Goal: Task Accomplishment & Management: Manage account settings

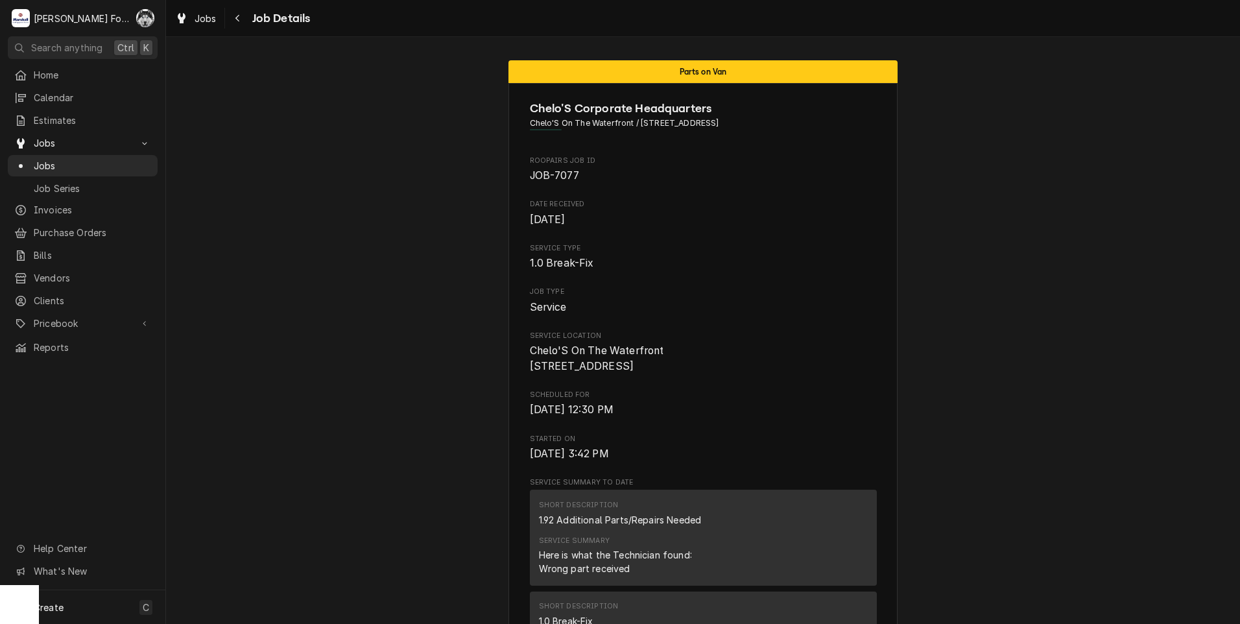
scroll to position [1481, 0]
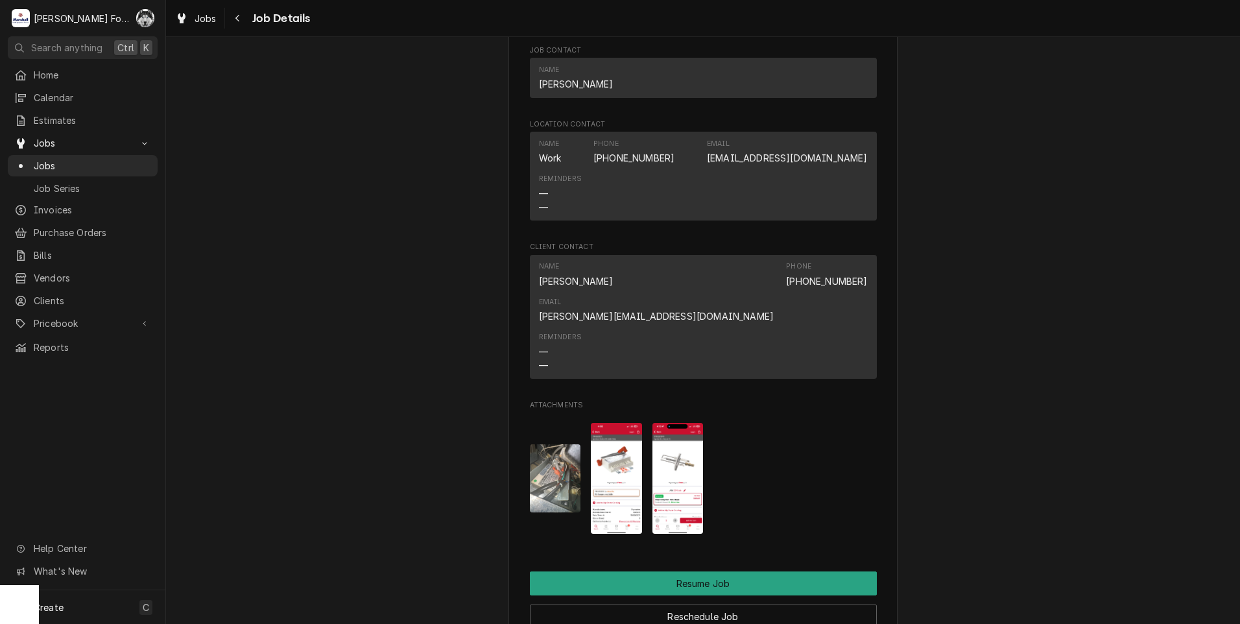
scroll to position [1157, 0]
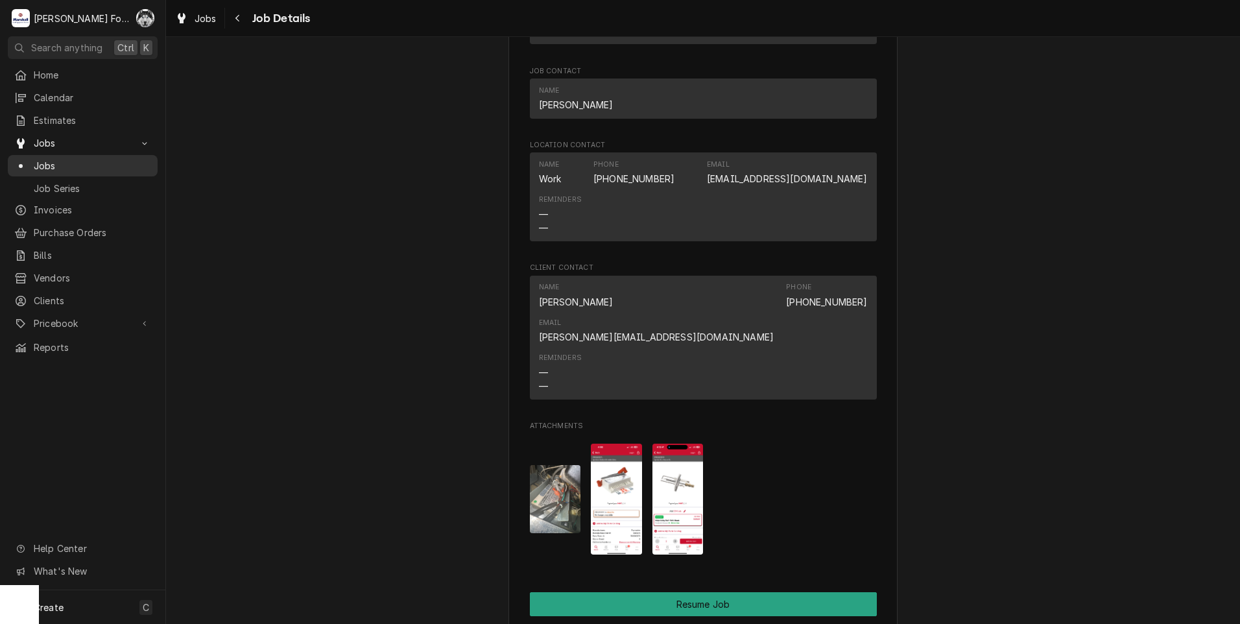
click at [34, 155] on link "Jobs" at bounding box center [83, 165] width 150 height 21
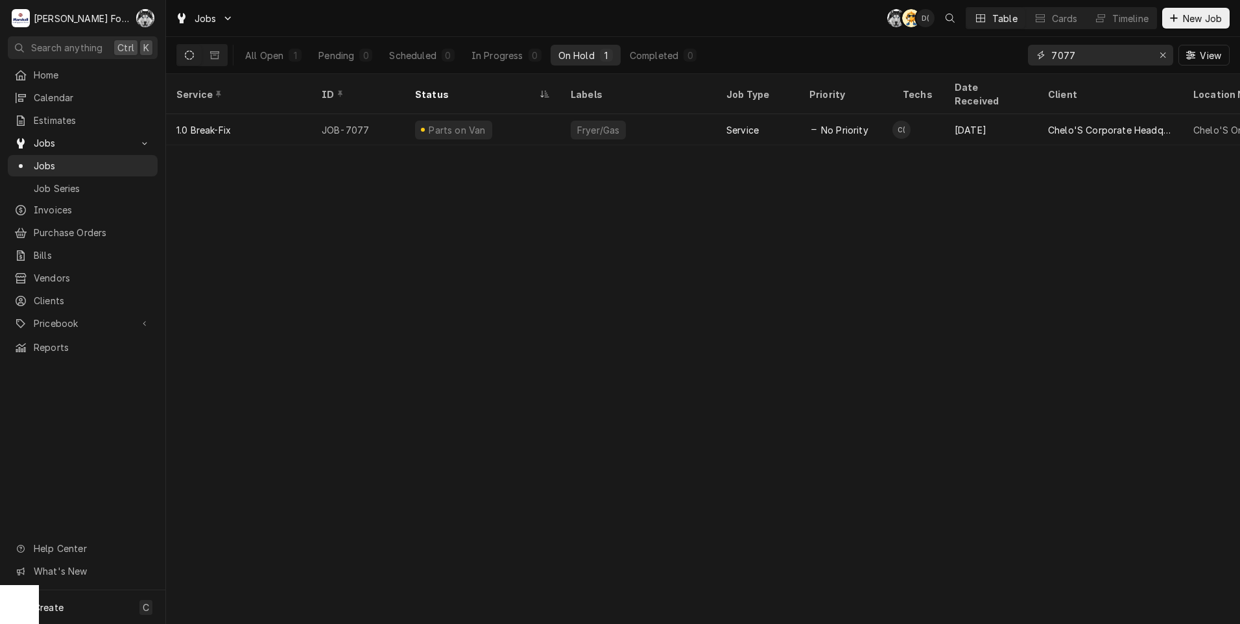
drag, startPoint x: 1097, startPoint y: 55, endPoint x: 991, endPoint y: 69, distance: 106.6
click at [993, 68] on div "All Open 1 Pending 0 Scheduled 0 In Progress 0 On Hold 1 Completed 0 7077 View" at bounding box center [702, 55] width 1053 height 36
type input "7290"
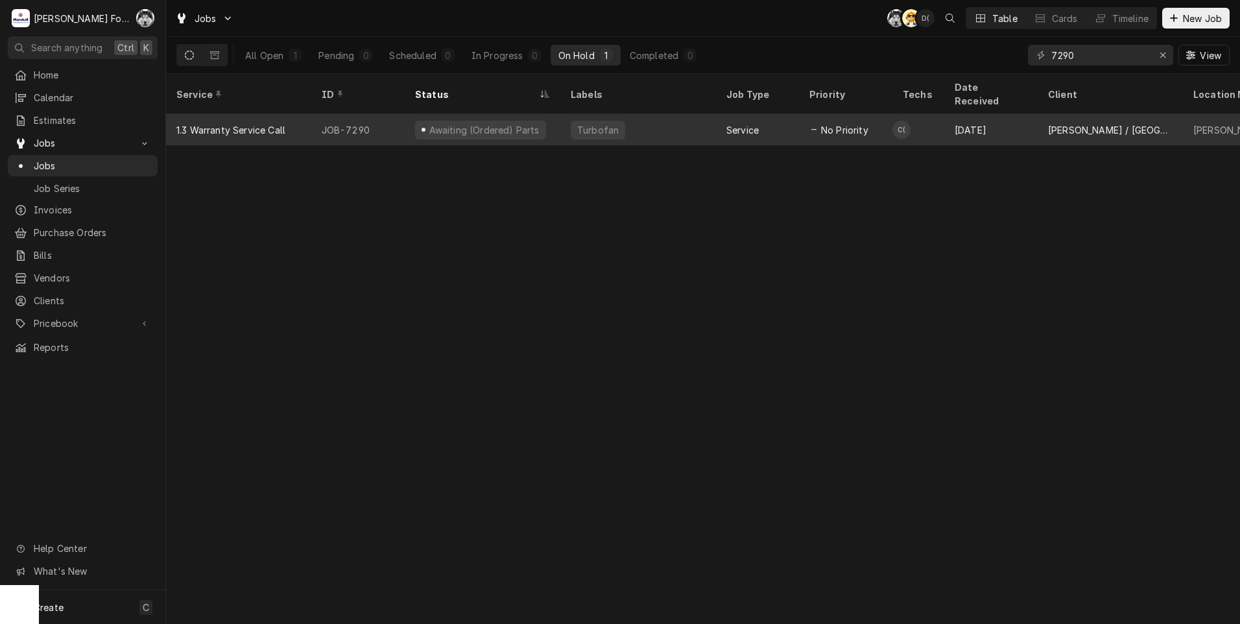
click at [729, 114] on div "Service" at bounding box center [757, 129] width 83 height 31
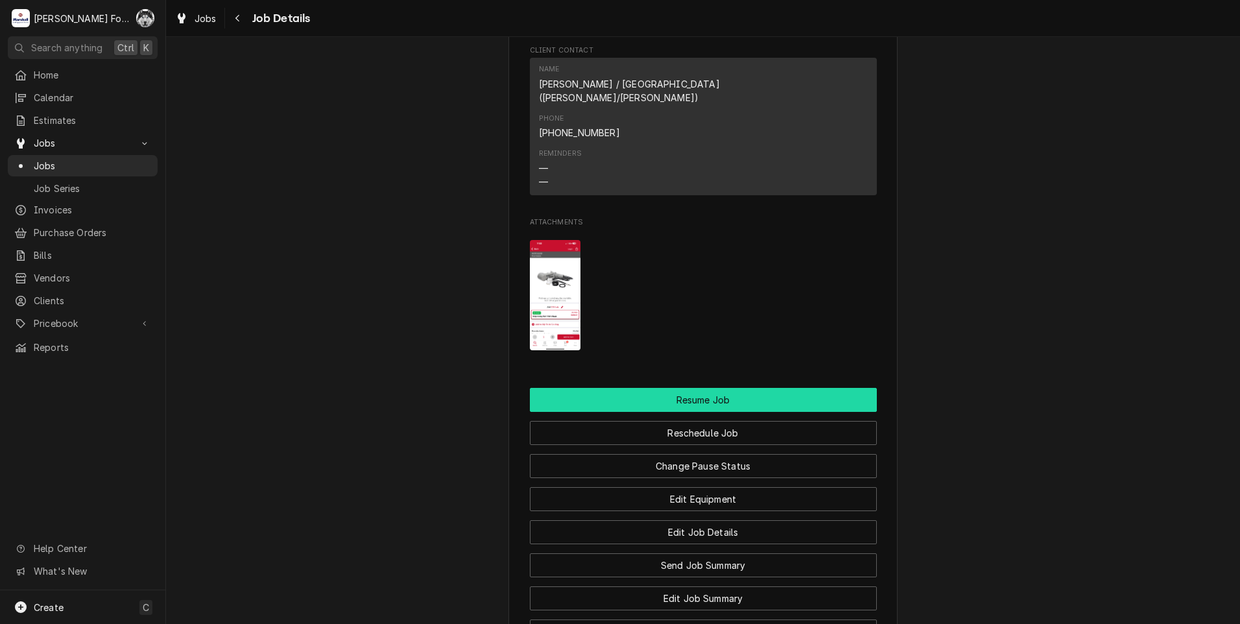
scroll to position [1621, 0]
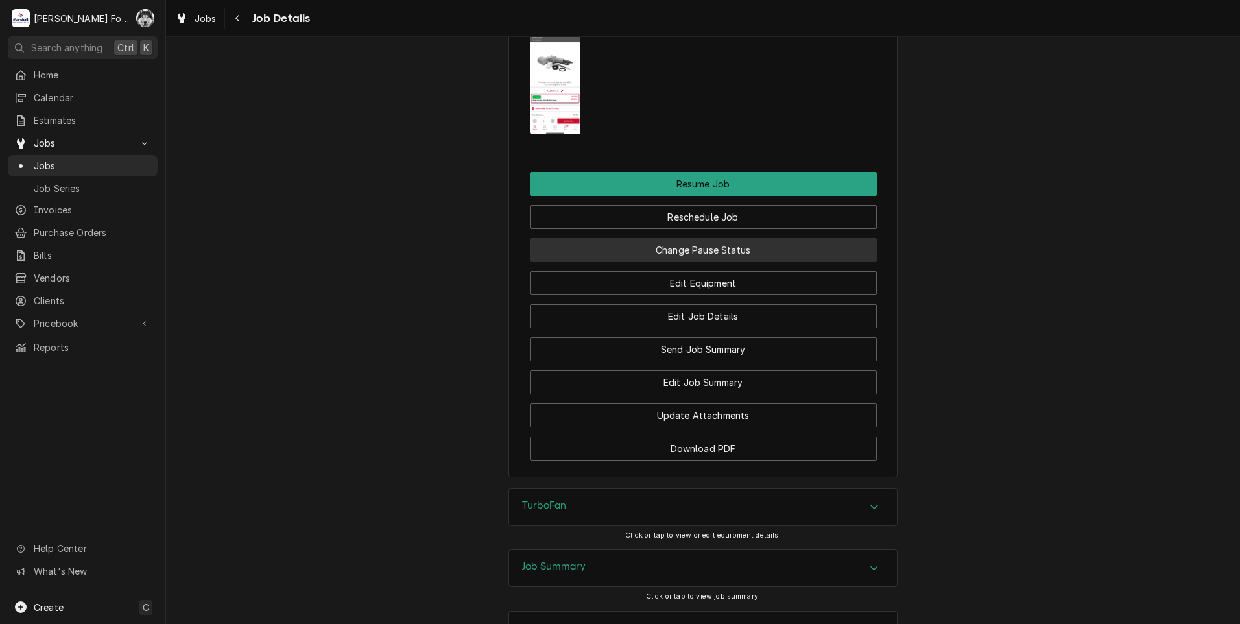
click at [676, 229] on div "Change Pause Status" at bounding box center [703, 245] width 347 height 33
click at [678, 238] on button "Change Pause Status" at bounding box center [703, 250] width 347 height 24
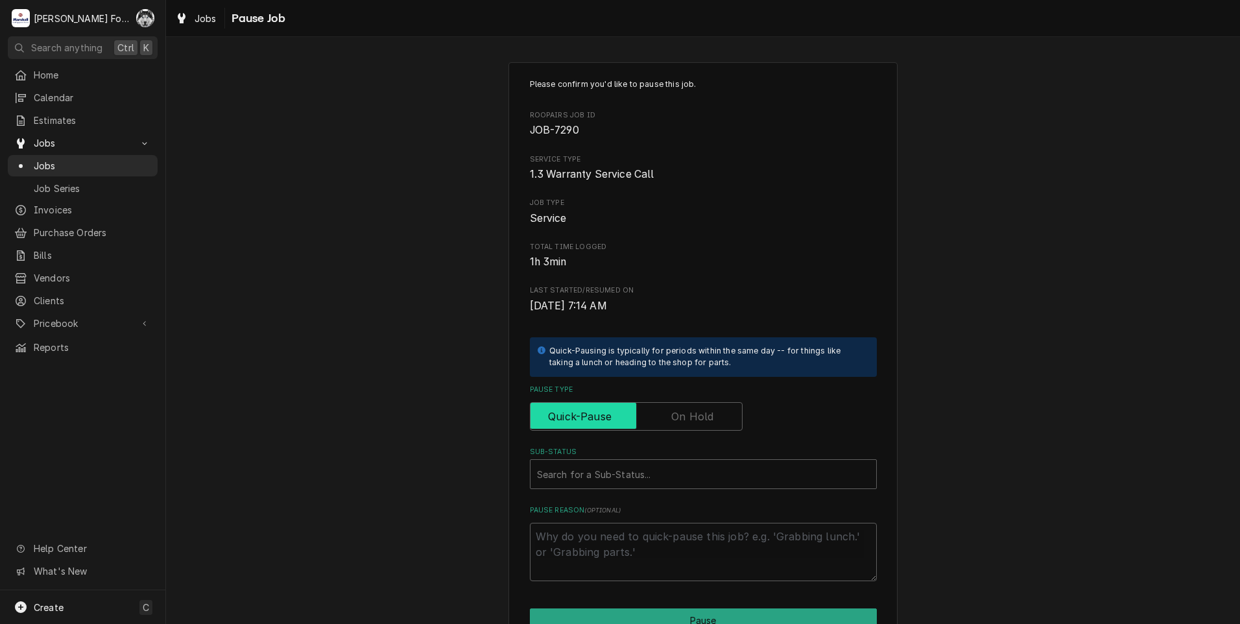
click at [660, 409] on input "Pause Type" at bounding box center [636, 416] width 201 height 29
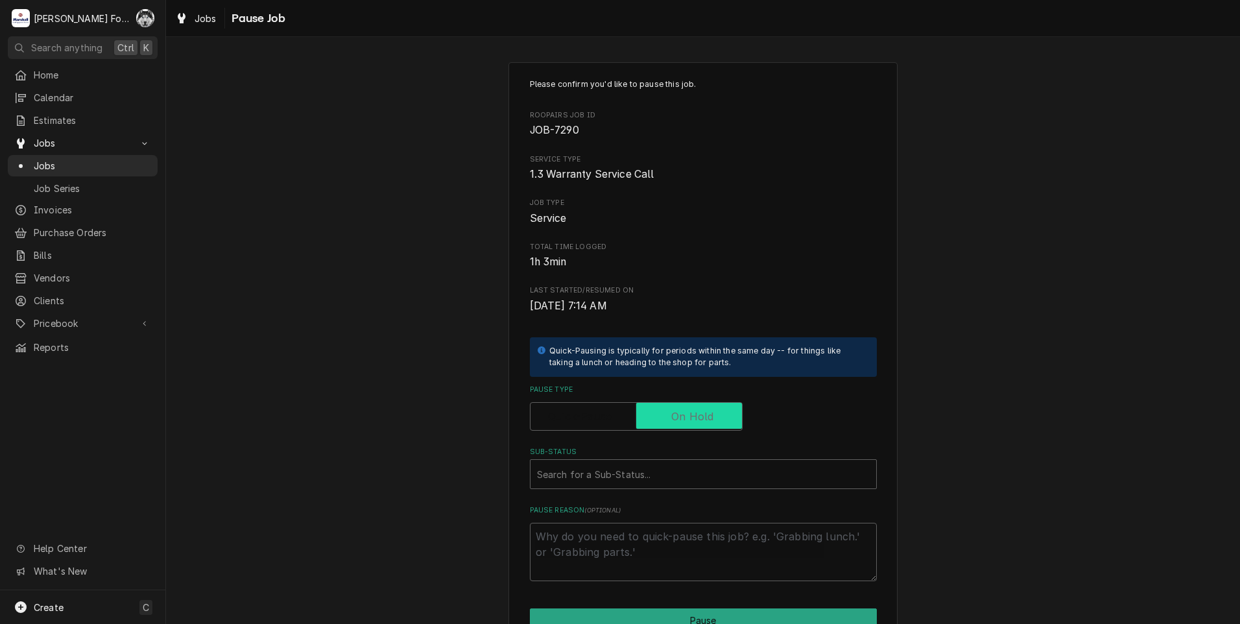
checkbox input "true"
click at [636, 480] on div "Sub-Status" at bounding box center [703, 473] width 333 height 23
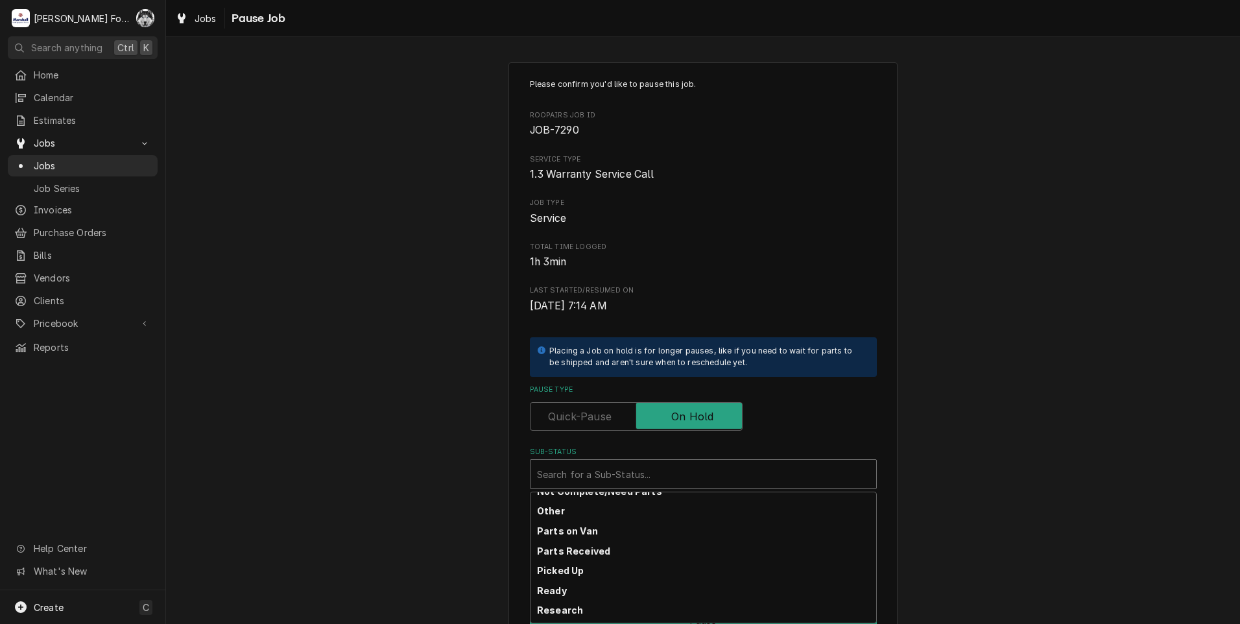
scroll to position [207, 0]
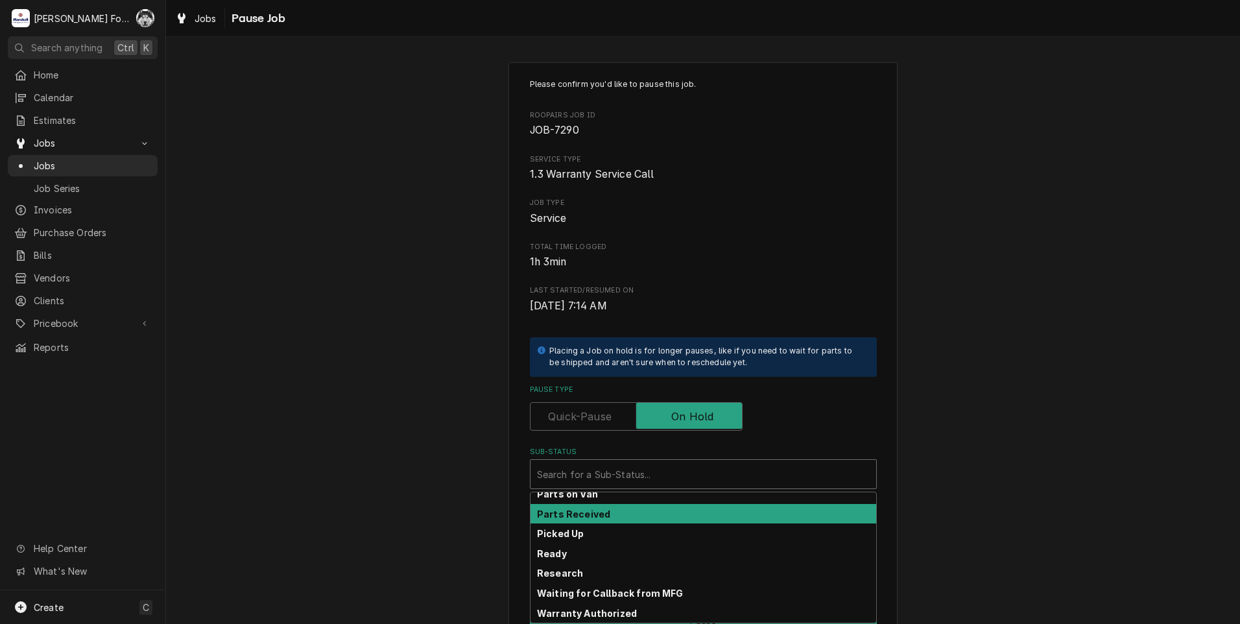
click at [610, 512] on div "Parts Received" at bounding box center [703, 514] width 346 height 20
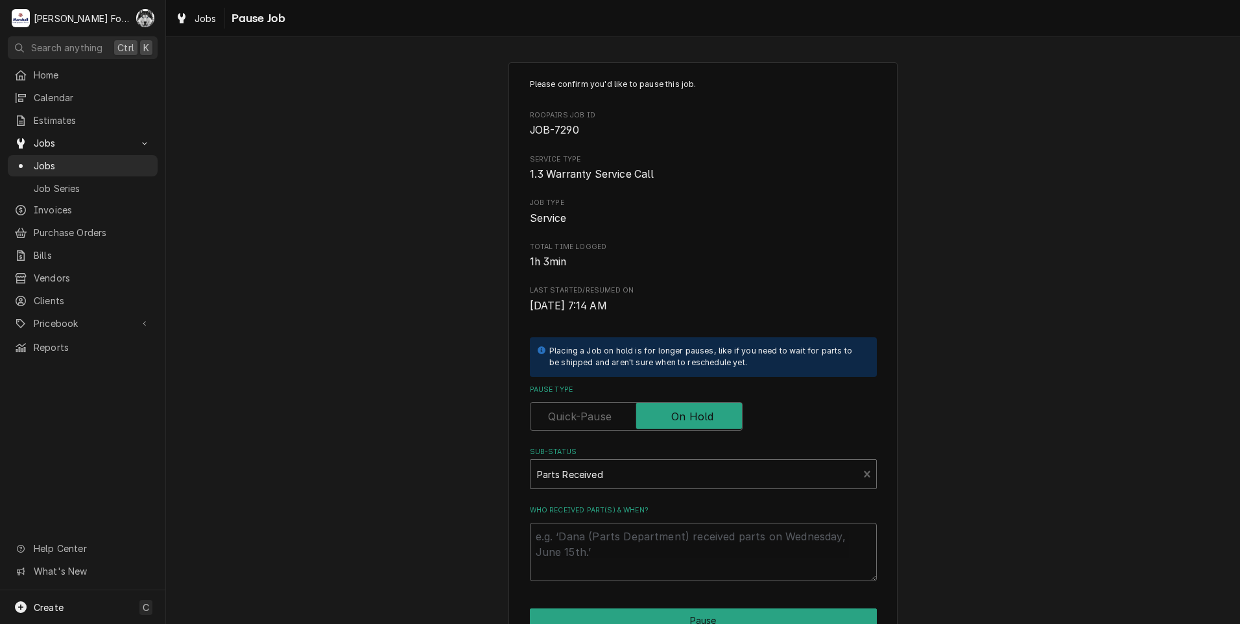
click at [592, 532] on textarea "Who received part(s) & when?" at bounding box center [703, 552] width 347 height 58
type textarea "x"
type textarea "9"
type textarea "x"
type textarea "9/"
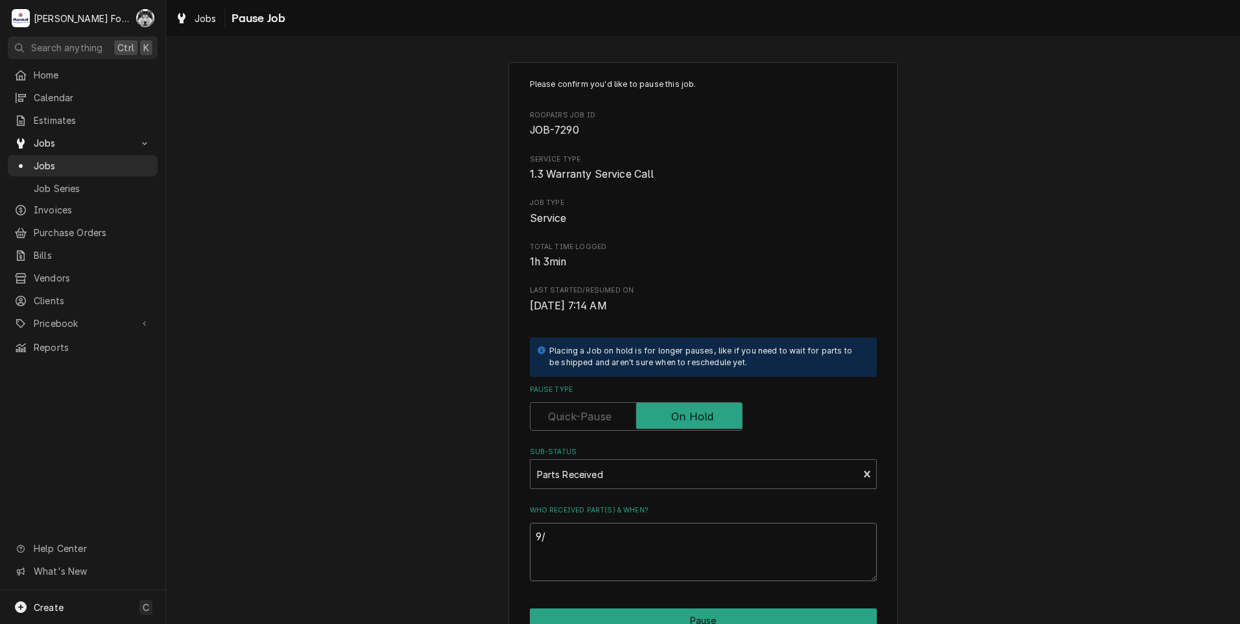
type textarea "x"
type textarea "9/1"
type textarea "x"
type textarea "9/18"
type textarea "x"
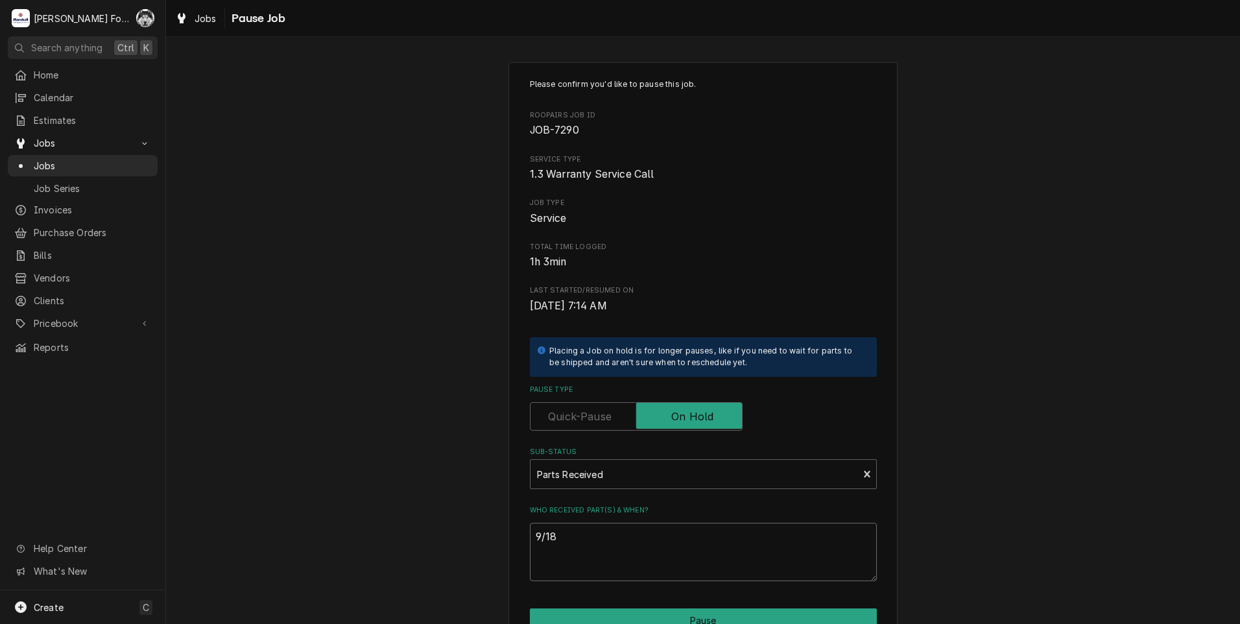
type textarea "9/18/"
type textarea "x"
type textarea "9/18/2"
type textarea "x"
type textarea "9/18/20"
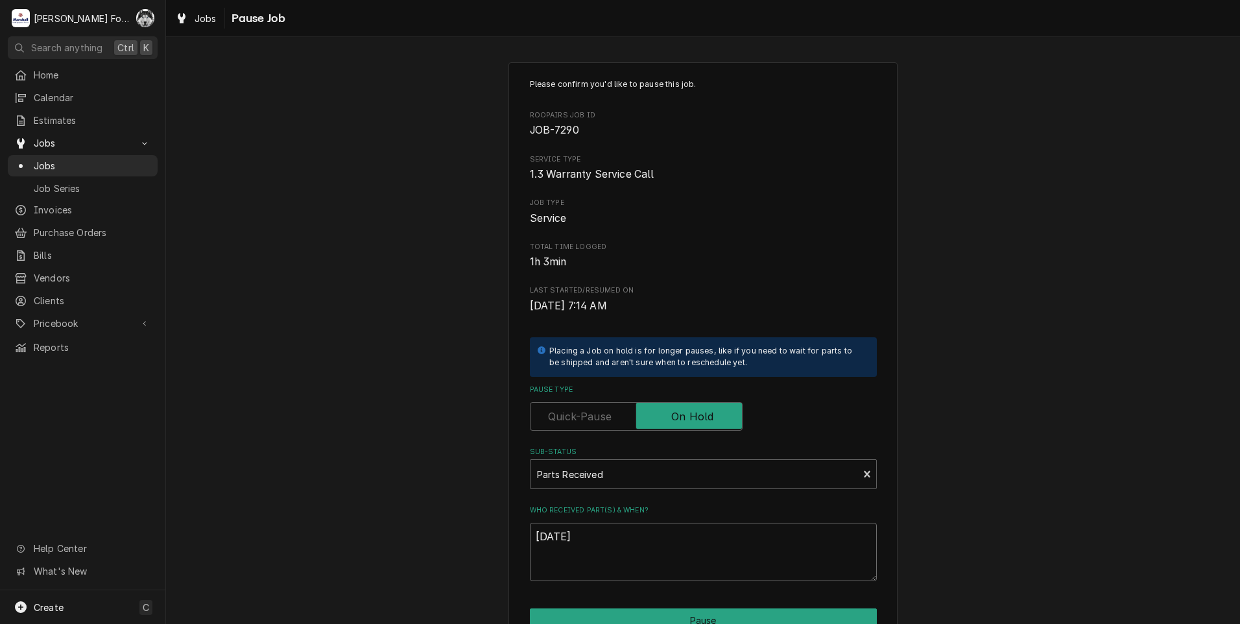
type textarea "x"
type textarea "9/18/202"
type textarea "x"
drag, startPoint x: 602, startPoint y: 538, endPoint x: 492, endPoint y: 553, distance: 112.0
click at [492, 553] on div "Please confirm you'd like to pause this job. Roopairs Job ID JOB-7290 Service T…" at bounding box center [703, 389] width 1074 height 676
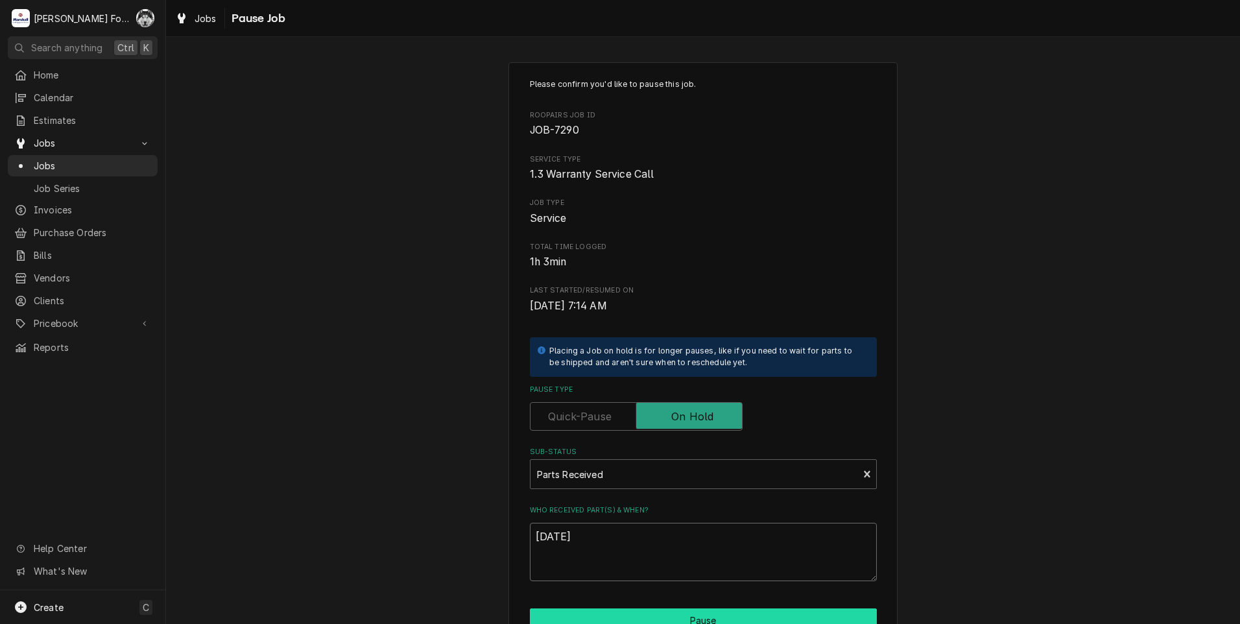
type textarea "[DATE]"
click at [652, 617] on button "Pause" at bounding box center [703, 620] width 347 height 24
type textarea "x"
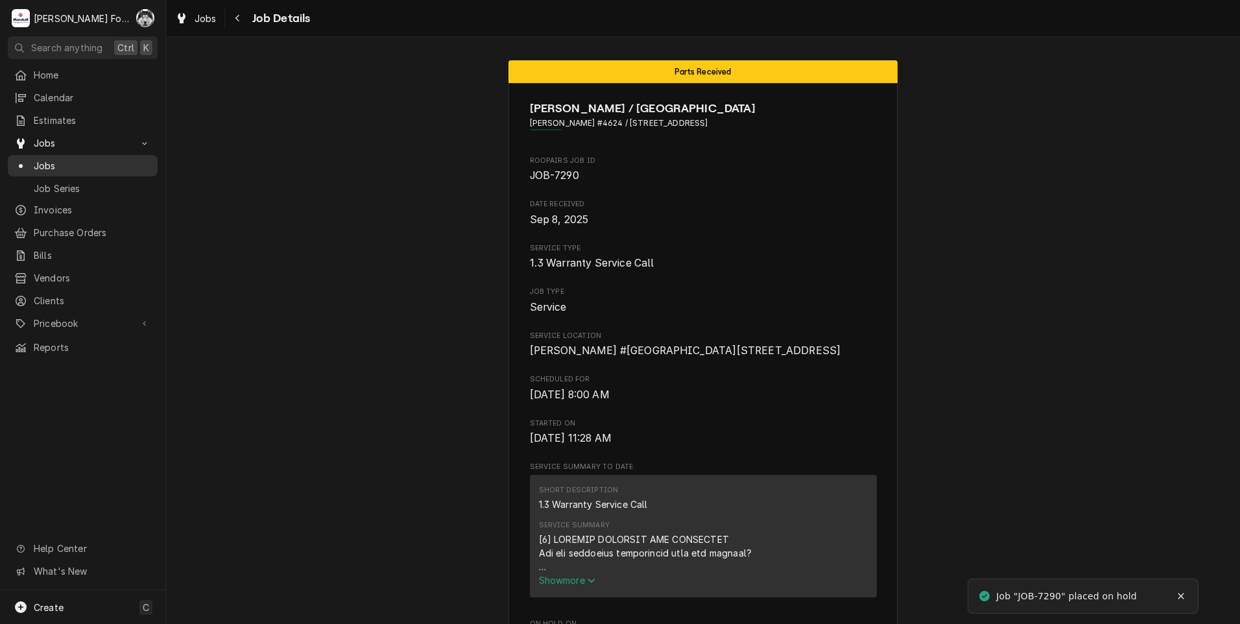
click at [36, 160] on span "Jobs" at bounding box center [92, 166] width 117 height 14
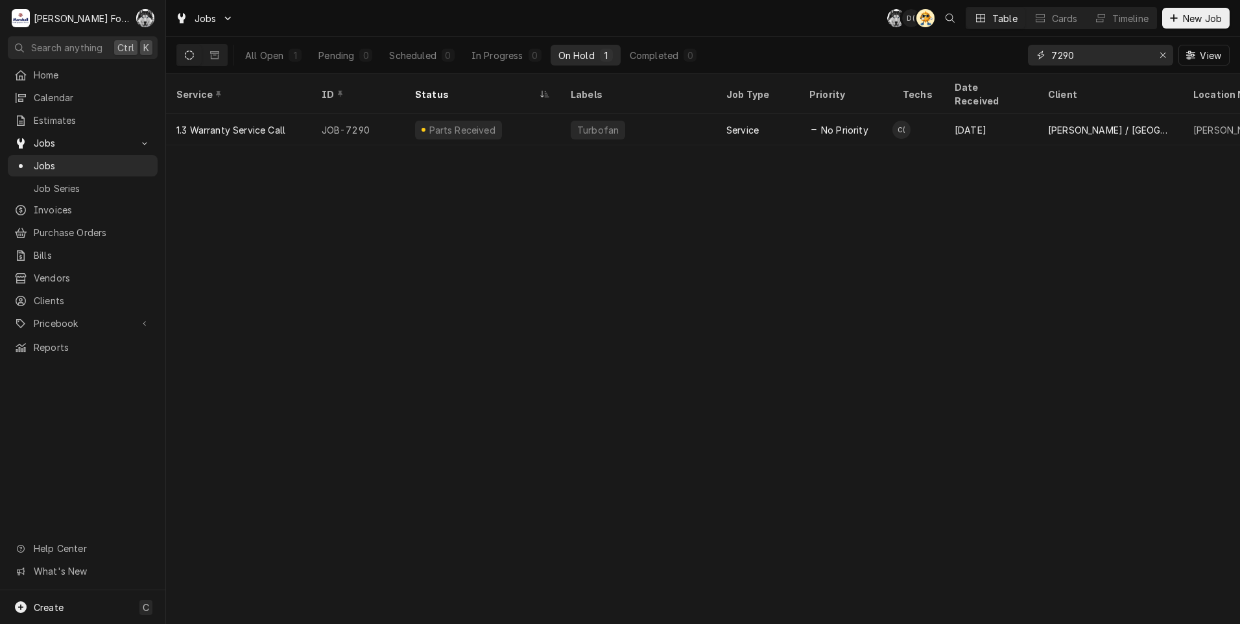
drag, startPoint x: 1082, startPoint y: 60, endPoint x: 921, endPoint y: 69, distance: 161.7
click at [921, 69] on div "All Open 1 Pending 0 Scheduled 0 In Progress 0 On Hold 1 Completed 0 7290 View" at bounding box center [702, 55] width 1053 height 36
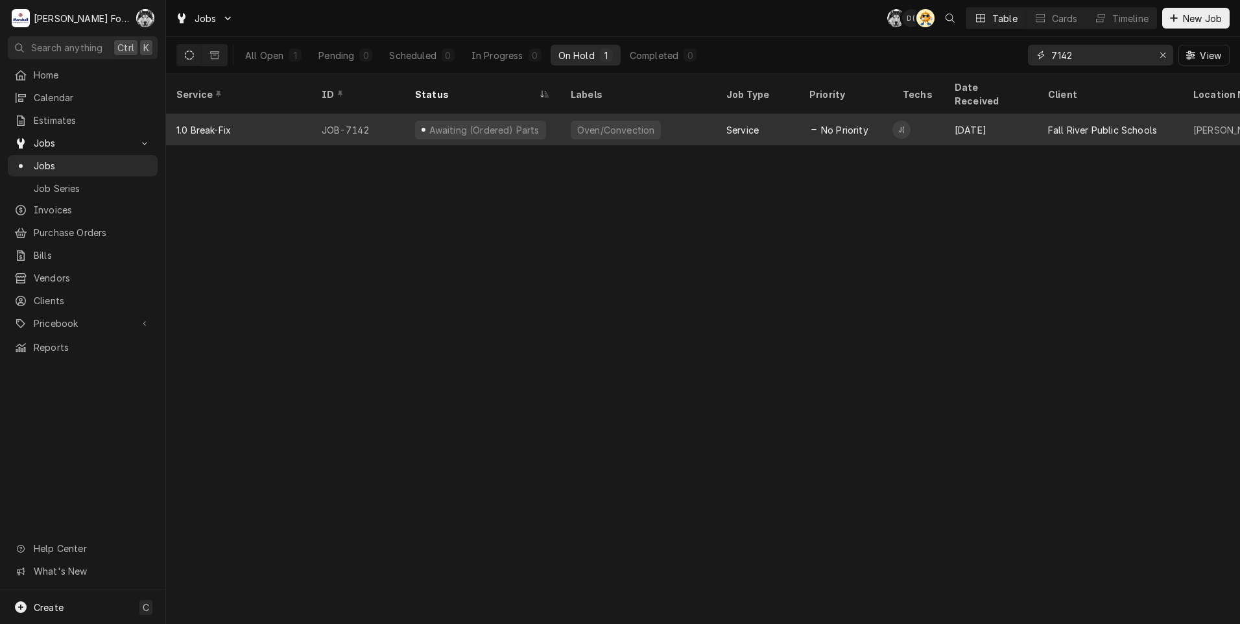
type input "7142"
click at [743, 123] on div "Service" at bounding box center [742, 130] width 32 height 14
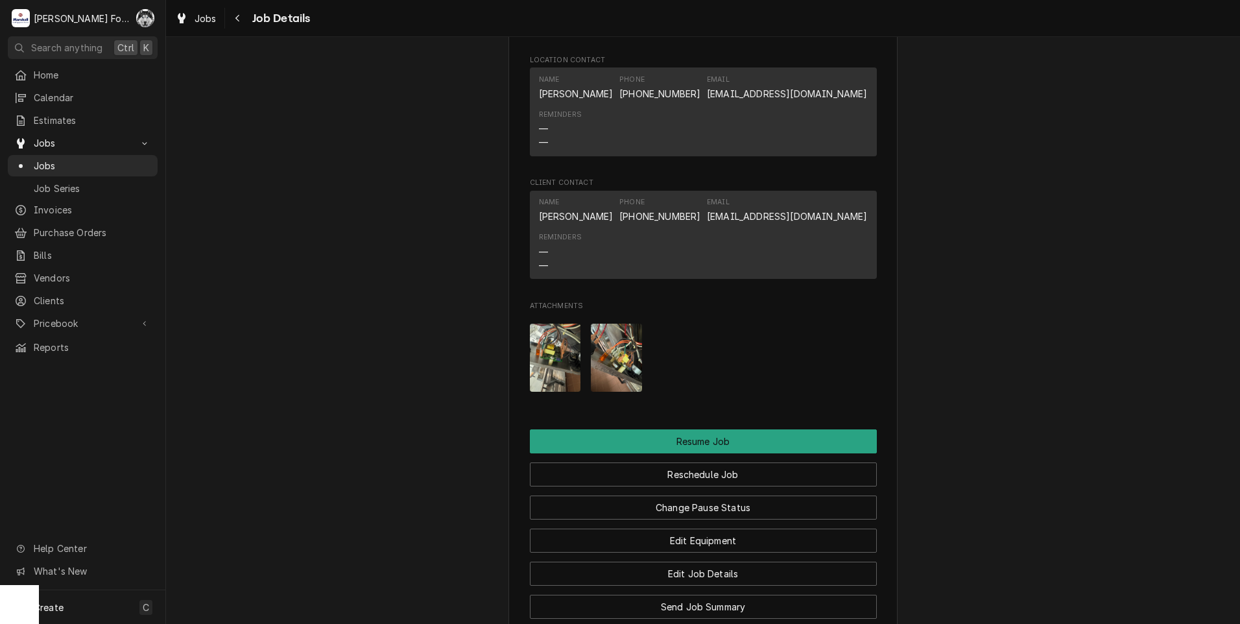
scroll to position [1405, 0]
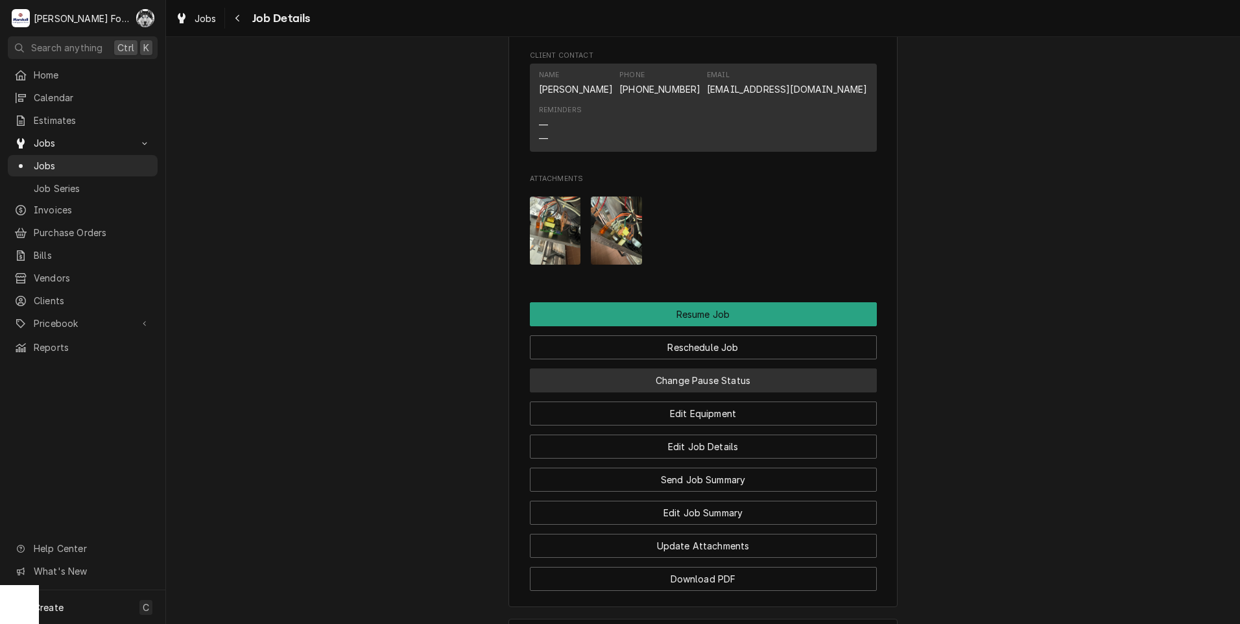
click at [716, 392] on button "Change Pause Status" at bounding box center [703, 380] width 347 height 24
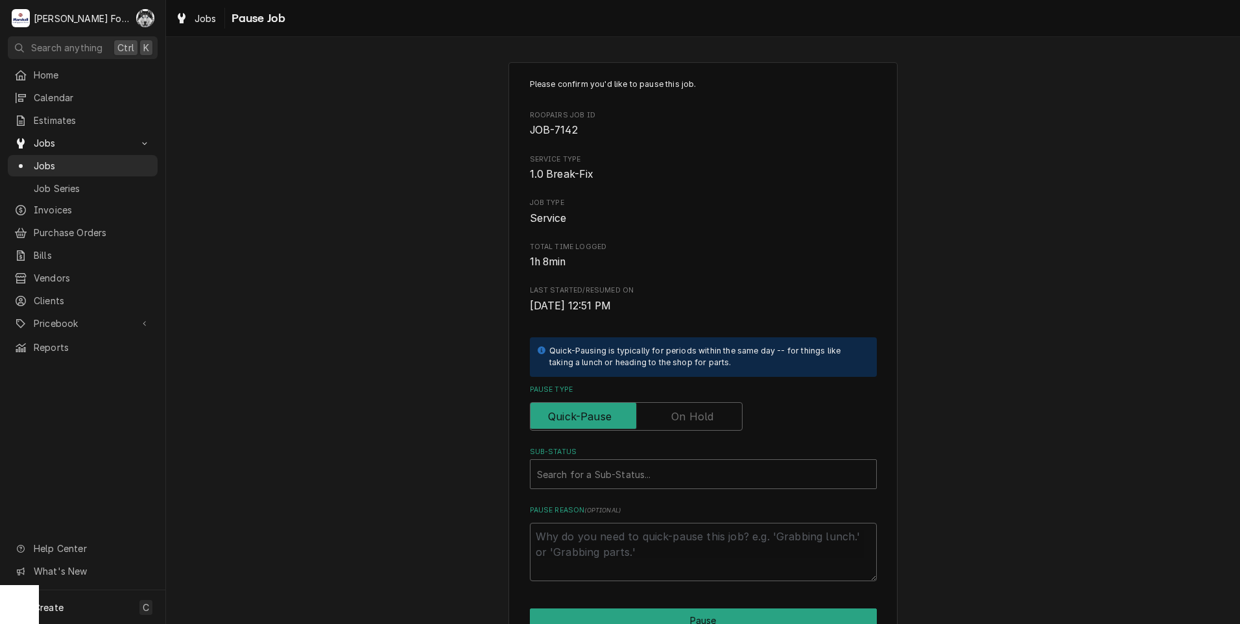
click at [702, 418] on label "Pause Type" at bounding box center [636, 416] width 213 height 29
click at [702, 418] on input "Pause Type" at bounding box center [636, 416] width 201 height 29
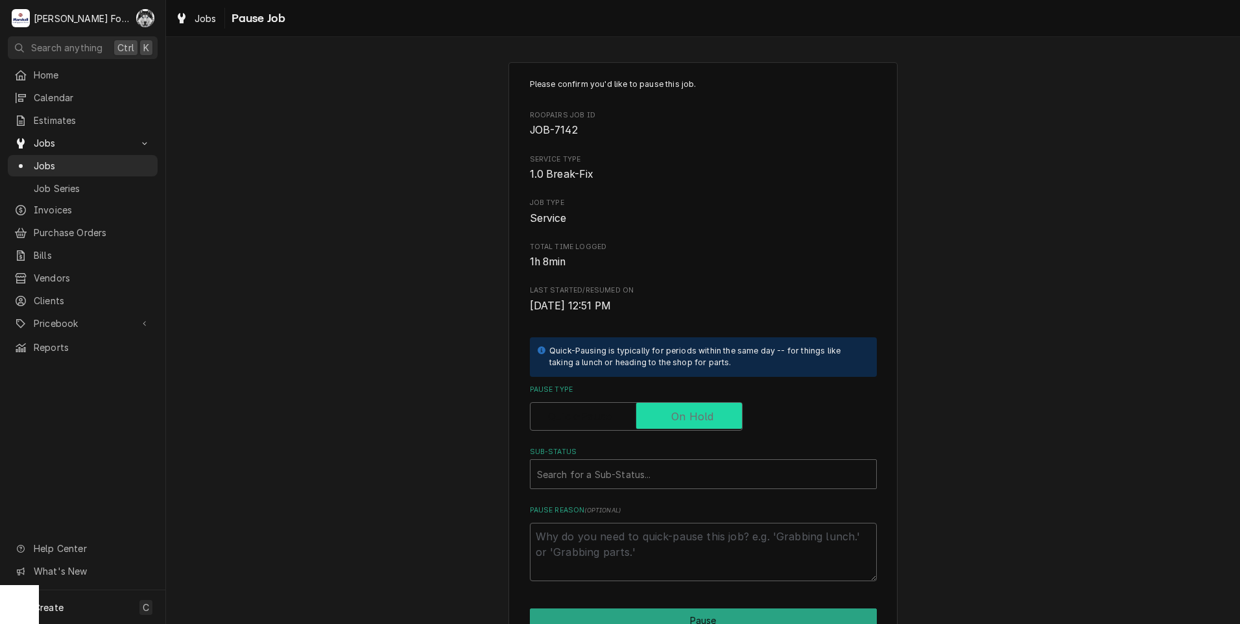
checkbox input "true"
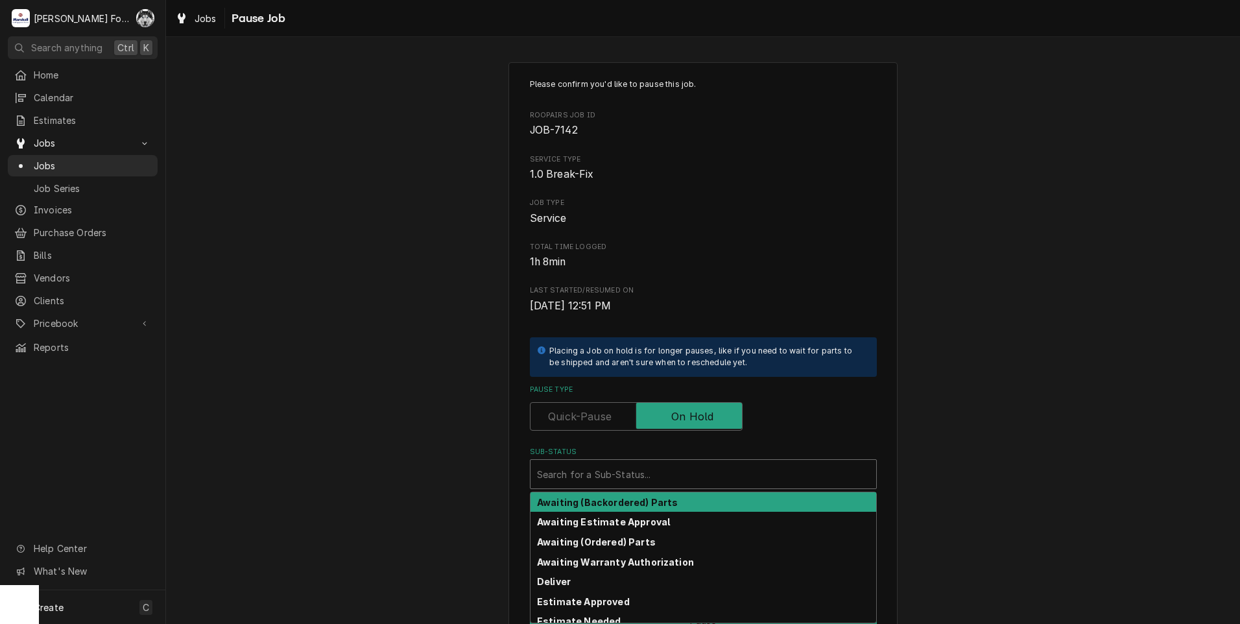
click at [656, 474] on div "Sub-Status" at bounding box center [703, 473] width 333 height 23
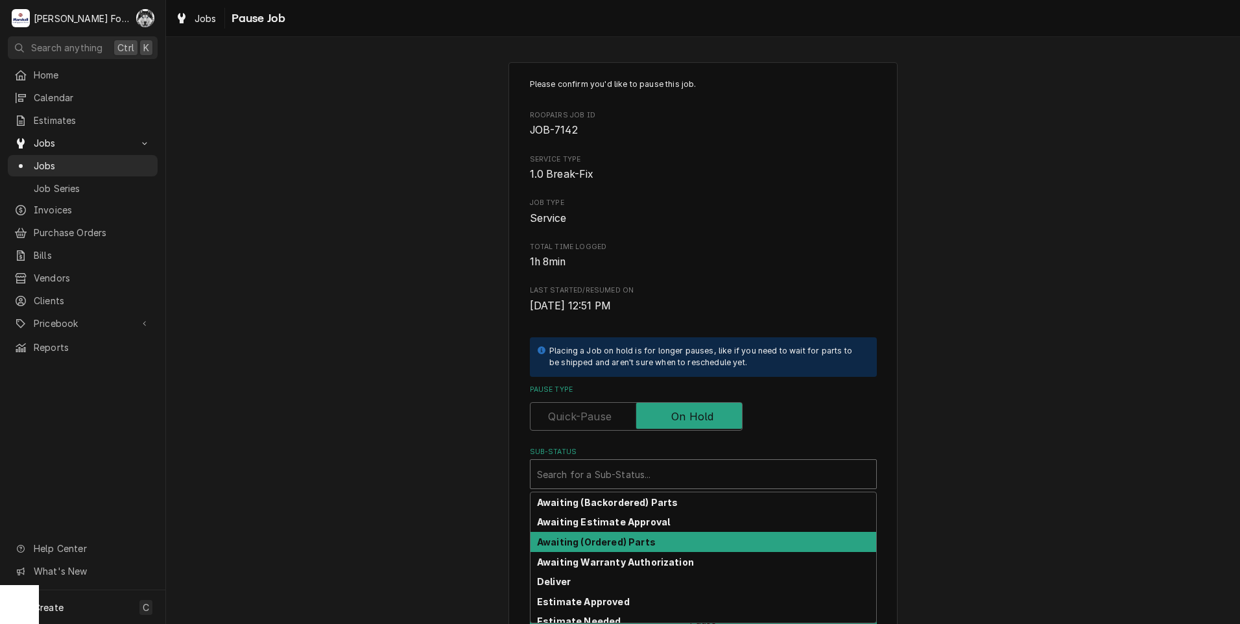
click at [628, 543] on strong "Awaiting (Ordered) Parts" at bounding box center [596, 541] width 119 height 11
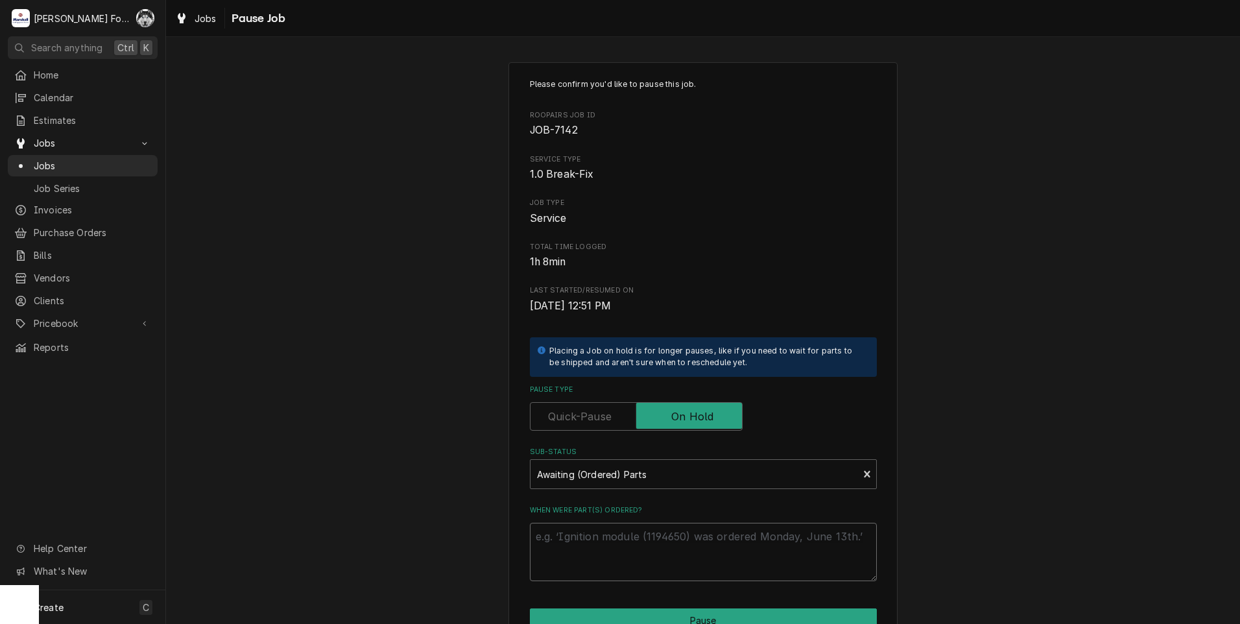
click at [613, 551] on textarea "When were part(s) ordered?" at bounding box center [703, 552] width 347 height 58
paste textarea "[DATE]"
type textarea "x"
type textarea "[DATE]"
click at [630, 477] on div "Sub-Status" at bounding box center [694, 473] width 315 height 23
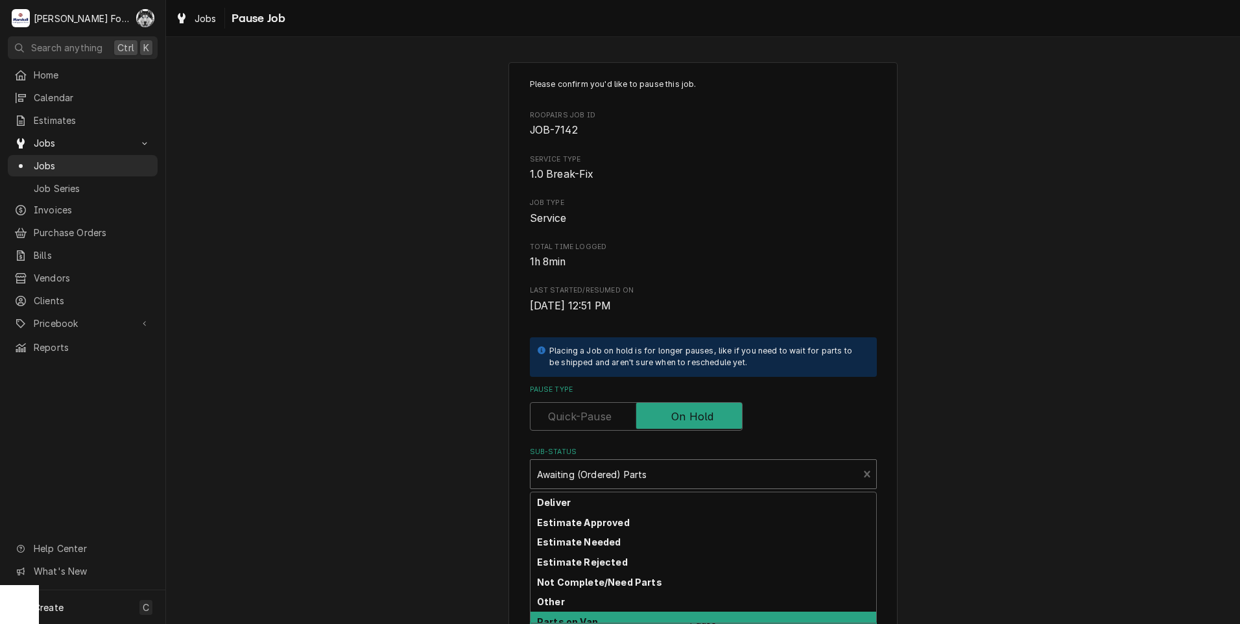
scroll to position [108, 0]
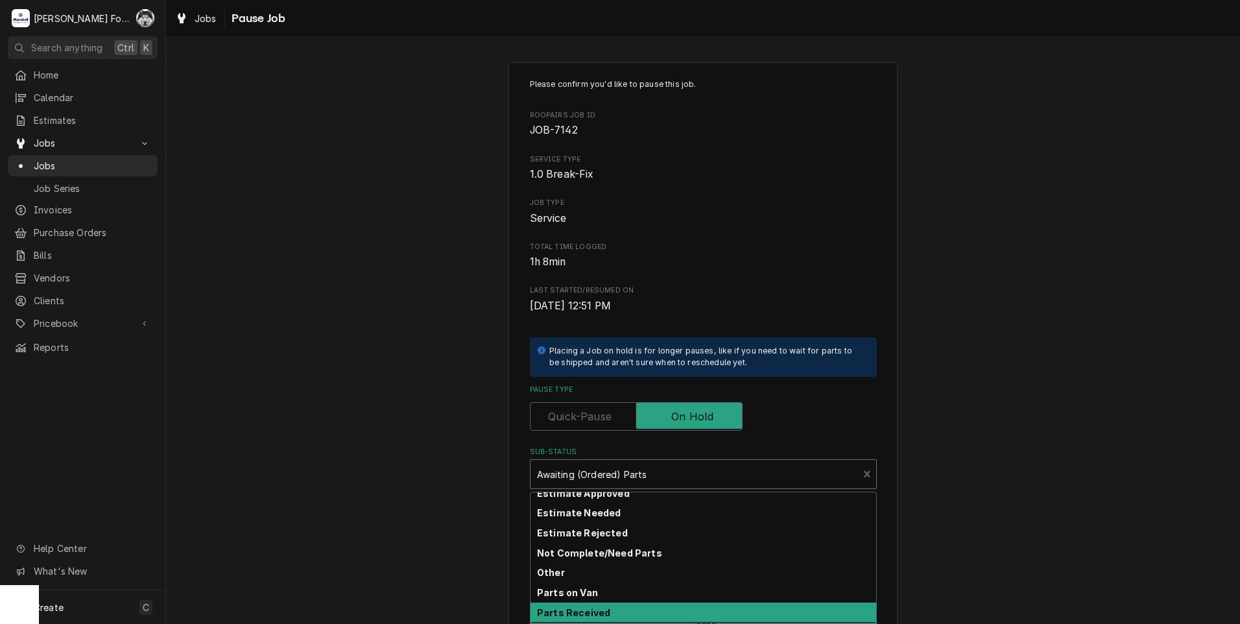
click at [575, 610] on strong "Parts Received" at bounding box center [573, 612] width 73 height 11
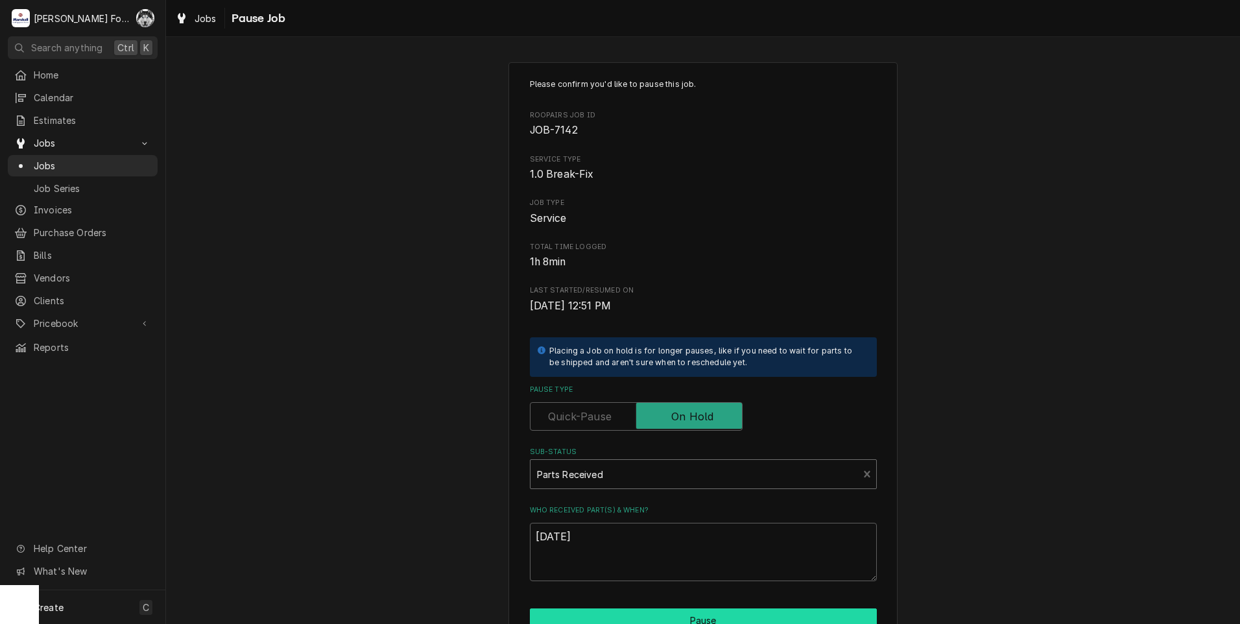
click at [615, 611] on button "Pause" at bounding box center [703, 620] width 347 height 24
type textarea "x"
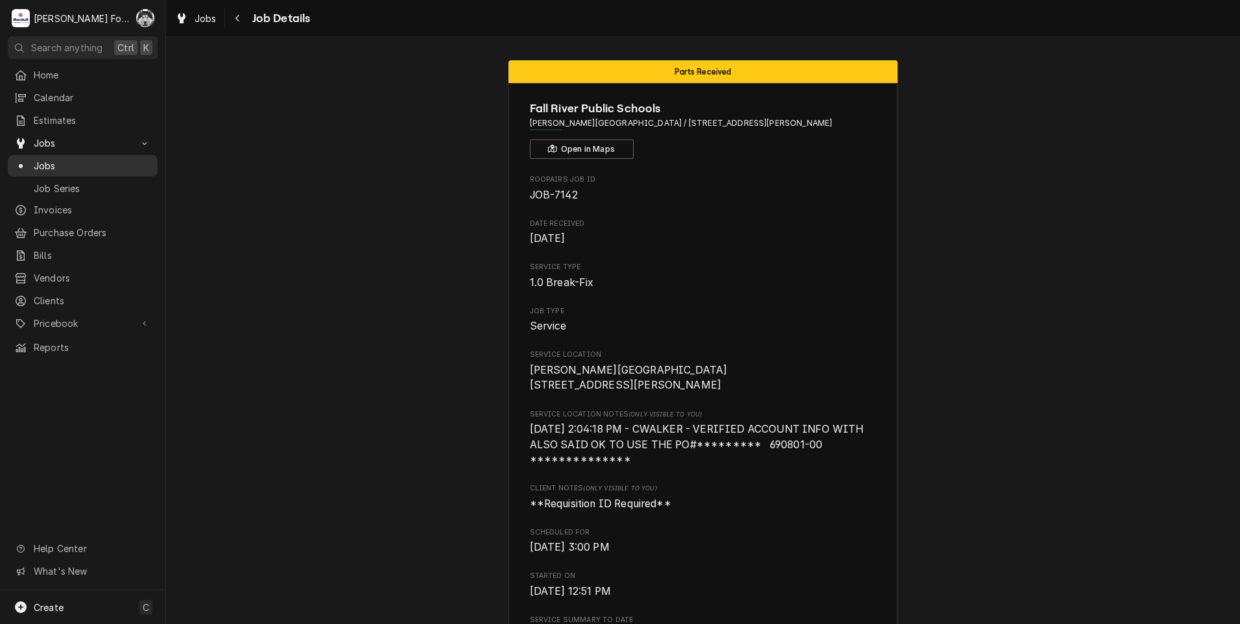
click at [40, 161] on span "Jobs" at bounding box center [92, 166] width 117 height 14
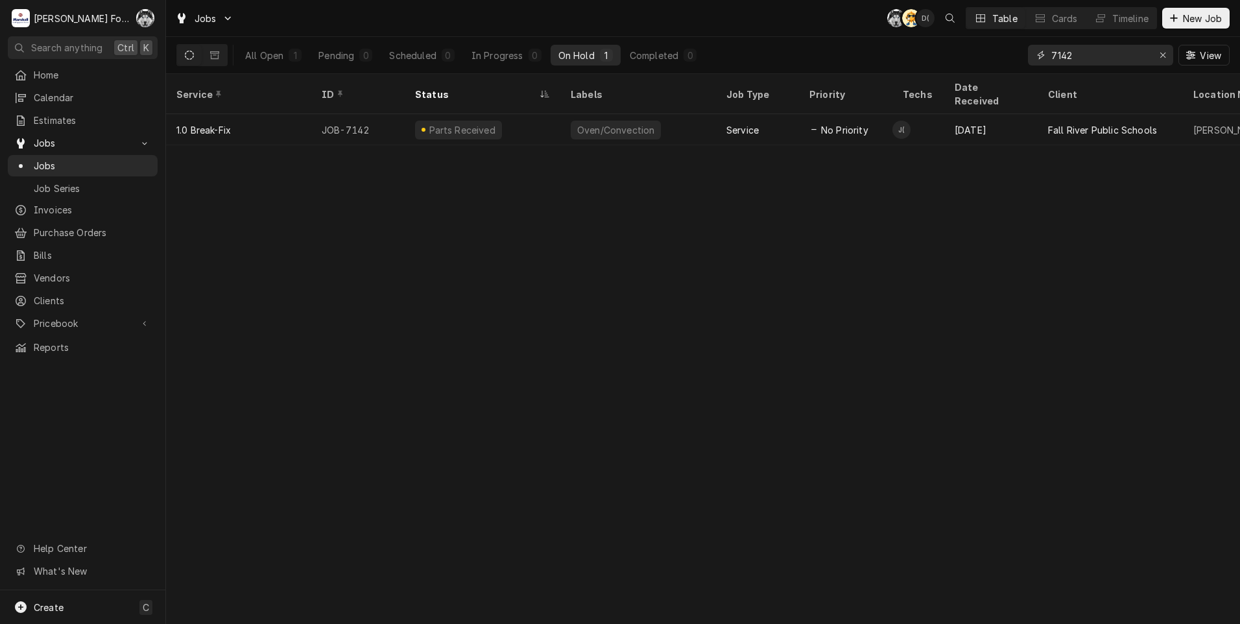
drag, startPoint x: 1080, startPoint y: 64, endPoint x: 979, endPoint y: 64, distance: 100.5
click at [979, 64] on div "All Open 1 Pending 0 Scheduled 0 In Progress 0 On Hold 1 Completed 0 7142 View" at bounding box center [702, 55] width 1053 height 36
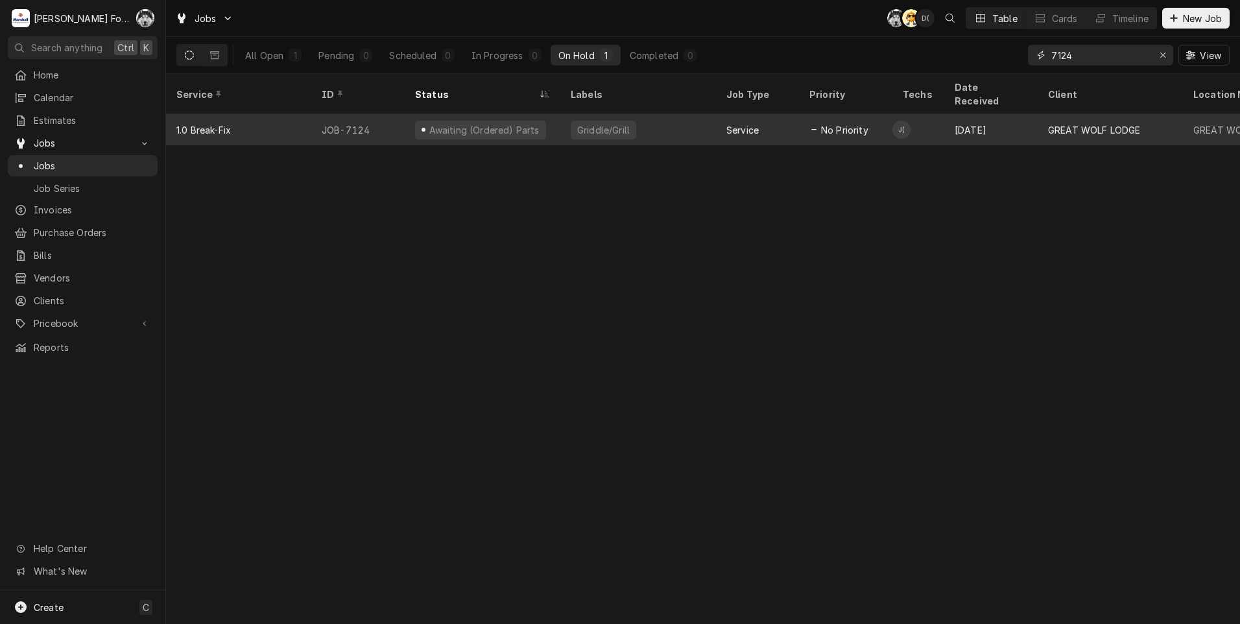
type input "7124"
click at [553, 114] on div "Awaiting (Ordered) Parts" at bounding box center [483, 129] width 156 height 31
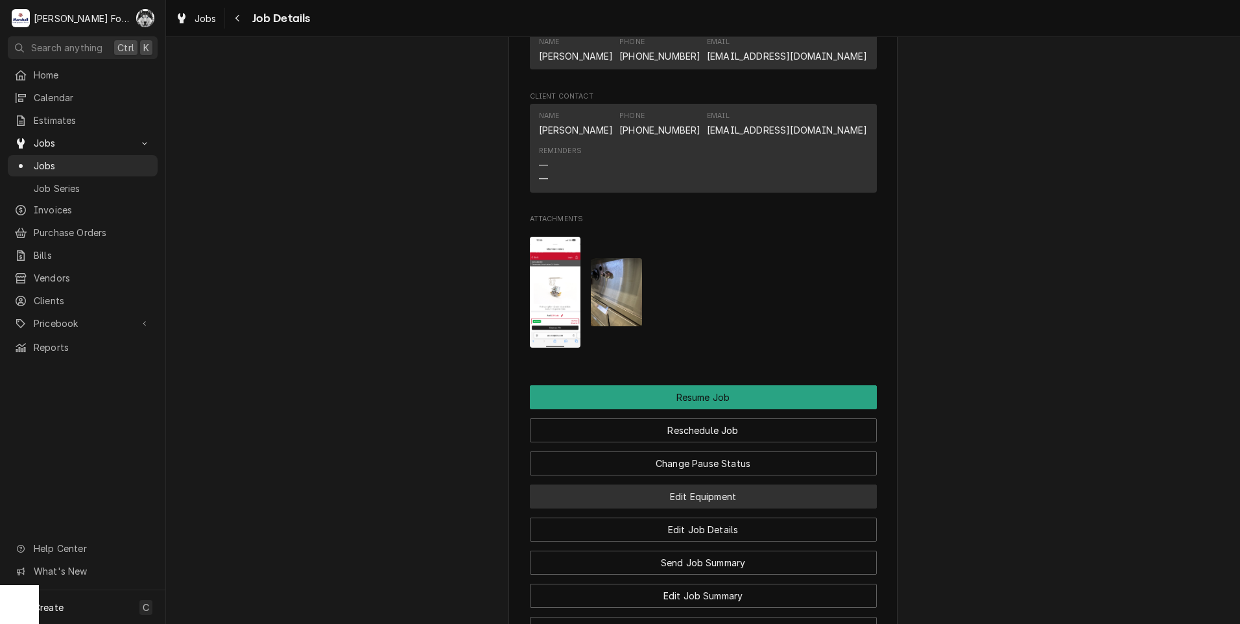
scroll to position [1297, 0]
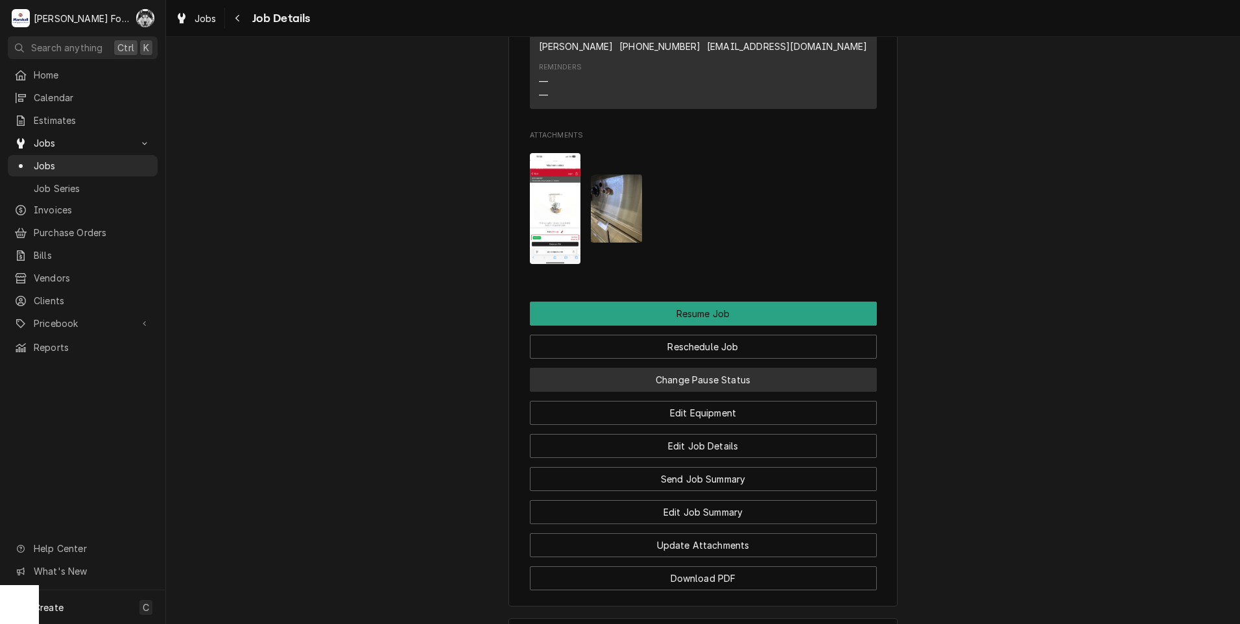
click at [667, 392] on button "Change Pause Status" at bounding box center [703, 380] width 347 height 24
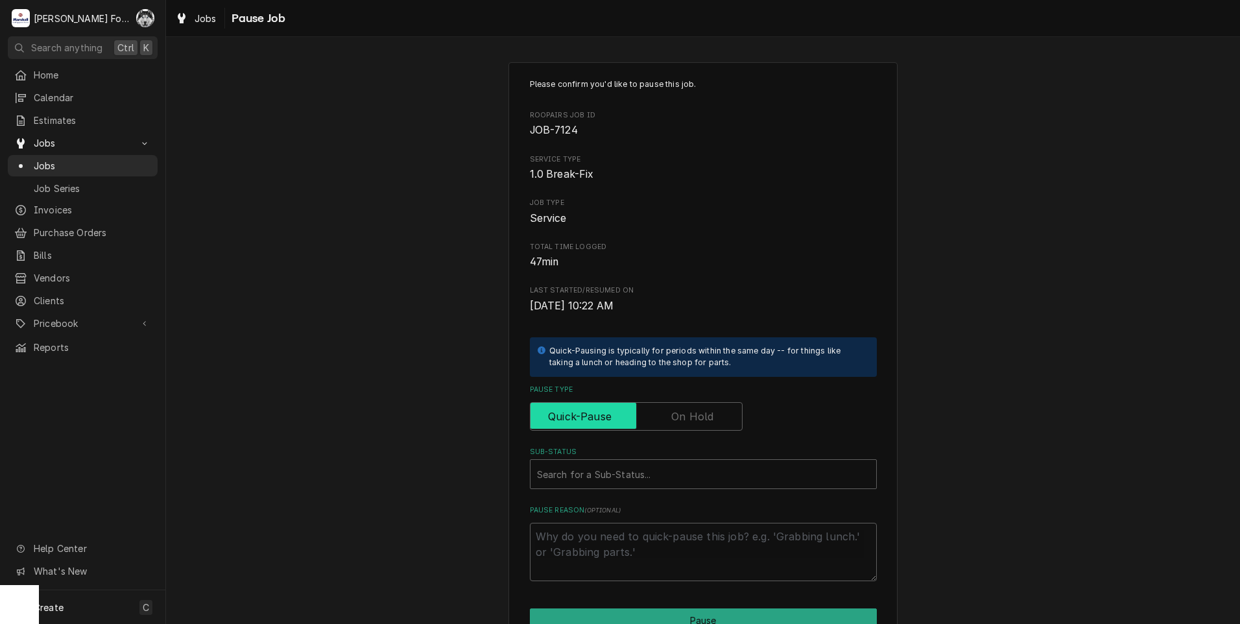
click at [662, 422] on input "Pause Type" at bounding box center [636, 416] width 201 height 29
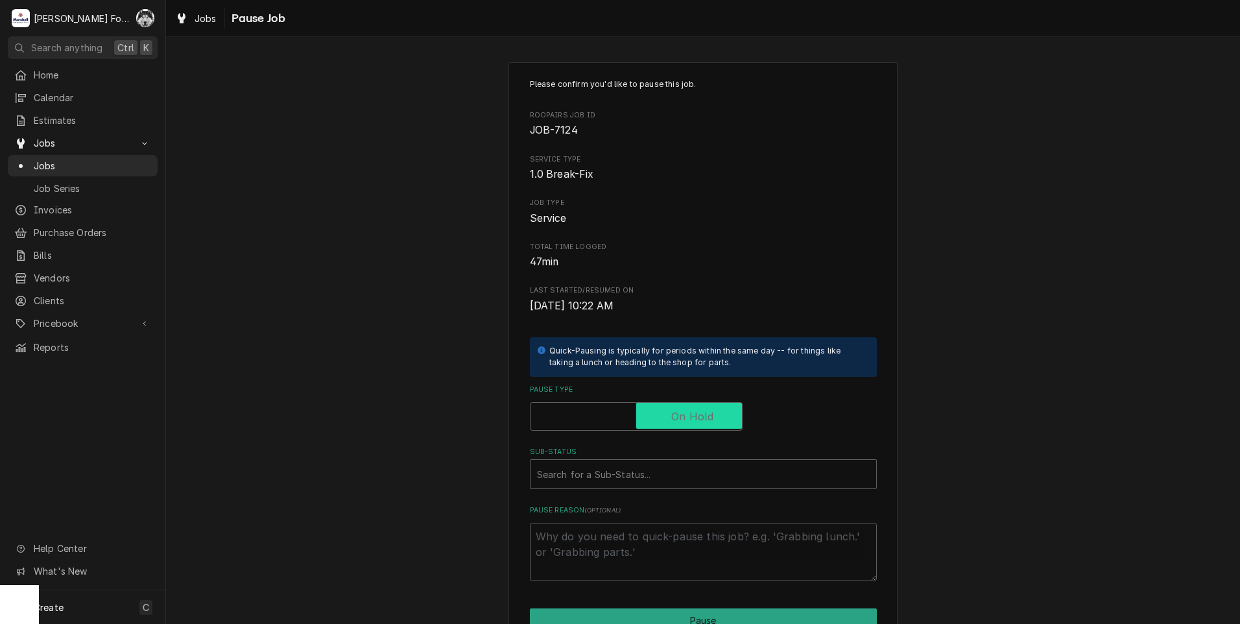
checkbox input "true"
click at [640, 478] on div "Sub-Status" at bounding box center [703, 473] width 333 height 23
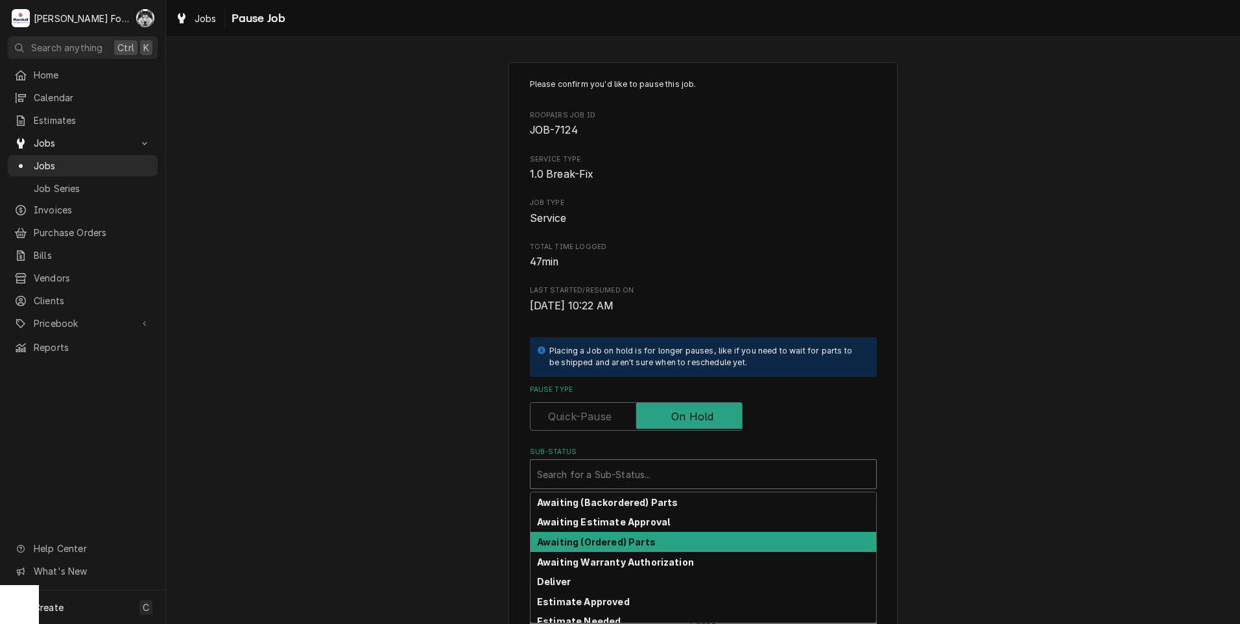
click at [621, 551] on div "Awaiting (Ordered) Parts" at bounding box center [703, 542] width 346 height 20
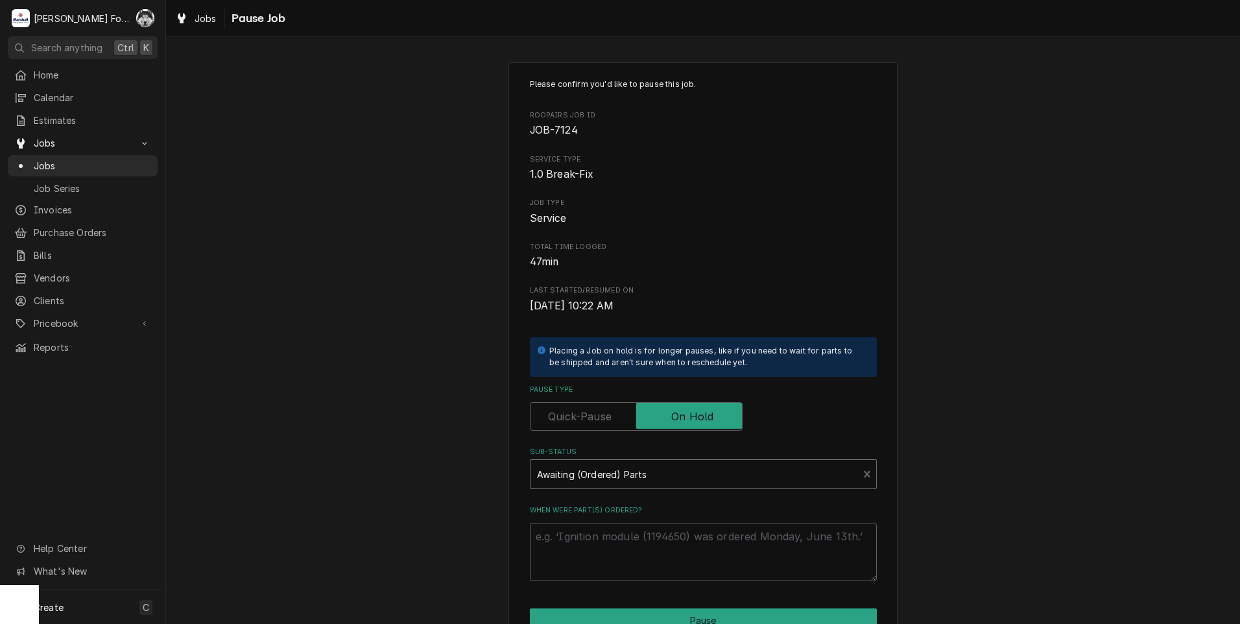
click at [609, 483] on div "Sub-Status" at bounding box center [694, 473] width 315 height 23
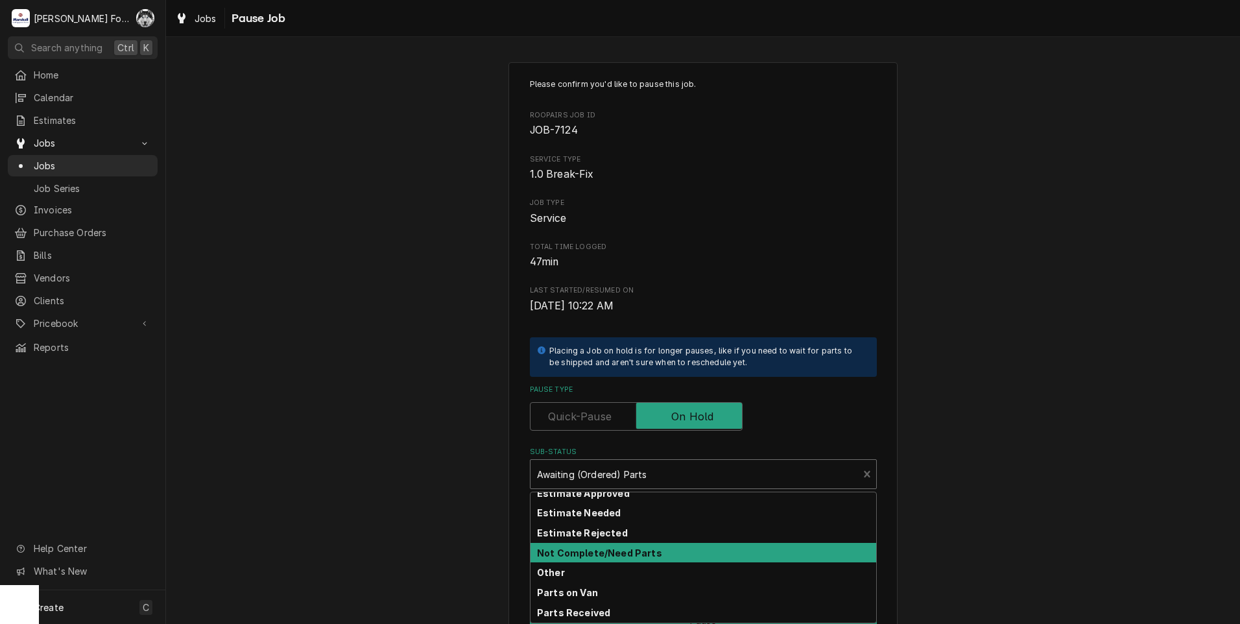
scroll to position [208, 0]
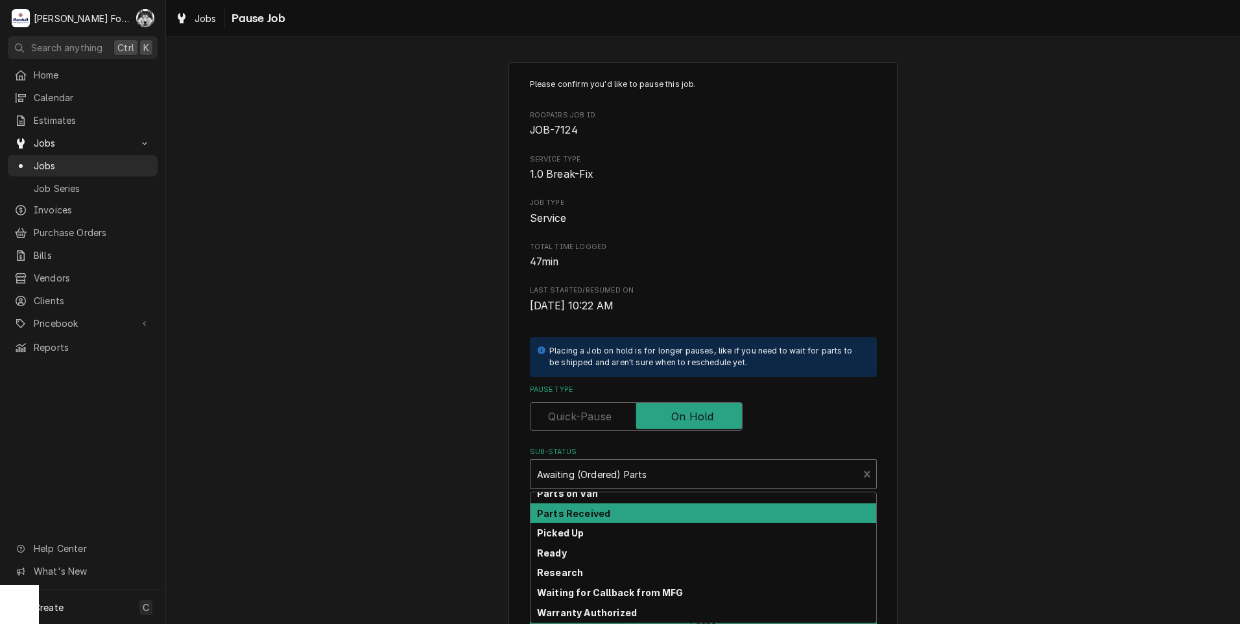
click at [590, 509] on strong "Parts Received" at bounding box center [573, 513] width 73 height 11
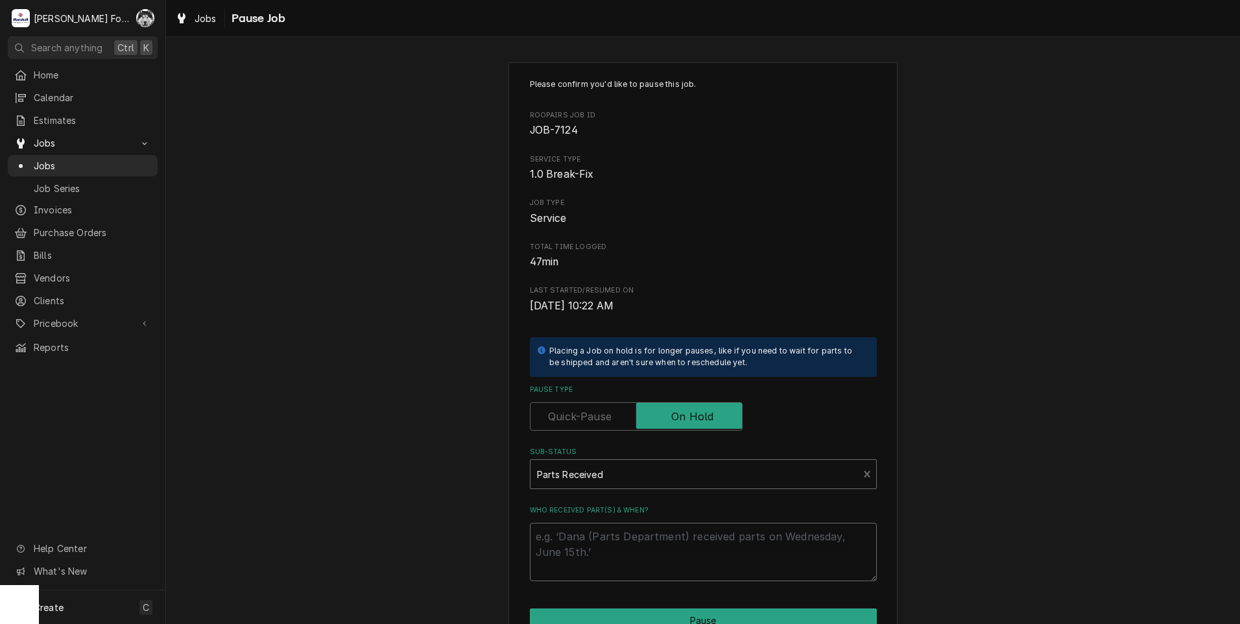
click at [577, 547] on textarea "Who received part(s) & when?" at bounding box center [703, 552] width 347 height 58
paste textarea "9/18/2025"
type textarea "x"
type textarea "9/18/2025"
click at [614, 614] on button "Pause" at bounding box center [703, 620] width 347 height 24
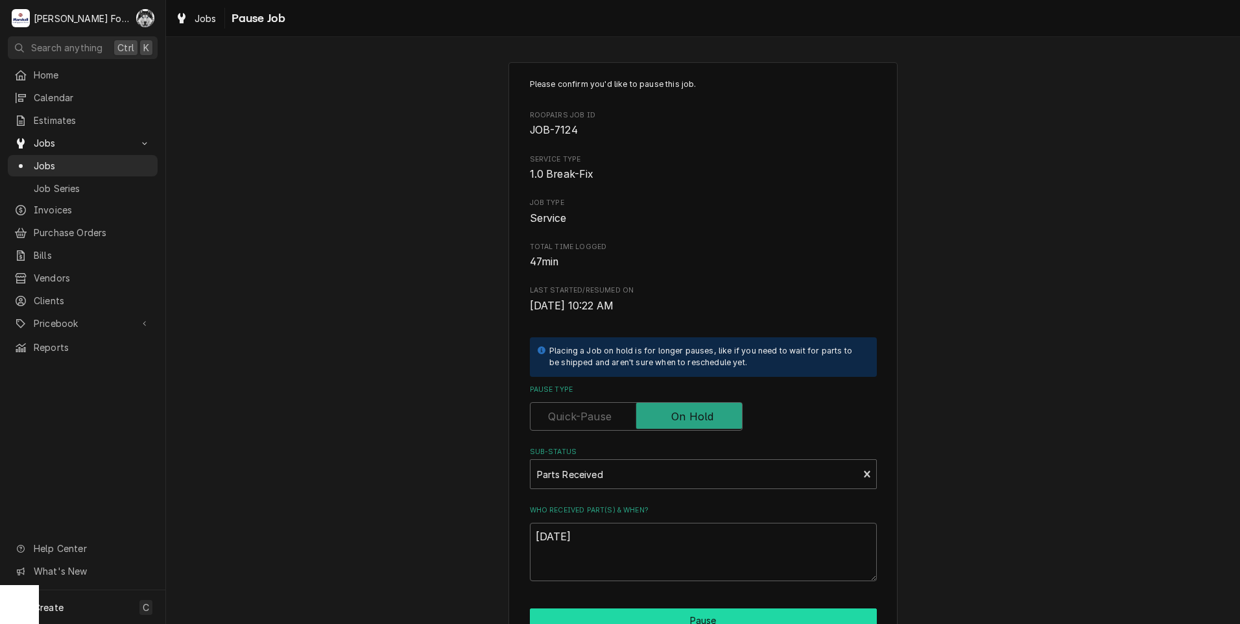
type textarea "x"
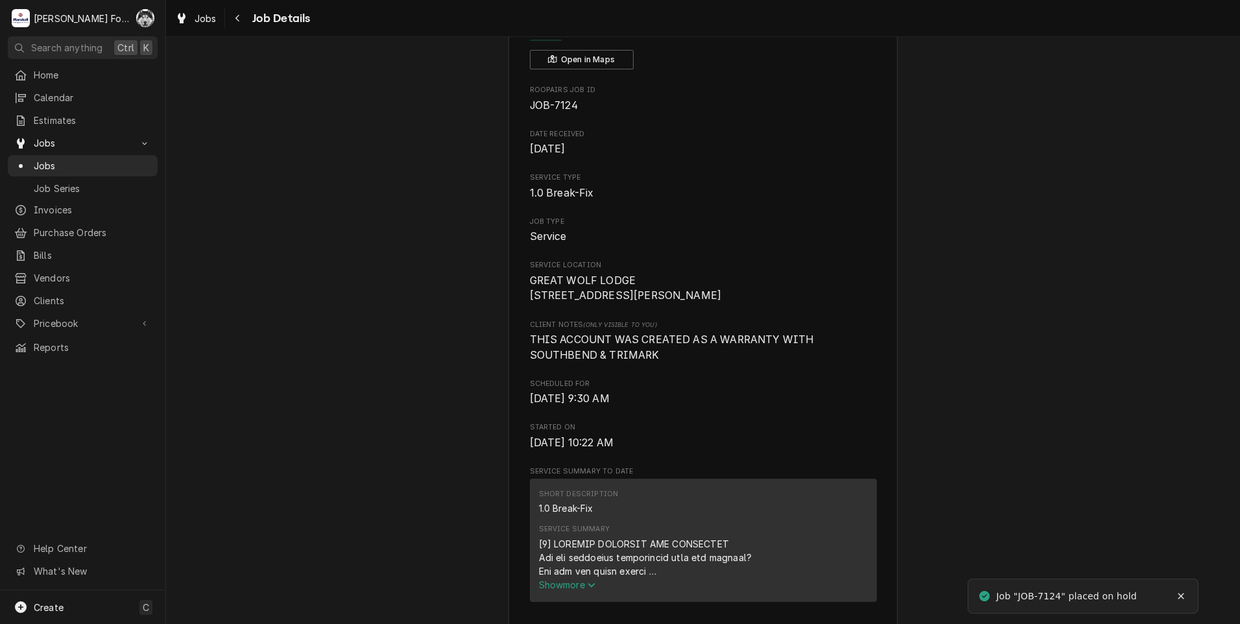
scroll to position [433, 0]
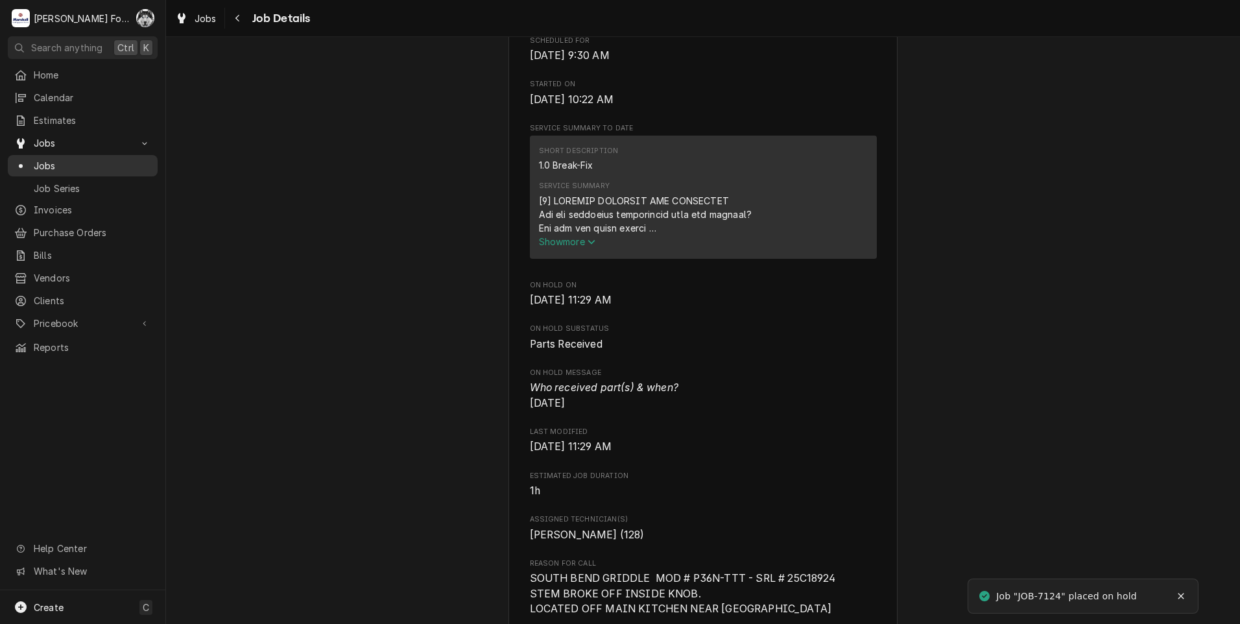
click at [37, 158] on div "Jobs" at bounding box center [82, 166] width 145 height 16
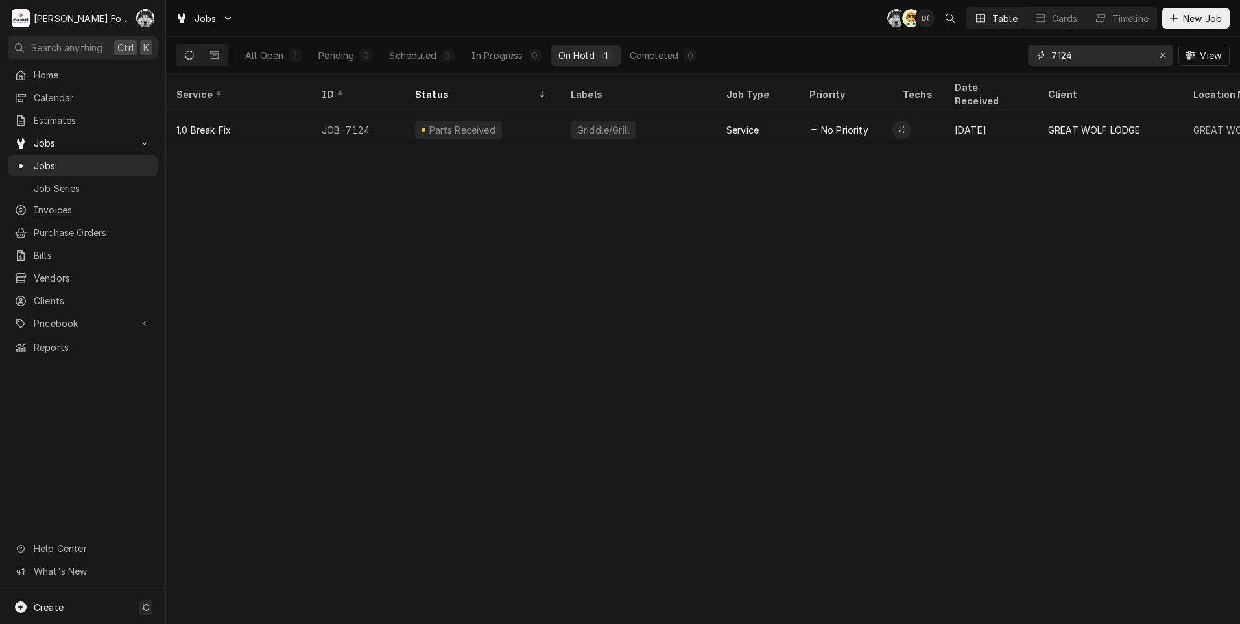
drag, startPoint x: 1084, startPoint y: 51, endPoint x: 894, endPoint y: 71, distance: 191.1
click at [894, 71] on div "All Open 1 Pending 0 Scheduled 0 In Progress 0 On Hold 1 Completed 0 7124 View" at bounding box center [702, 55] width 1053 height 36
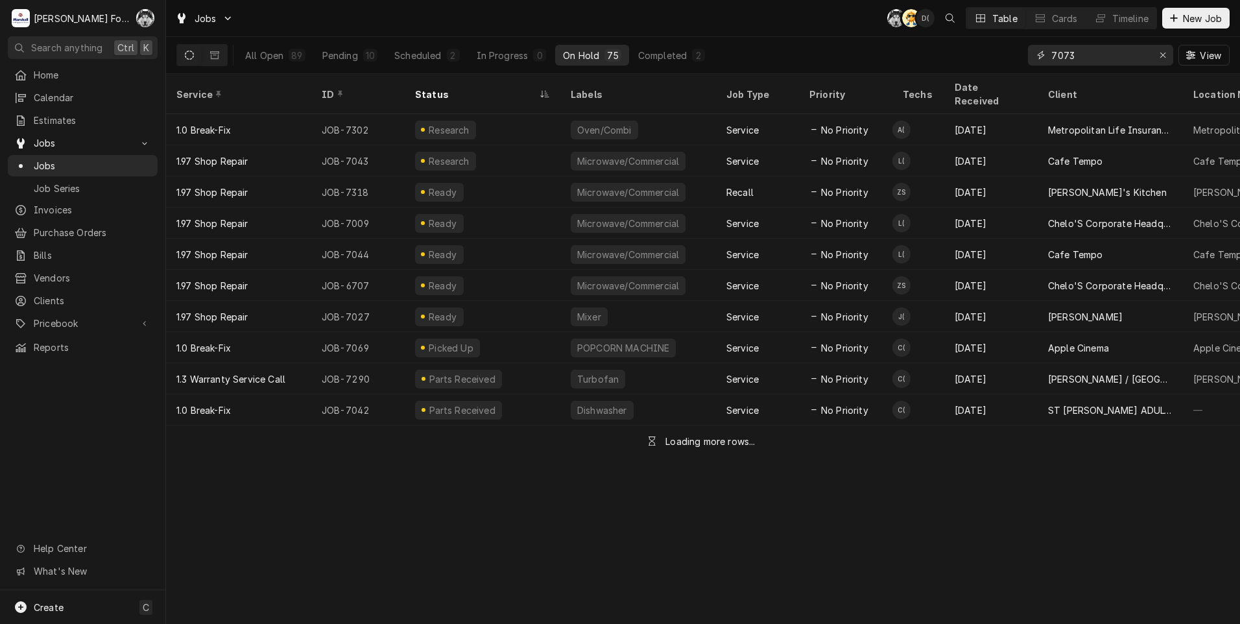
type input "7073"
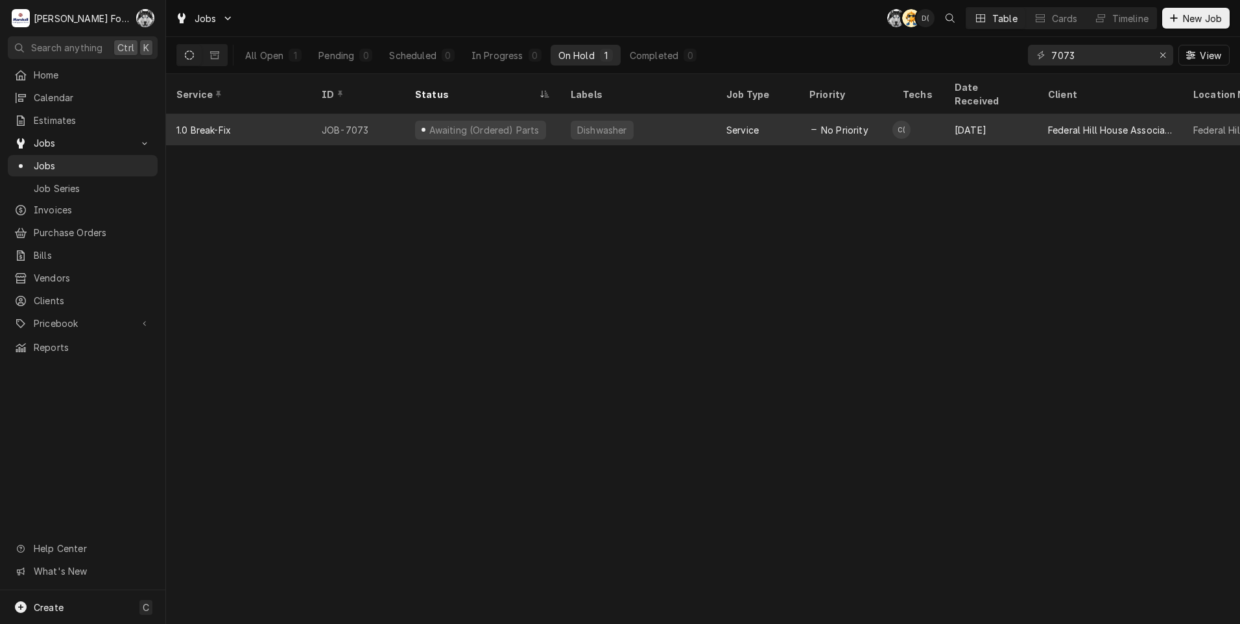
click at [587, 123] on div "Dishwasher" at bounding box center [602, 130] width 53 height 14
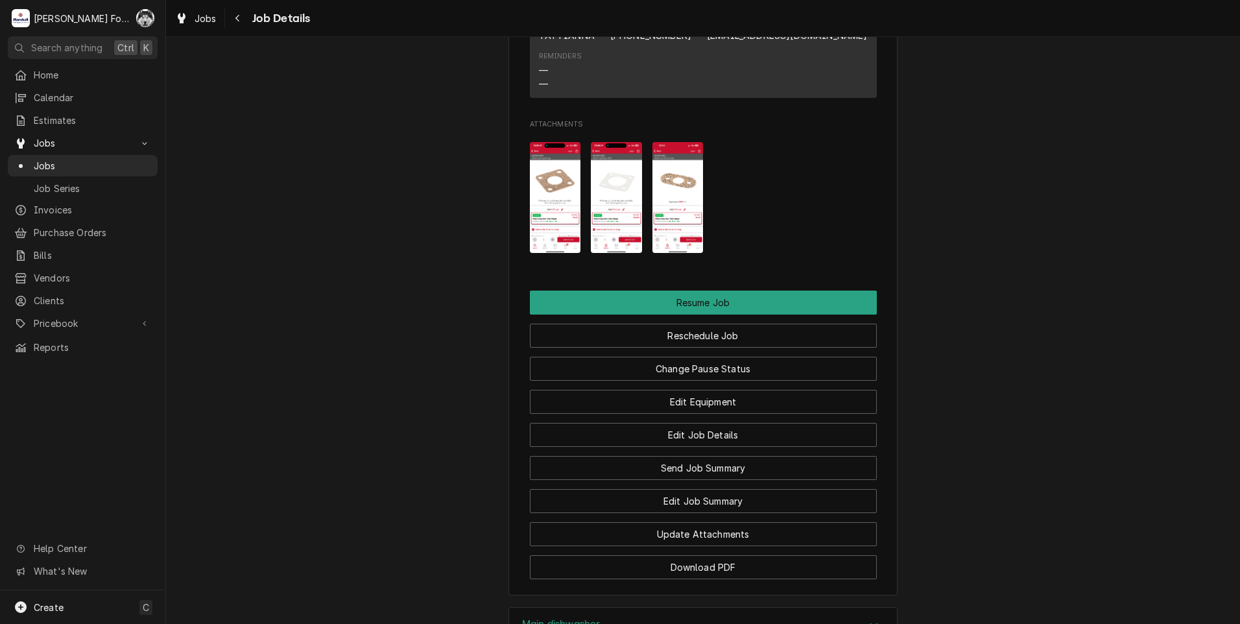
scroll to position [1405, 0]
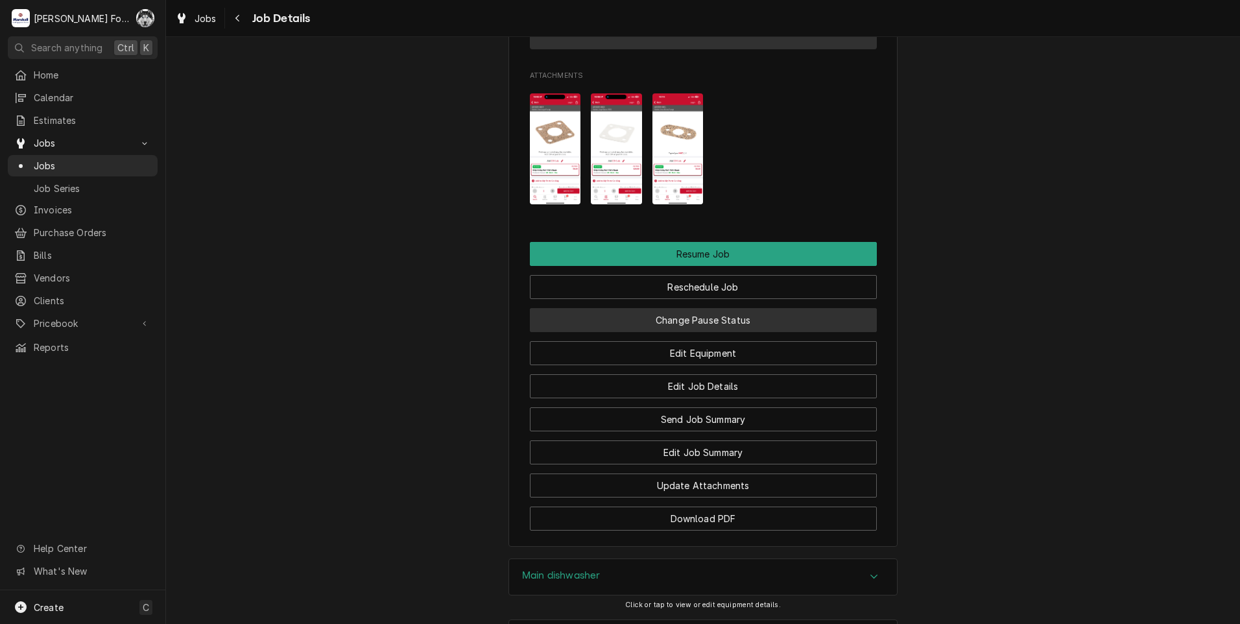
click at [663, 332] on button "Change Pause Status" at bounding box center [703, 320] width 347 height 24
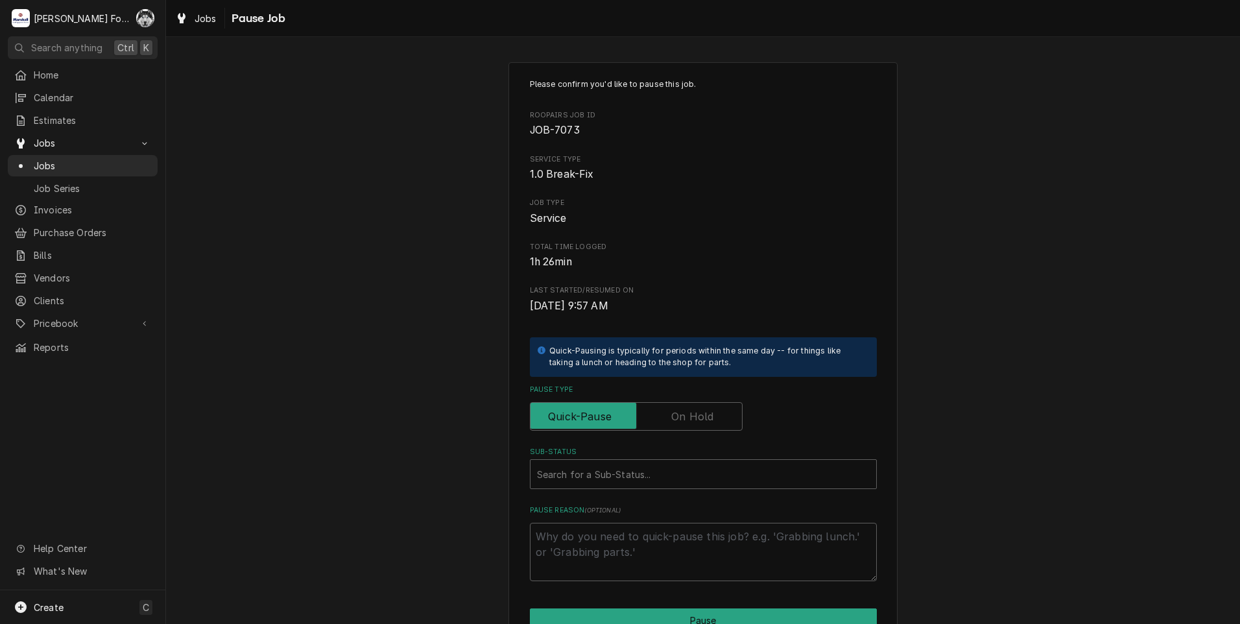
click at [672, 421] on label "Pause Type" at bounding box center [636, 416] width 213 height 29
click at [672, 421] on input "Pause Type" at bounding box center [636, 416] width 201 height 29
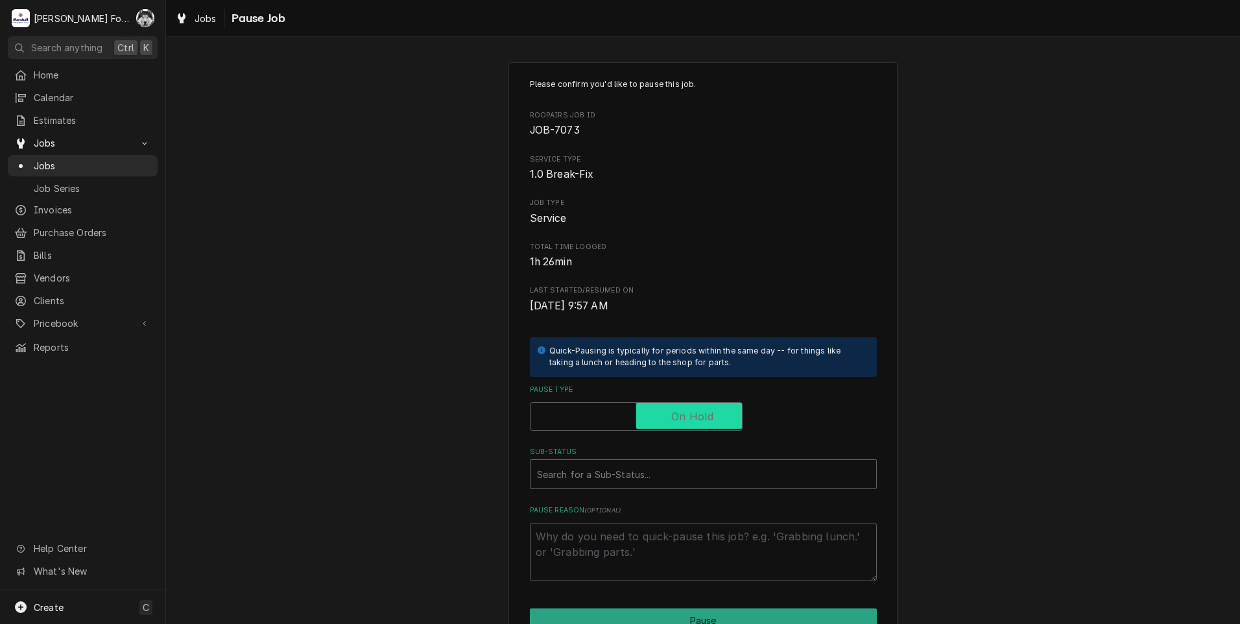
checkbox input "true"
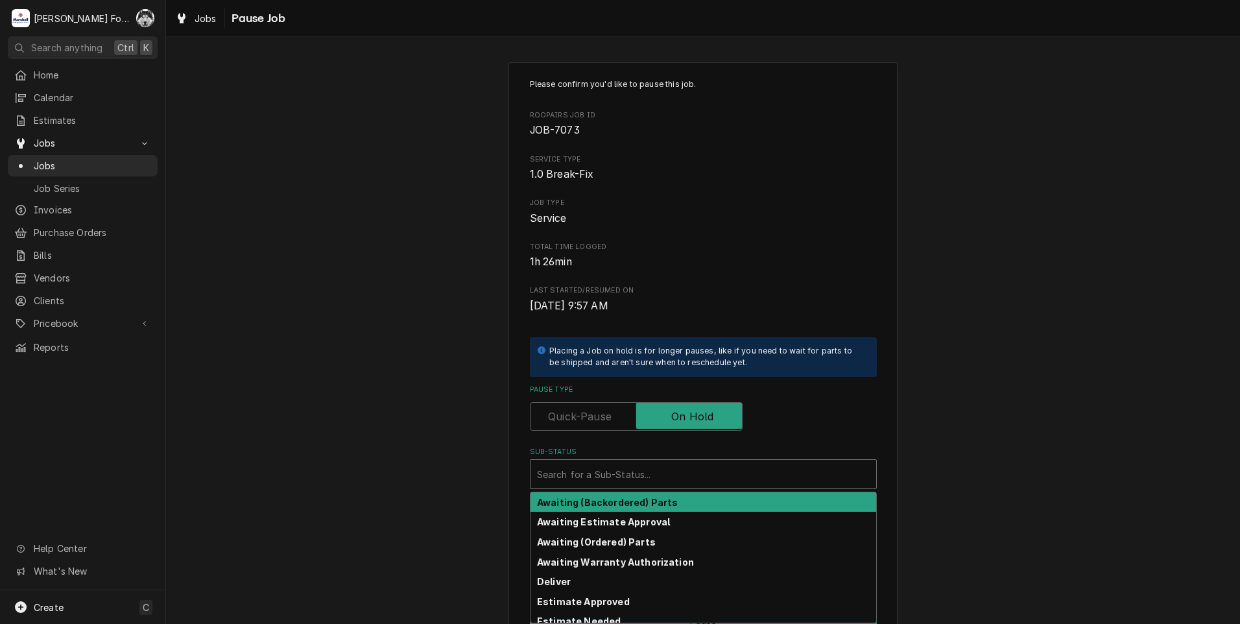
click at [612, 487] on div "Search for a Sub-Status..." at bounding box center [703, 474] width 346 height 29
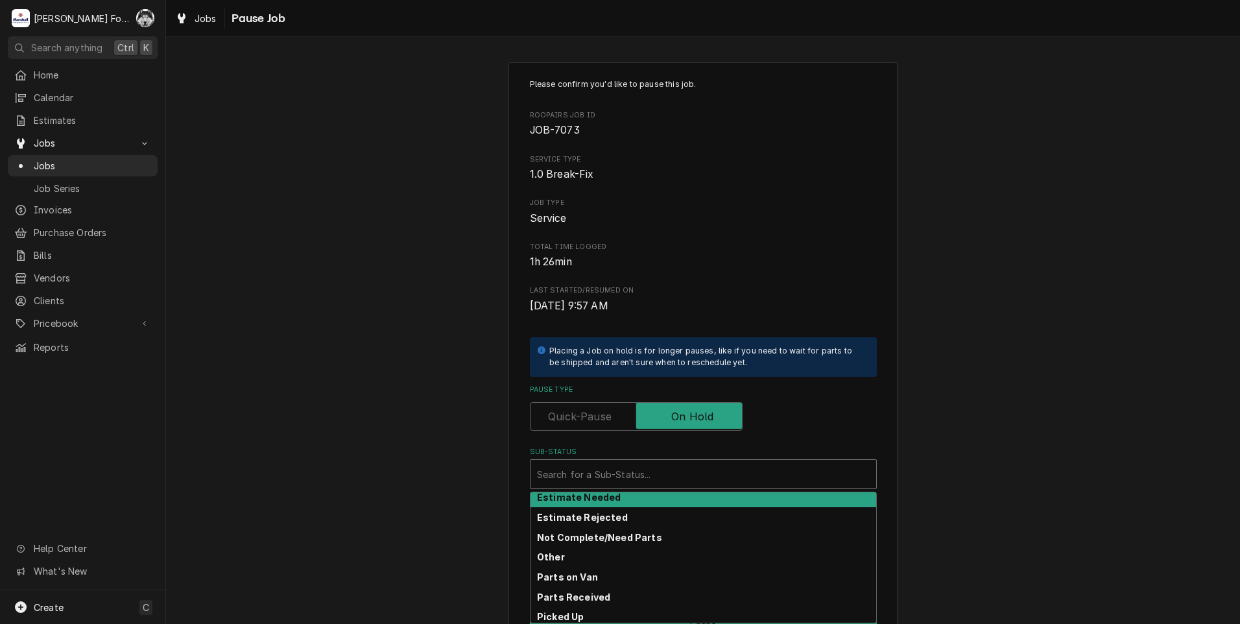
scroll to position [207, 0]
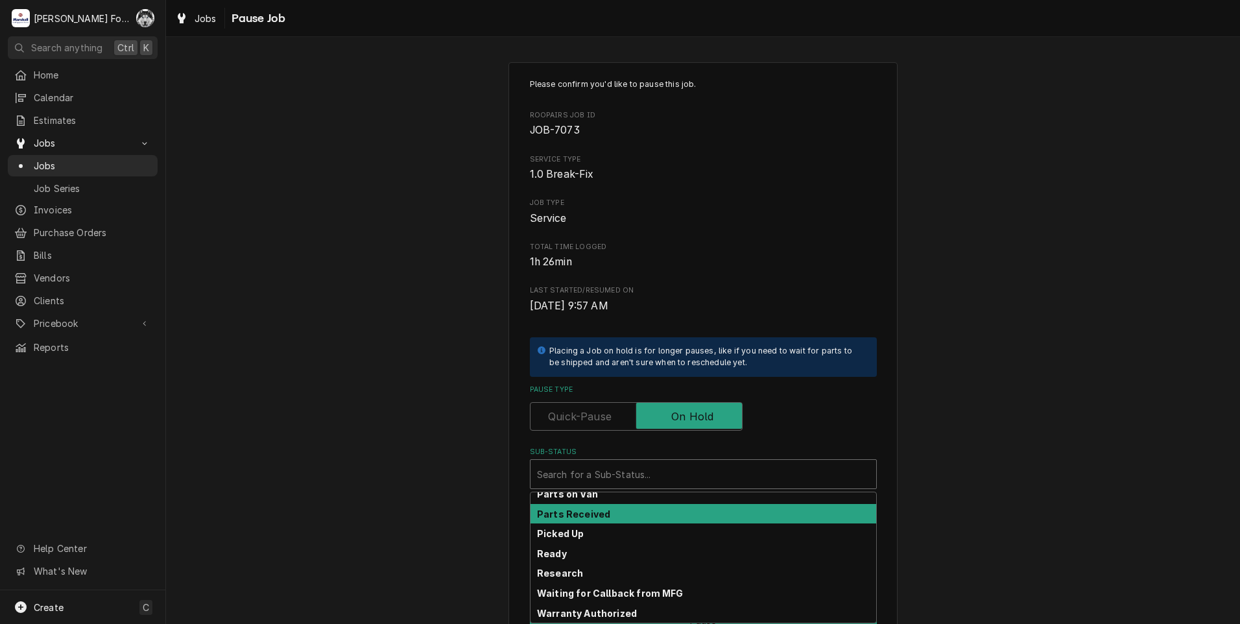
click at [590, 510] on strong "Parts Received" at bounding box center [573, 513] width 73 height 11
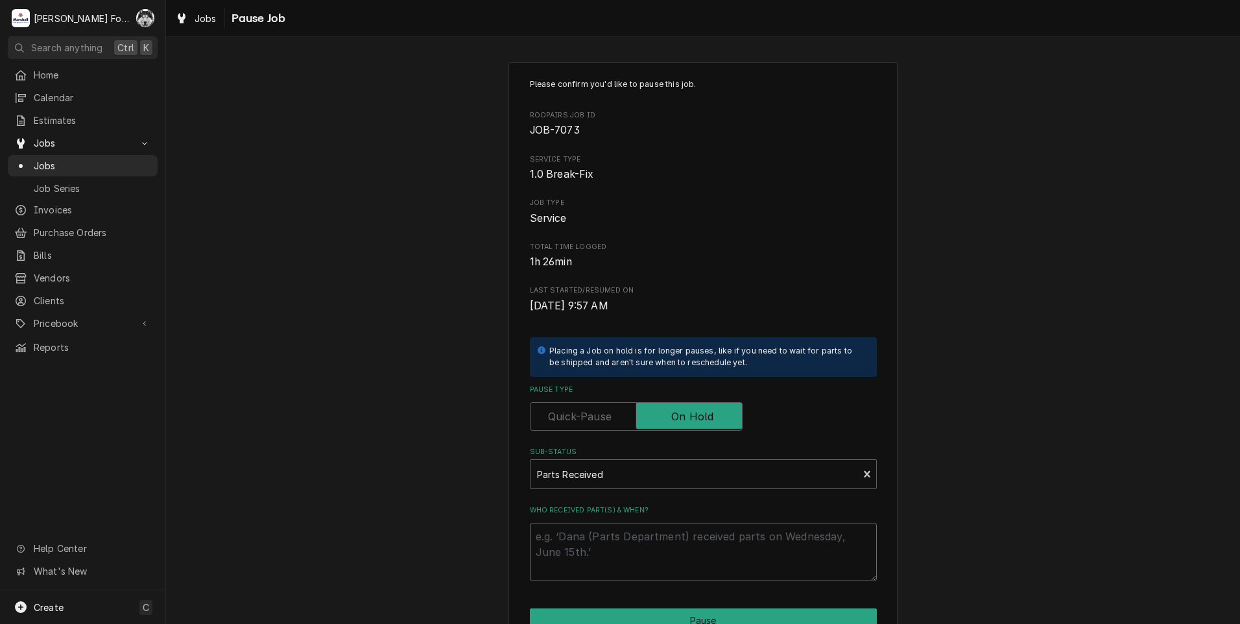
click at [579, 534] on textarea "Who received part(s) & when?" at bounding box center [703, 552] width 347 height 58
paste textarea "[DATE]"
type textarea "x"
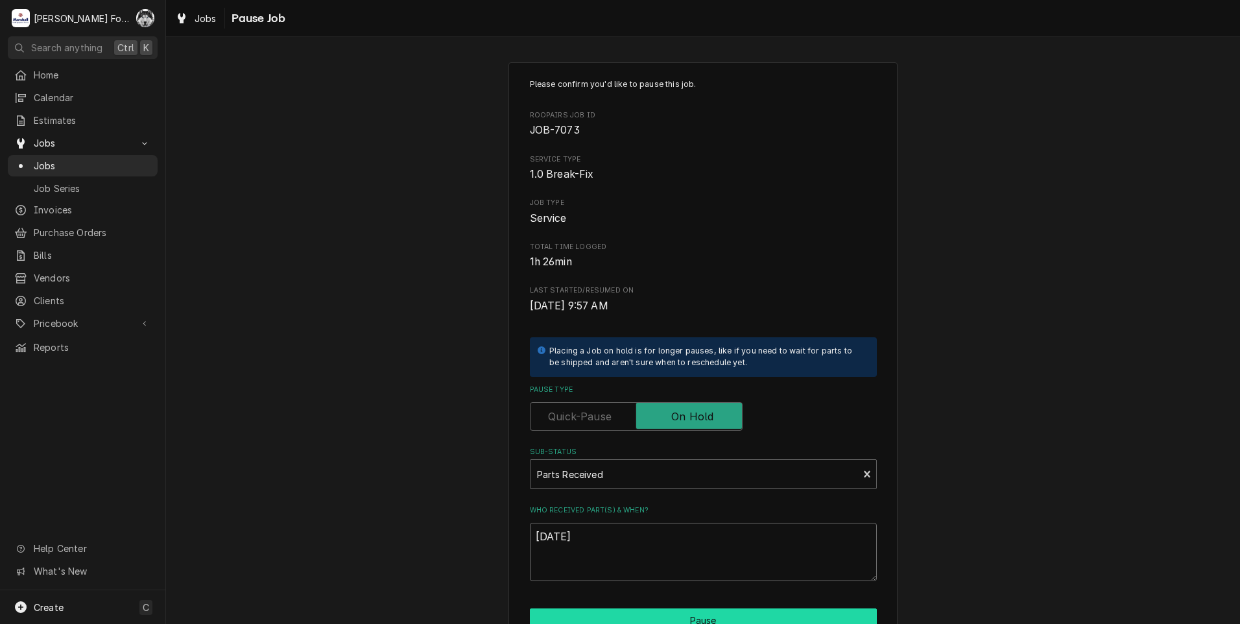
type textarea "[DATE]"
click at [602, 613] on button "Pause" at bounding box center [703, 620] width 347 height 24
type textarea "x"
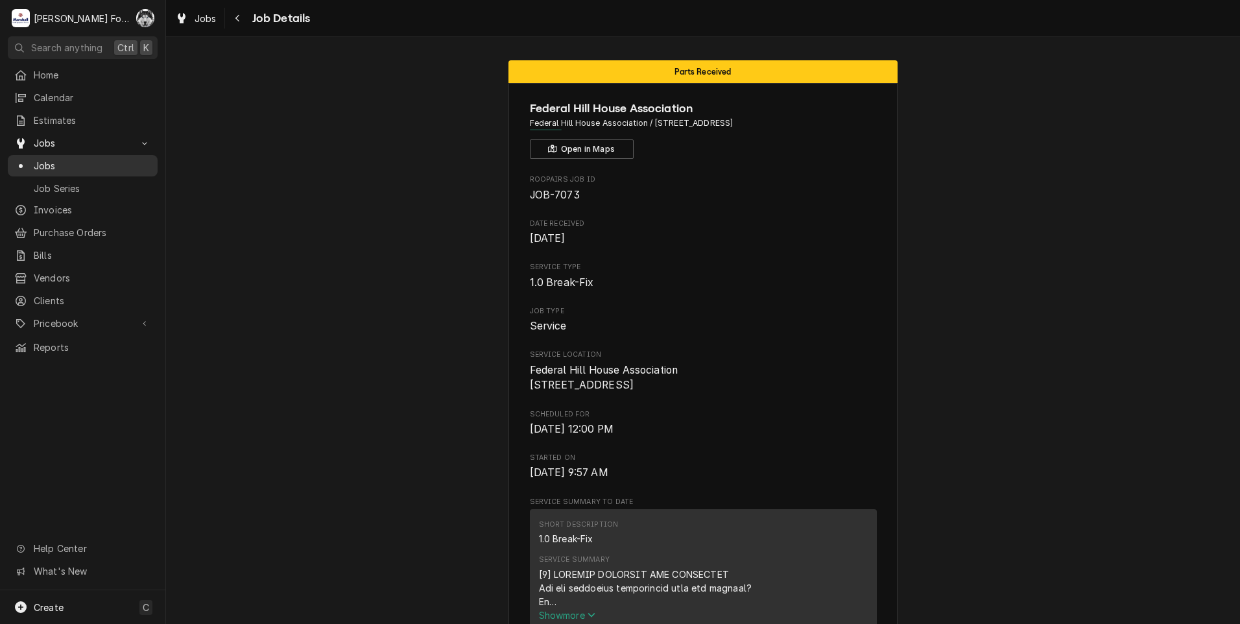
click at [42, 160] on span "Jobs" at bounding box center [92, 166] width 117 height 14
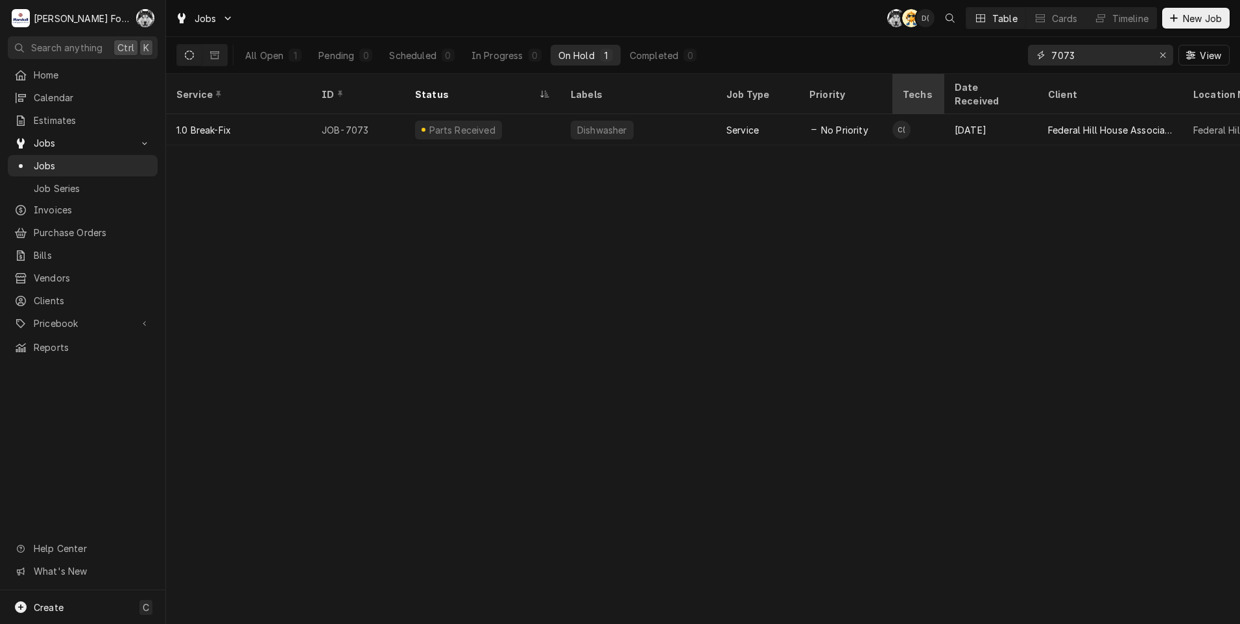
drag, startPoint x: 1084, startPoint y: 61, endPoint x: 926, endPoint y: 80, distance: 159.4
click at [926, 80] on div "Jobs C( AT D( Table Cards Timeline New Job All Open 1 Pending 0 Scheduled 0 In …" at bounding box center [703, 312] width 1074 height 624
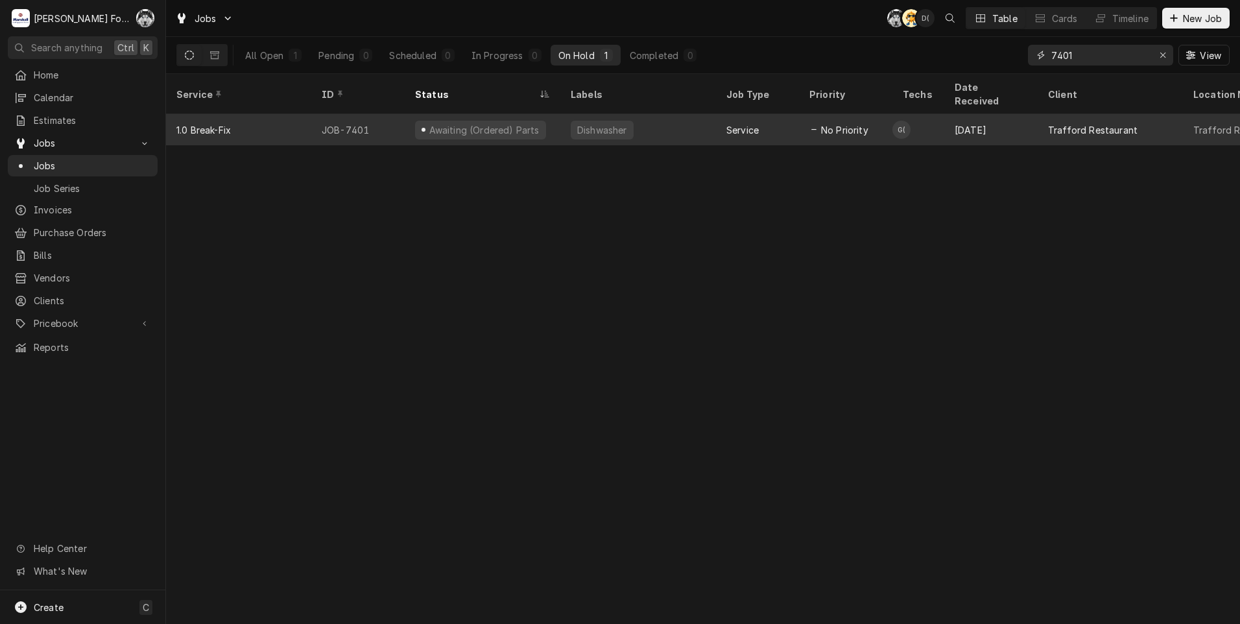
type input "7401"
click at [633, 114] on div "Dishwasher" at bounding box center [638, 129] width 156 height 31
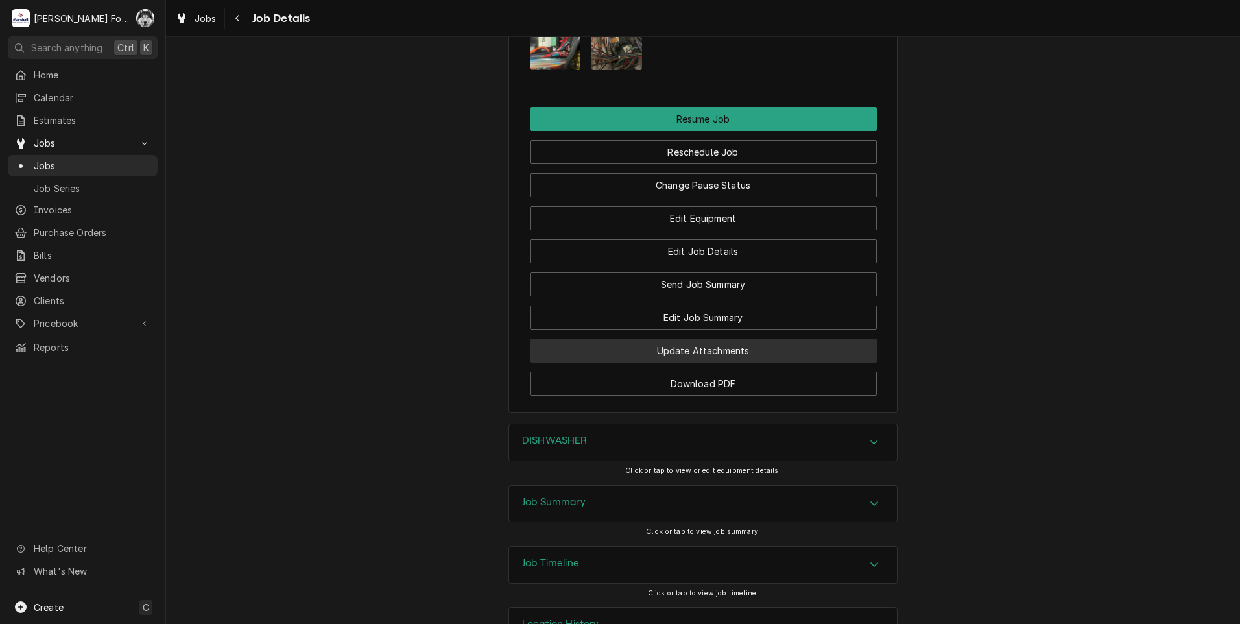
scroll to position [1564, 0]
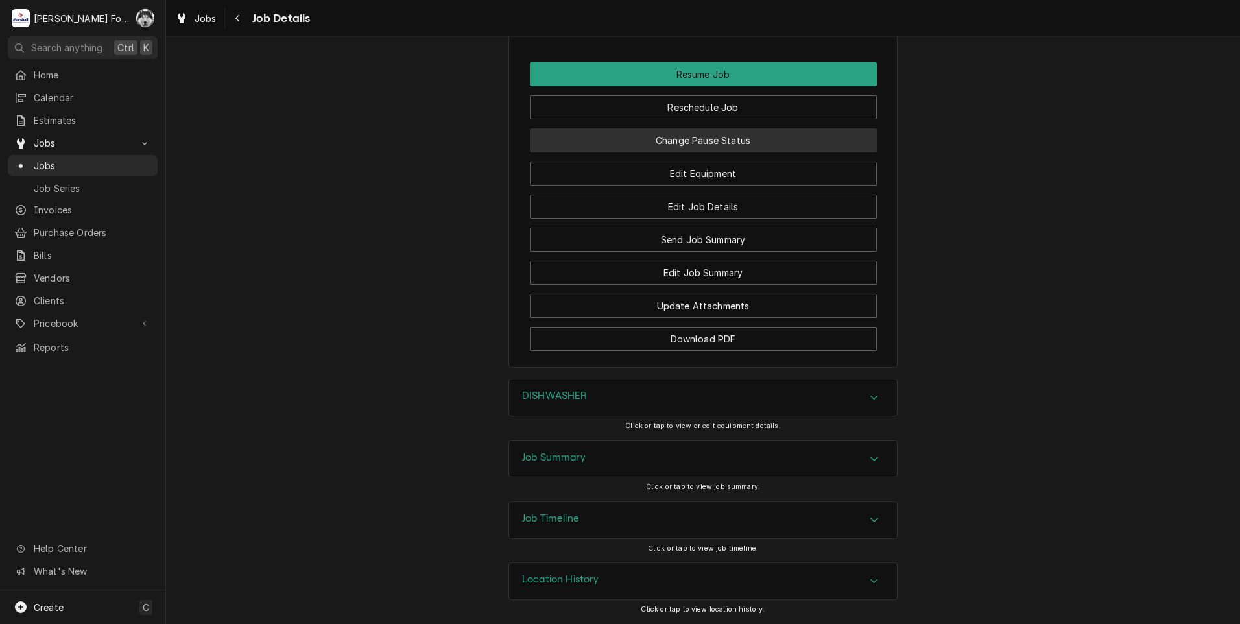
click at [683, 152] on button "Change Pause Status" at bounding box center [703, 140] width 347 height 24
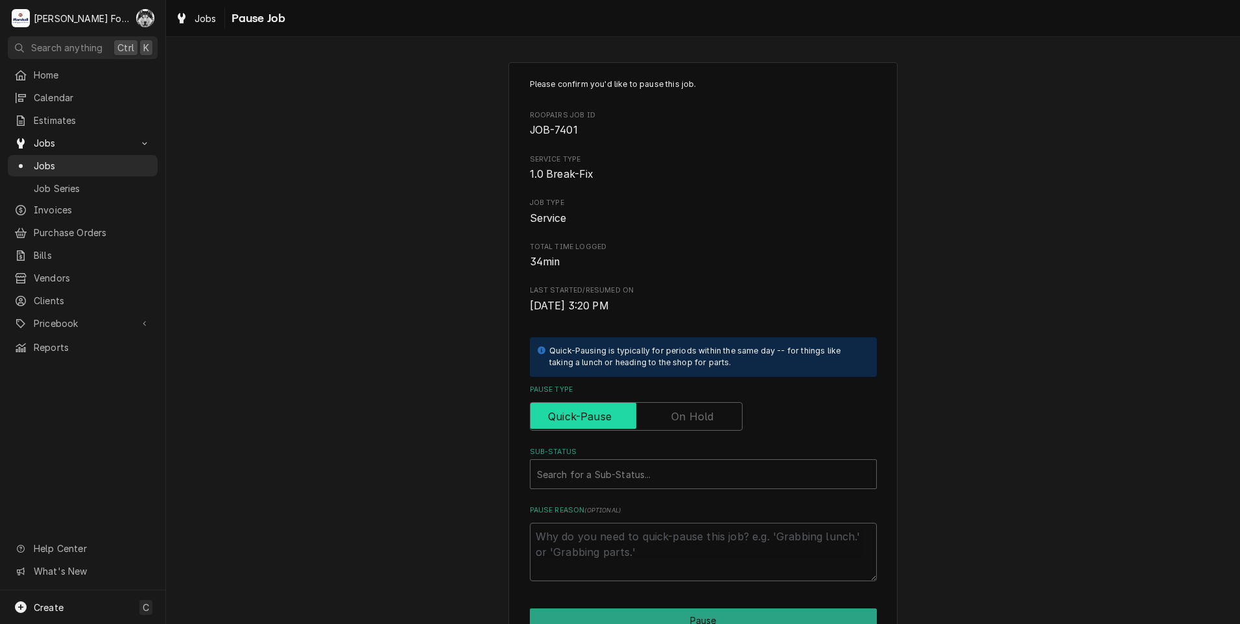
click at [679, 425] on input "Pause Type" at bounding box center [636, 416] width 201 height 29
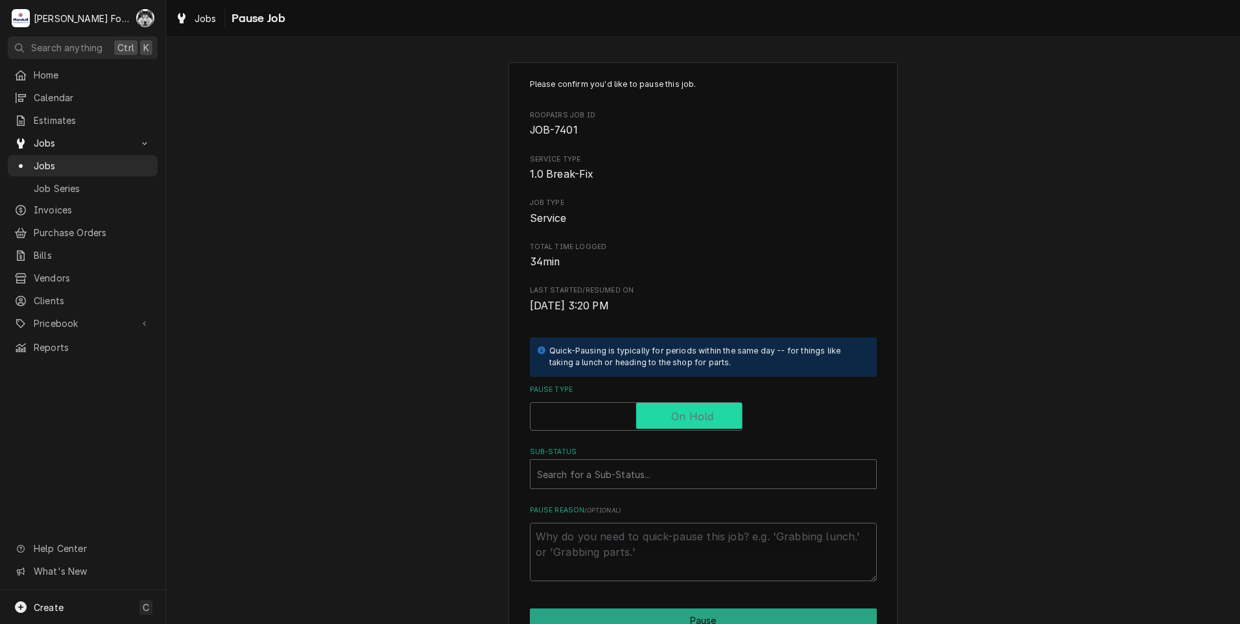
checkbox input "true"
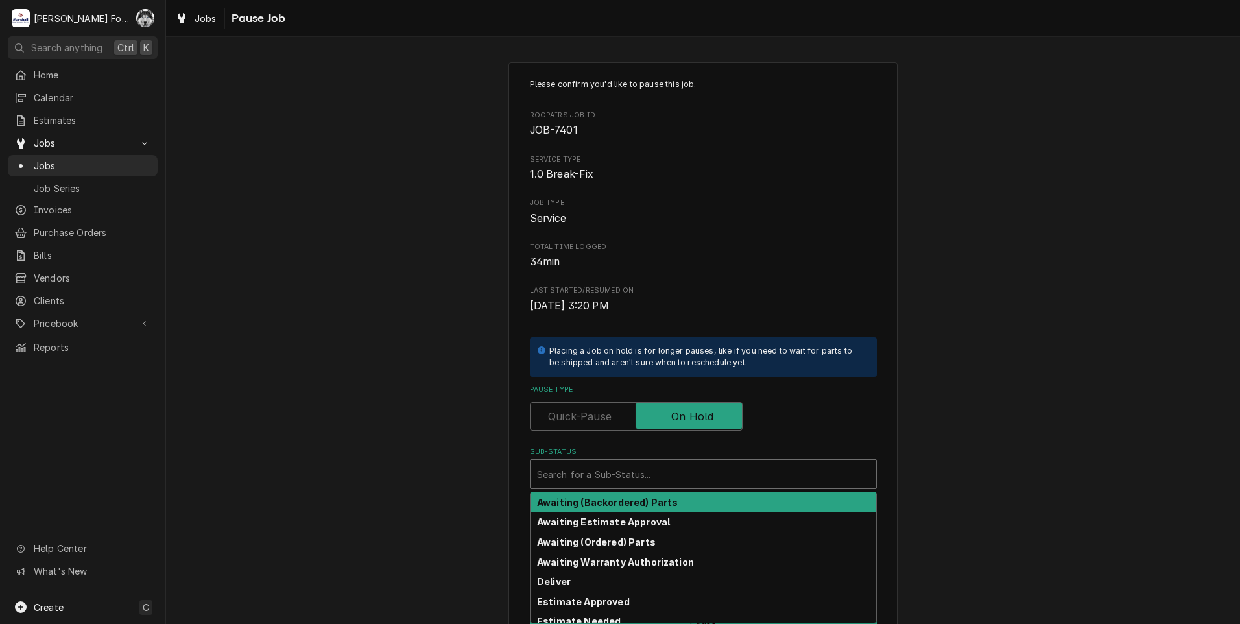
drag, startPoint x: 650, startPoint y: 473, endPoint x: 638, endPoint y: 518, distance: 46.2
click at [650, 474] on div "Sub-Status" at bounding box center [703, 473] width 333 height 23
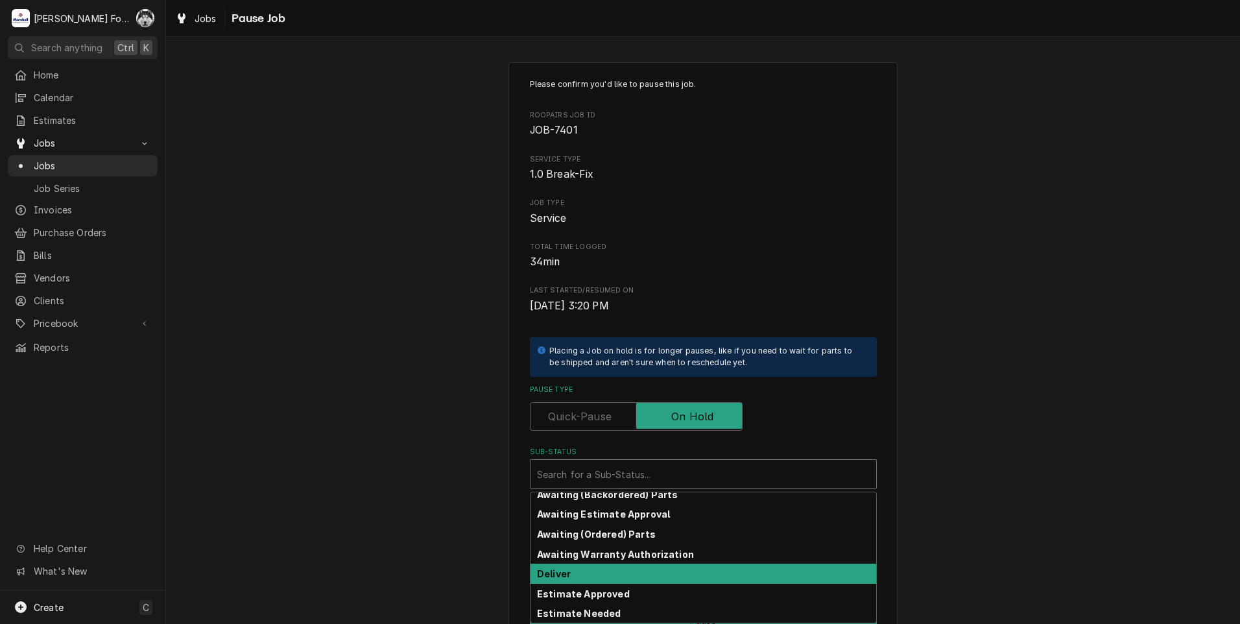
scroll to position [108, 0]
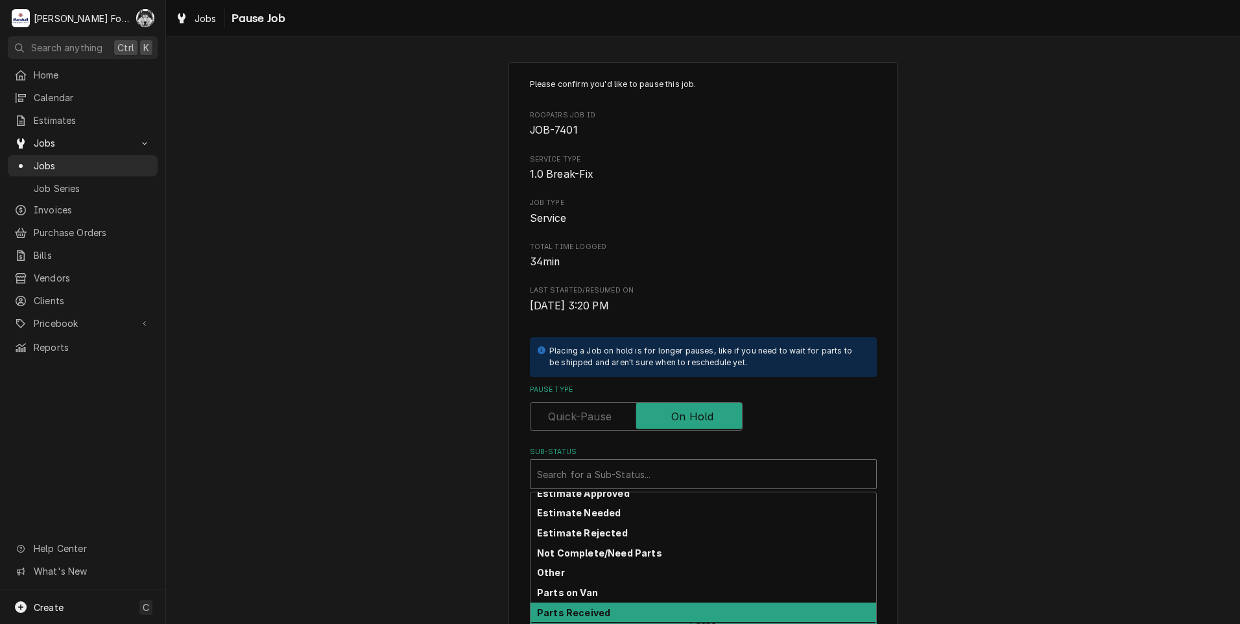
click at [598, 614] on strong "Parts Received" at bounding box center [573, 612] width 73 height 11
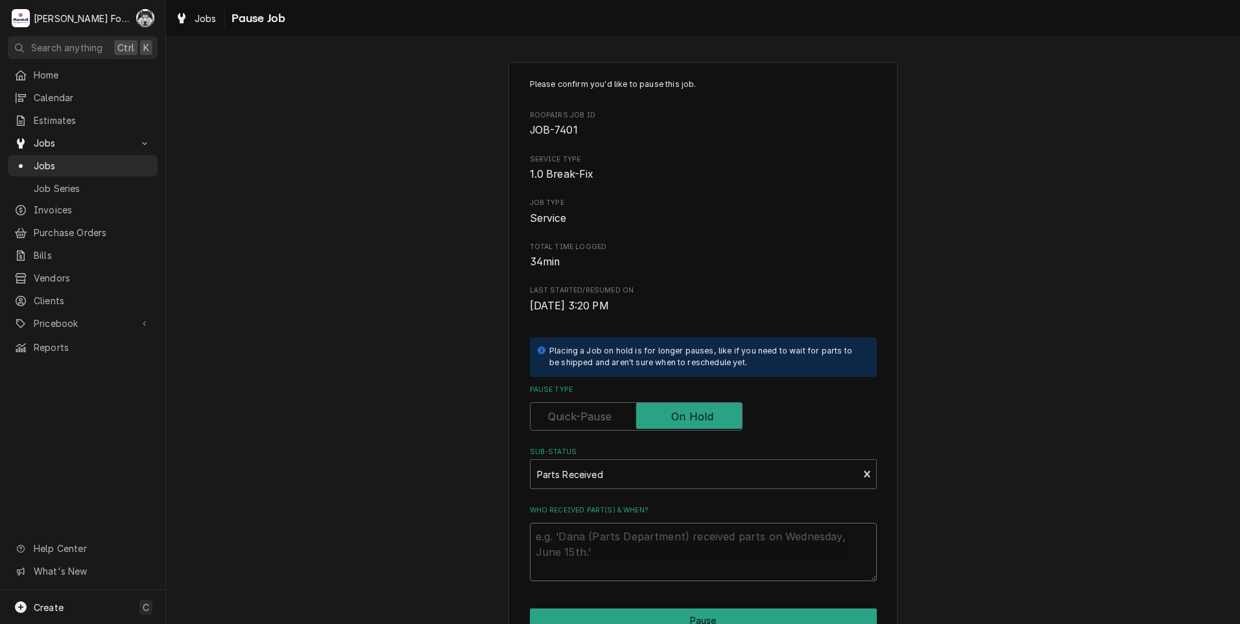
click at [596, 547] on textarea "Who received part(s) & when?" at bounding box center [703, 552] width 347 height 58
paste textarea "[DATE]"
type textarea "x"
type textarea "[DATE]"
click at [623, 611] on button "Pause" at bounding box center [703, 620] width 347 height 24
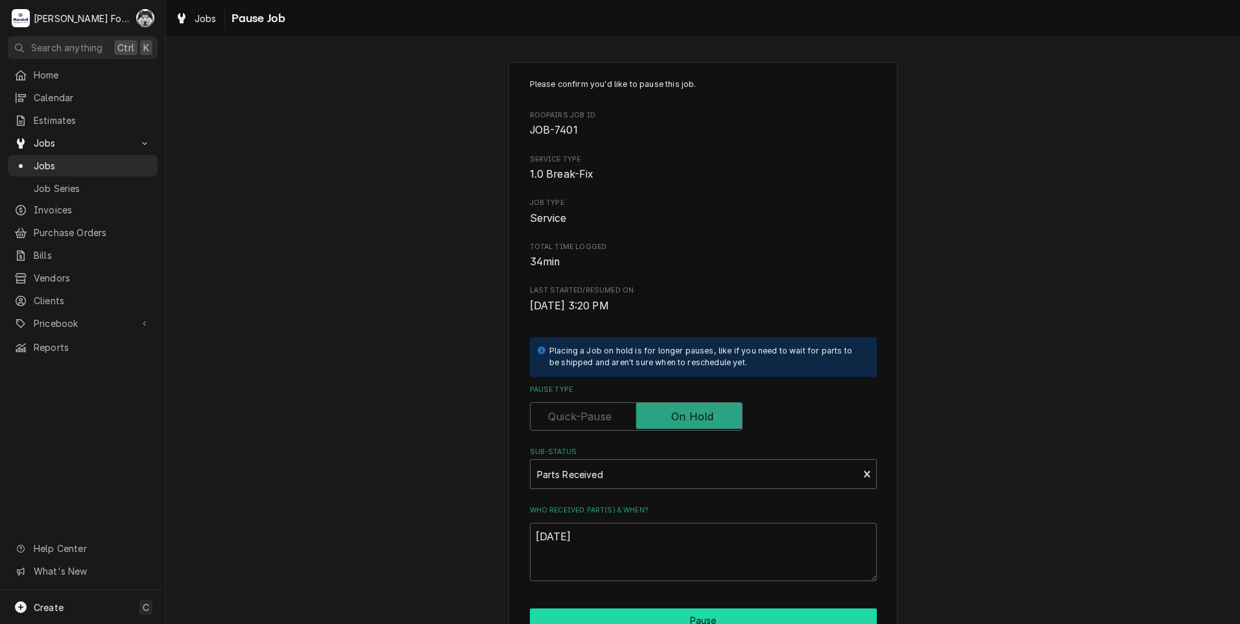
type textarea "x"
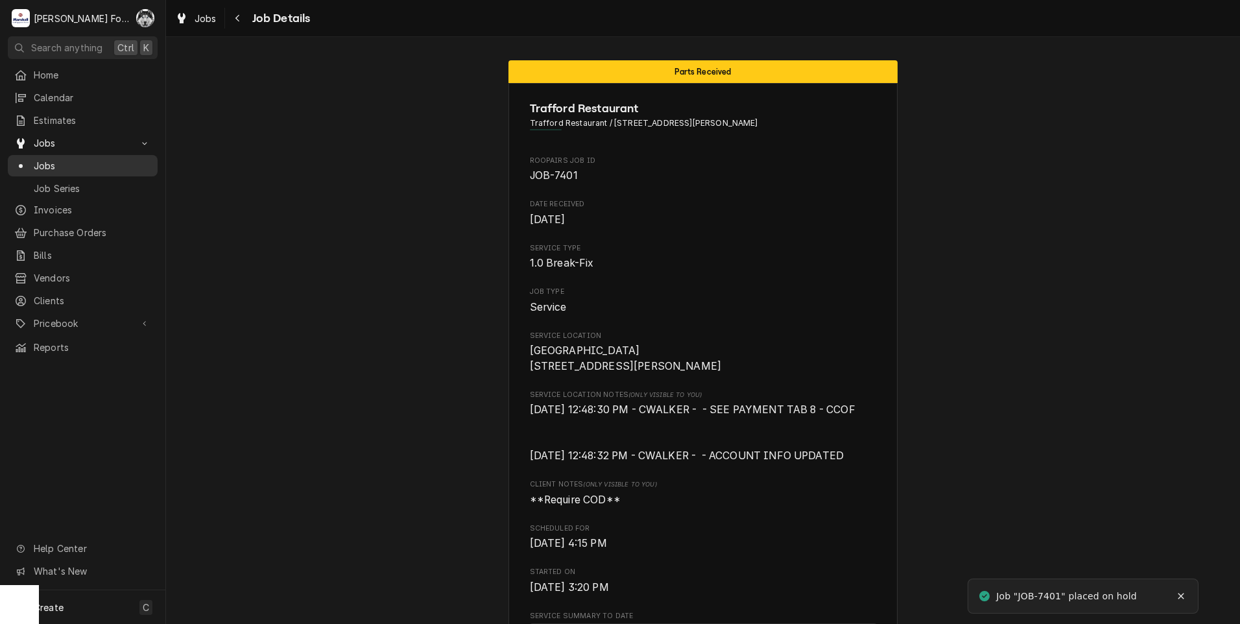
click at [36, 162] on span "Jobs" at bounding box center [92, 166] width 117 height 14
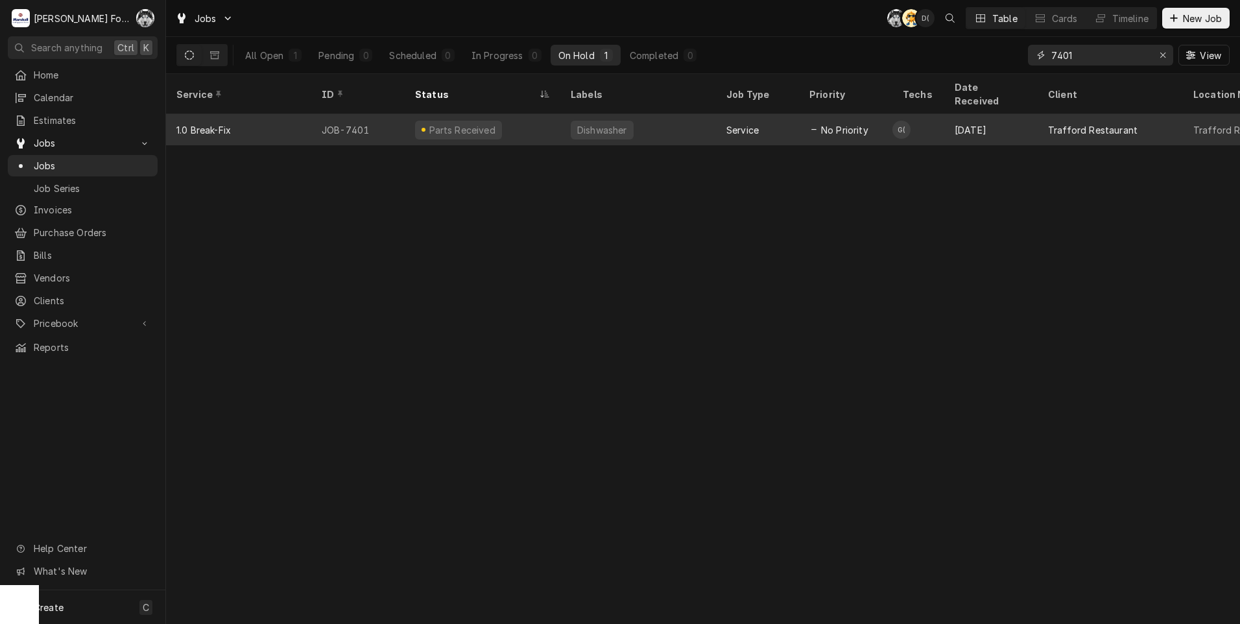
drag, startPoint x: 1087, startPoint y: 60, endPoint x: 850, endPoint y: 102, distance: 240.4
click at [858, 102] on div "Jobs C( AT D( Table Cards Timeline New Job All Open 1 Pending 0 Scheduled 0 In …" at bounding box center [703, 312] width 1074 height 624
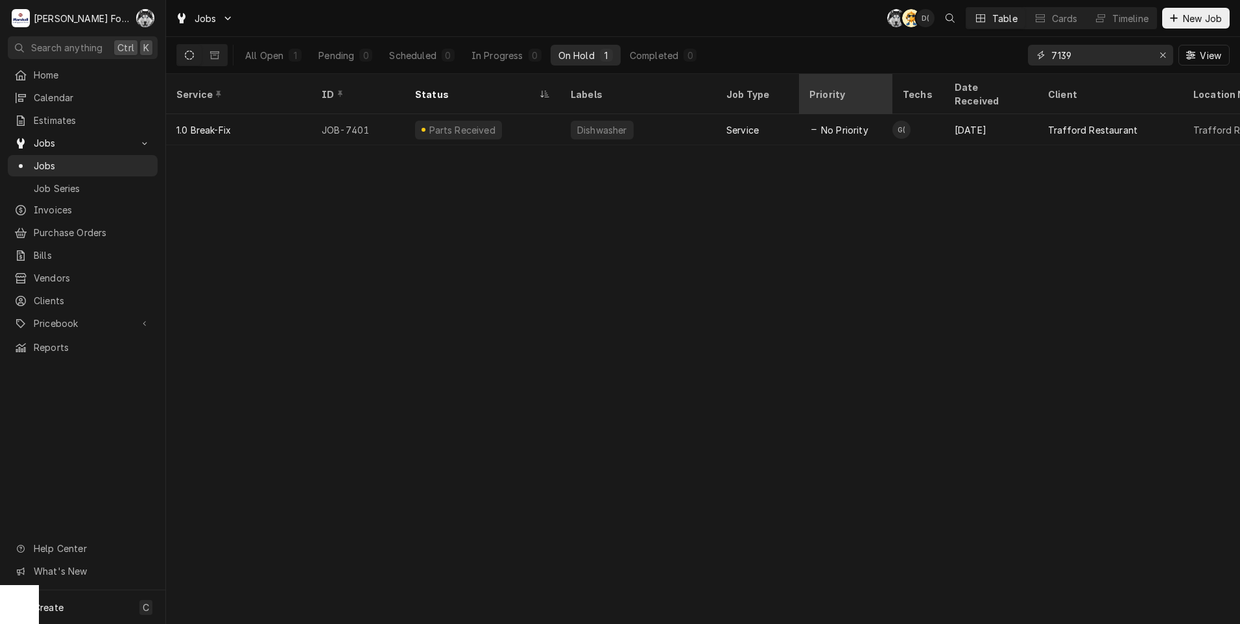
type input "7139"
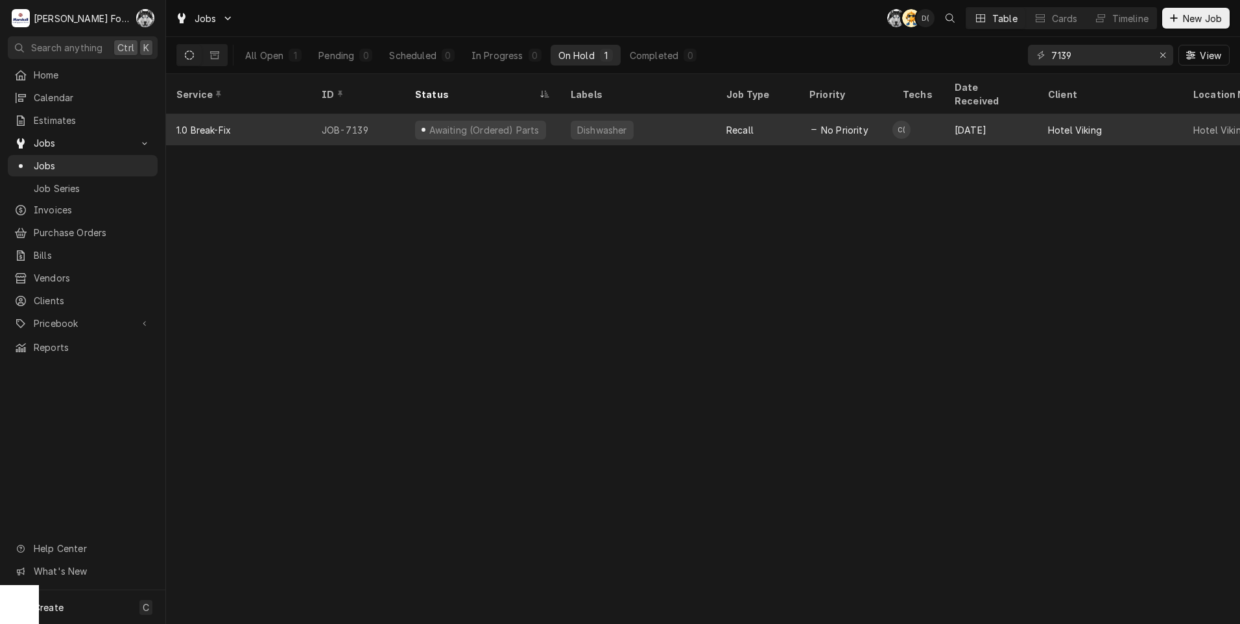
click at [613, 123] on div "Dishwasher" at bounding box center [602, 130] width 53 height 14
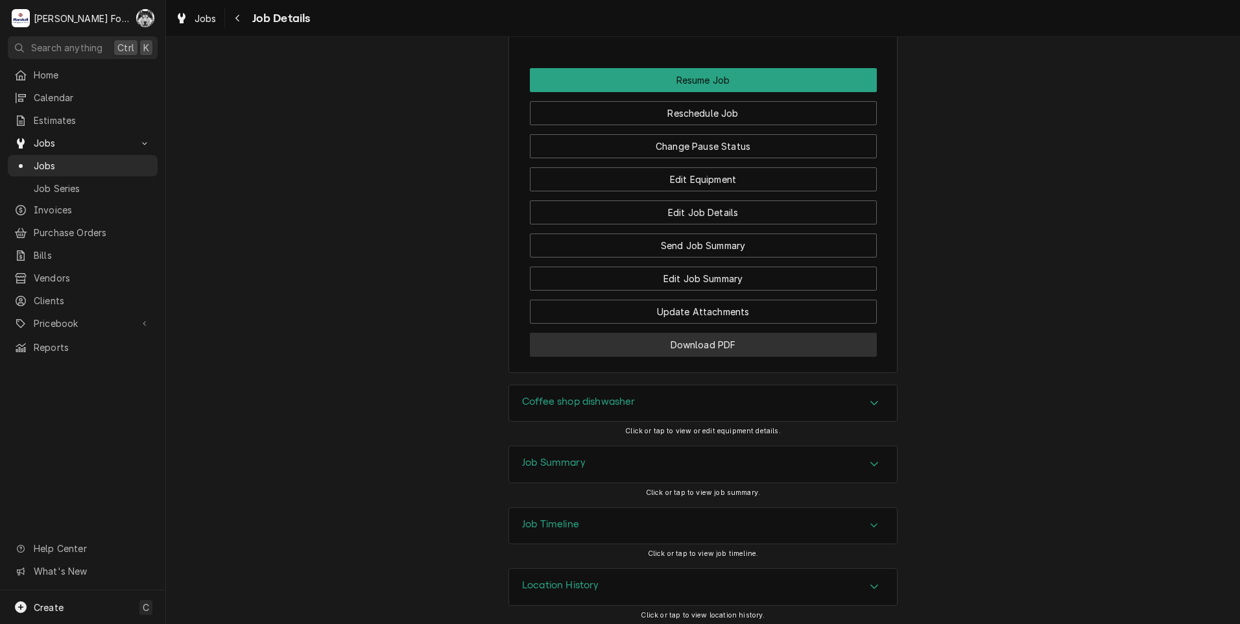
scroll to position [1788, 0]
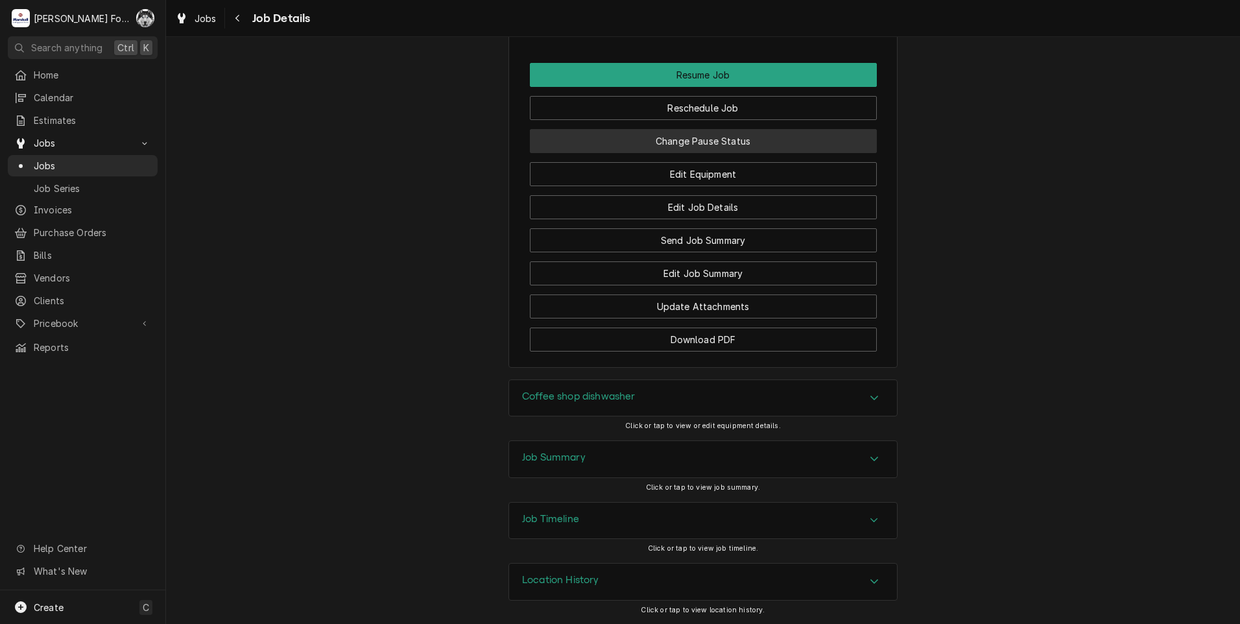
click at [716, 142] on button "Change Pause Status" at bounding box center [703, 141] width 347 height 24
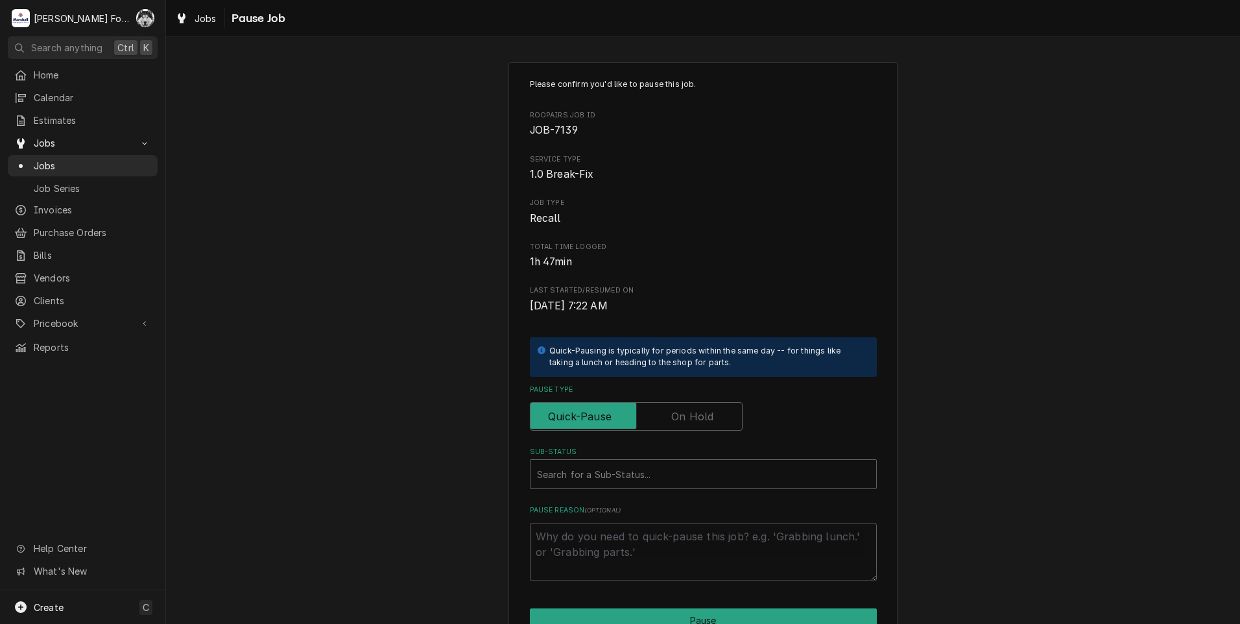
click at [676, 415] on label "Pause Type" at bounding box center [636, 416] width 213 height 29
click at [676, 415] on input "Pause Type" at bounding box center [636, 416] width 201 height 29
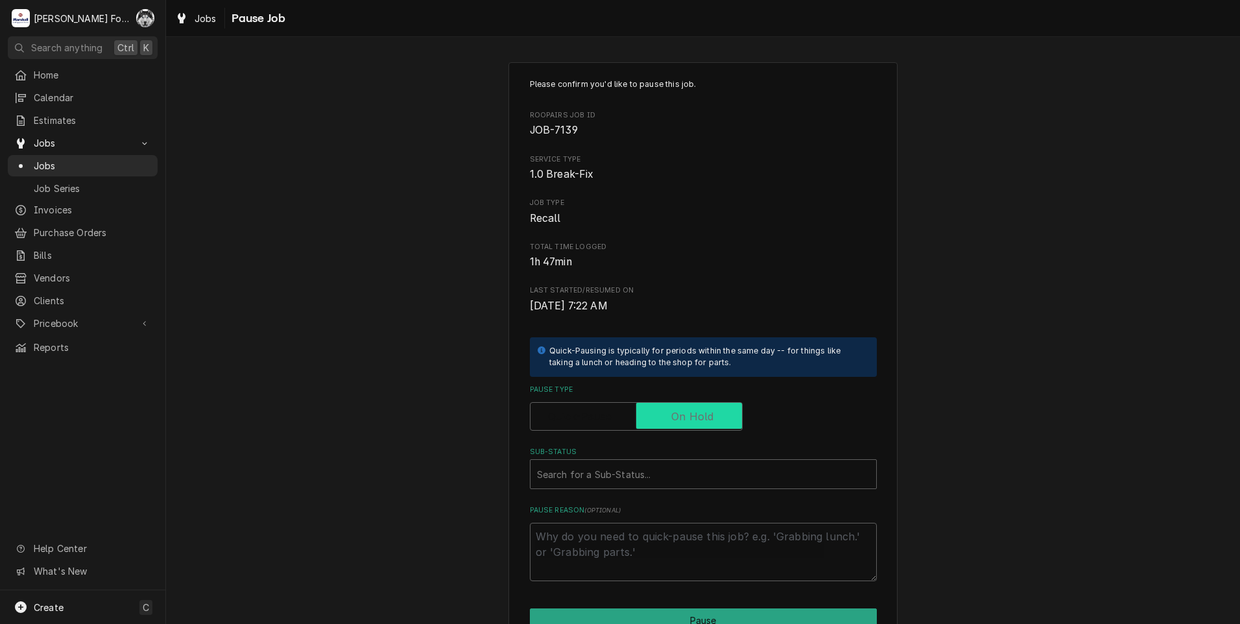
checkbox input "true"
click at [652, 482] on div "Sub-Status" at bounding box center [703, 473] width 333 height 23
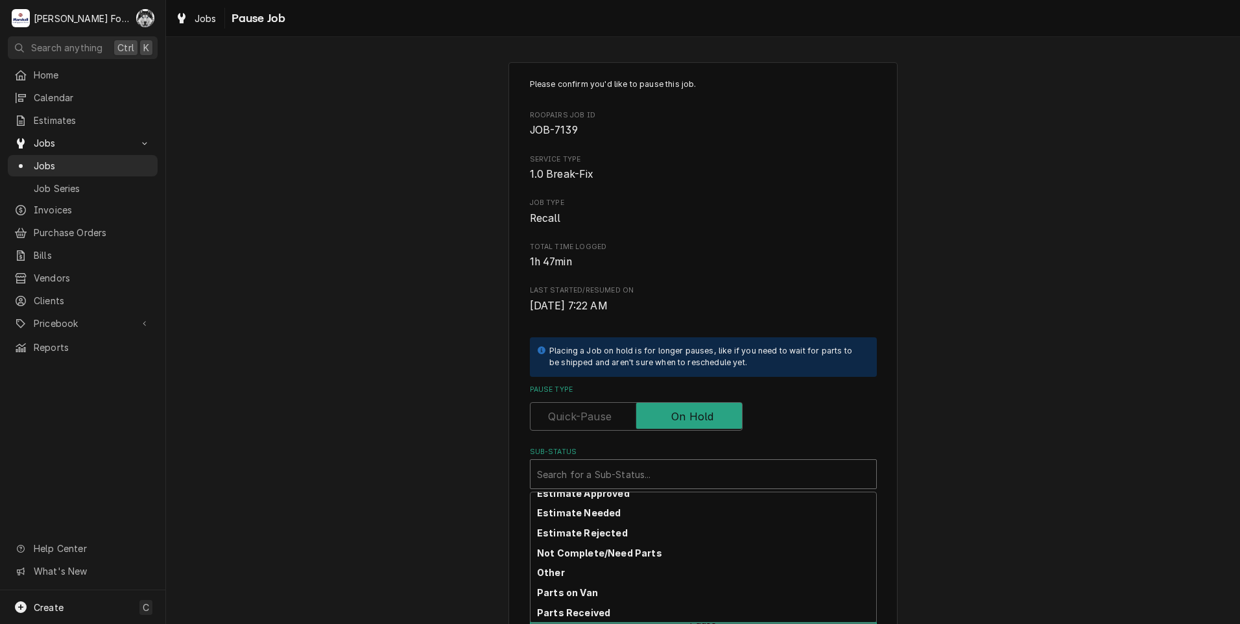
scroll to position [208, 0]
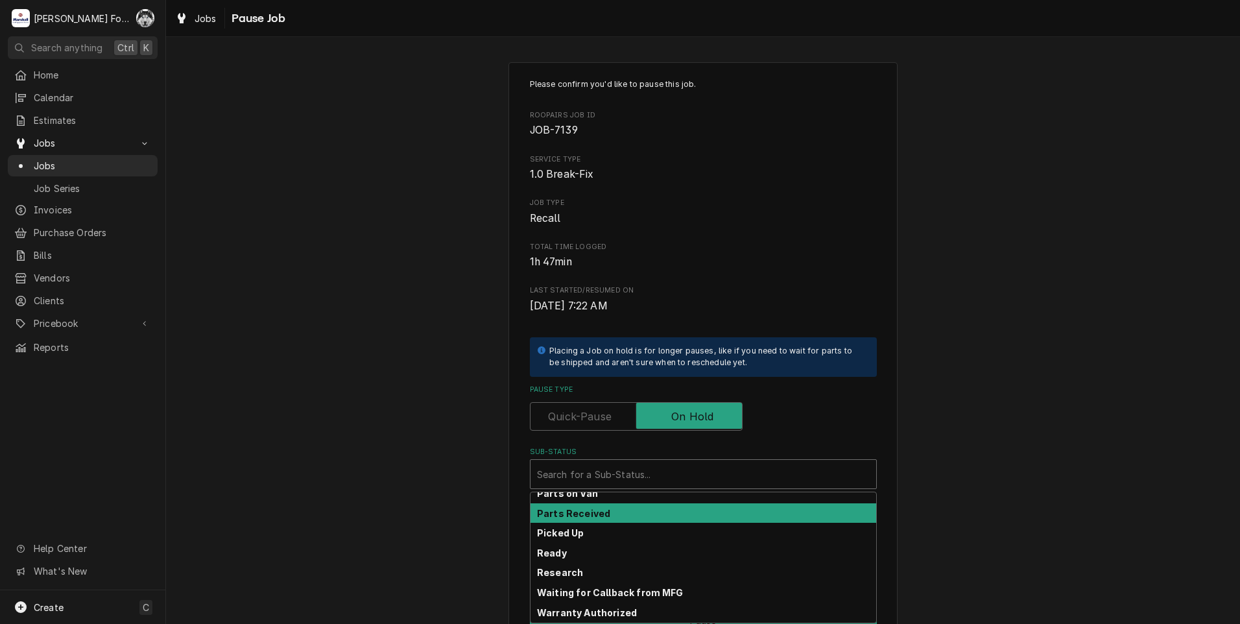
click at [587, 516] on strong "Parts Received" at bounding box center [573, 513] width 73 height 11
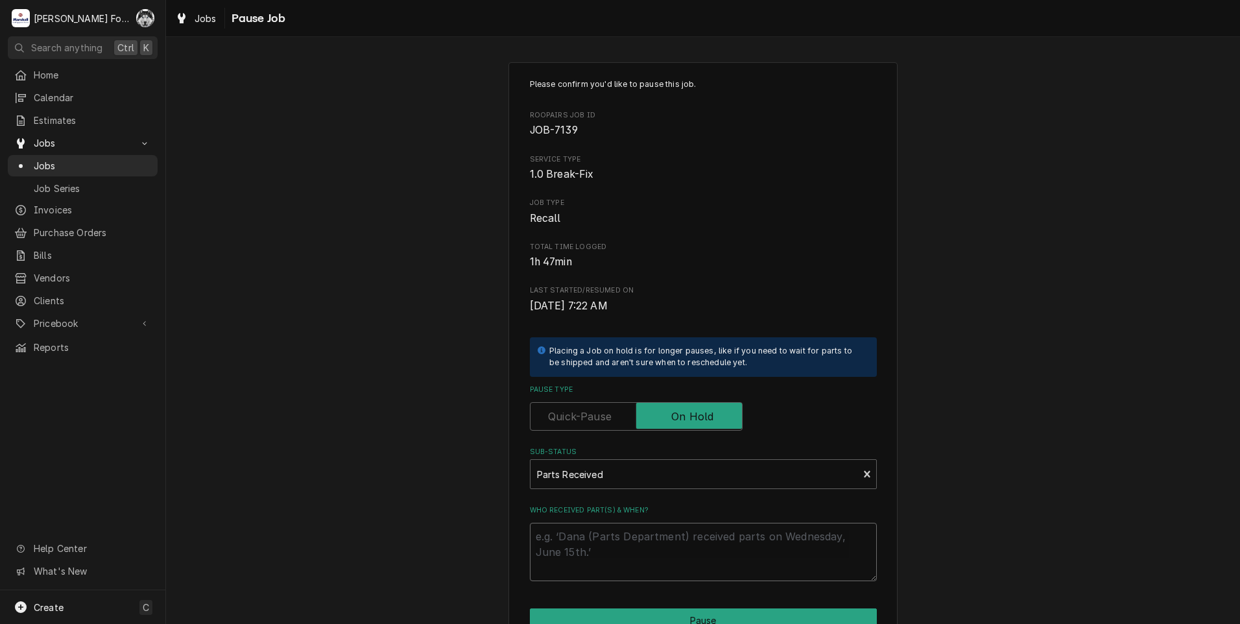
click at [648, 545] on textarea "Who received part(s) & when?" at bounding box center [703, 552] width 347 height 58
paste textarea "[DATE]"
type textarea "x"
type textarea "[DATE]"
click at [634, 617] on button "Pause" at bounding box center [703, 620] width 347 height 24
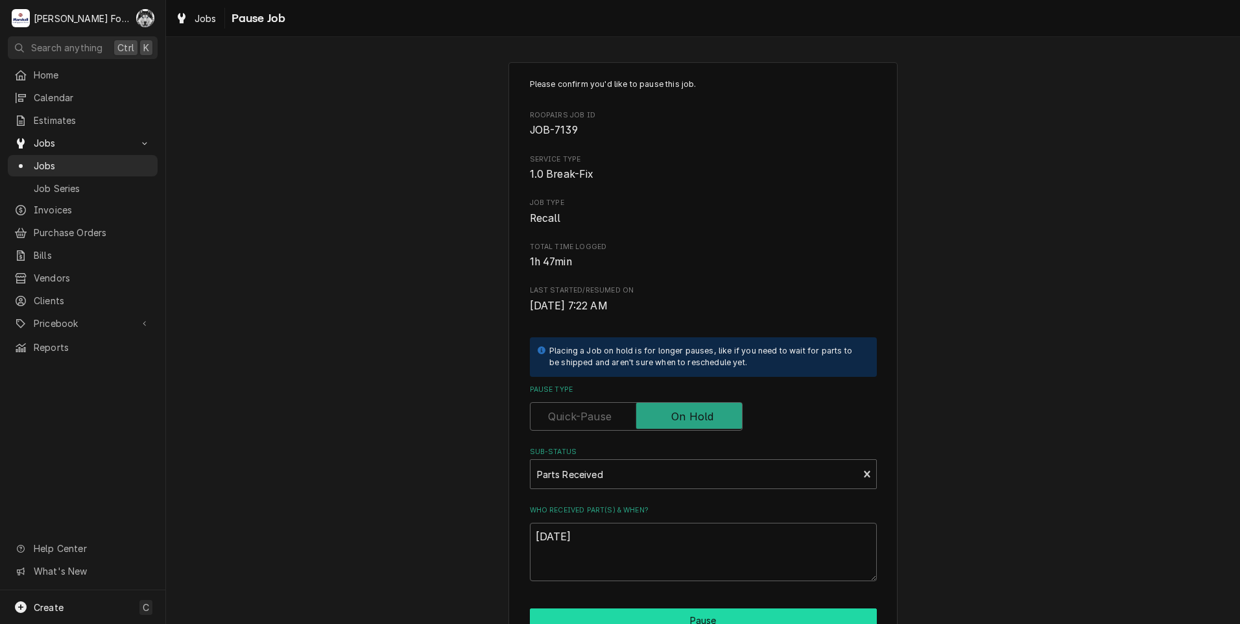
type textarea "x"
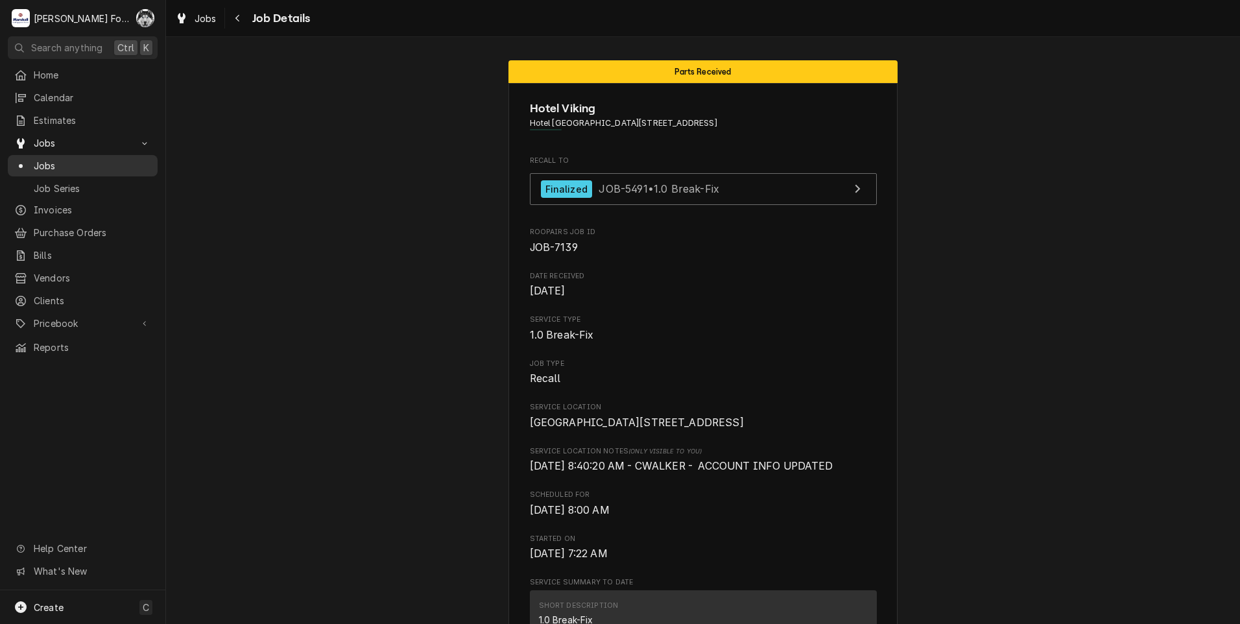
click at [36, 162] on span "Jobs" at bounding box center [92, 166] width 117 height 14
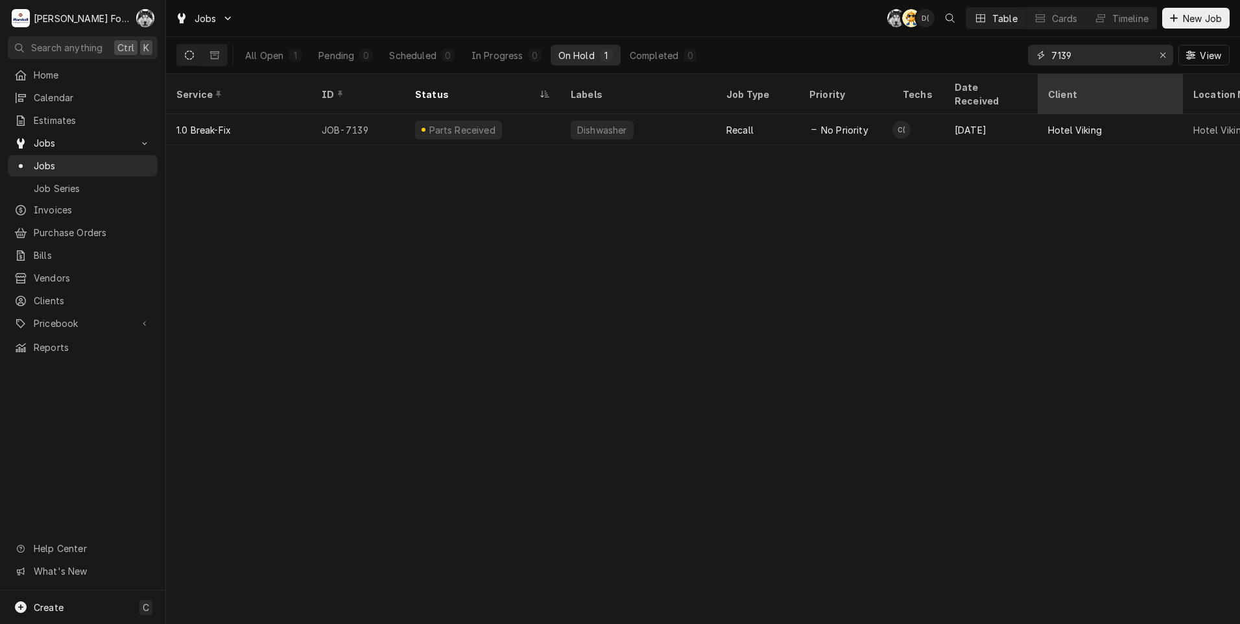
drag, startPoint x: 1097, startPoint y: 65, endPoint x: 1042, endPoint y: 80, distance: 57.1
click at [1043, 76] on div "Jobs C( AT D( Table Cards Timeline New Job All Open 1 Pending 0 Scheduled 0 In …" at bounding box center [703, 312] width 1074 height 624
type input "7188"
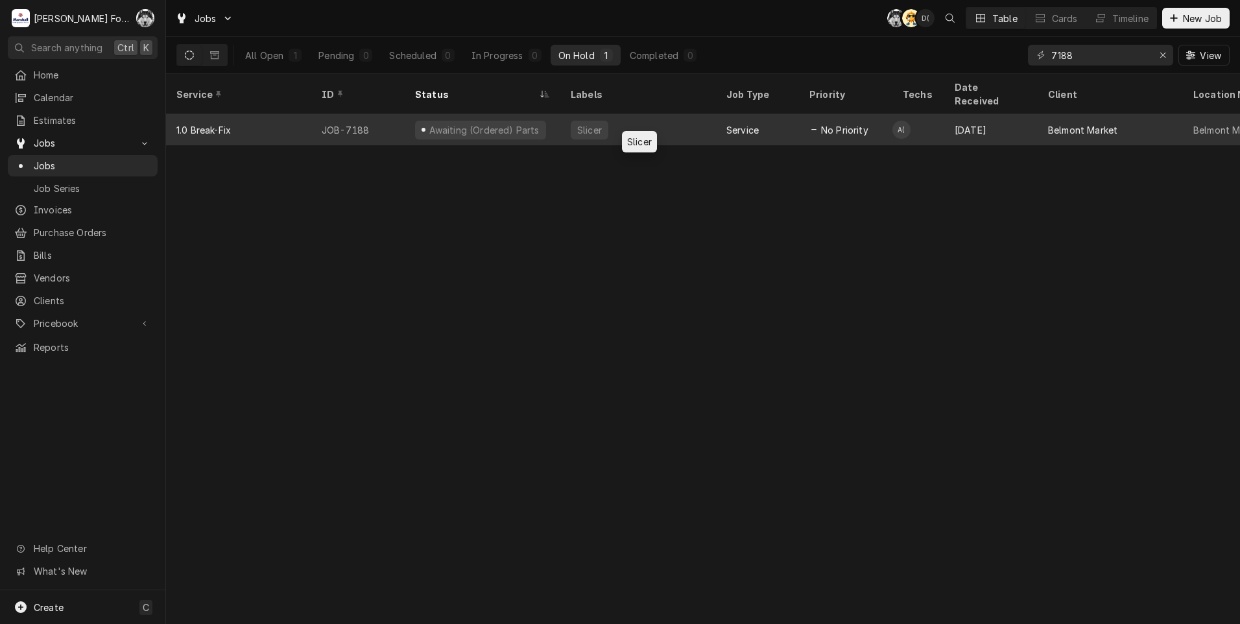
click at [671, 114] on div "Slicer" at bounding box center [638, 129] width 156 height 31
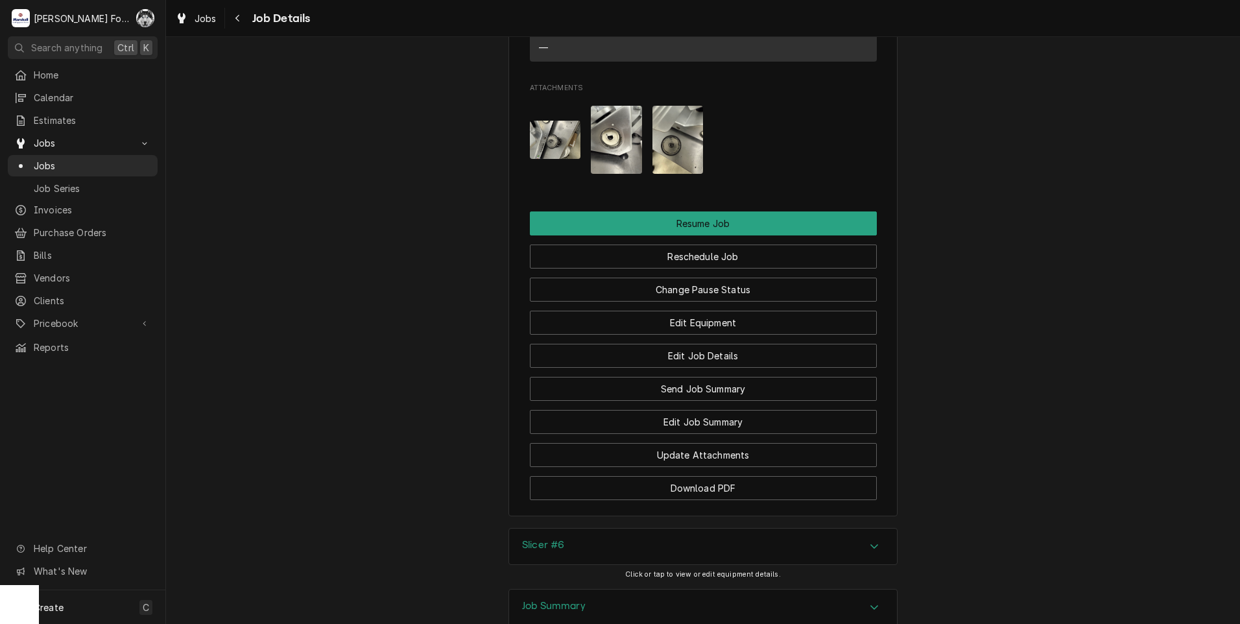
scroll to position [1730, 0]
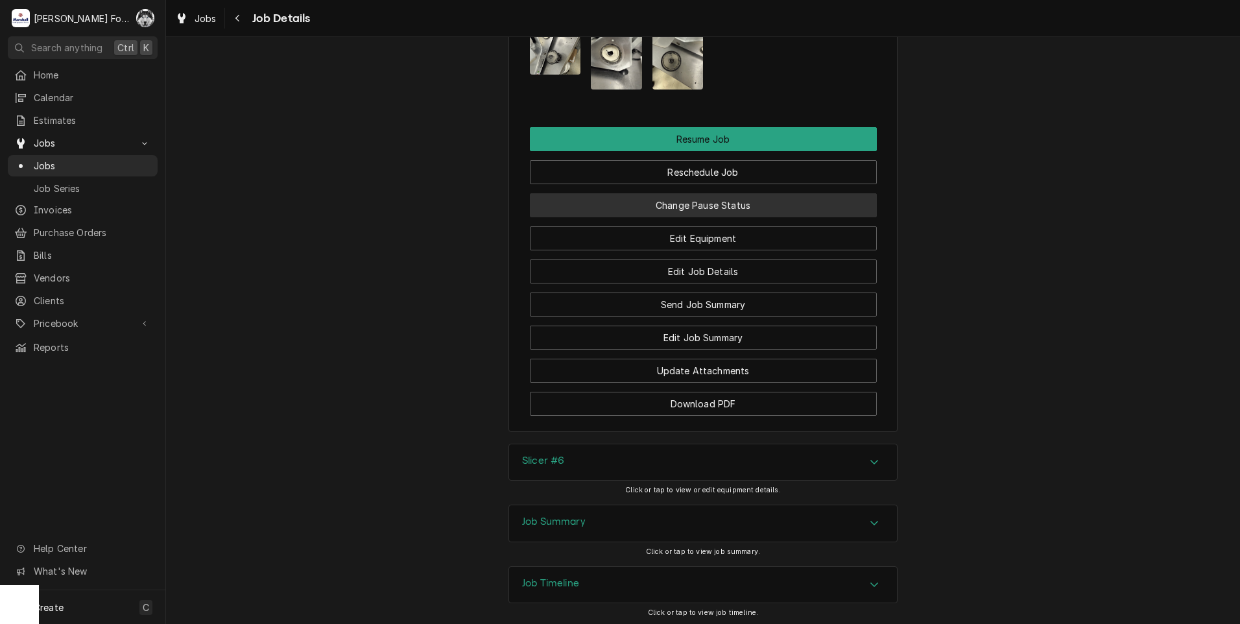
click at [689, 193] on button "Change Pause Status" at bounding box center [703, 205] width 347 height 24
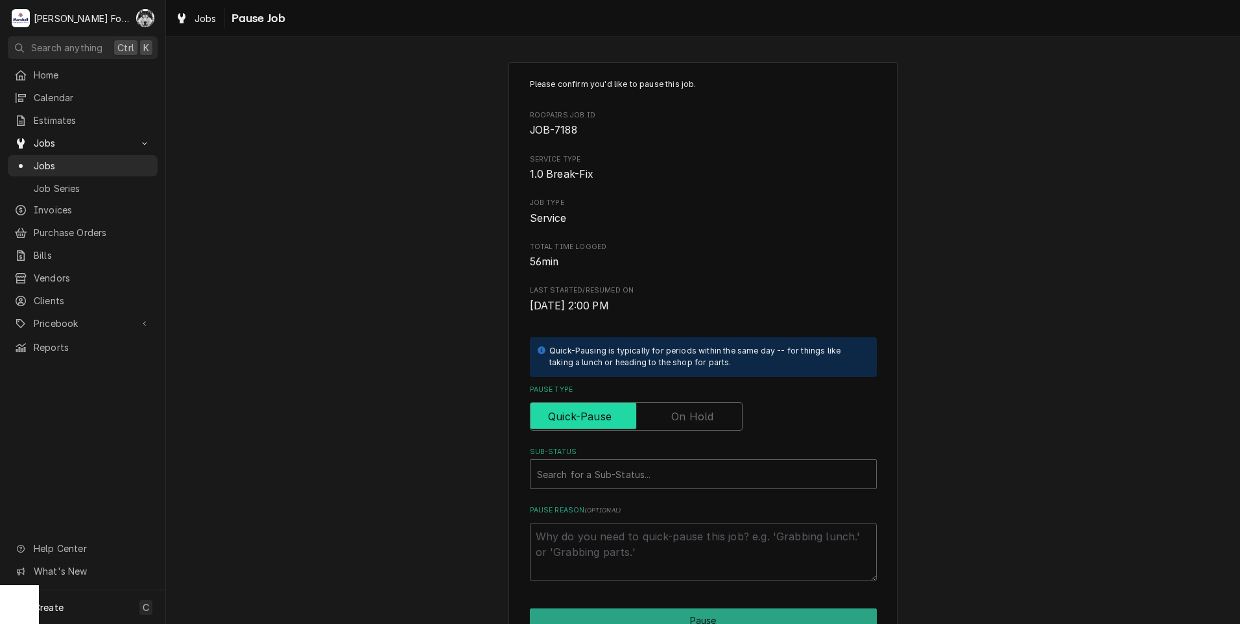
click at [663, 416] on input "Pause Type" at bounding box center [636, 416] width 201 height 29
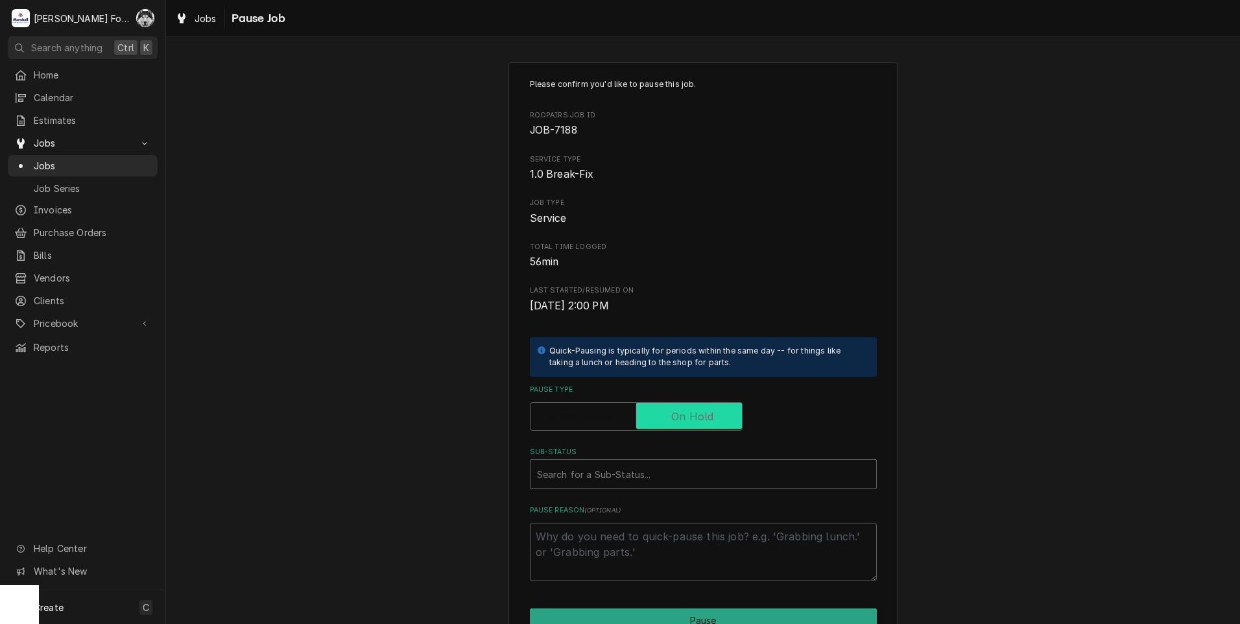
checkbox input "true"
click at [630, 468] on div "Sub-Status" at bounding box center [703, 473] width 333 height 23
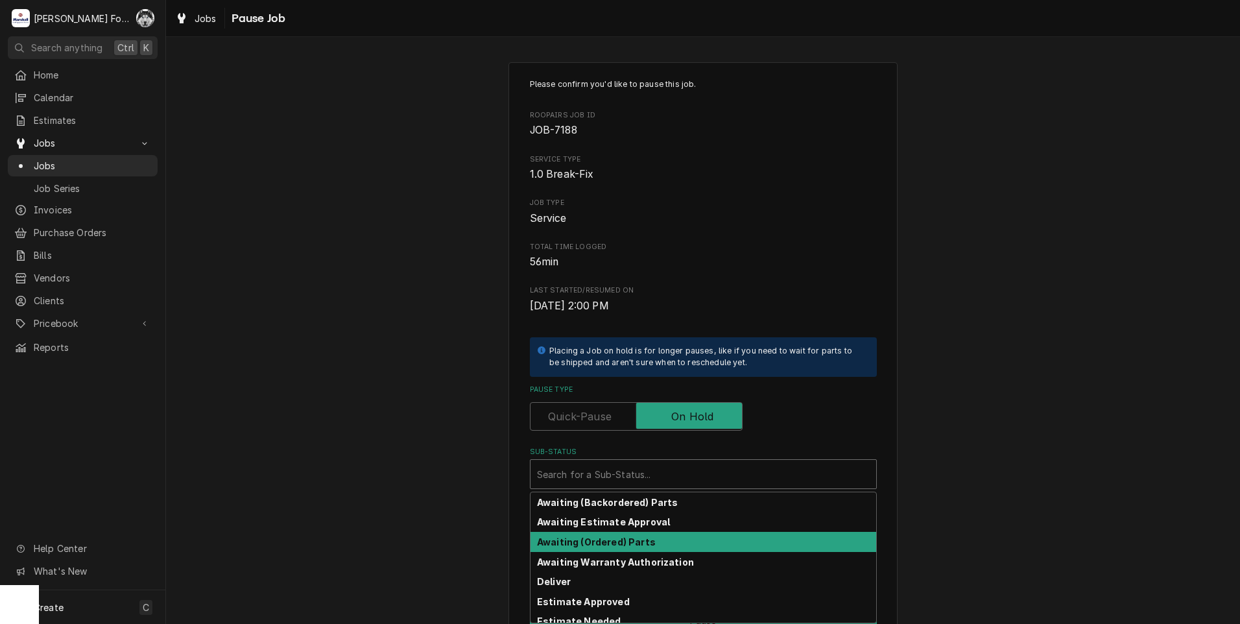
drag, startPoint x: 610, startPoint y: 536, endPoint x: 433, endPoint y: 543, distance: 176.5
click at [433, 543] on div "Please confirm you'd like to pause this job. Roopairs Job ID JOB-7188 Service T…" at bounding box center [703, 389] width 1074 height 676
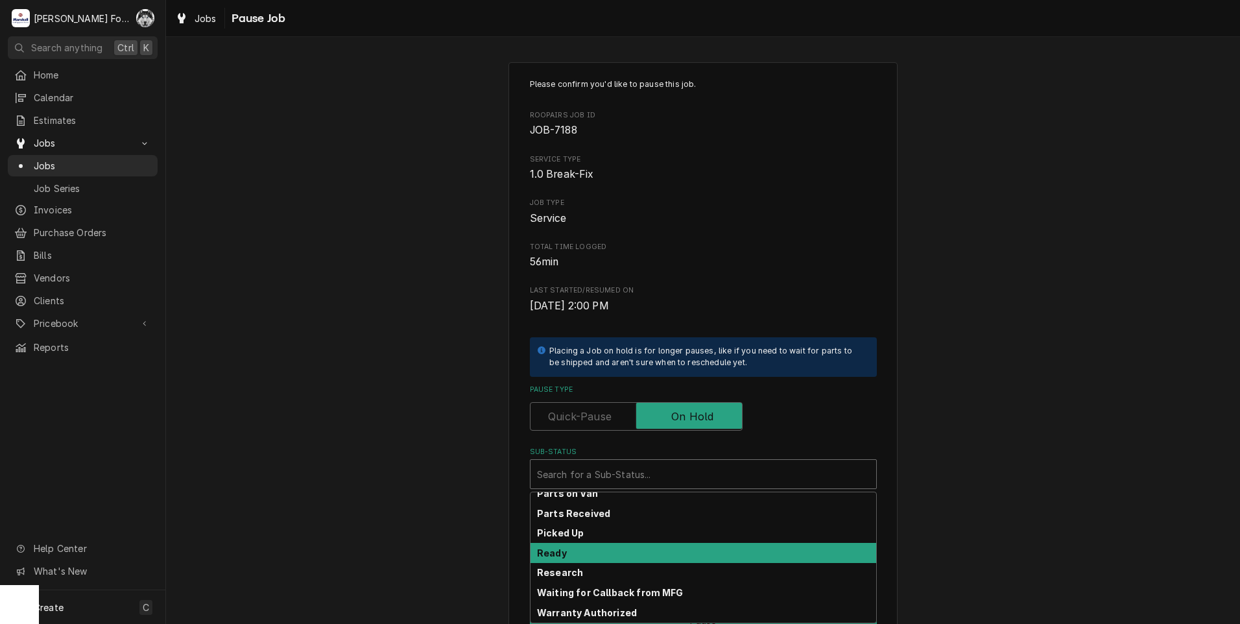
scroll to position [207, 0]
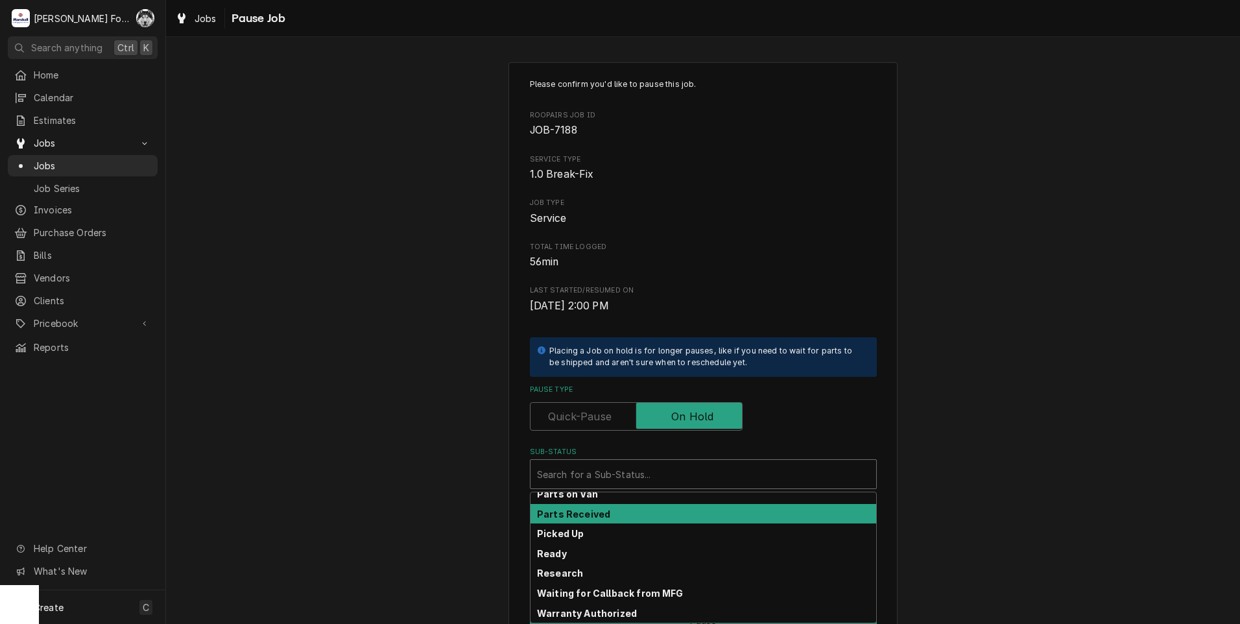
click at [592, 512] on strong "Parts Received" at bounding box center [573, 513] width 73 height 11
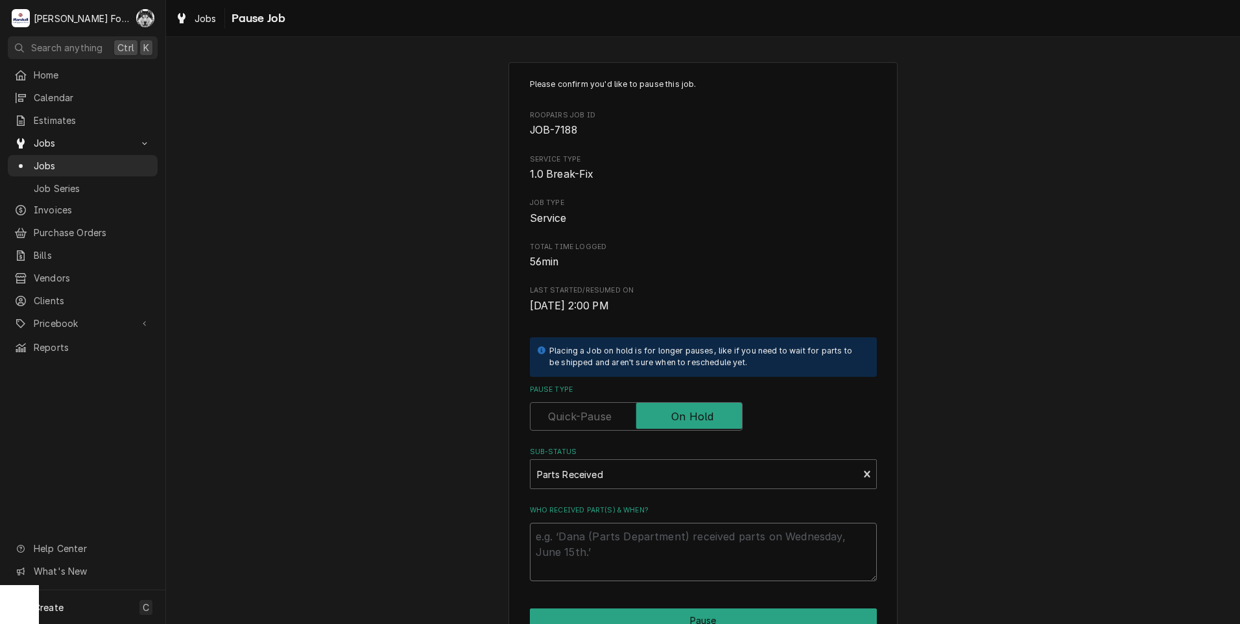
click at [589, 538] on textarea "Who received part(s) & when?" at bounding box center [703, 552] width 347 height 58
paste textarea "9/18/2025"
type textarea "x"
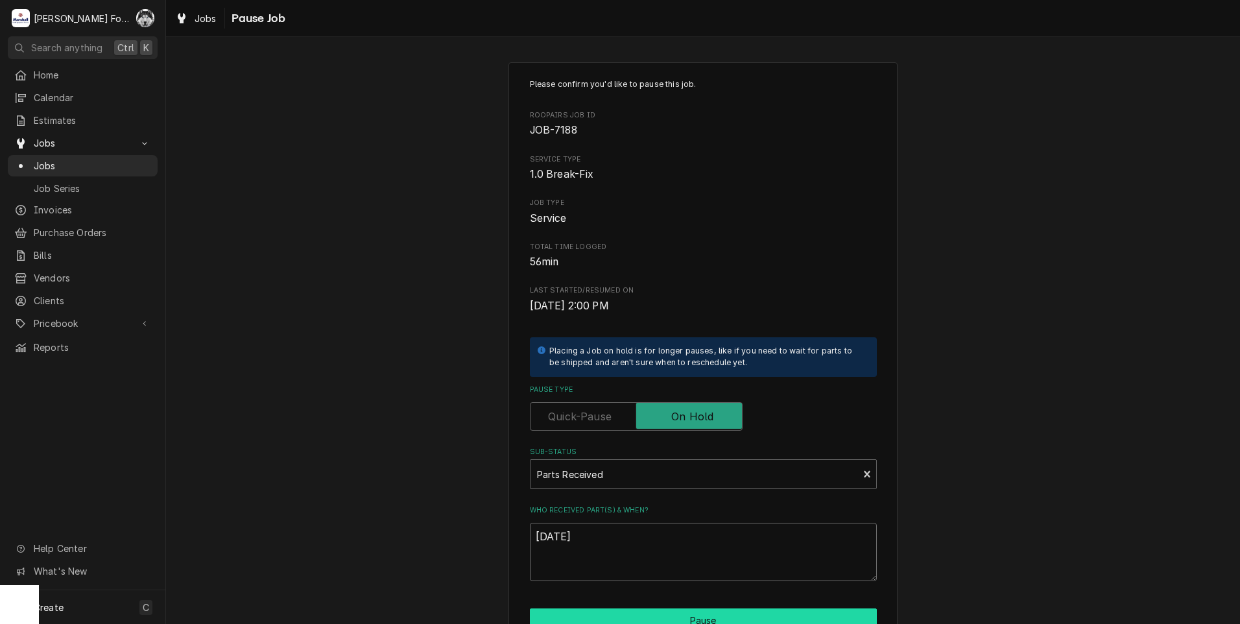
type textarea "[DATE]"
click at [601, 613] on button "Pause" at bounding box center [703, 620] width 347 height 24
type textarea "x"
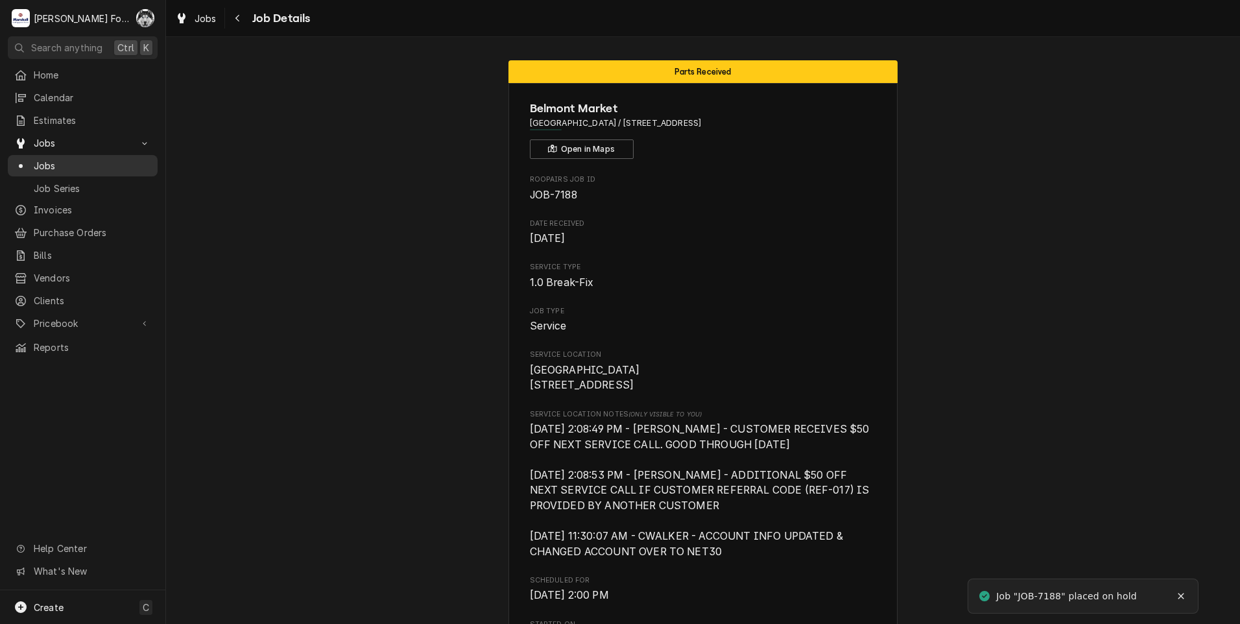
click at [45, 158] on div "Jobs" at bounding box center [82, 166] width 145 height 16
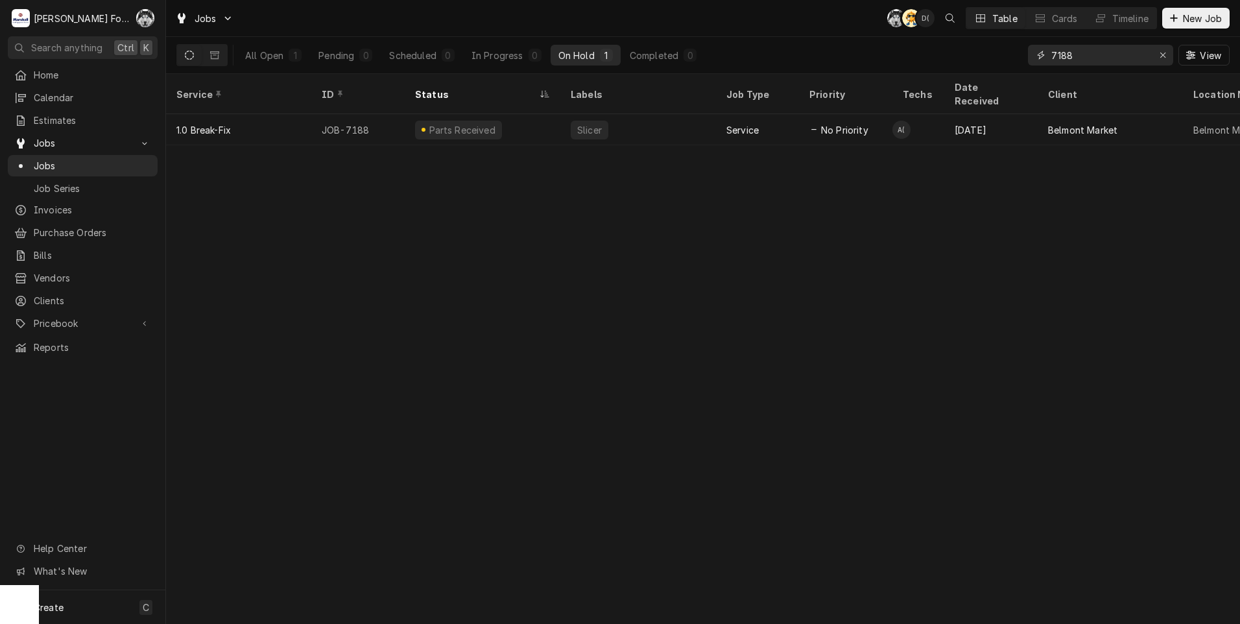
drag, startPoint x: 1093, startPoint y: 57, endPoint x: 887, endPoint y: 72, distance: 206.8
click at [887, 72] on div "All Open 1 Pending 0 Scheduled 0 In Progress 0 On Hold 1 Completed 0 7188 View" at bounding box center [702, 55] width 1053 height 36
type input "7"
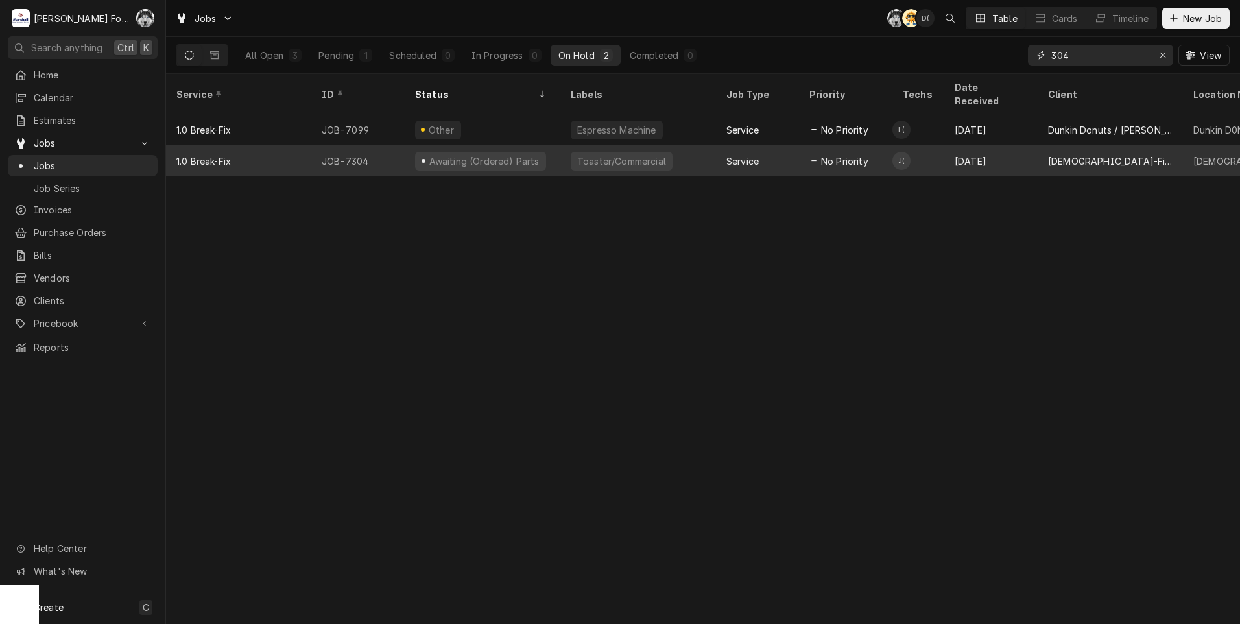
type input "304"
click at [571, 152] on div "Toaster/Commercial" at bounding box center [622, 161] width 102 height 19
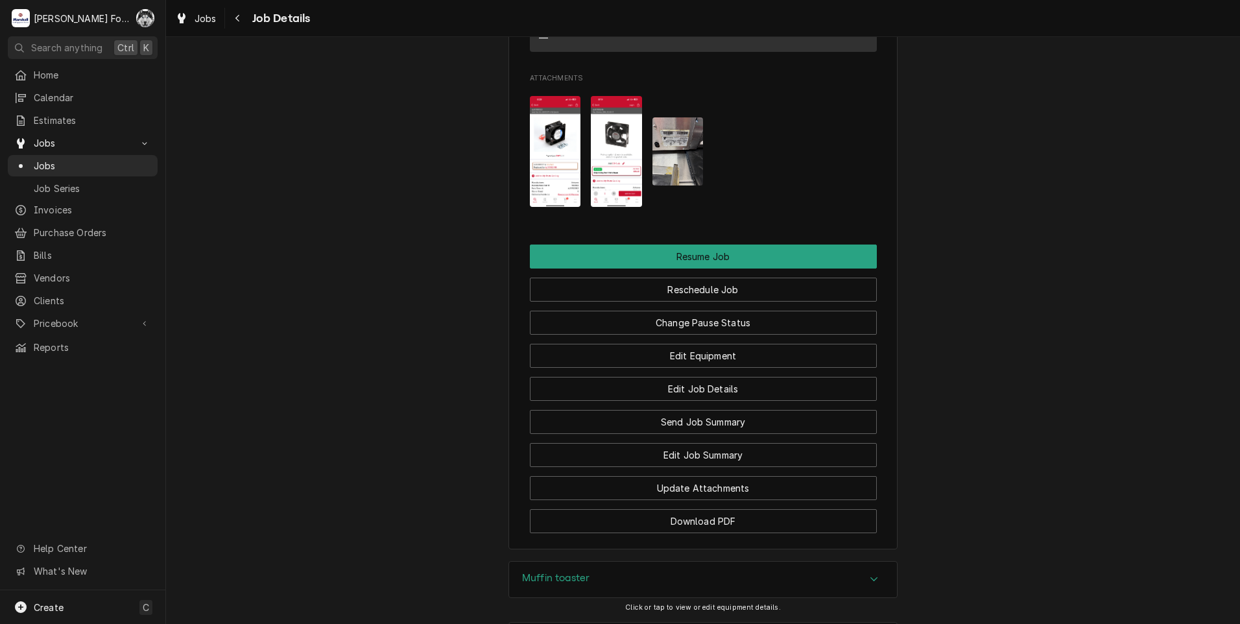
scroll to position [1564, 0]
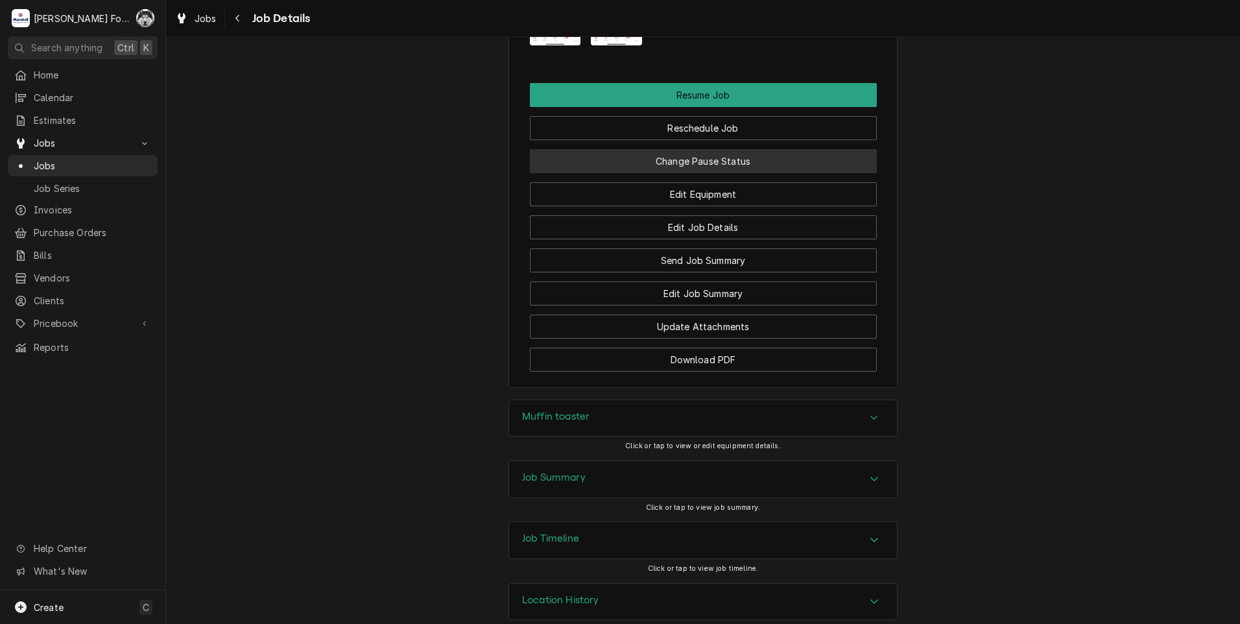
click at [702, 149] on button "Change Pause Status" at bounding box center [703, 161] width 347 height 24
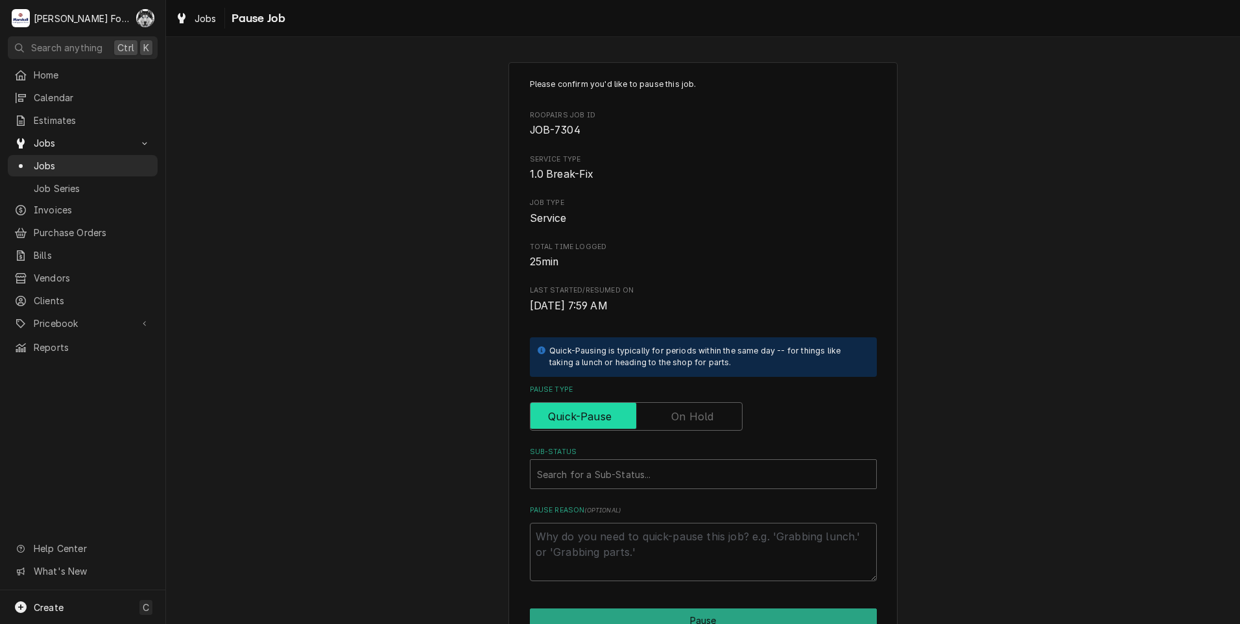
click at [665, 412] on input "Pause Type" at bounding box center [636, 416] width 201 height 29
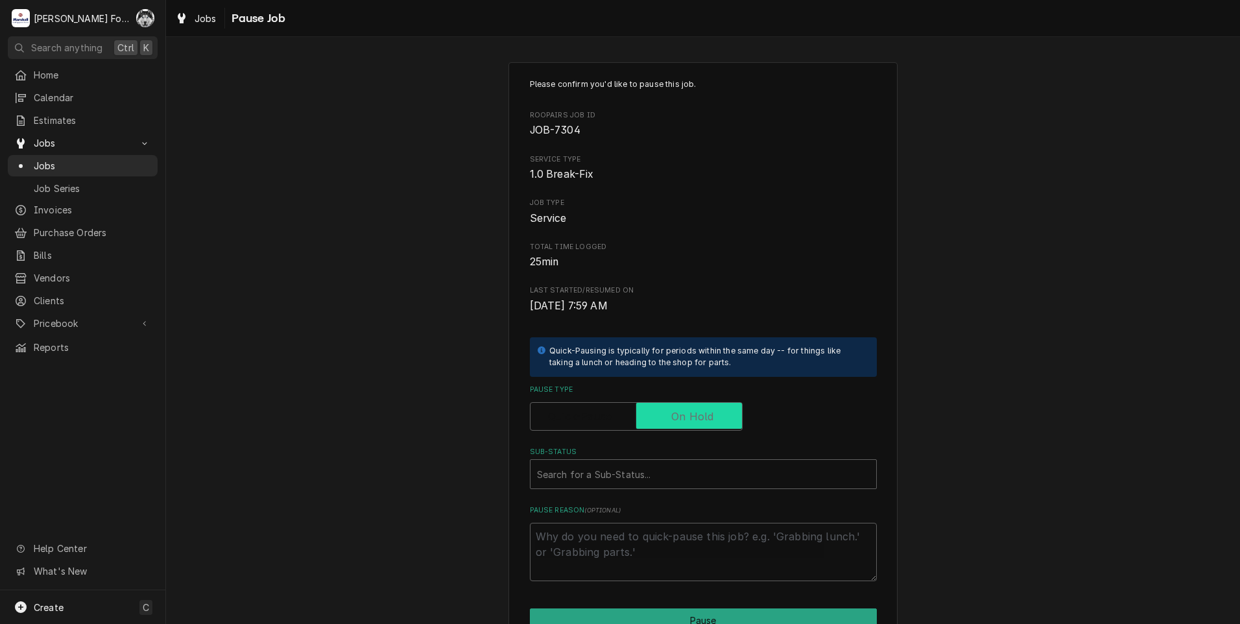
checkbox input "true"
click at [659, 486] on div "Sub-Status" at bounding box center [703, 473] width 333 height 23
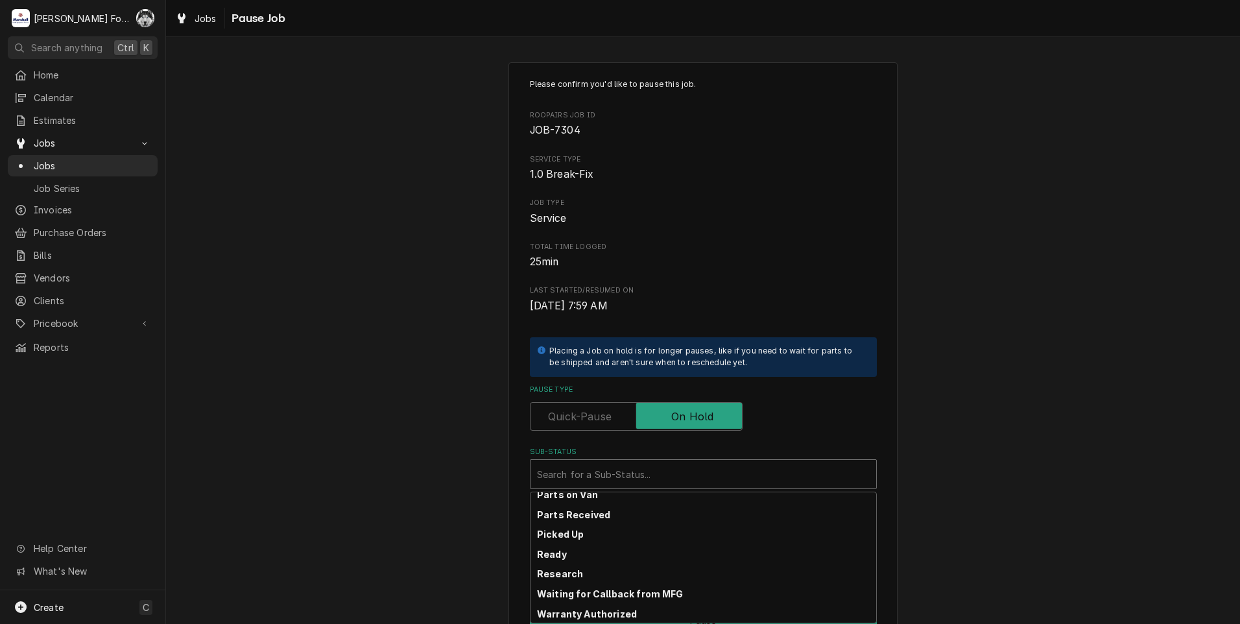
scroll to position [207, 0]
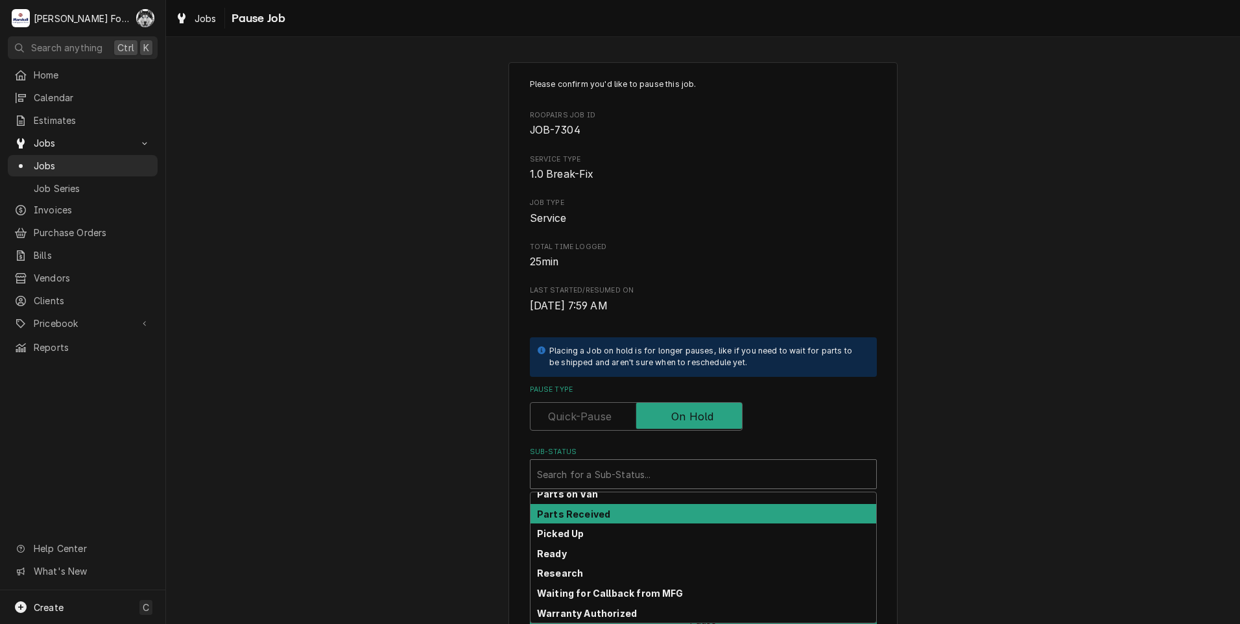
click at [603, 517] on div "Parts Received" at bounding box center [703, 514] width 346 height 20
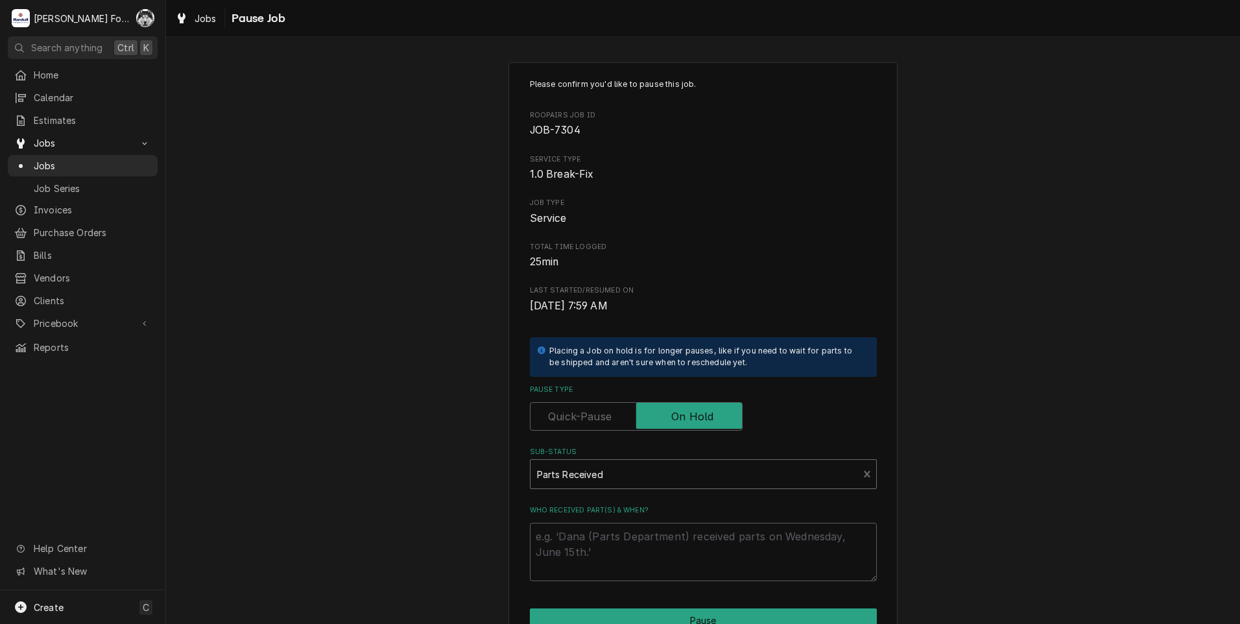
click at [602, 520] on div "Who received part(s) & when?" at bounding box center [703, 543] width 347 height 76
drag, startPoint x: 602, startPoint y: 520, endPoint x: 606, endPoint y: 530, distance: 11.1
click at [606, 530] on textarea "Who received part(s) & when?" at bounding box center [703, 552] width 347 height 58
type textarea "x"
type textarea "9"
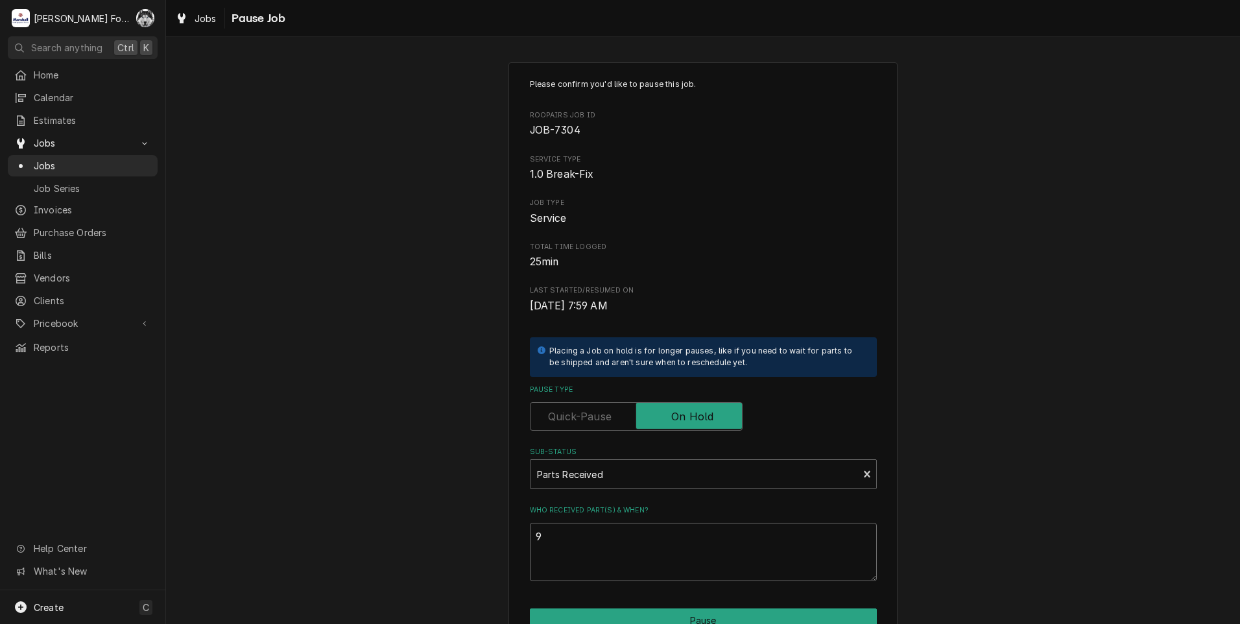
type textarea "x"
type textarea "9/"
type textarea "x"
type textarea "9/1"
type textarea "x"
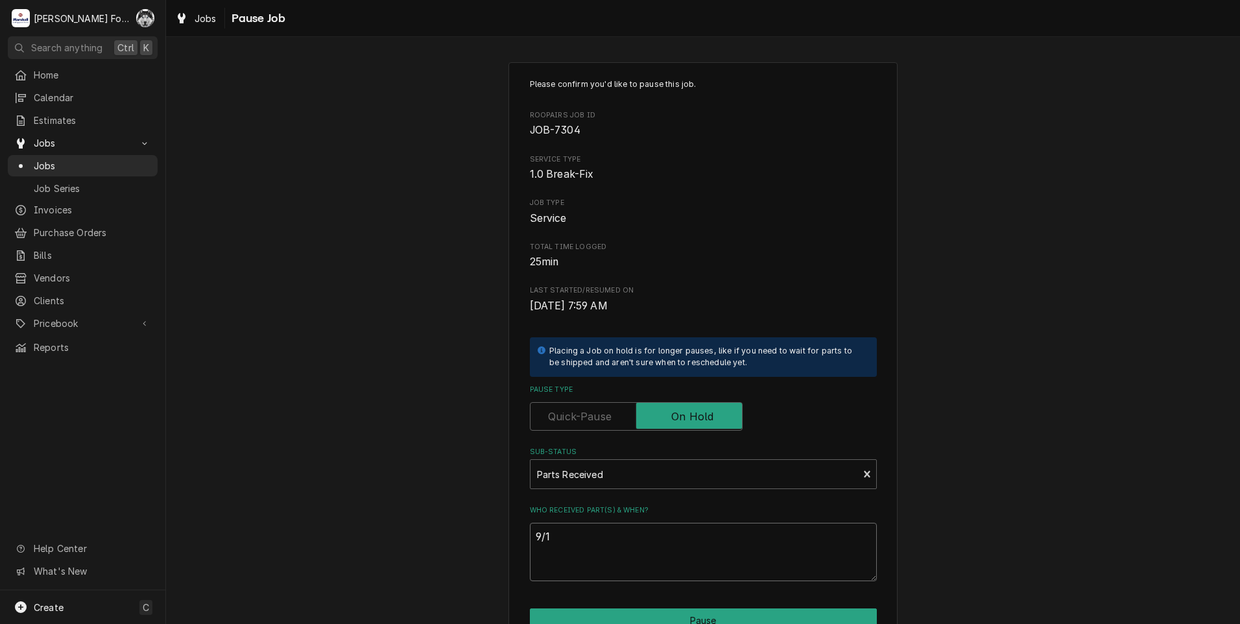
type textarea "9/18"
type textarea "x"
type textarea "9/18/"
type textarea "x"
type textarea "9/18/2"
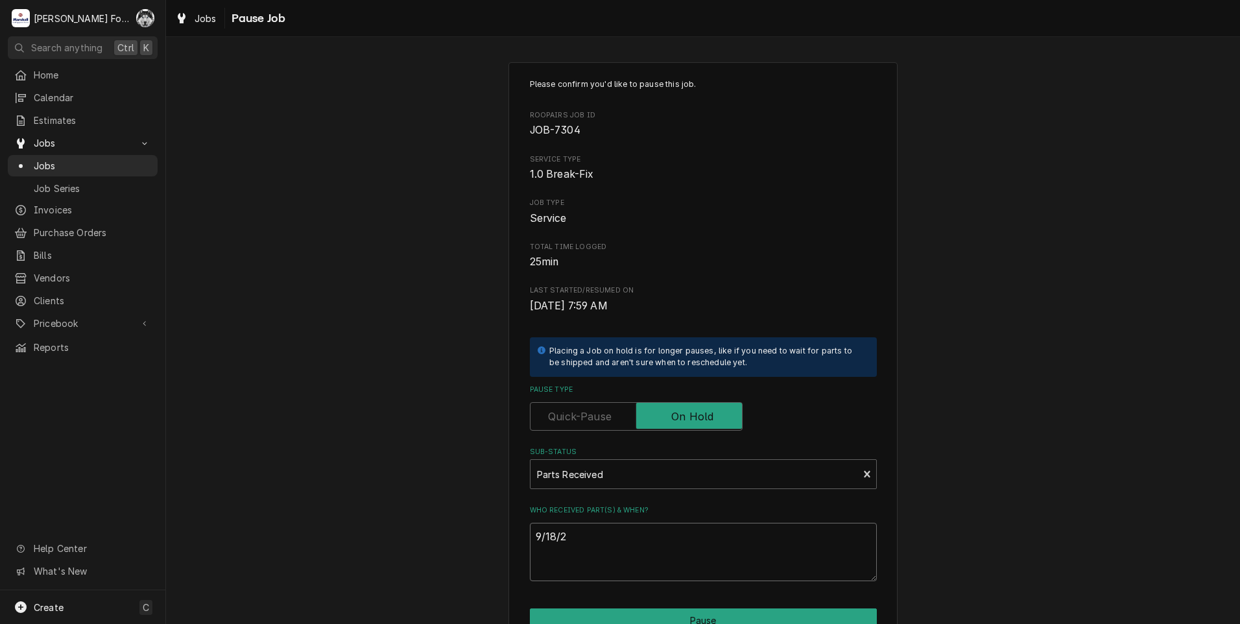
type textarea "x"
type textarea "9/18/20"
type textarea "x"
type textarea "9/18/202"
type textarea "x"
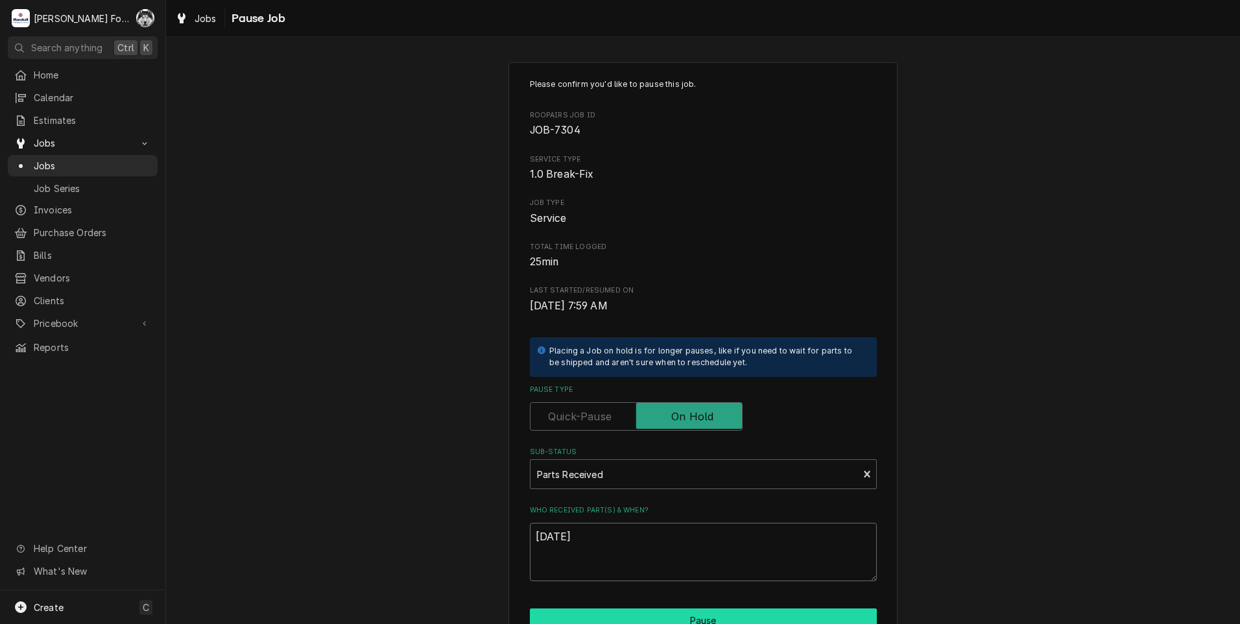
type textarea "9/18/2025"
click at [623, 614] on button "Pause" at bounding box center [703, 620] width 347 height 24
type textarea "x"
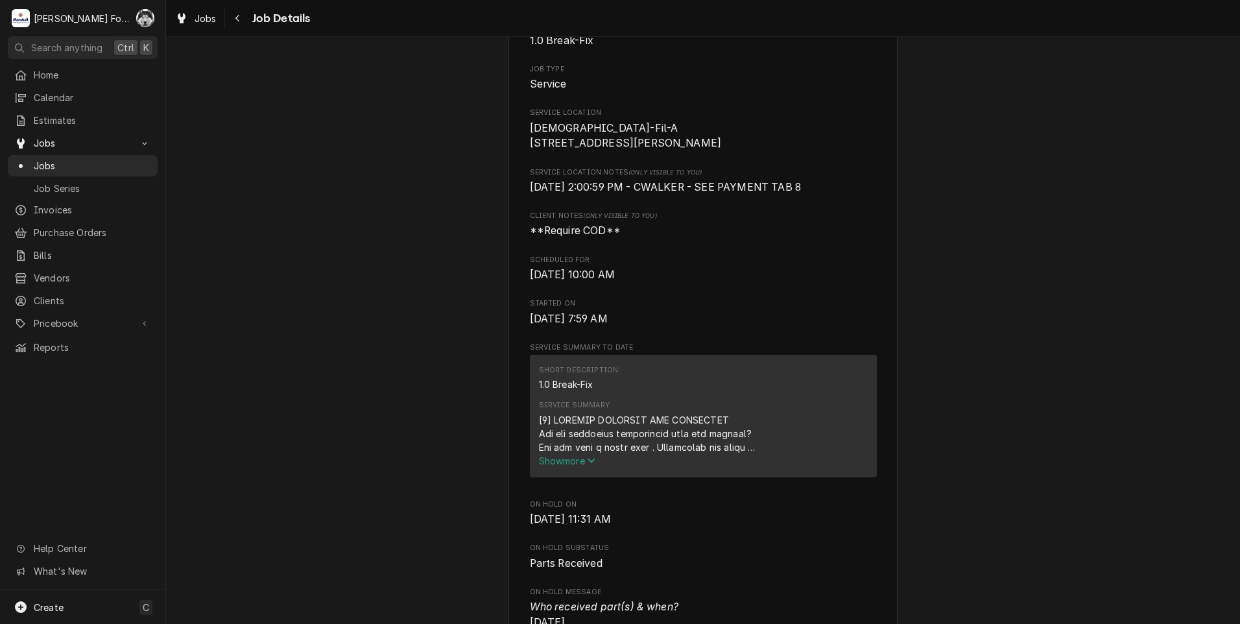
scroll to position [324, 0]
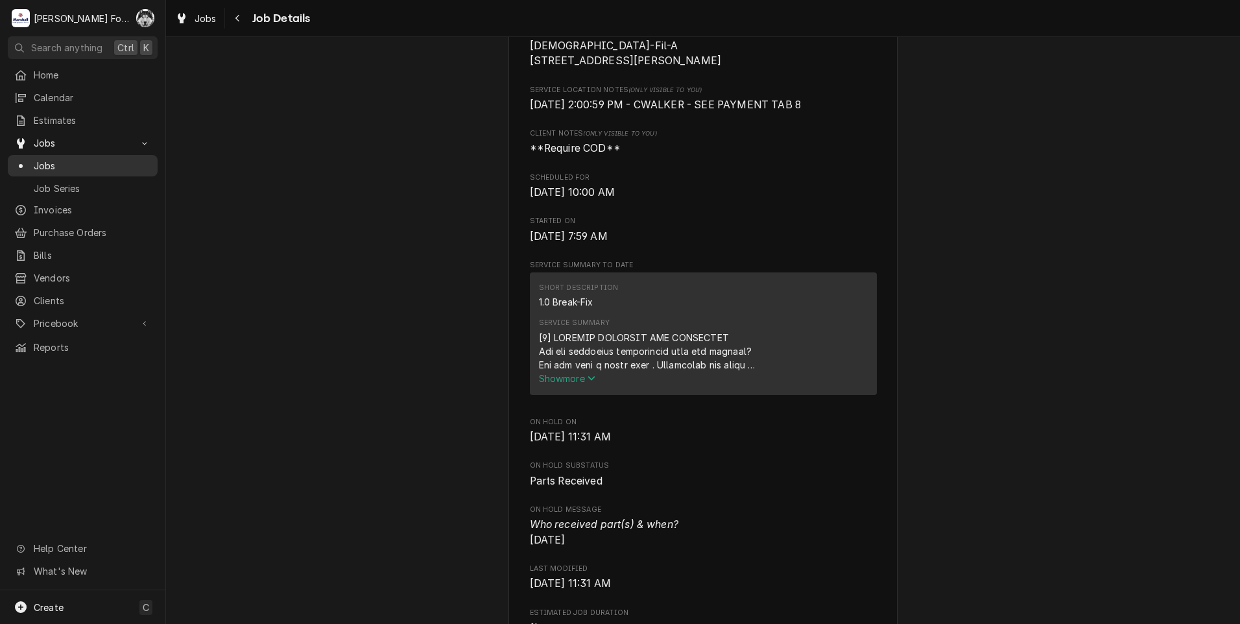
click at [46, 161] on span "Jobs" at bounding box center [92, 166] width 117 height 14
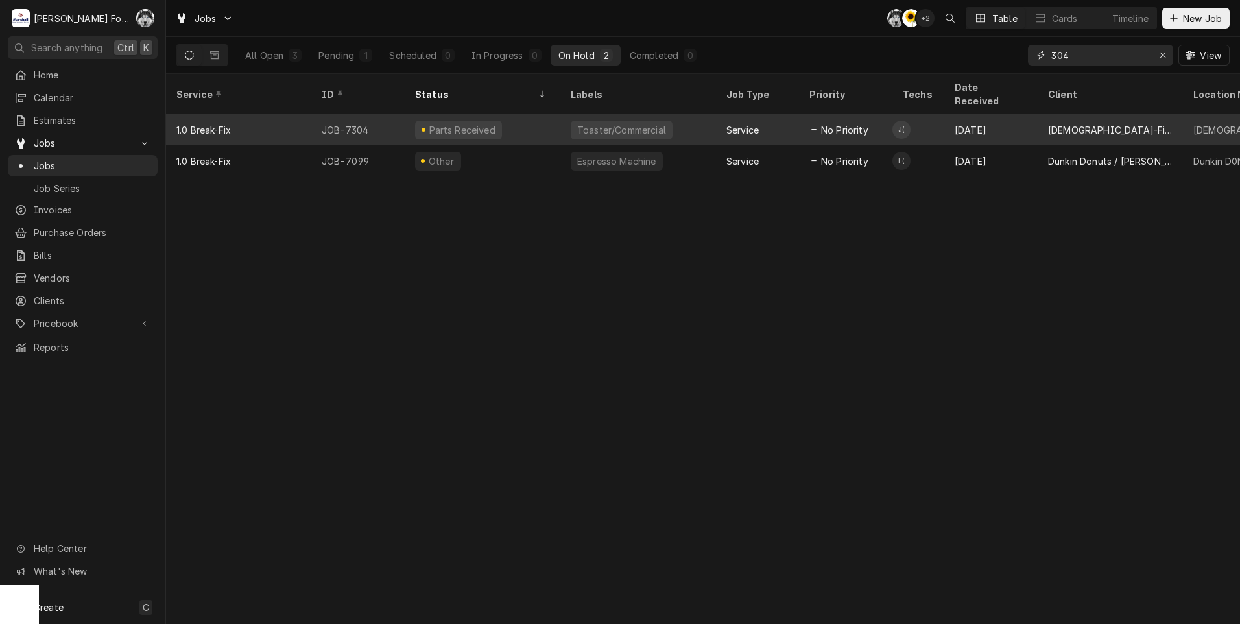
drag, startPoint x: 1093, startPoint y: 62, endPoint x: 873, endPoint y: 101, distance: 224.0
click at [874, 101] on div "Jobs C( C( + 2 Table Cards Timeline New Job All Open 3 Pending 1 Scheduled 0 In…" at bounding box center [703, 312] width 1074 height 624
type input "7080"
click at [544, 118] on div "Awaiting (Ordered) Parts" at bounding box center [483, 129] width 156 height 31
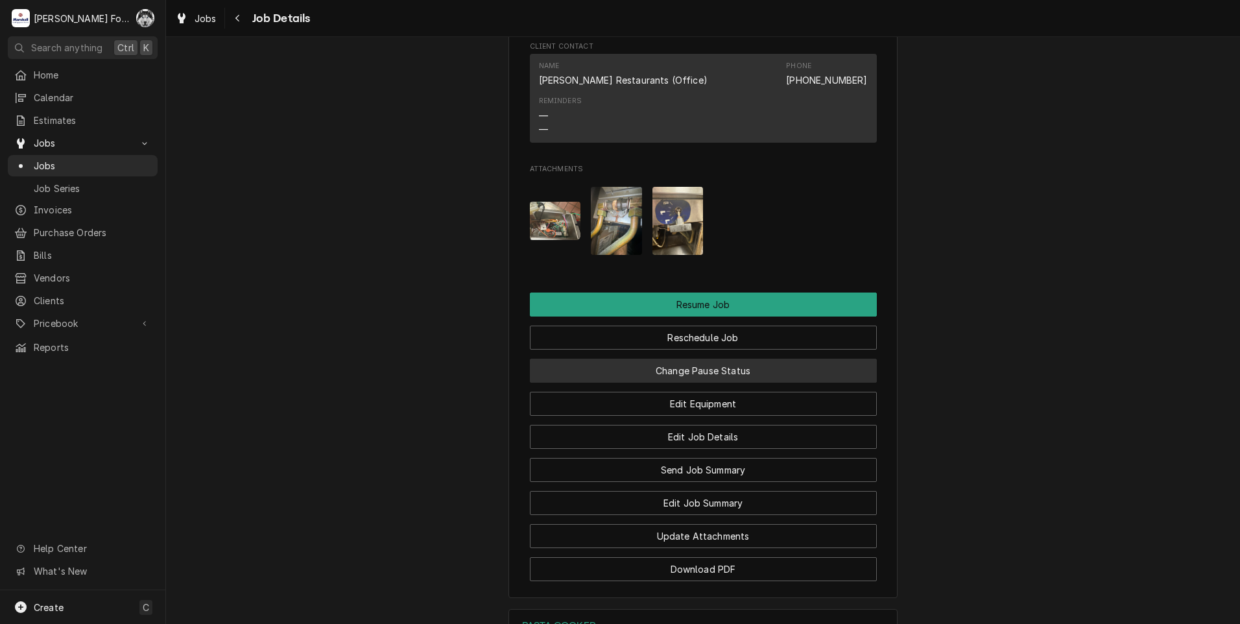
scroll to position [1513, 0]
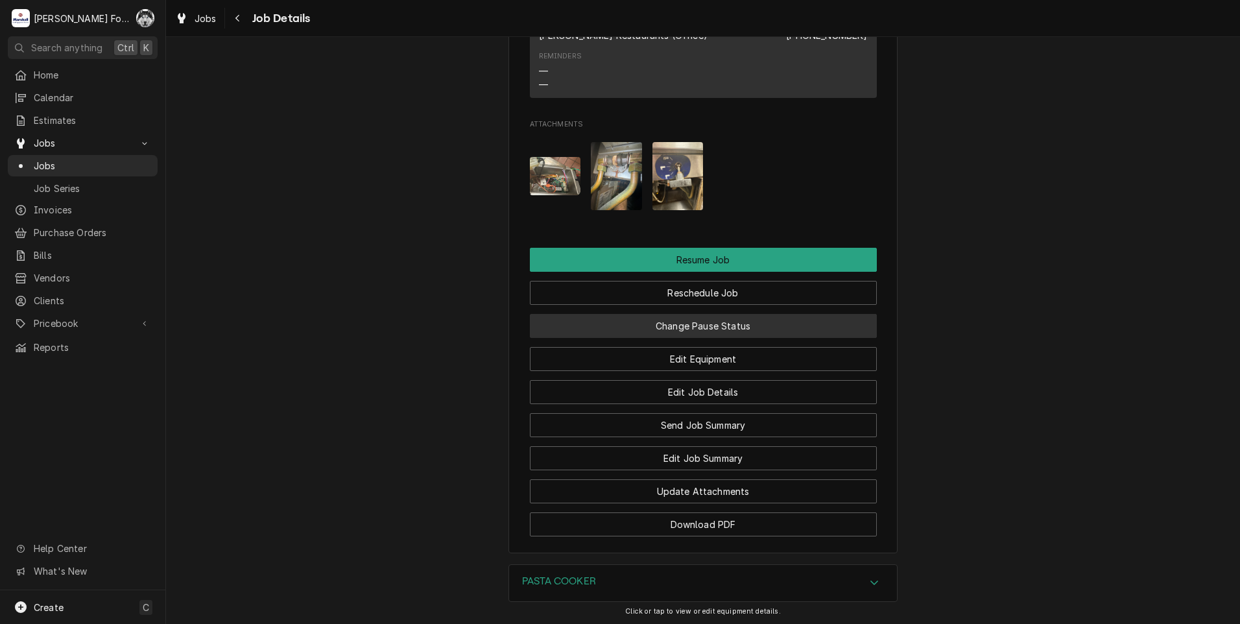
click at [671, 338] on button "Change Pause Status" at bounding box center [703, 326] width 347 height 24
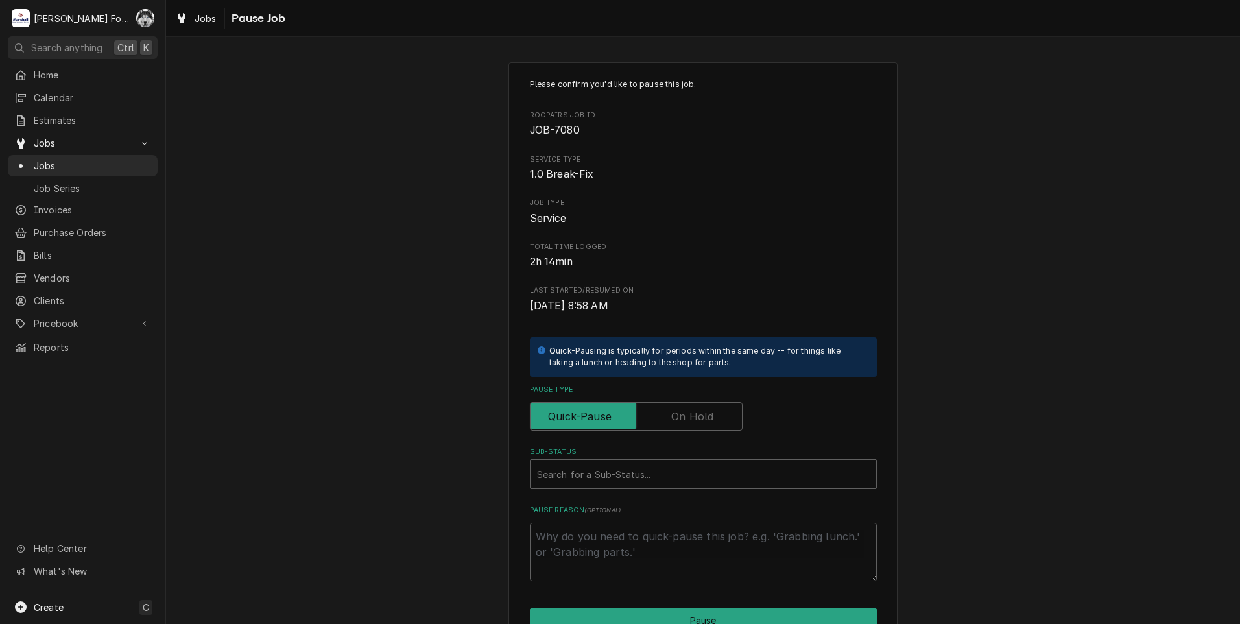
click at [673, 414] on label "Pause Type" at bounding box center [636, 416] width 213 height 29
click at [673, 414] on input "Pause Type" at bounding box center [636, 416] width 201 height 29
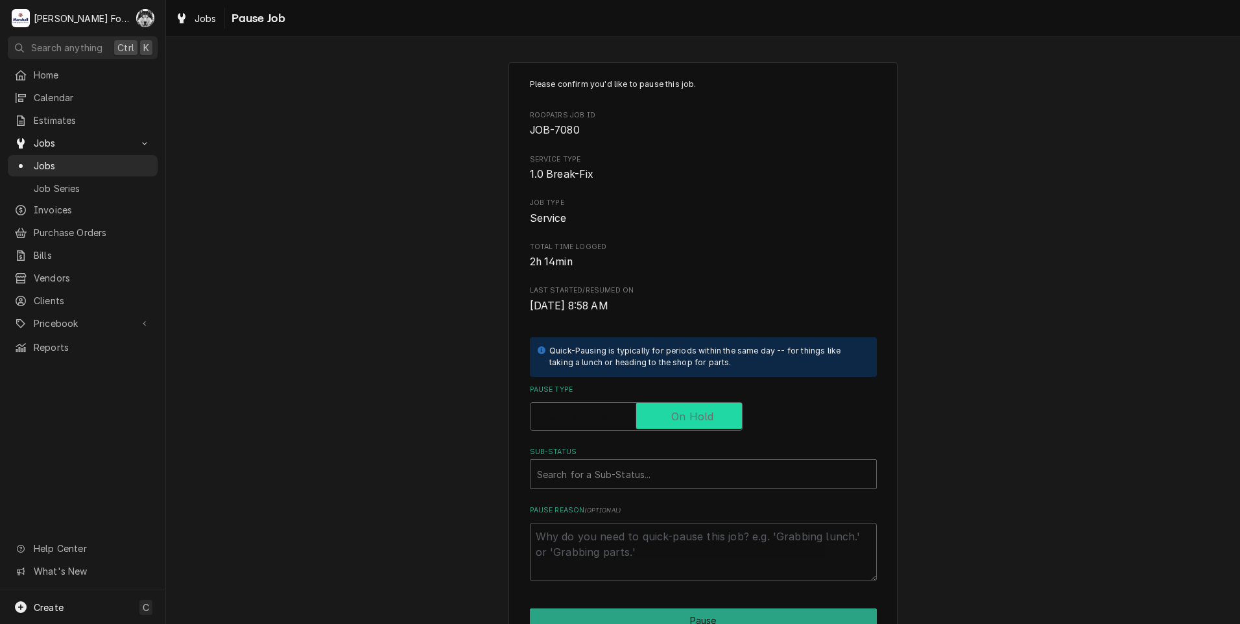
checkbox input "true"
click at [656, 488] on div "Search for a Sub-Status..." at bounding box center [703, 474] width 347 height 30
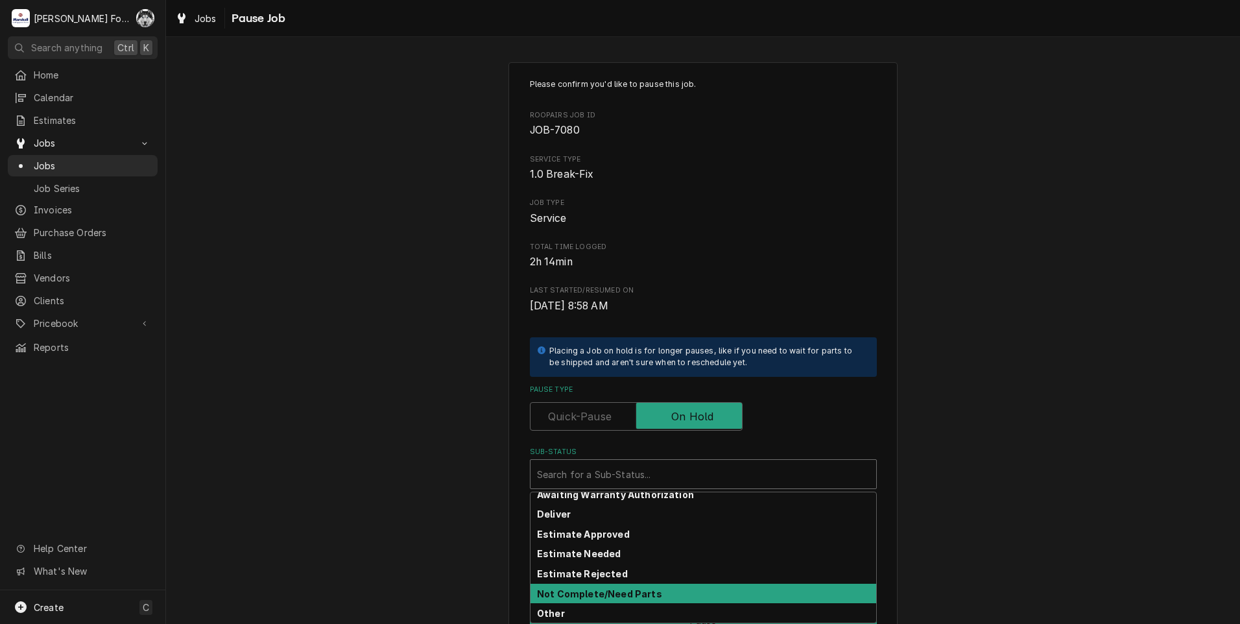
scroll to position [108, 0]
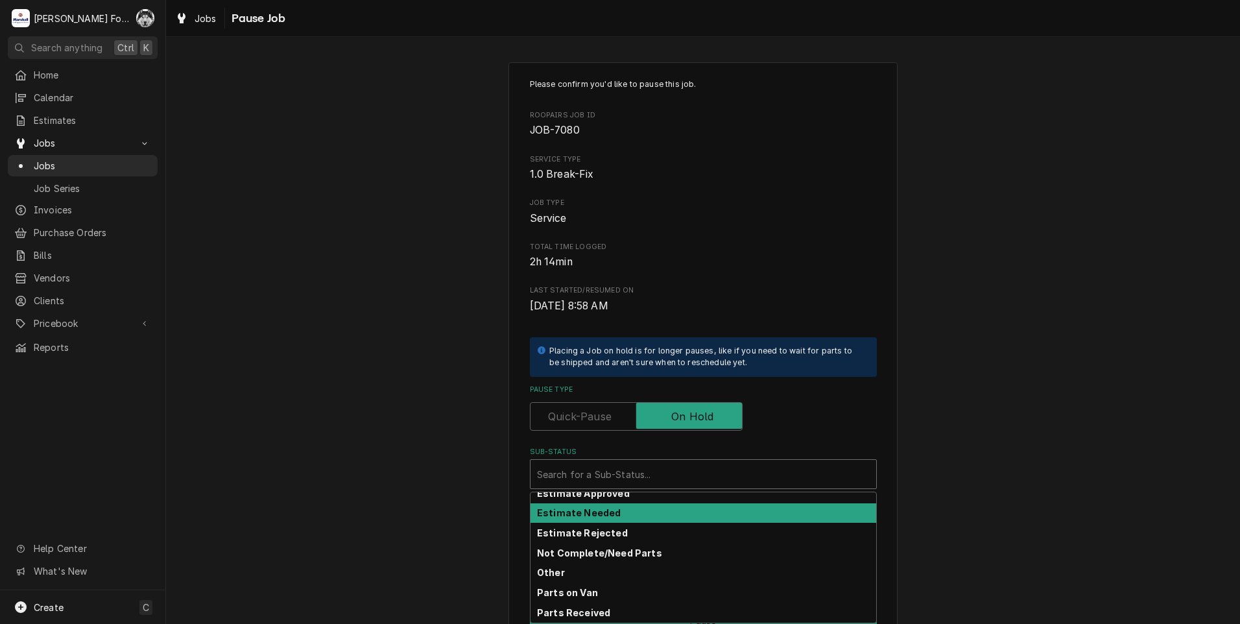
click at [617, 516] on div "Estimate Needed" at bounding box center [703, 513] width 346 height 20
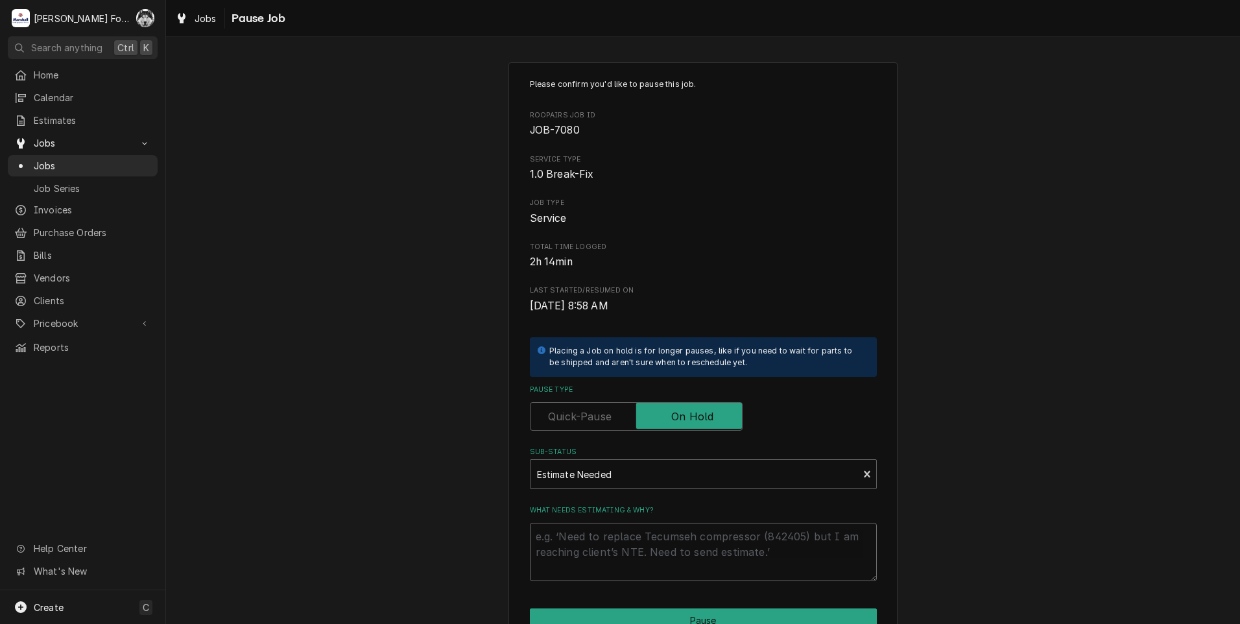
click at [619, 545] on textarea "What needs estimating & why?" at bounding box center [703, 552] width 347 height 58
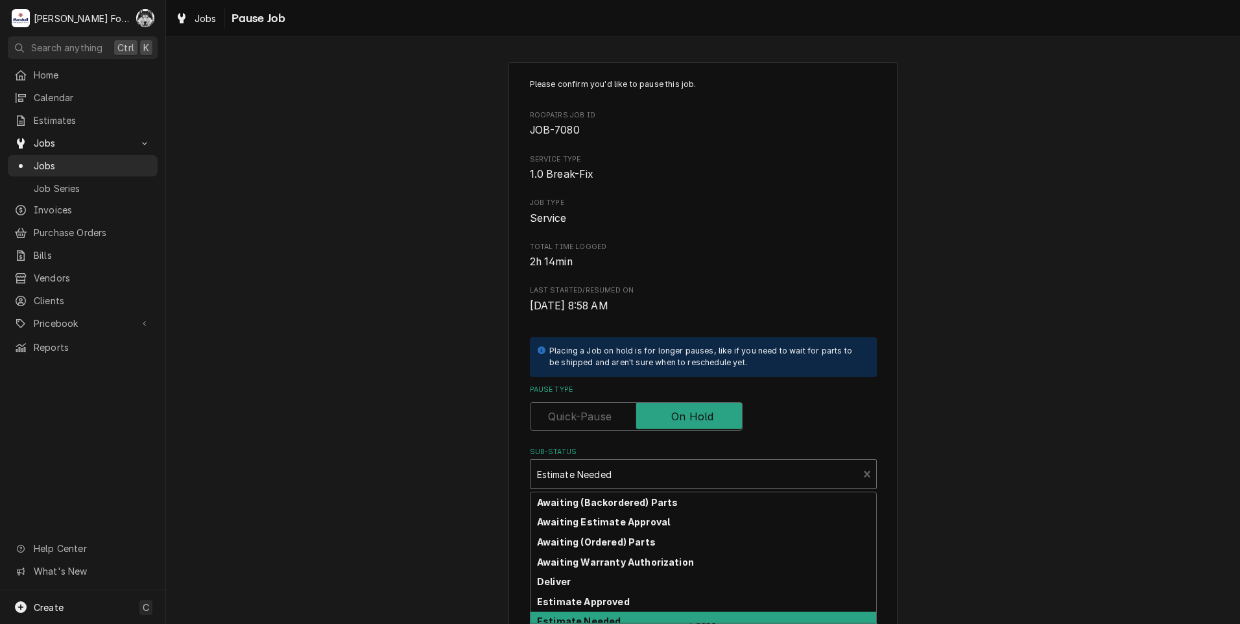
click at [604, 468] on div "Sub-Status" at bounding box center [694, 473] width 315 height 23
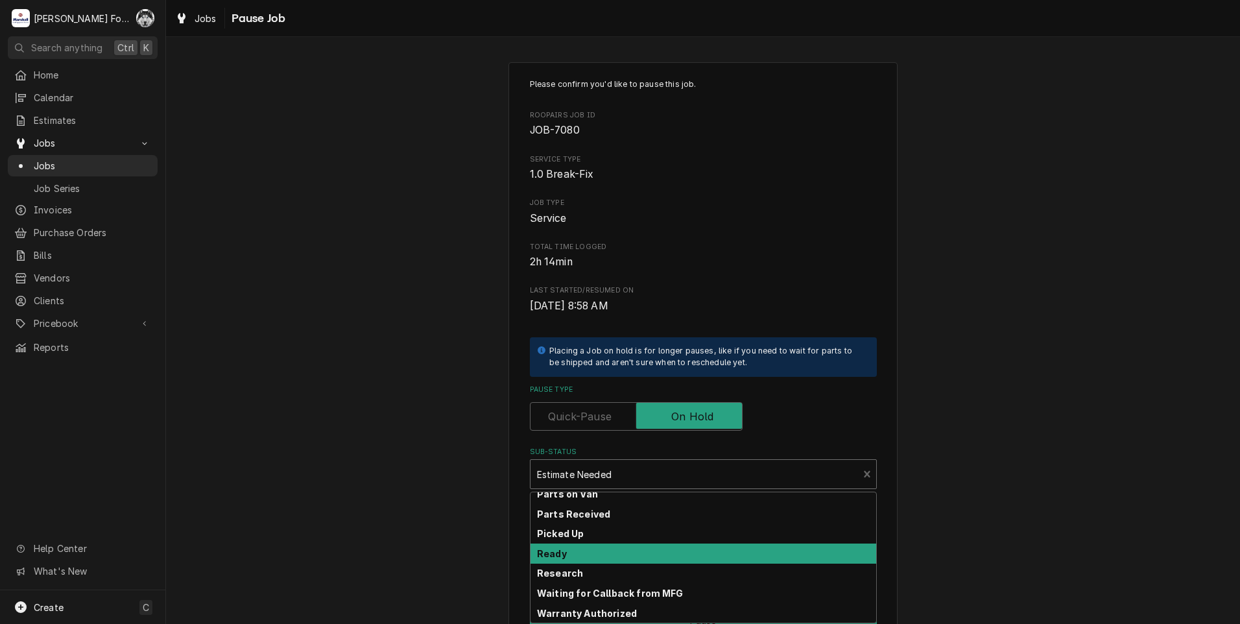
scroll to position [207, 0]
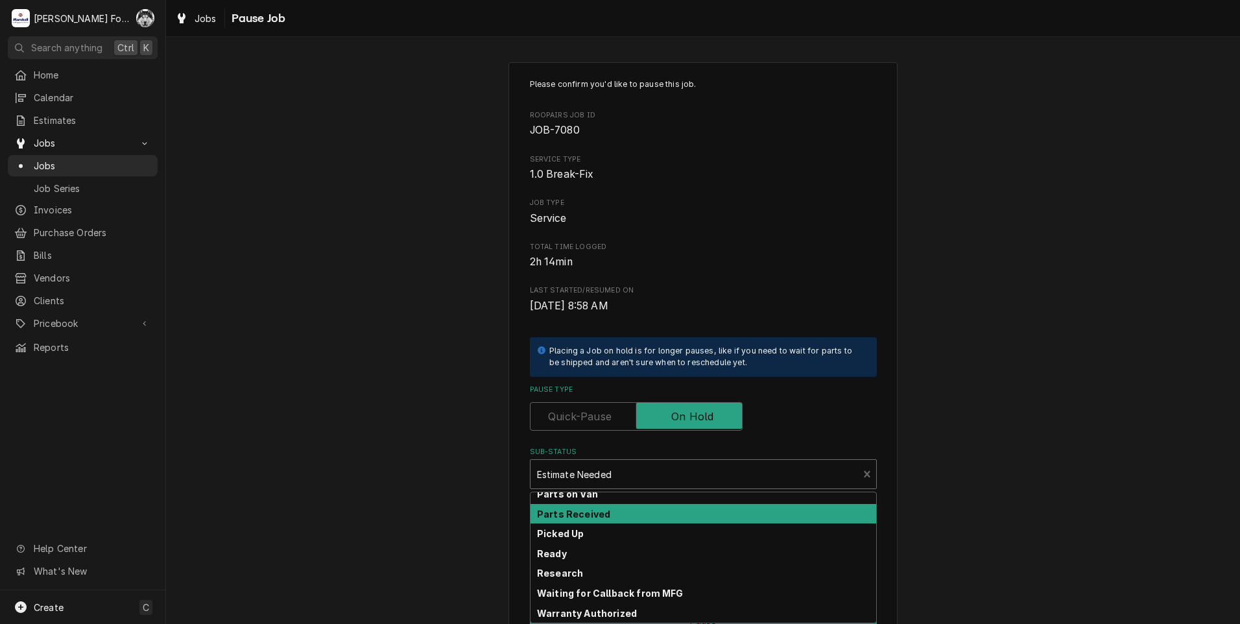
click at [583, 514] on strong "Parts Received" at bounding box center [573, 513] width 73 height 11
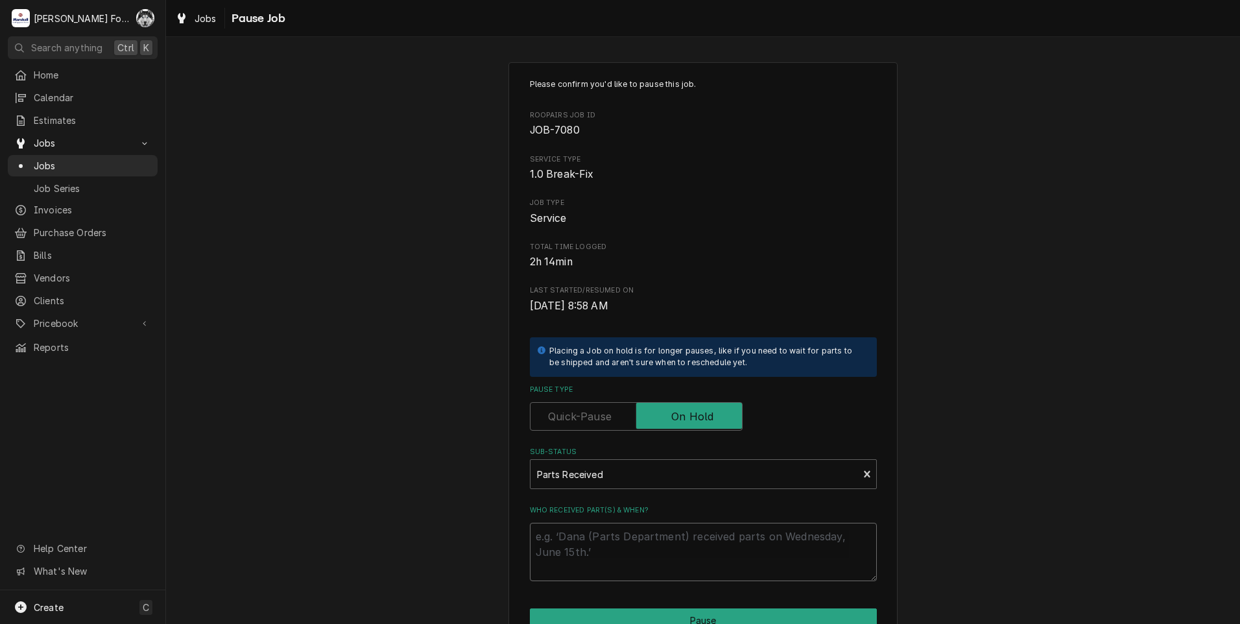
click at [583, 540] on textarea "Who received part(s) & when?" at bounding box center [703, 552] width 347 height 58
type textarea "x"
type textarea "9"
type textarea "x"
type textarea "9/"
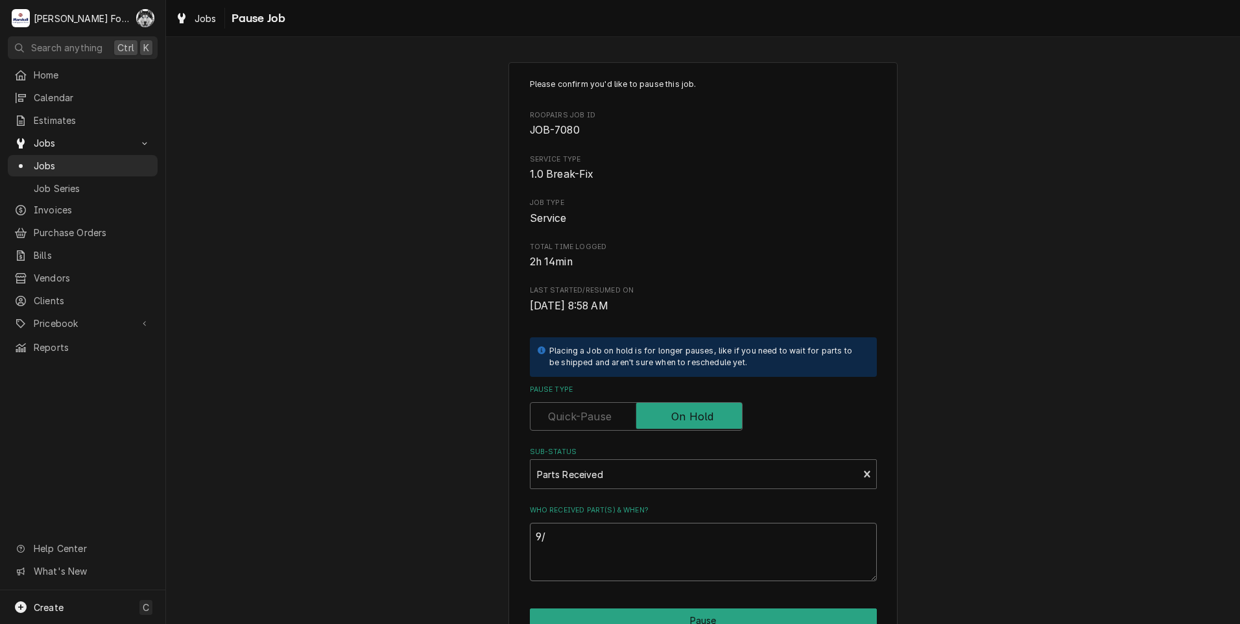
type textarea "x"
type textarea "9/1"
type textarea "x"
type textarea "9/18"
type textarea "x"
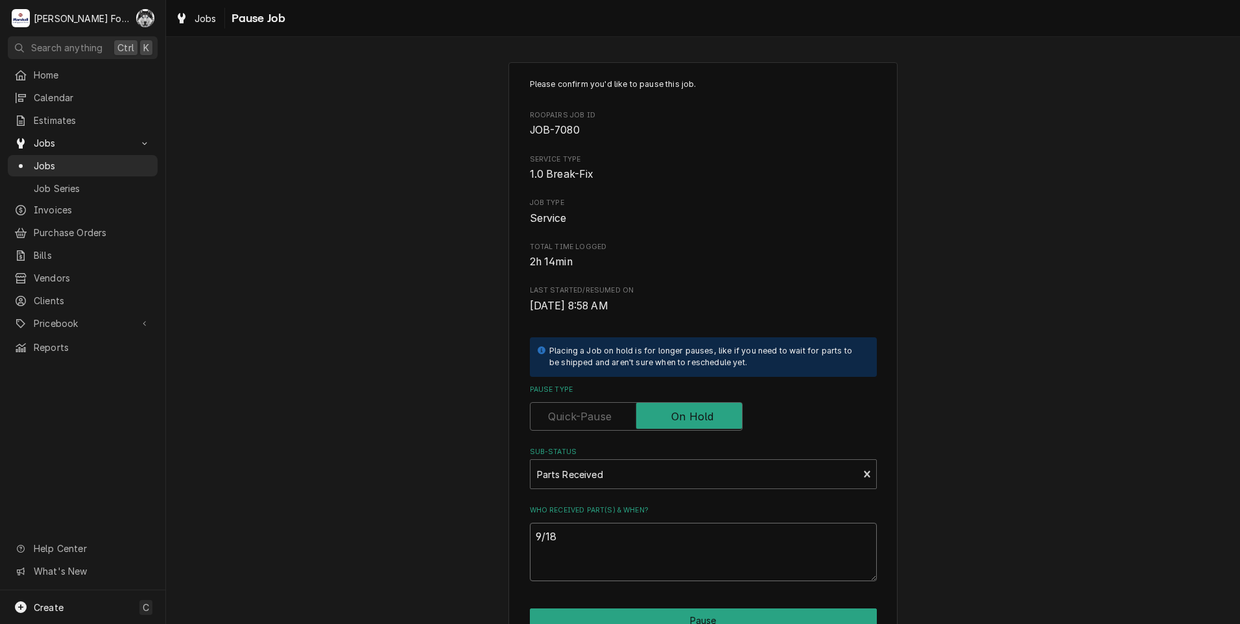
type textarea "9/18/"
type textarea "x"
type textarea "9/18/2"
type textarea "x"
type textarea "[DATE]"
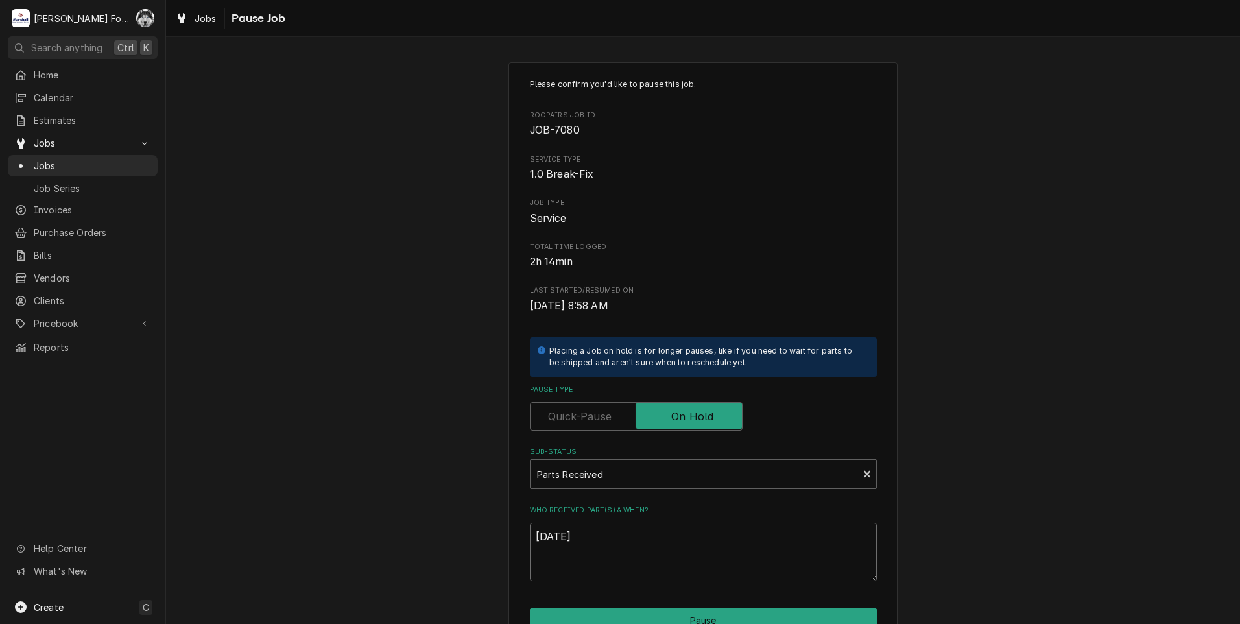
type textarea "x"
type textarea "9/18/202"
type textarea "x"
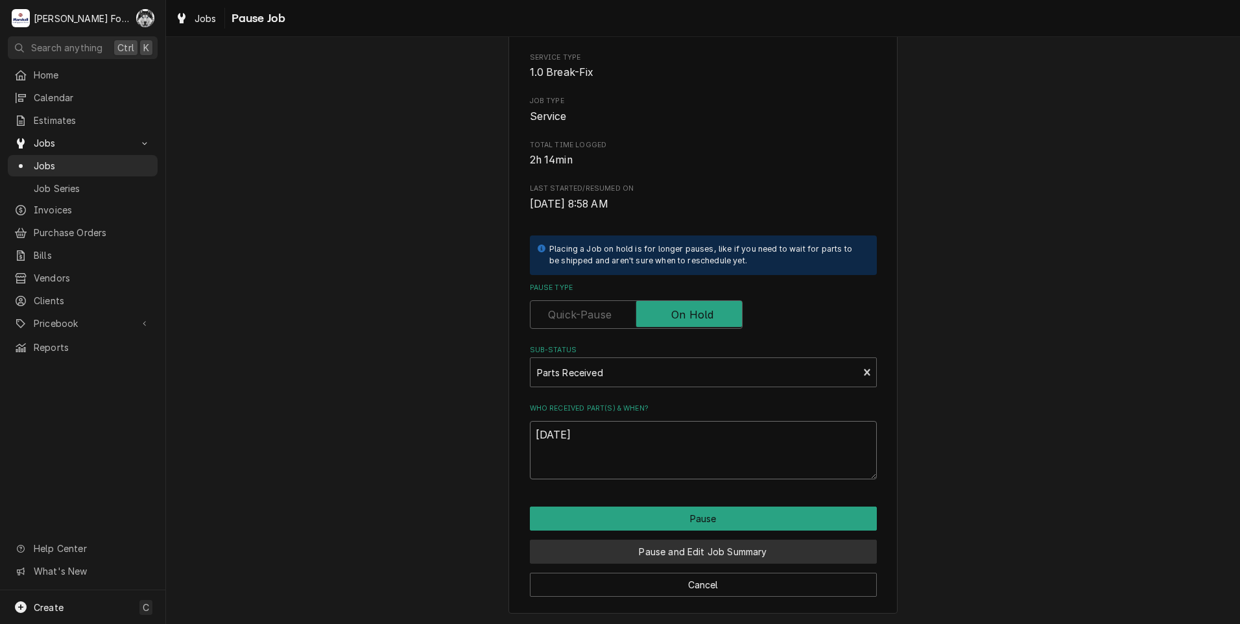
scroll to position [102, 0]
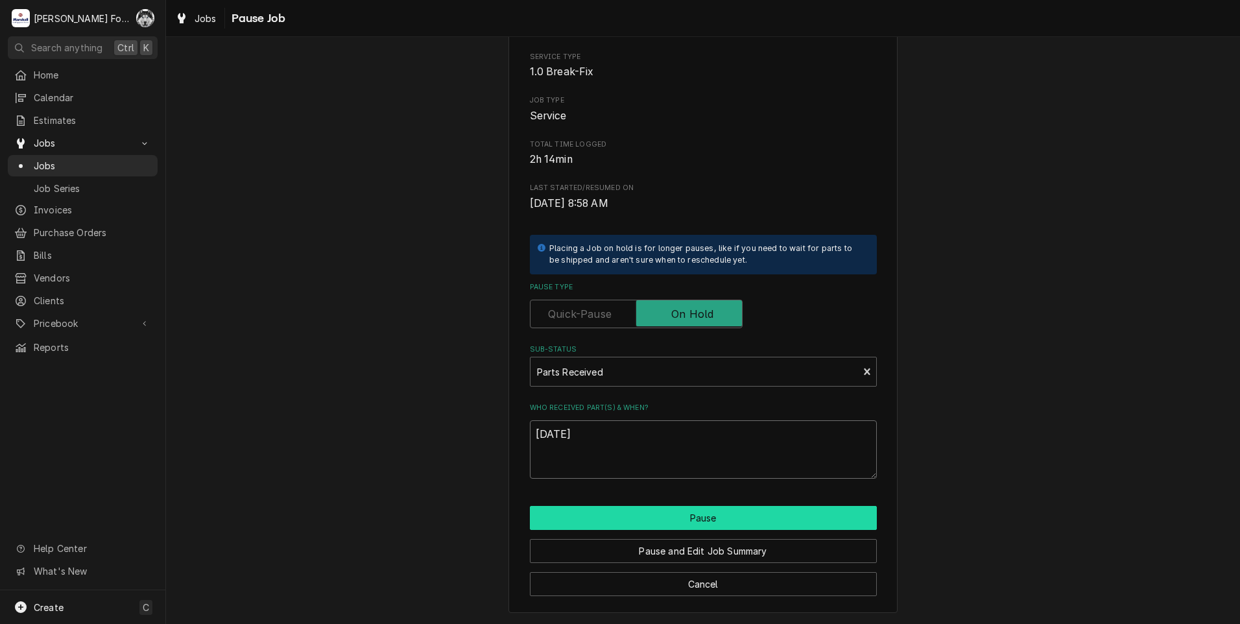
type textarea "[DATE]"
click at [689, 516] on button "Pause" at bounding box center [703, 518] width 347 height 24
type textarea "x"
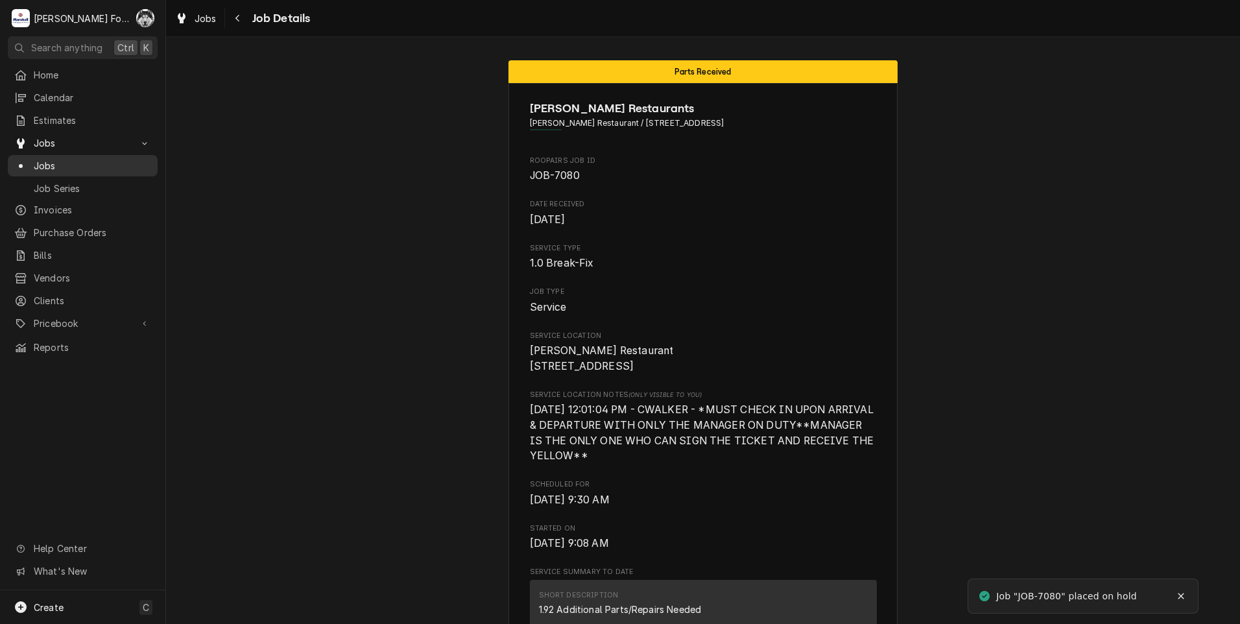
click at [49, 159] on span "Jobs" at bounding box center [92, 166] width 117 height 14
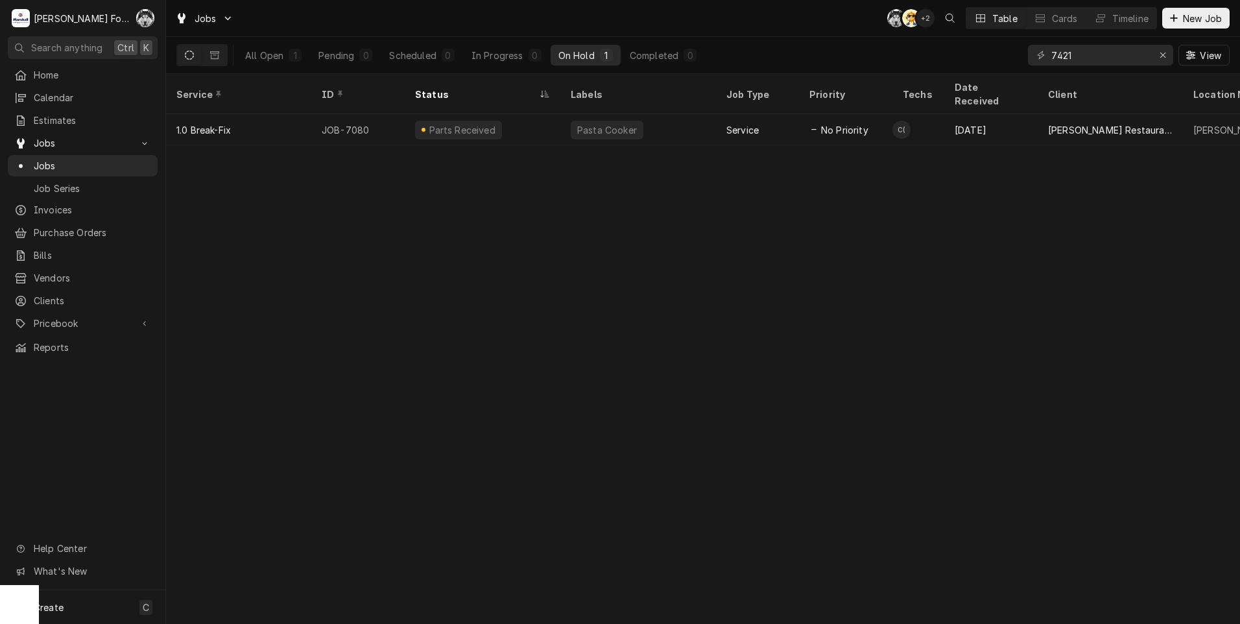
type input "7421"
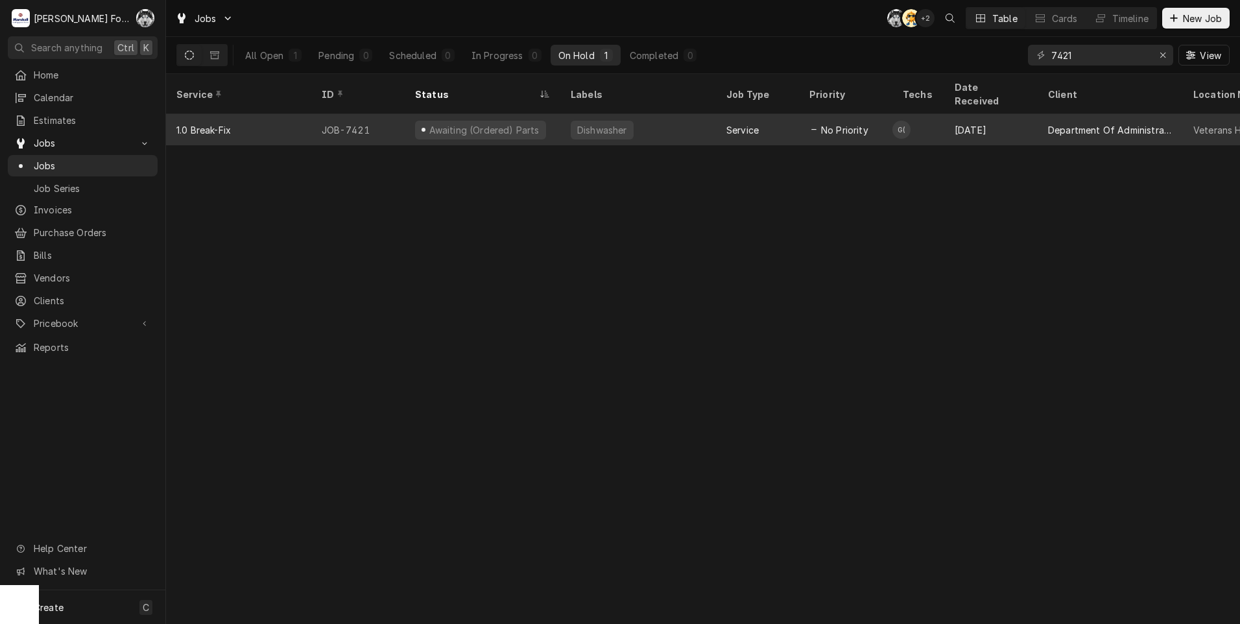
click at [500, 123] on div "Awaiting (Ordered) Parts" at bounding box center [483, 130] width 113 height 14
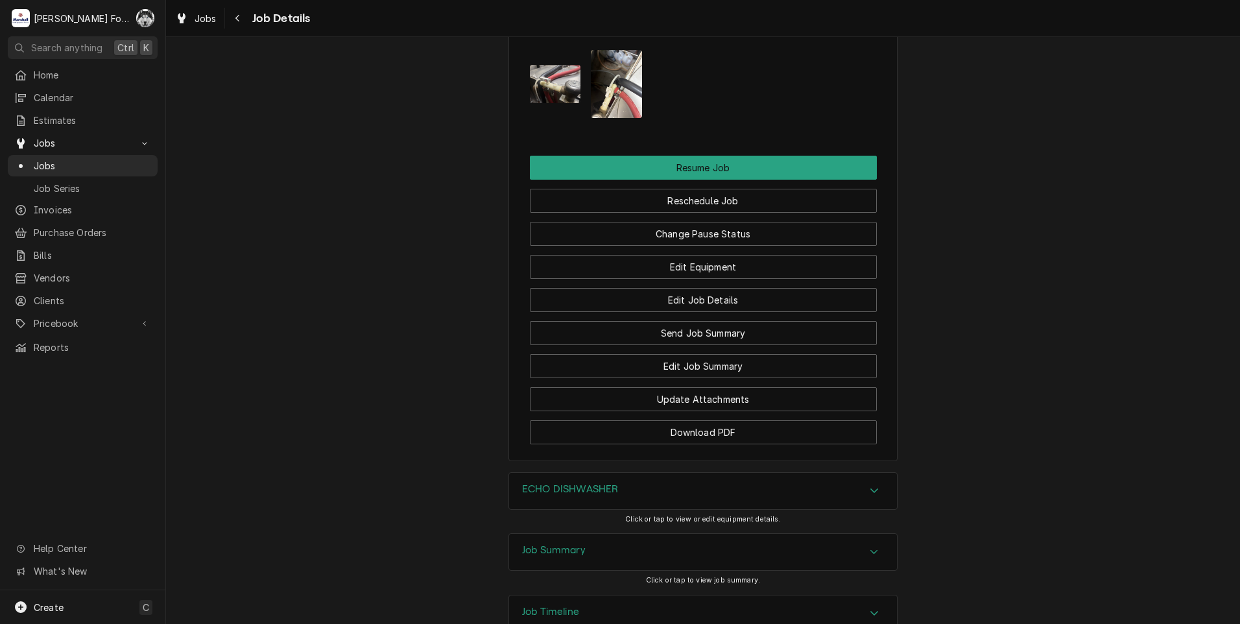
scroll to position [1636, 0]
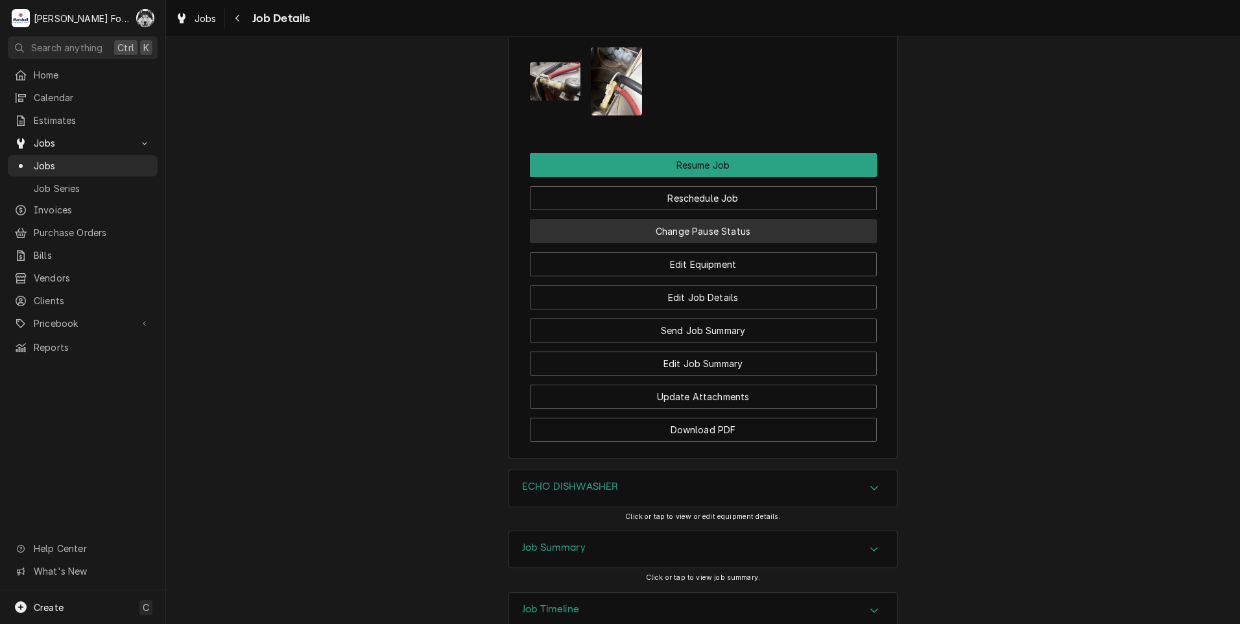
click at [685, 219] on button "Change Pause Status" at bounding box center [703, 231] width 347 height 24
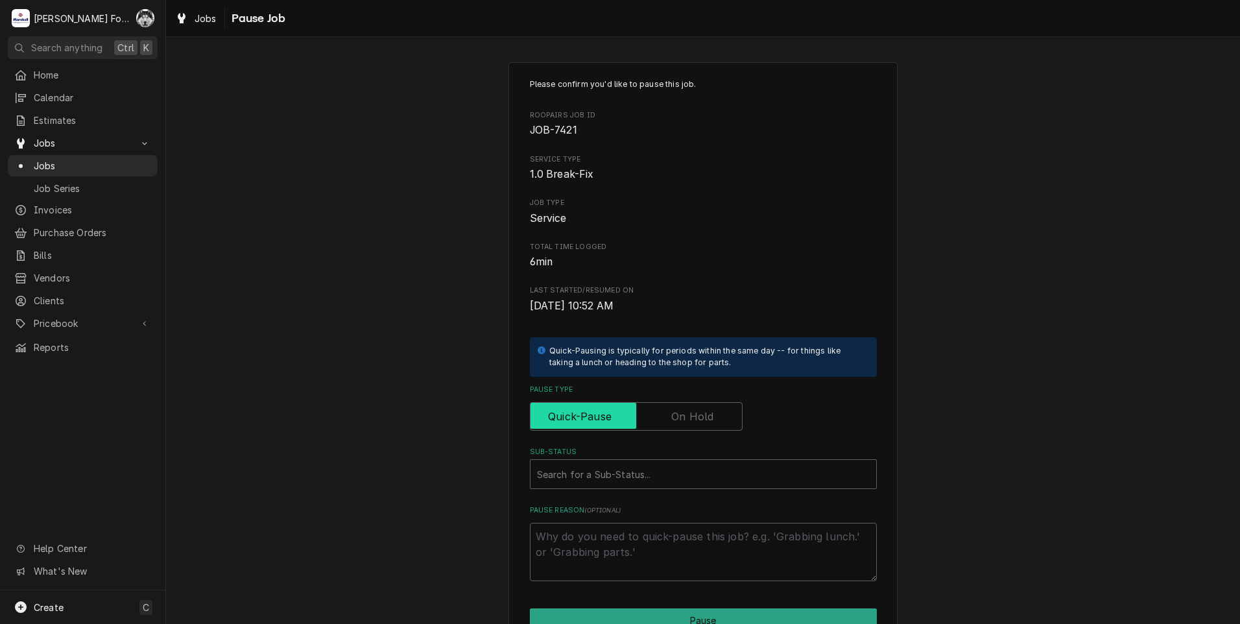
click at [701, 428] on input "Pause Type" at bounding box center [636, 416] width 201 height 29
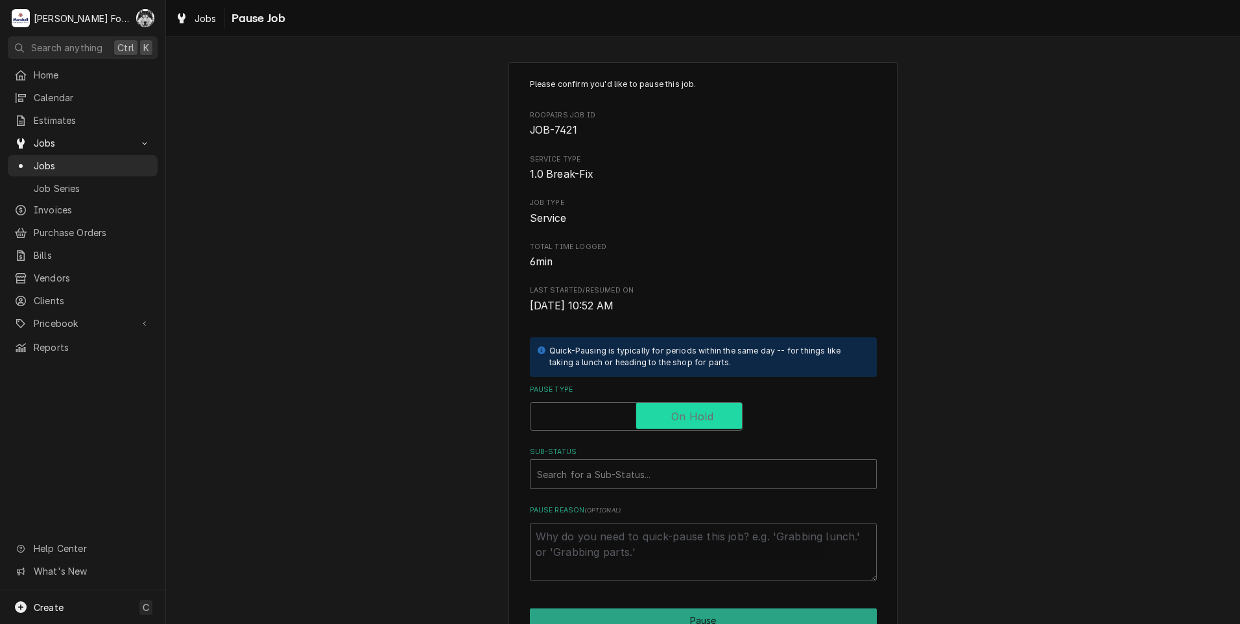
checkbox input "true"
click at [675, 477] on div "Sub-Status" at bounding box center [703, 473] width 333 height 23
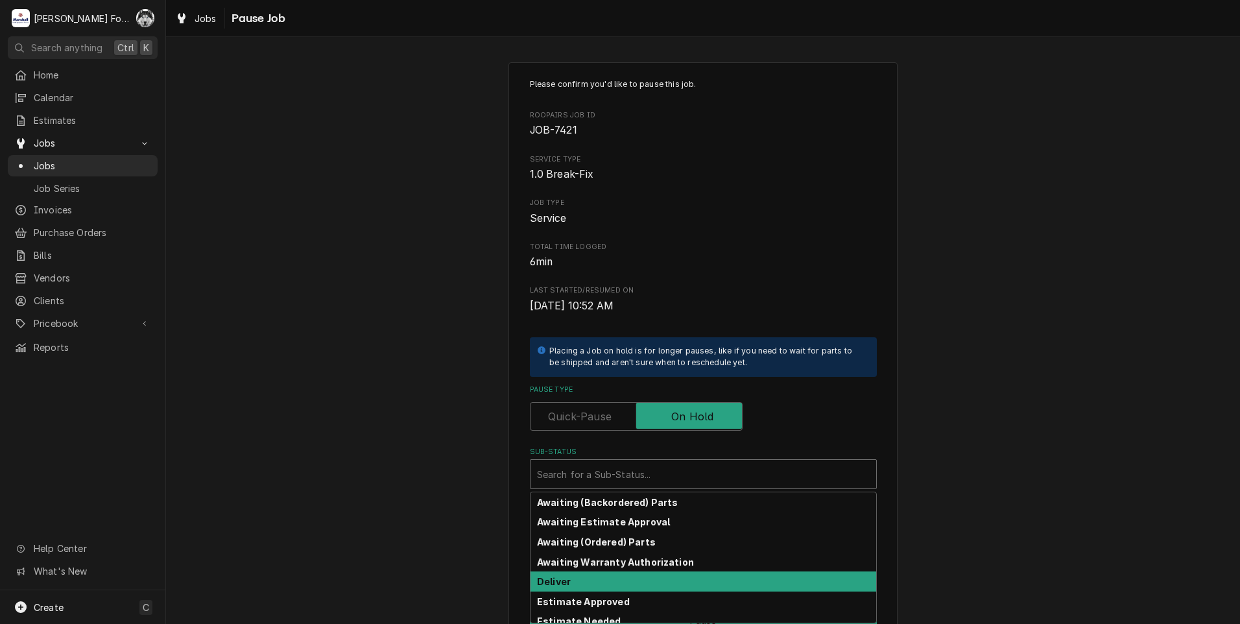
scroll to position [207, 0]
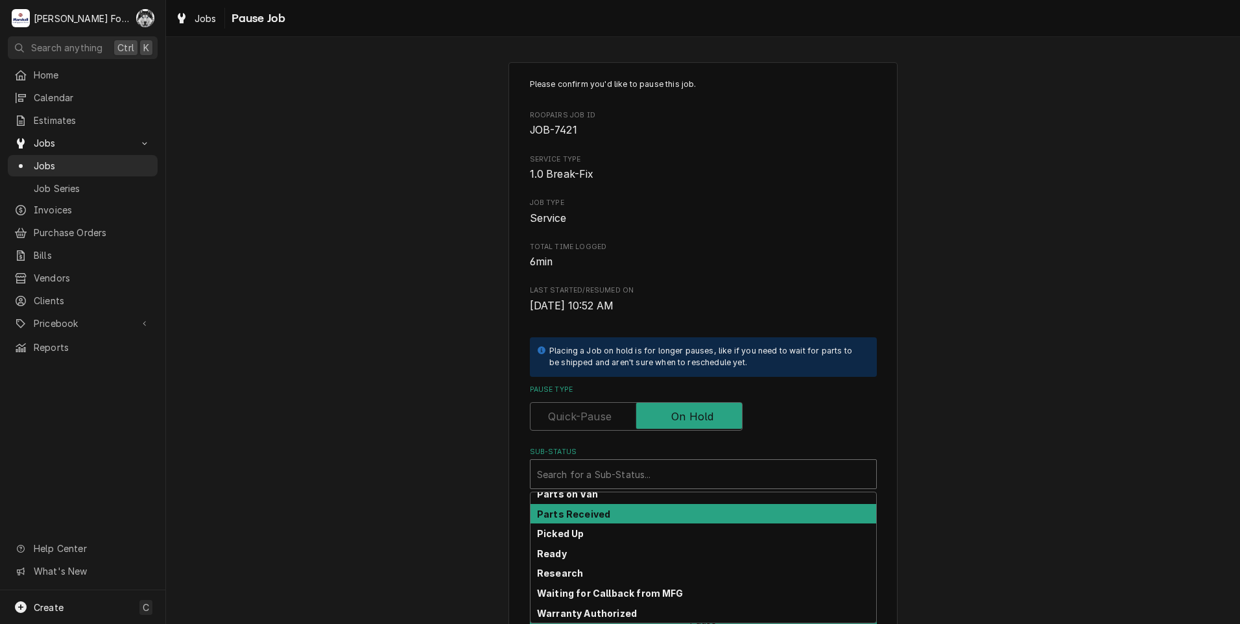
click at [601, 516] on div "Parts Received" at bounding box center [703, 514] width 346 height 20
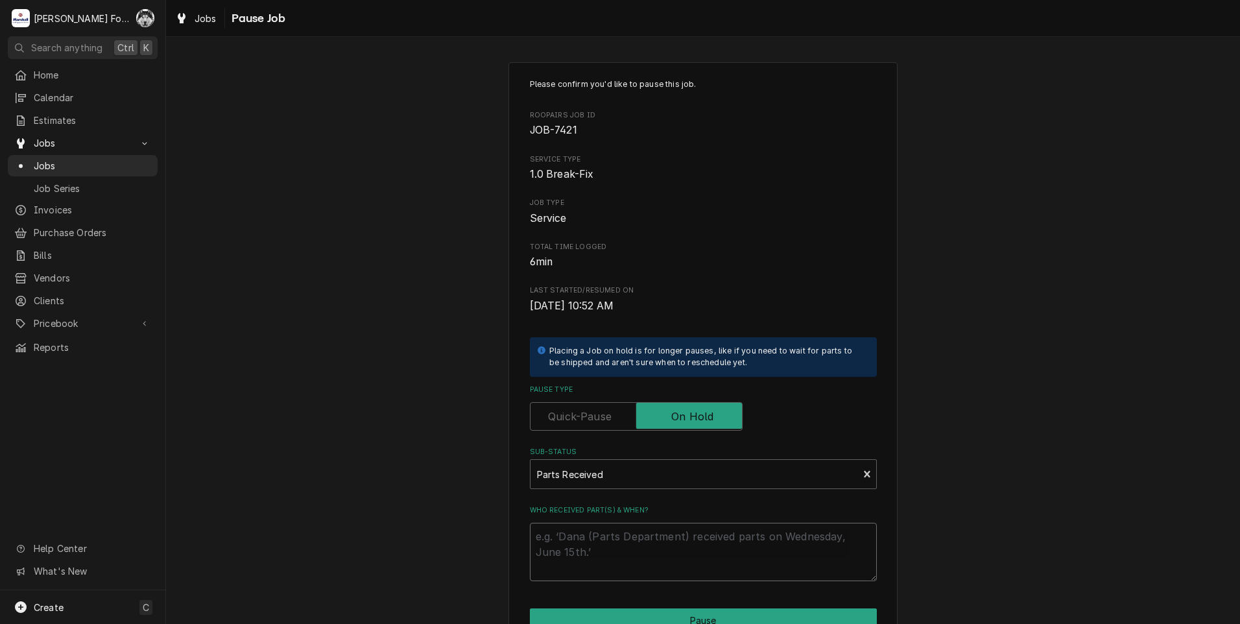
click at [570, 542] on textarea "Who received part(s) & when?" at bounding box center [703, 552] width 347 height 58
paste textarea "[DATE]"
type textarea "x"
type textarea "[DATE]"
click at [620, 613] on button "Pause" at bounding box center [703, 620] width 347 height 24
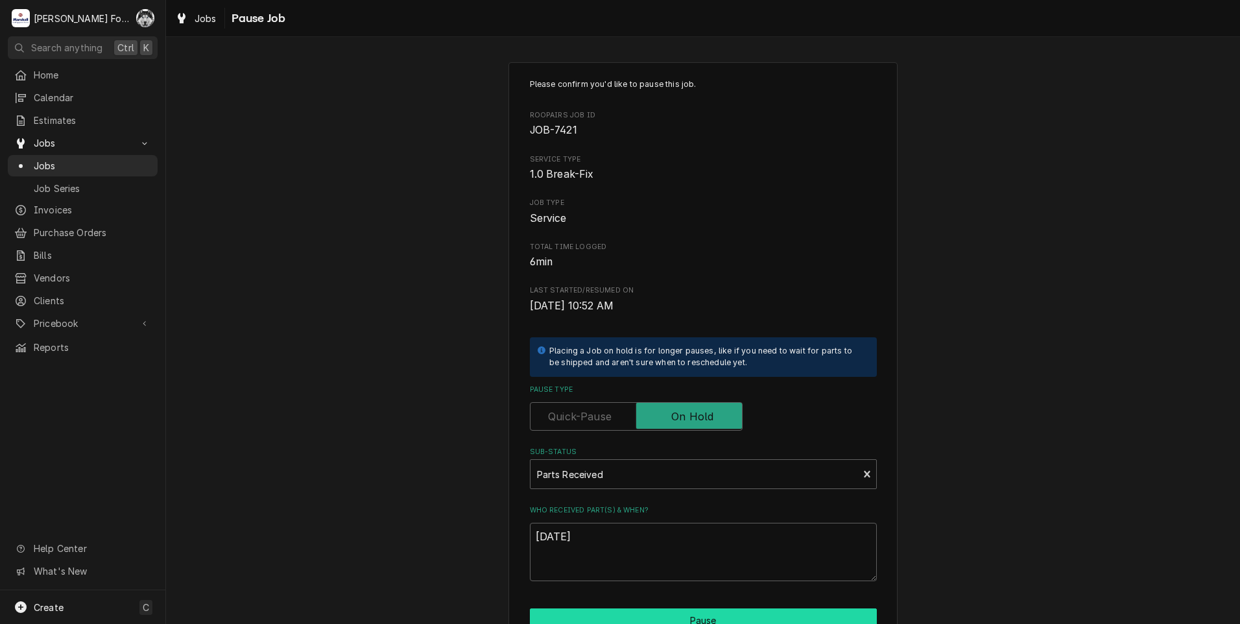
type textarea "x"
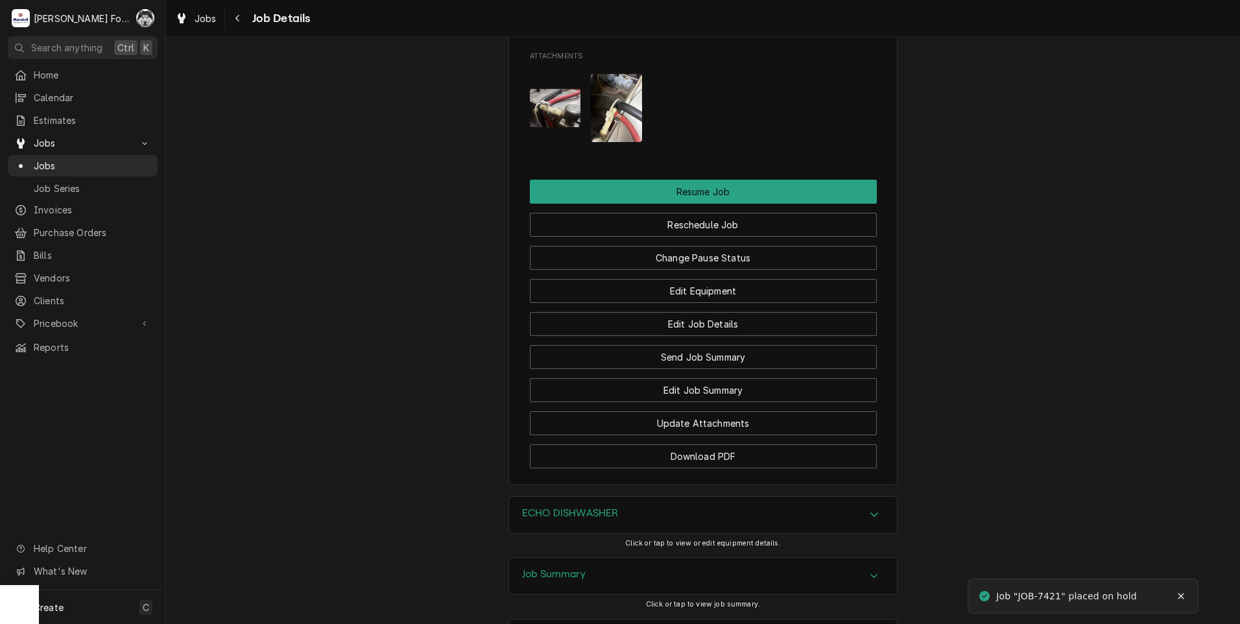
scroll to position [1636, 0]
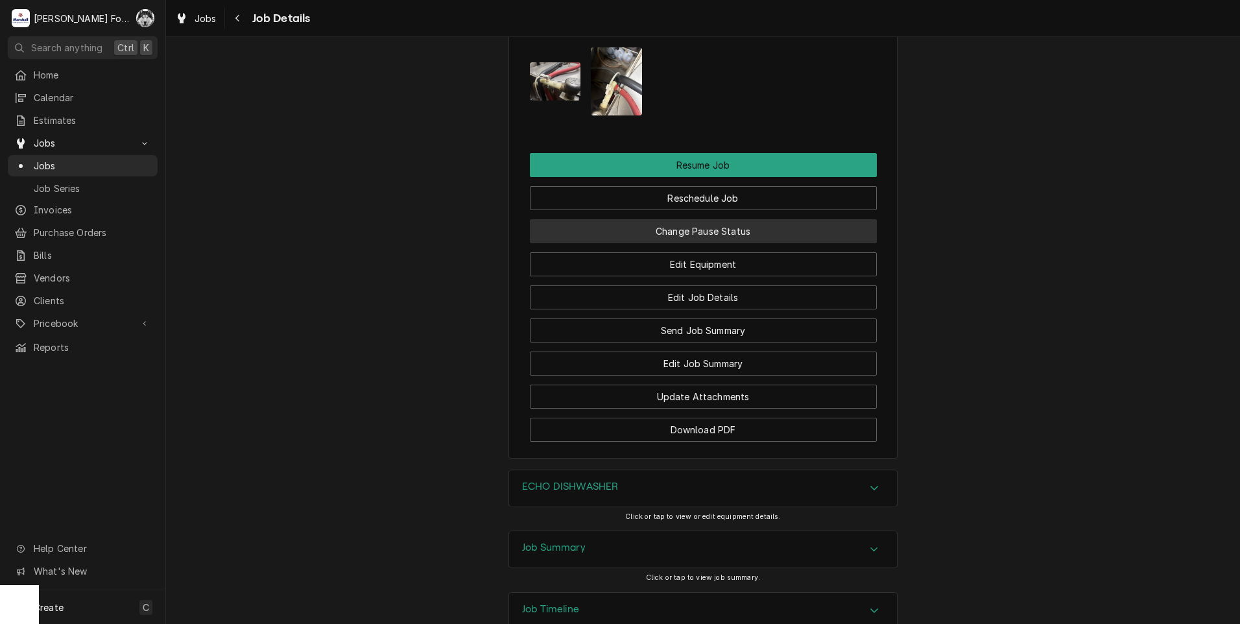
click at [689, 219] on button "Change Pause Status" at bounding box center [703, 231] width 347 height 24
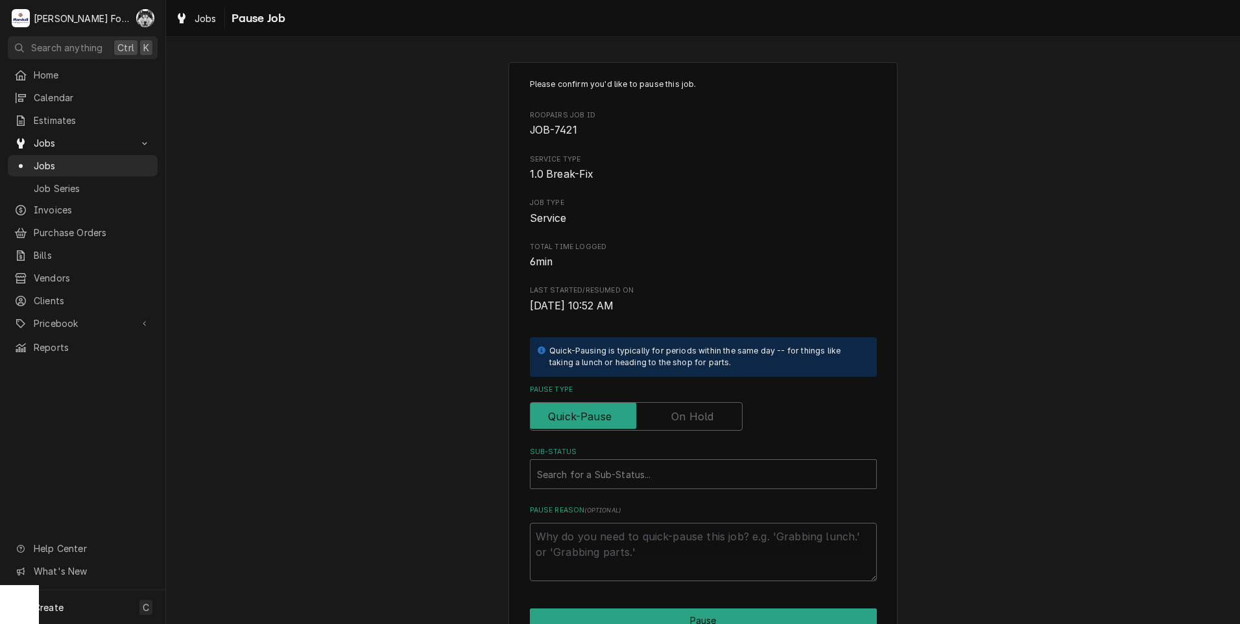
click at [698, 420] on label "Pause Type" at bounding box center [636, 416] width 213 height 29
click at [698, 420] on input "Pause Type" at bounding box center [636, 416] width 201 height 29
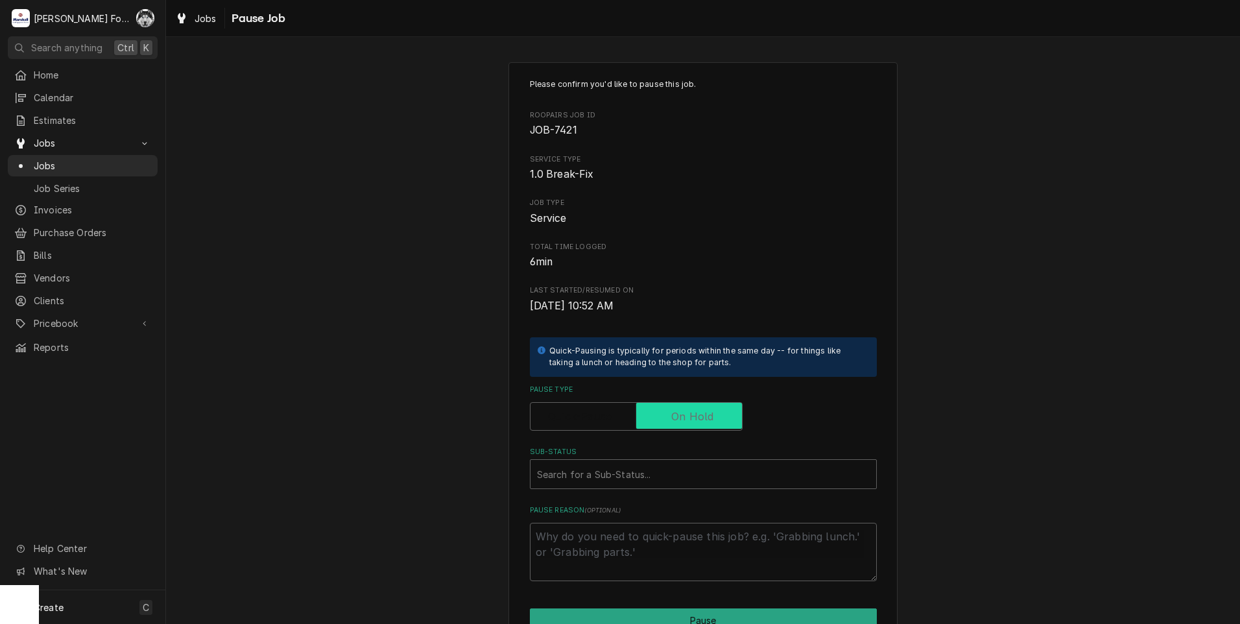
checkbox input "true"
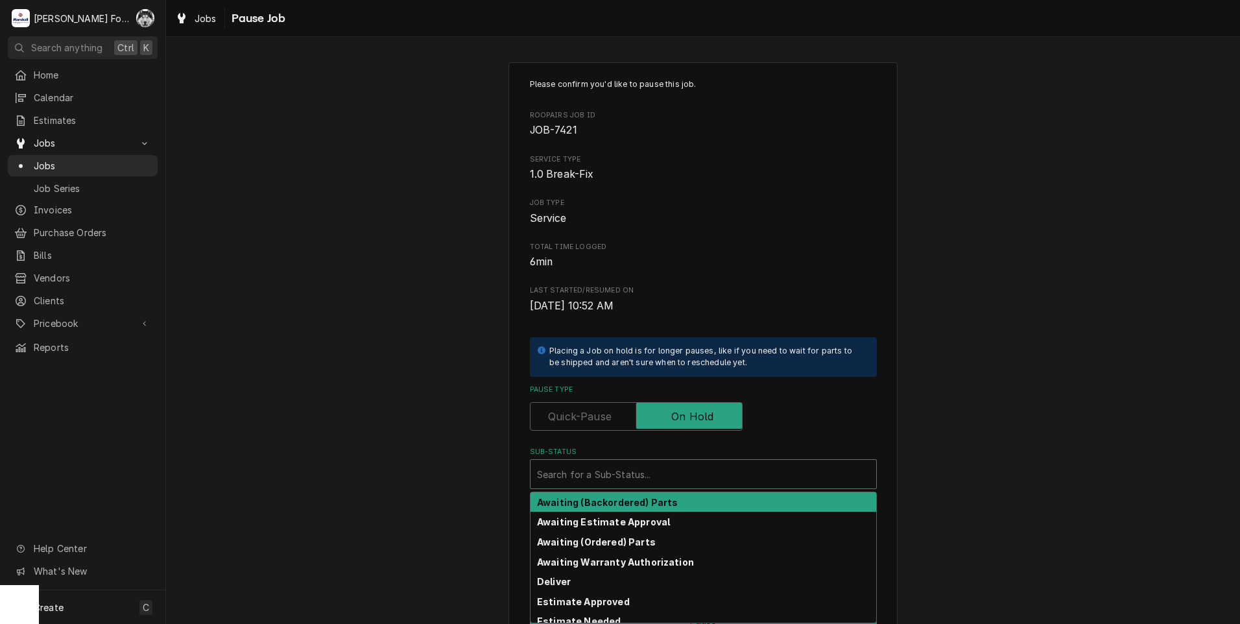
click at [673, 487] on div "Search for a Sub-Status..." at bounding box center [703, 474] width 346 height 29
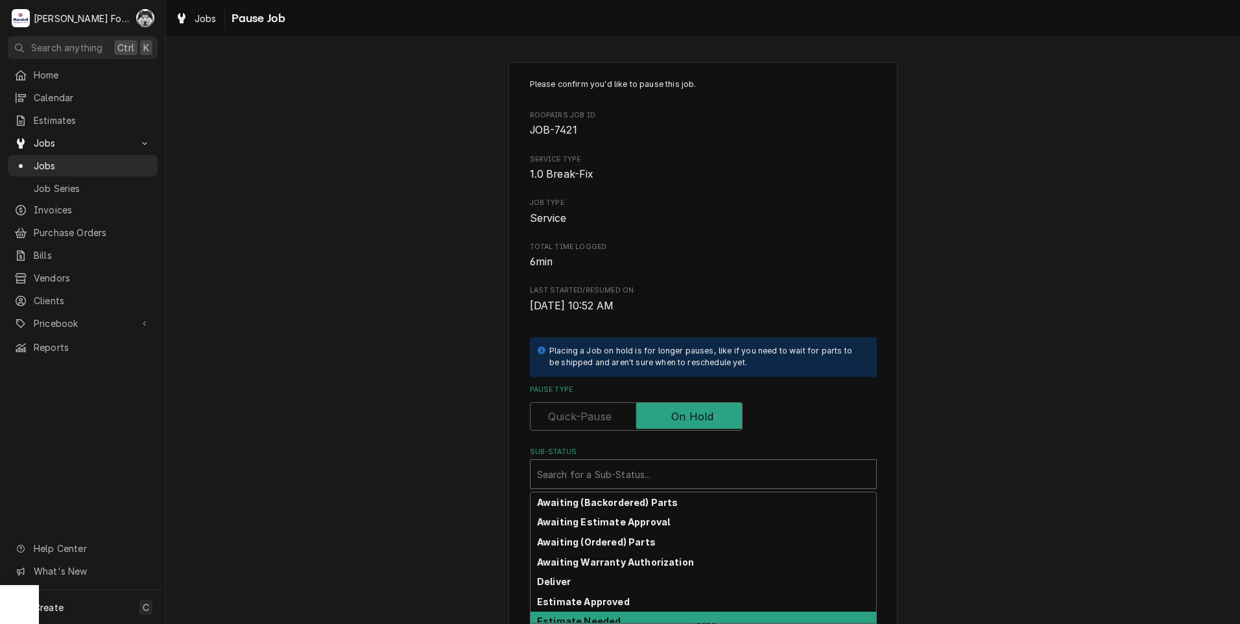
click at [607, 621] on strong "Estimate Needed" at bounding box center [579, 620] width 84 height 11
click at [599, 475] on div "Sub-Status" at bounding box center [694, 473] width 315 height 23
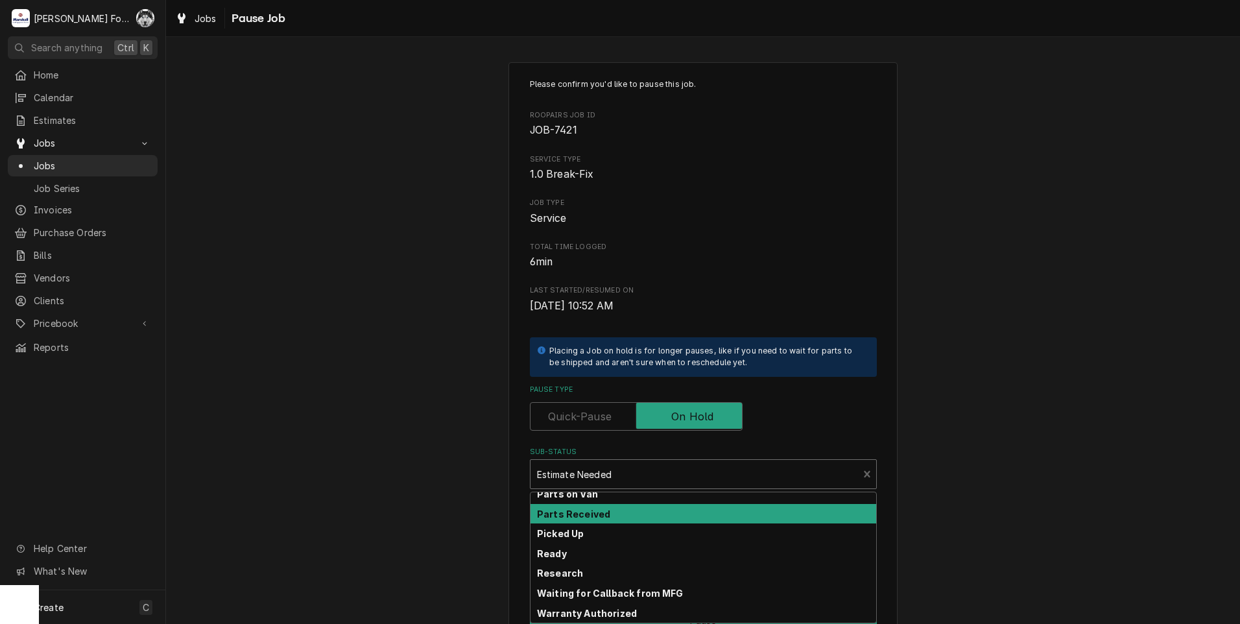
click at [598, 513] on strong "Parts Received" at bounding box center [573, 513] width 73 height 11
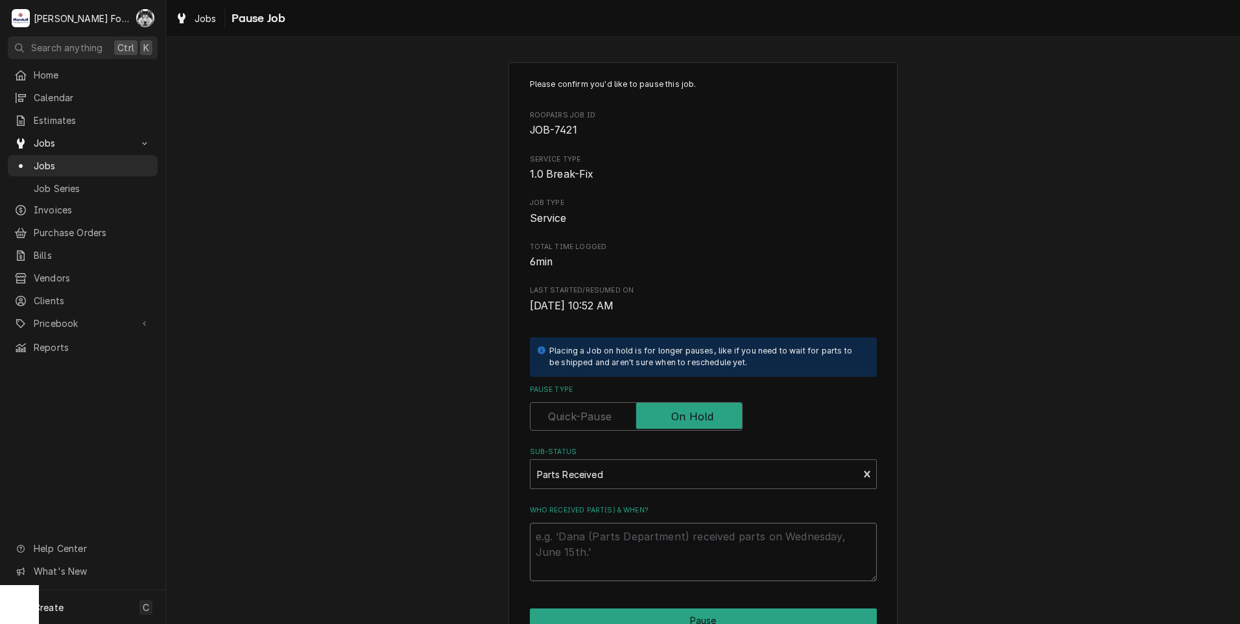
click at [598, 544] on textarea "Who received part(s) & when?" at bounding box center [703, 552] width 347 height 58
paste textarea "[DATE]"
type textarea "x"
type textarea "[DATE]"
click at [695, 616] on button "Pause" at bounding box center [703, 620] width 347 height 24
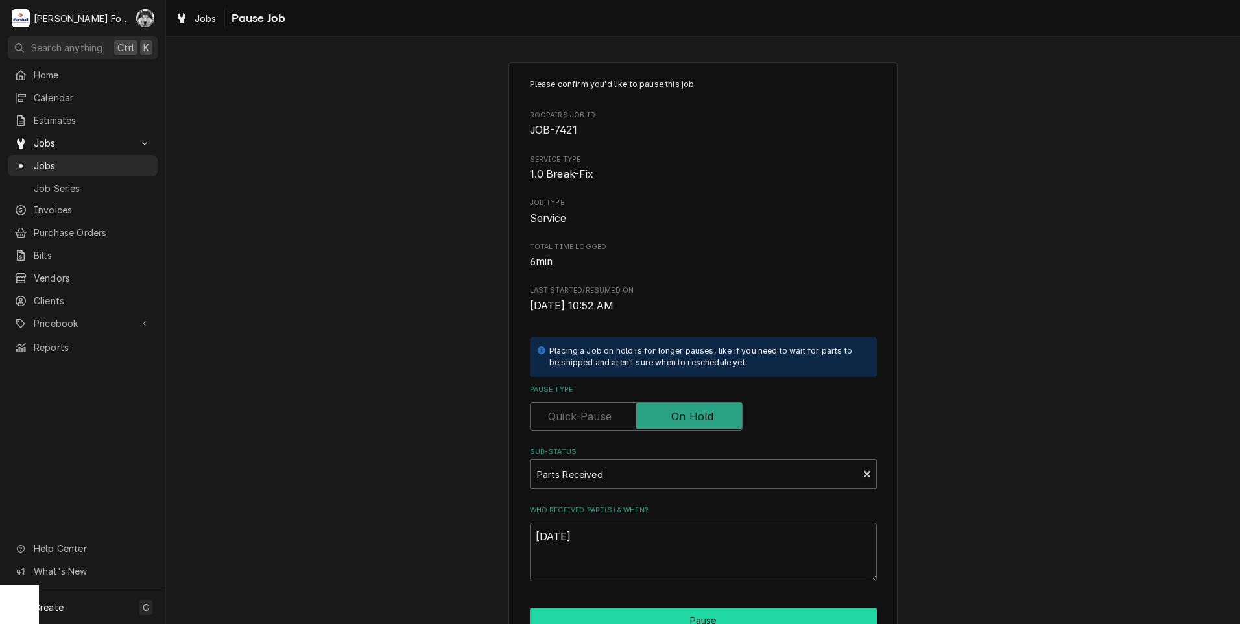
type textarea "x"
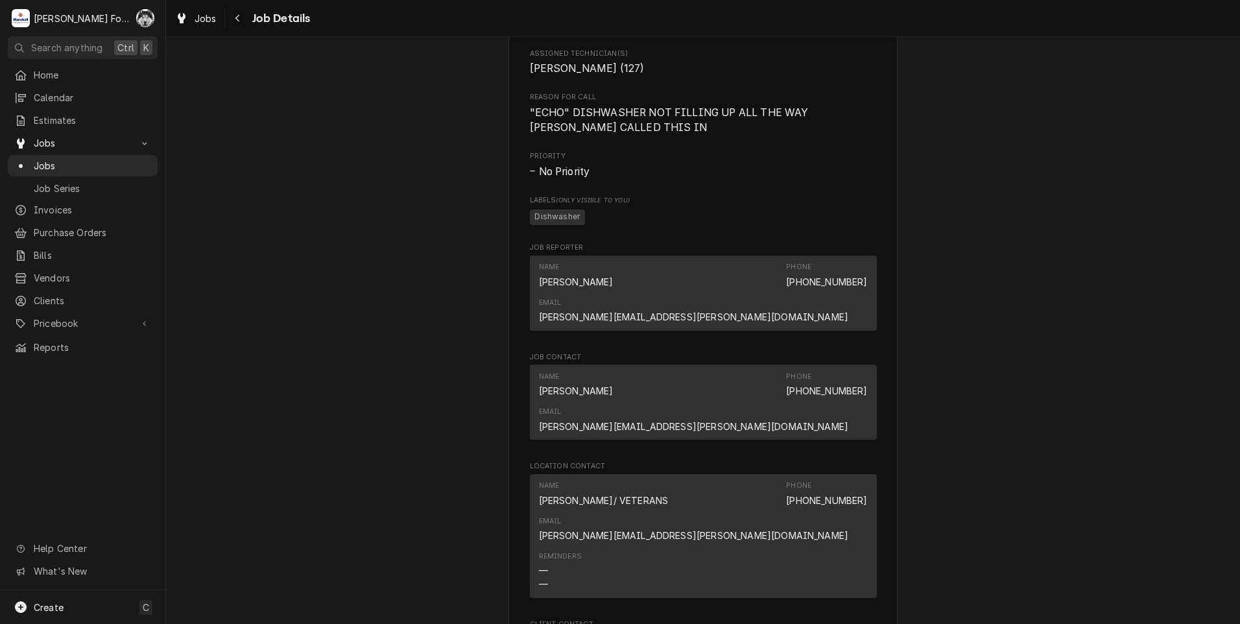
scroll to position [973, 0]
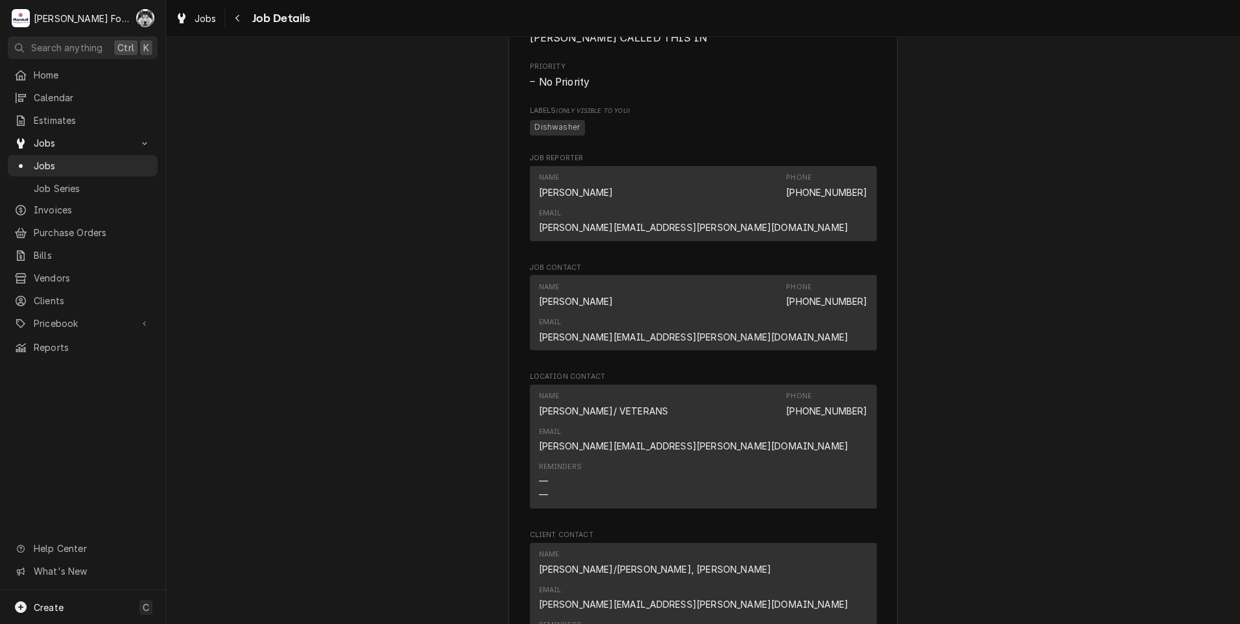
click at [359, 70] on div "Parts Received Department Of Administration 2 Veterans Home Of [US_STATE] / [ST…" at bounding box center [703, 105] width 1074 height 2055
click at [40, 159] on span "Jobs" at bounding box center [92, 166] width 117 height 14
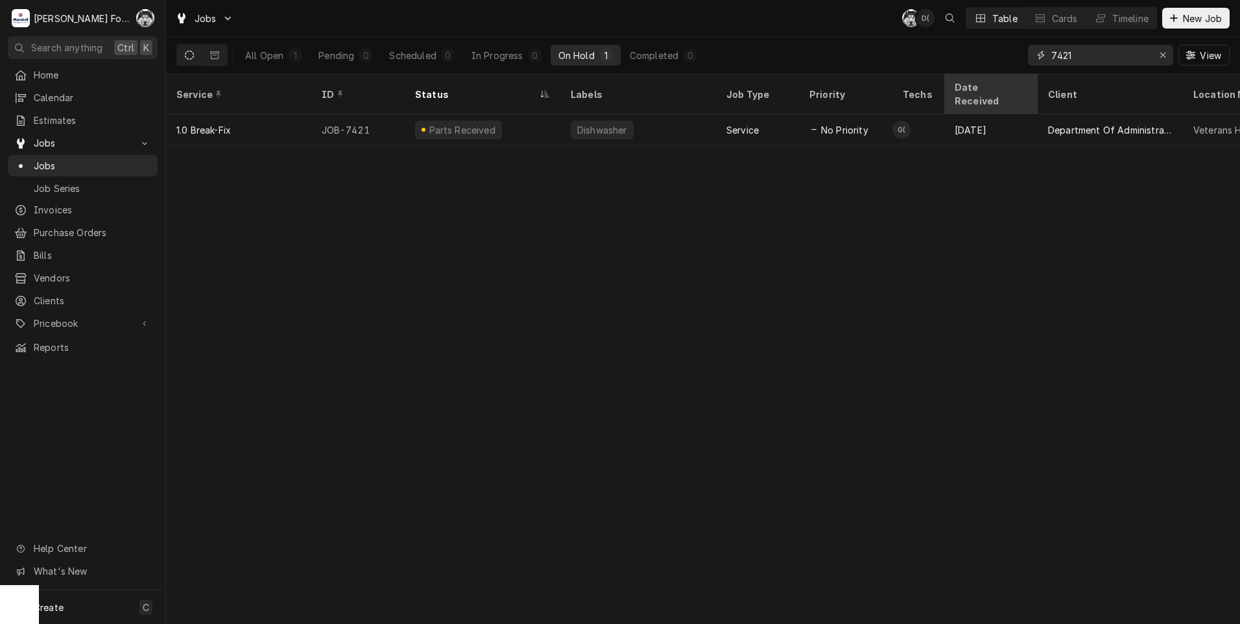
drag, startPoint x: 1086, startPoint y: 59, endPoint x: 966, endPoint y: 77, distance: 121.2
click at [971, 70] on div "All Open 1 Pending 0 Scheduled 0 In Progress 0 On Hold 1 Completed 0 7421 View" at bounding box center [702, 55] width 1053 height 36
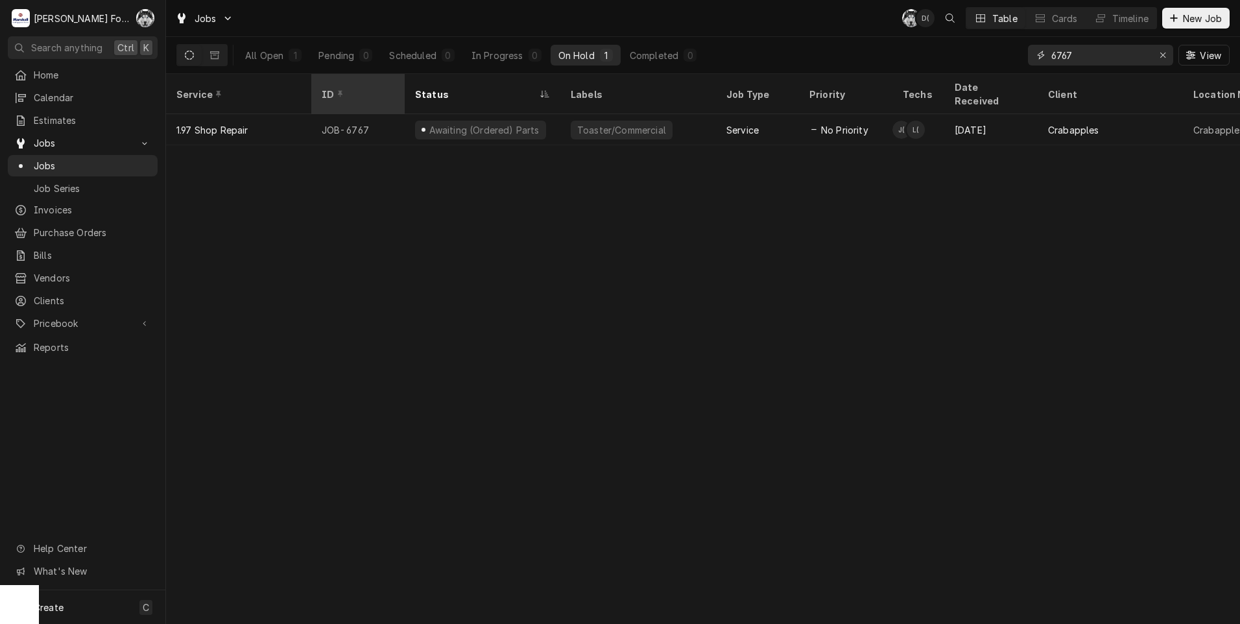
type input "6767"
click at [366, 79] on div "ID" at bounding box center [358, 94] width 88 height 35
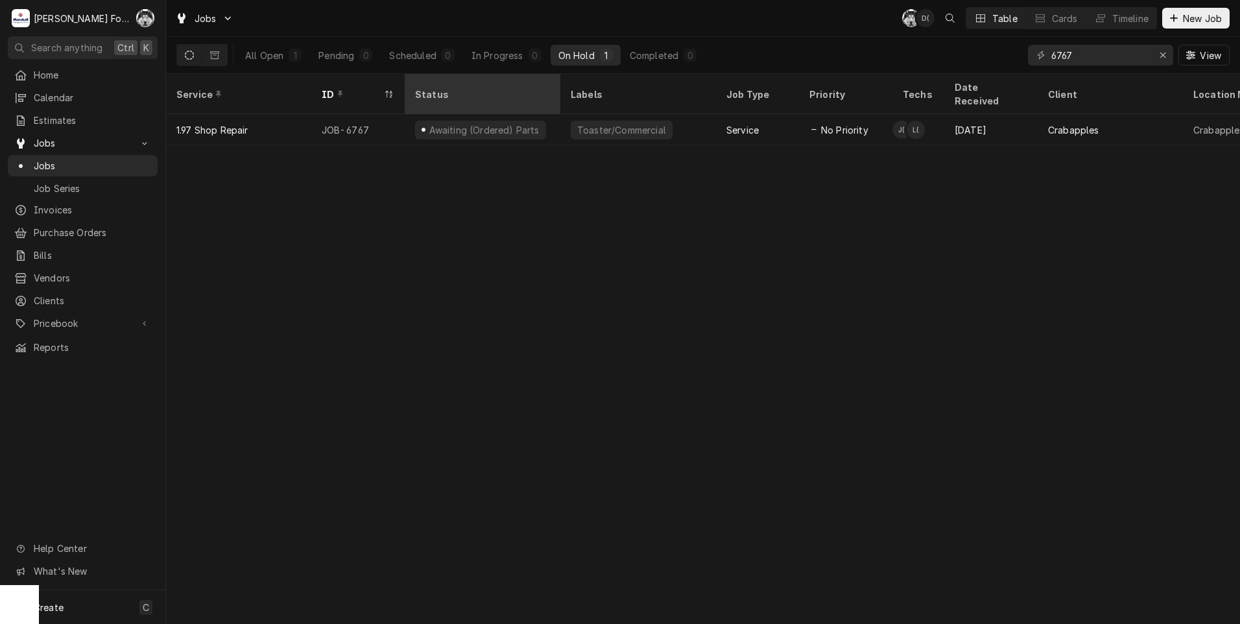
click at [461, 89] on div "Status" at bounding box center [481, 95] width 132 height 14
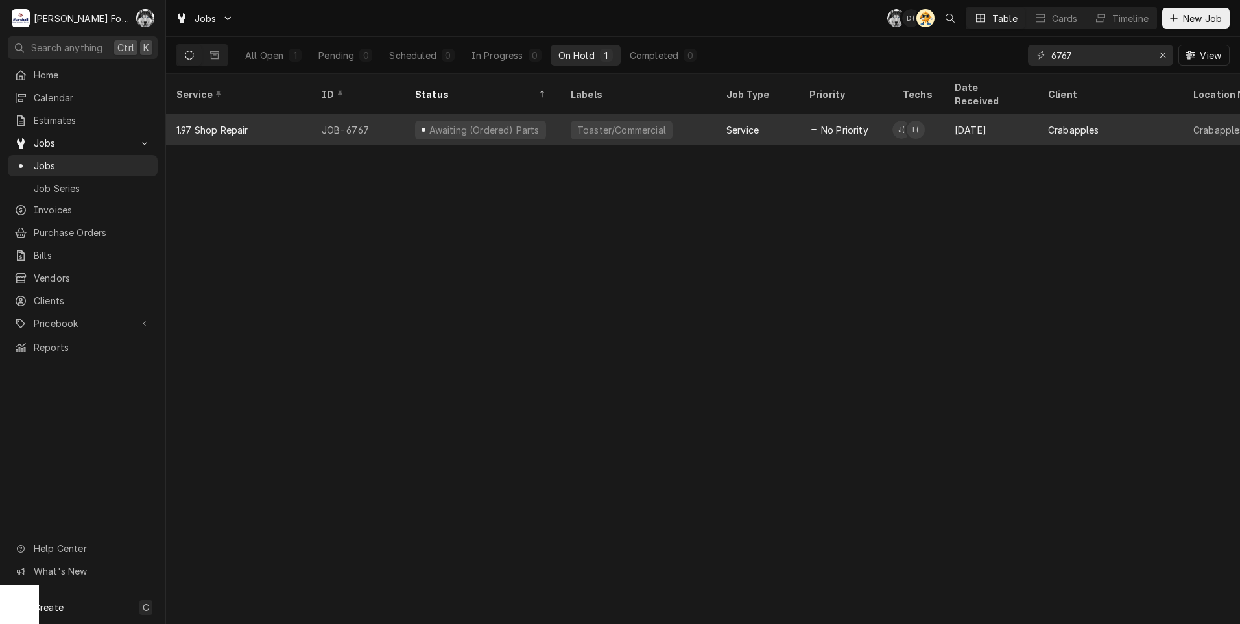
click at [682, 114] on div "Toaster/Commercial" at bounding box center [638, 129] width 156 height 31
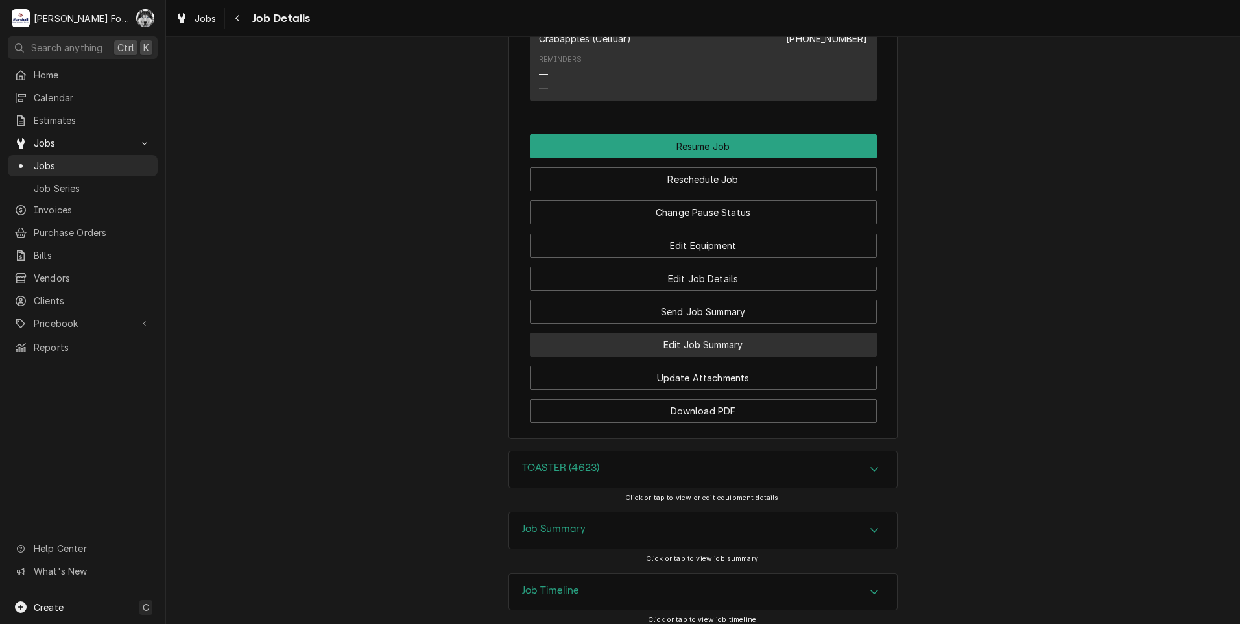
scroll to position [1437, 0]
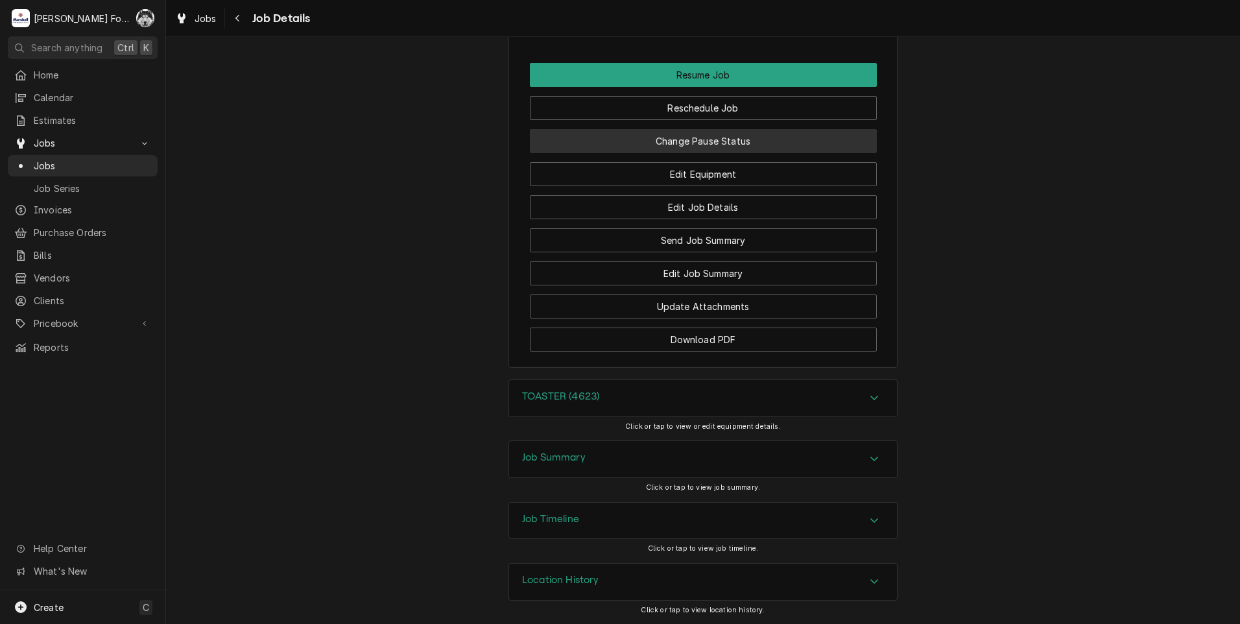
click at [667, 142] on button "Change Pause Status" at bounding box center [703, 141] width 347 height 24
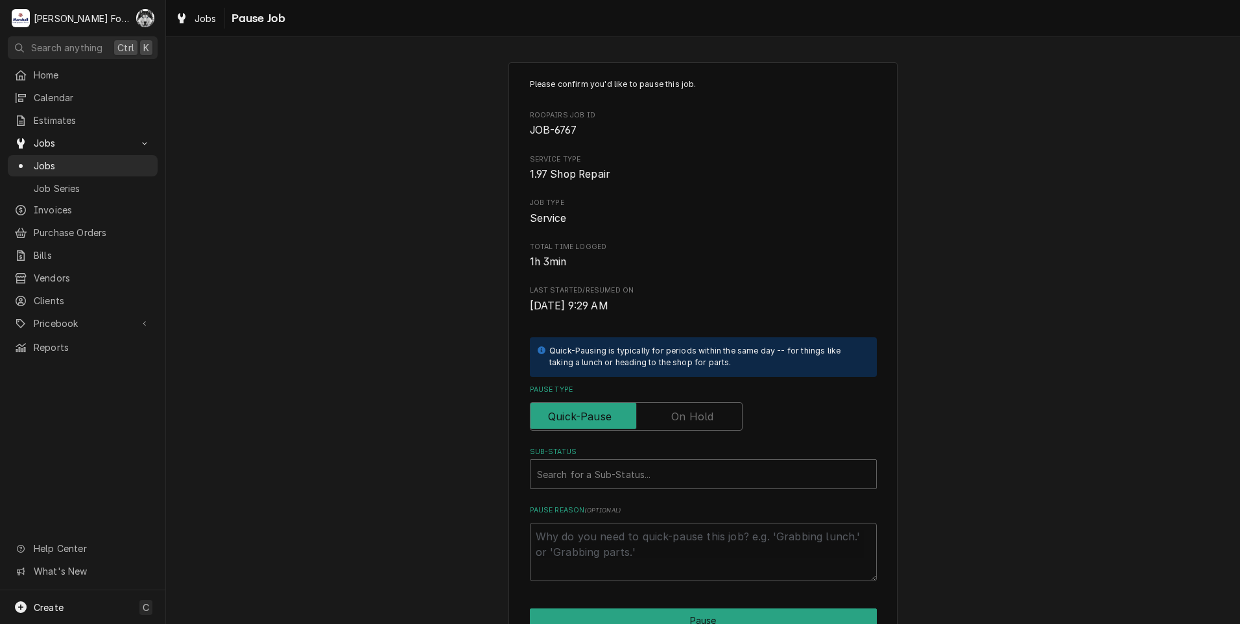
click at [692, 409] on label "Pause Type" at bounding box center [636, 416] width 213 height 29
click at [692, 409] on input "Pause Type" at bounding box center [636, 416] width 201 height 29
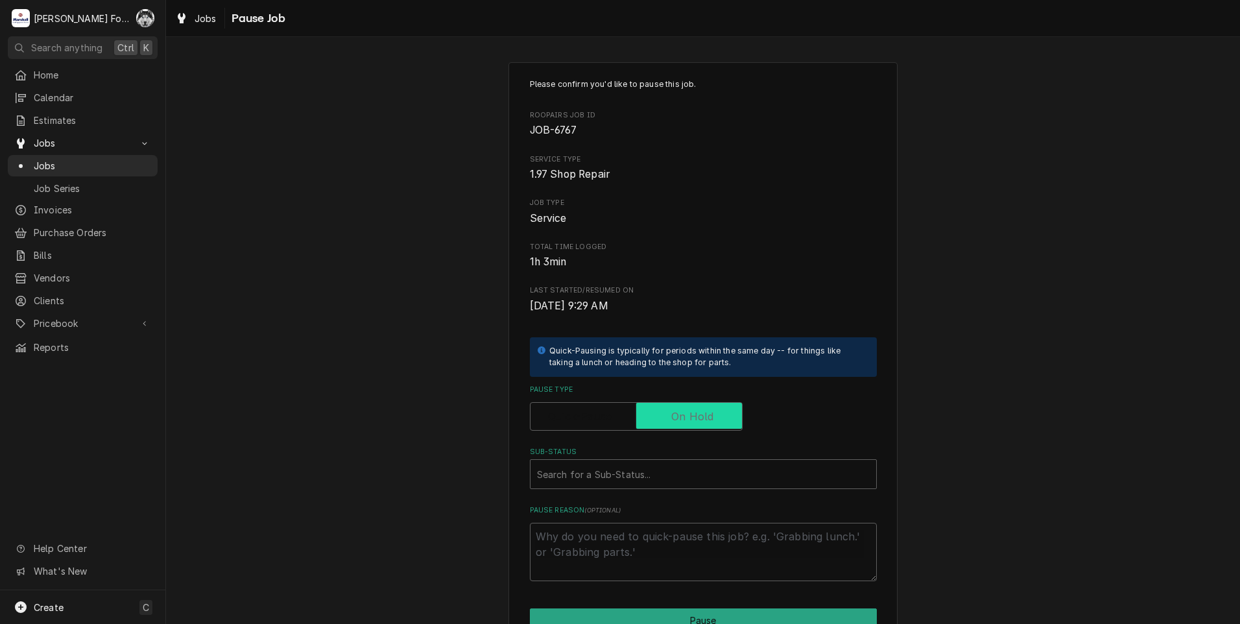
checkbox input "true"
click at [653, 475] on div "Sub-Status" at bounding box center [703, 473] width 333 height 23
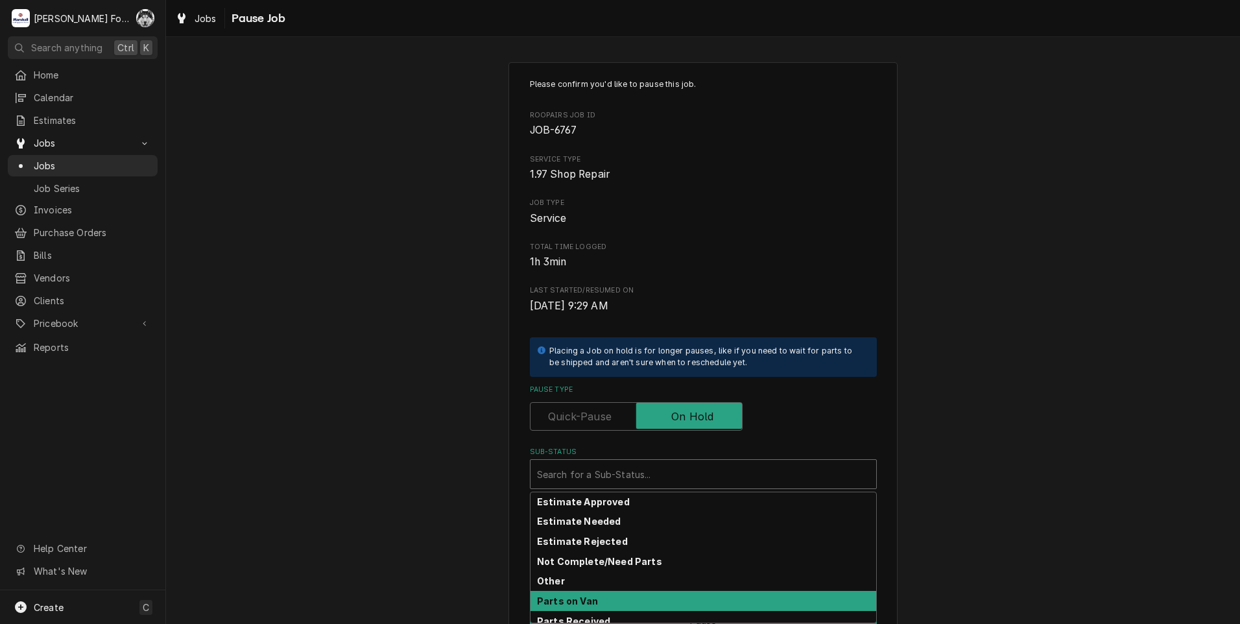
scroll to position [207, 0]
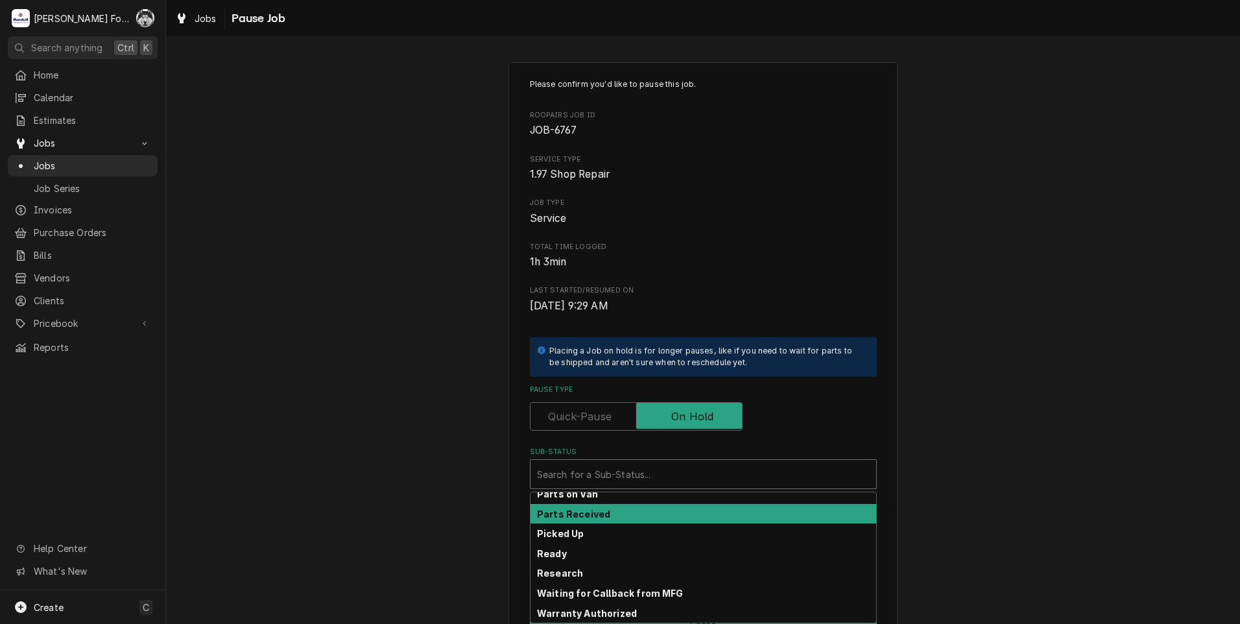
click at [586, 516] on strong "Parts Received" at bounding box center [573, 513] width 73 height 11
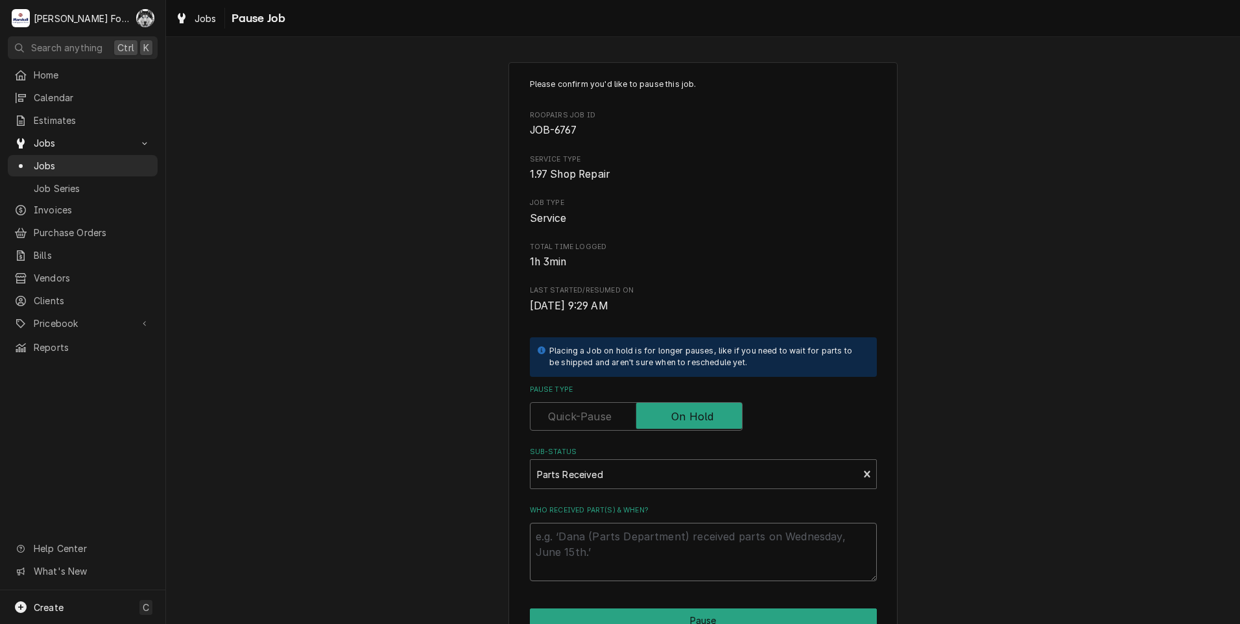
drag, startPoint x: 577, startPoint y: 540, endPoint x: 579, endPoint y: 546, distance: 7.0
click at [577, 540] on textarea "Who received part(s) & when?" at bounding box center [703, 552] width 347 height 58
type textarea "x"
type textarea "9"
type textarea "x"
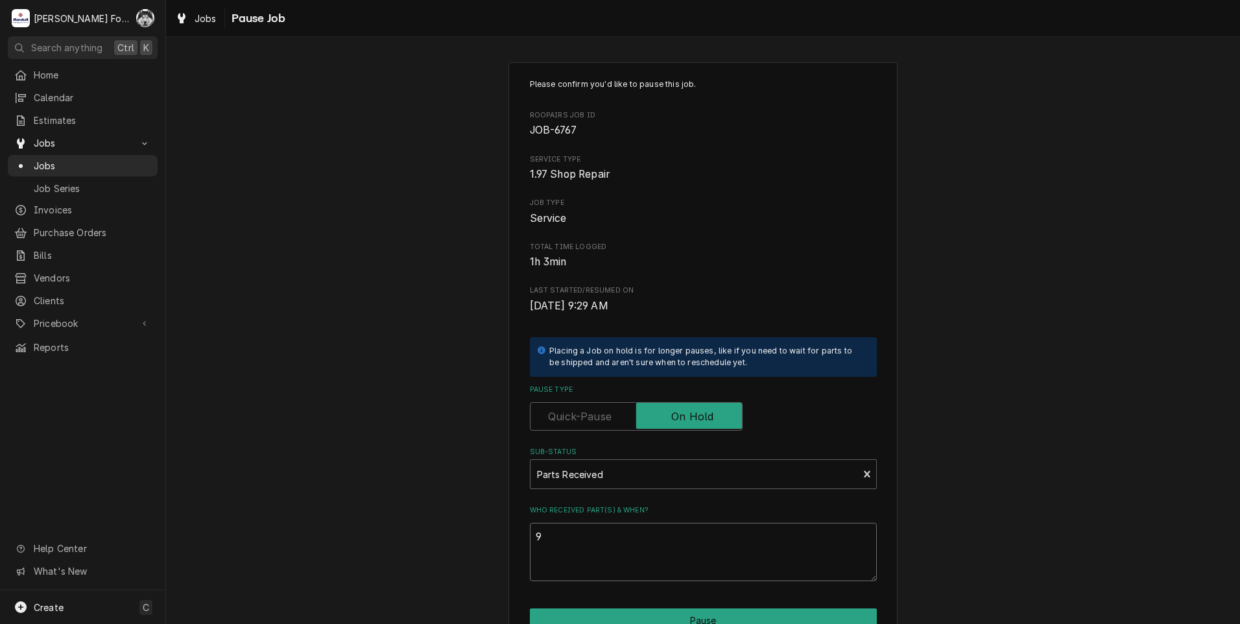
type textarea "9/"
type textarea "x"
type textarea "9/1"
type textarea "x"
type textarea "9/18"
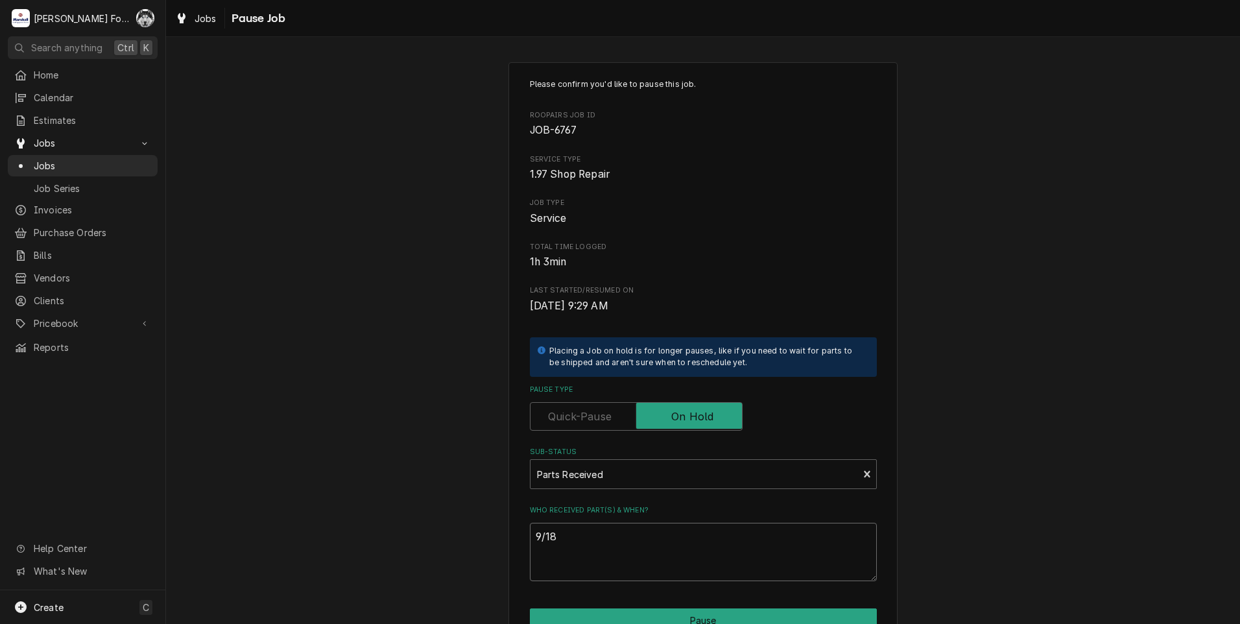
type textarea "x"
type textarea "9/18/"
type textarea "x"
type textarea "9/18/2"
type textarea "x"
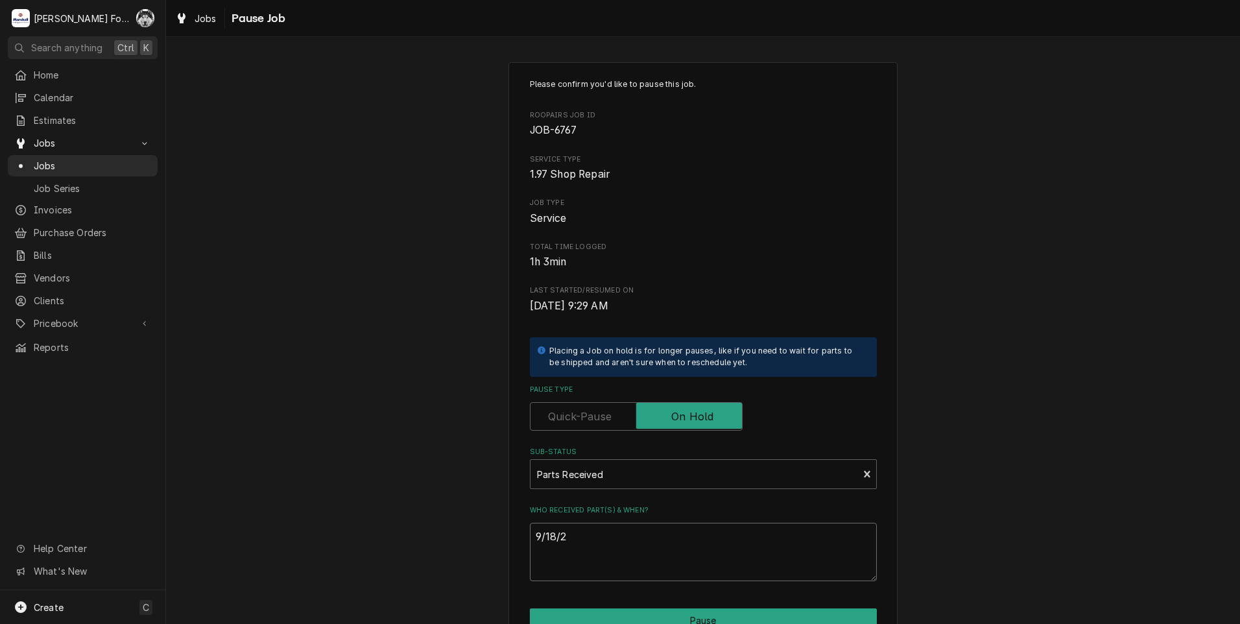
type textarea "9/18/20"
type textarea "x"
type textarea "9/18/202"
type textarea "x"
type textarea "9/18/2024"
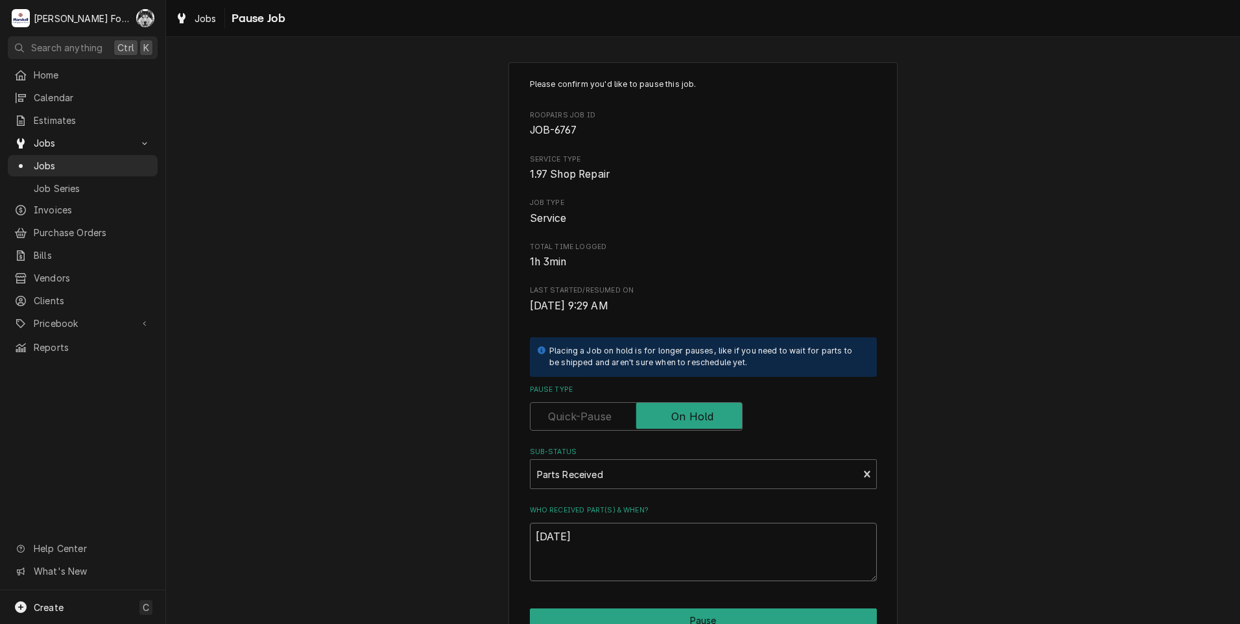
type textarea "x"
type textarea "9/18/202"
type textarea "x"
type textarea "[DATE]"
click at [666, 617] on button "Pause" at bounding box center [703, 620] width 347 height 24
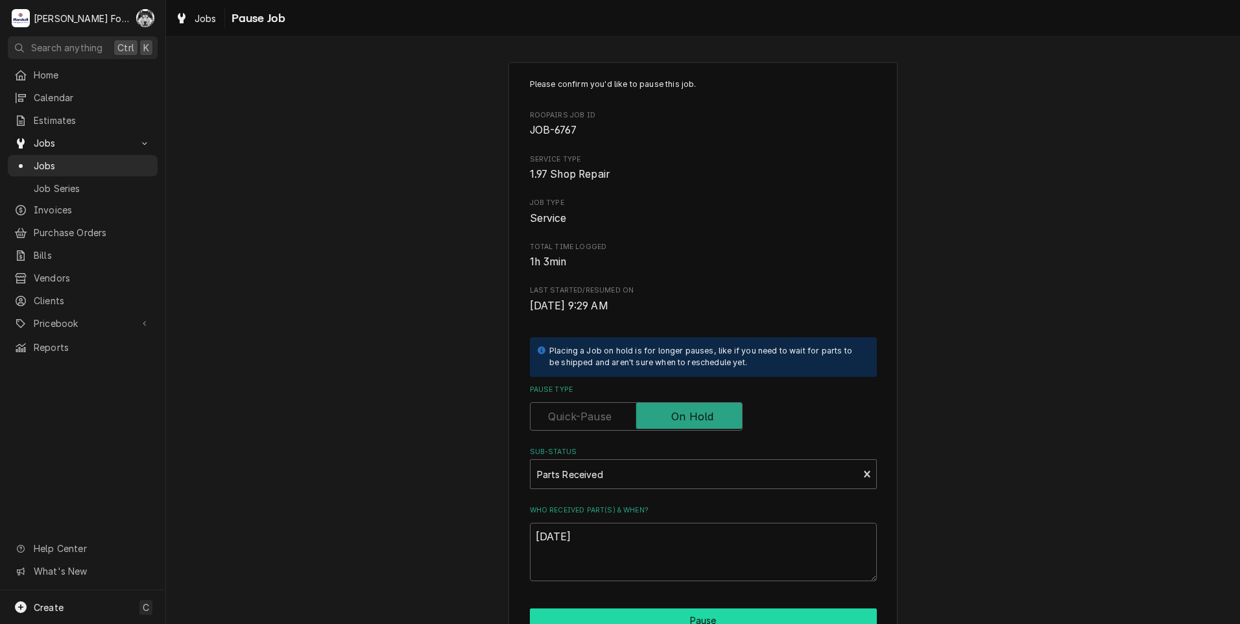
type textarea "x"
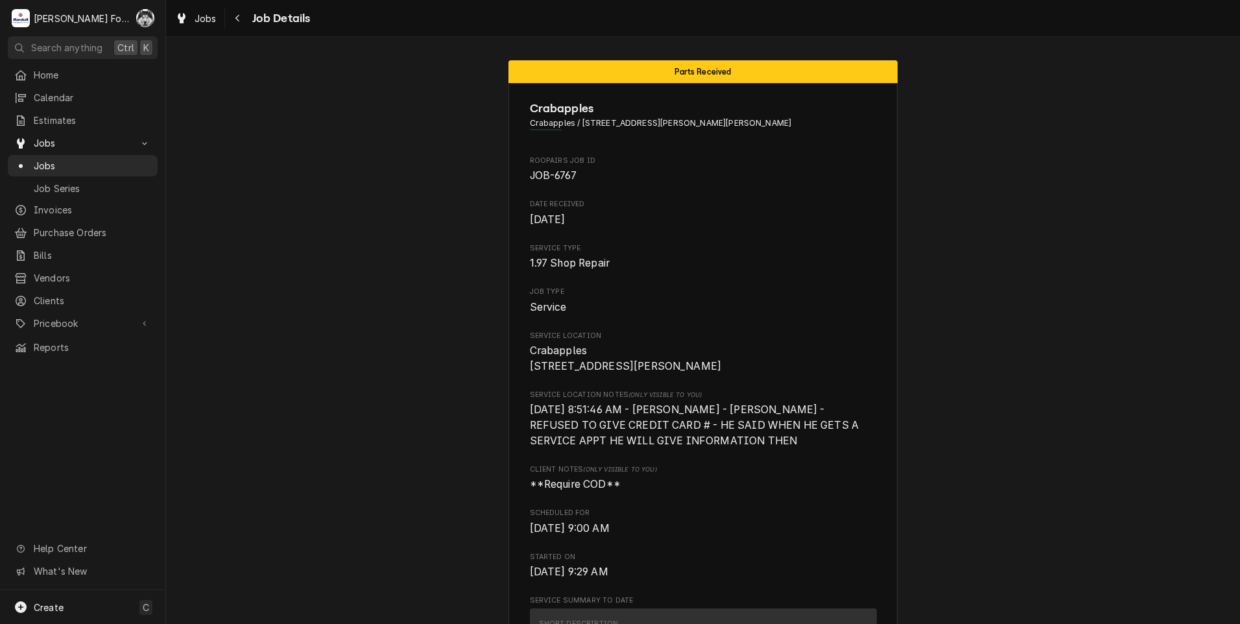
click at [323, 50] on div "Parts Received Crabapples Crabapples / [STREET_ADDRESS][PERSON_NAME] Roopairs J…" at bounding box center [703, 330] width 1074 height 587
click at [40, 159] on span "Jobs" at bounding box center [92, 166] width 117 height 14
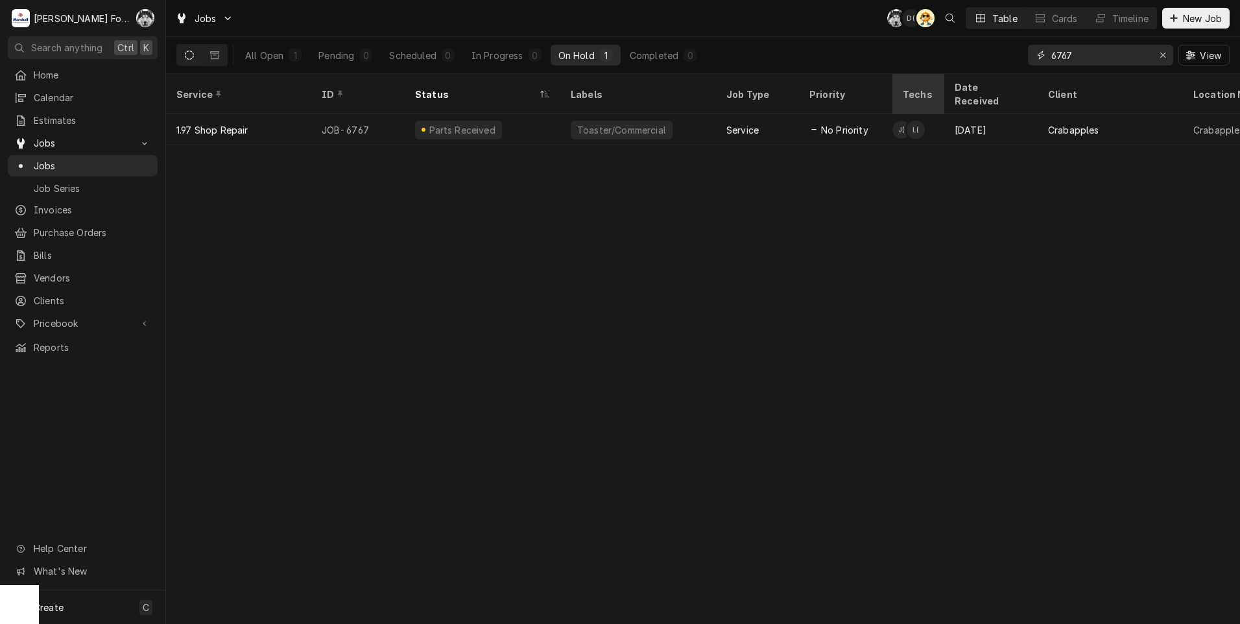
drag, startPoint x: 1076, startPoint y: 59, endPoint x: 940, endPoint y: 74, distance: 137.0
click at [940, 74] on div "Jobs C( D( AT Table Cards Timeline New Job All Open 1 Pending 0 Scheduled 0 In …" at bounding box center [703, 312] width 1074 height 624
type input "7343"
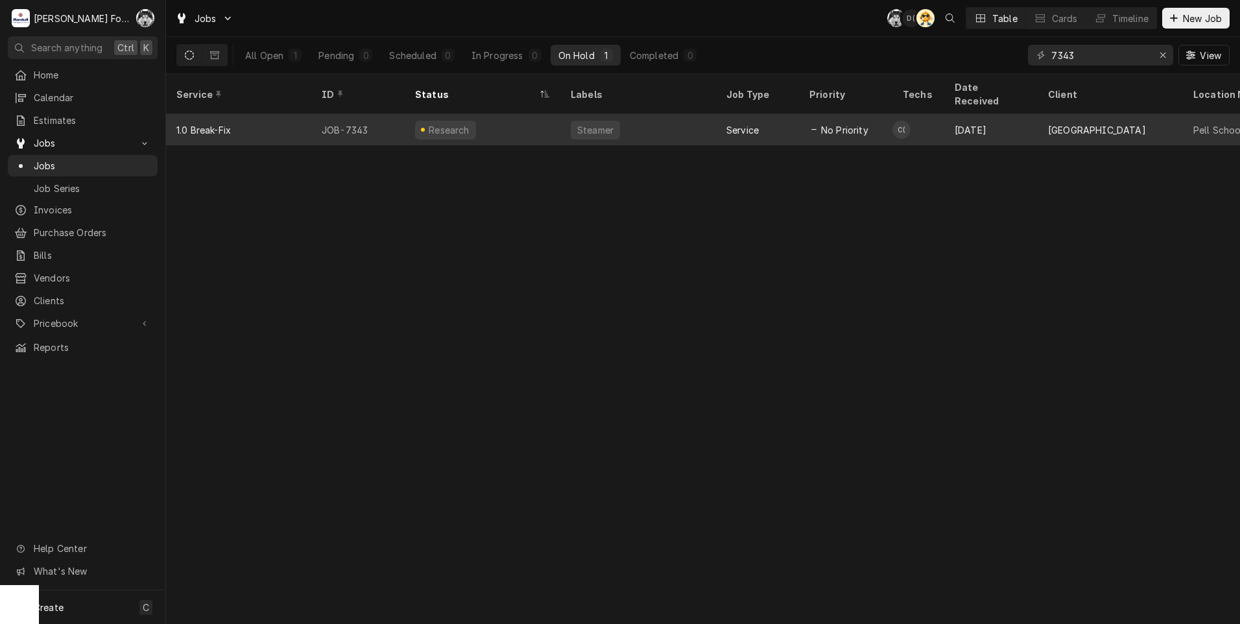
click at [510, 114] on div "Research" at bounding box center [483, 129] width 156 height 31
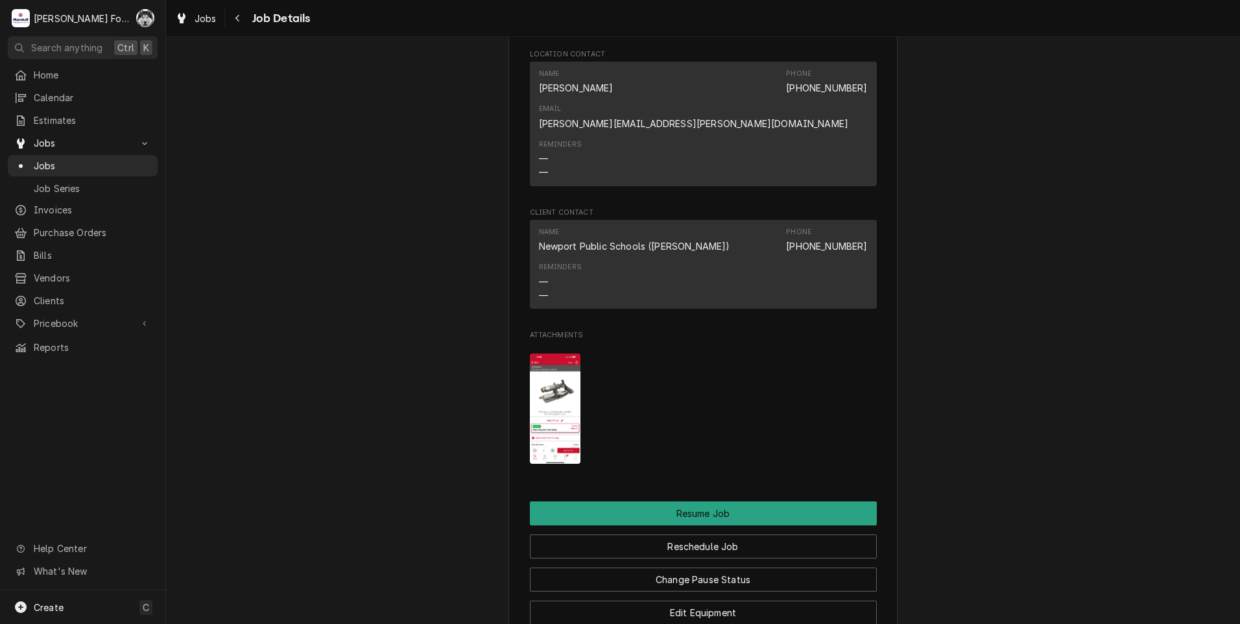
scroll to position [1189, 0]
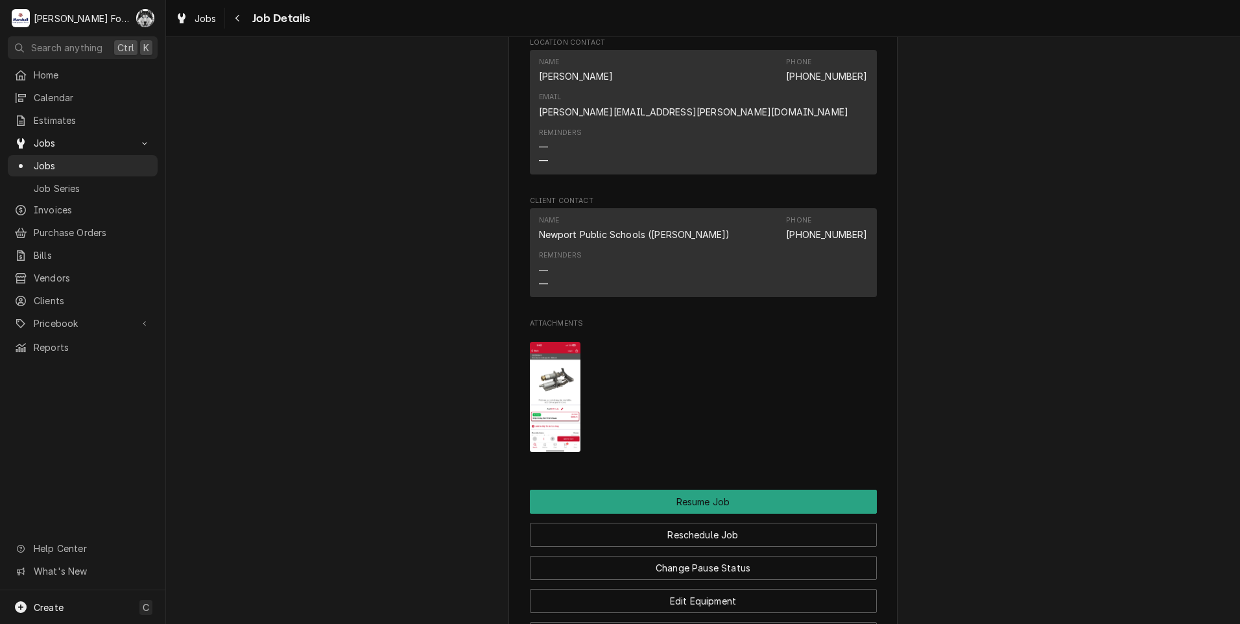
click at [547, 361] on img "Attachments" at bounding box center [555, 397] width 51 height 111
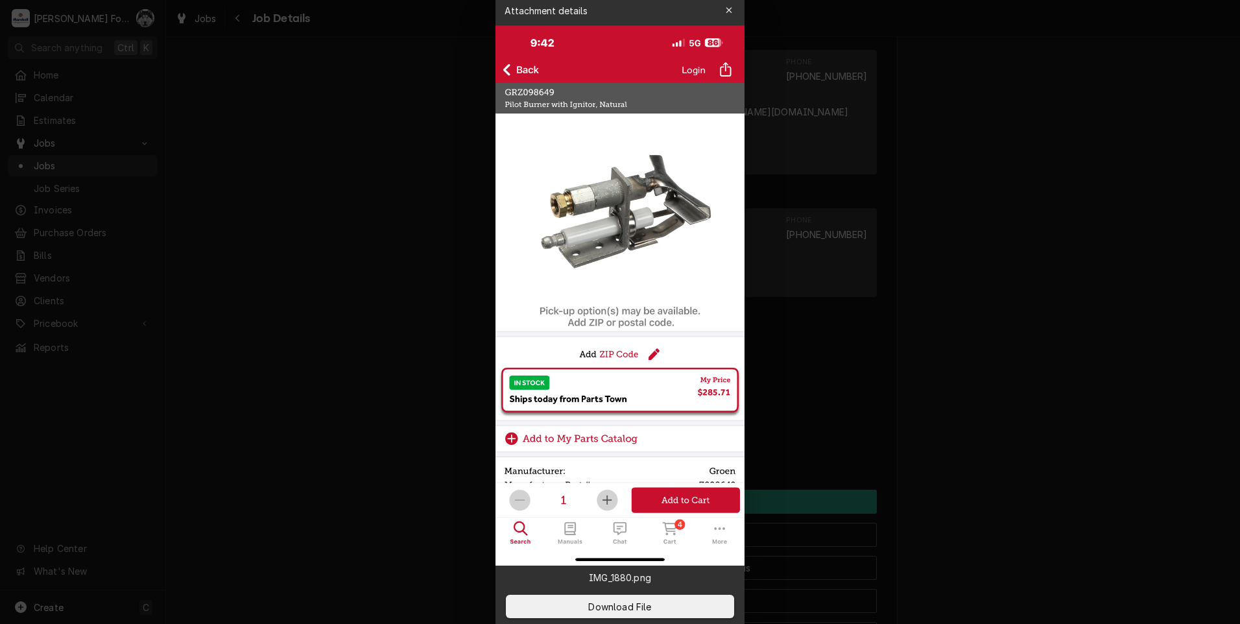
click at [228, 285] on div at bounding box center [620, 312] width 1240 height 624
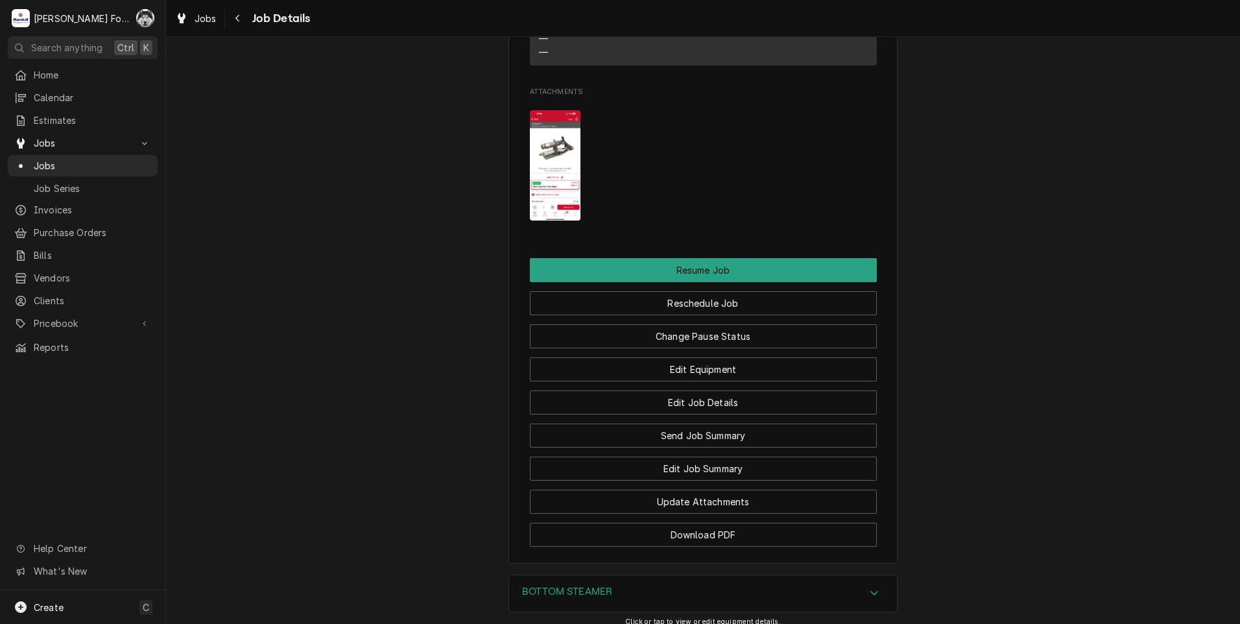
scroll to position [1596, 0]
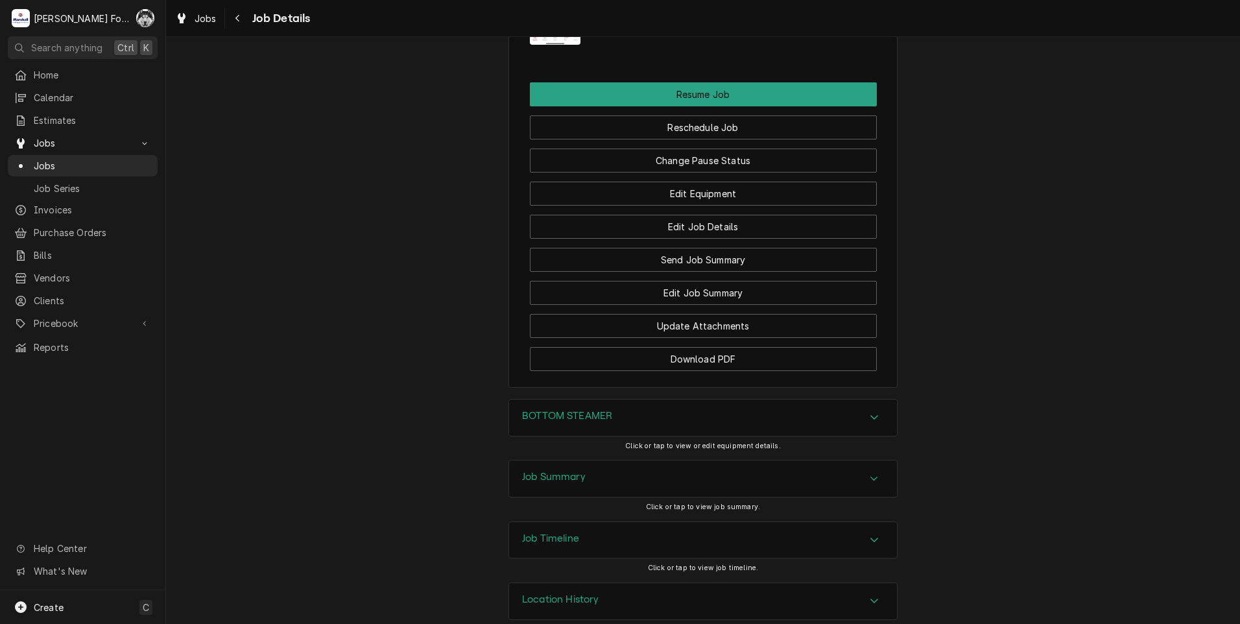
click at [600, 409] on div "BOTTOM STEAMER" at bounding box center [703, 417] width 388 height 36
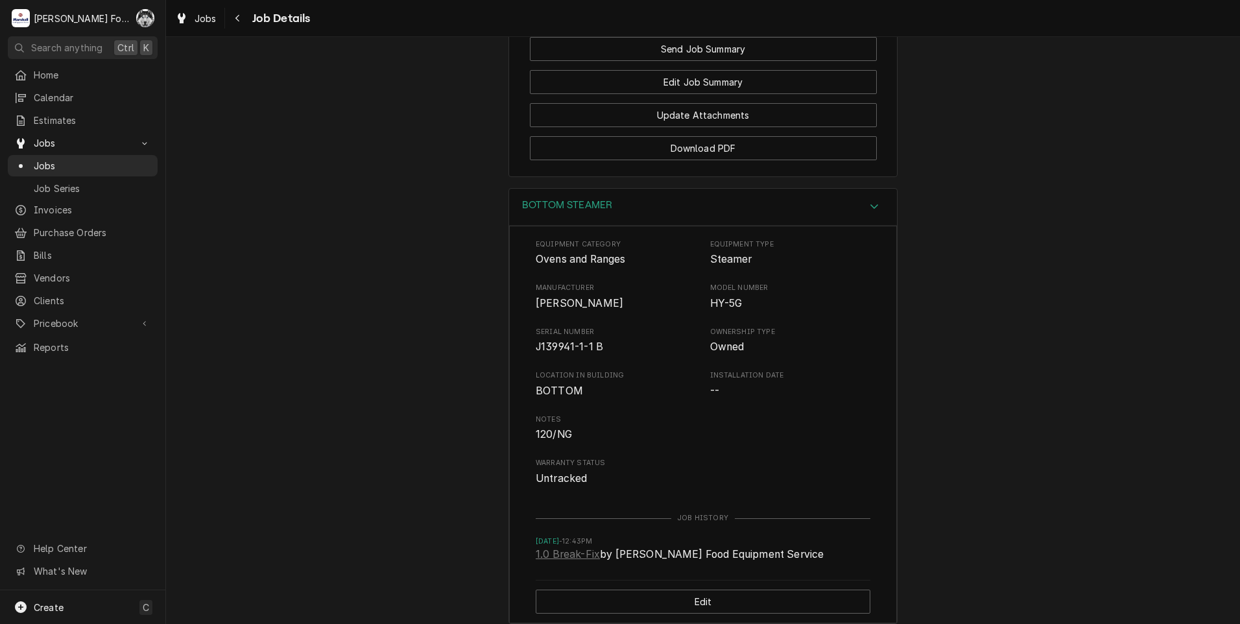
scroll to position [1984, 0]
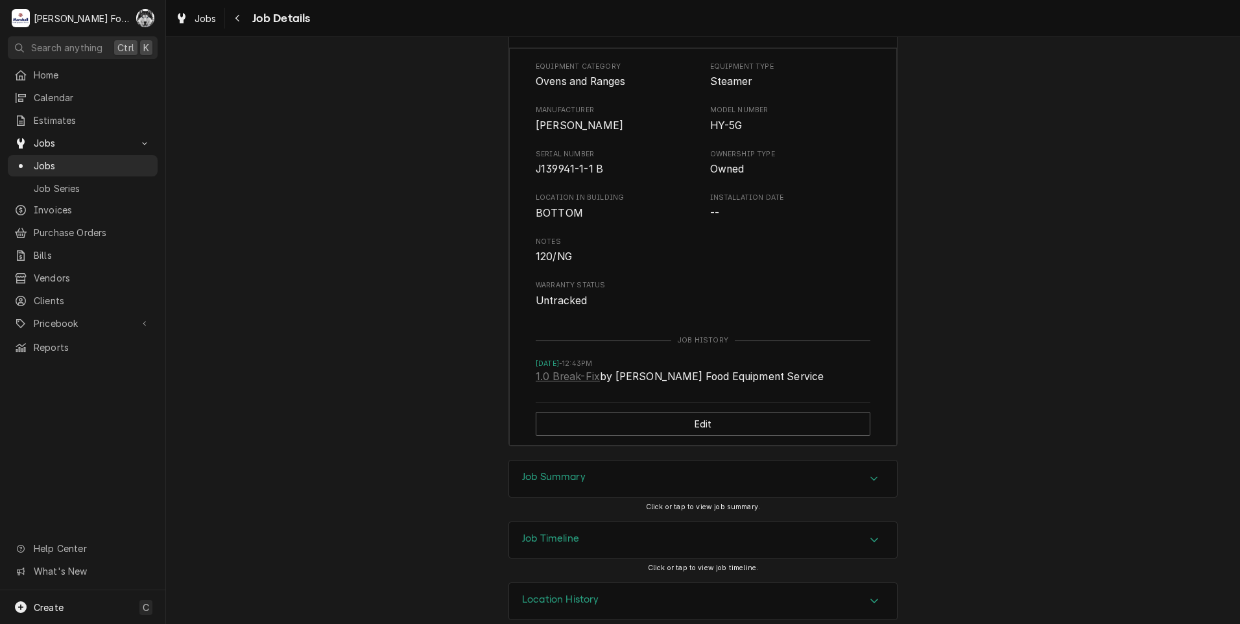
click at [615, 467] on div "Job Summary" at bounding box center [703, 478] width 388 height 36
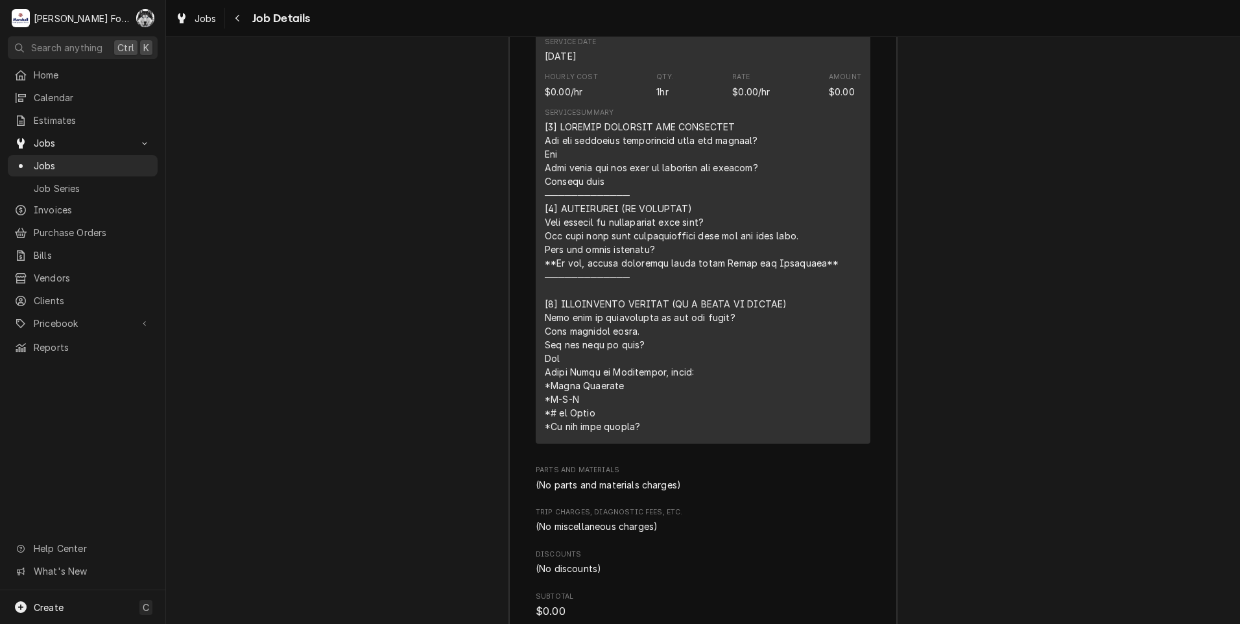
scroll to position [2849, 0]
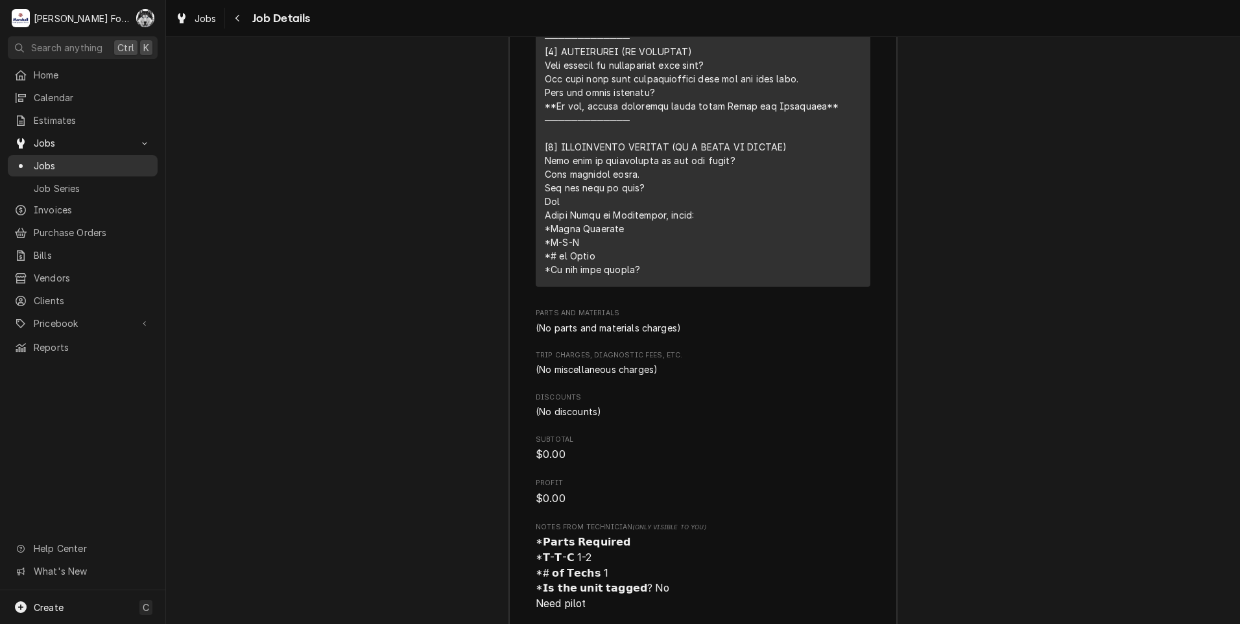
click at [49, 161] on span "Jobs" at bounding box center [92, 166] width 117 height 14
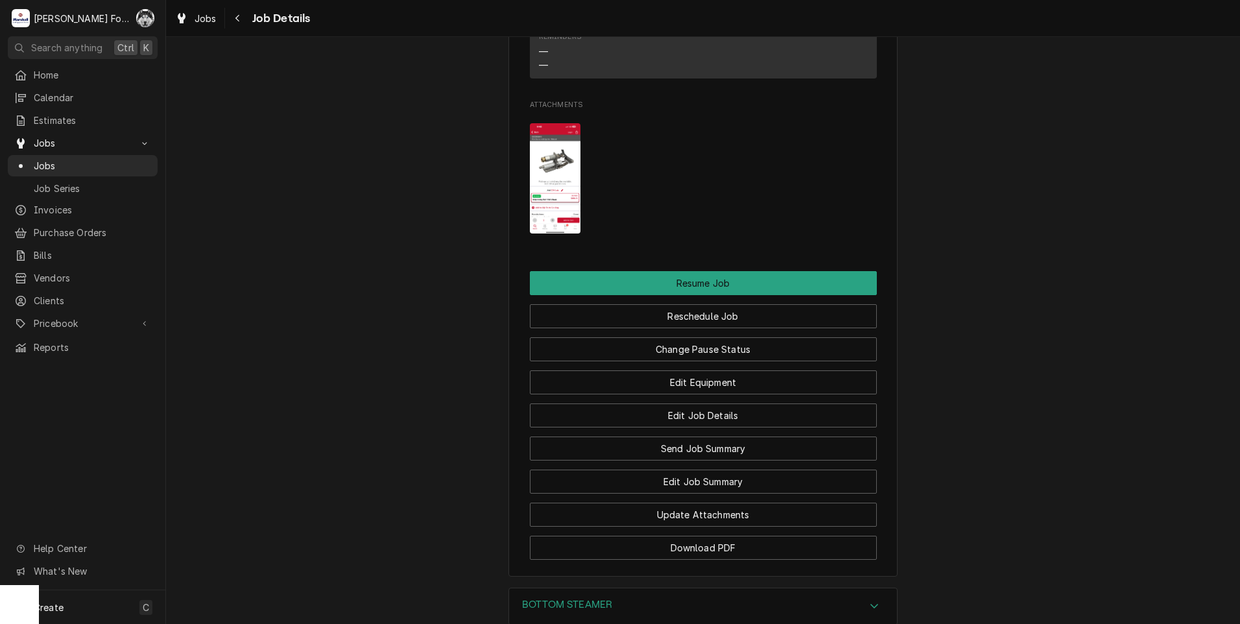
scroll to position [1596, 0]
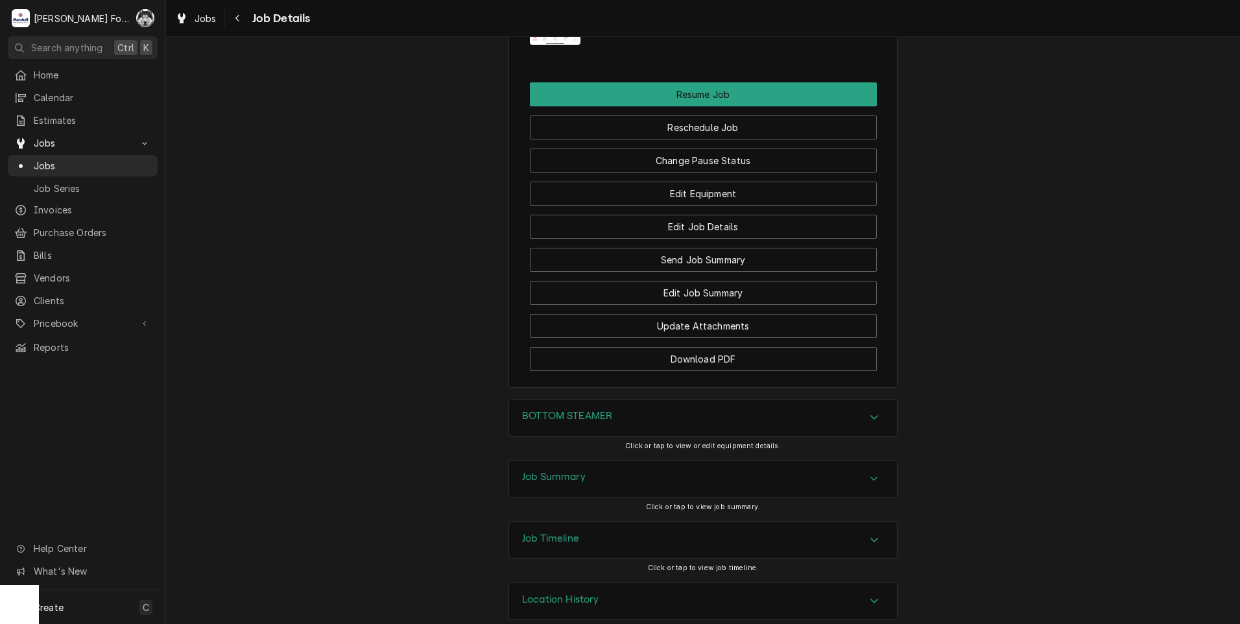
click at [565, 410] on h3 "BOTTOM STEAMER" at bounding box center [567, 416] width 90 height 12
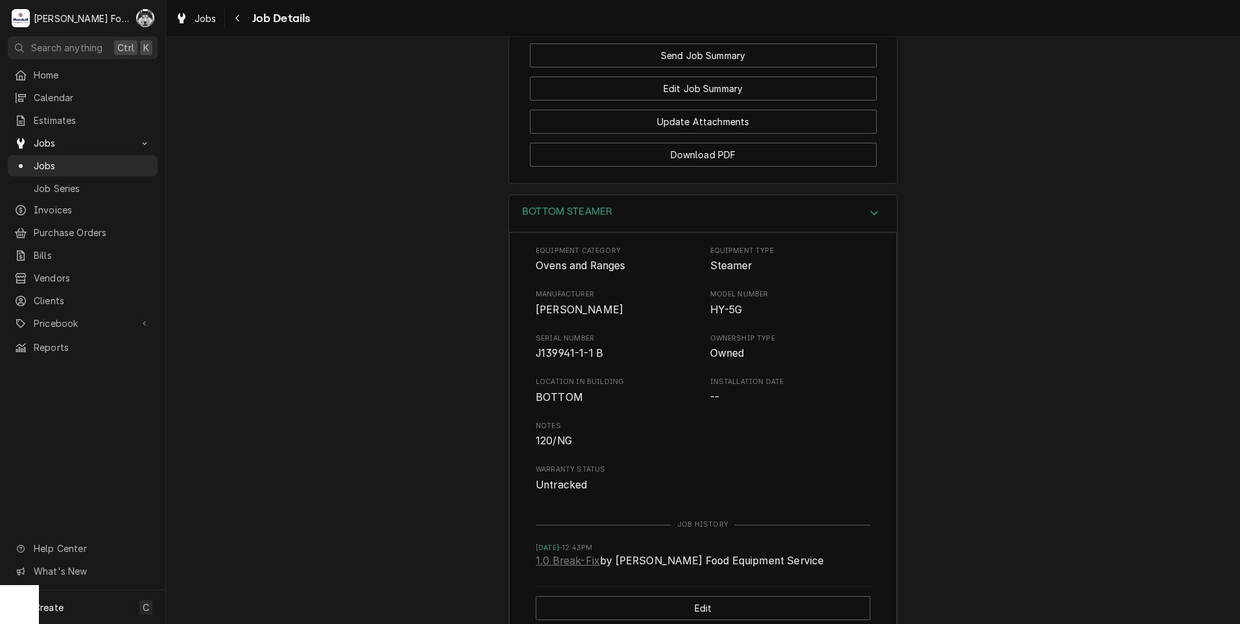
scroll to position [1660, 0]
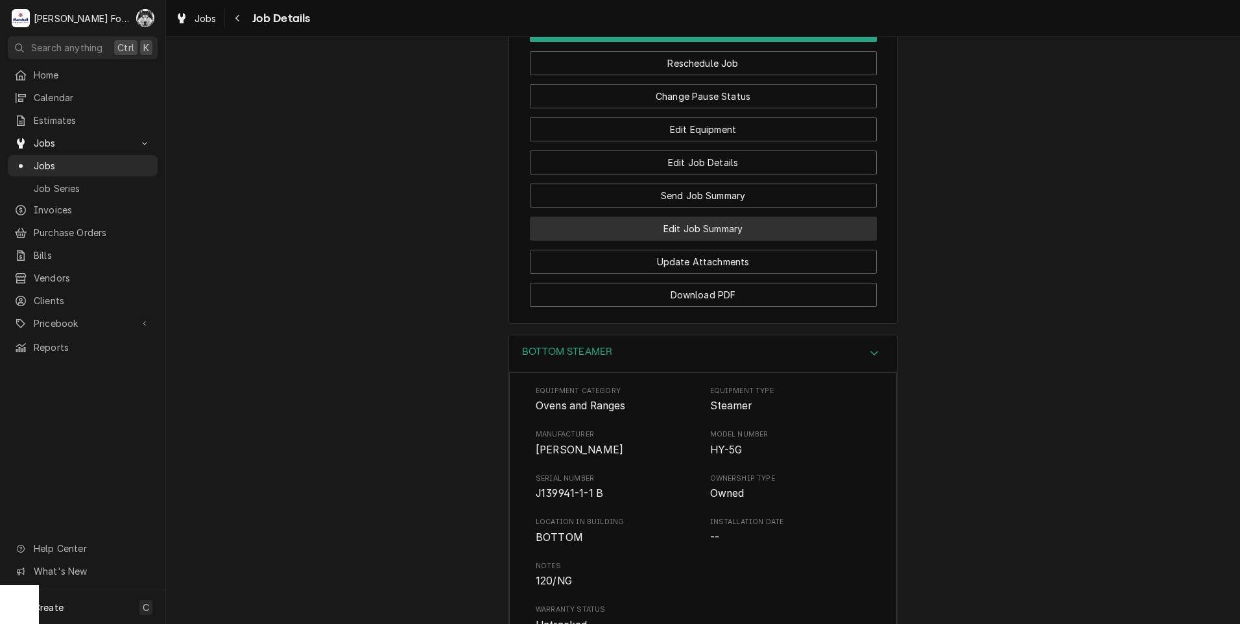
drag, startPoint x: 690, startPoint y: 205, endPoint x: 680, endPoint y: 205, distance: 9.7
click at [690, 217] on button "Edit Job Summary" at bounding box center [703, 229] width 347 height 24
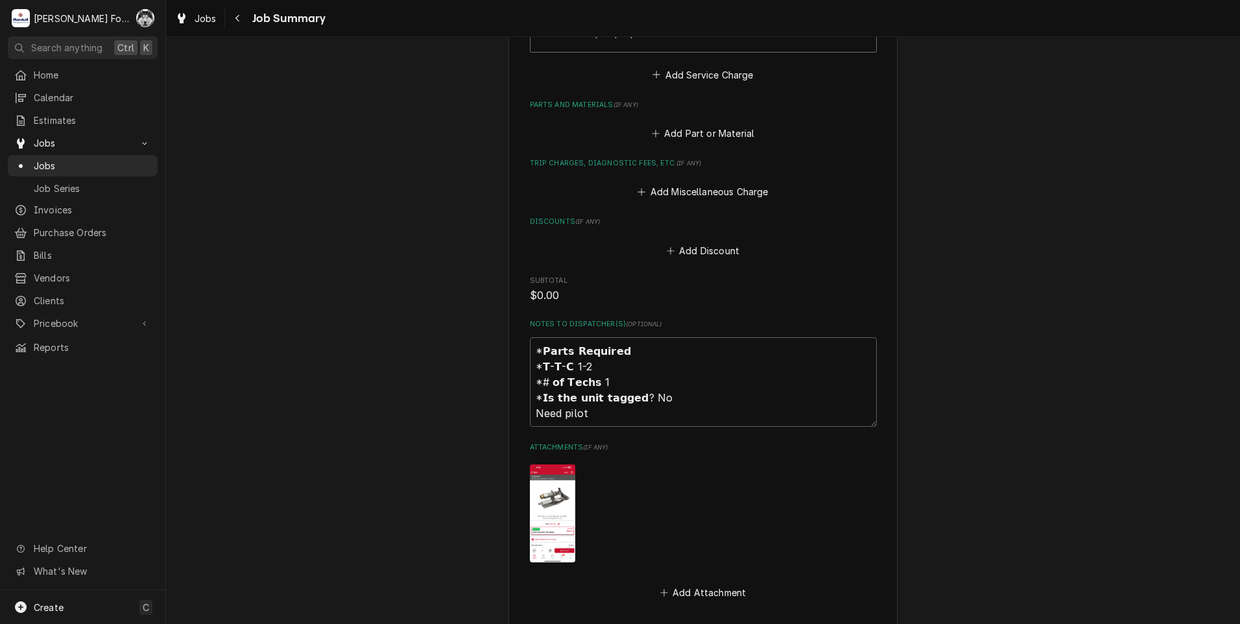
scroll to position [864, 0]
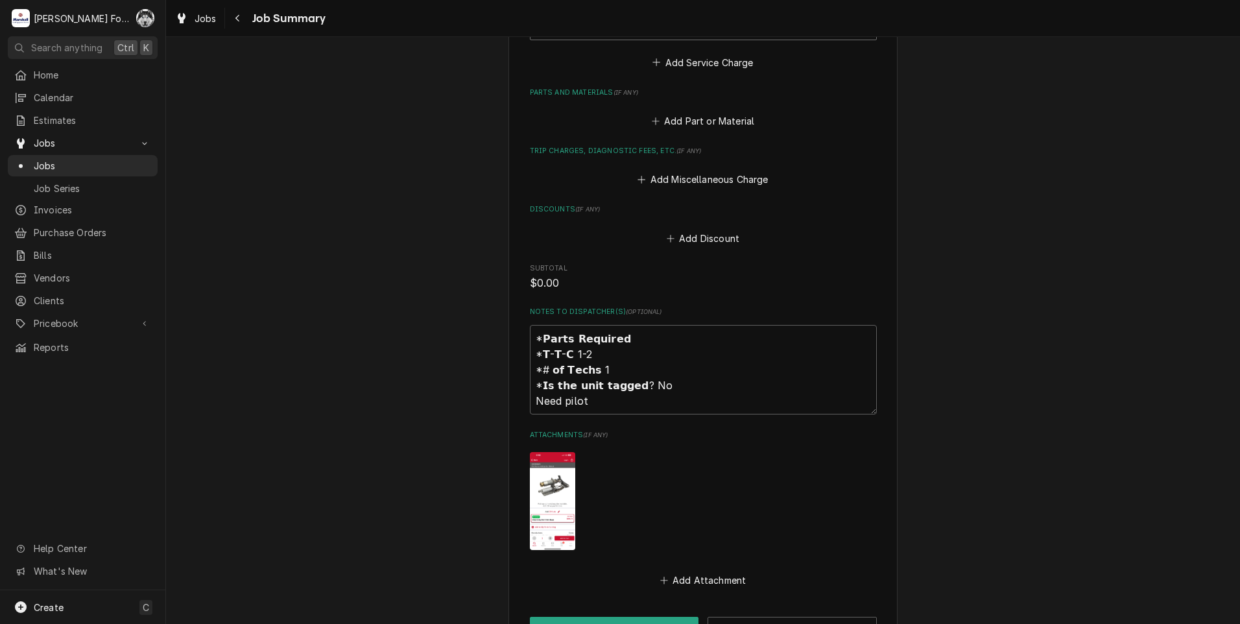
type textarea "x"
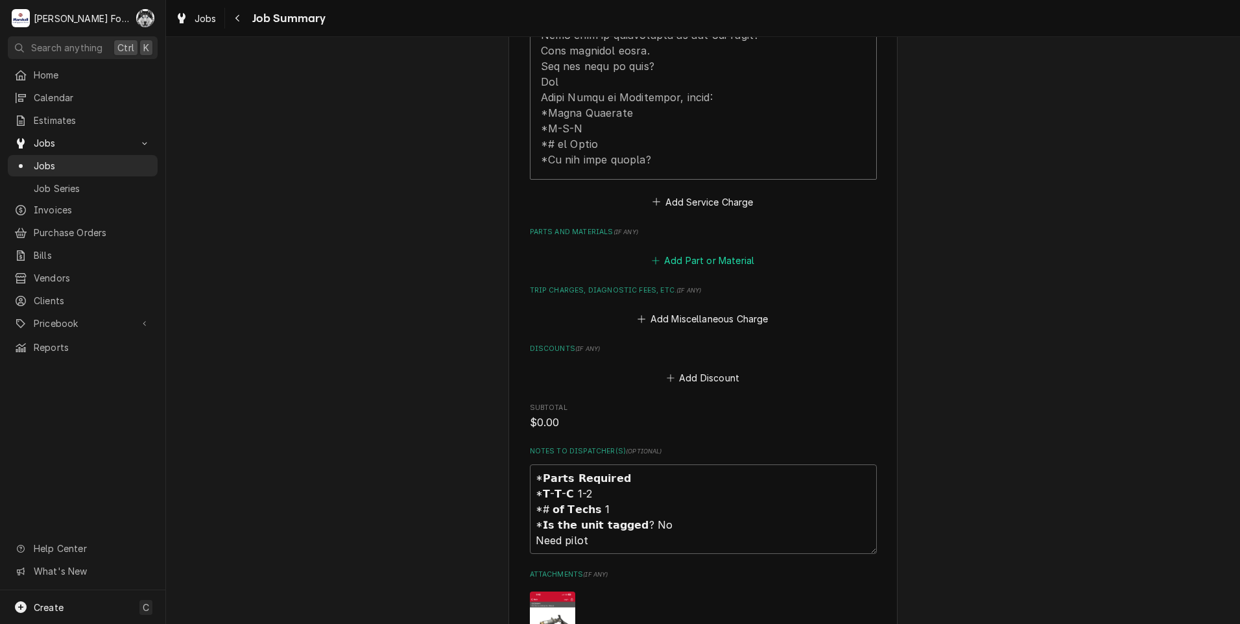
scroll to position [757, 0]
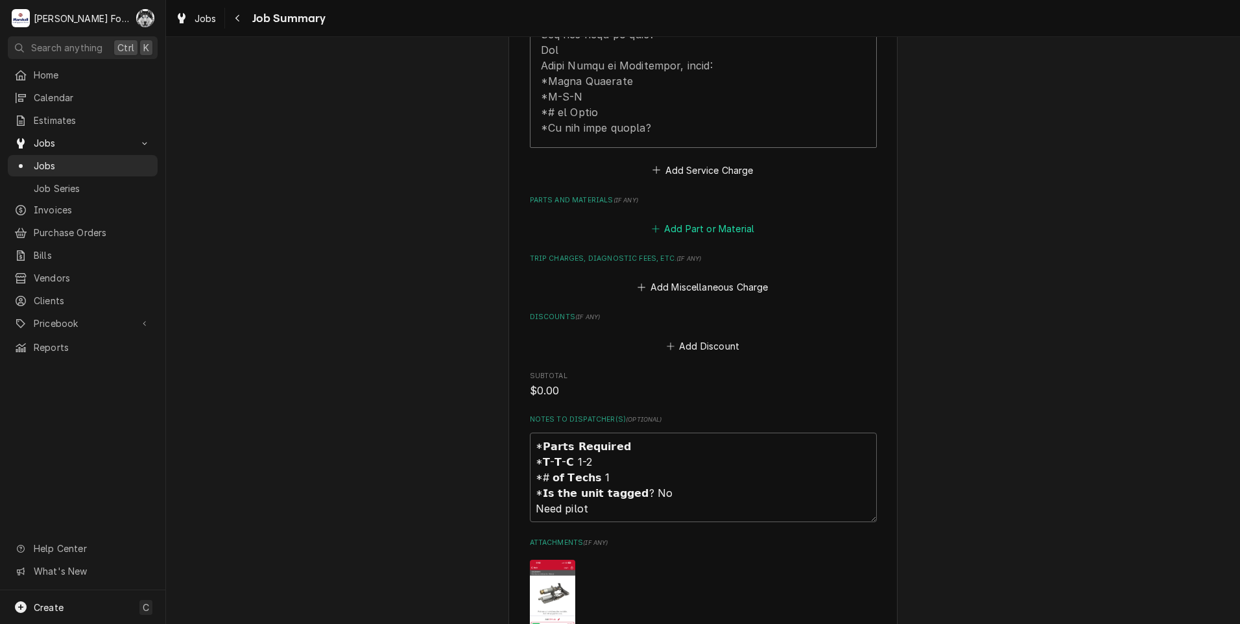
click at [683, 220] on button "Add Part or Material" at bounding box center [702, 229] width 107 height 18
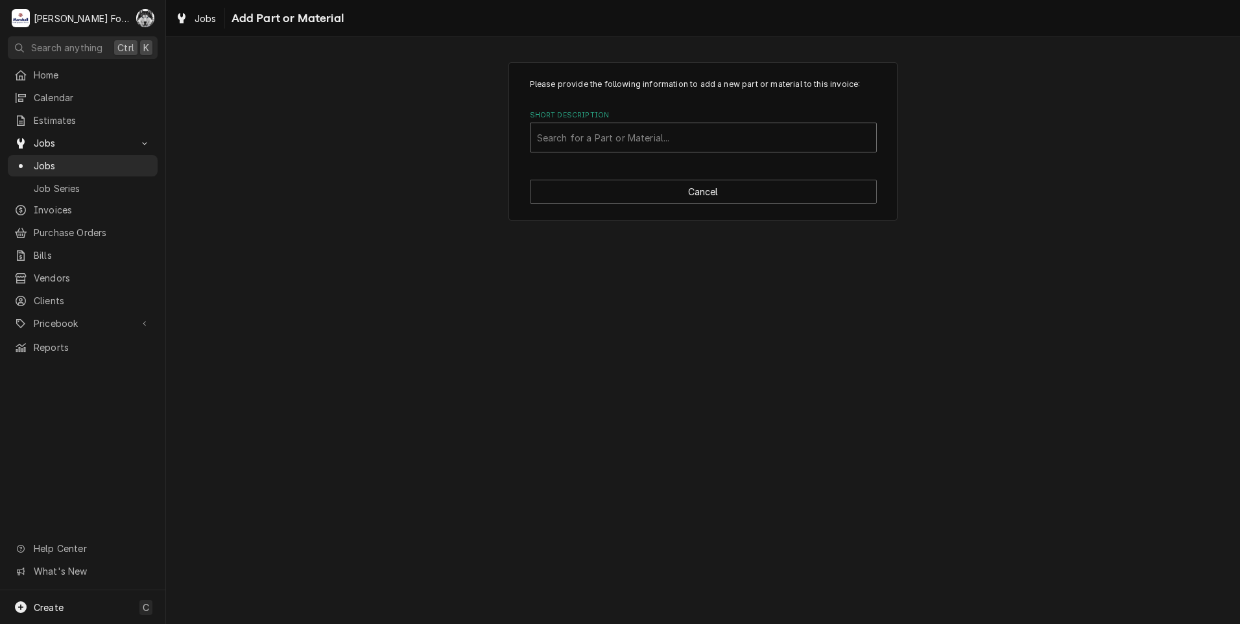
click at [656, 132] on div "Short Description" at bounding box center [703, 137] width 333 height 23
type input "Z098649"
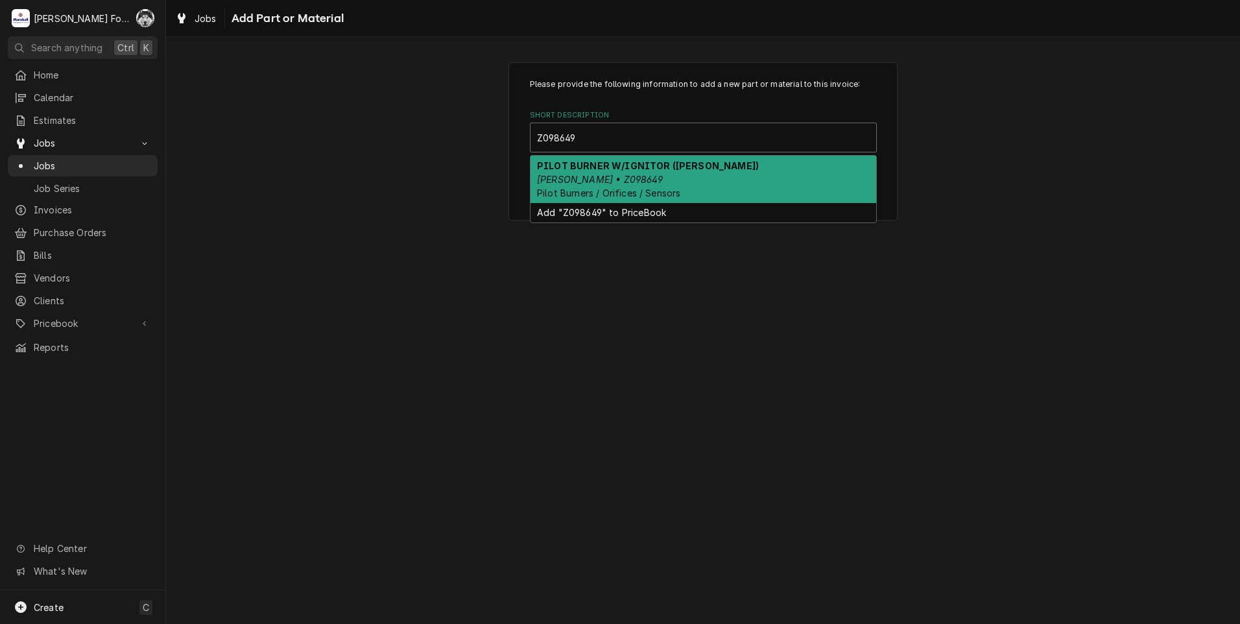
click at [612, 174] on em "GROEN • Z098649" at bounding box center [600, 179] width 126 height 11
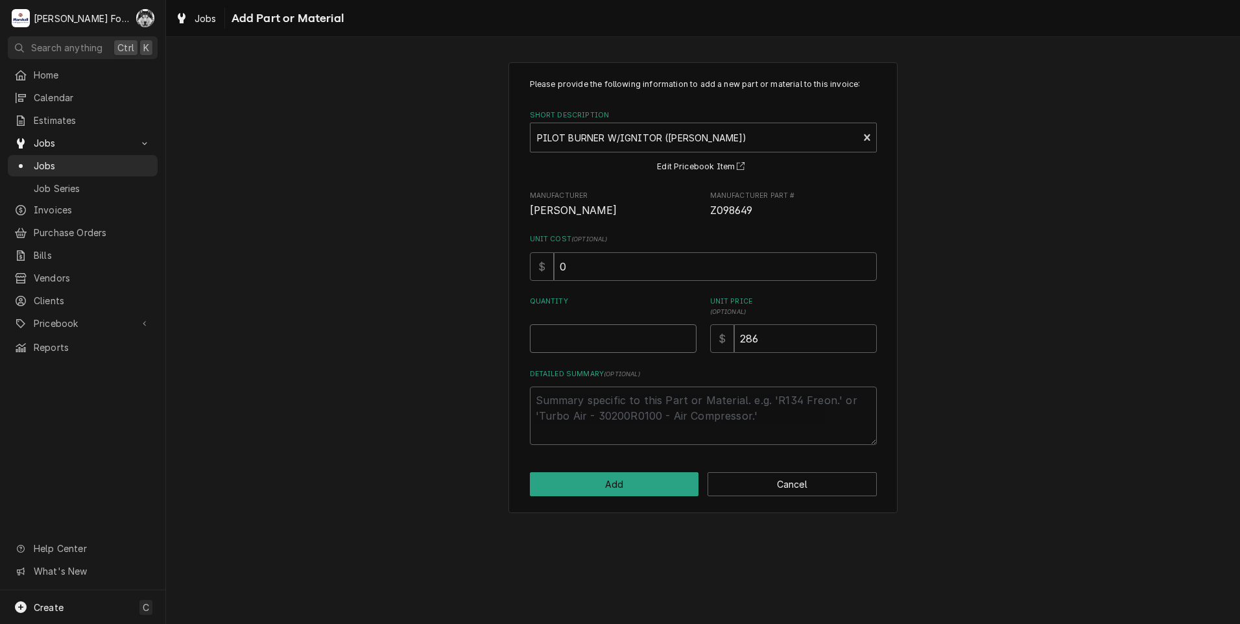
type textarea "x"
type input "0.5"
click at [683, 333] on input "0.5" at bounding box center [613, 338] width 167 height 29
type textarea "x"
type input "1"
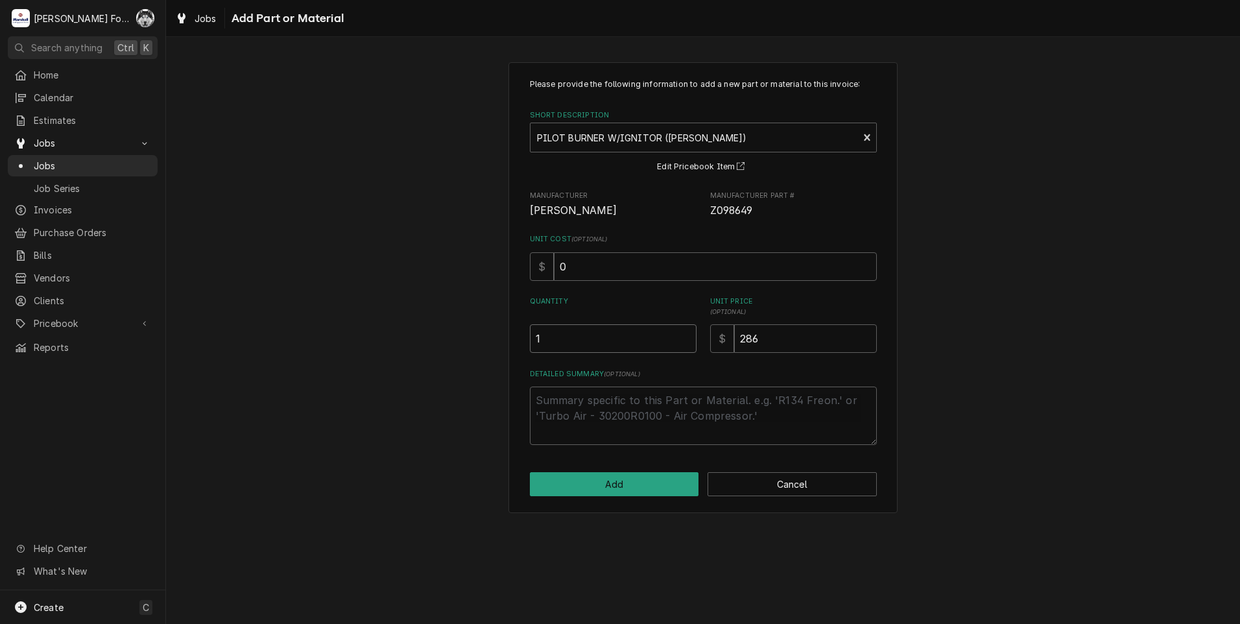
click at [683, 333] on input "1" at bounding box center [613, 338] width 167 height 29
click at [625, 487] on button "Add" at bounding box center [614, 484] width 169 height 24
type textarea "x"
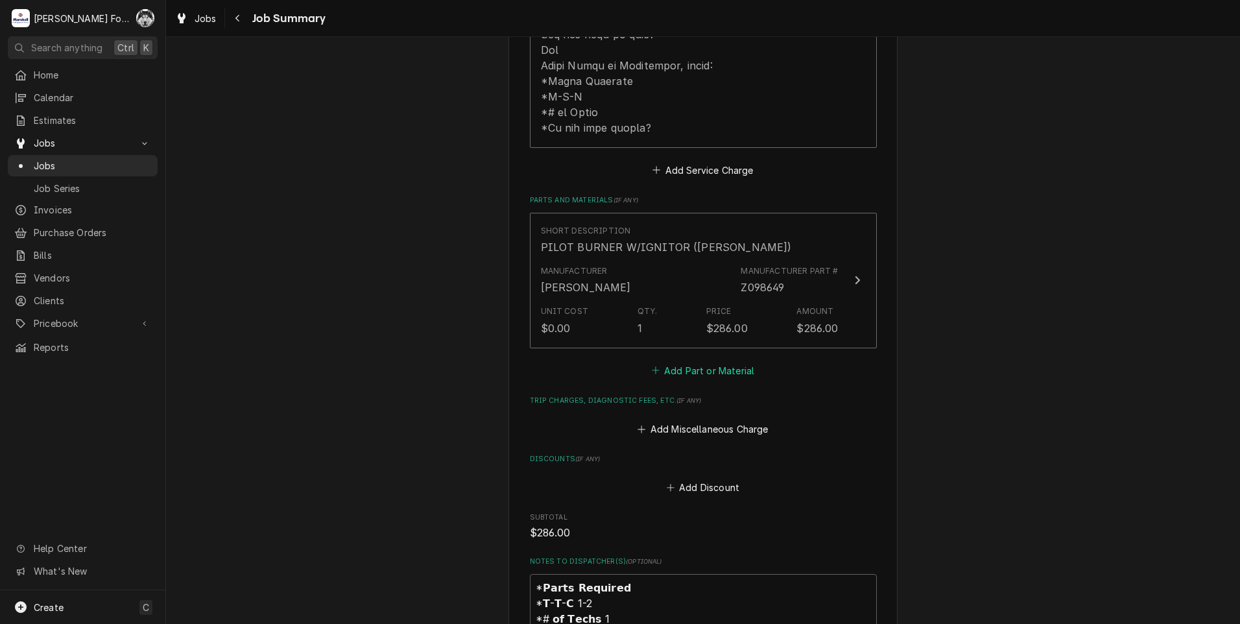
click at [697, 361] on button "Add Part or Material" at bounding box center [702, 370] width 107 height 18
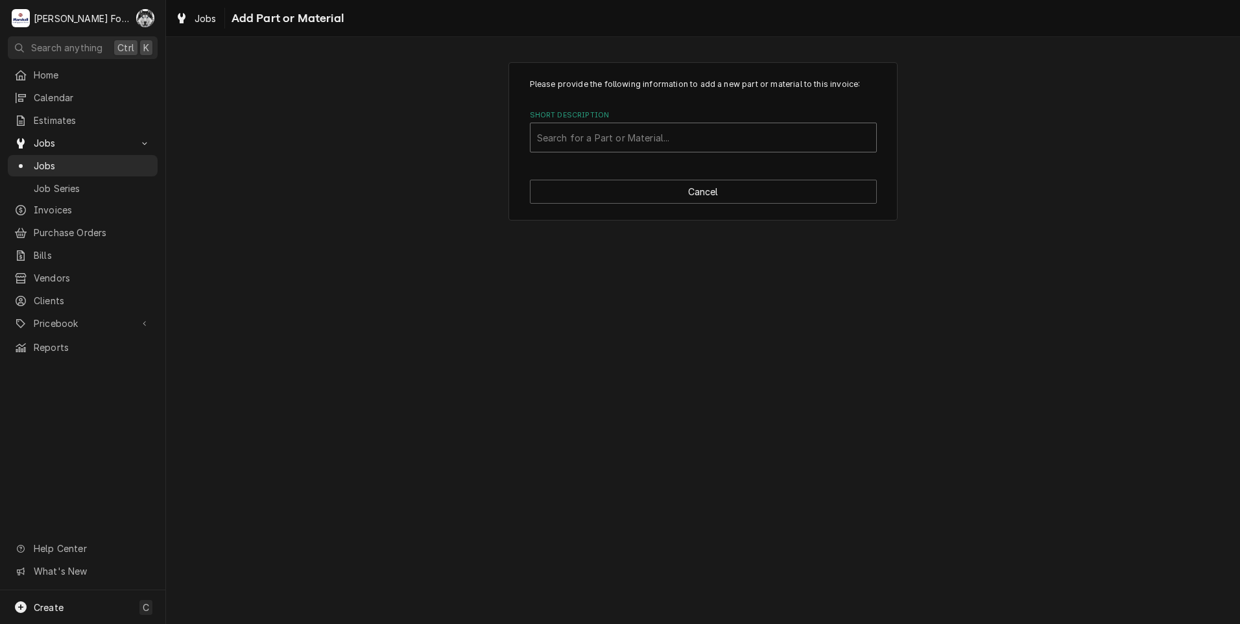
click at [648, 131] on div "Short Description" at bounding box center [703, 137] width 333 height 23
type input "SSDT"
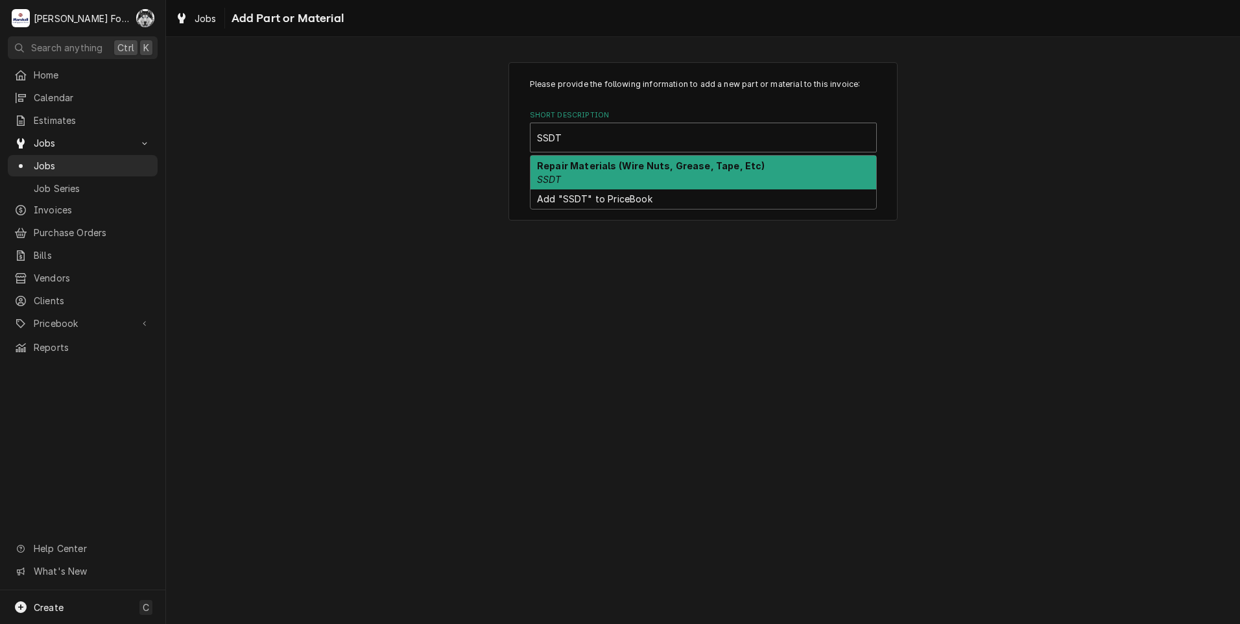
click at [603, 171] on strong "Repair Materials (Wire Nuts, Grease, Tape, Etc)" at bounding box center [651, 165] width 228 height 11
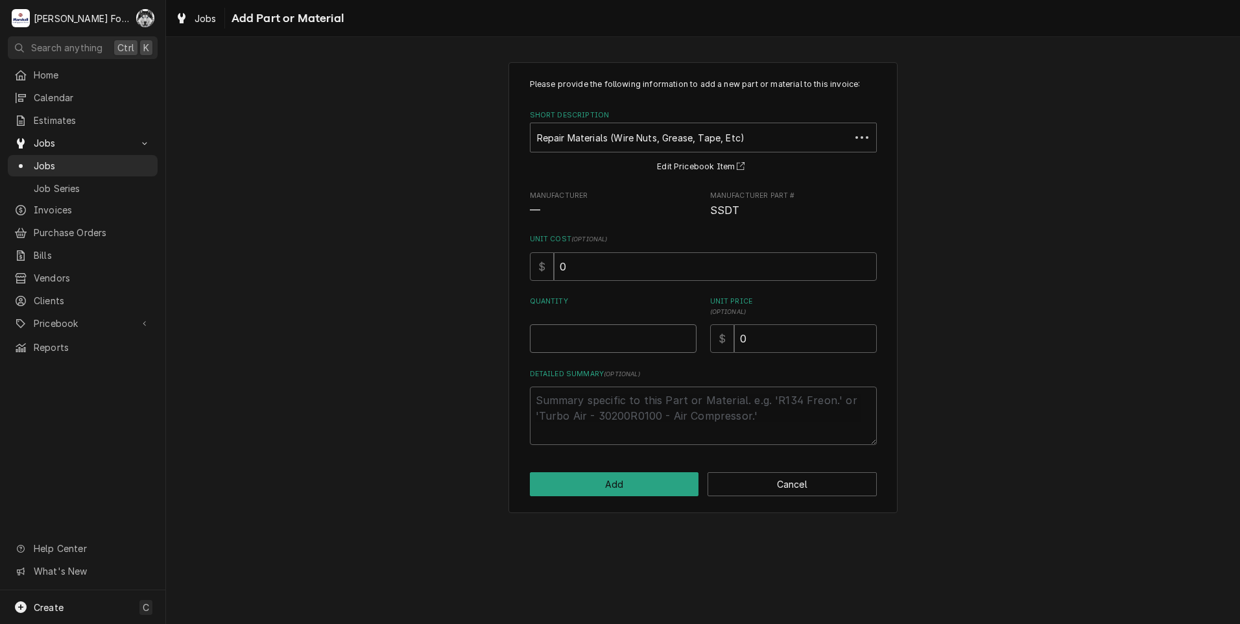
type textarea "x"
type input "0.5"
click at [686, 338] on input "0.5" at bounding box center [613, 338] width 167 height 29
type textarea "x"
type input "1"
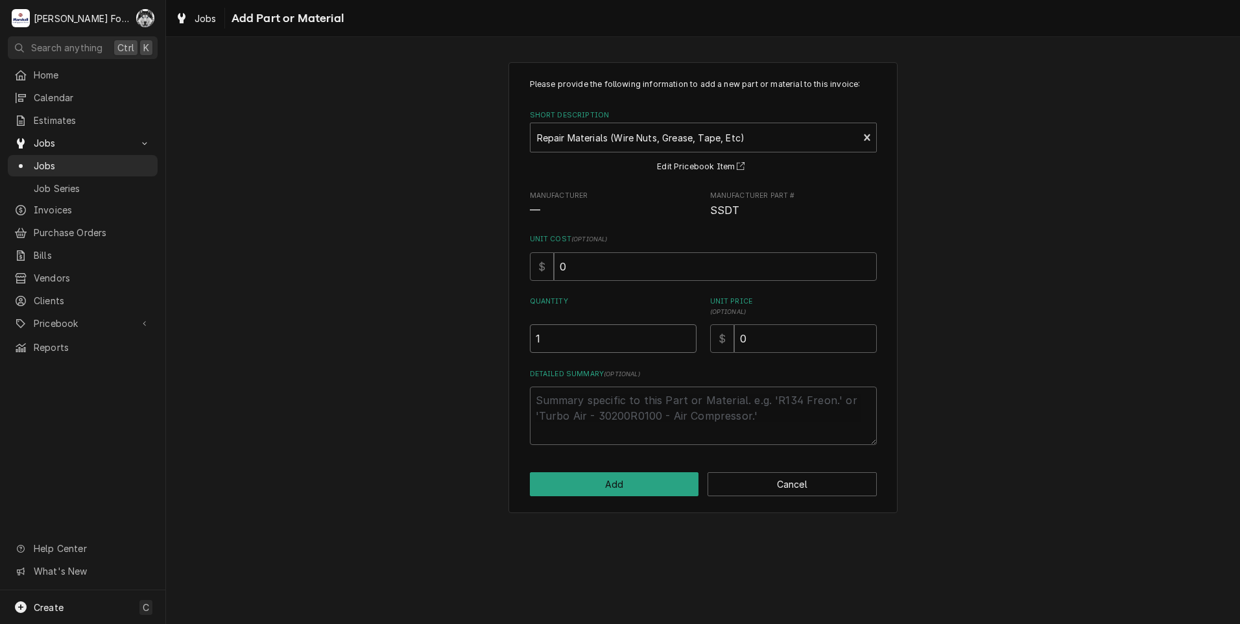
click at [686, 338] on input "1" at bounding box center [613, 338] width 167 height 29
drag, startPoint x: 759, startPoint y: 344, endPoint x: 712, endPoint y: 355, distance: 48.0
click at [719, 355] on div "Please provide the following information to add a new part or material to this …" at bounding box center [703, 261] width 347 height 366
type textarea "x"
type input "6"
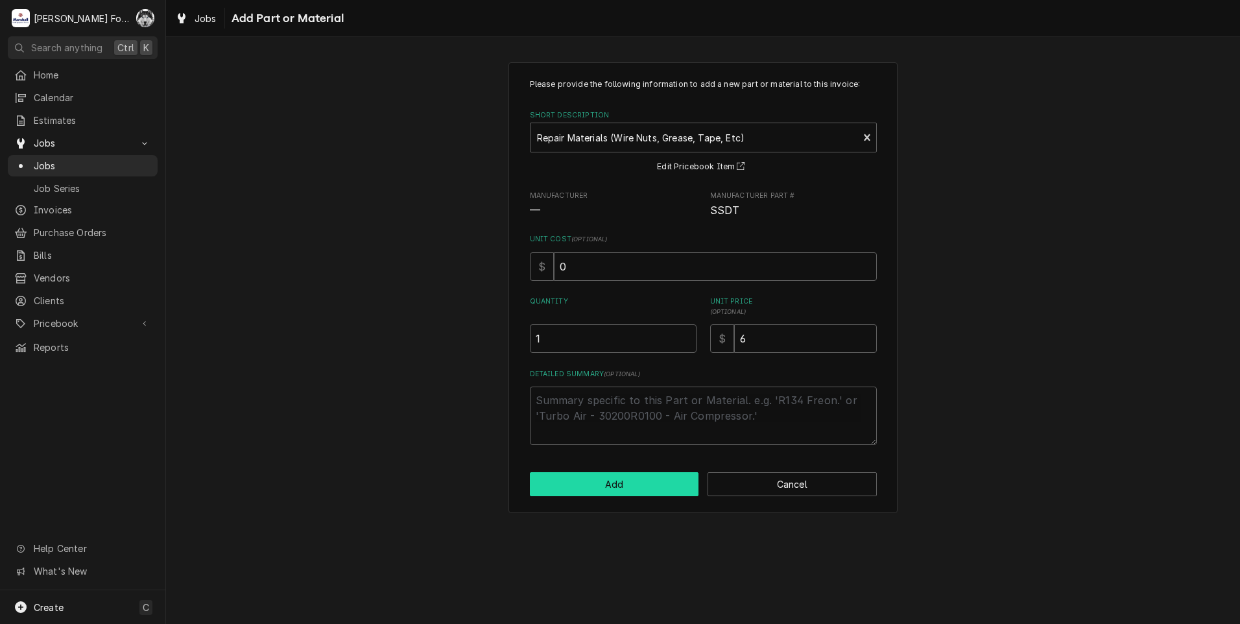
click at [621, 487] on button "Add" at bounding box center [614, 484] width 169 height 24
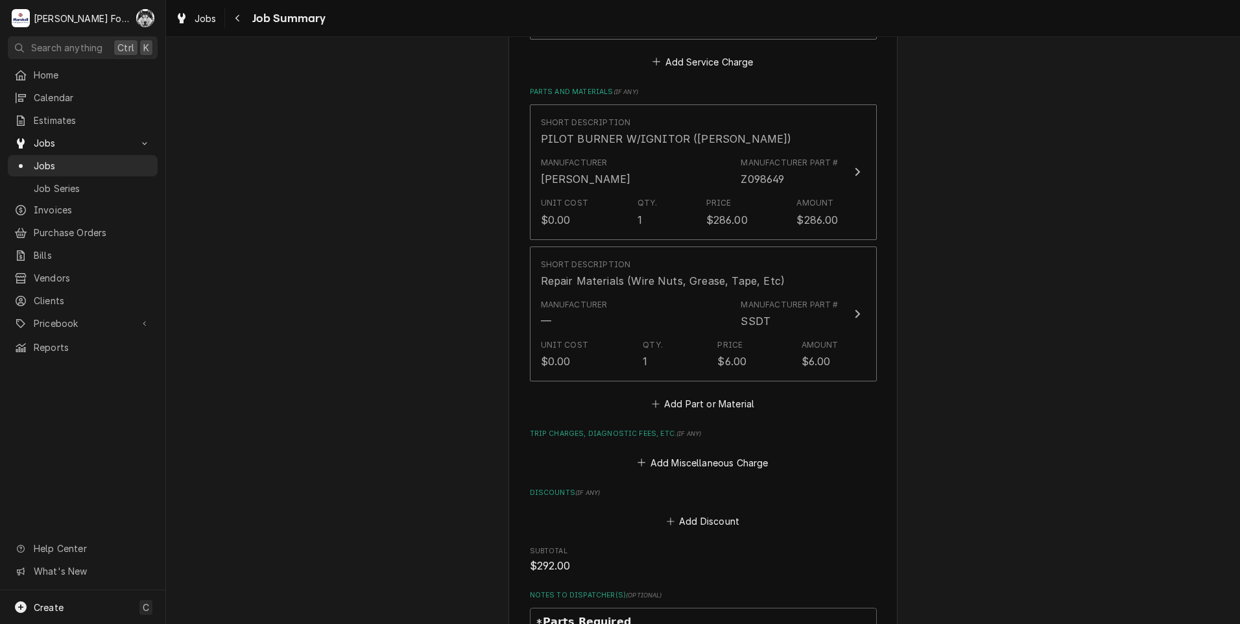
scroll to position [1297, 0]
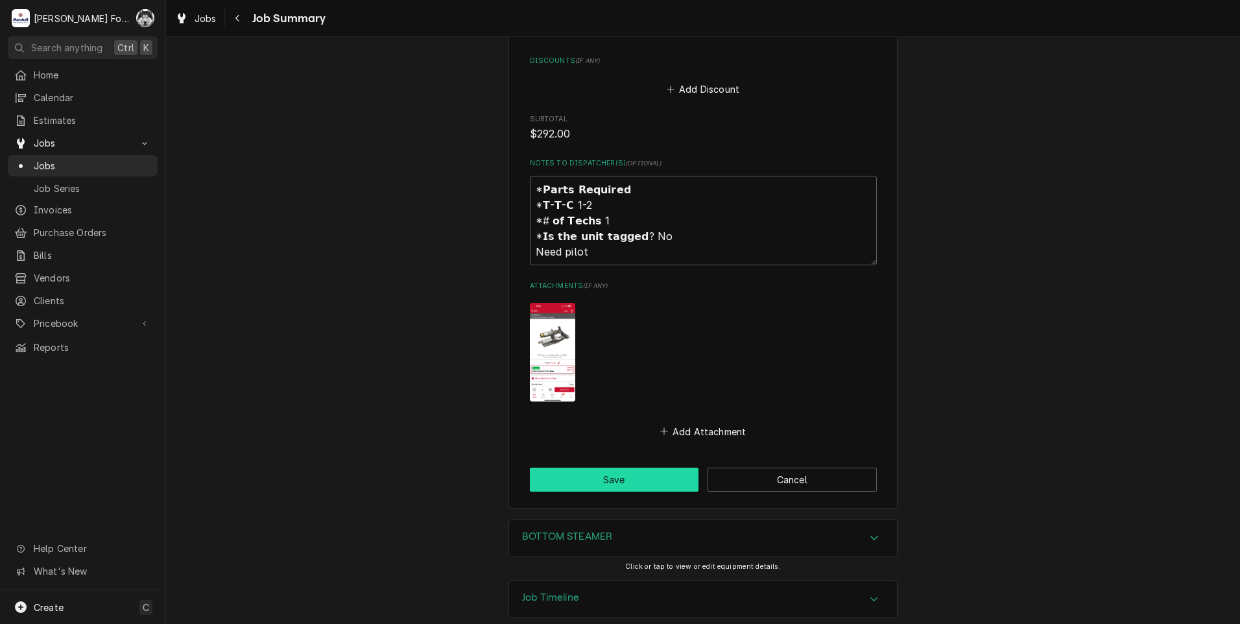
click at [623, 468] on button "Save" at bounding box center [614, 480] width 169 height 24
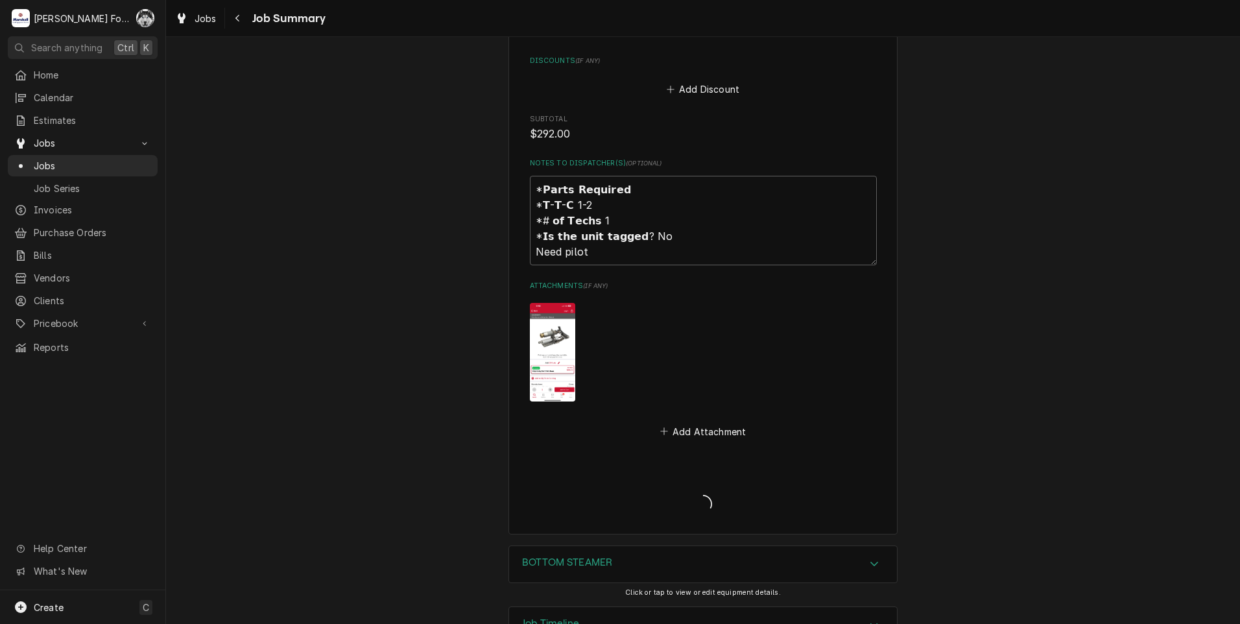
type textarea "x"
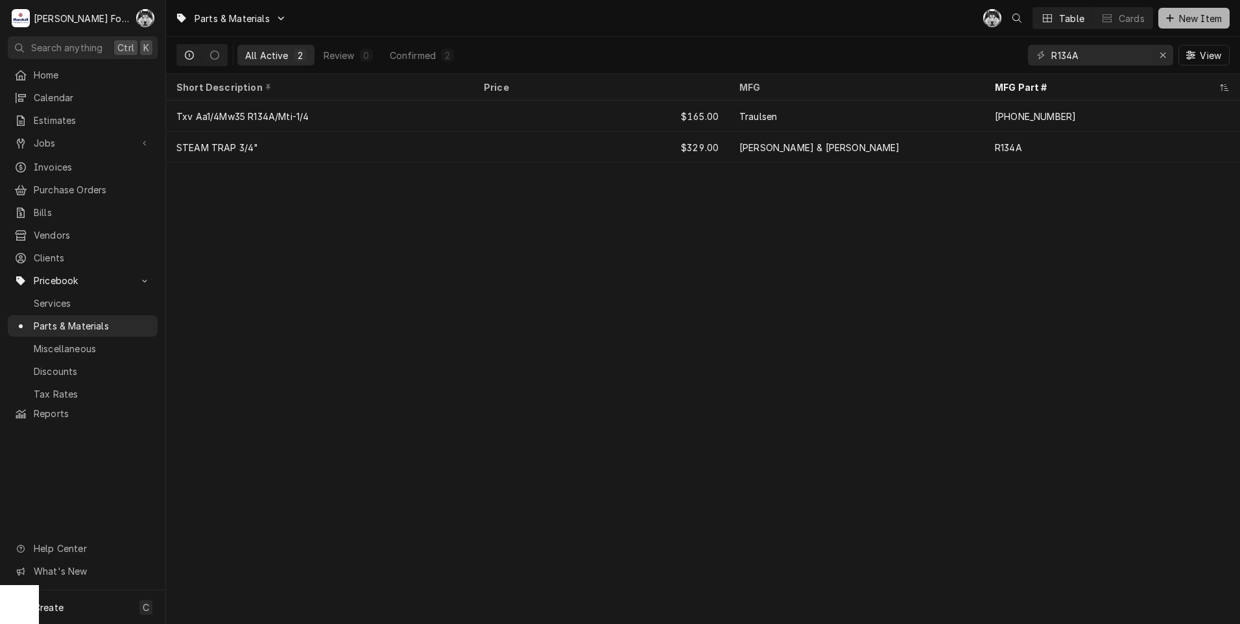
click at [1174, 16] on div "Dynamic Content Wrapper" at bounding box center [1169, 18] width 13 height 13
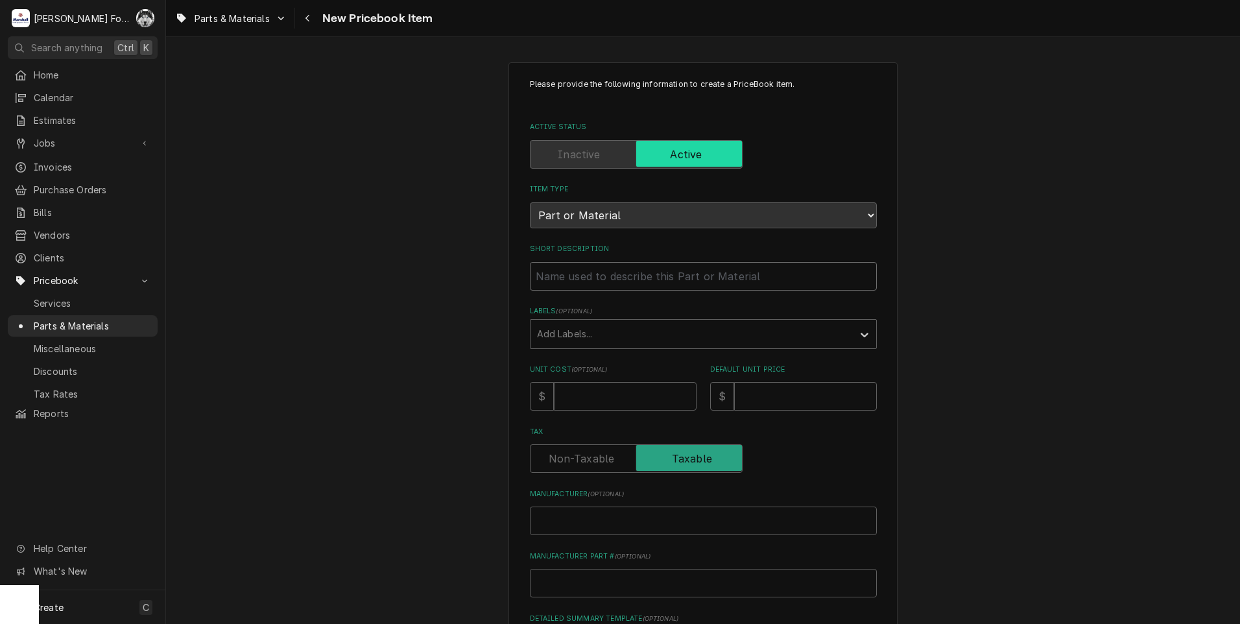
click at [640, 276] on input "Short Description" at bounding box center [703, 276] width 347 height 29
type textarea "x"
type input "P"
type textarea "x"
type input "PI"
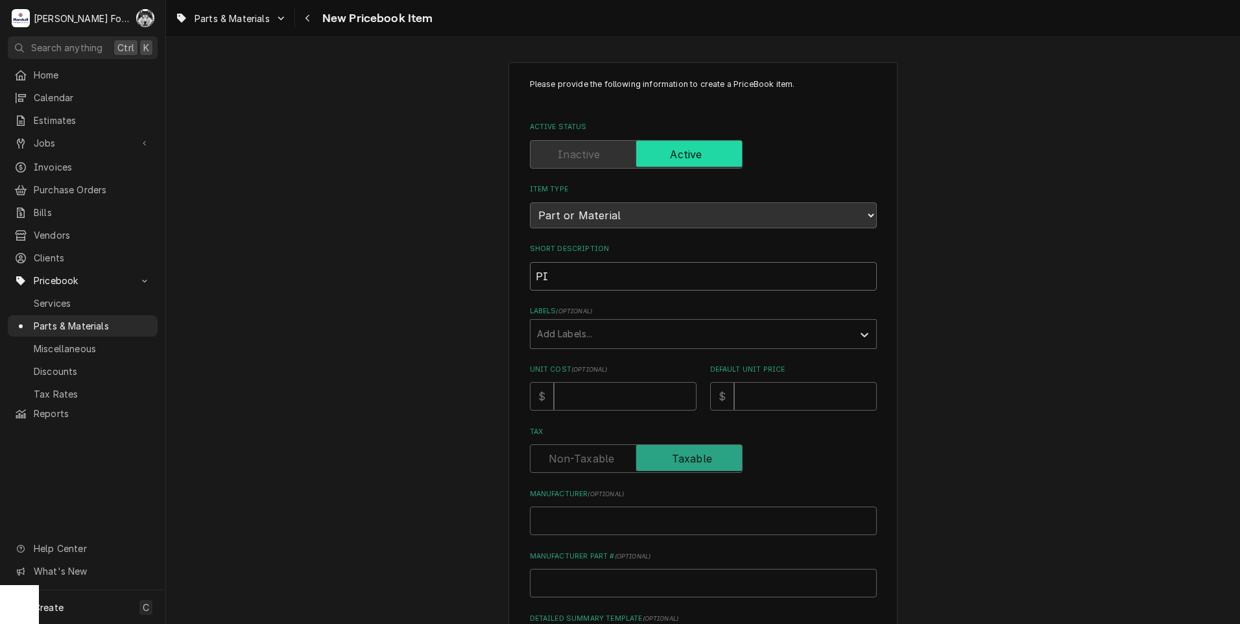
type textarea "x"
type input "PIL"
type textarea "x"
type input "PILO"
type textarea "x"
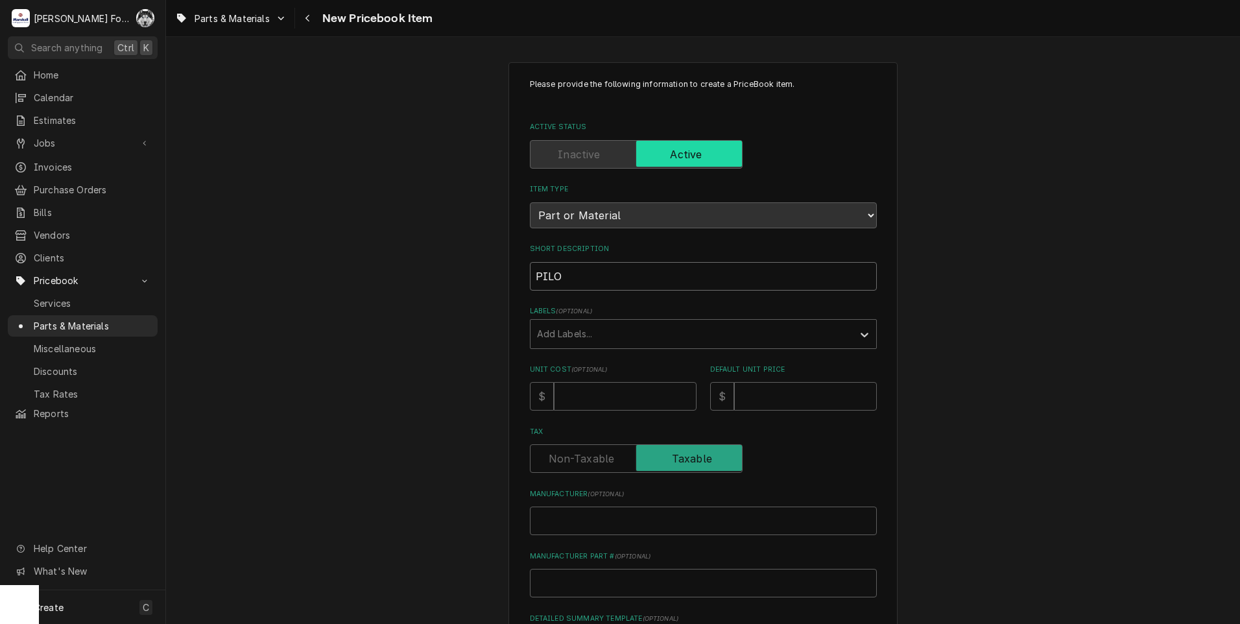
type input "PILOT"
type textarea "x"
type input "PILOT"
type textarea "x"
type input "PILOT B"
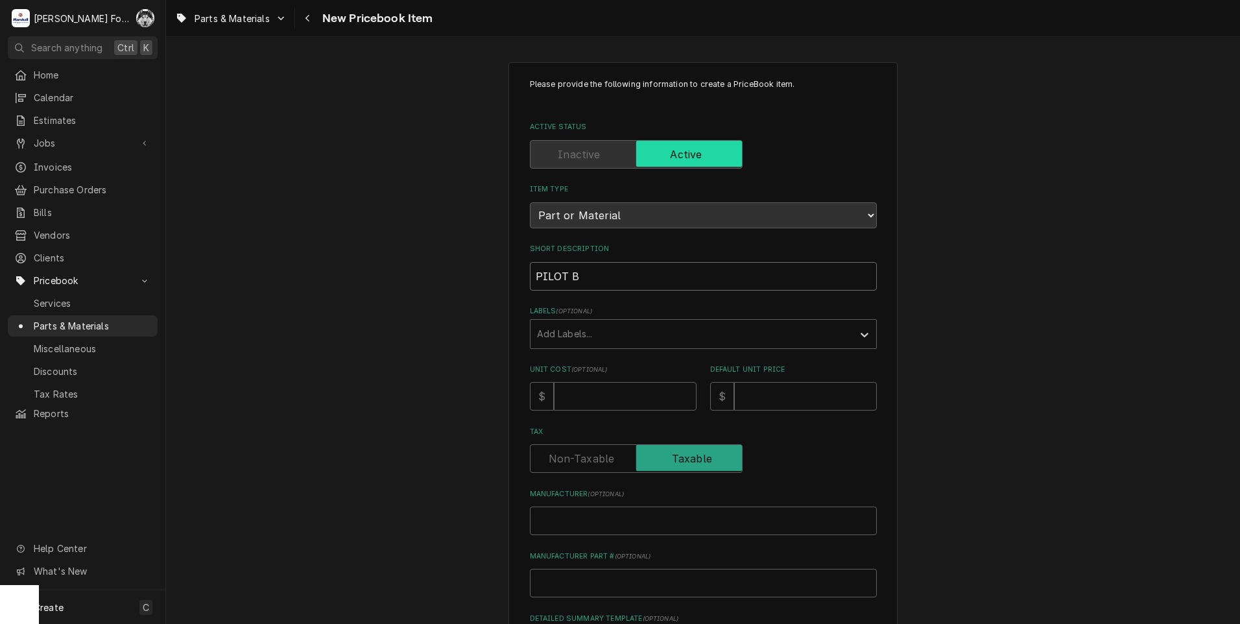
type textarea "x"
type input "PILOT BU"
type textarea "x"
type input "PILOT BUR"
type textarea "x"
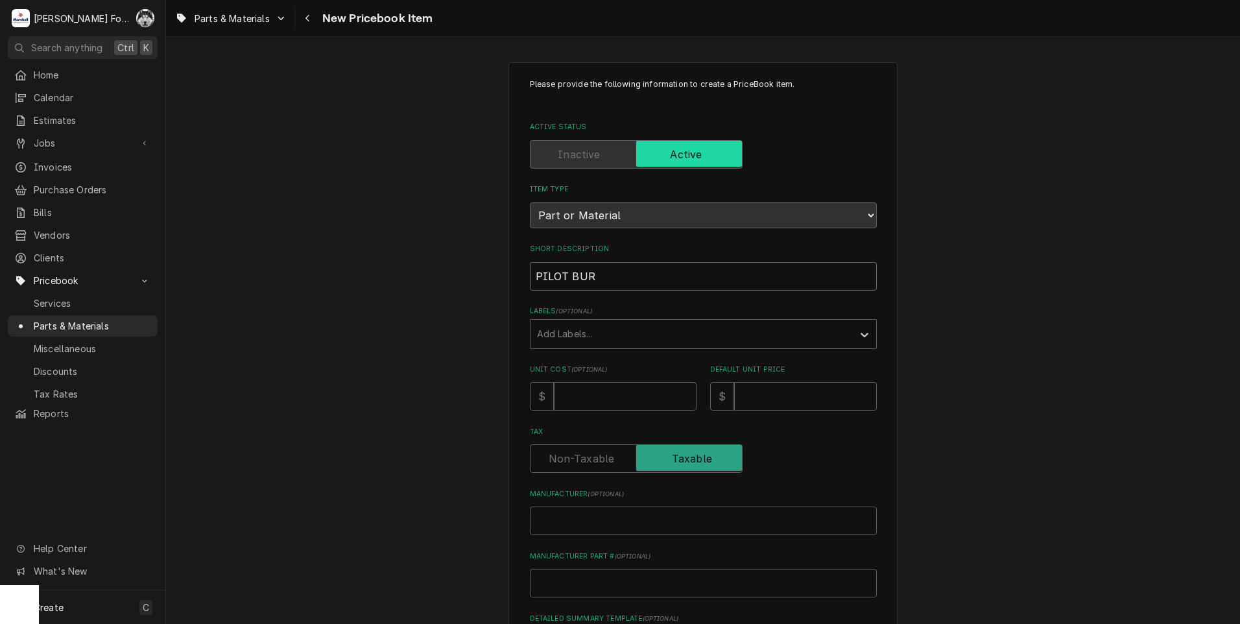
type input "PILOT BURN"
type textarea "x"
type input "PILOT BURNE"
type textarea "x"
type input "PILOT BURNER"
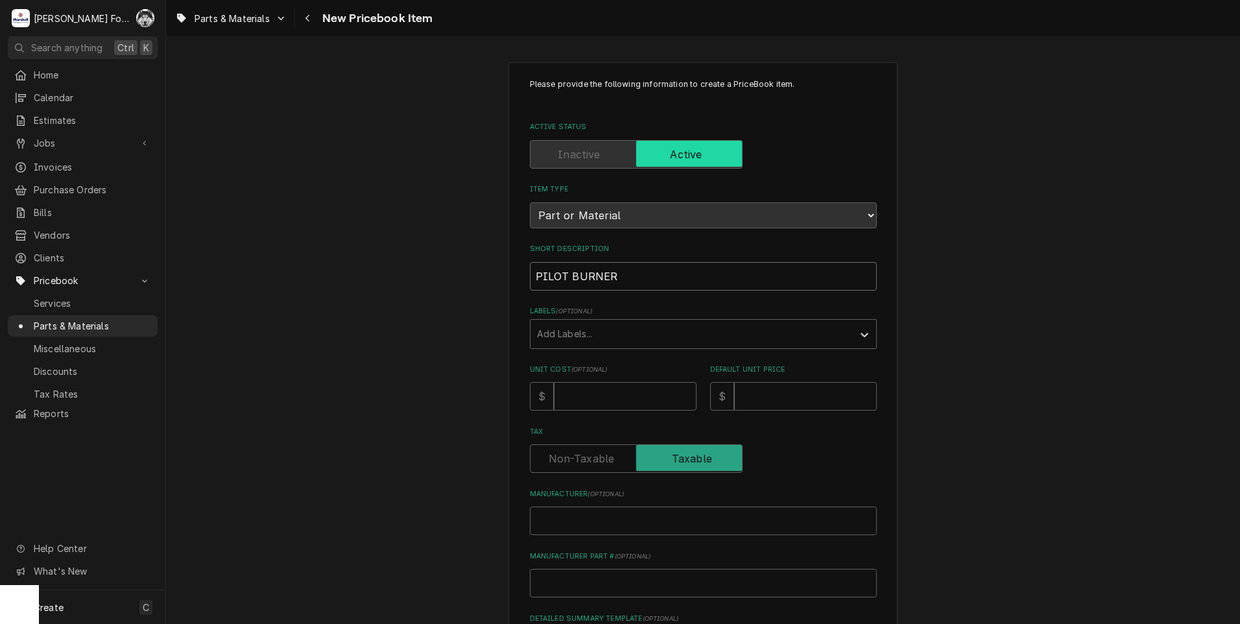
type textarea "x"
type input "PILOT BURNER"
type textarea "x"
type input "PILOT BURNER W"
type textarea "x"
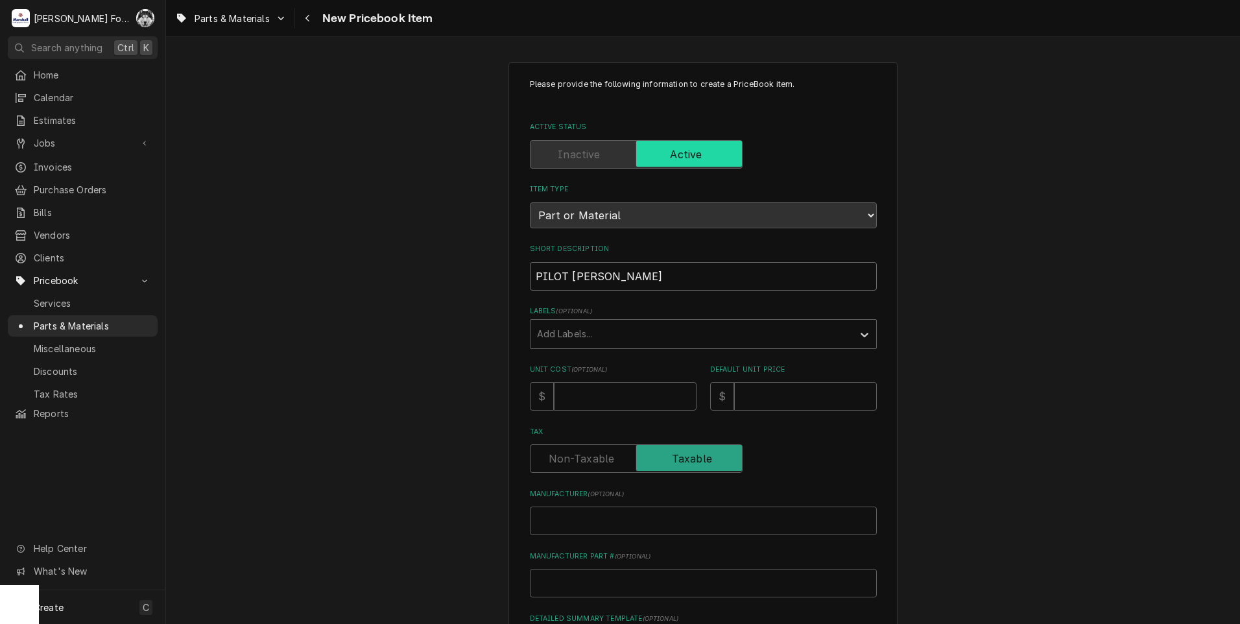
type input "PILOT BURNER W/"
type textarea "x"
type input "PILOT BURNER W/I"
type textarea "x"
type input "PILOT BURNER W/IG"
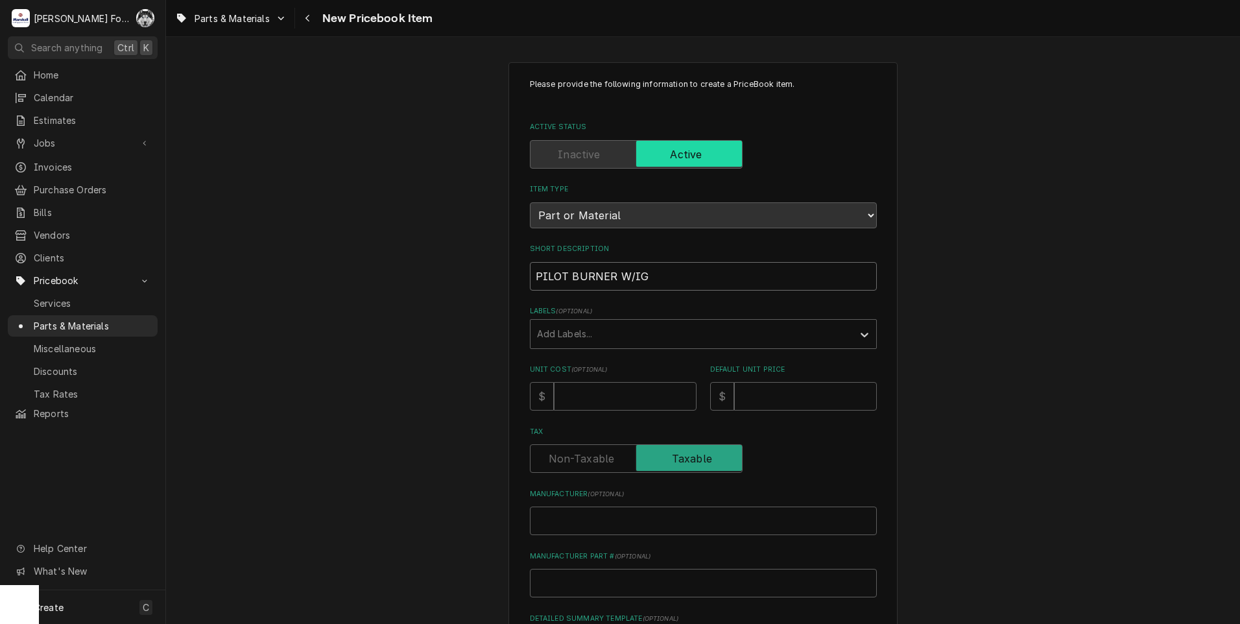
type textarea "x"
type input "PILOT BURNER W/IGN"
type textarea "x"
type input "PILOT BURNER W/IGNI"
type textarea "x"
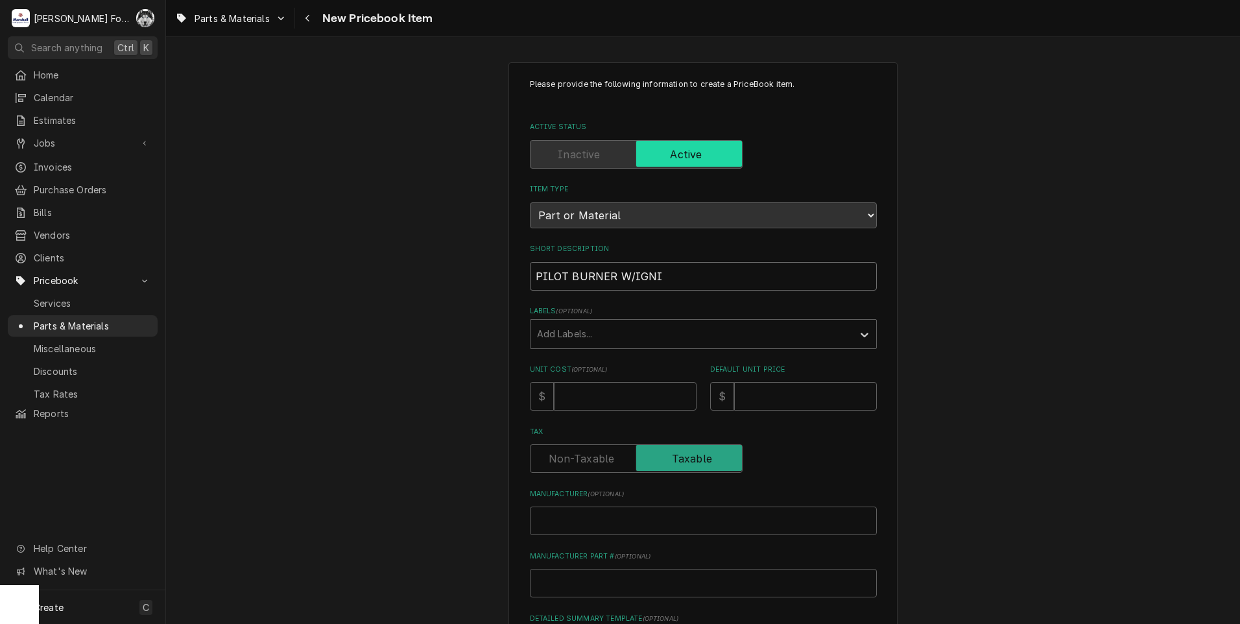
type input "PILOT BURNER W/IGNIT"
type textarea "x"
type input "PILOT BURNER W/IGNITO"
type textarea "x"
type input "PILOT BURNER W/IGNITOR"
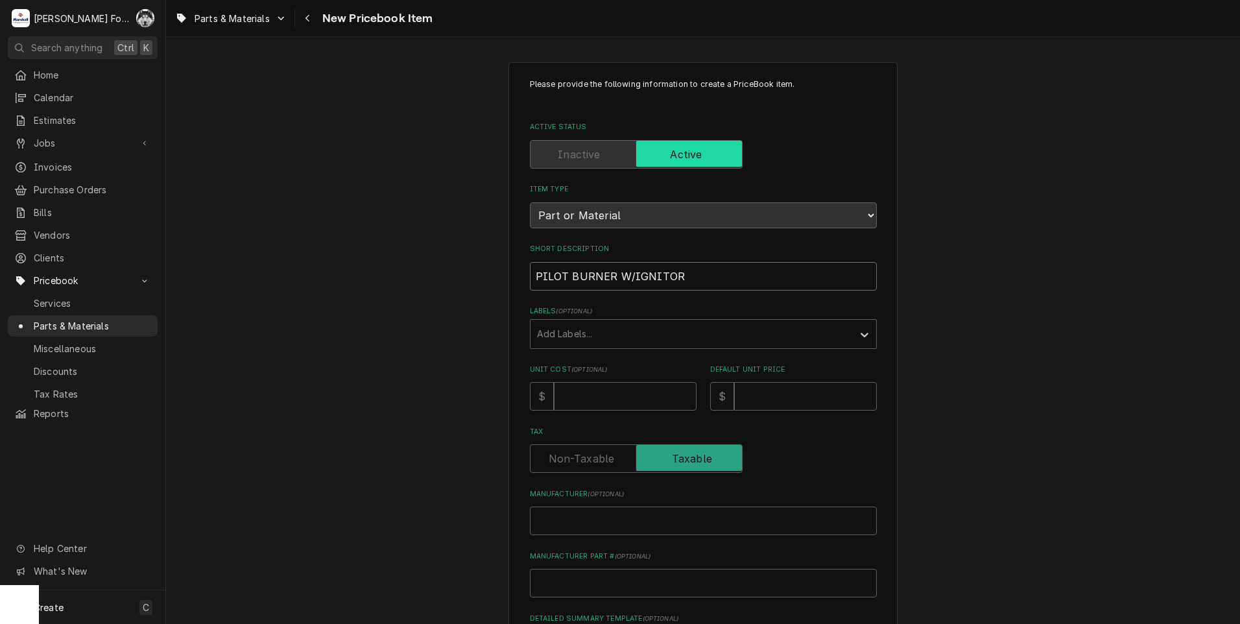
type textarea "x"
type input "PILOT BURNER W/IGNITOR"
type textarea "x"
type input "PILOT BURNER W/IGNITOR ("
type textarea "x"
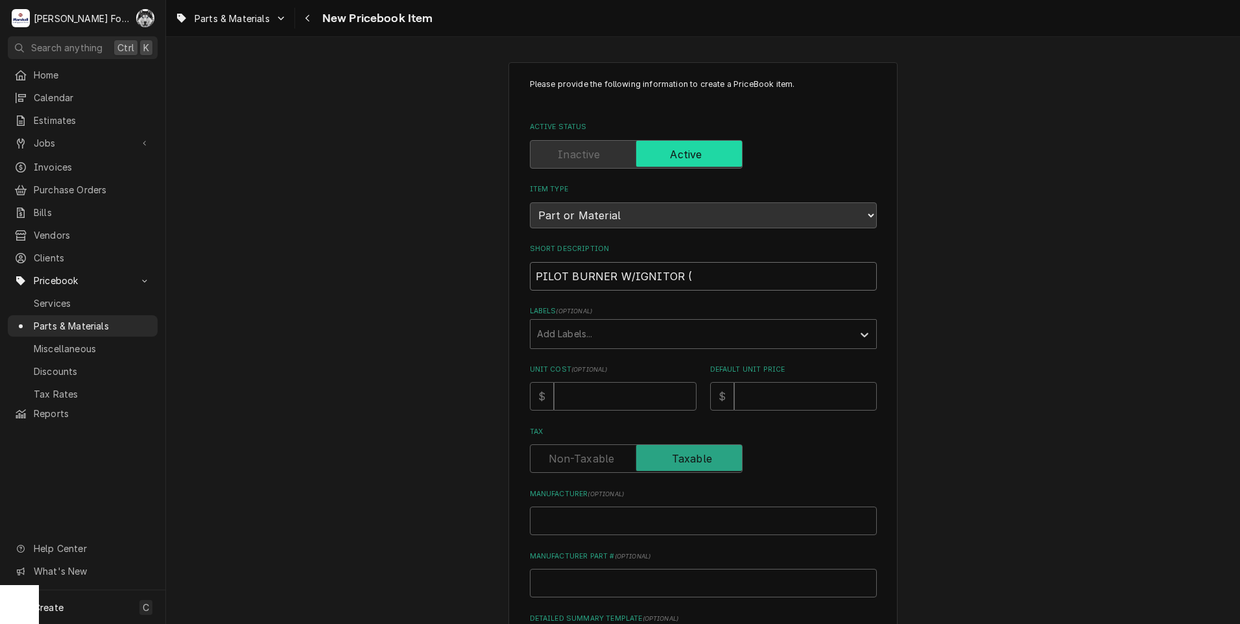
type input "PILOT BURNER W/IGNITOR (G"
type textarea "x"
type input "PILOT BURNER W/IGNITOR (GR"
type textarea "x"
type input "PILOT BURNER W/IGNITOR (GRO"
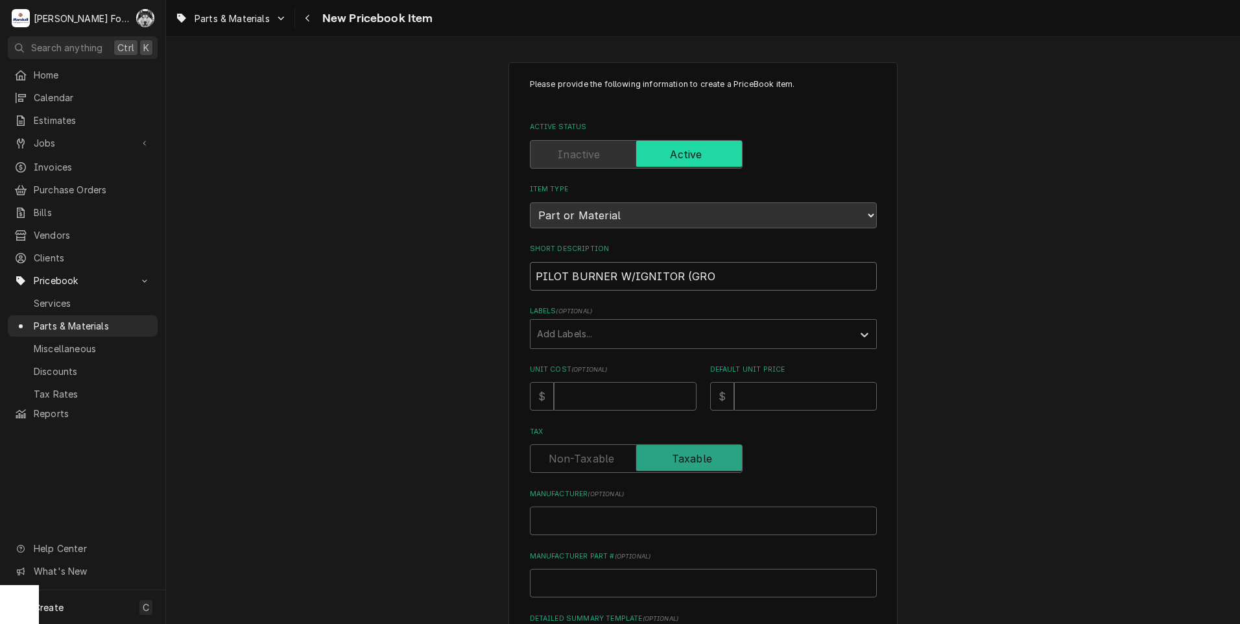
type textarea "x"
type input "PILOT BURNER W/IGNITOR (GROE"
type textarea "x"
type input "PILOT BURNER W/IGNITOR (GROEN"
type textarea "x"
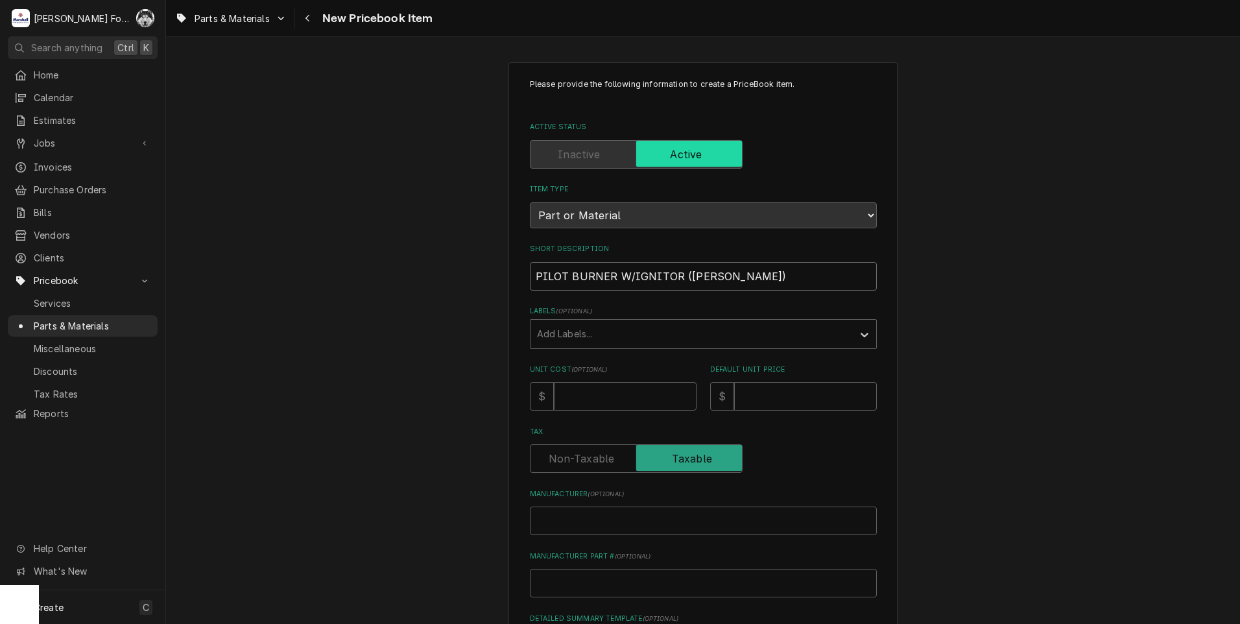
type input "PILOT BURNER W/IGNITOR (GROEN)"
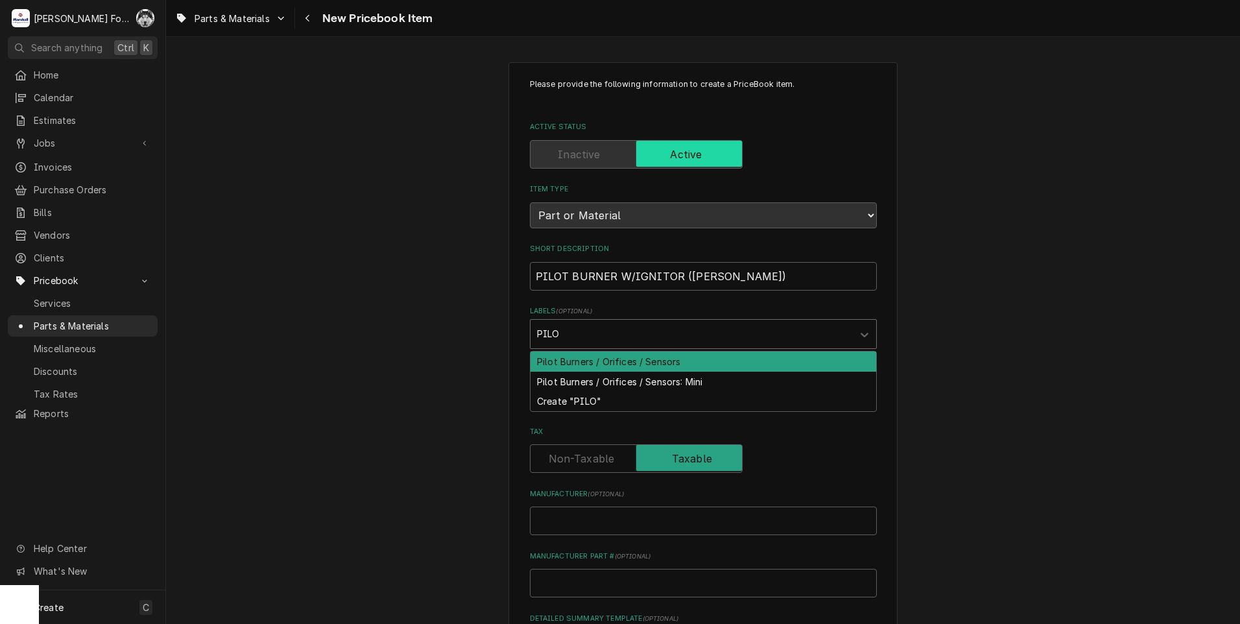
type input "PILOT"
type textarea "x"
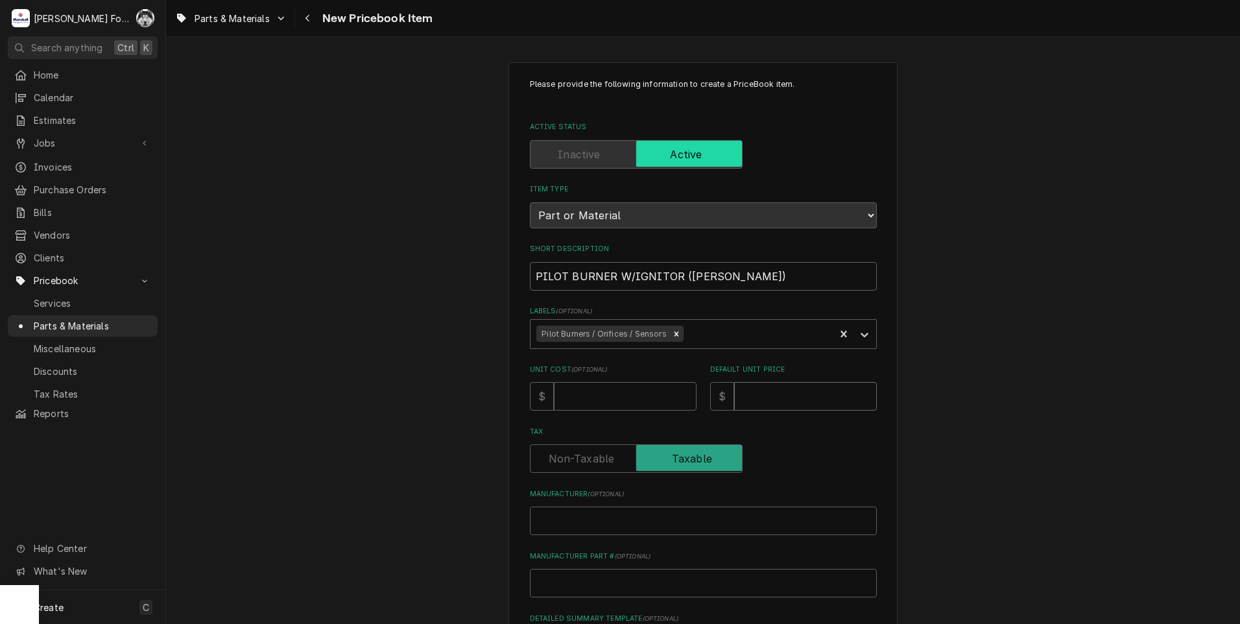
type textarea "x"
type input "2"
type textarea "x"
type input "28"
type textarea "x"
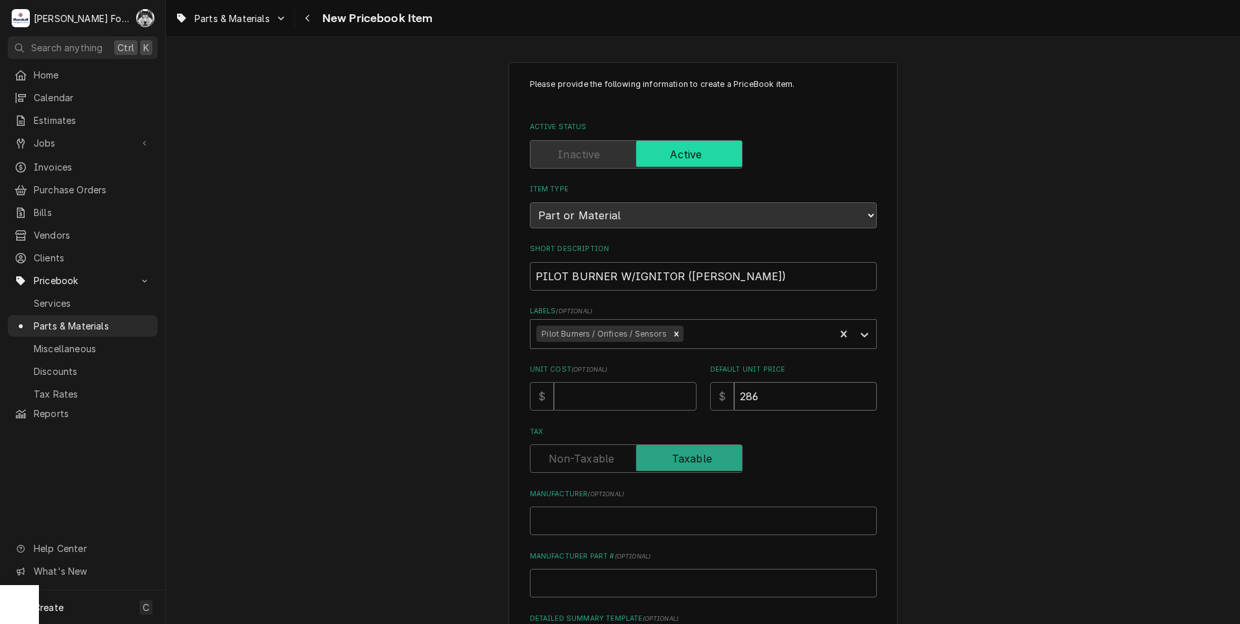
type input "286"
type textarea "x"
type input "G"
type textarea "x"
type input "GR"
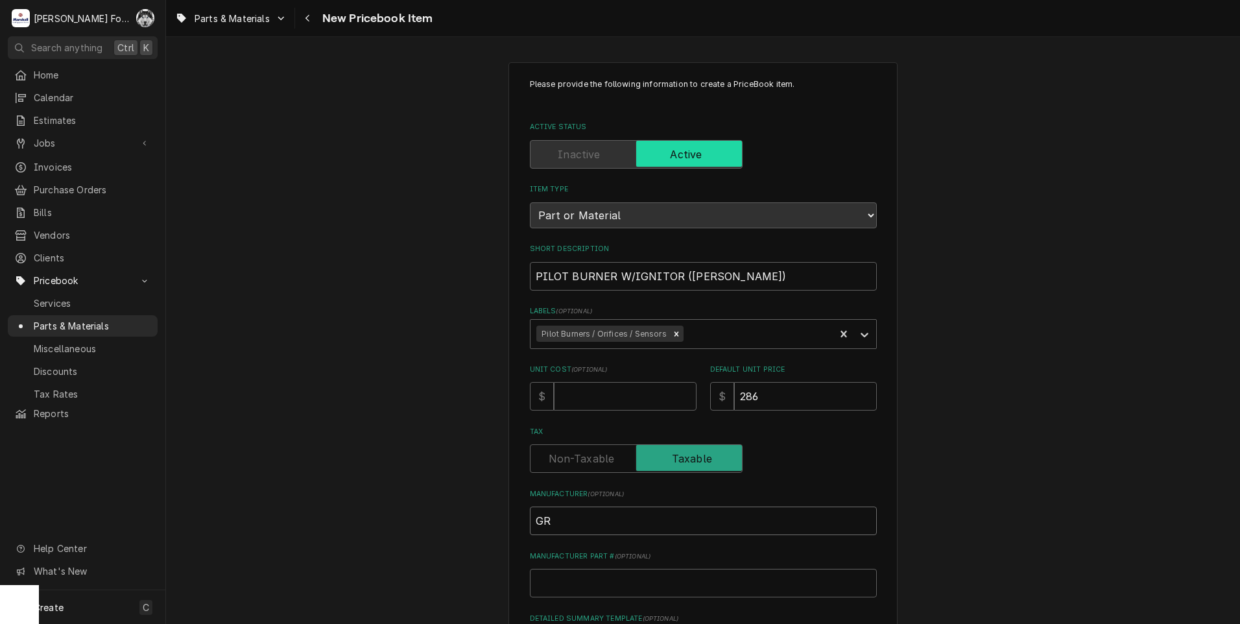
type textarea "x"
type input "GRO"
type textarea "x"
type input "GROE"
type textarea "x"
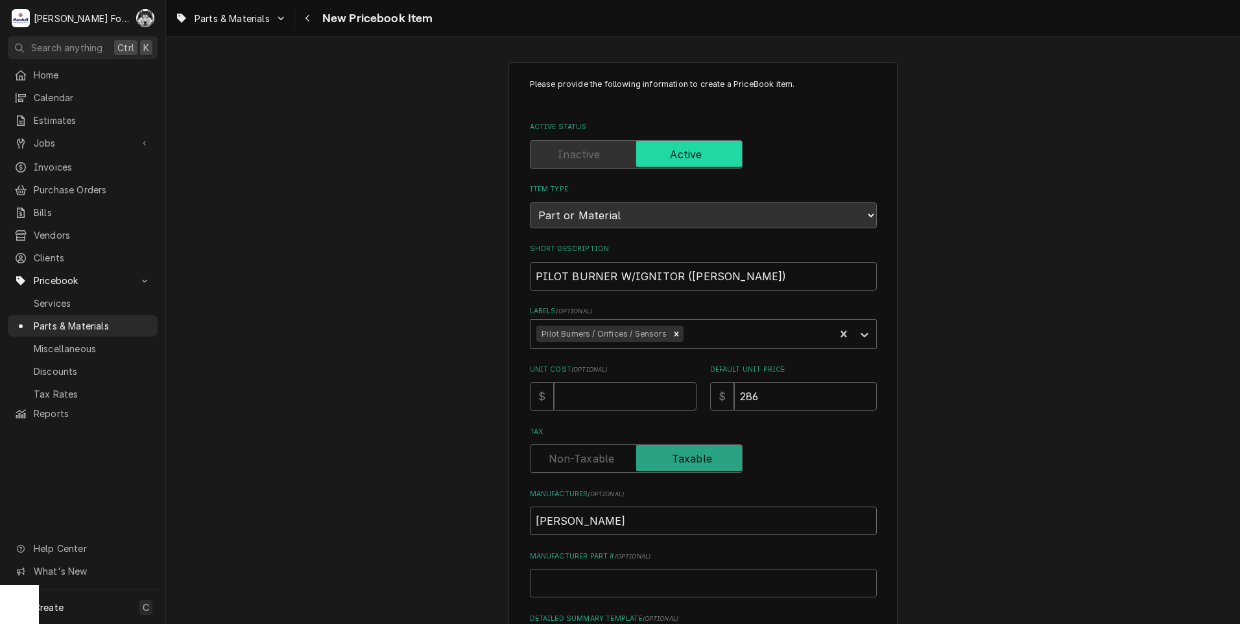
type input "GROEN"
type textarea "x"
type input "Z"
type textarea "x"
type input "Z0"
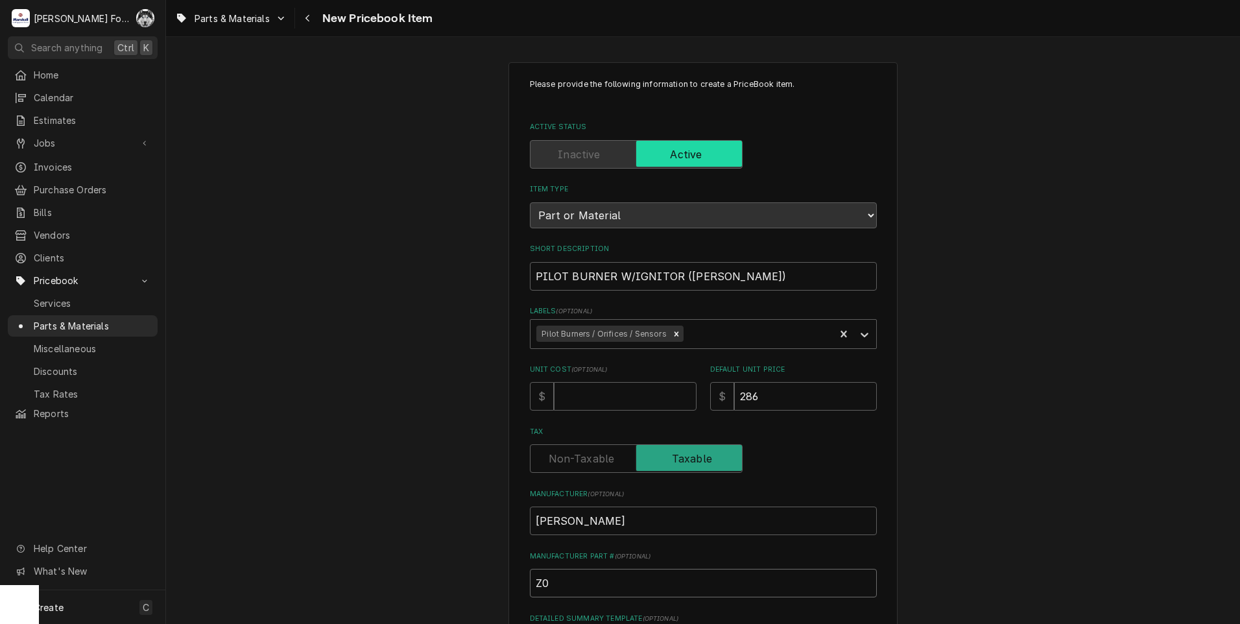
type textarea "x"
type input "Z09"
type textarea "x"
type input "Z098"
type textarea "x"
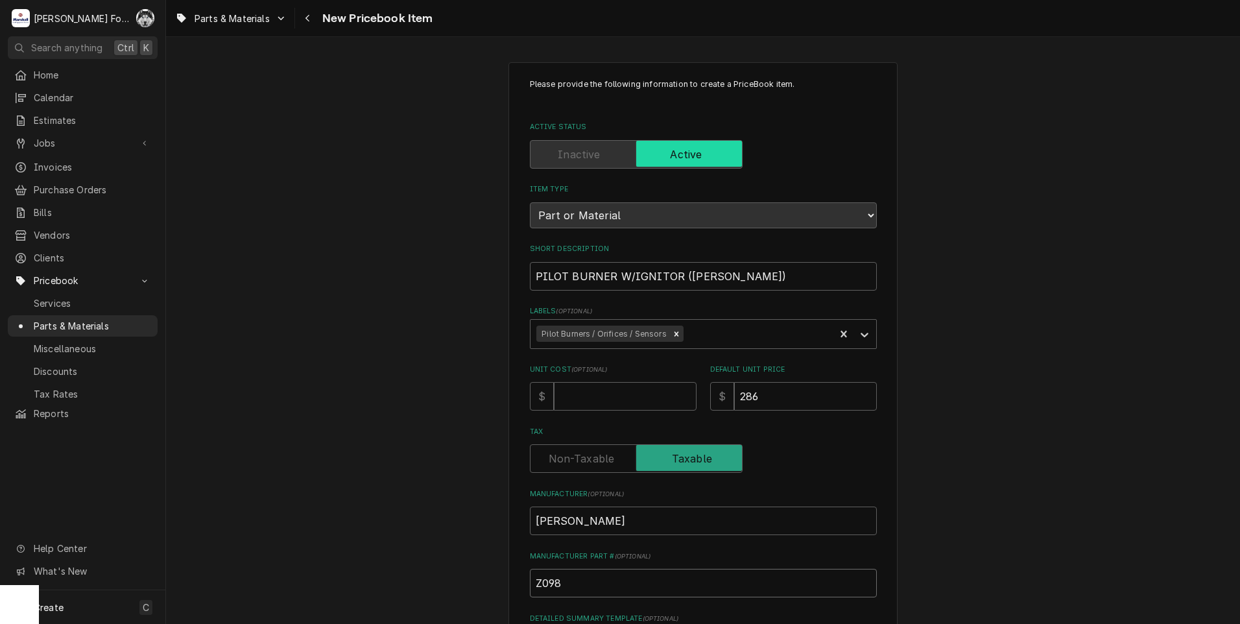
type input "Z0986"
type textarea "x"
type input "Z09864"
type textarea "x"
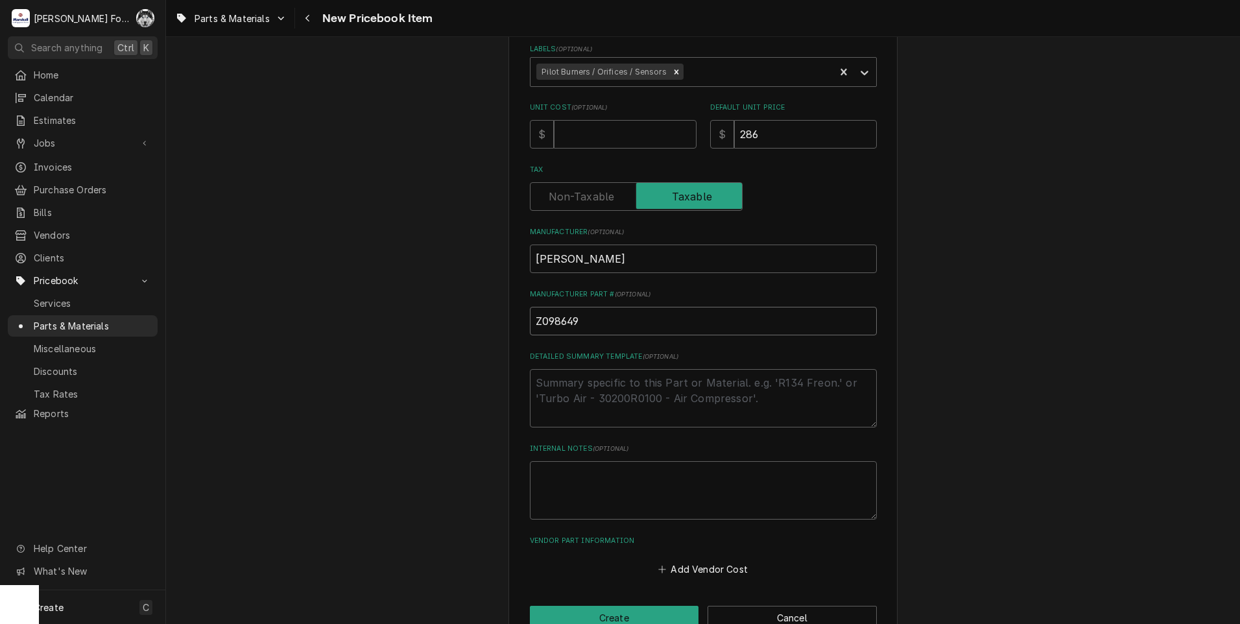
scroll to position [296, 0]
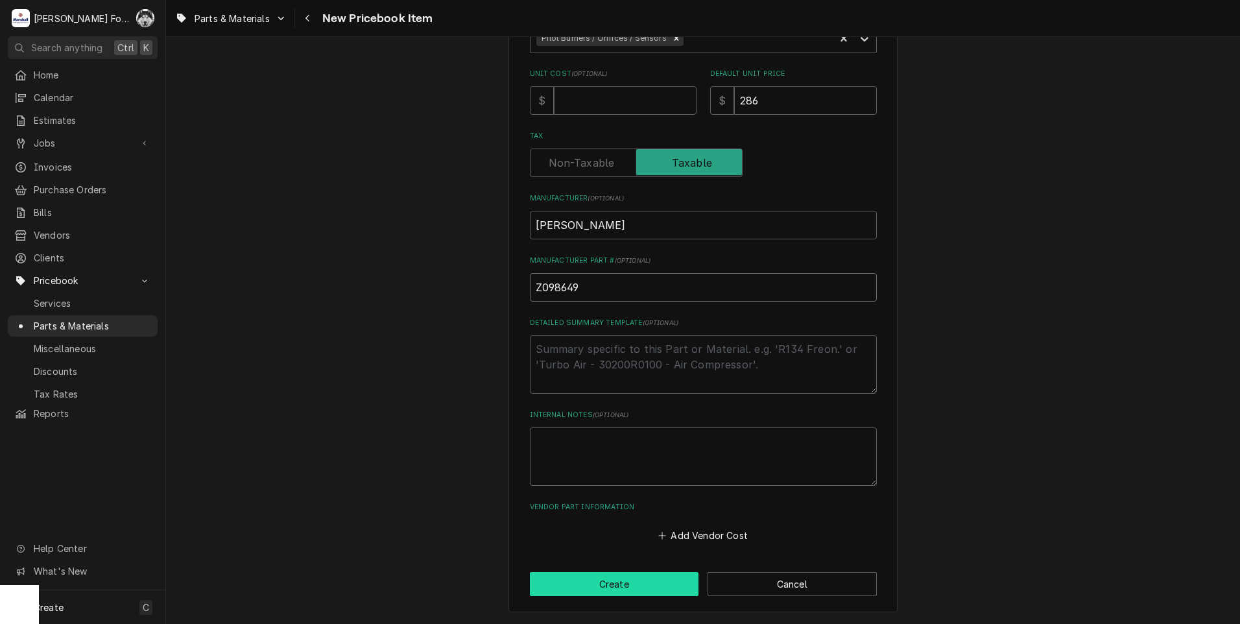
type input "Z098649"
click at [628, 582] on button "Create" at bounding box center [614, 584] width 169 height 24
type textarea "x"
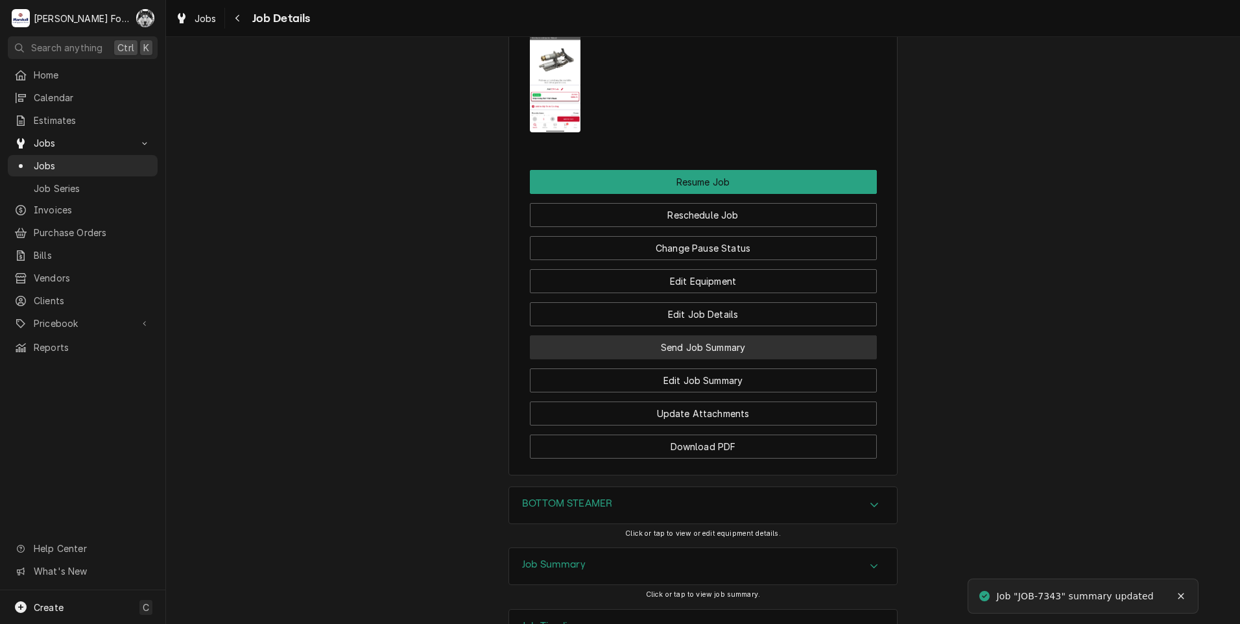
scroll to position [1513, 0]
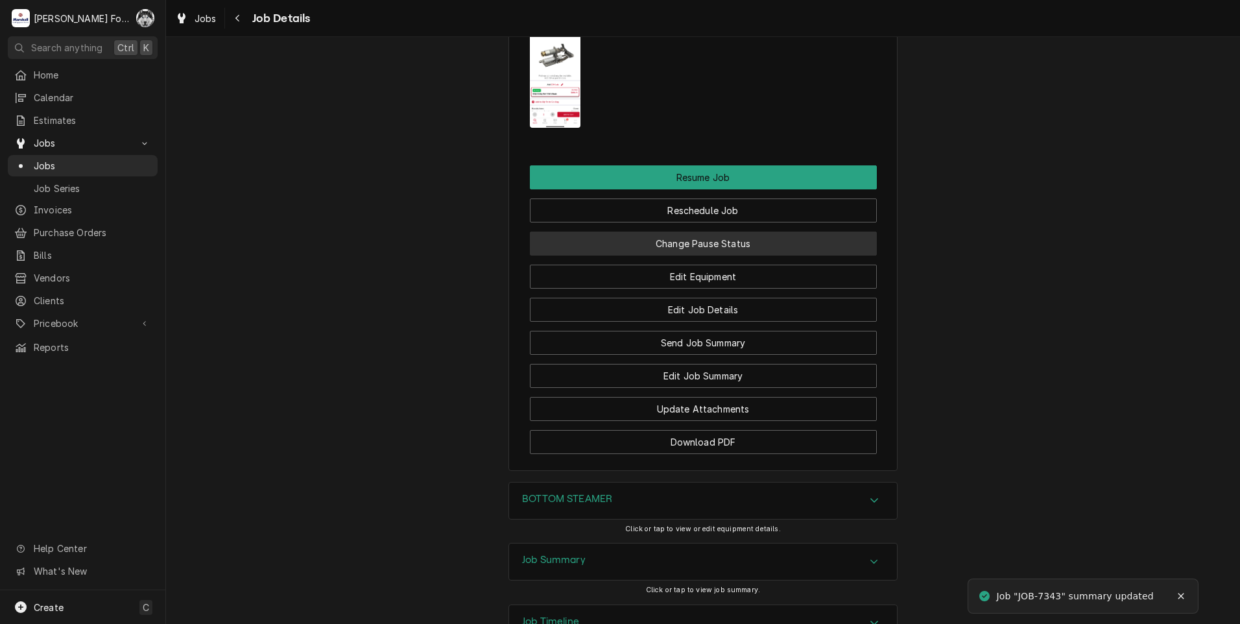
click at [671, 232] on button "Change Pause Status" at bounding box center [703, 244] width 347 height 24
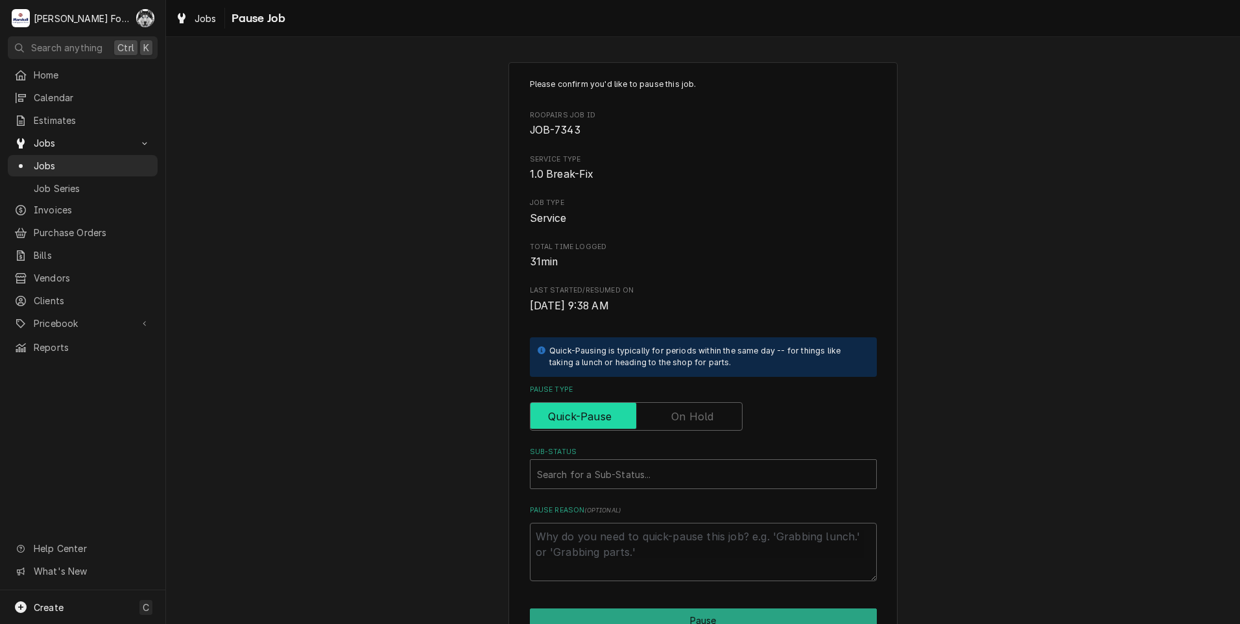
click at [680, 407] on input "Pause Type" at bounding box center [636, 416] width 201 height 29
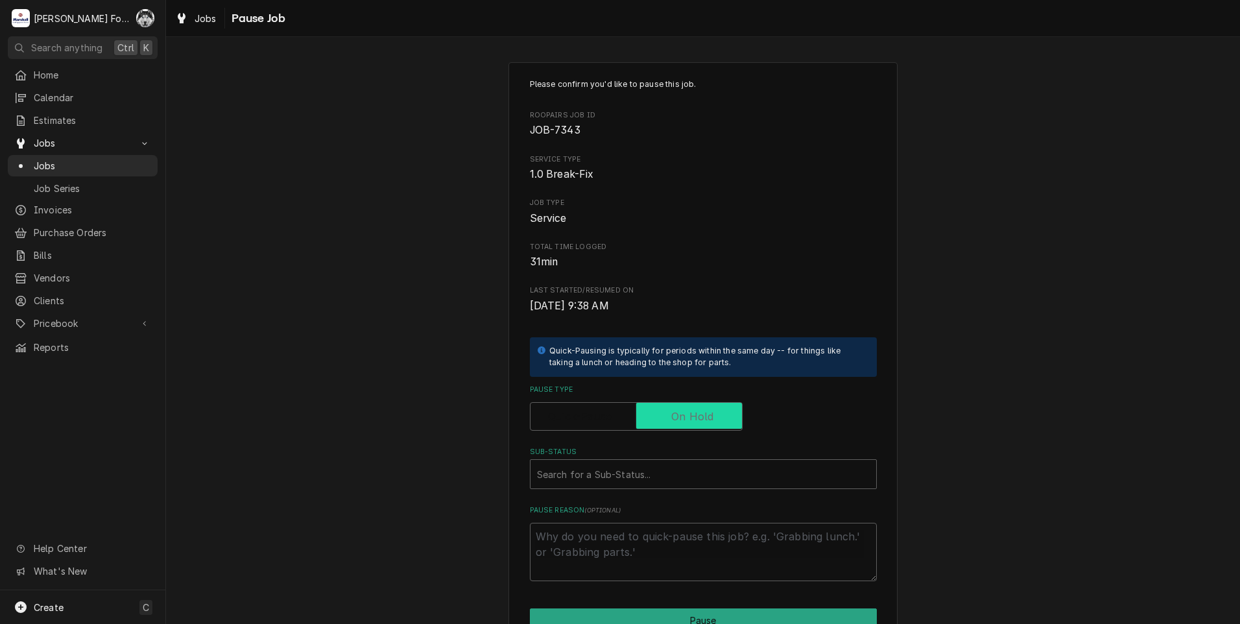
checkbox input "true"
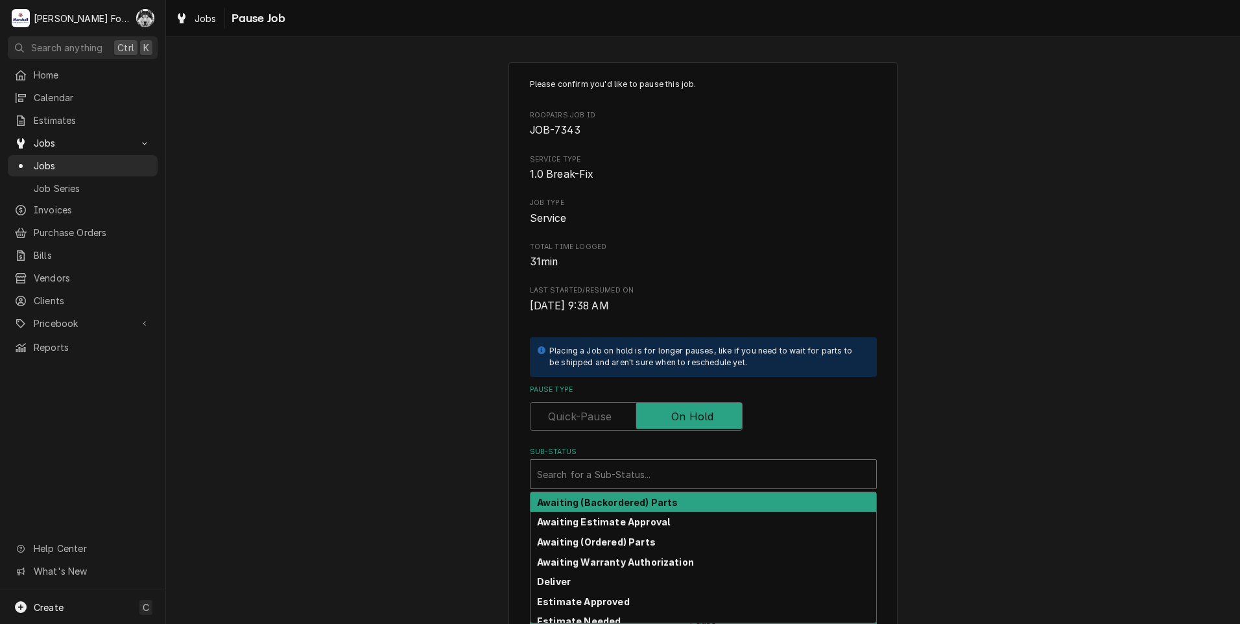
click at [665, 464] on div "Sub-Status" at bounding box center [703, 473] width 333 height 23
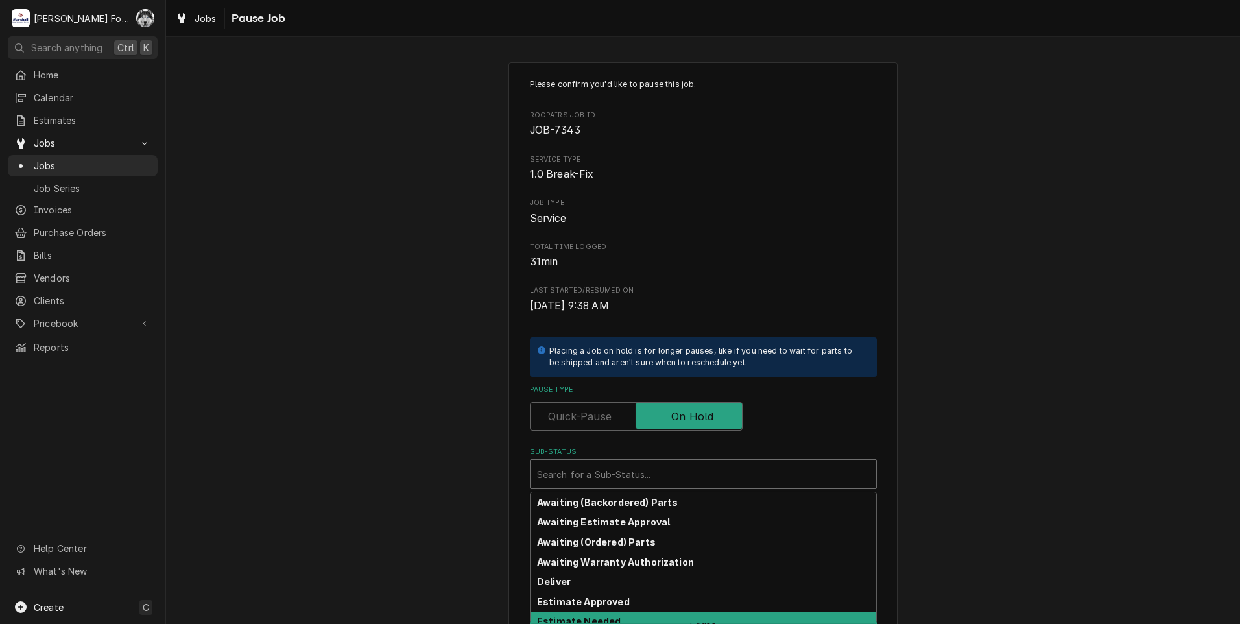
click at [637, 621] on div "Estimate Needed" at bounding box center [703, 622] width 346 height 20
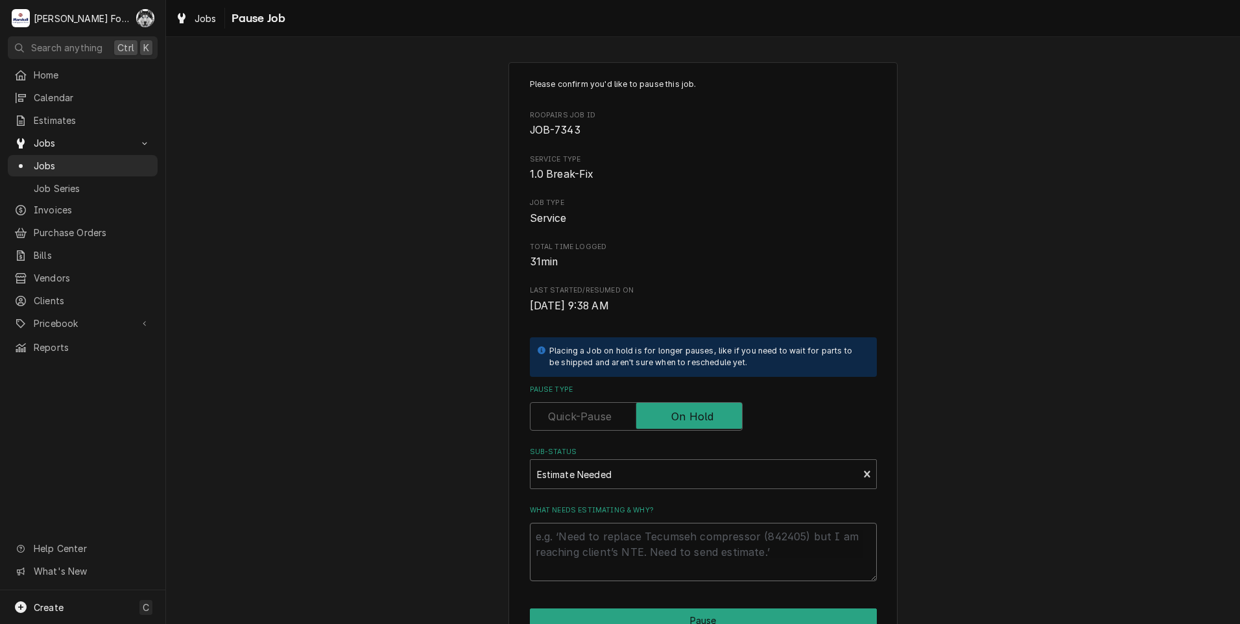
click at [635, 541] on textarea "What needs estimating & why?" at bounding box center [703, 552] width 347 height 58
type textarea "x"
type textarea "P"
type textarea "x"
type textarea "PA"
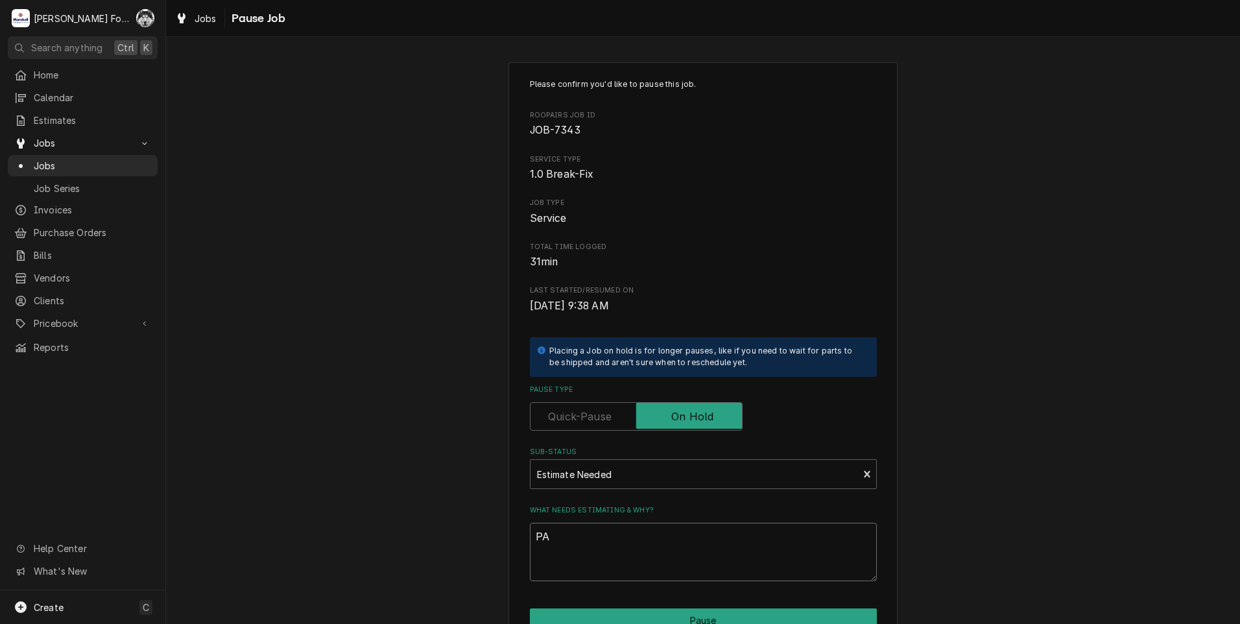
type textarea "x"
type textarea "PAR"
type textarea "x"
type textarea "PART"
type textarea "x"
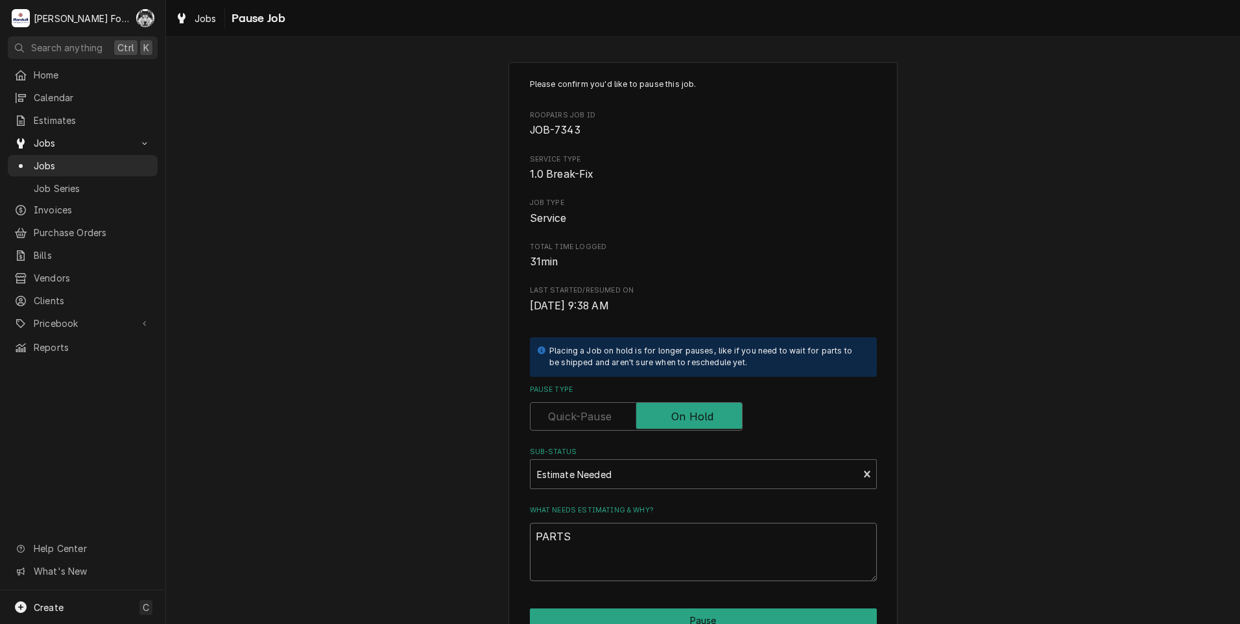
type textarea "PARTS"
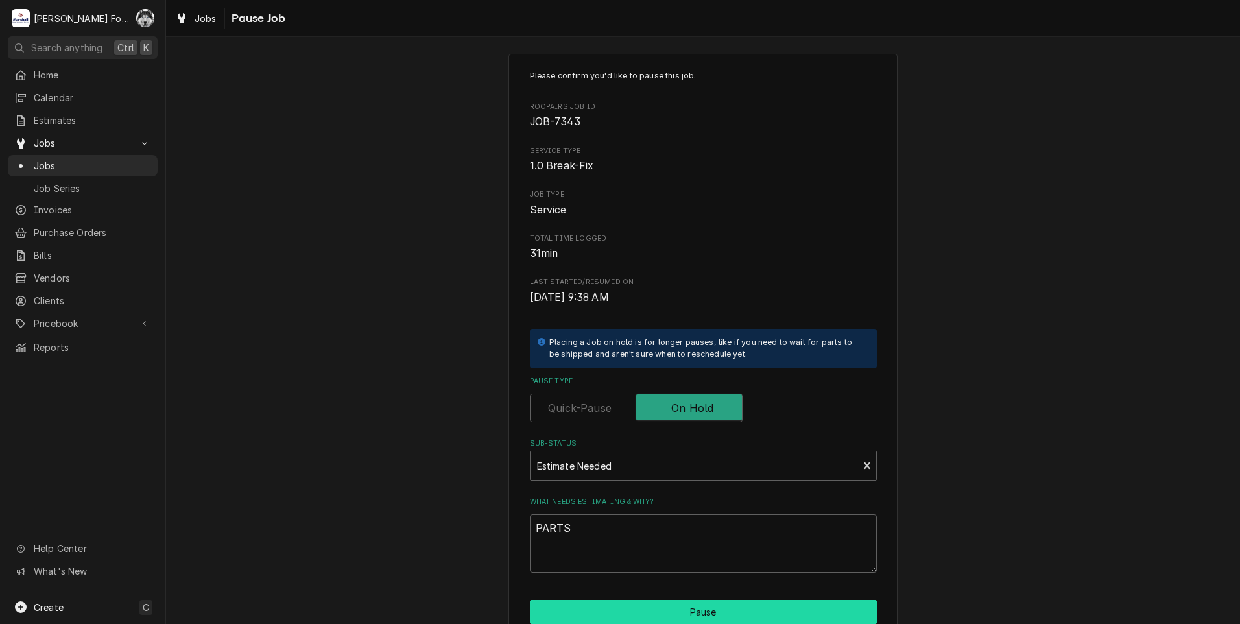
click at [671, 612] on button "Pause" at bounding box center [703, 612] width 347 height 24
type textarea "x"
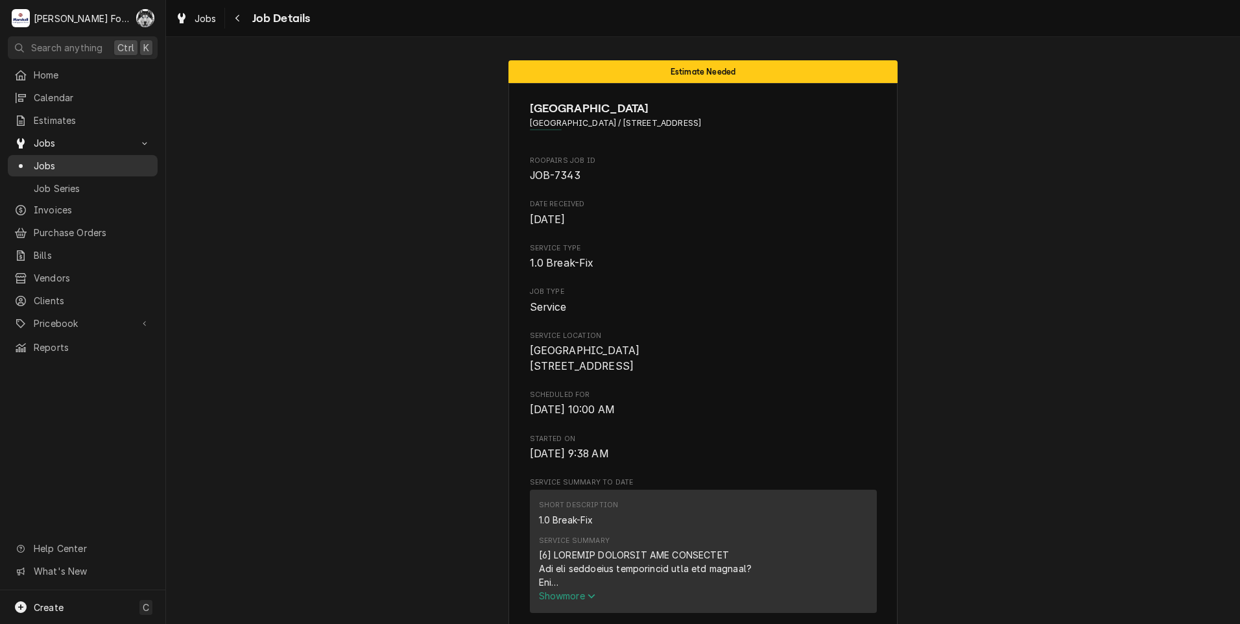
click at [35, 161] on span "Jobs" at bounding box center [92, 166] width 117 height 14
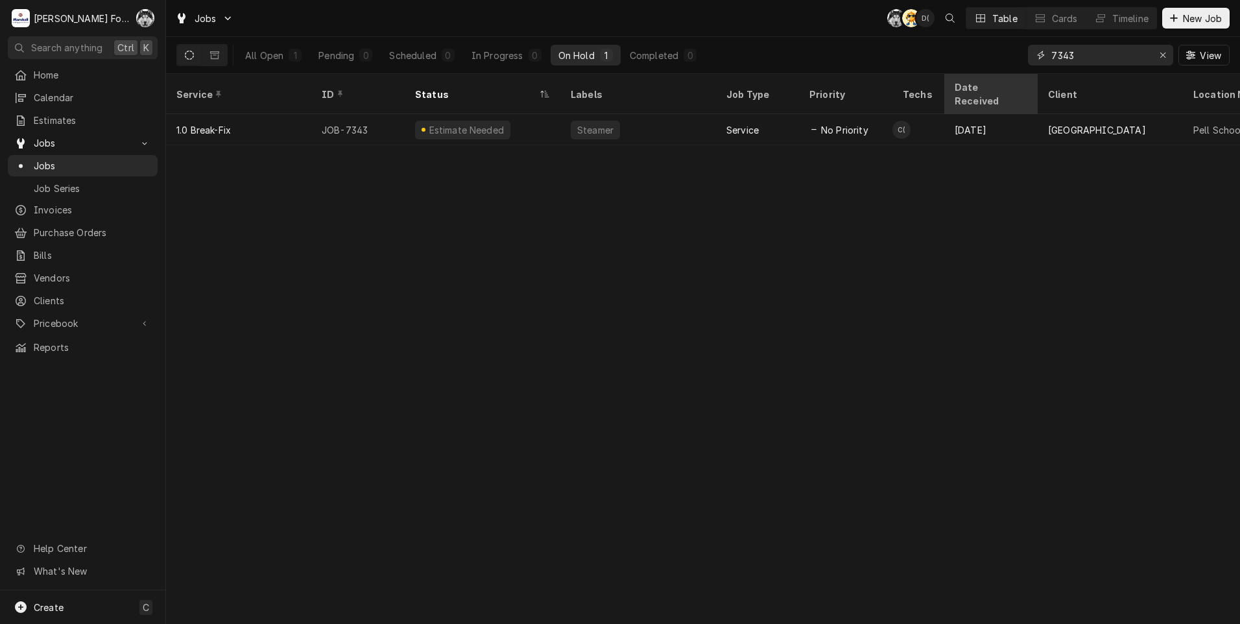
drag, startPoint x: 1082, startPoint y: 58, endPoint x: 966, endPoint y: 74, distance: 117.8
click at [967, 73] on div "All Open 1 Pending 0 Scheduled 0 In Progress 0 On Hold 1 Completed 0 7343 View" at bounding box center [703, 55] width 1074 height 37
type input "6370"
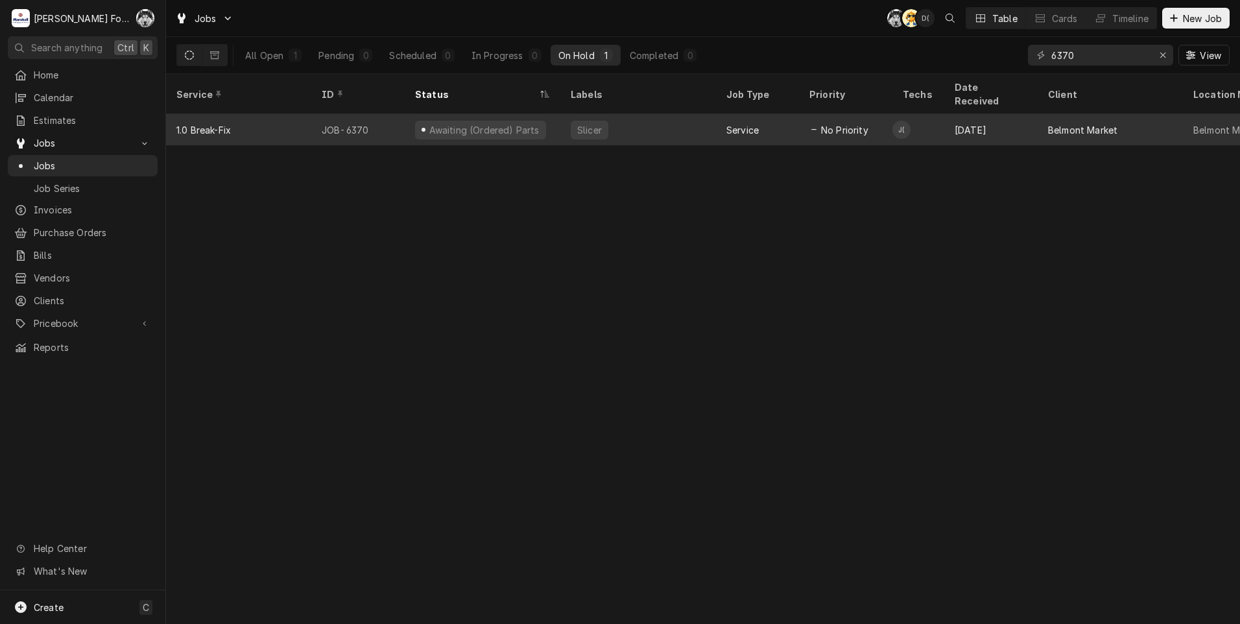
click at [661, 114] on div "Slicer" at bounding box center [638, 129] width 156 height 31
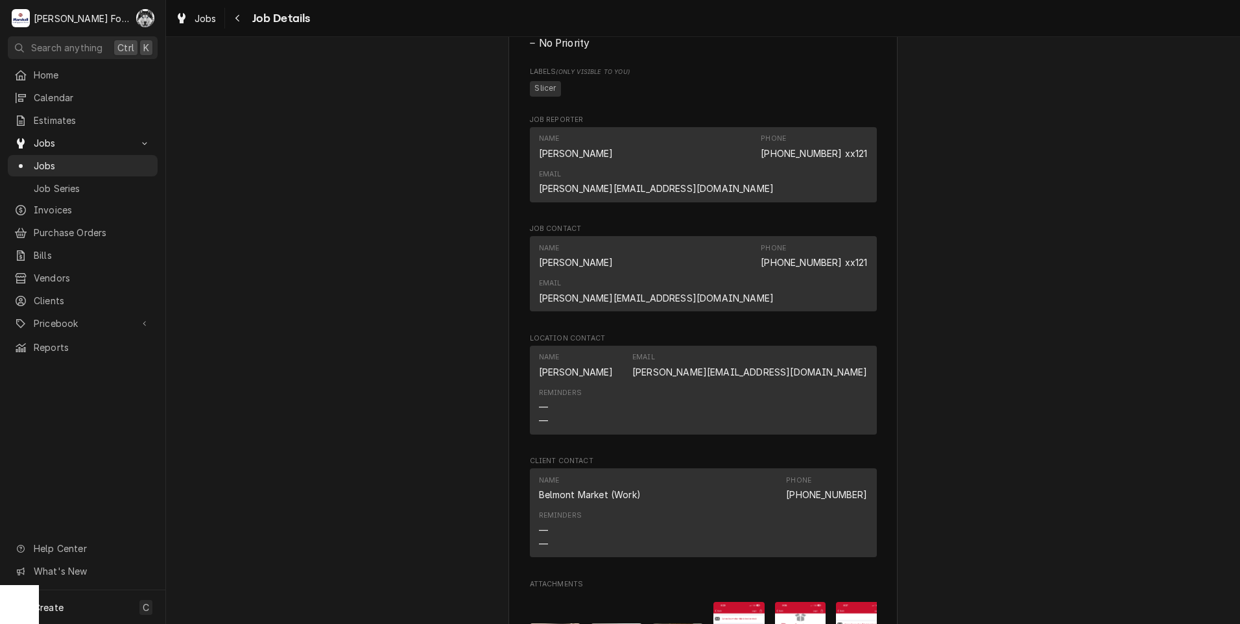
scroll to position [1621, 0]
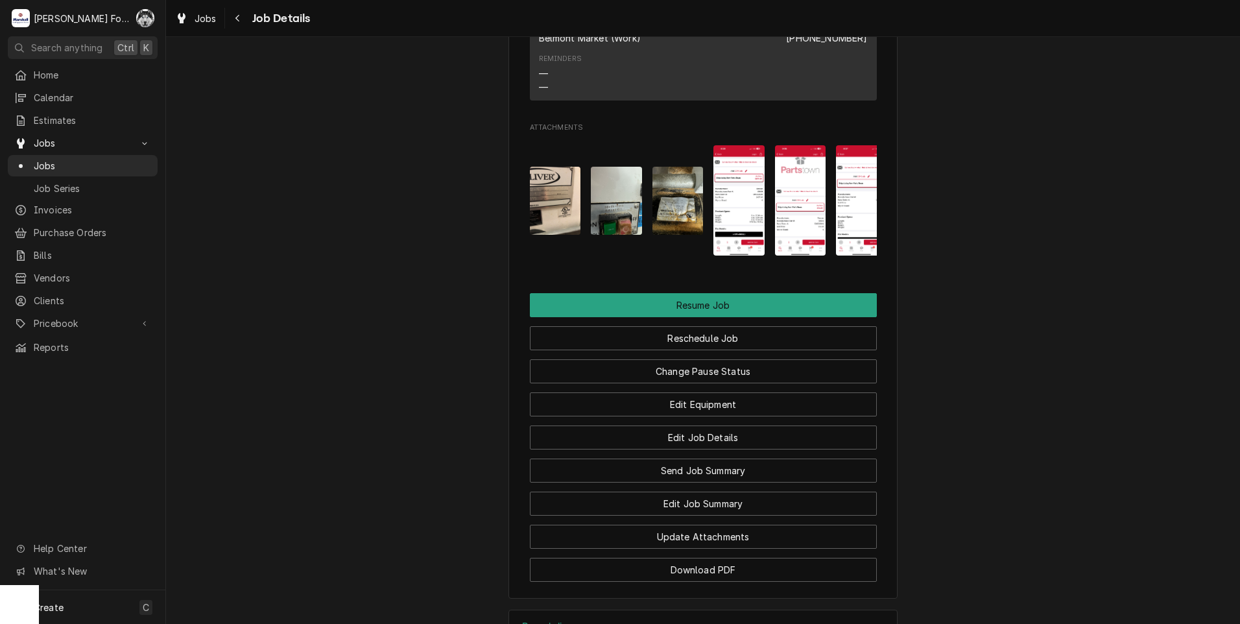
click at [628, 610] on div "Bread slicer" at bounding box center [703, 628] width 388 height 36
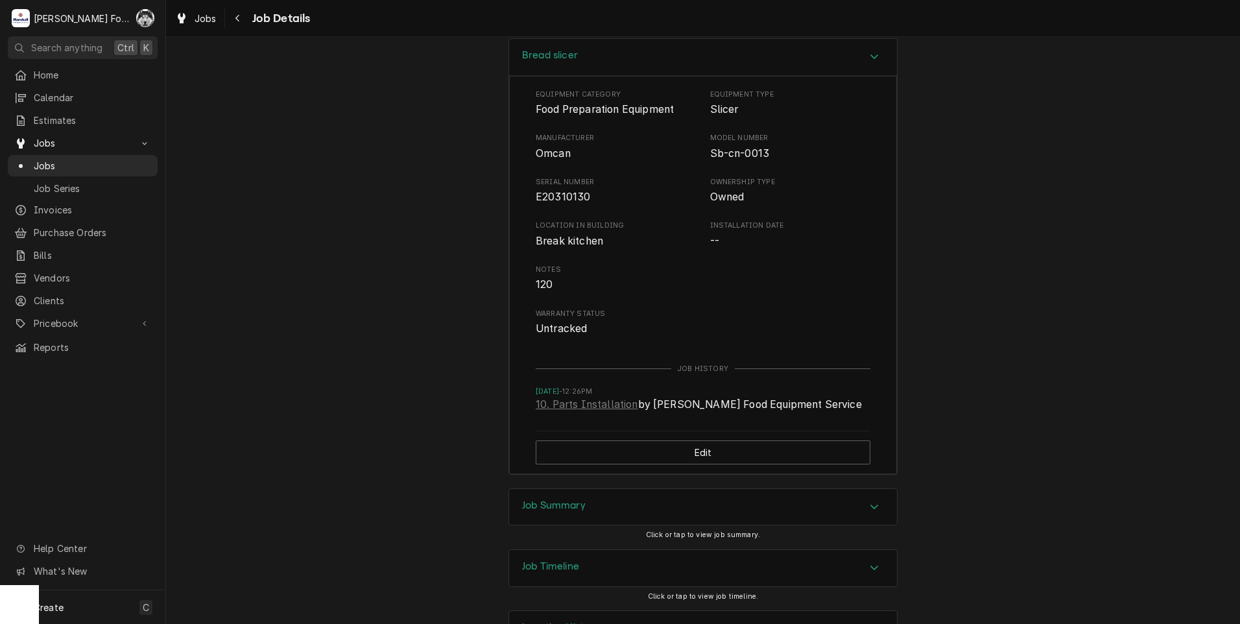
scroll to position [2195, 0]
click at [610, 486] on div "Job Summary" at bounding box center [703, 504] width 388 height 36
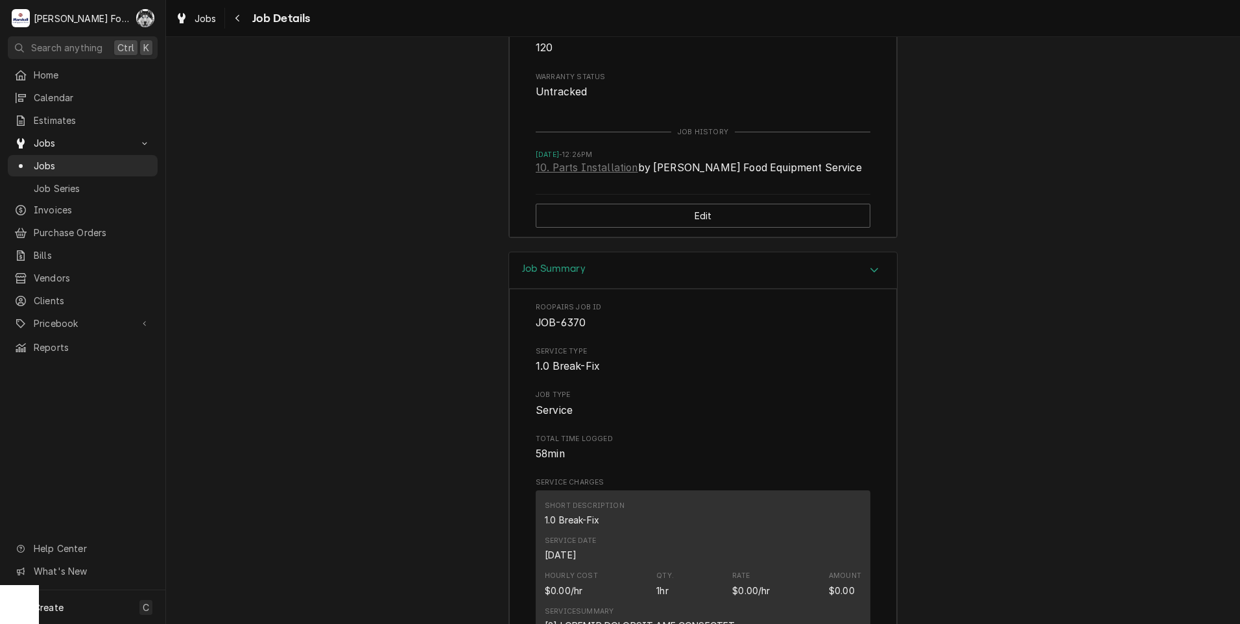
scroll to position [2628, 0]
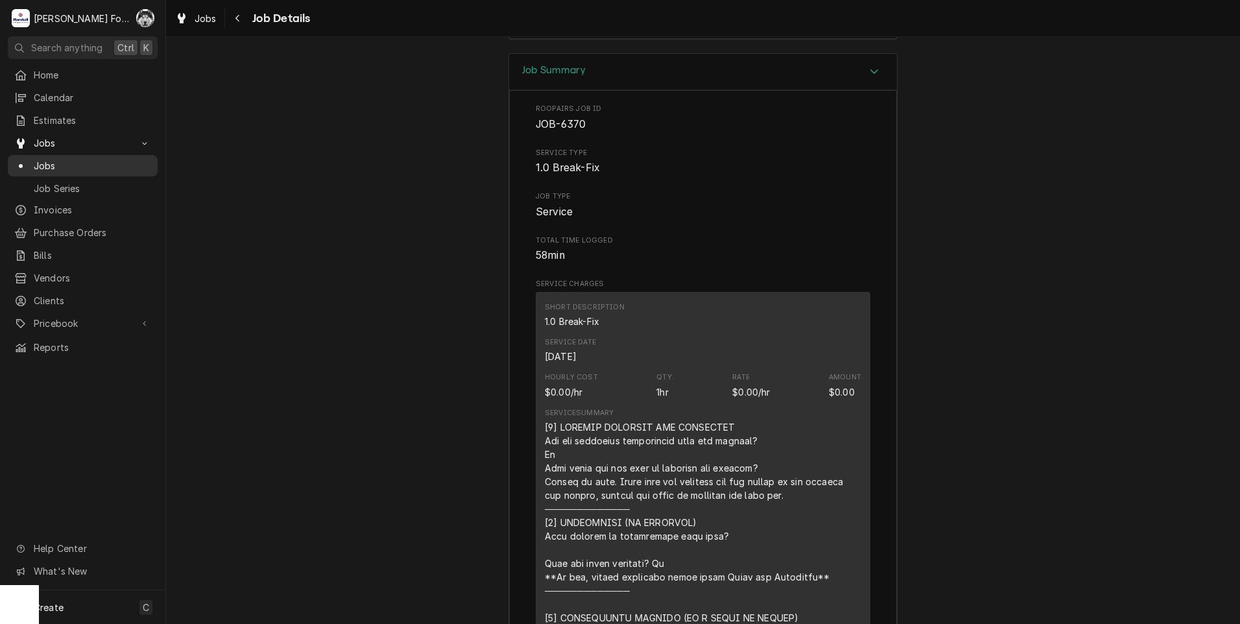
click at [32, 159] on div "Jobs" at bounding box center [82, 166] width 137 height 14
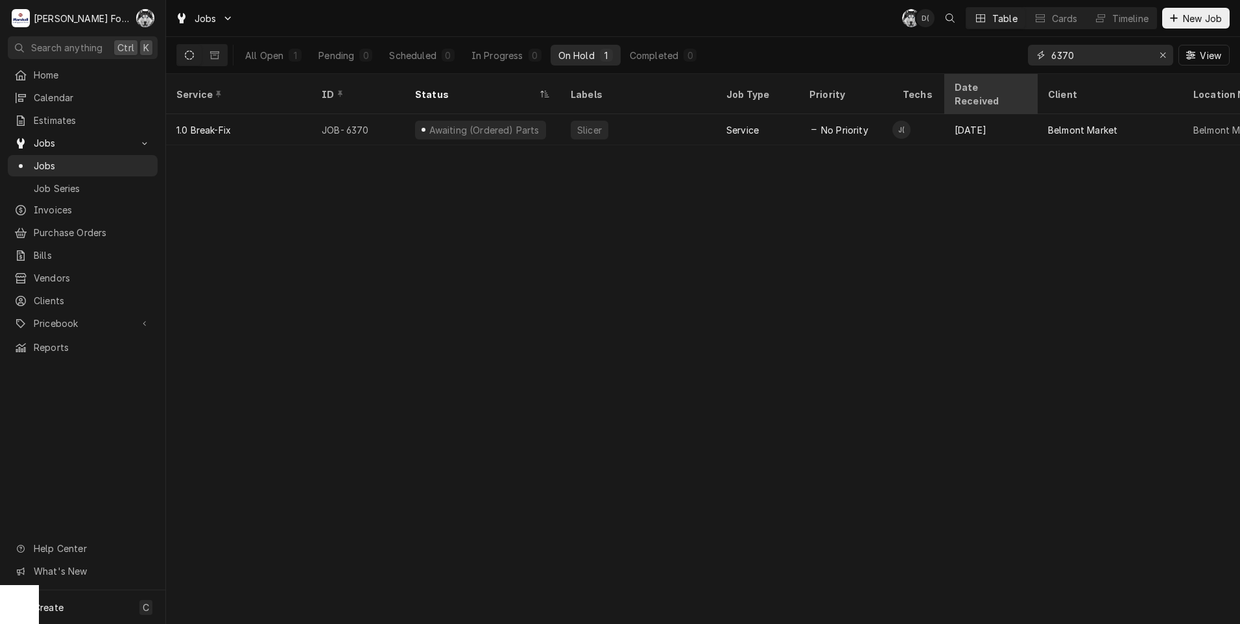
drag, startPoint x: 1099, startPoint y: 56, endPoint x: 986, endPoint y: 79, distance: 115.1
click at [986, 79] on div "Jobs C( D( Table Cards Timeline New Job All Open 1 Pending 0 Scheduled 0 In Pro…" at bounding box center [703, 312] width 1074 height 624
type input "6298"
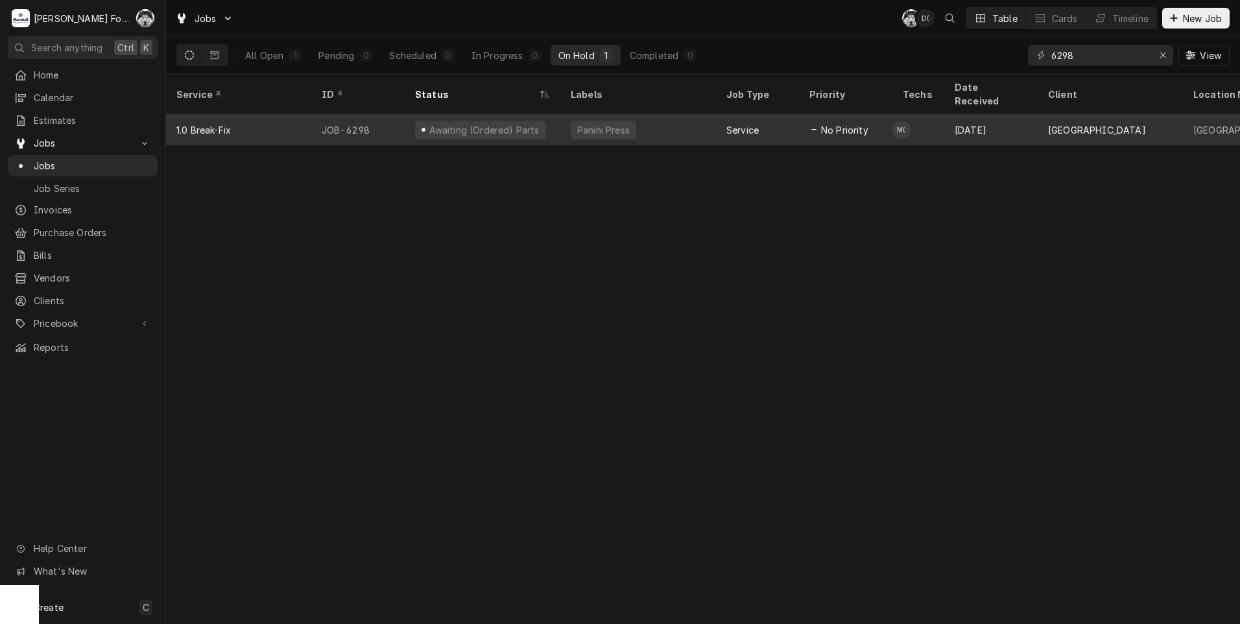
click at [455, 123] on div "Awaiting (Ordered) Parts" at bounding box center [483, 130] width 113 height 14
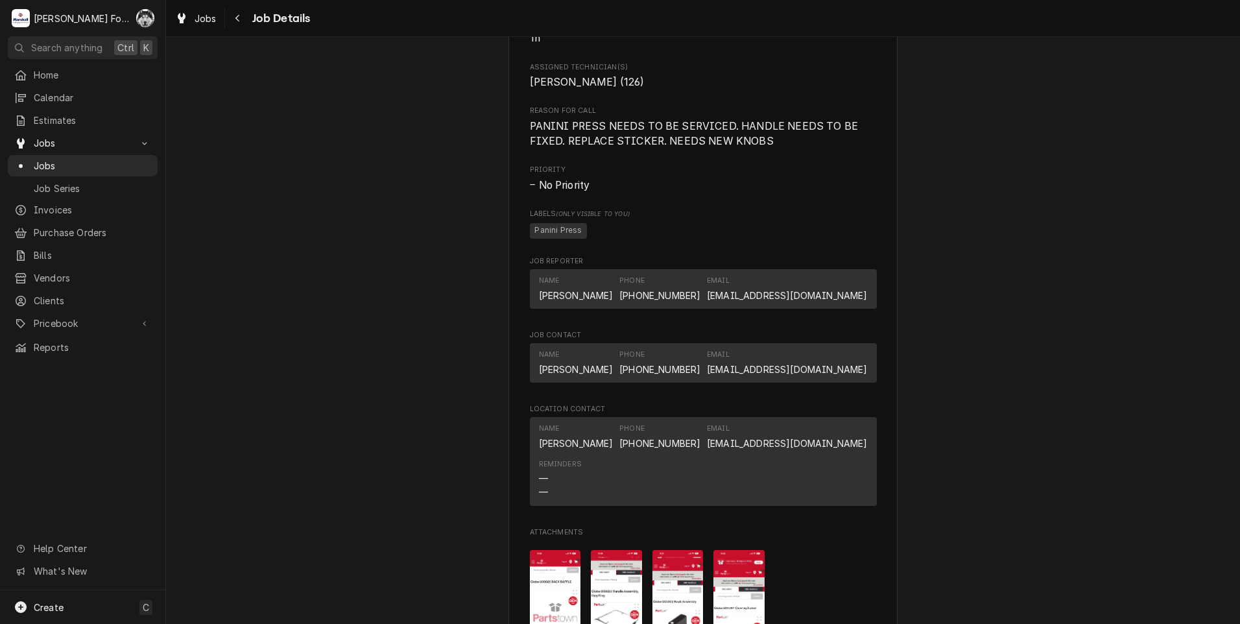
scroll to position [1405, 0]
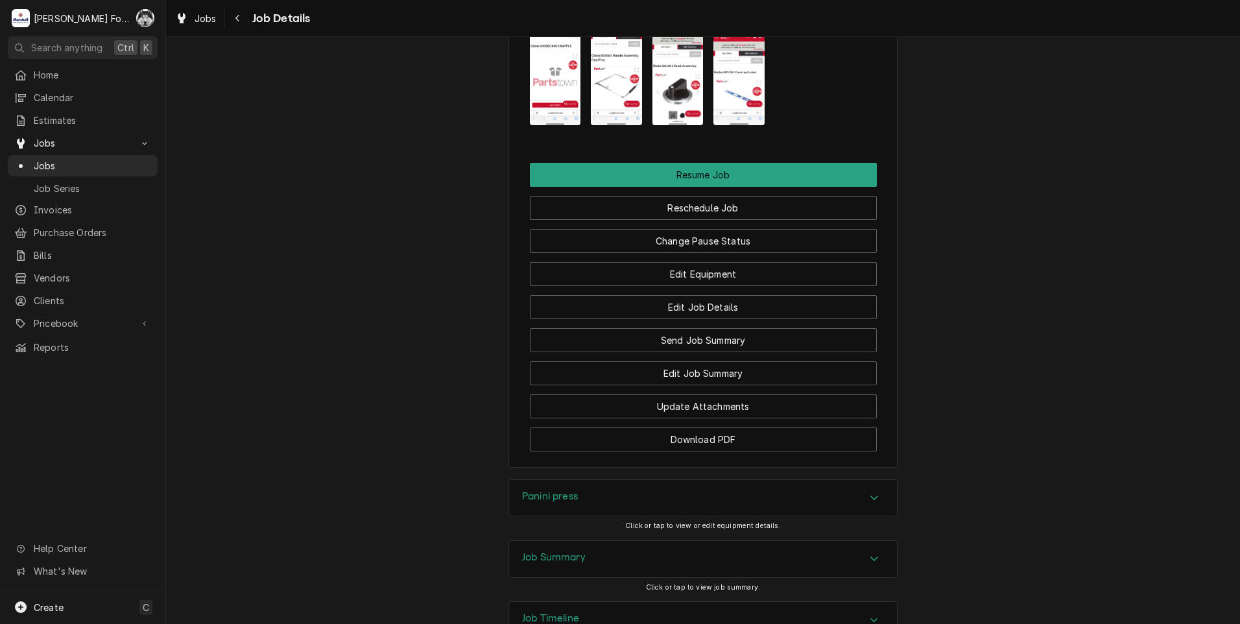
click at [547, 101] on img "Attachments" at bounding box center [555, 69] width 51 height 111
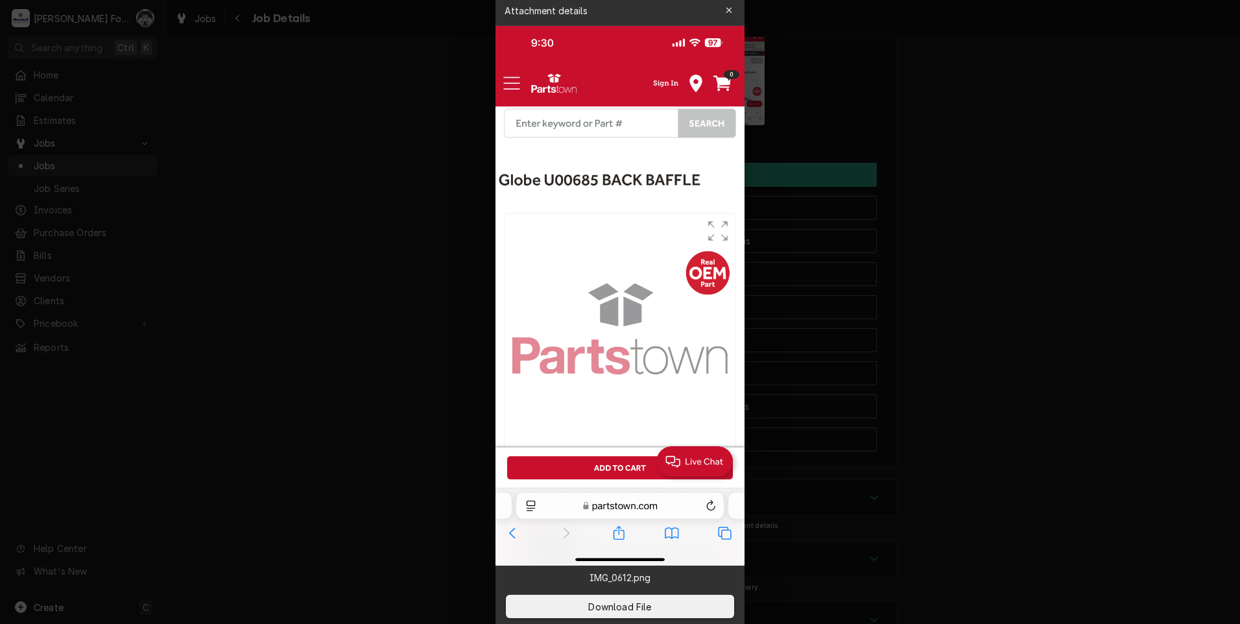
click at [398, 285] on div at bounding box center [620, 312] width 1240 height 624
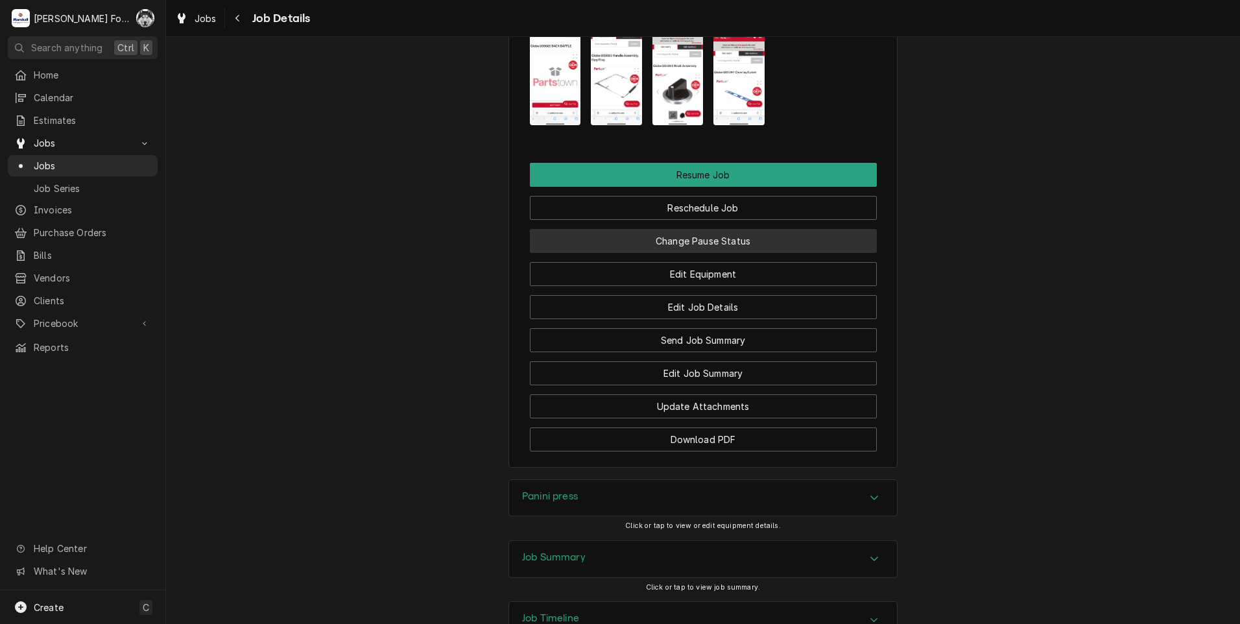
click at [632, 253] on button "Change Pause Status" at bounding box center [703, 241] width 347 height 24
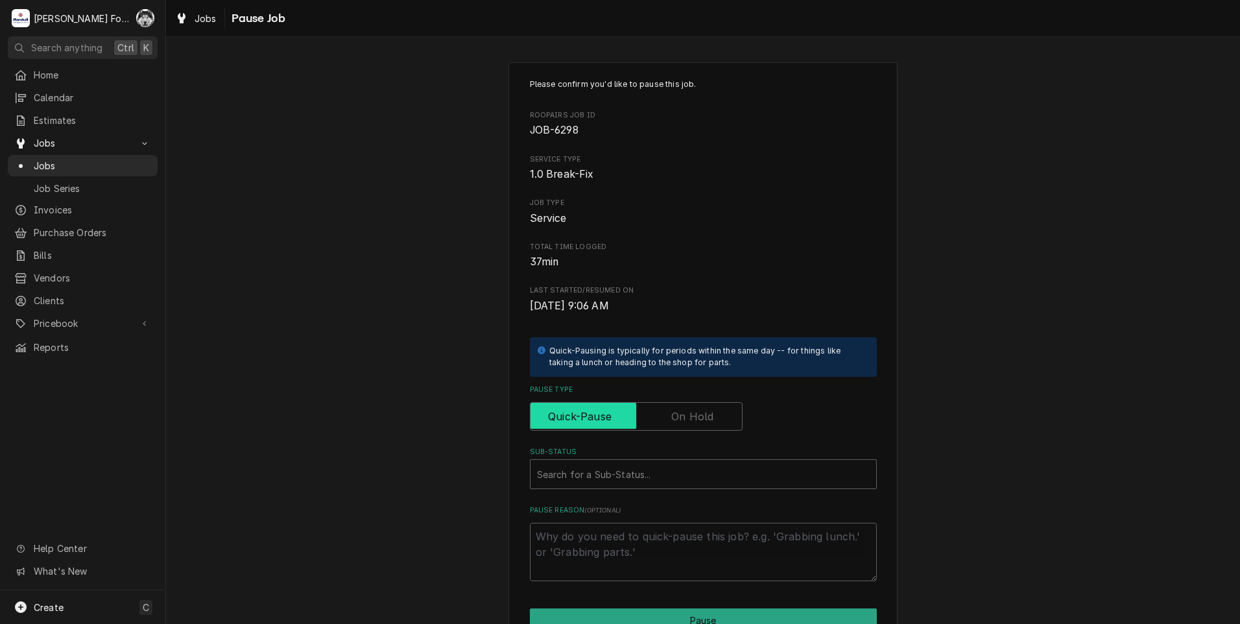
click at [667, 412] on input "Pause Type" at bounding box center [636, 416] width 201 height 29
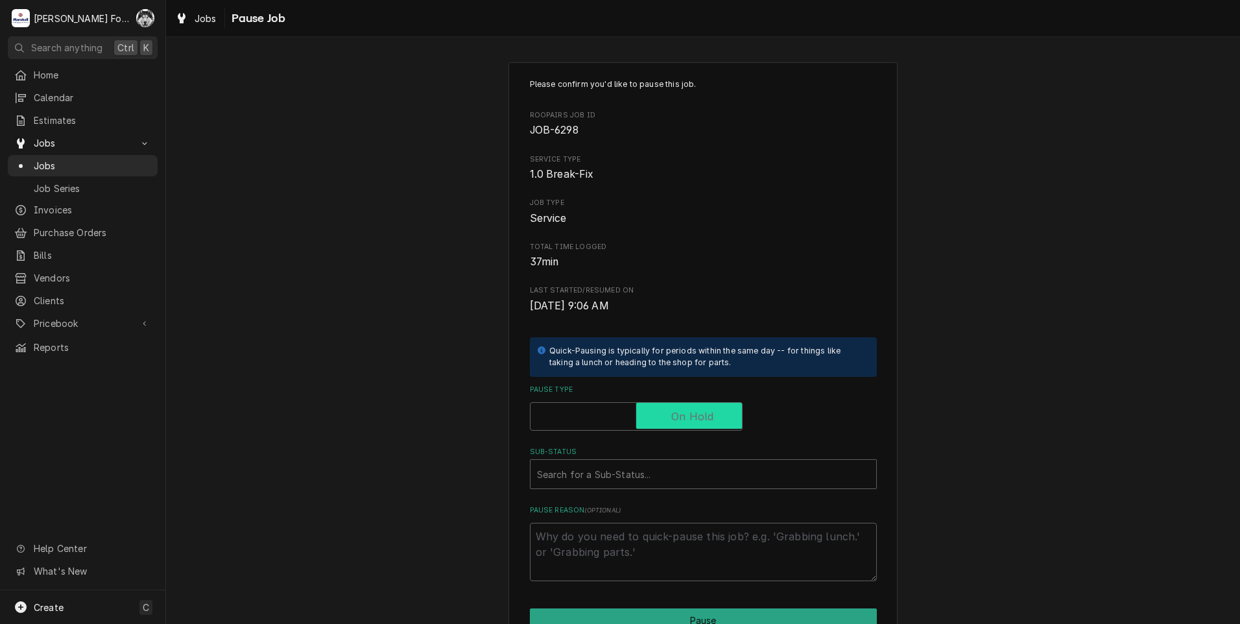
checkbox input "true"
click at [613, 482] on div "Sub-Status" at bounding box center [703, 473] width 333 height 23
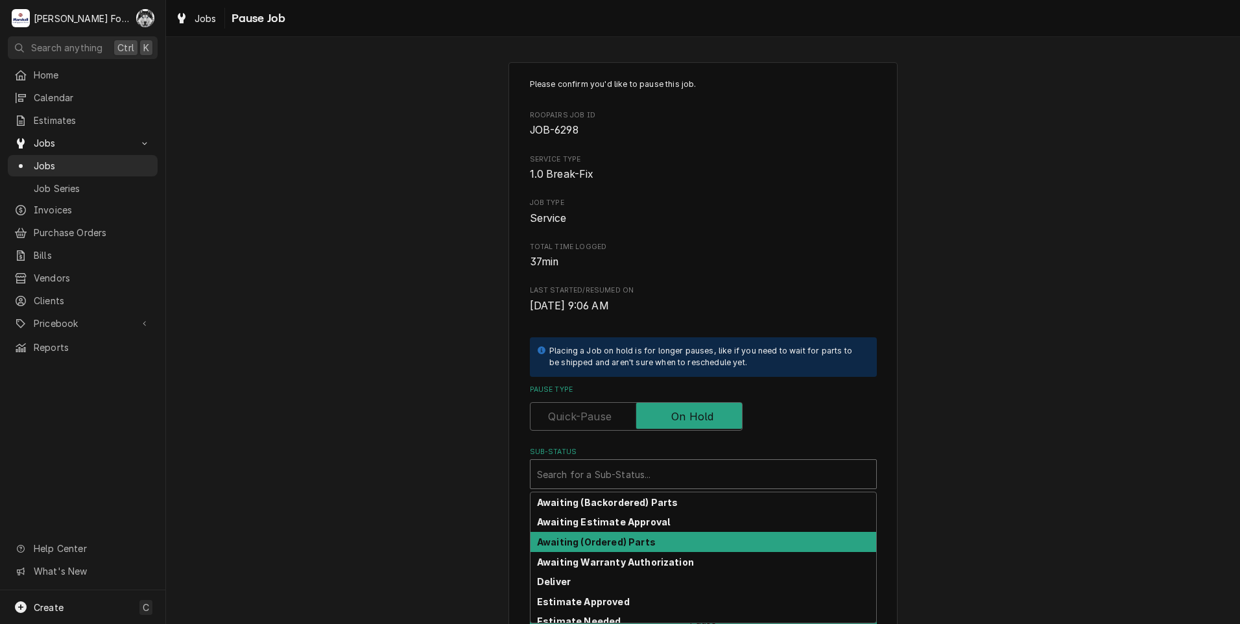
click at [596, 546] on strong "Awaiting (Ordered) Parts" at bounding box center [596, 541] width 119 height 11
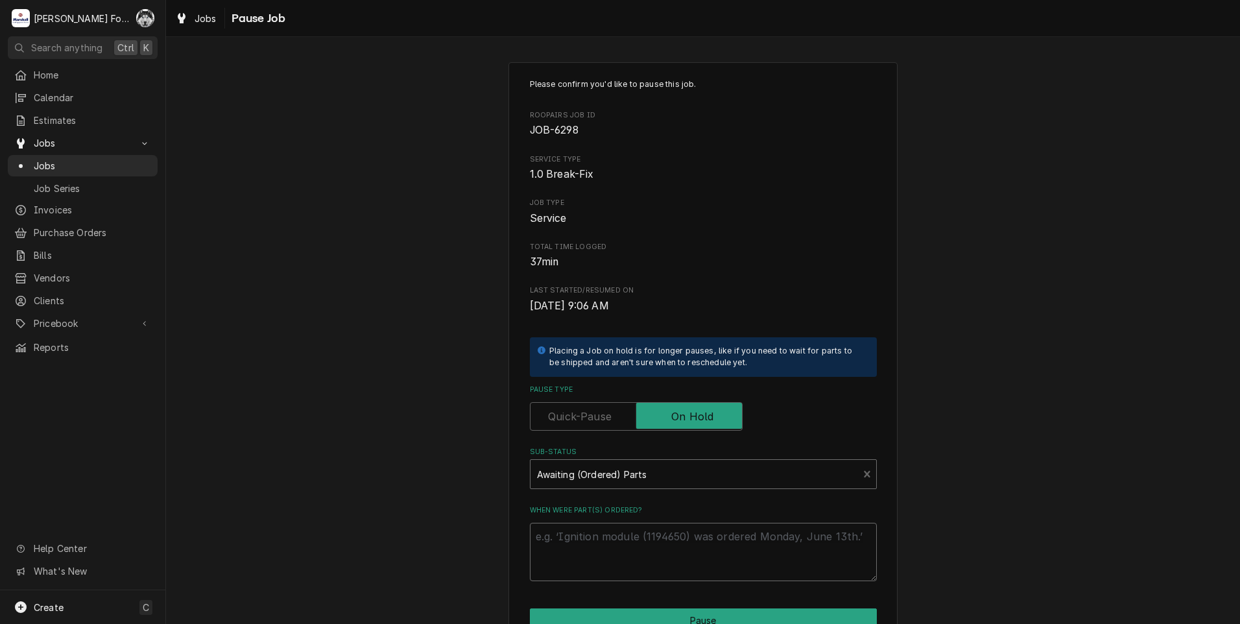
click at [591, 541] on textarea "When were part(s) ordered?" at bounding box center [703, 552] width 347 height 58
type textarea "x"
type textarea "B"
type textarea "x"
type textarea "Ba"
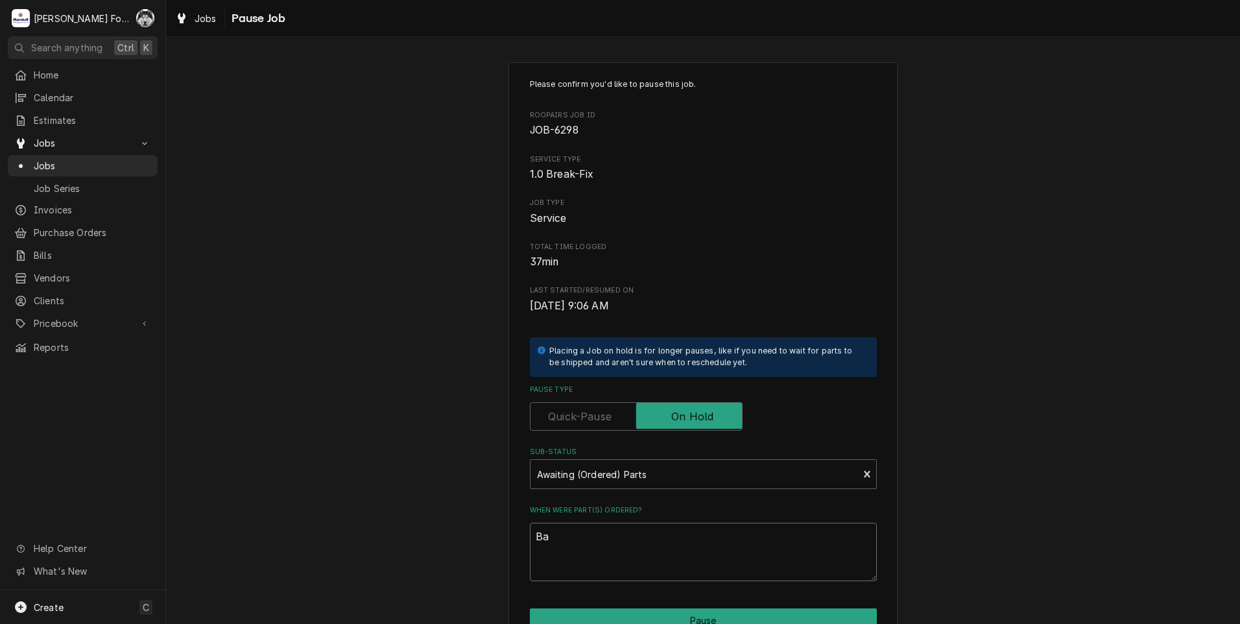
type textarea "x"
type textarea "Bac"
type textarea "x"
type textarea "Bac"
type textarea "x"
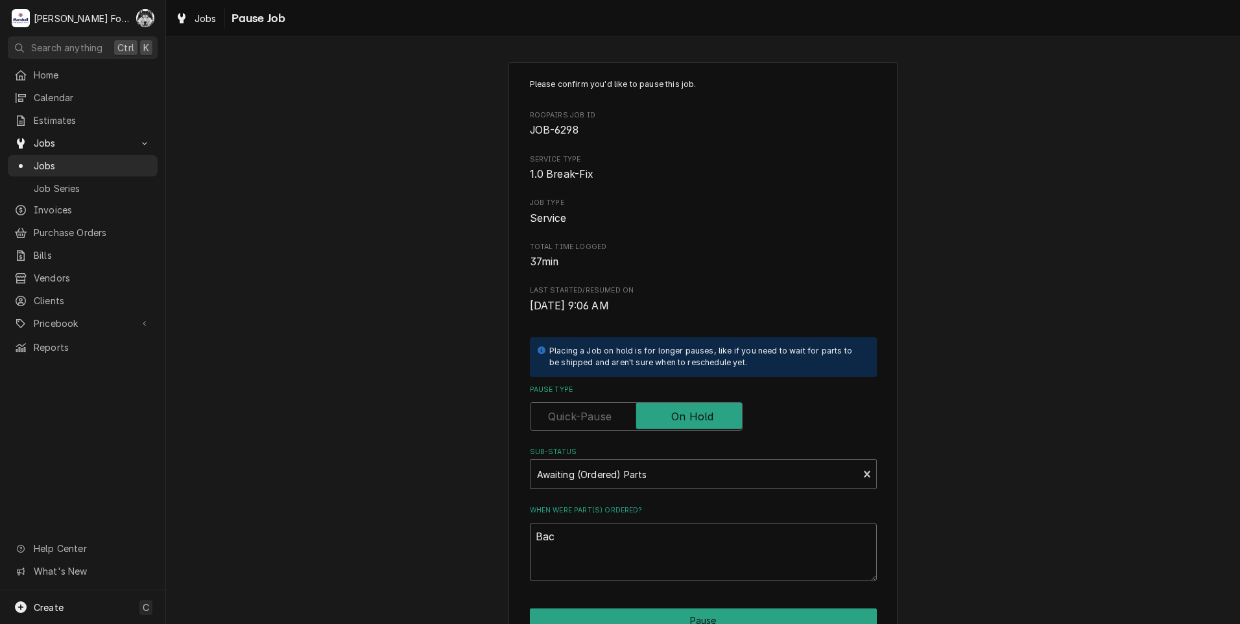
type textarea "Bac"
type textarea "x"
type textarea "Back"
type textarea "x"
type textarea "Back"
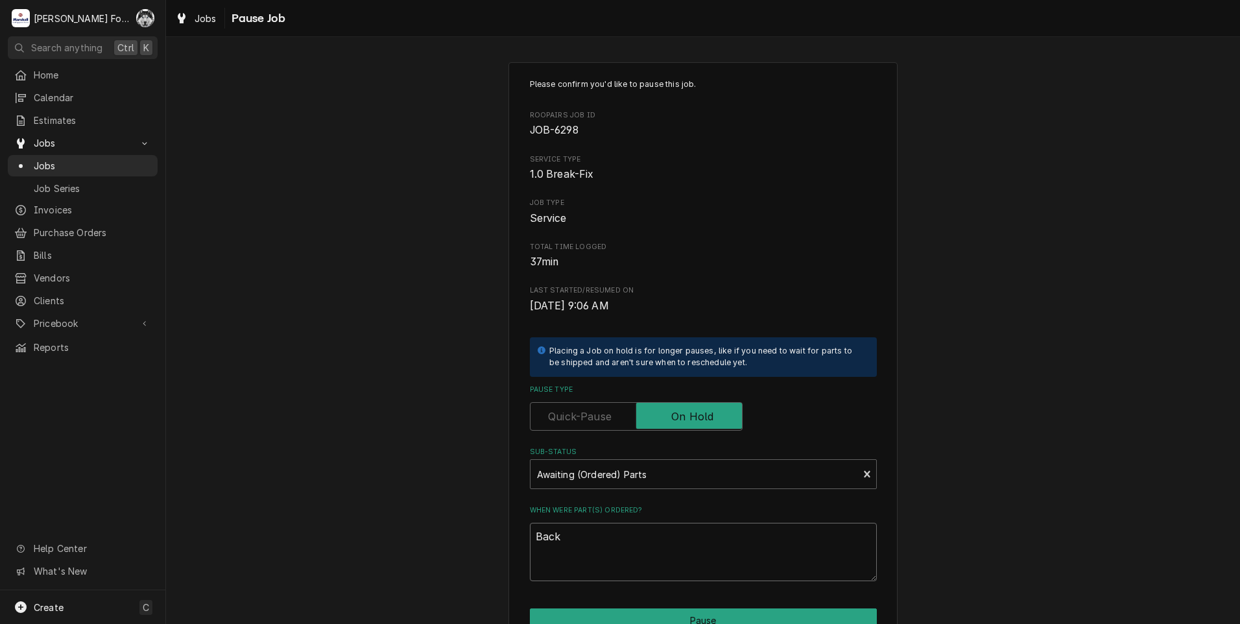
type textarea "x"
type textarea "Back B"
type textarea "x"
type textarea "Back Ba"
type textarea "x"
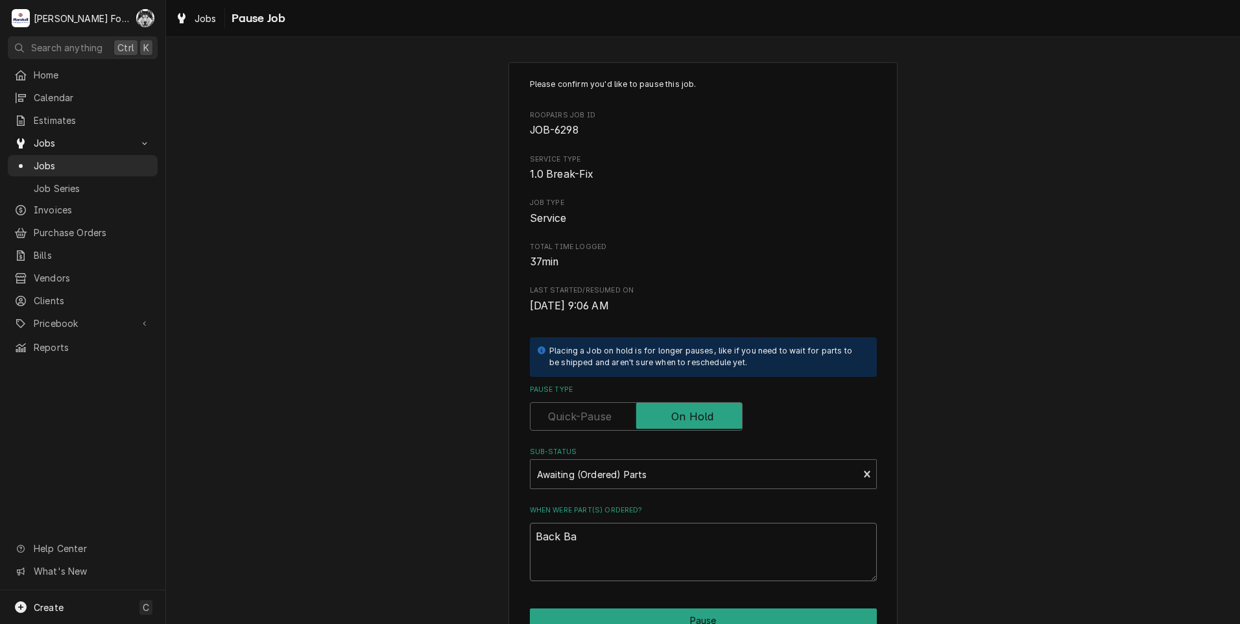
type textarea "Back Baf"
type textarea "x"
type textarea "Back Baff"
type textarea "x"
type textarea "Back Baffl"
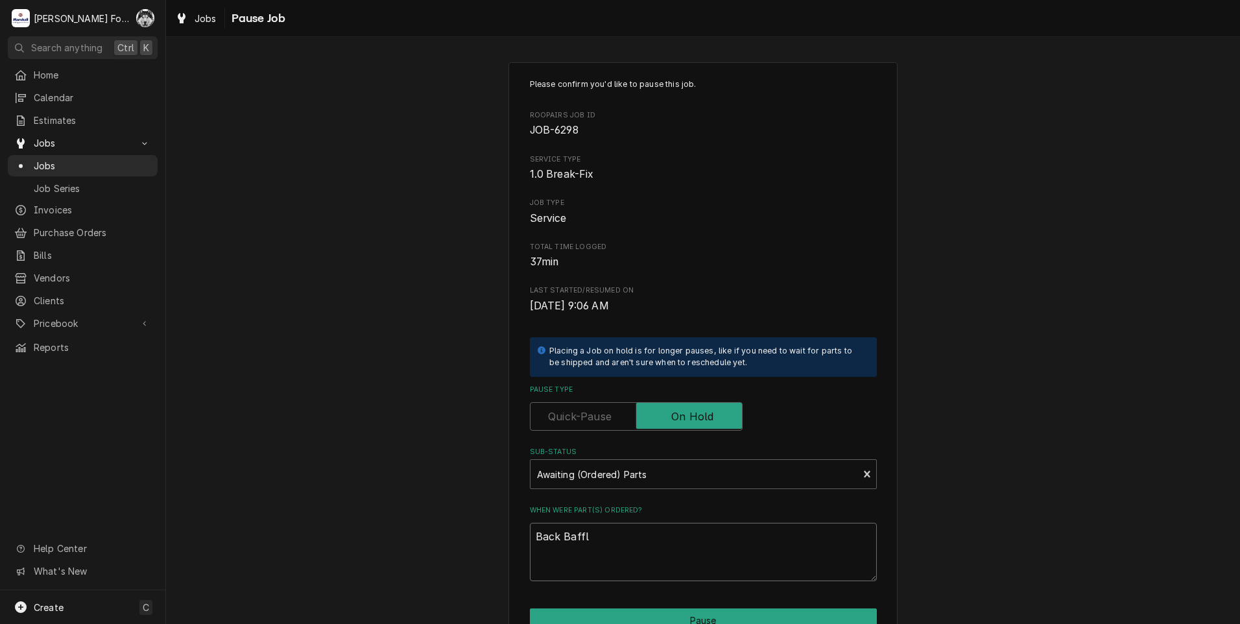
type textarea "x"
type textarea "Back Baffle"
type textarea "x"
type textarea "Back Baffle"
type textarea "x"
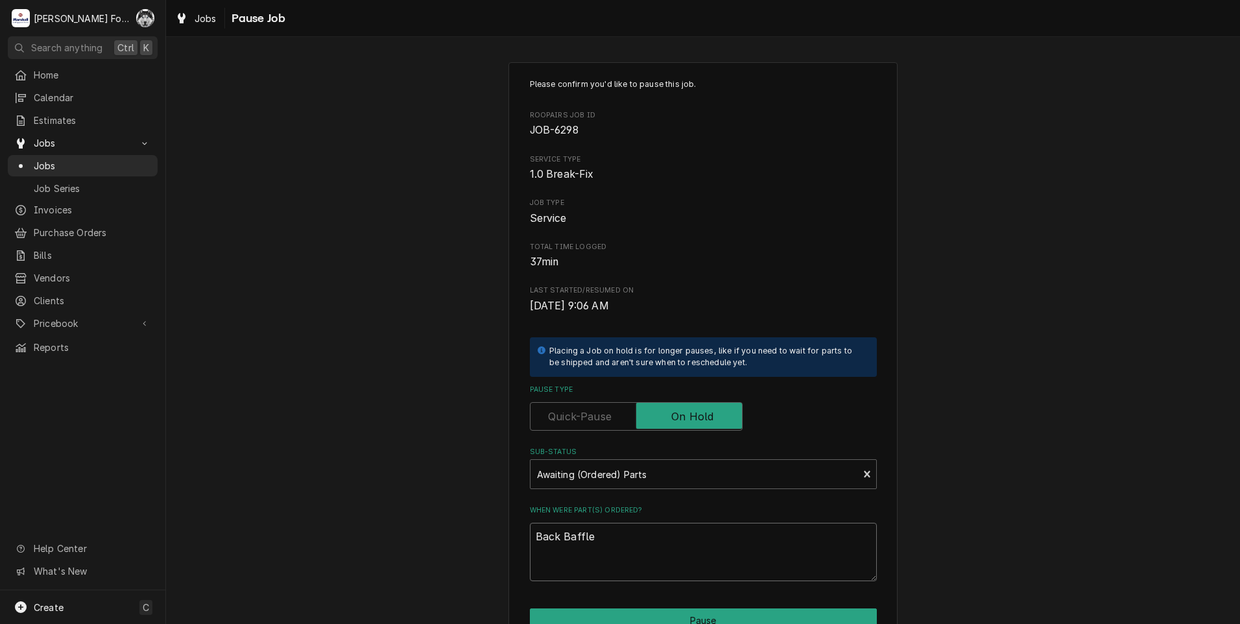
type textarea "Back Baffle o"
type textarea "x"
type textarea "Back Baffle on"
type textarea "x"
type textarea "Back Baffle on"
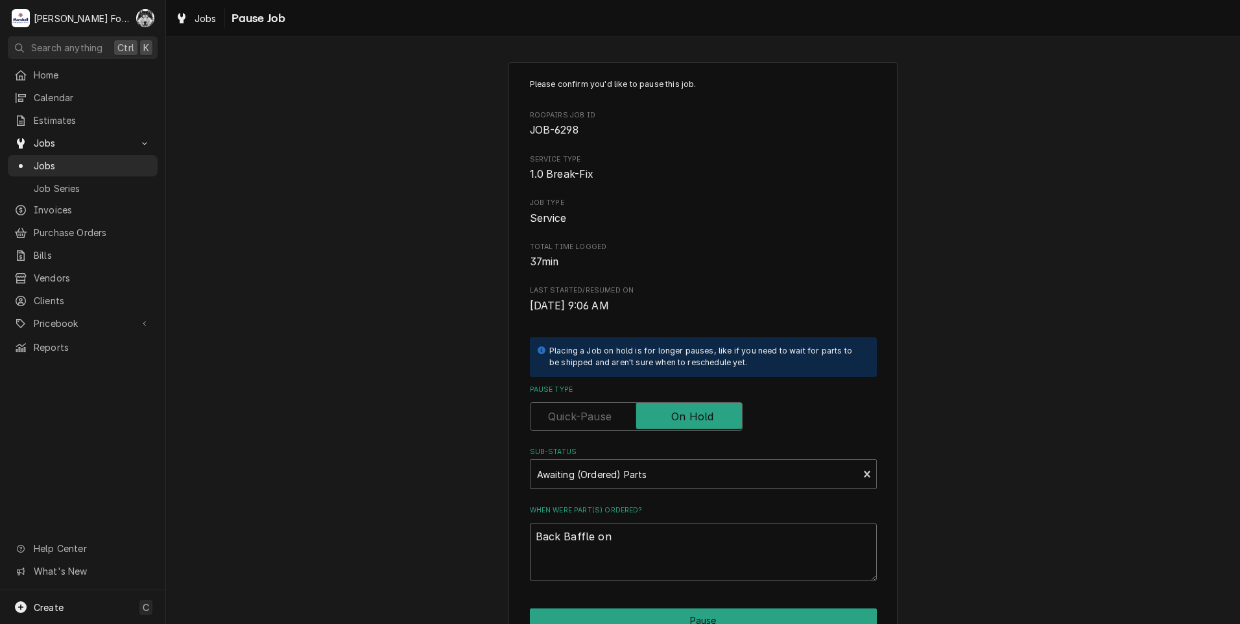
type textarea "x"
type textarea "Back Baffle on B"
type textarea "x"
type textarea "Back Baffle on BO"
type textarea "x"
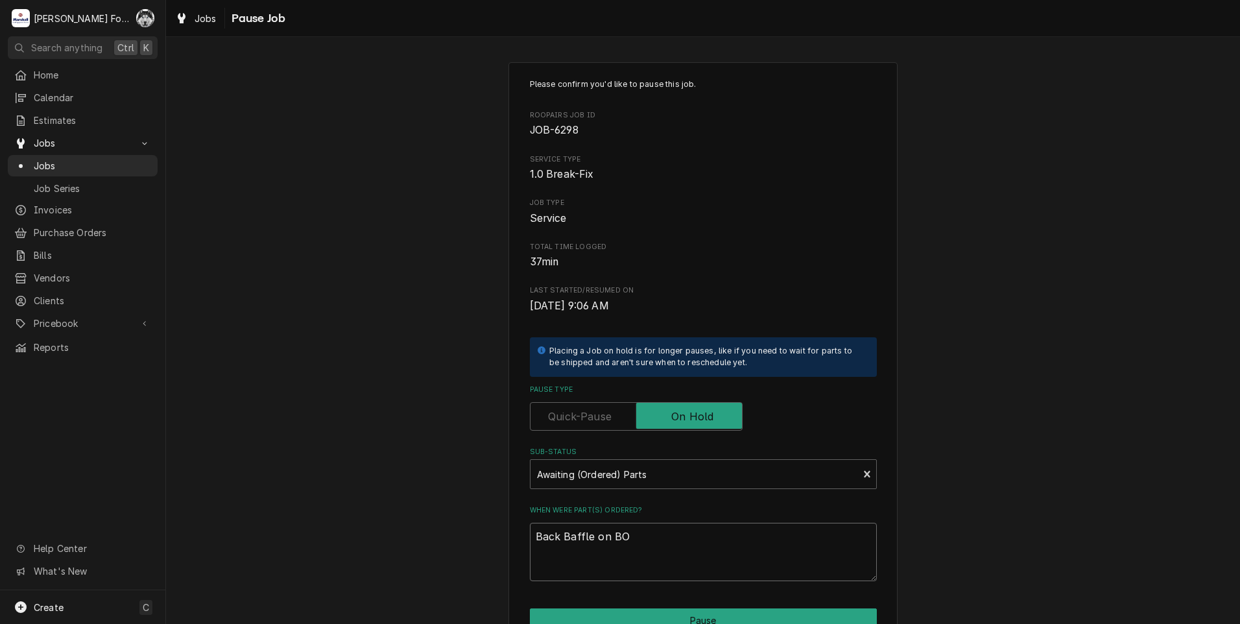
type textarea "Back Baffle on BO"
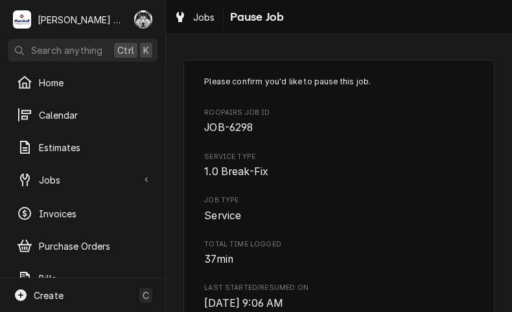
type textarea "x"
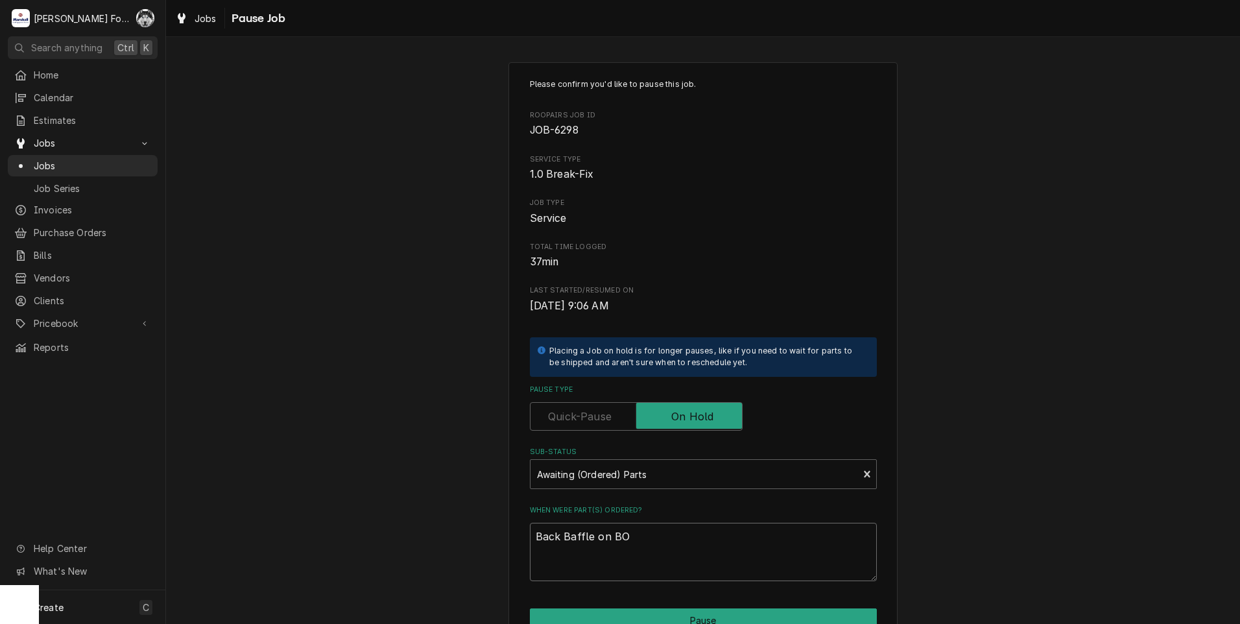
type textarea "Back Baffle on BO"
click at [641, 540] on textarea "Back Baffle on BO" at bounding box center [703, 552] width 347 height 58
type textarea "x"
type textarea "Back Baffle on BO"
type textarea "x"
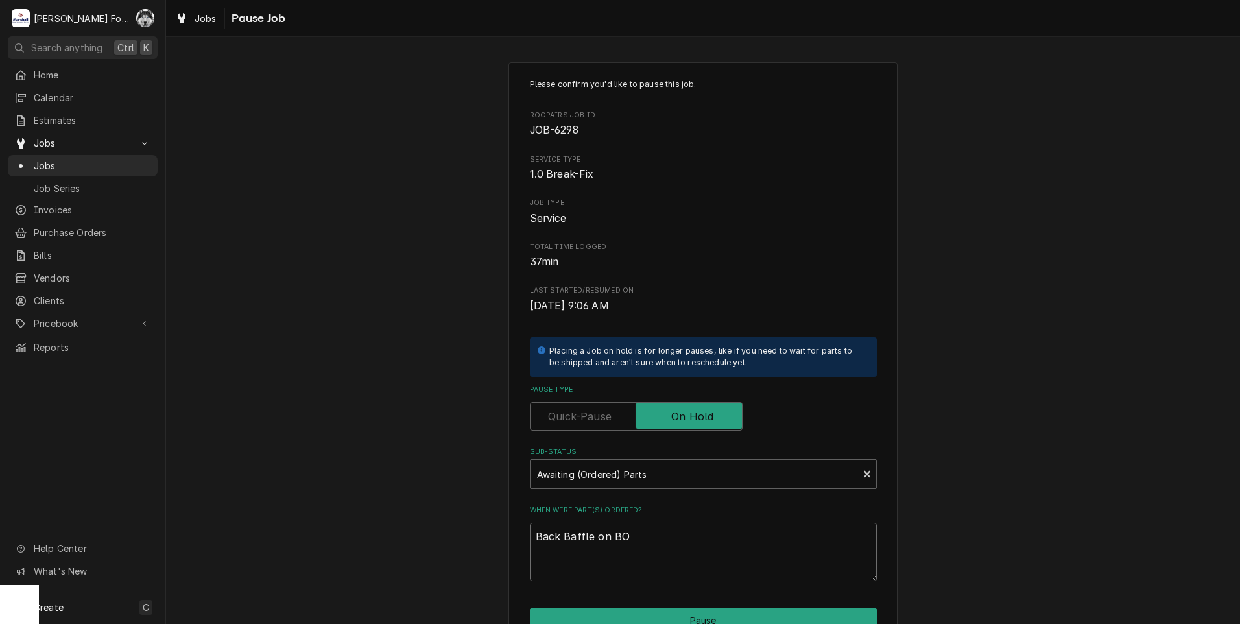
type textarea "Back Baffle on BO"
type textarea "x"
type textarea "Back Baffle on BO t"
type textarea "x"
type textarea "Back Baffle on BO ti"
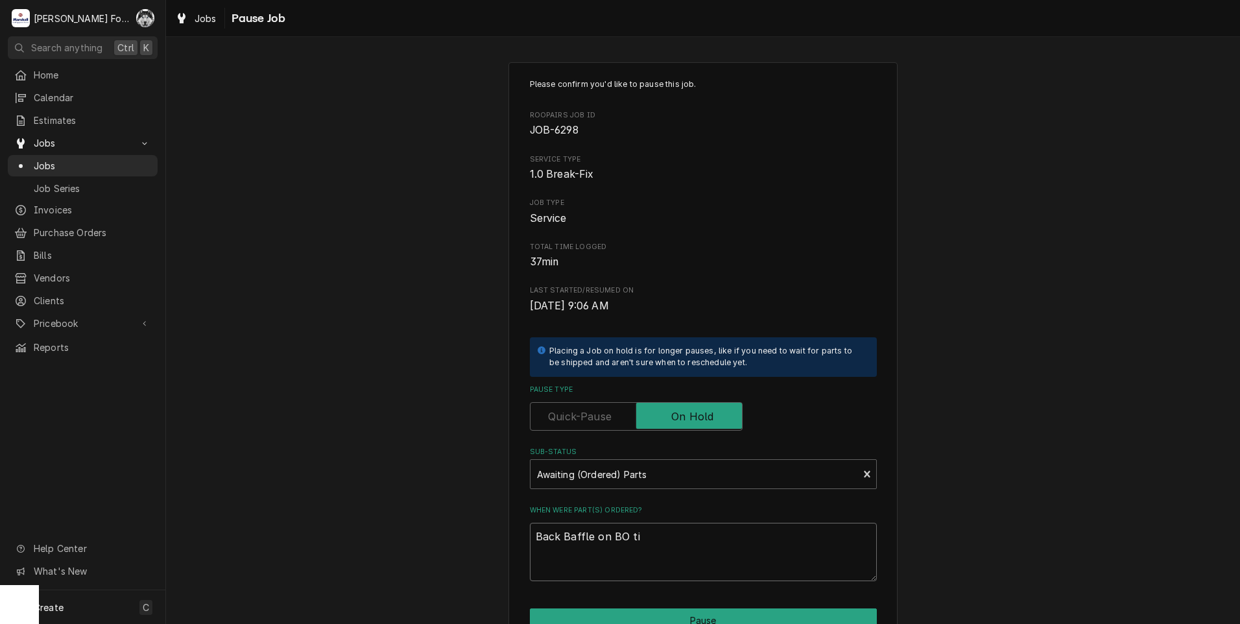
type textarea "x"
type textarea "Back Baffle on BO til"
type textarea "x"
type textarea "Back Baffle on BO till"
type textarea "x"
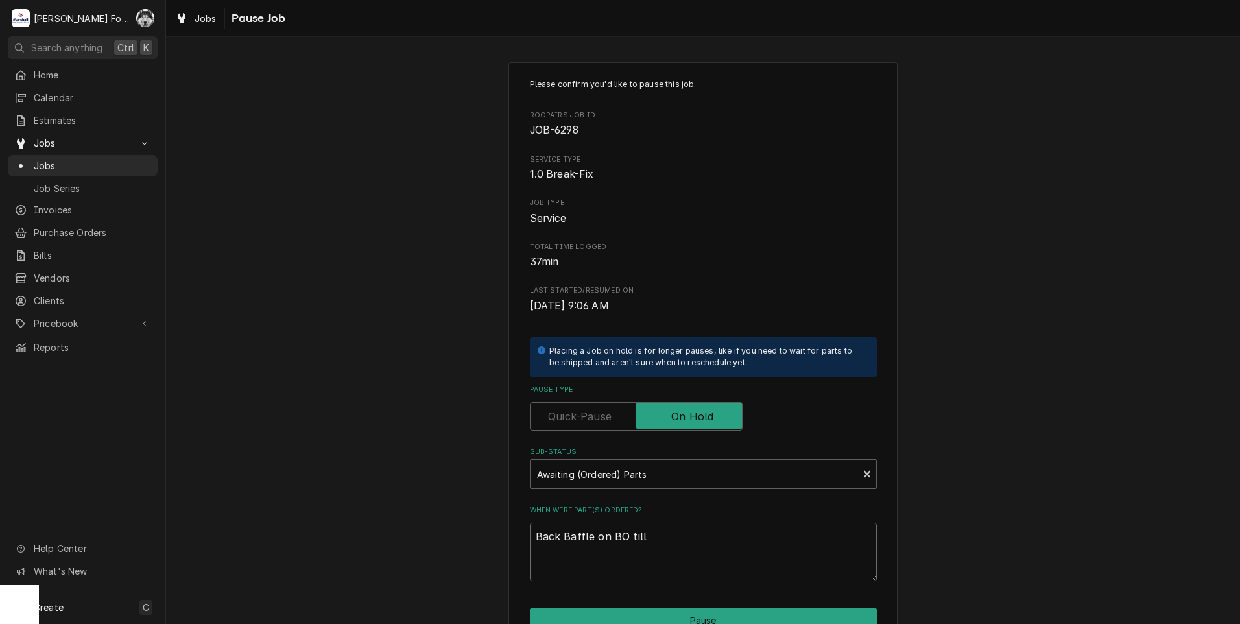
type textarea "Back Baffle on BO till"
click at [654, 531] on textarea "Back Baffle on BO till" at bounding box center [703, 552] width 347 height 58
type textarea "x"
type textarea "Back Baffle on BO till 9"
type textarea "x"
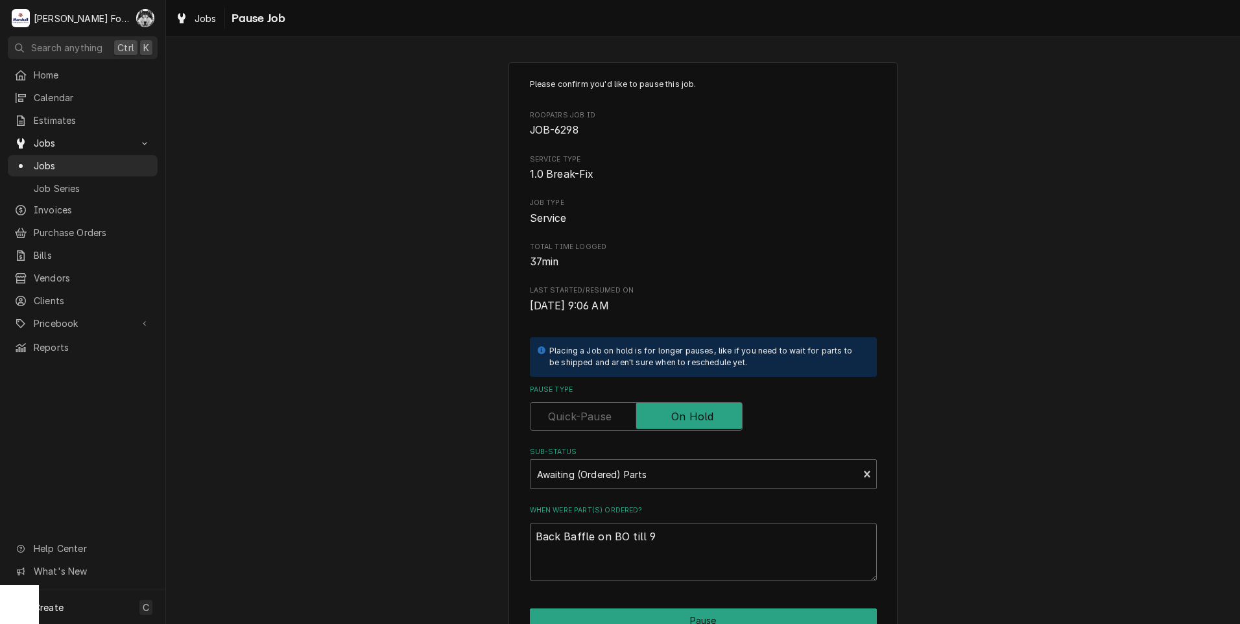
type textarea "Back Baffle on BO till 9/"
type textarea "x"
type textarea "Back Baffle on BO till 9/2"
type textarea "x"
type textarea "Back Baffle on BO till 9/25"
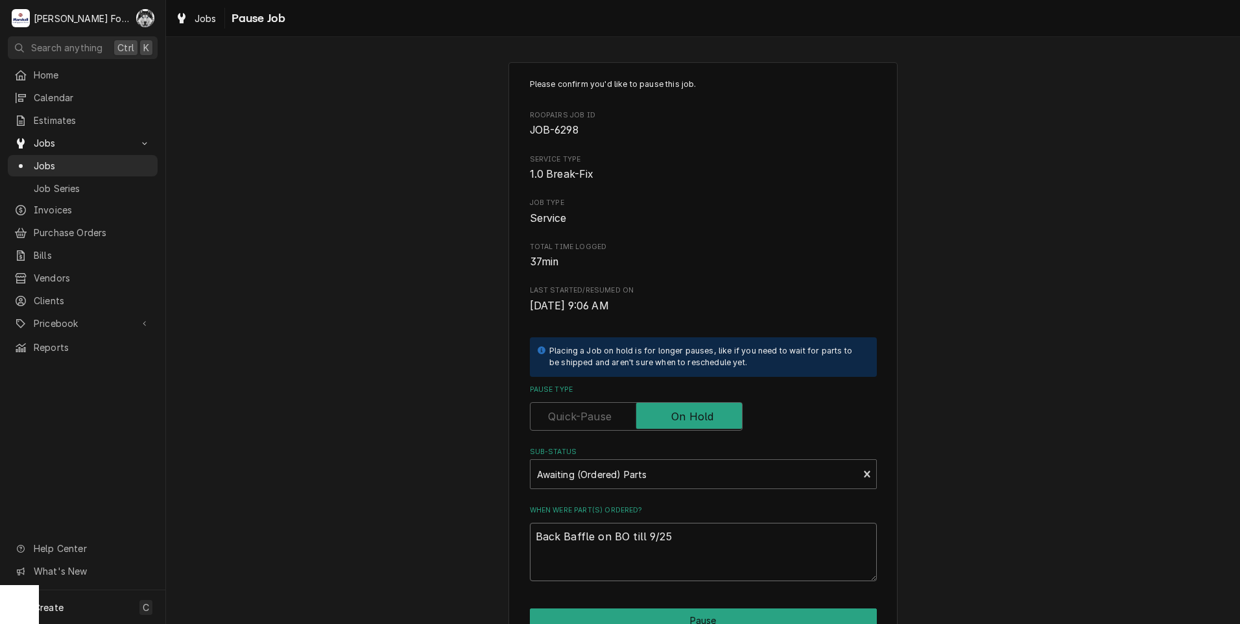
drag, startPoint x: 638, startPoint y: 536, endPoint x: 625, endPoint y: 542, distance: 15.1
click at [625, 542] on textarea "Back Baffle on BO till 9/25" at bounding box center [703, 552] width 347 height 58
type textarea "x"
type textarea "Back Baffle on BO e9/25"
type textarea "x"
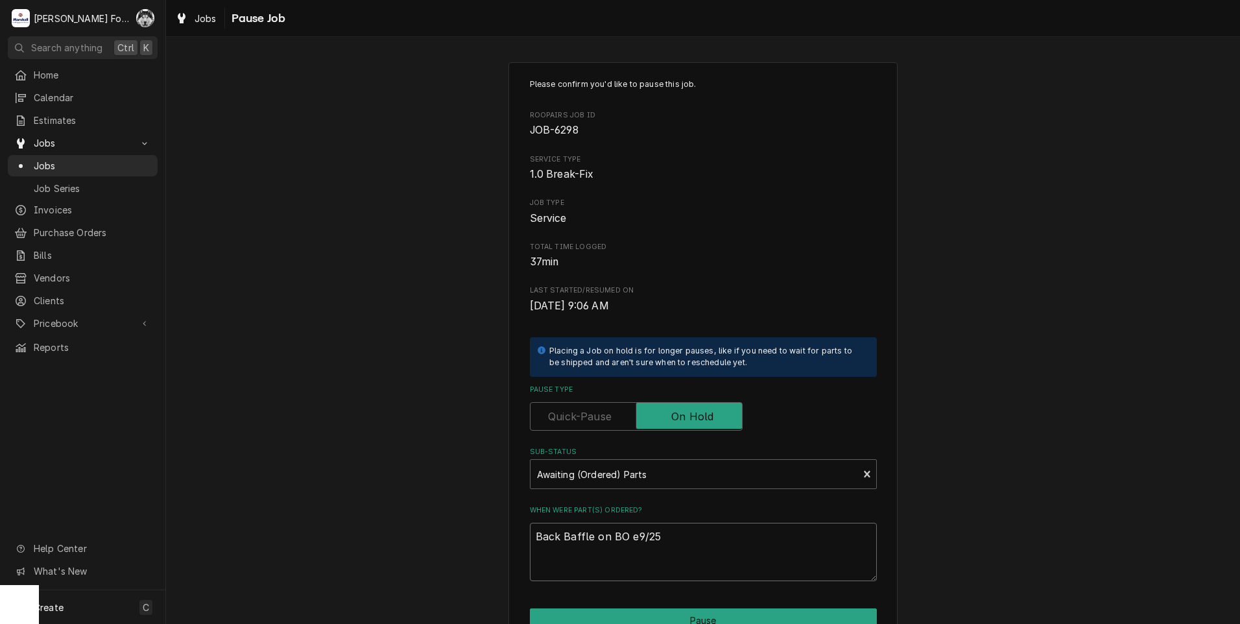
type textarea "Back Baffle on BO es9/25"
type textarea "x"
type textarea "Back Baffle on BO est9/25"
type textarea "x"
type textarea "Back Baffle on BO est 9/25"
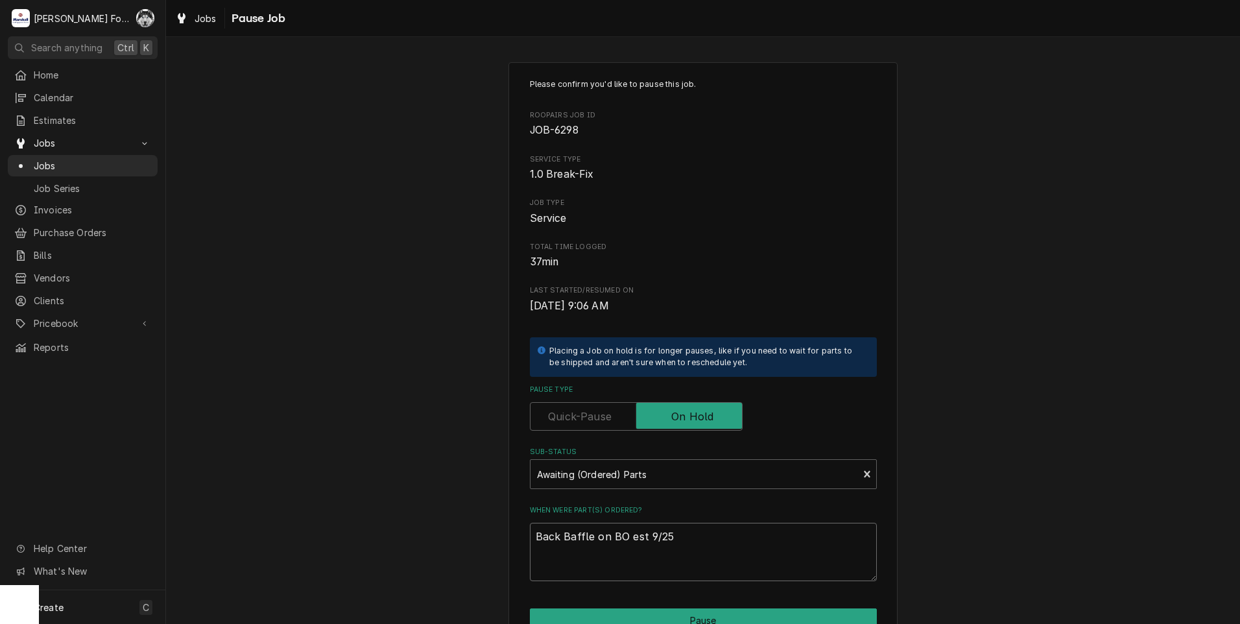
type textarea "x"
type textarea "Back Baffle on BO est e9/25"
type textarea "x"
type textarea "Back Baffle on BO est et9/25"
type textarea "x"
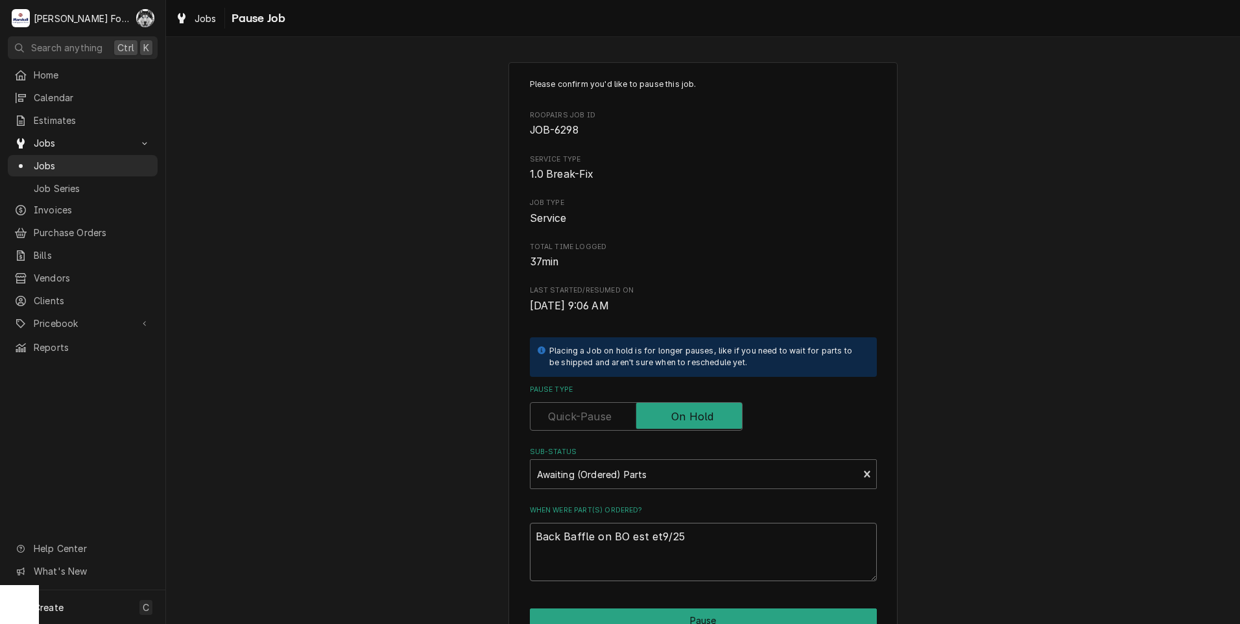
type textarea "Back Baffle on BO est eta9/25"
type textarea "x"
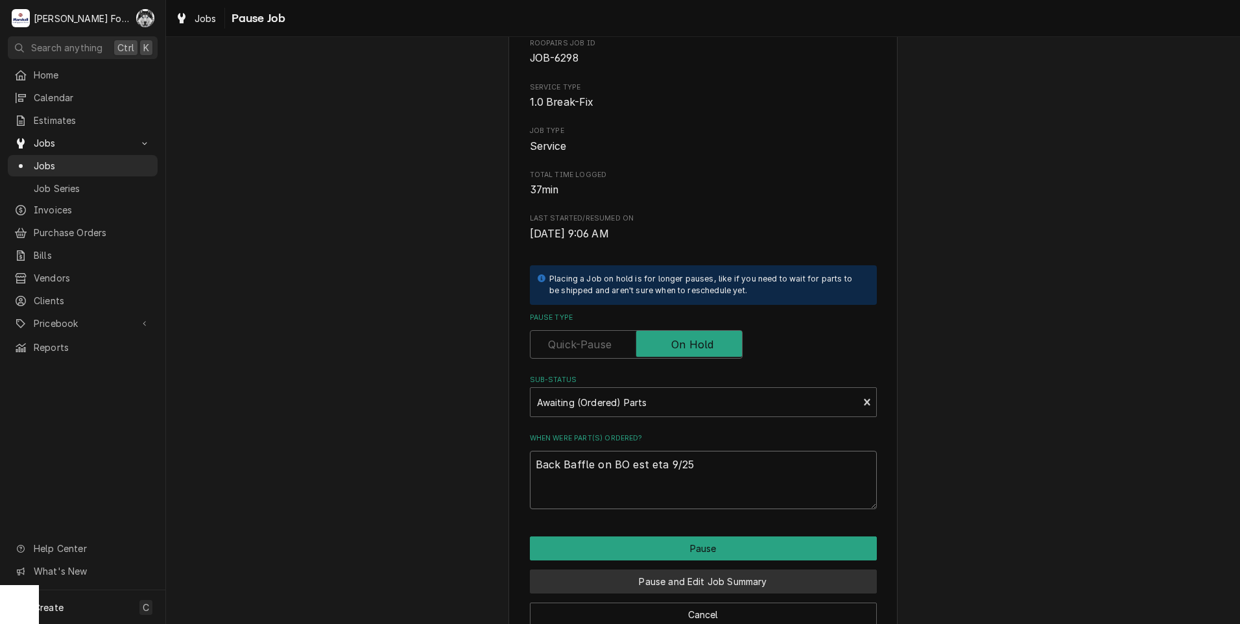
scroll to position [102, 0]
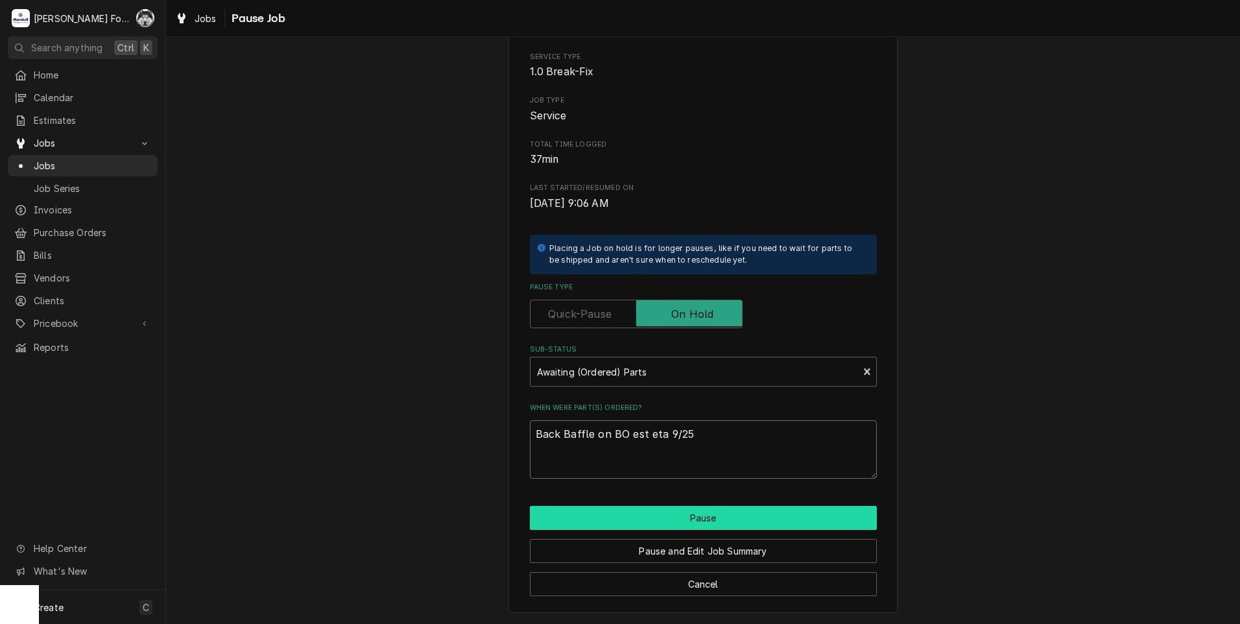
type textarea "Back Baffle on BO est eta 9/25"
click at [661, 523] on button "Pause" at bounding box center [703, 518] width 347 height 24
type textarea "x"
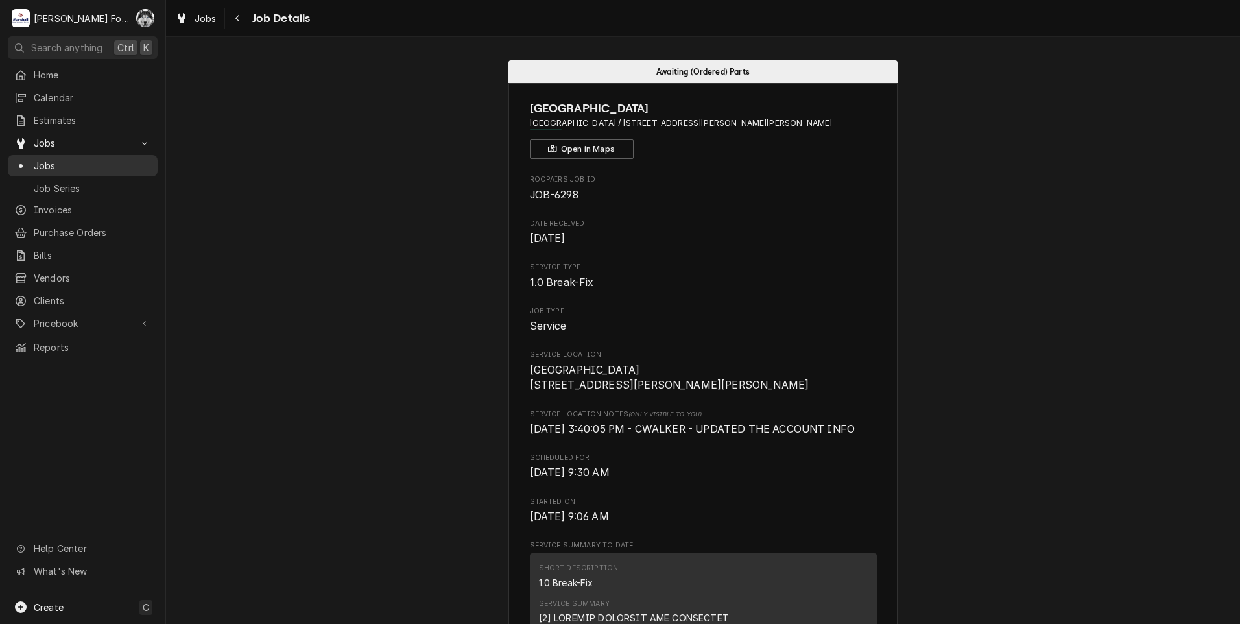
click at [41, 161] on span "Jobs" at bounding box center [92, 166] width 117 height 14
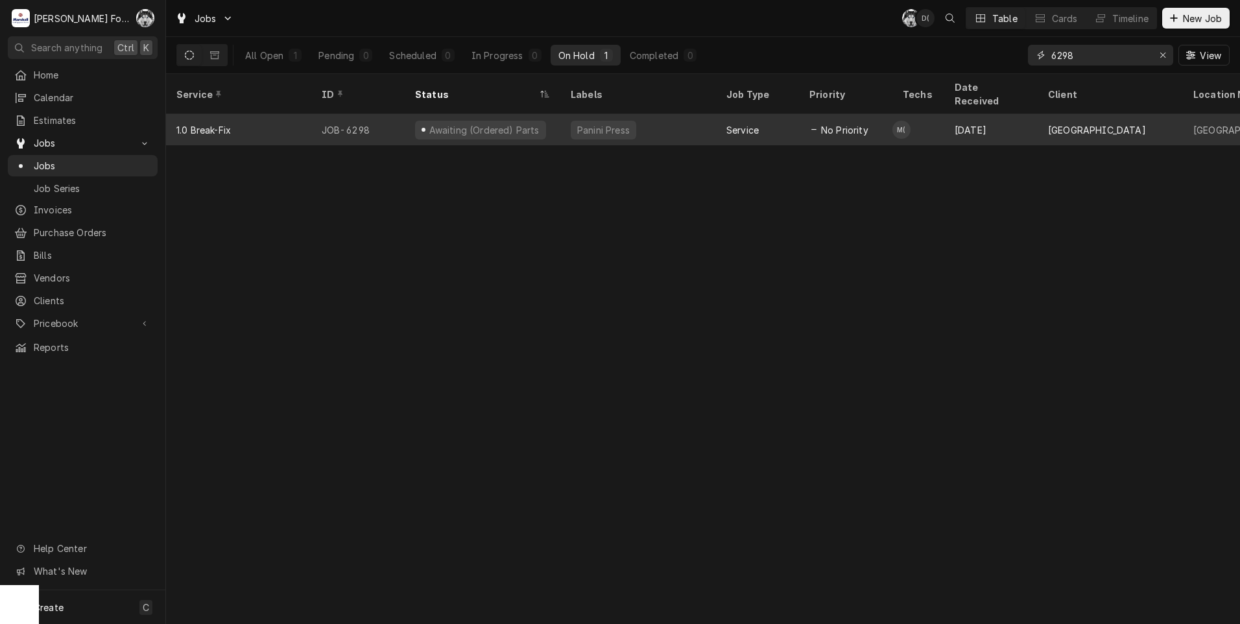
drag, startPoint x: 1086, startPoint y: 56, endPoint x: 915, endPoint y: 113, distance: 180.5
click at [915, 113] on div "Jobs C( D( Table Cards Timeline New Job All Open 1 Pending 0 Scheduled 0 In Pro…" at bounding box center [703, 312] width 1074 height 624
type input "7434"
click at [506, 118] on div "Research" at bounding box center [483, 129] width 156 height 31
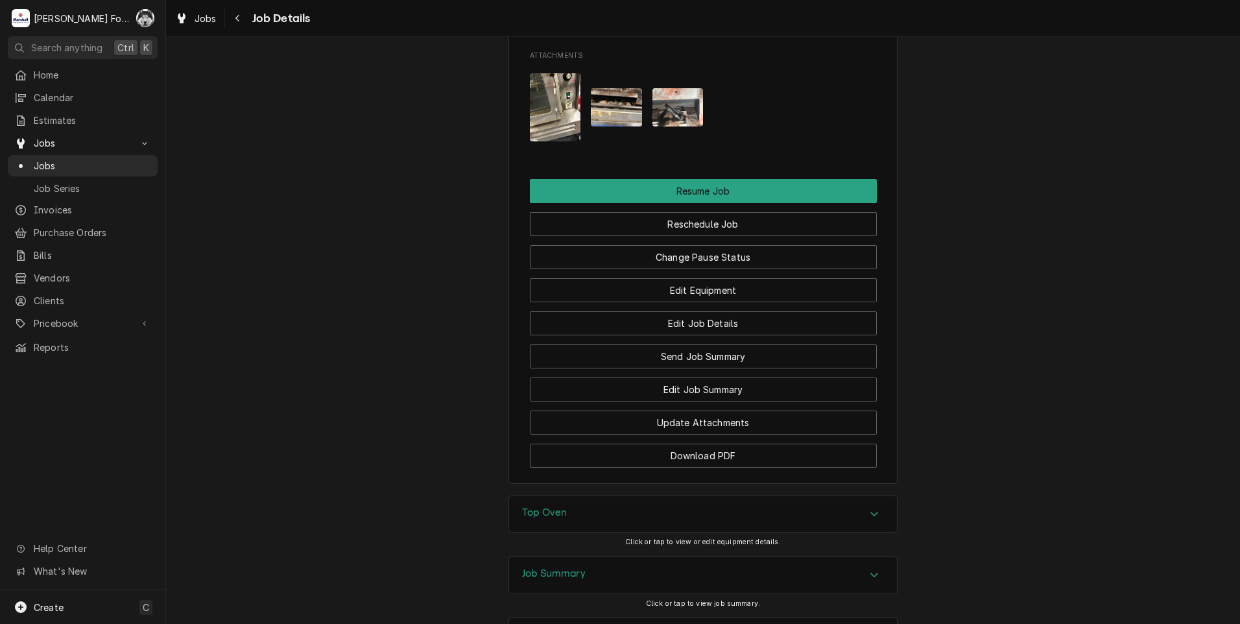
scroll to position [1802, 0]
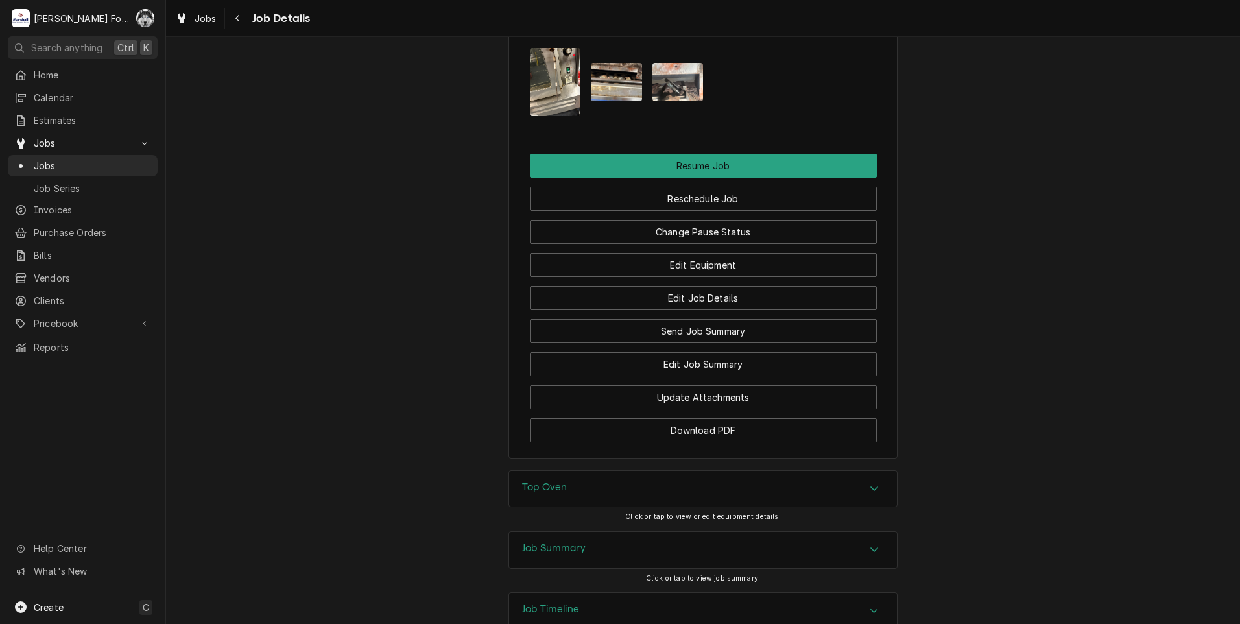
click at [571, 471] on div "Top Oven" at bounding box center [703, 489] width 388 height 36
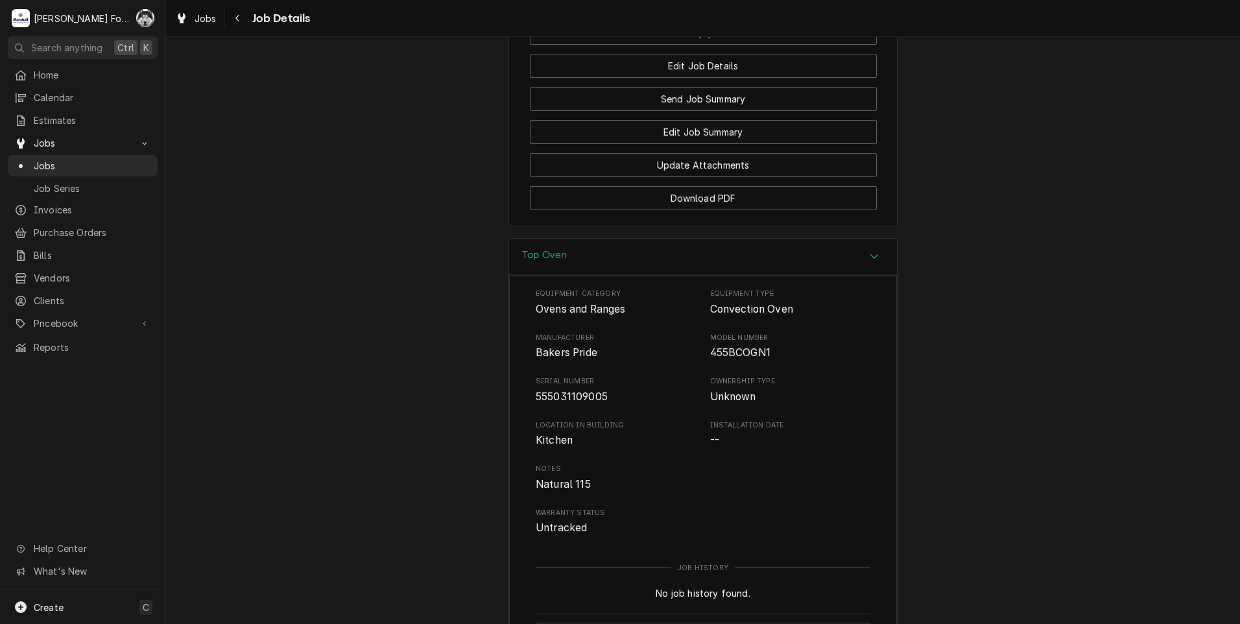
scroll to position [2126, 0]
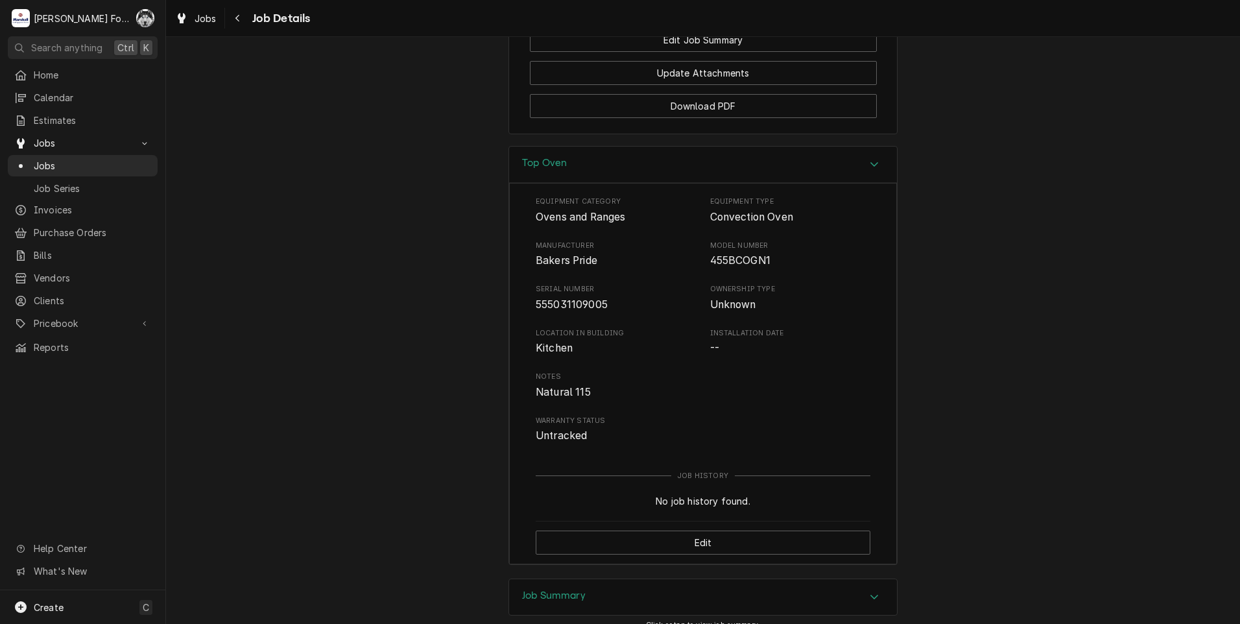
click at [561, 579] on div "Job Summary" at bounding box center [703, 597] width 388 height 36
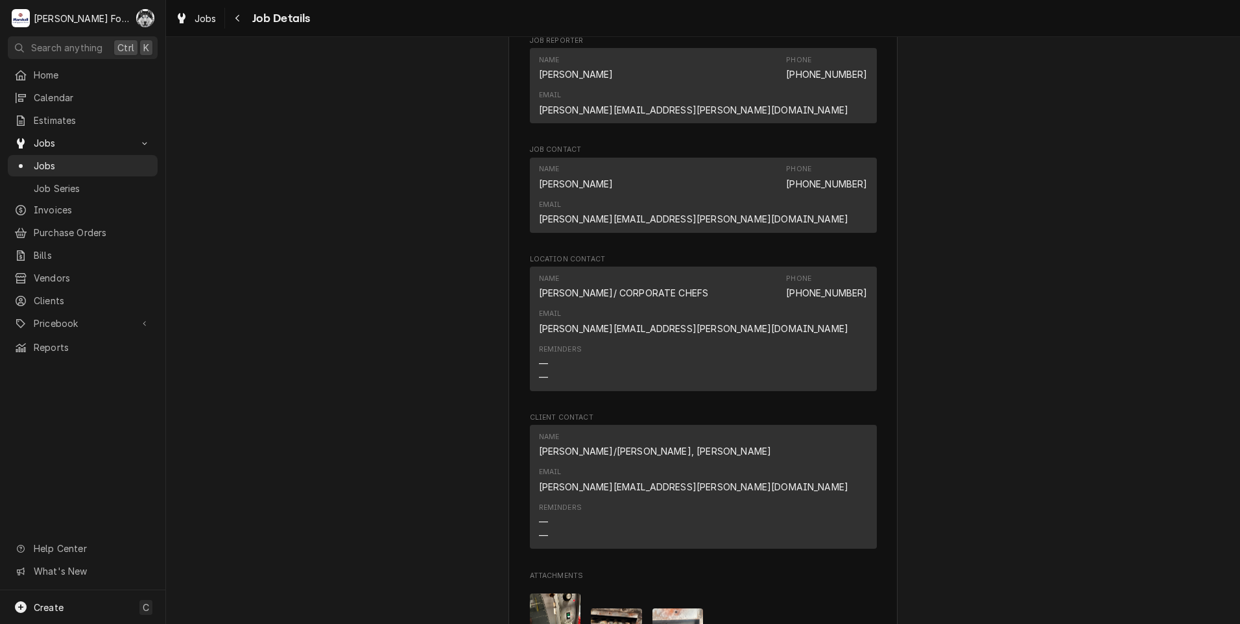
scroll to position [1370, 0]
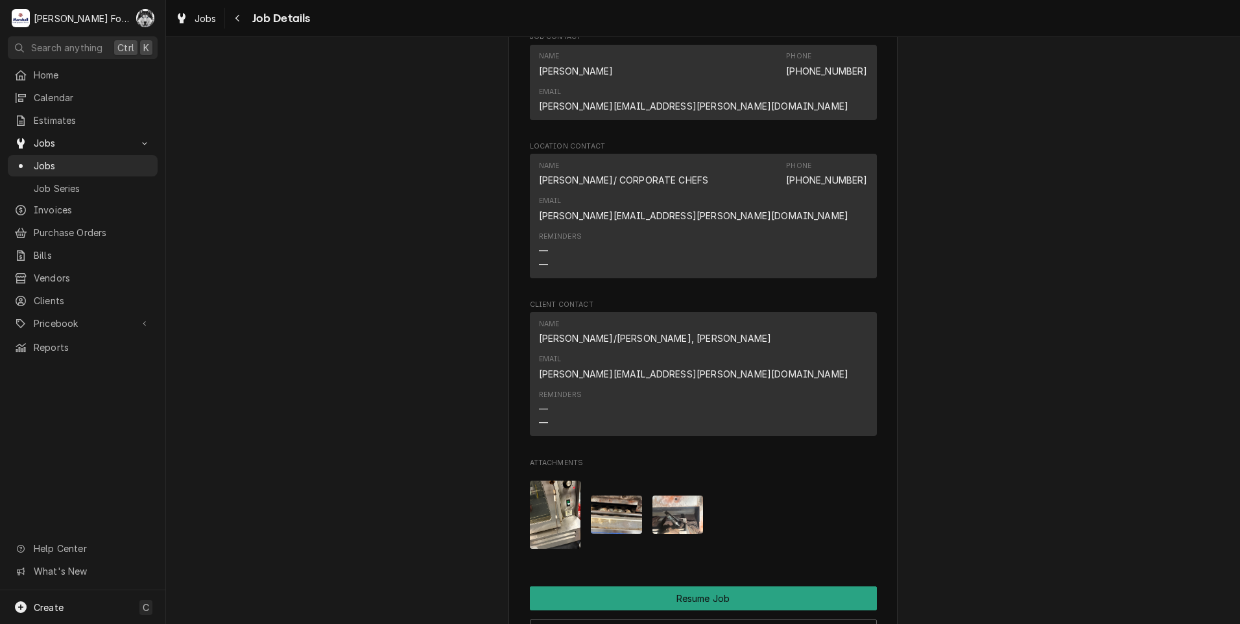
click at [540, 481] on img "Attachments" at bounding box center [555, 515] width 51 height 68
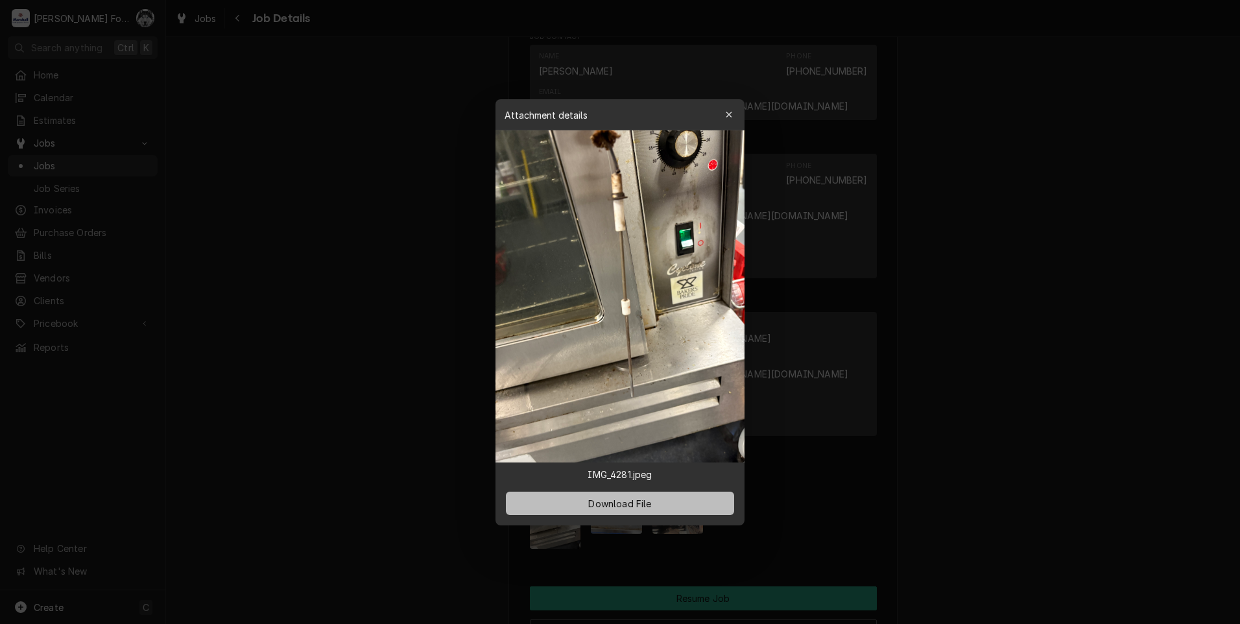
click at [624, 508] on span "Download File" at bounding box center [620, 503] width 68 height 14
click at [728, 111] on icon "button" at bounding box center [729, 114] width 7 height 9
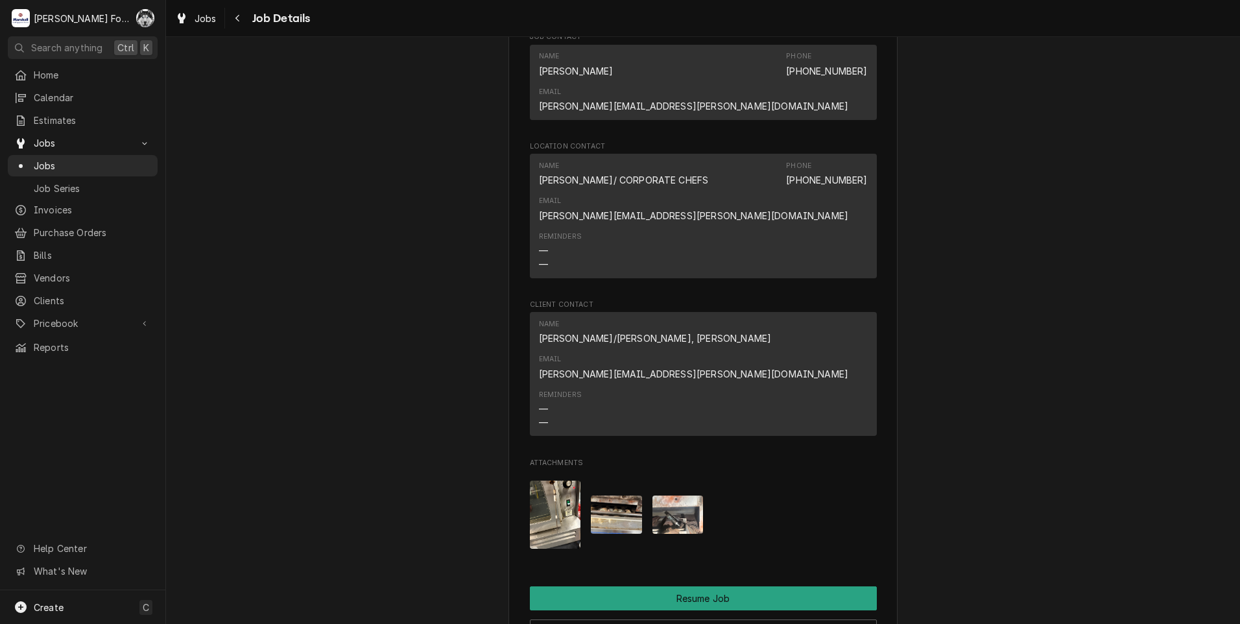
click at [613, 495] on img "Attachments" at bounding box center [616, 514] width 51 height 38
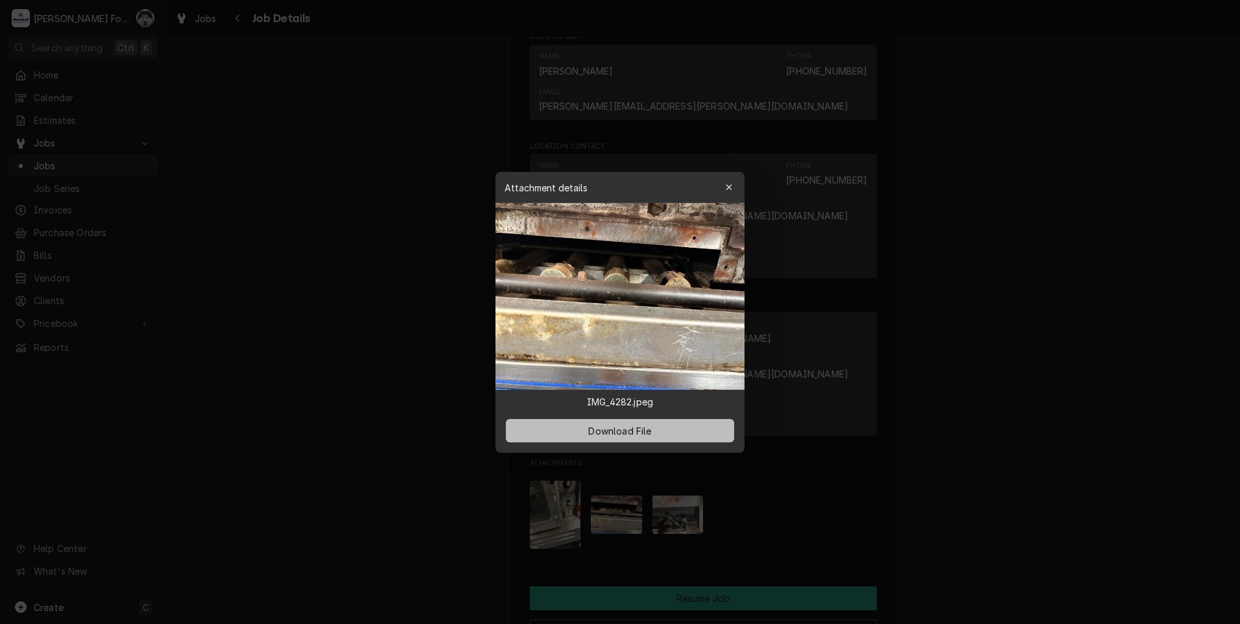
click at [634, 431] on span "Download File" at bounding box center [620, 430] width 68 height 14
click at [727, 190] on icon "button" at bounding box center [729, 187] width 7 height 9
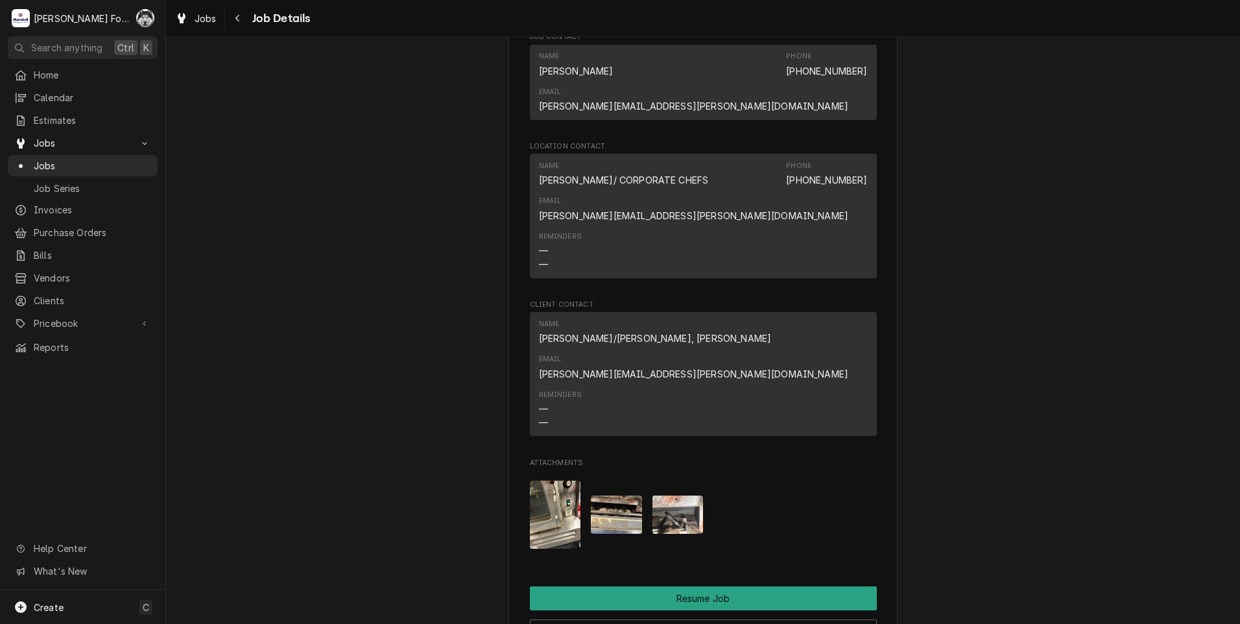
click at [662, 481] on button "Attachments" at bounding box center [677, 515] width 51 height 68
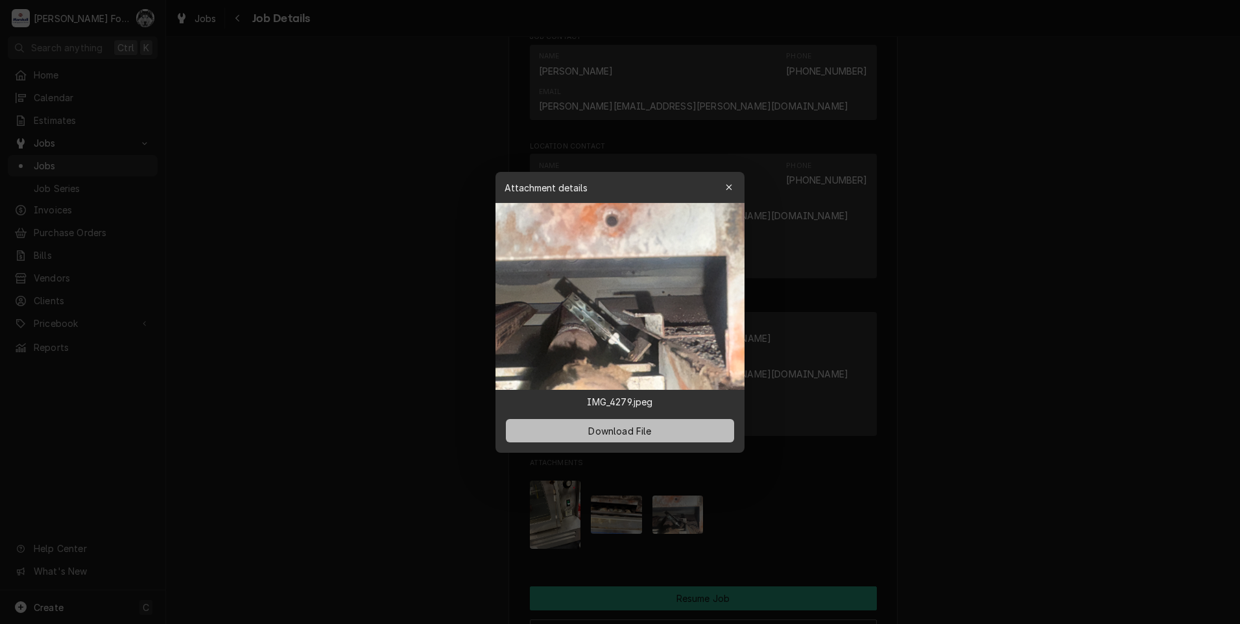
click at [635, 431] on span "Download File" at bounding box center [620, 430] width 68 height 14
click at [732, 187] on icon "button" at bounding box center [729, 187] width 7 height 9
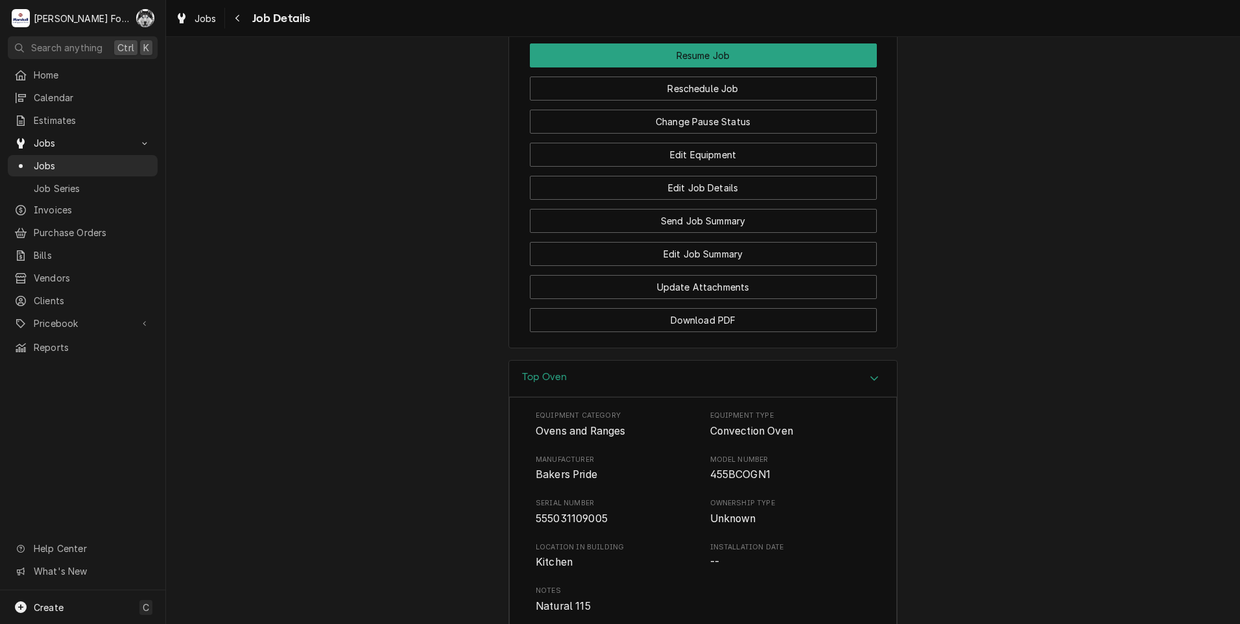
scroll to position [1911, 0]
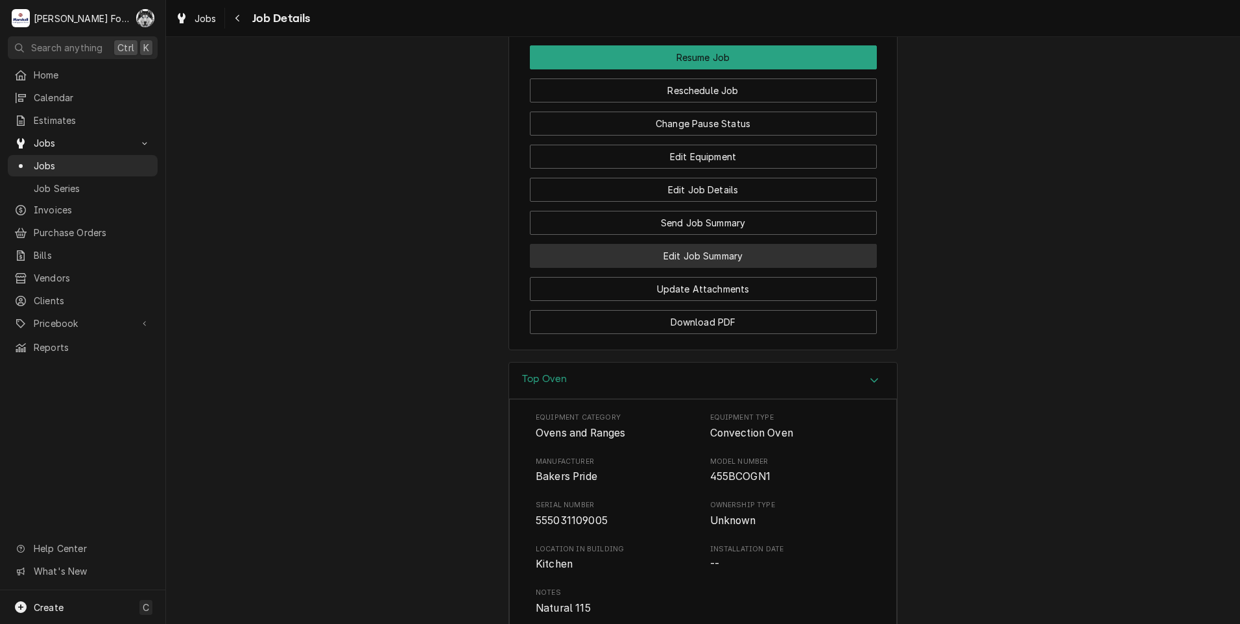
click at [690, 268] on div "Update Attachments" at bounding box center [703, 284] width 347 height 33
click at [694, 244] on button "Edit Job Summary" at bounding box center [703, 256] width 347 height 24
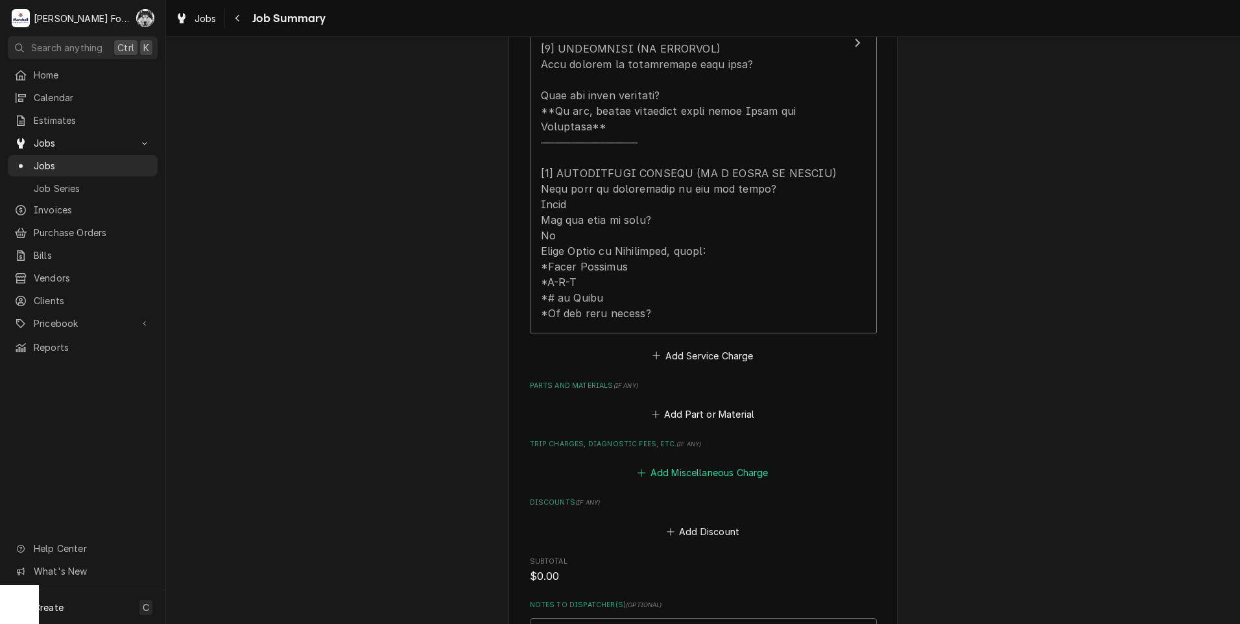
scroll to position [649, 0]
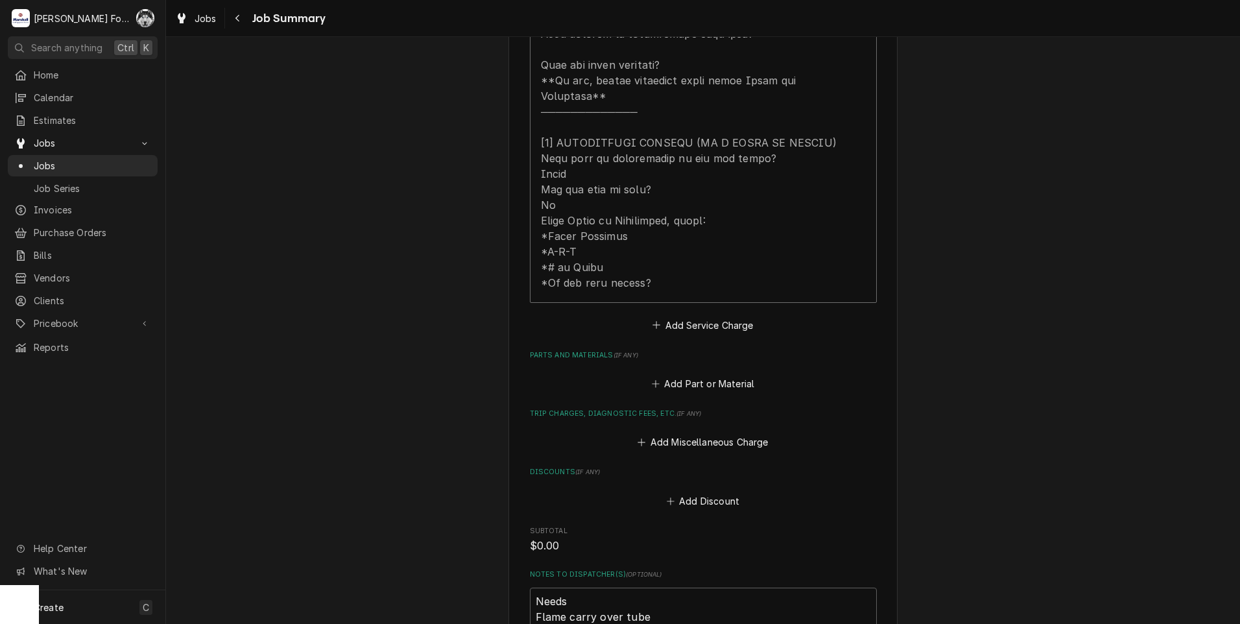
click at [709, 379] on div "Please provide a summary of the work you've done, the parts and materials you u…" at bounding box center [703, 181] width 347 height 1391
click at [709, 375] on button "Add Part or Material" at bounding box center [702, 384] width 107 height 18
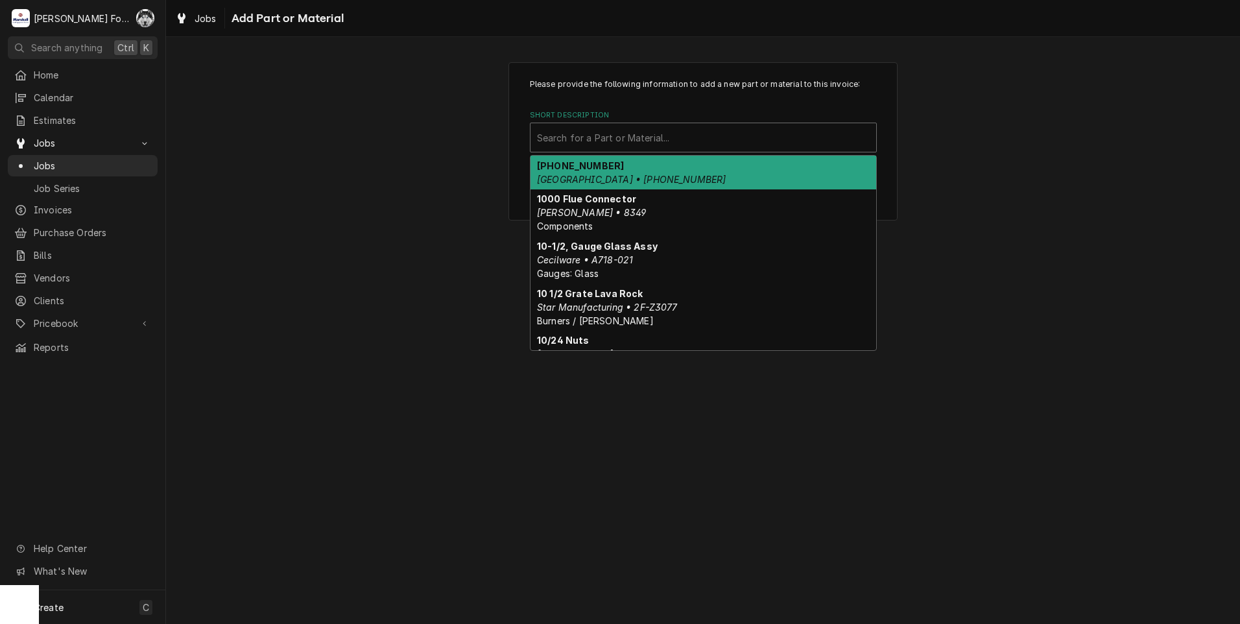
click at [684, 137] on div "Short Description" at bounding box center [703, 137] width 333 height 23
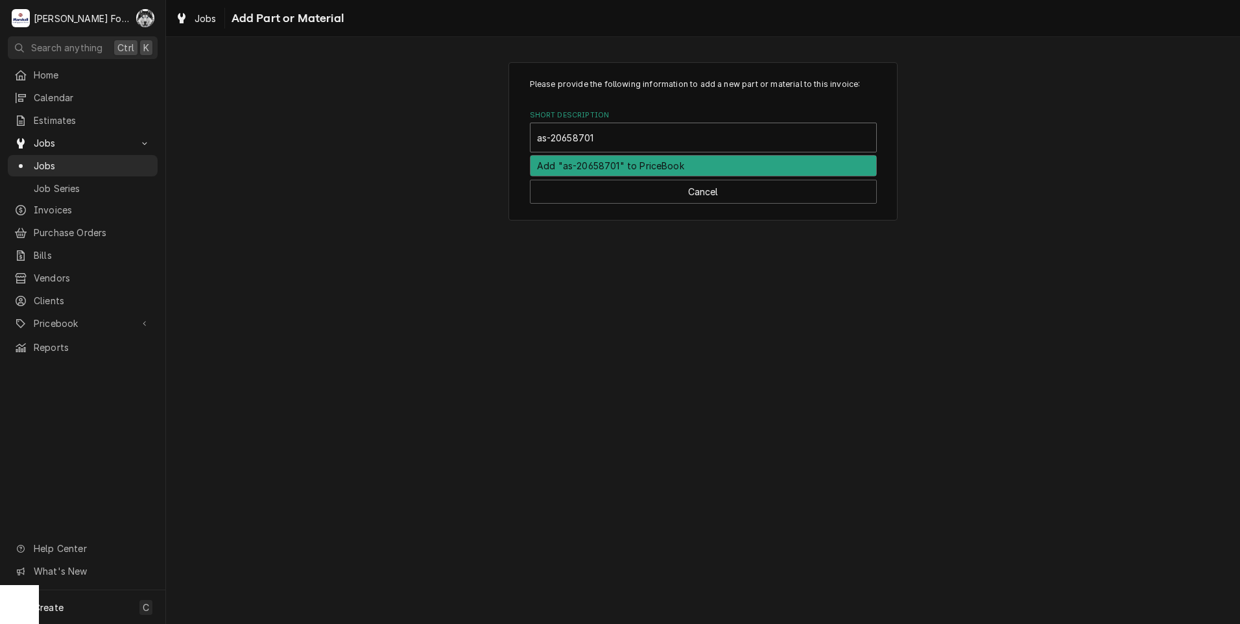
type input "as-2065870"
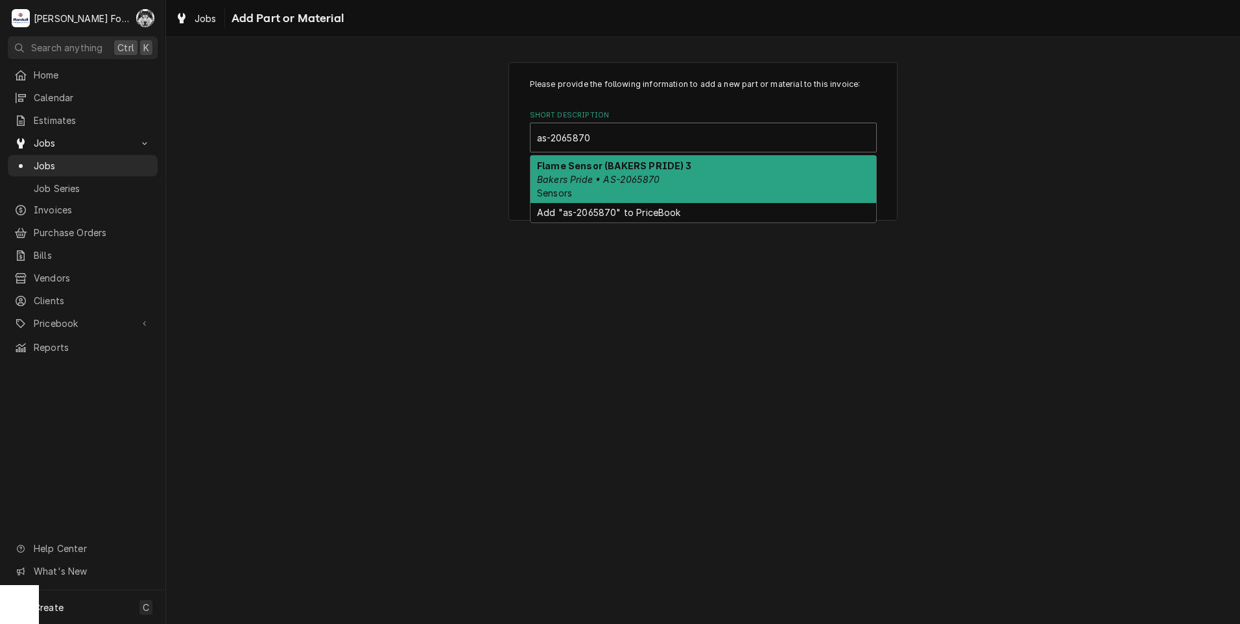
click at [640, 177] on em "Bakers Pride • AS-2065870" at bounding box center [598, 179] width 123 height 11
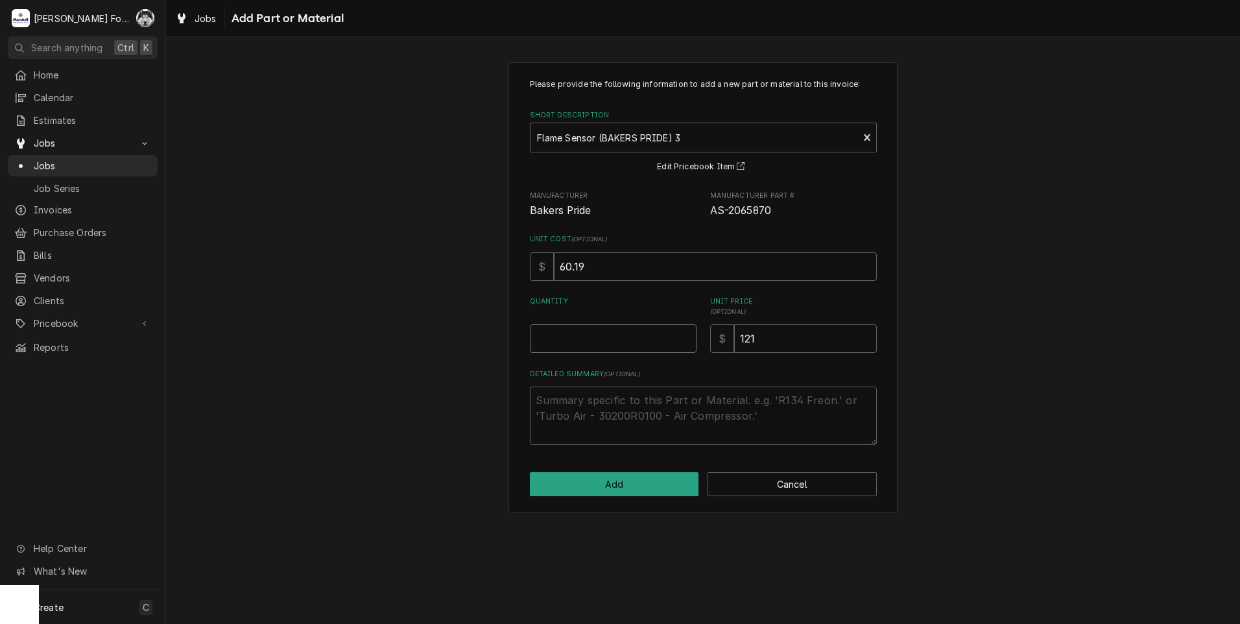
type textarea "x"
type input "0.5"
click at [685, 335] on input "0.5" at bounding box center [613, 338] width 167 height 29
type textarea "x"
type input "1"
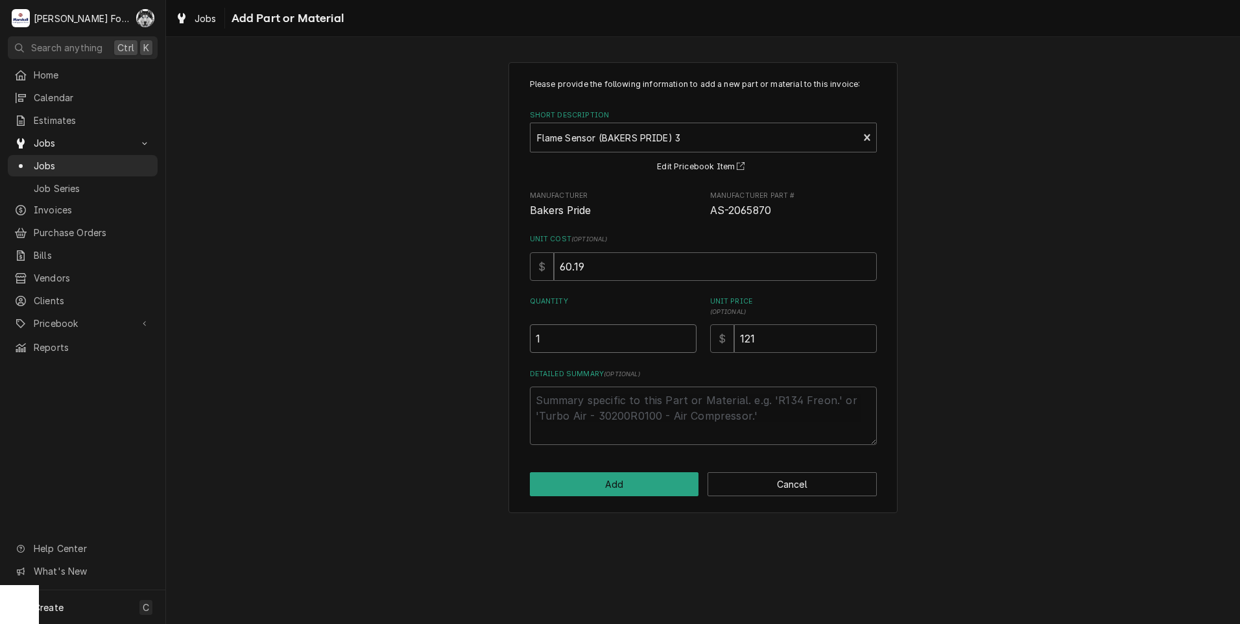
click at [686, 335] on input "1" at bounding box center [613, 338] width 167 height 29
click at [608, 482] on button "Add" at bounding box center [614, 484] width 169 height 24
type textarea "x"
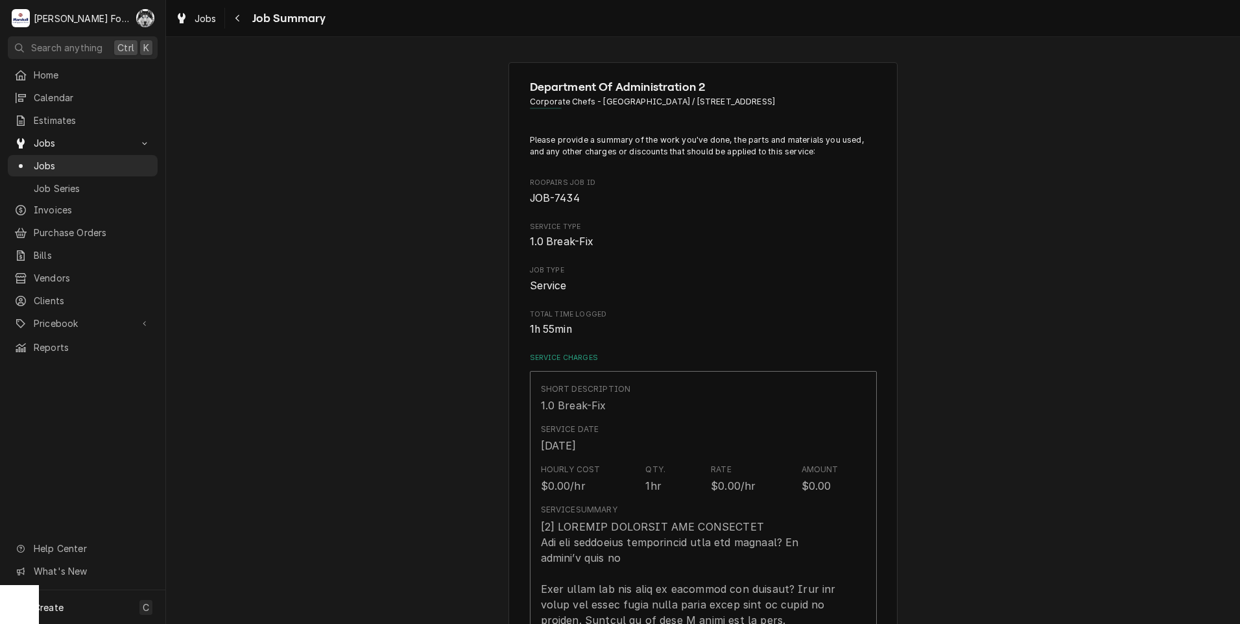
scroll to position [649, 0]
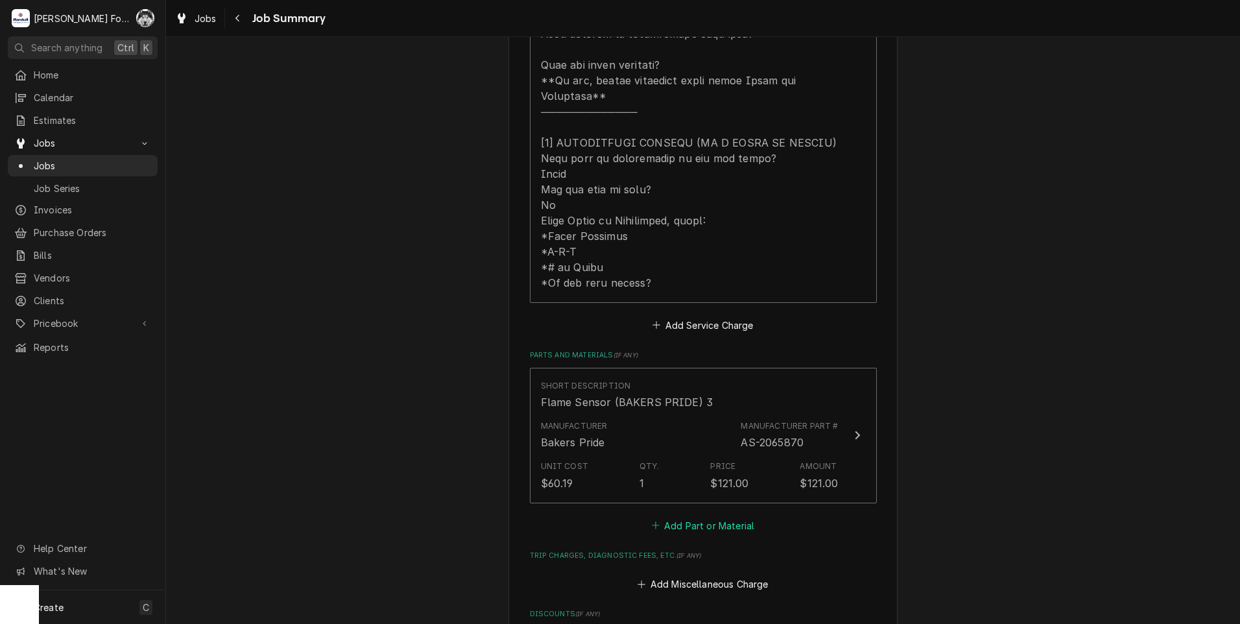
click at [698, 516] on button "Add Part or Material" at bounding box center [702, 525] width 107 height 18
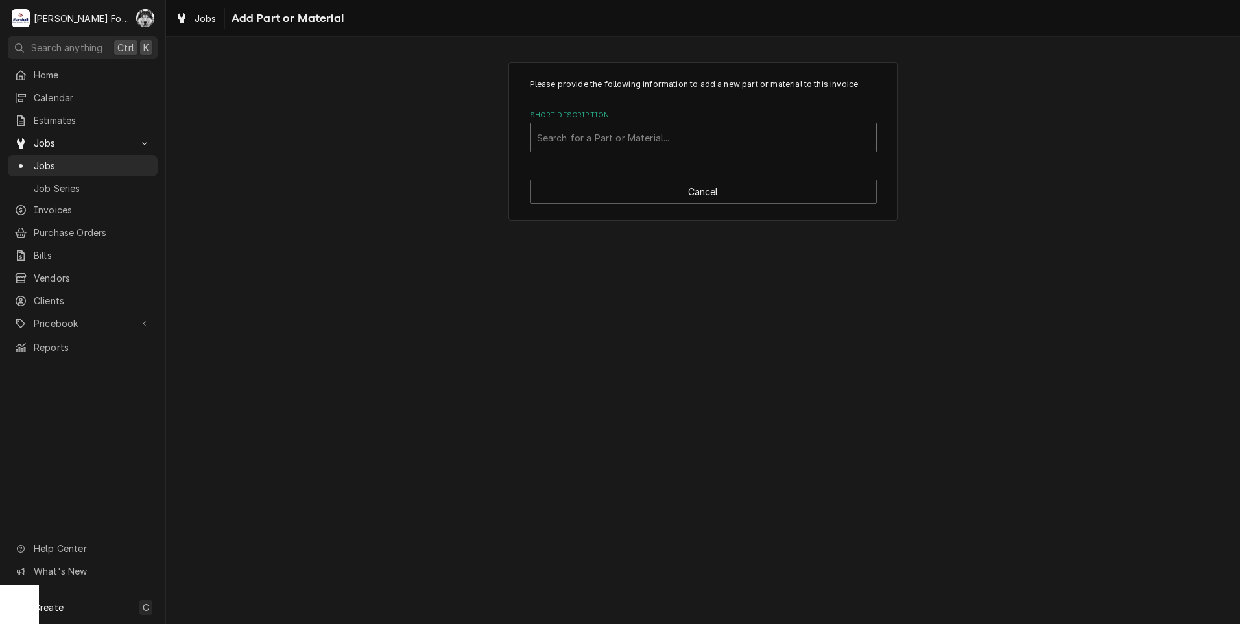
click at [696, 139] on div "Short Description" at bounding box center [703, 137] width 333 height 23
type input "as-2065874"
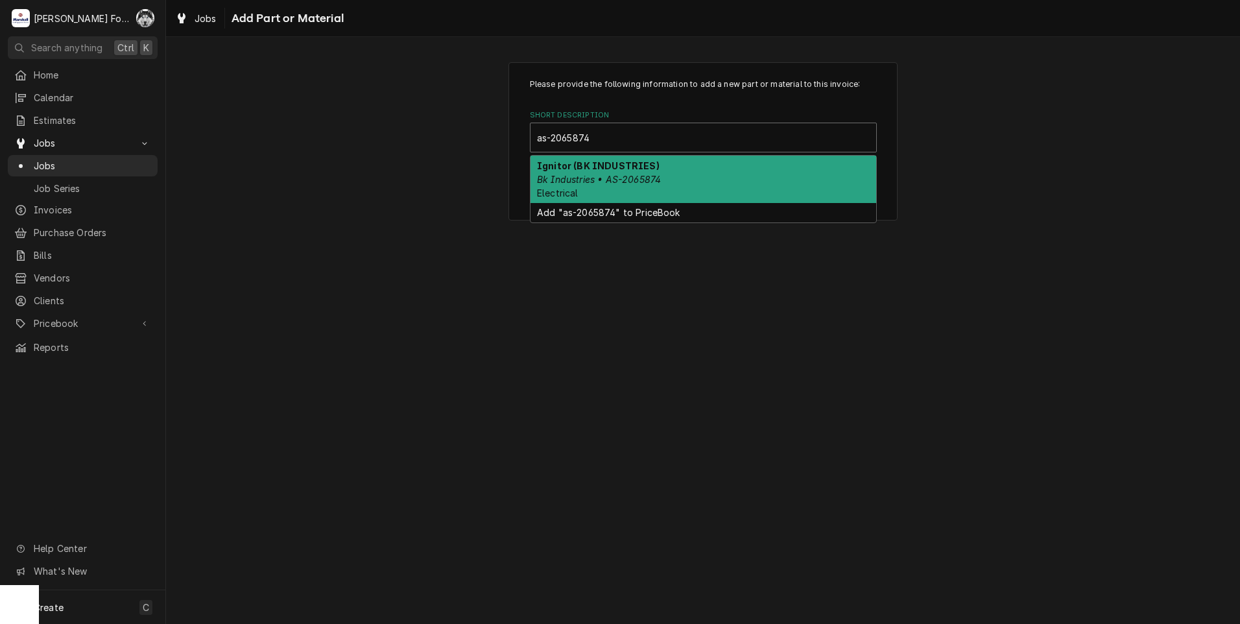
click at [659, 174] on em "Bk Industries • AS-2065874" at bounding box center [599, 179] width 124 height 11
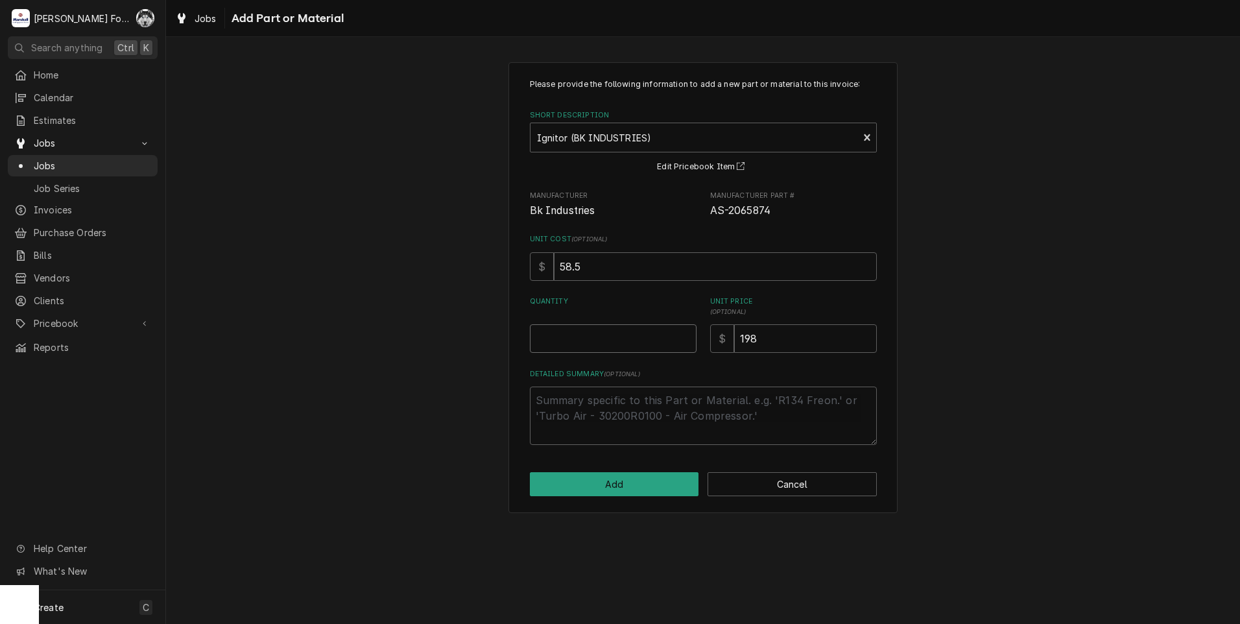
type textarea "x"
type input "0.5"
click at [685, 335] on input "0.5" at bounding box center [613, 338] width 167 height 29
type textarea "x"
type input "1"
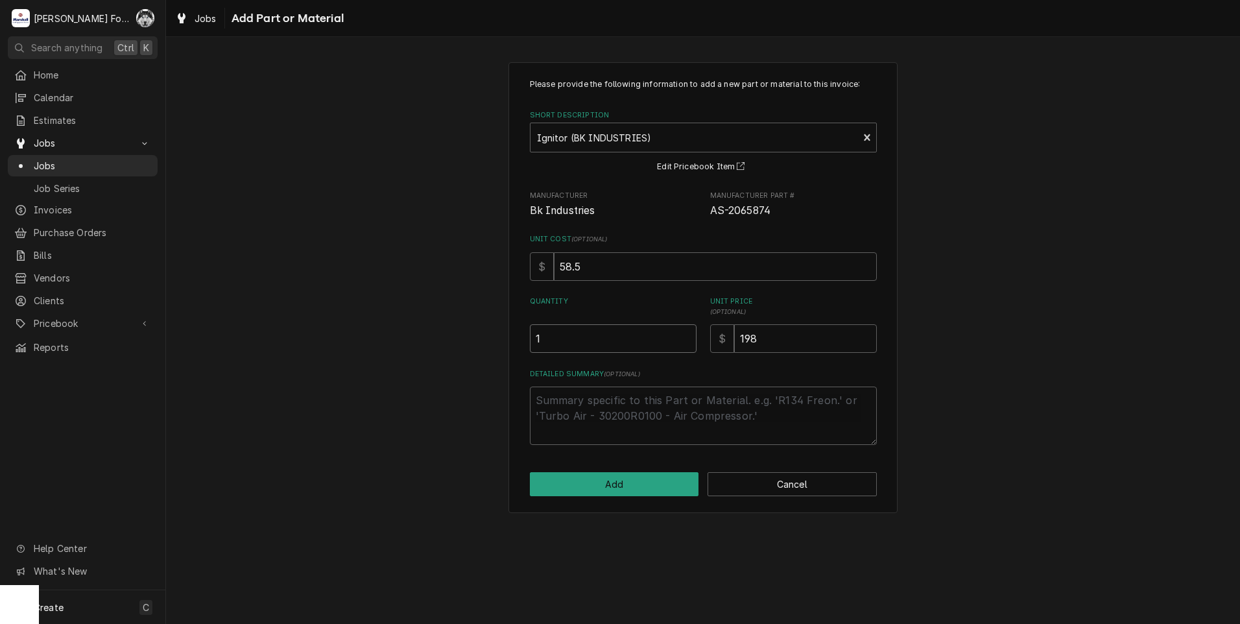
click at [685, 335] on input "1" at bounding box center [613, 338] width 167 height 29
click at [627, 484] on button "Add" at bounding box center [614, 484] width 169 height 24
type textarea "x"
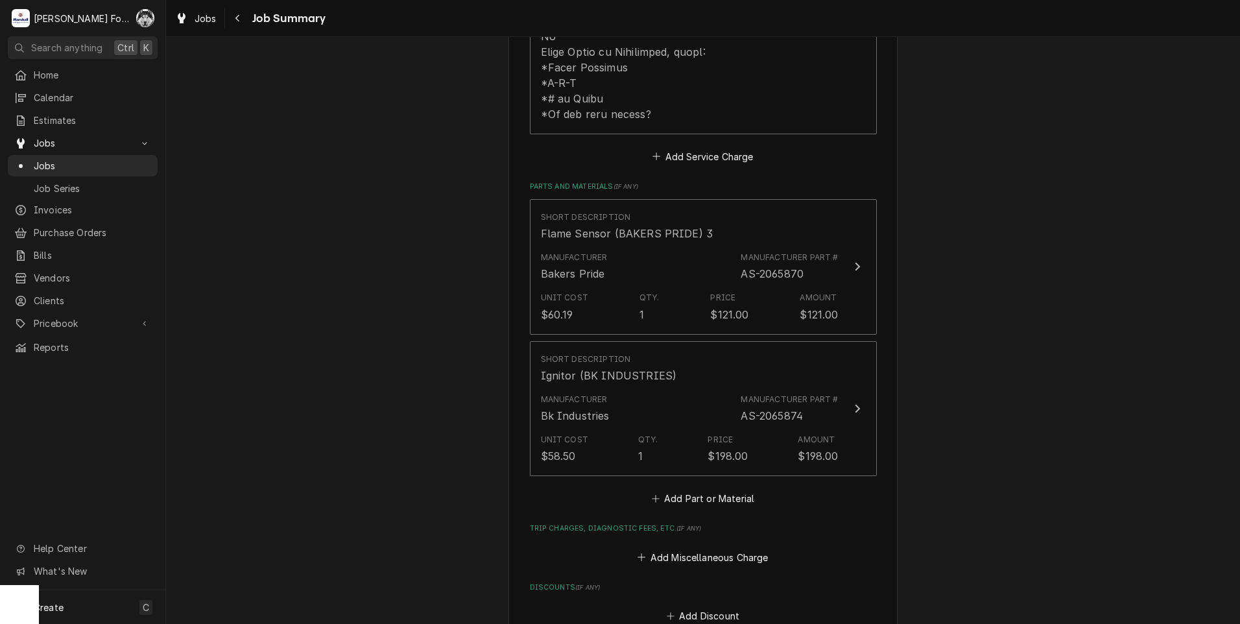
scroll to position [973, 0]
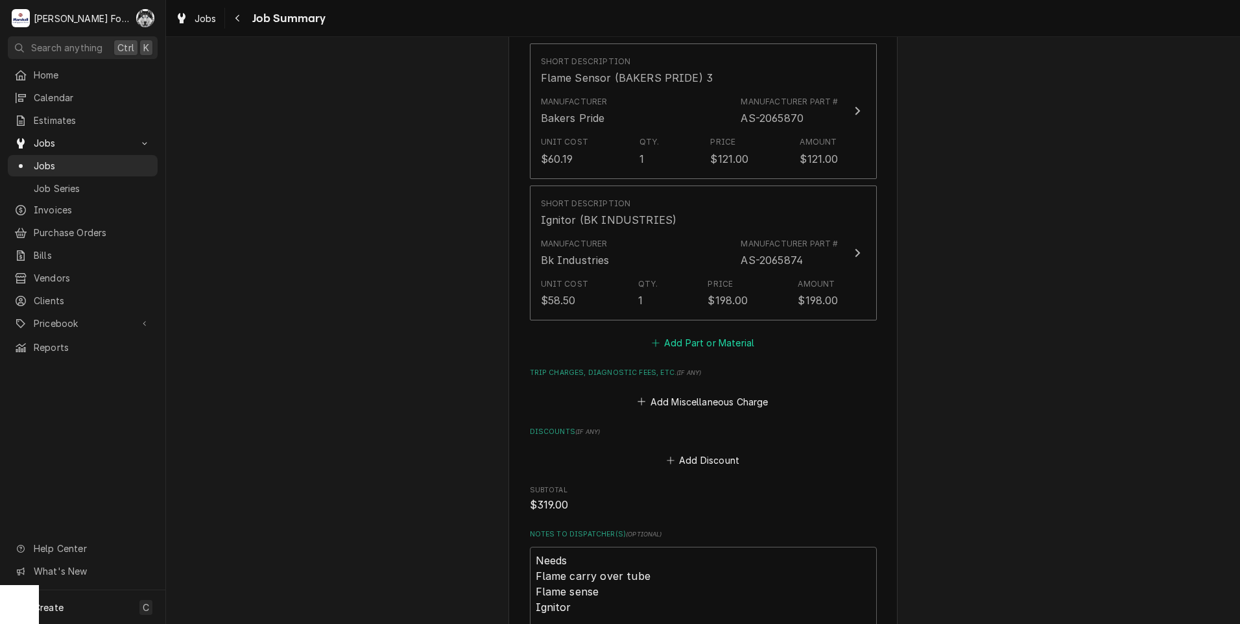
click at [703, 334] on button "Add Part or Material" at bounding box center [702, 343] width 107 height 18
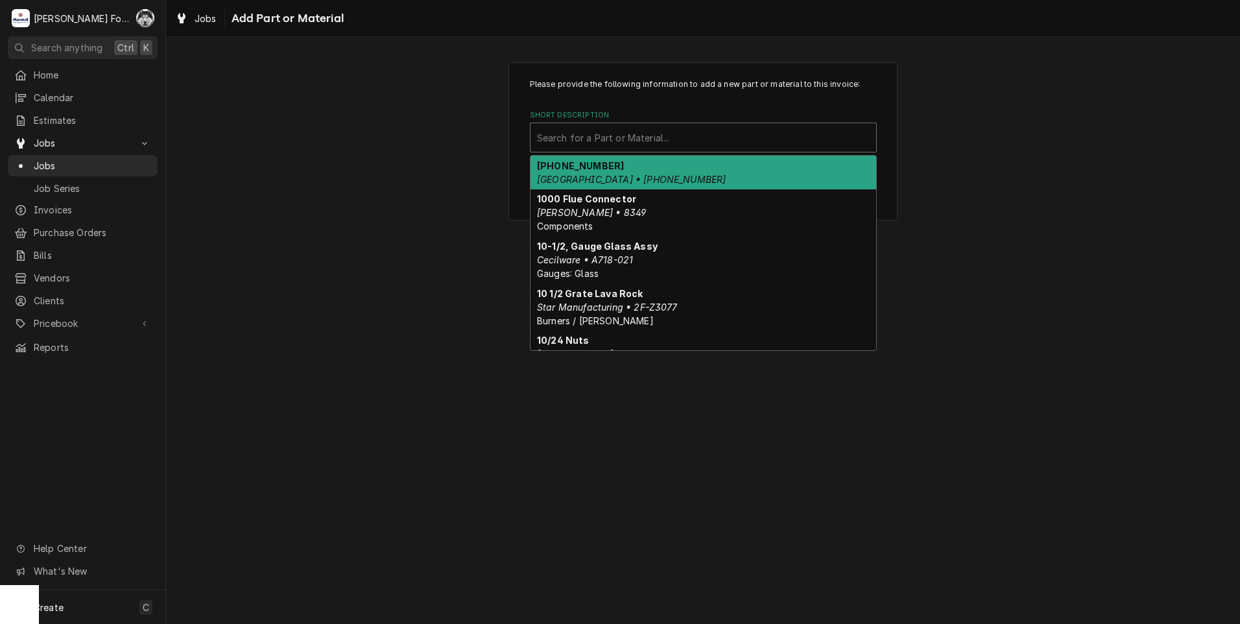
click at [647, 136] on div "Short Description" at bounding box center [703, 137] width 333 height 23
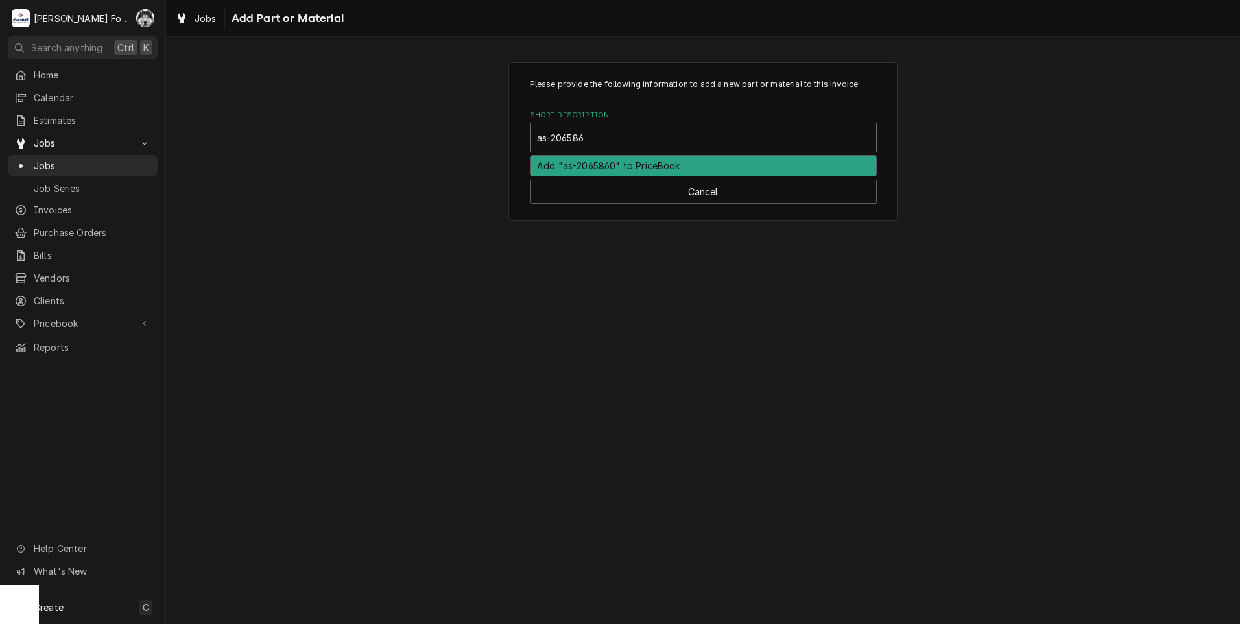
type input "as-2065860"
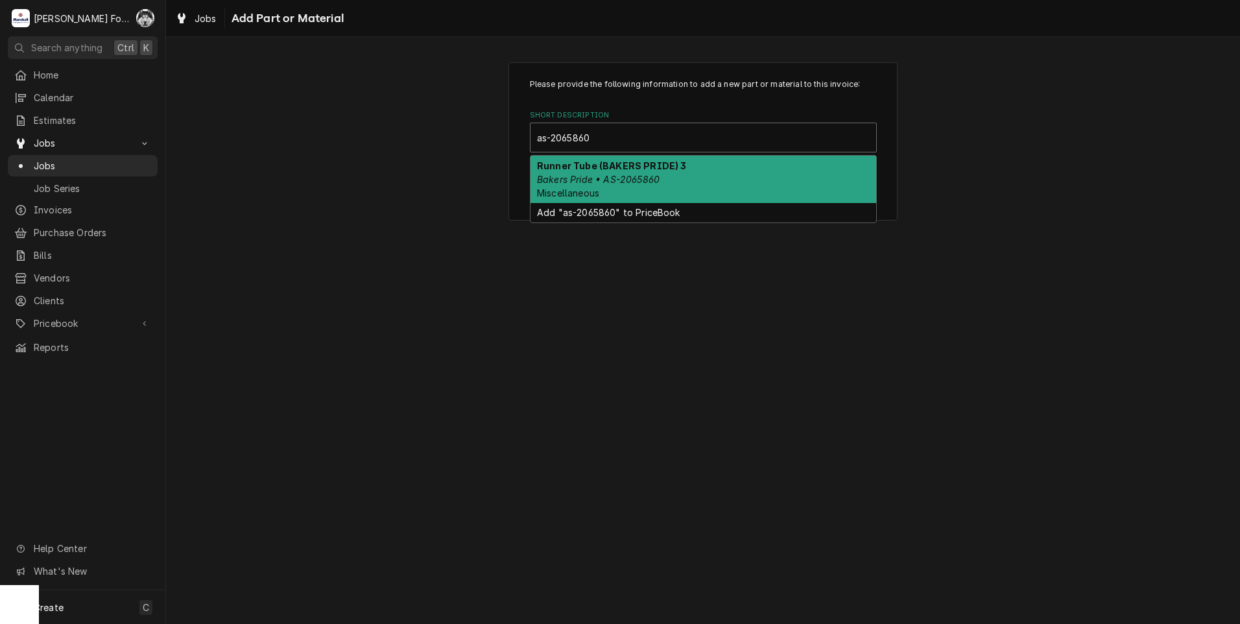
click at [623, 170] on strong "Runner Tube (BAKERS PRIDE) 3" at bounding box center [611, 165] width 149 height 11
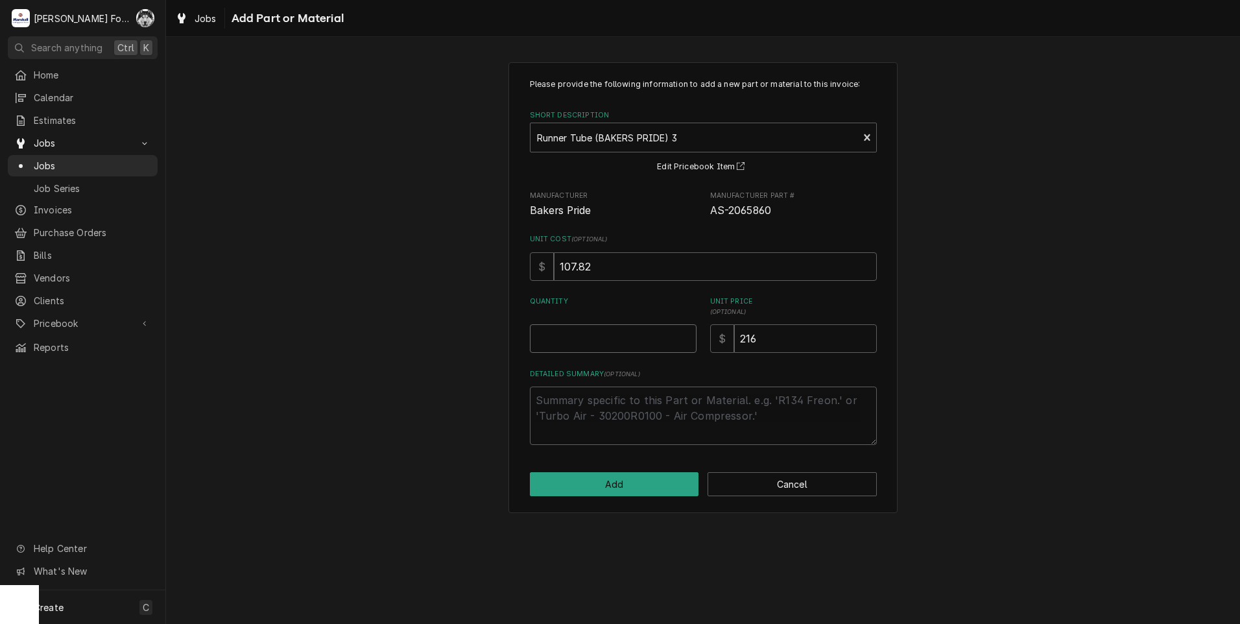
type textarea "x"
type input "0.5"
click at [688, 335] on input "0.5" at bounding box center [613, 338] width 167 height 29
type textarea "x"
type input "1"
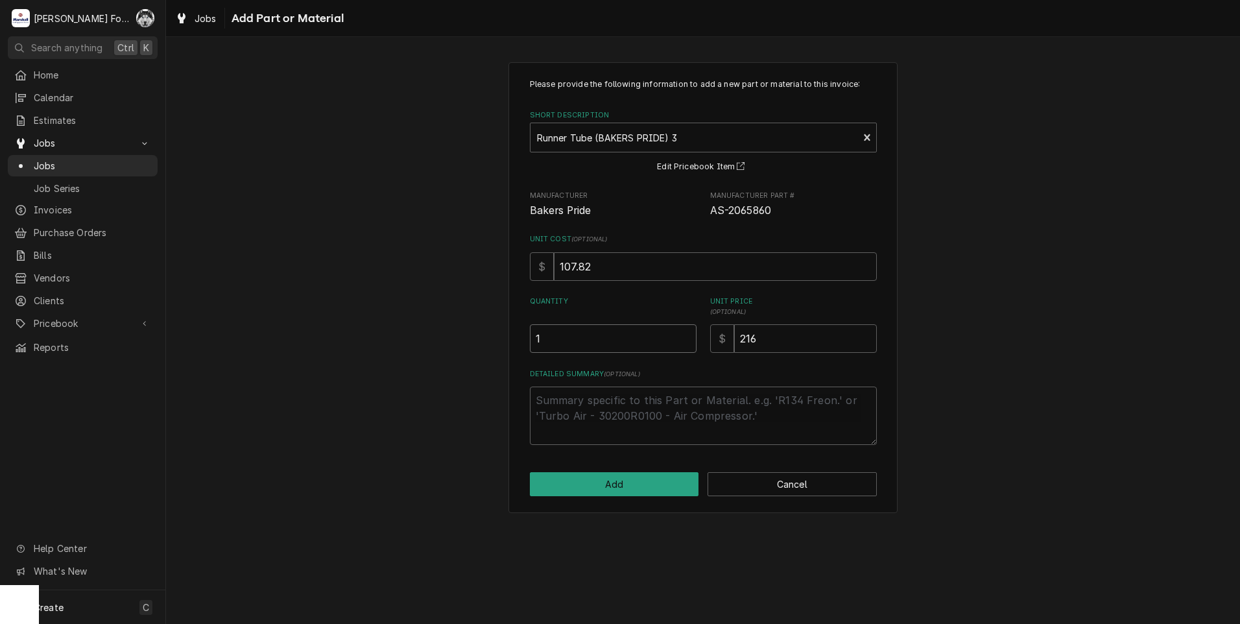
click at [688, 335] on input "1" at bounding box center [613, 338] width 167 height 29
drag, startPoint x: 813, startPoint y: 346, endPoint x: 708, endPoint y: 357, distance: 105.0
click at [713, 356] on div "Please provide the following information to add a new part or material to this …" at bounding box center [703, 261] width 347 height 366
type textarea "x"
type input "2"
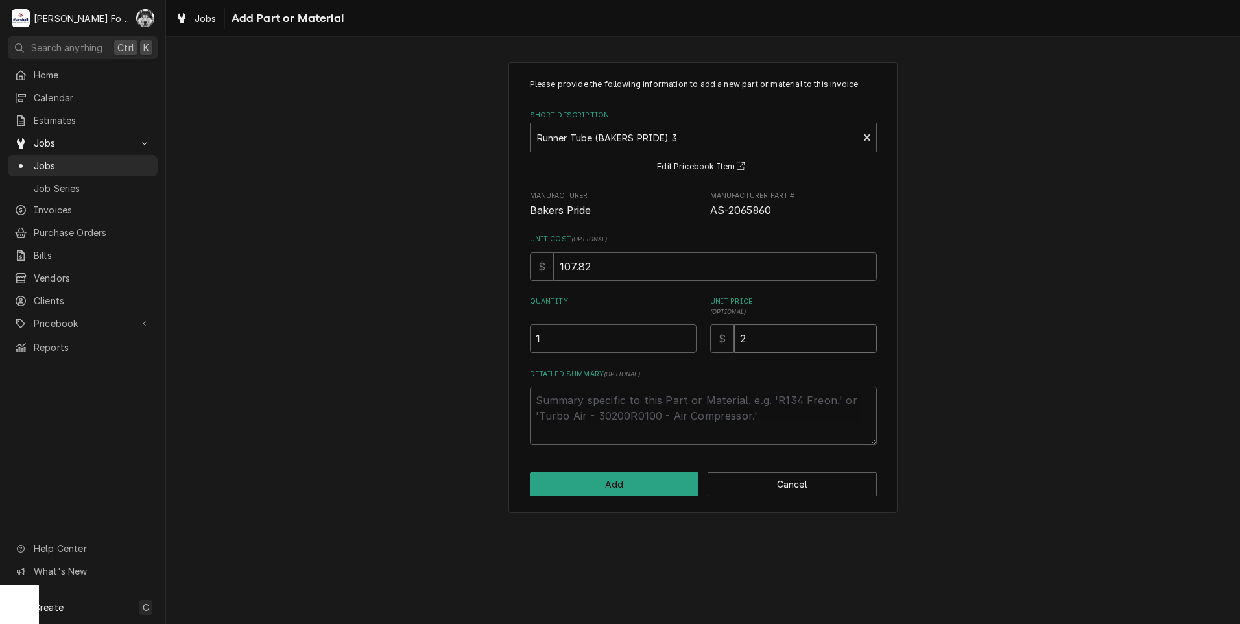
type textarea "x"
type input "23"
type textarea "x"
type input "236"
click at [652, 482] on button "Add" at bounding box center [614, 484] width 169 height 24
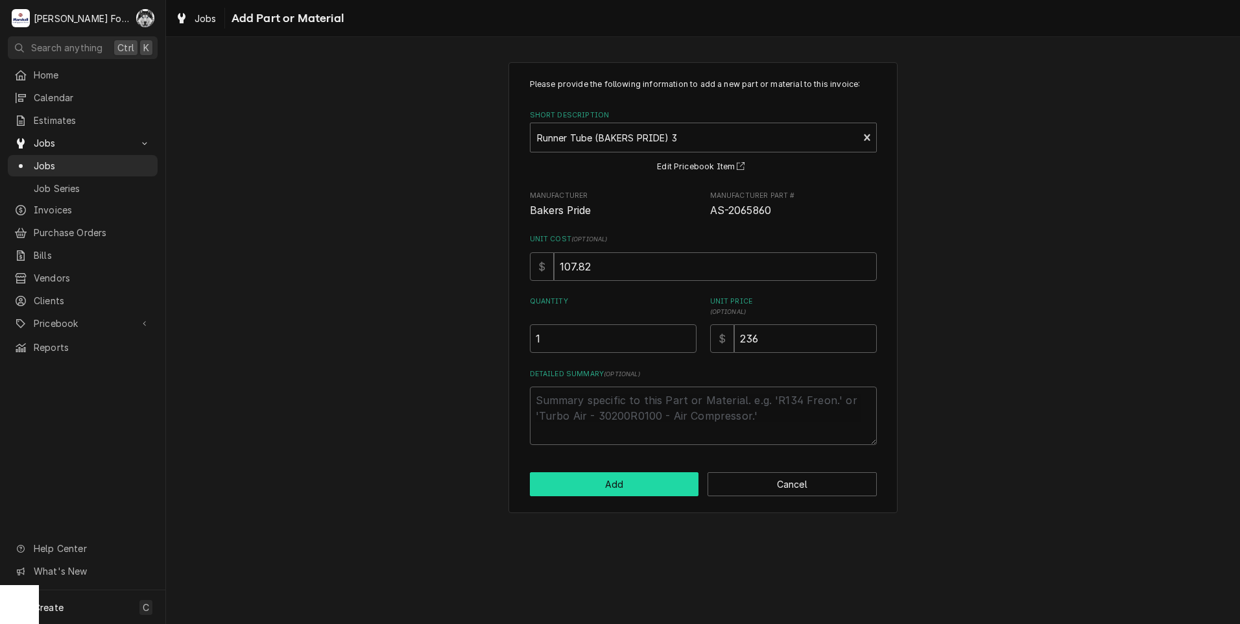
type textarea "x"
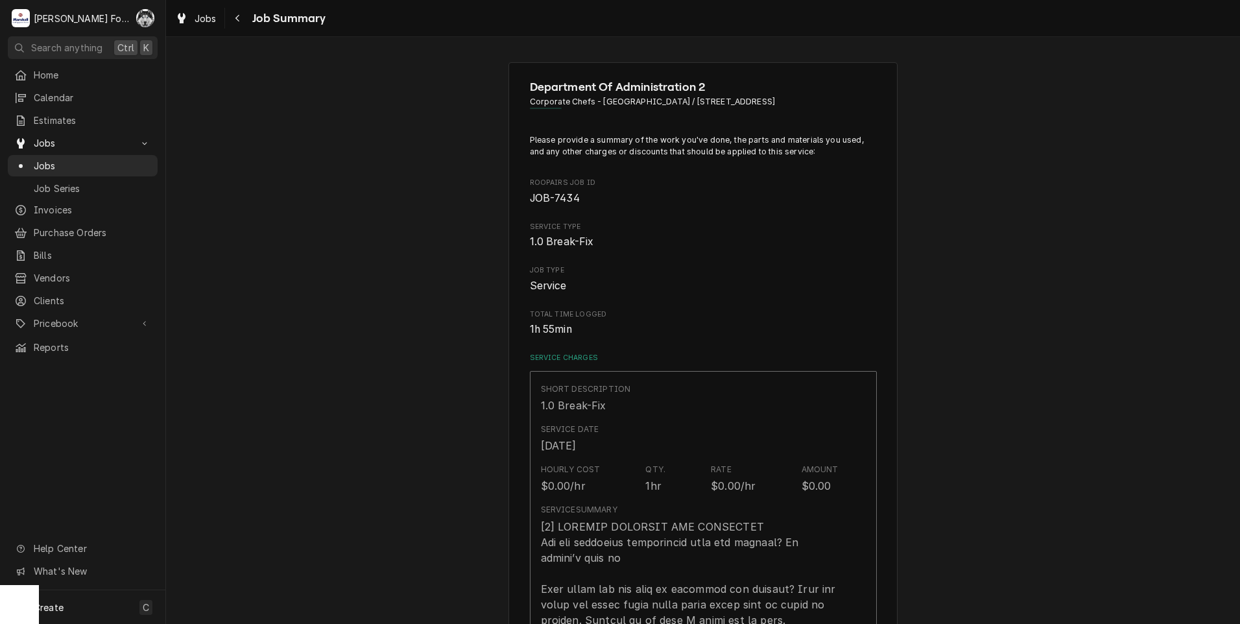
scroll to position [973, 0]
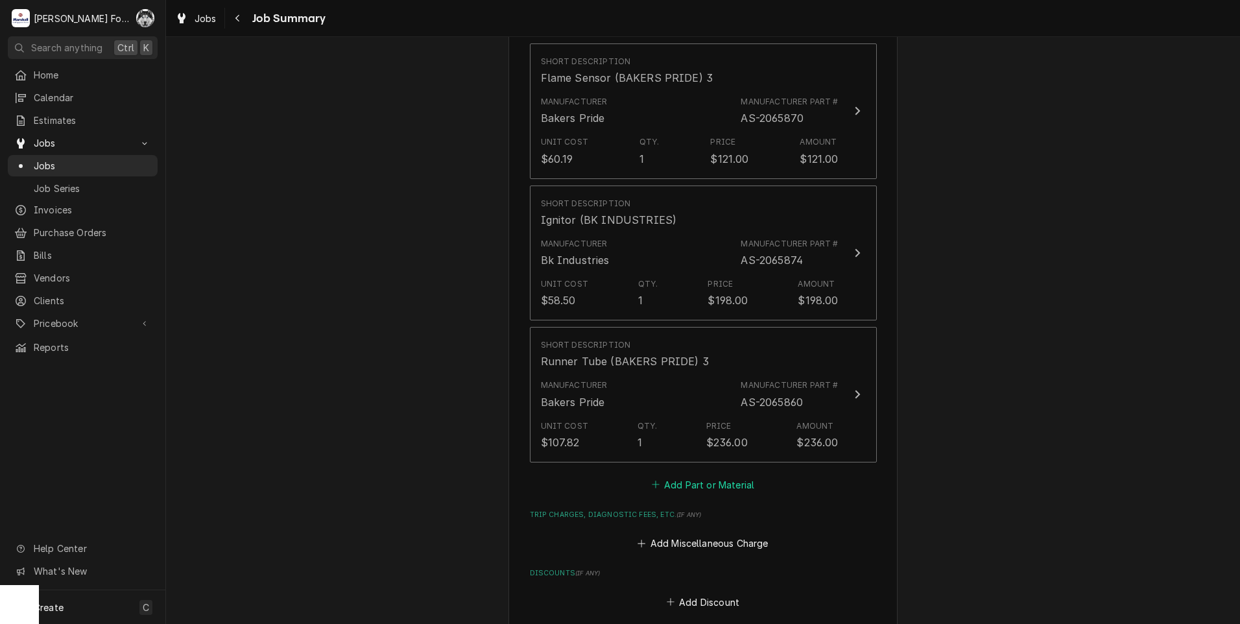
click at [697, 475] on button "Add Part or Material" at bounding box center [702, 484] width 107 height 18
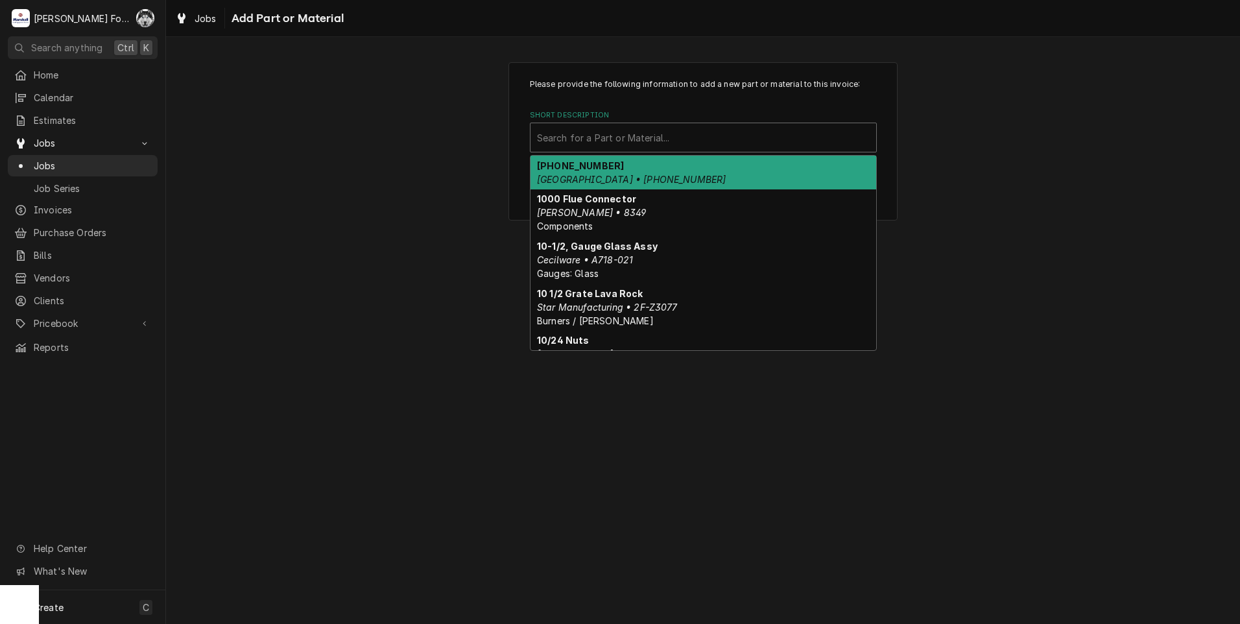
click at [687, 128] on div "Short Description" at bounding box center [703, 137] width 333 height 23
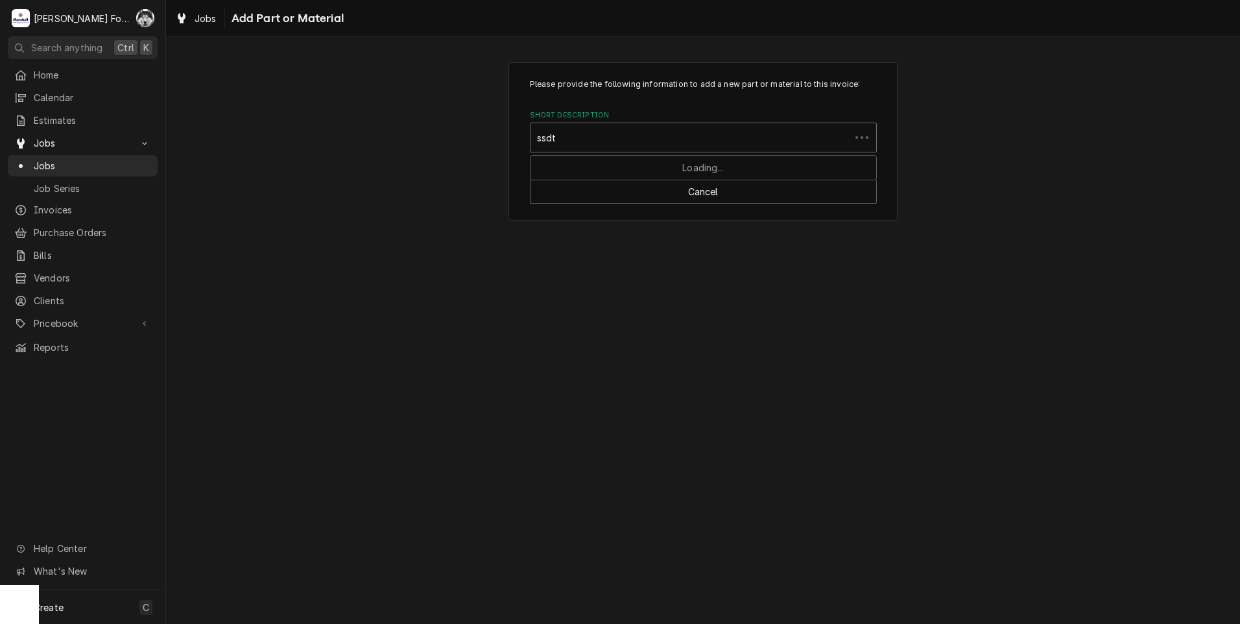
type input "ssdt"
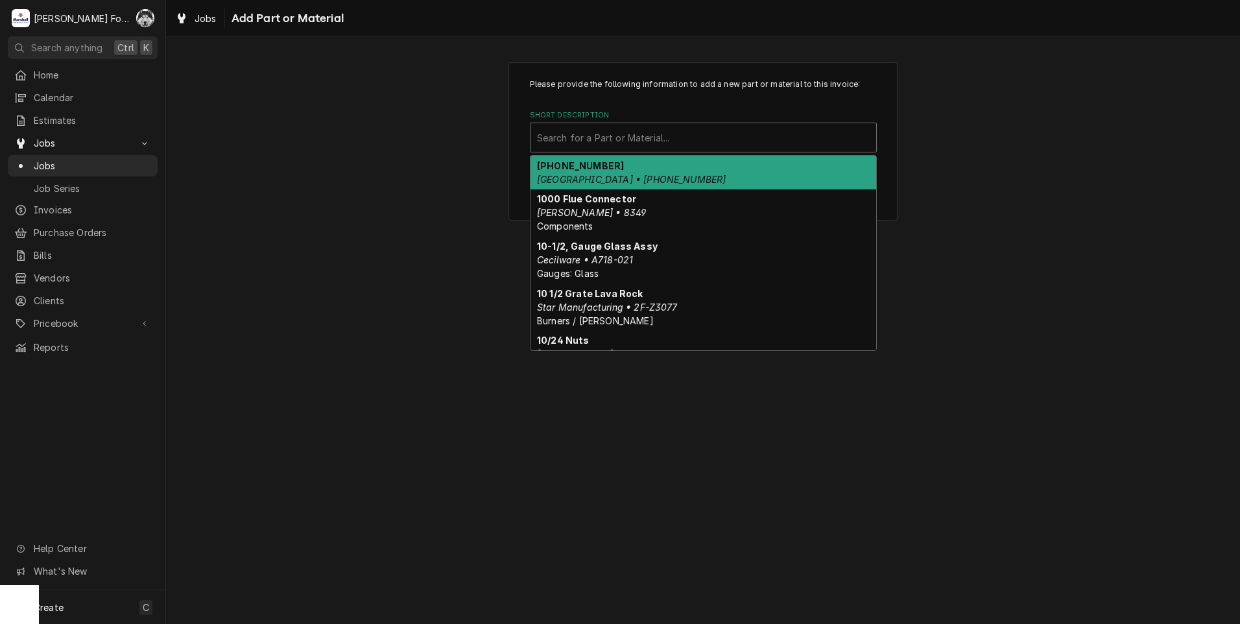
drag, startPoint x: 687, startPoint y: 128, endPoint x: 691, endPoint y: 134, distance: 7.0
click at [691, 134] on div "Short Description" at bounding box center [703, 137] width 333 height 23
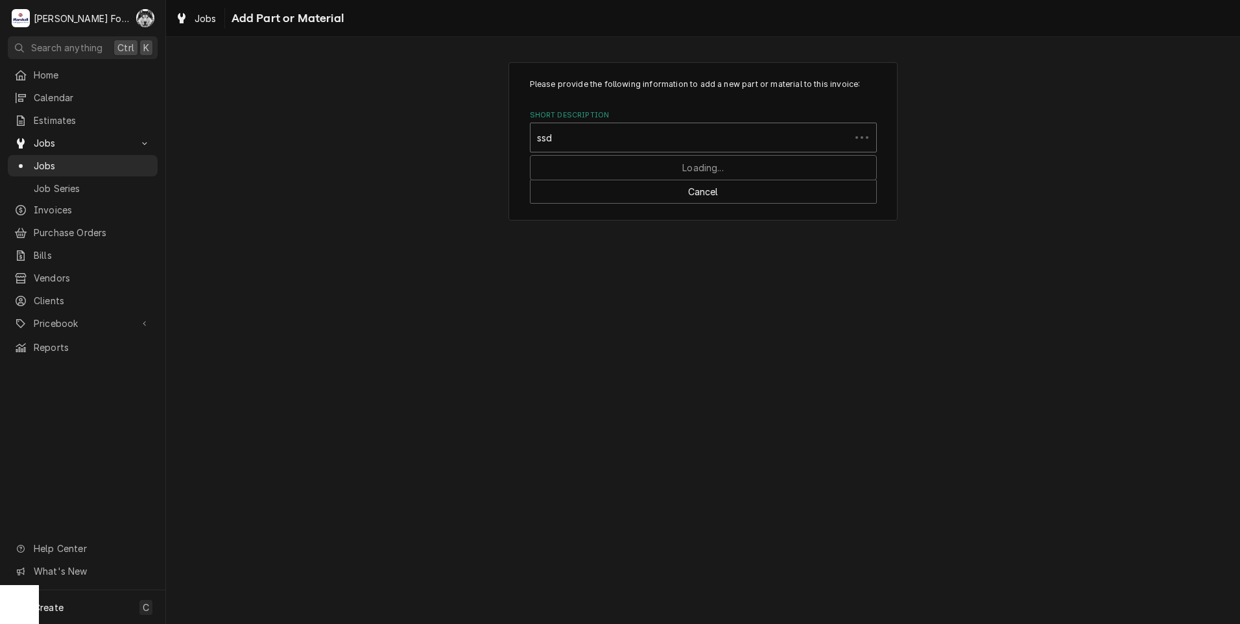
type input "ssdt"
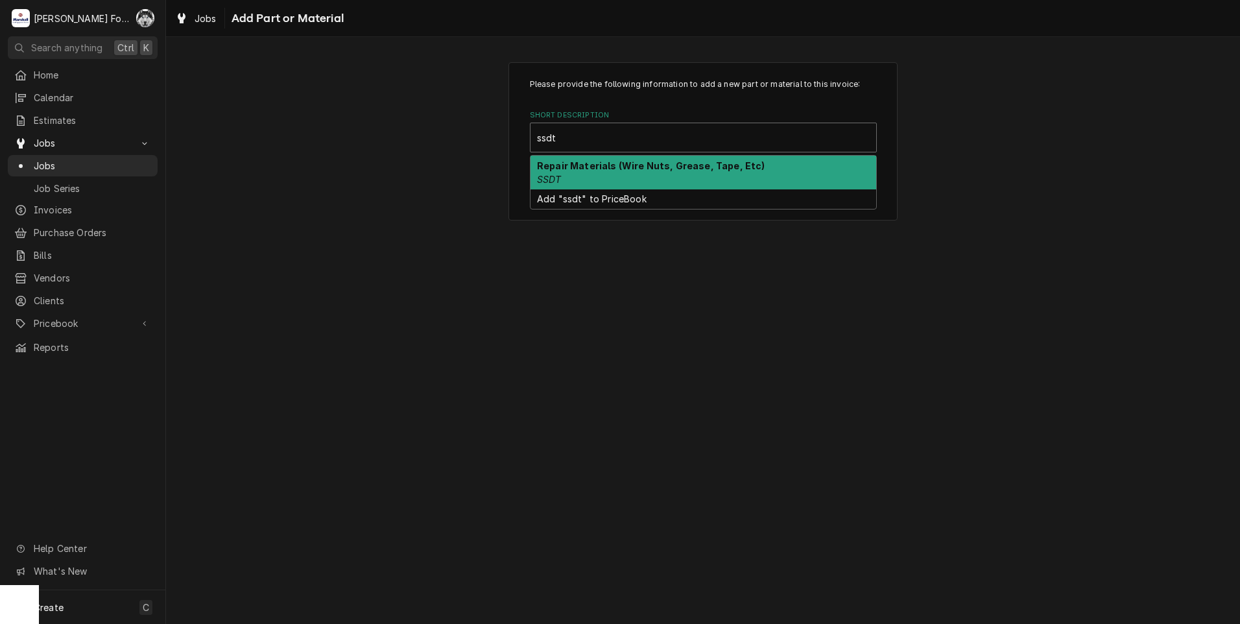
click at [672, 163] on strong "Repair Materials (Wire Nuts, Grease, Tape, Etc)" at bounding box center [651, 165] width 228 height 11
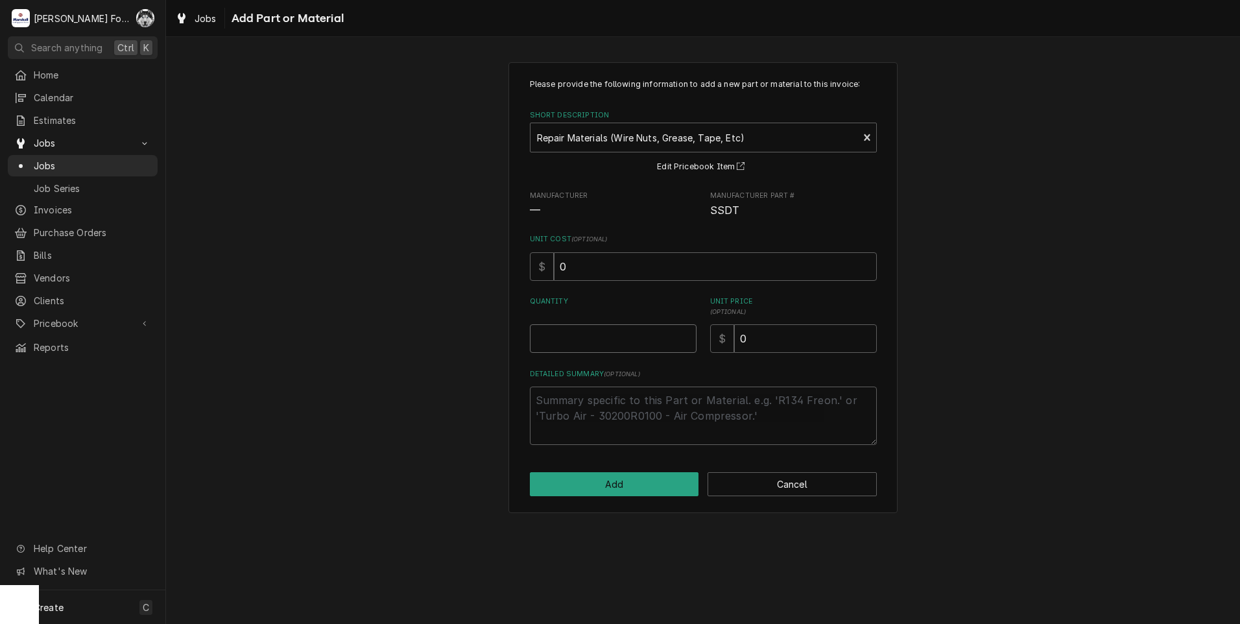
type textarea "x"
type input "0.5"
click at [685, 338] on input "0.5" at bounding box center [613, 338] width 167 height 29
type textarea "x"
type input "1"
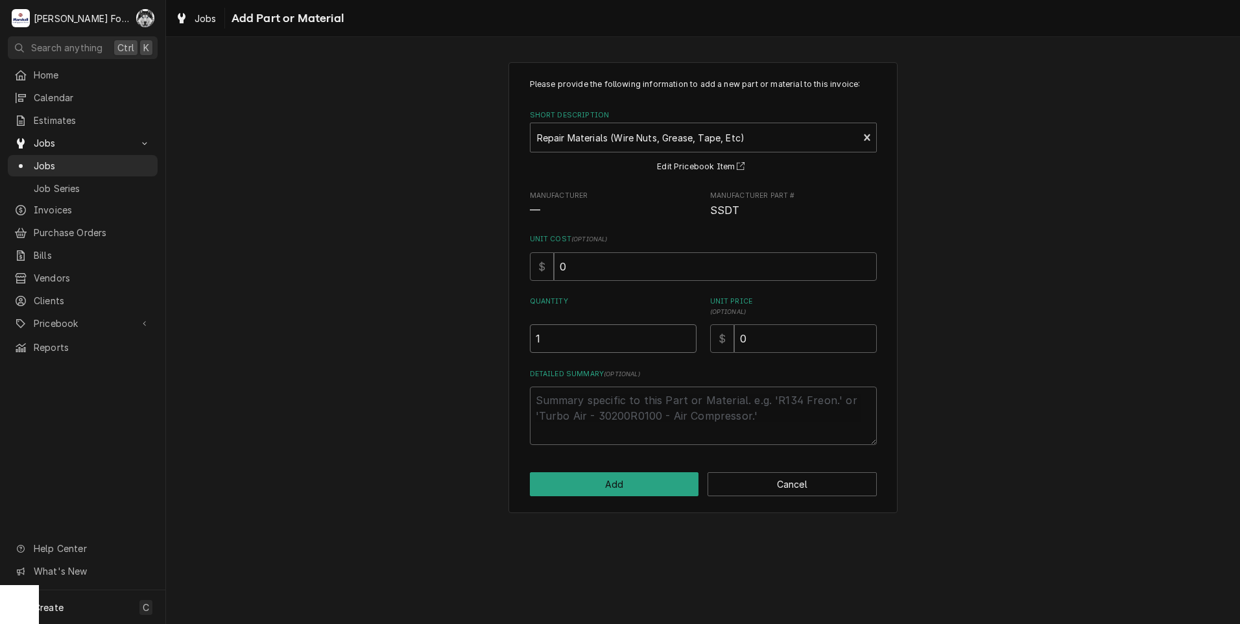
click at [685, 338] on input "1" at bounding box center [613, 338] width 167 height 29
drag, startPoint x: 769, startPoint y: 339, endPoint x: 597, endPoint y: 375, distance: 175.8
click at [607, 373] on div "Please provide the following information to add a new part or material to this …" at bounding box center [703, 261] width 347 height 366
type textarea "x"
type input "1"
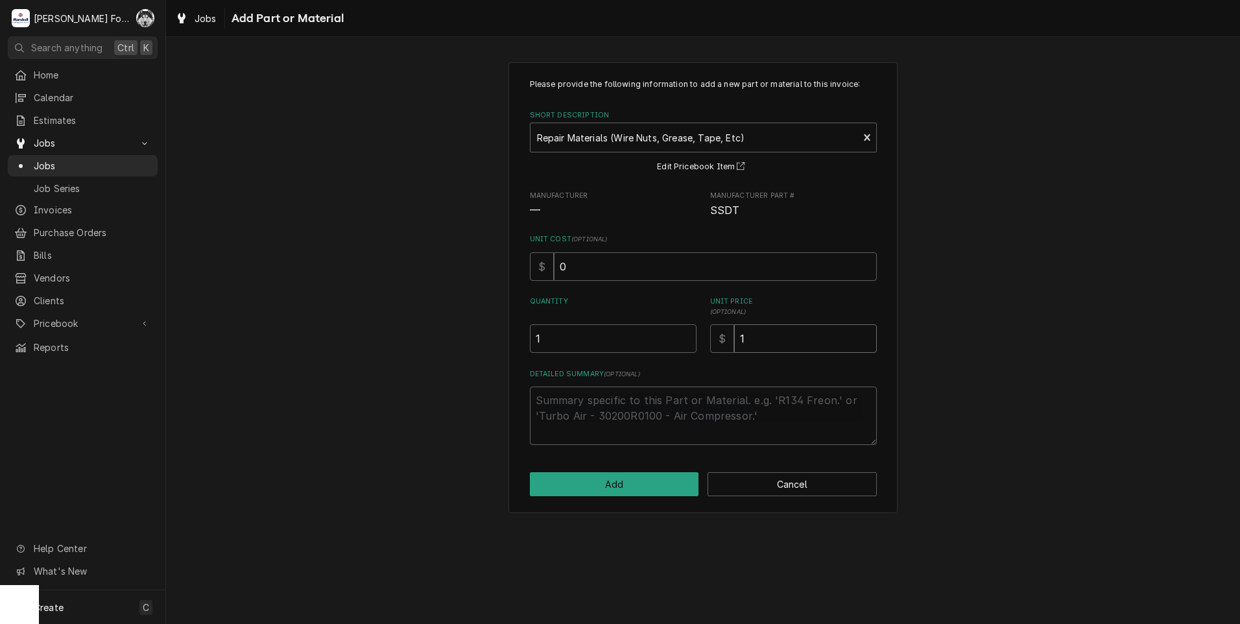
type textarea "x"
type input "12"
click at [595, 473] on button "Add" at bounding box center [614, 484] width 169 height 24
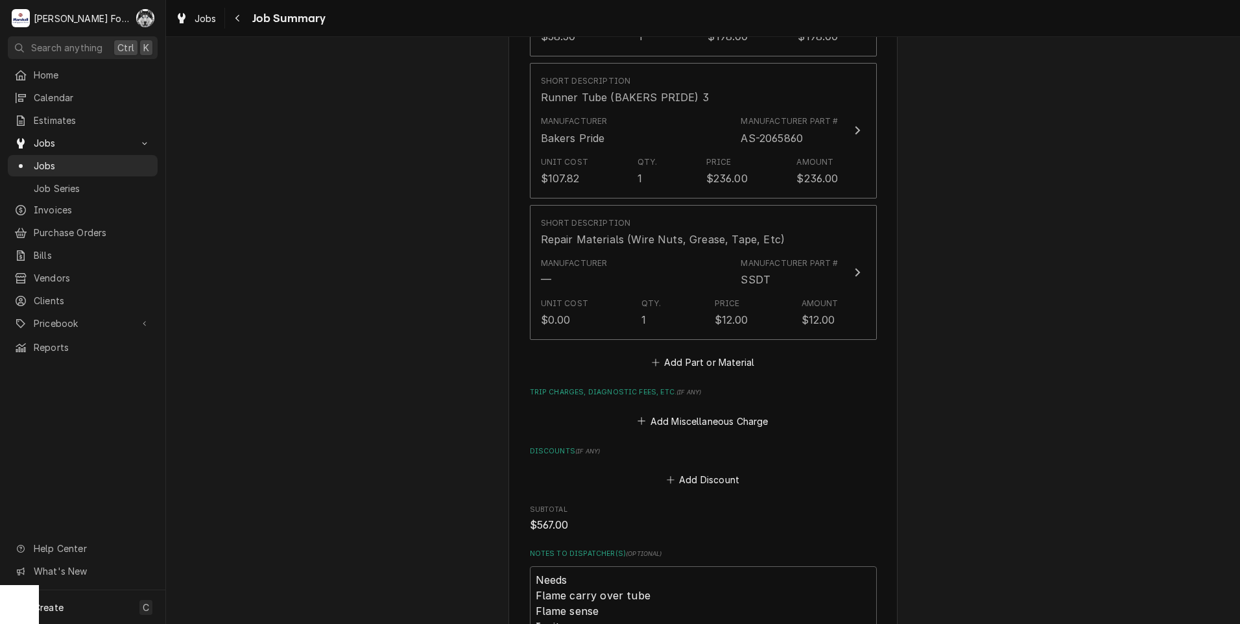
scroll to position [1513, 0]
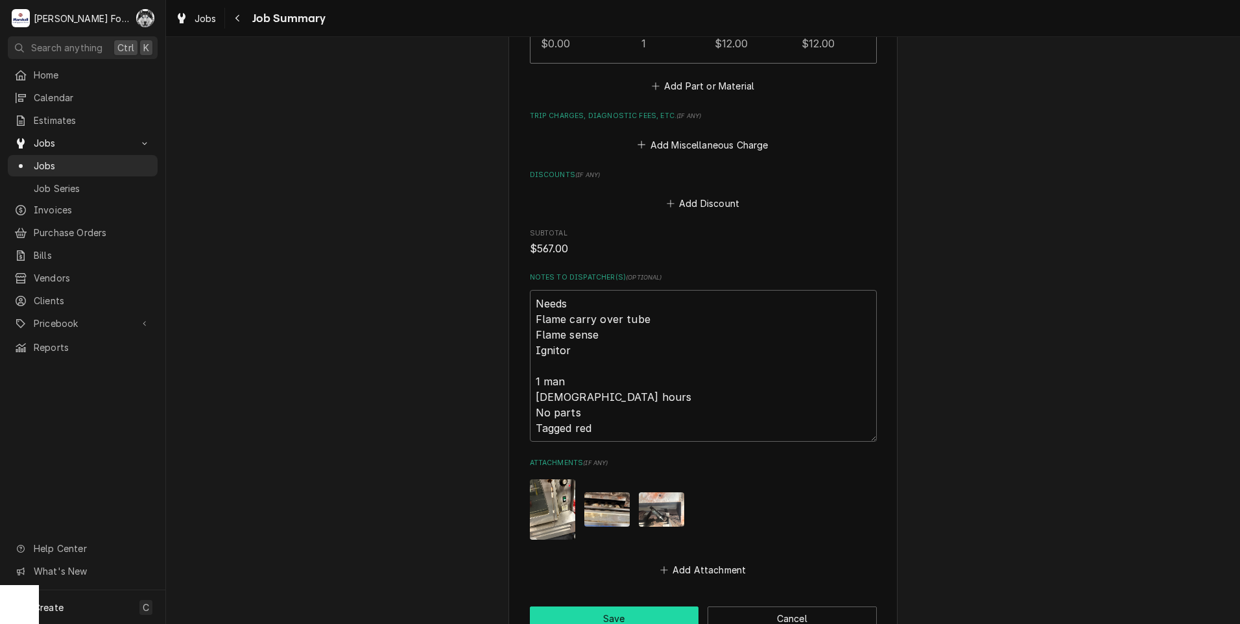
click at [601, 607] on button "Save" at bounding box center [614, 618] width 169 height 24
type textarea "x"
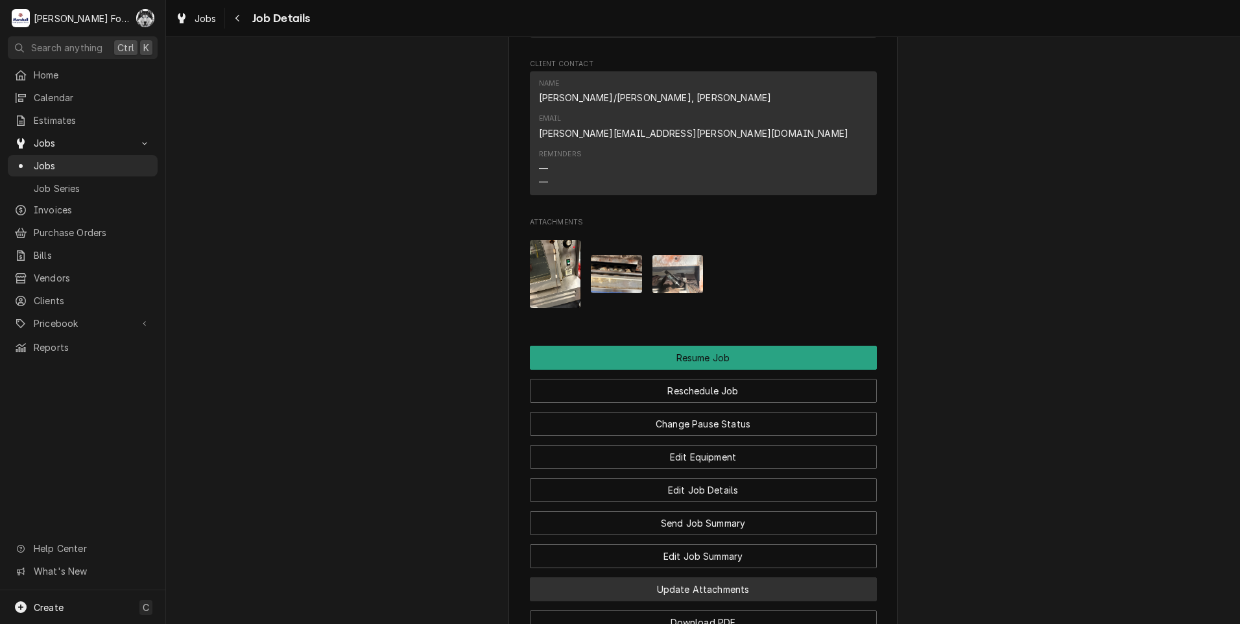
scroll to position [1730, 0]
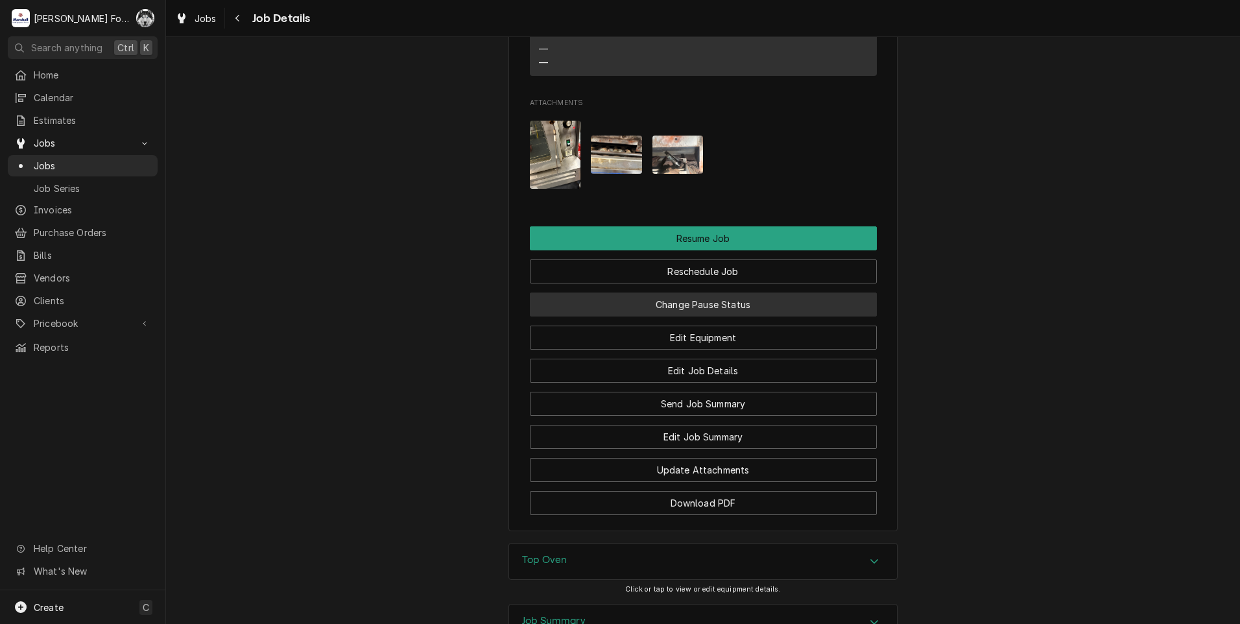
click at [713, 292] on button "Change Pause Status" at bounding box center [703, 304] width 347 height 24
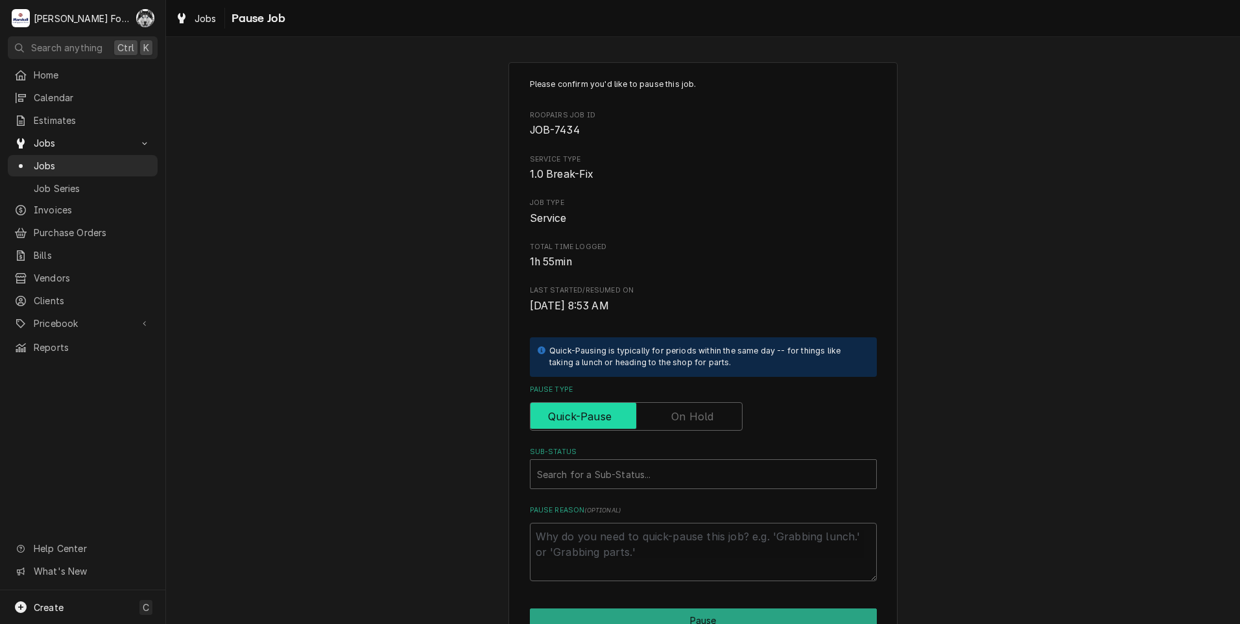
click at [647, 411] on input "Pause Type" at bounding box center [636, 416] width 201 height 29
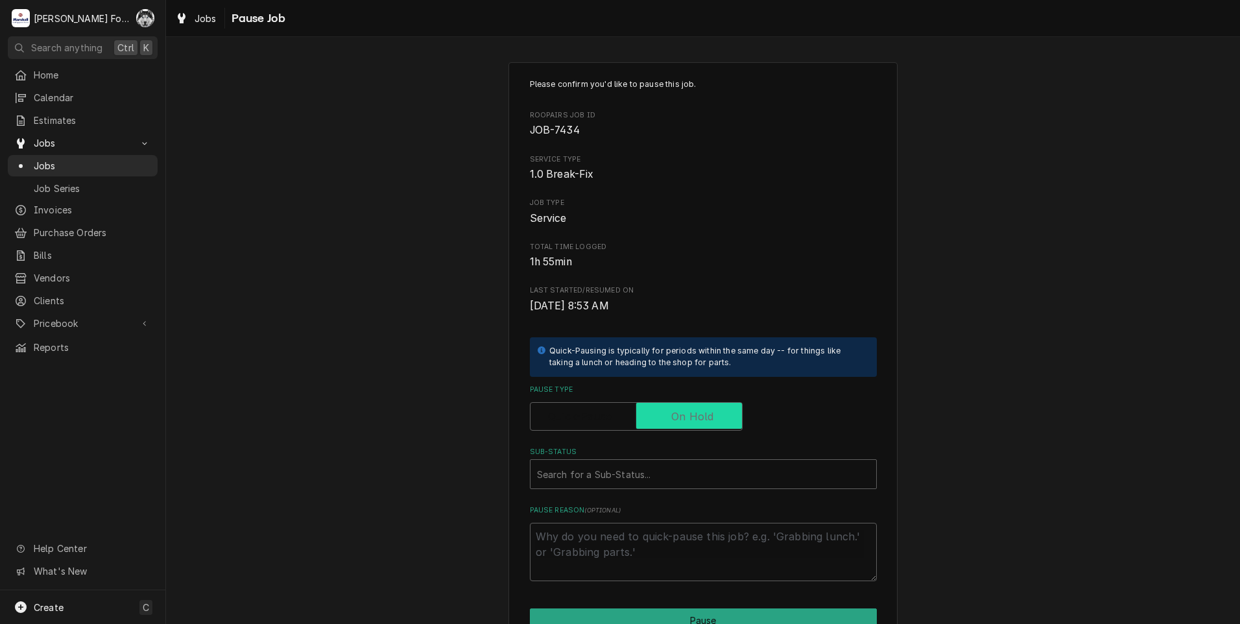
checkbox input "true"
click at [634, 484] on div "Sub-Status" at bounding box center [703, 473] width 333 height 23
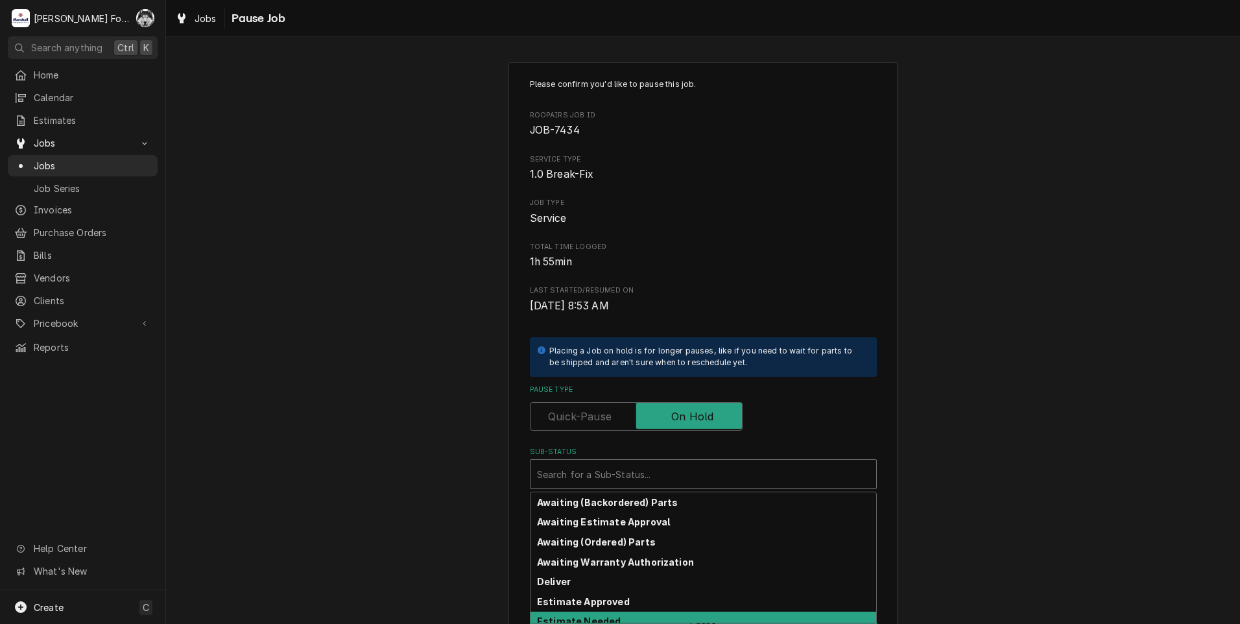
click at [608, 618] on strong "Estimate Needed" at bounding box center [579, 620] width 84 height 11
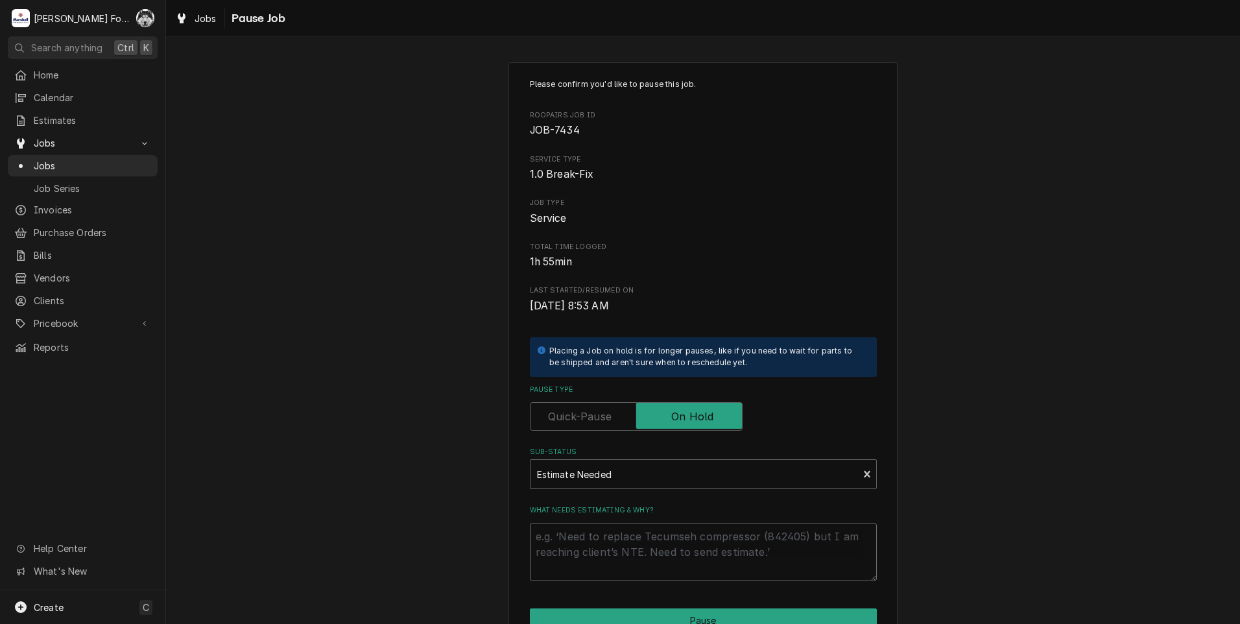
click at [597, 542] on textarea "What needs estimating & why?" at bounding box center [703, 552] width 347 height 58
type textarea "x"
type textarea "p"
type textarea "x"
type textarea "pa"
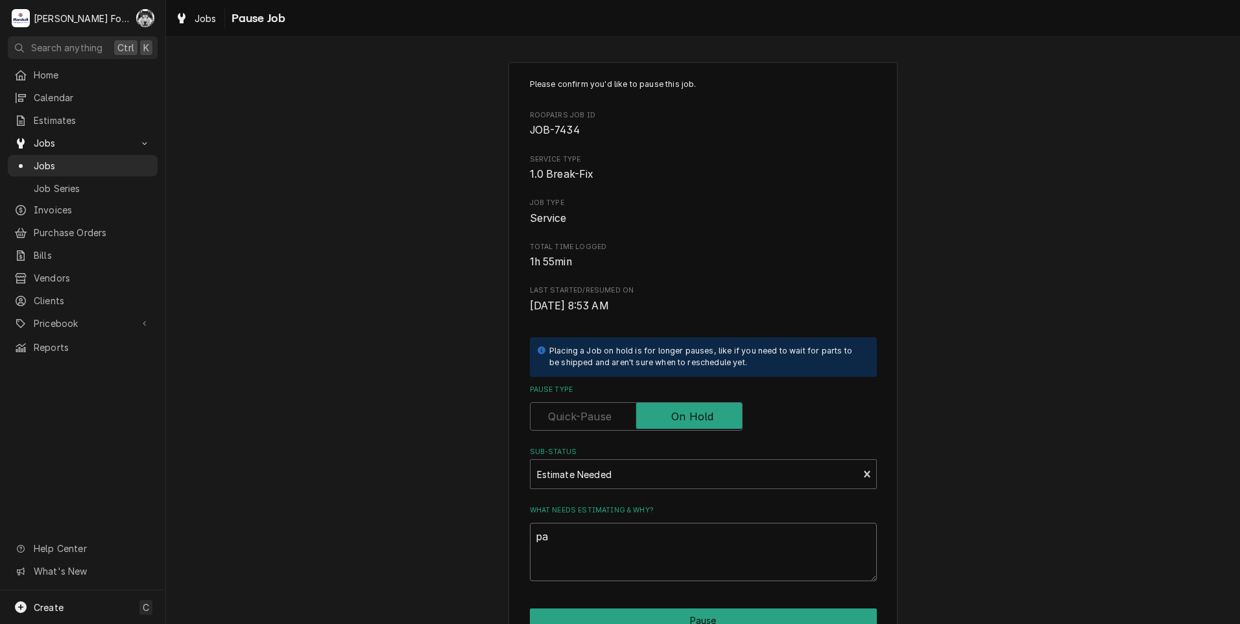
type textarea "x"
type textarea "par"
type textarea "x"
type textarea "part"
type textarea "x"
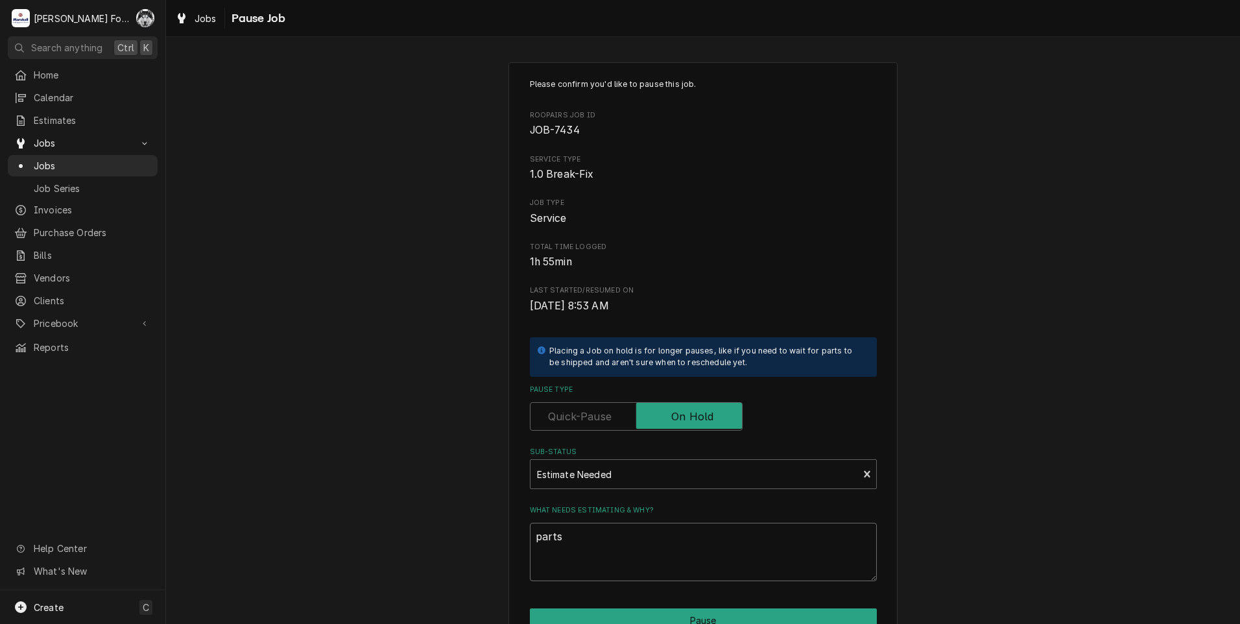
type textarea "parts"
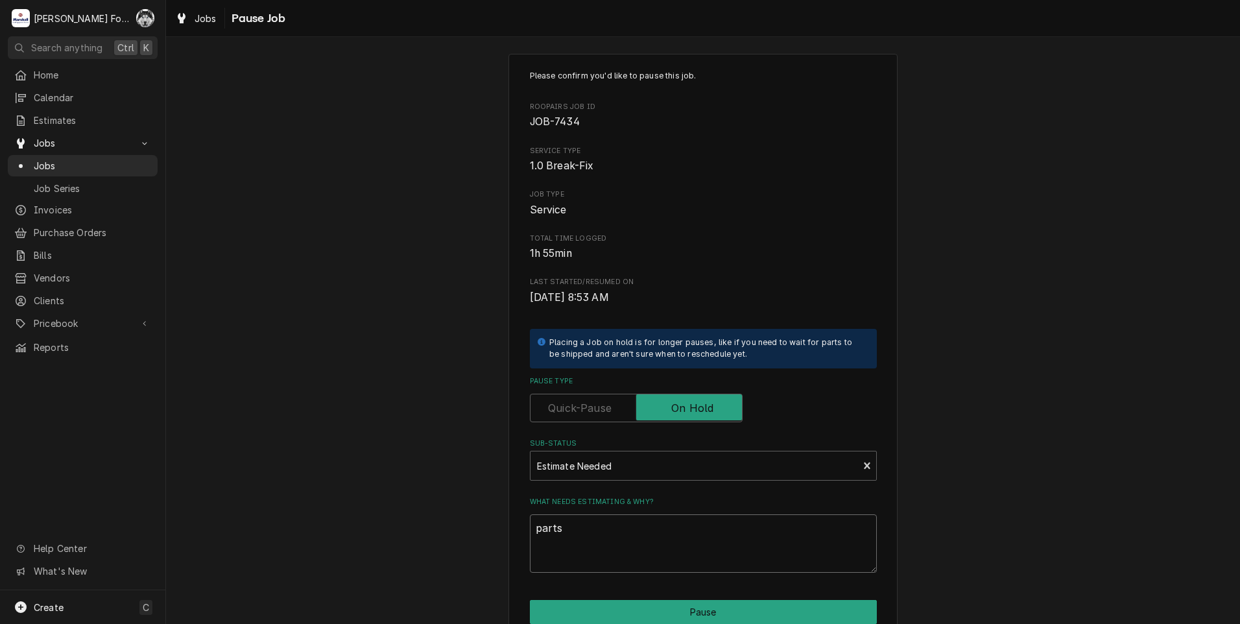
drag, startPoint x: 575, startPoint y: 534, endPoint x: 451, endPoint y: 558, distance: 126.8
click at [451, 558] on div "Please confirm you'd like to pause this job. Roopairs Job ID JOB-7434 Service T…" at bounding box center [703, 380] width 1074 height 676
type textarea "x"
type textarea "P"
type textarea "x"
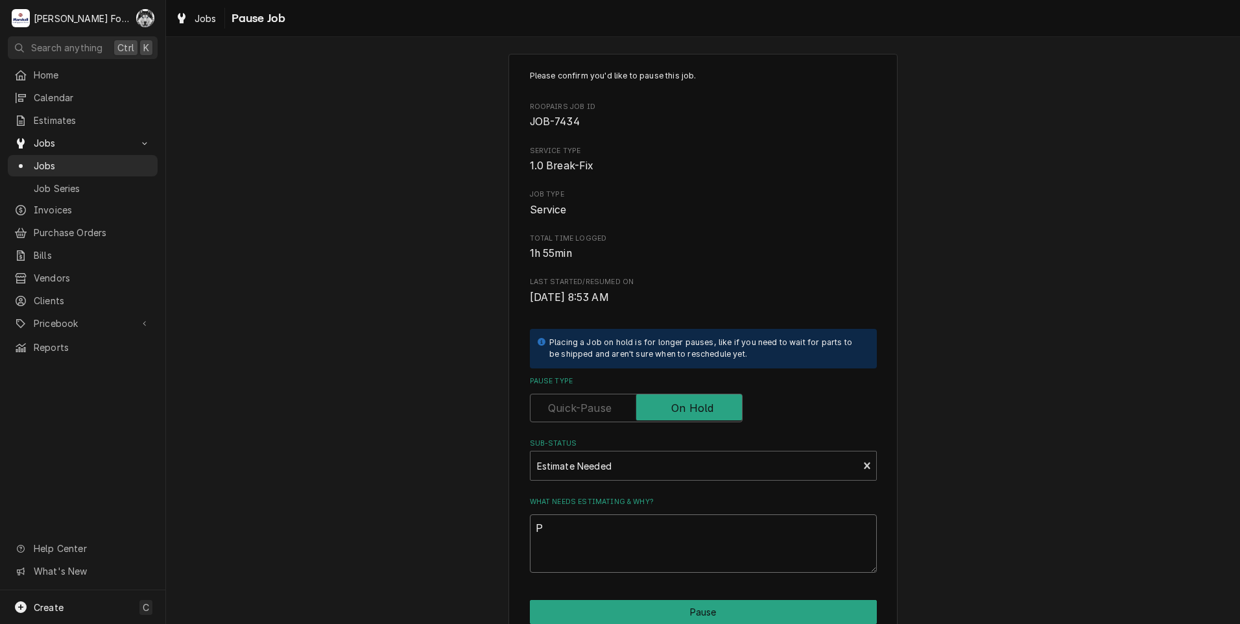
type textarea "PA"
type textarea "x"
type textarea "PAR"
type textarea "x"
type textarea "PART"
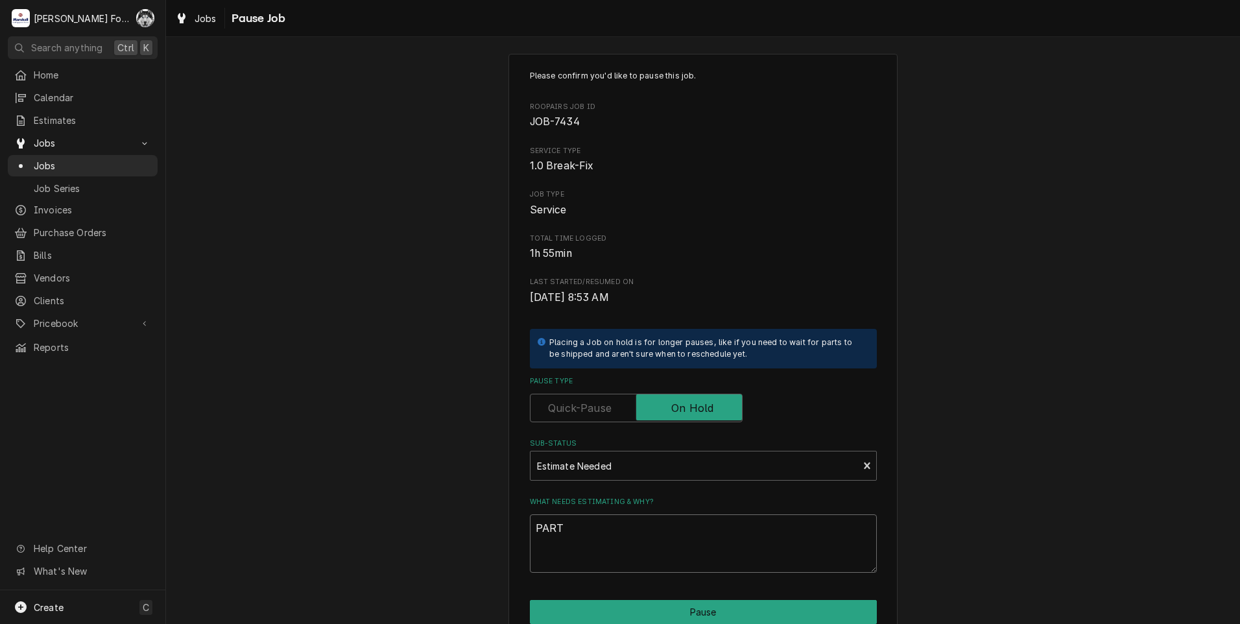
type textarea "x"
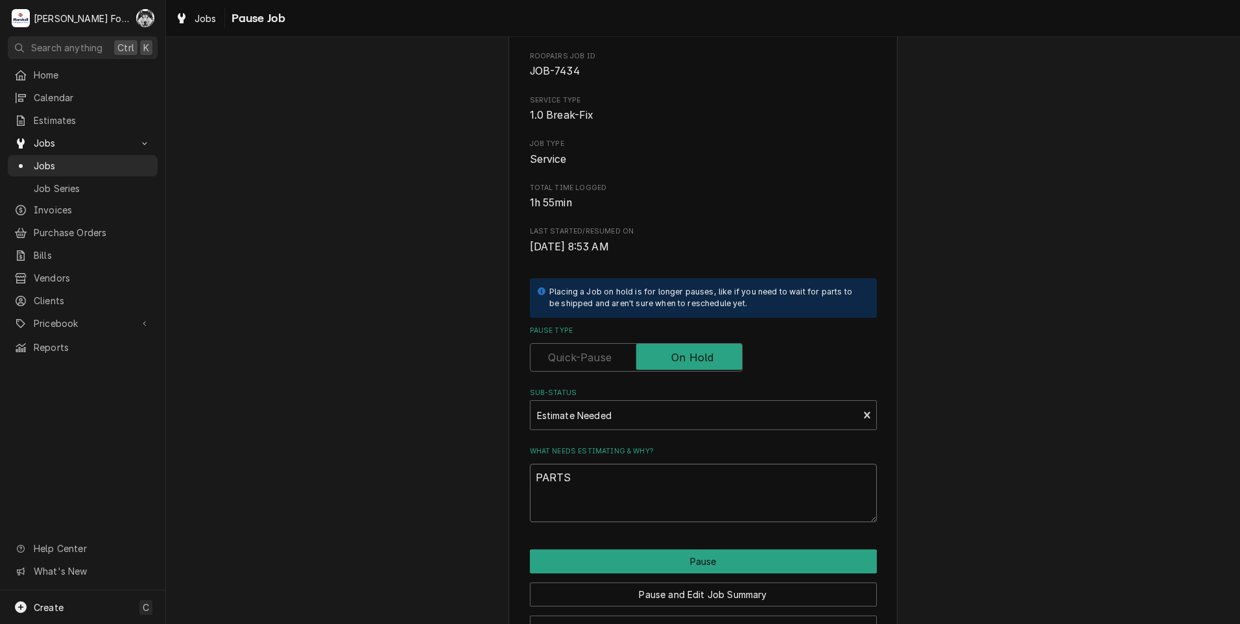
scroll to position [102, 0]
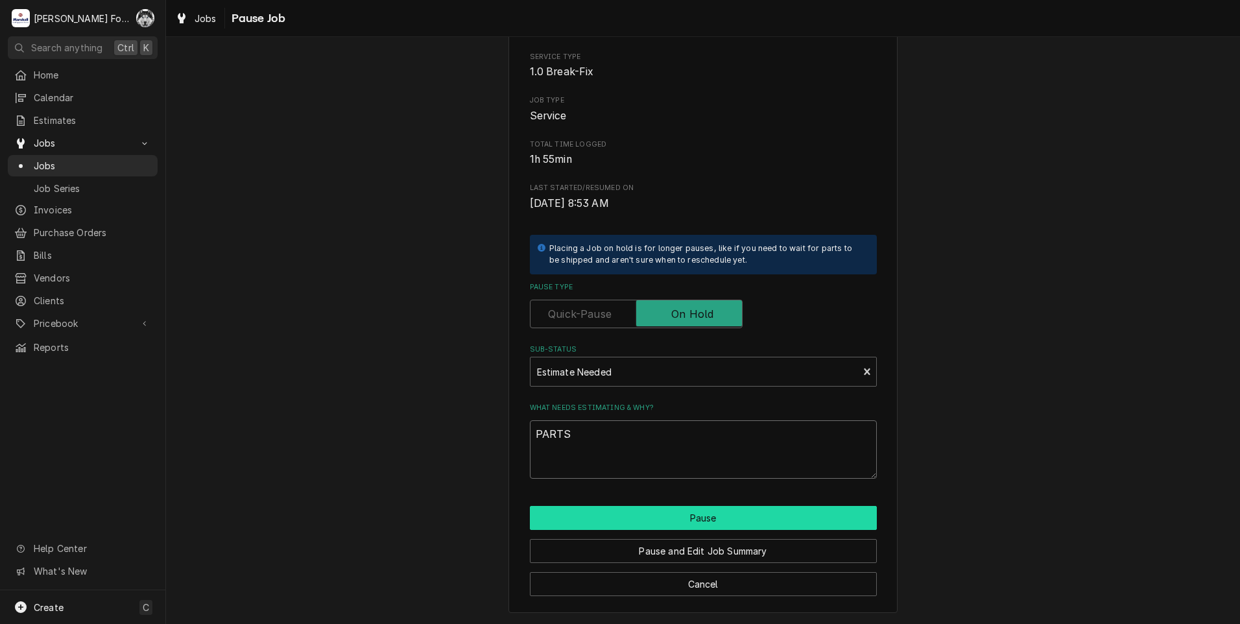
type textarea "PARTS"
click at [707, 518] on button "Pause" at bounding box center [703, 518] width 347 height 24
type textarea "x"
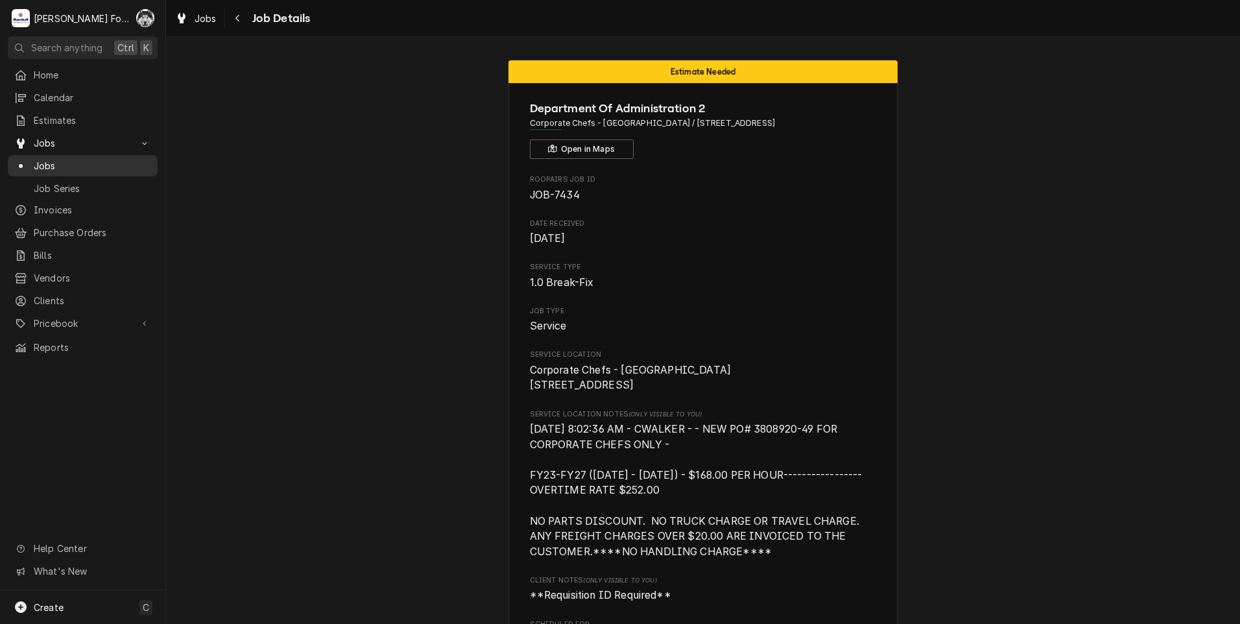
click at [58, 159] on span "Jobs" at bounding box center [92, 166] width 117 height 14
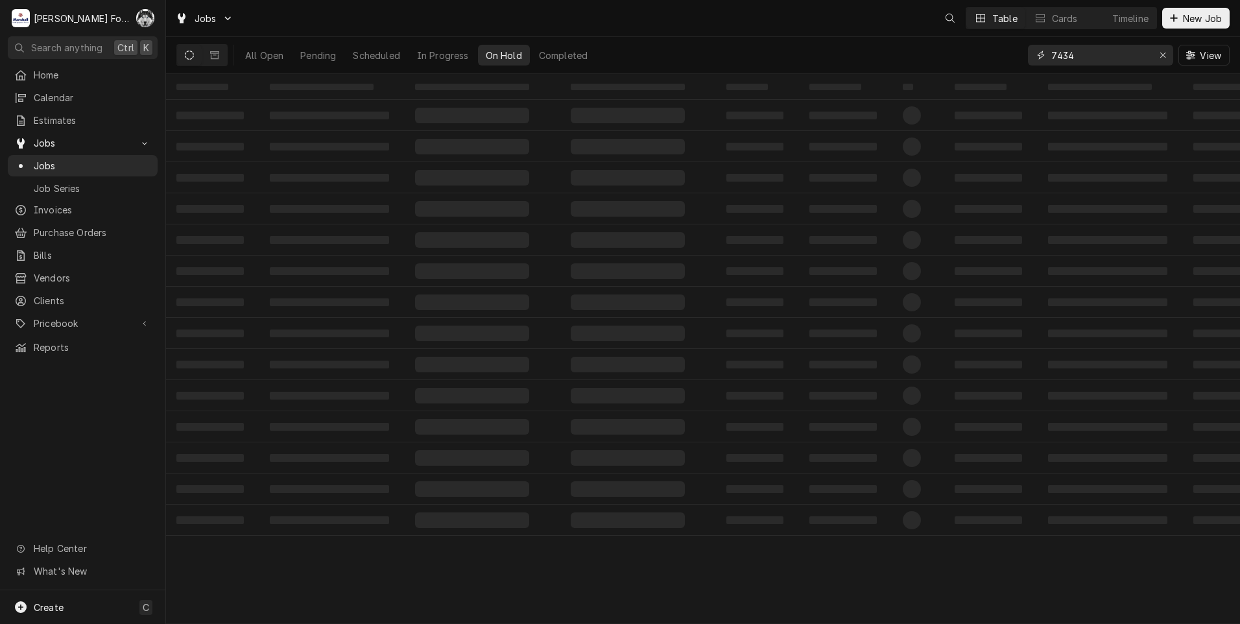
drag, startPoint x: 1048, startPoint y: 54, endPoint x: 957, endPoint y: 70, distance: 92.1
click at [960, 68] on div "All Open Pending Scheduled In Progress On Hold Completed 7434 View" at bounding box center [702, 55] width 1053 height 36
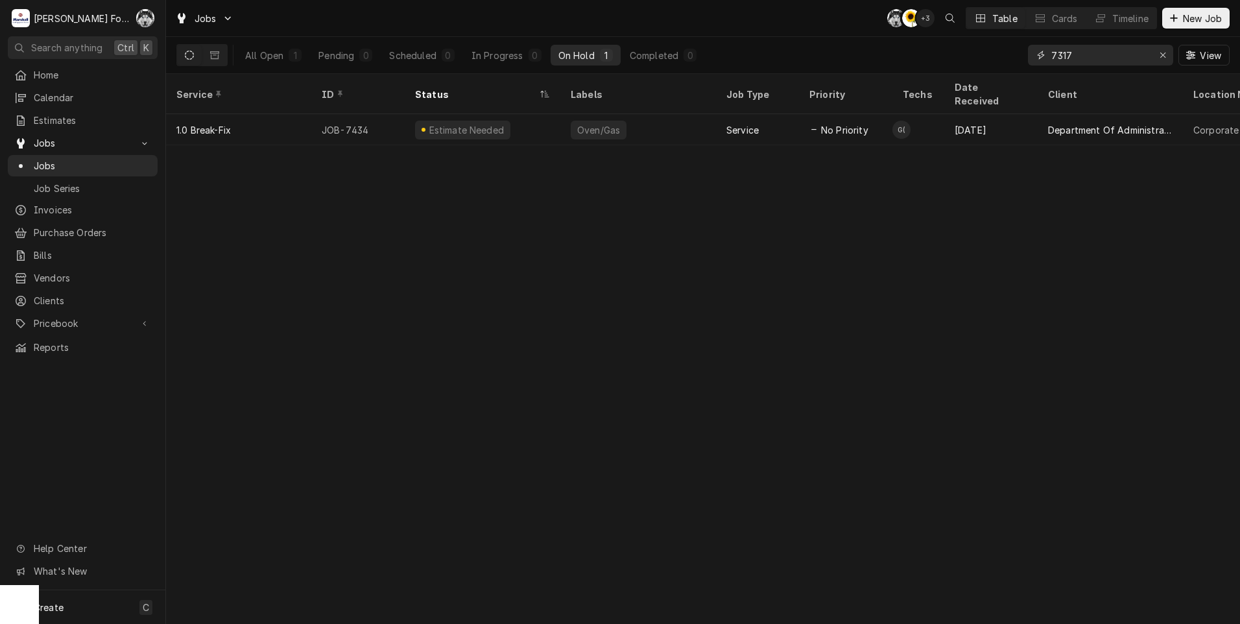
type input "7317"
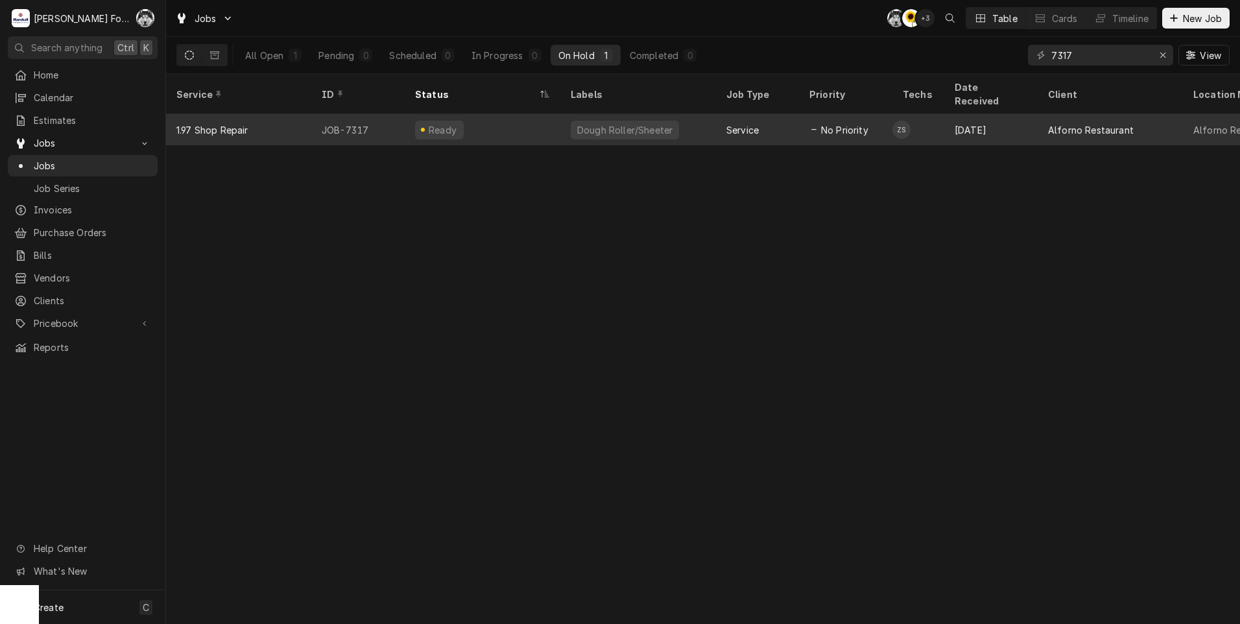
click at [549, 114] on div "Ready" at bounding box center [483, 129] width 156 height 31
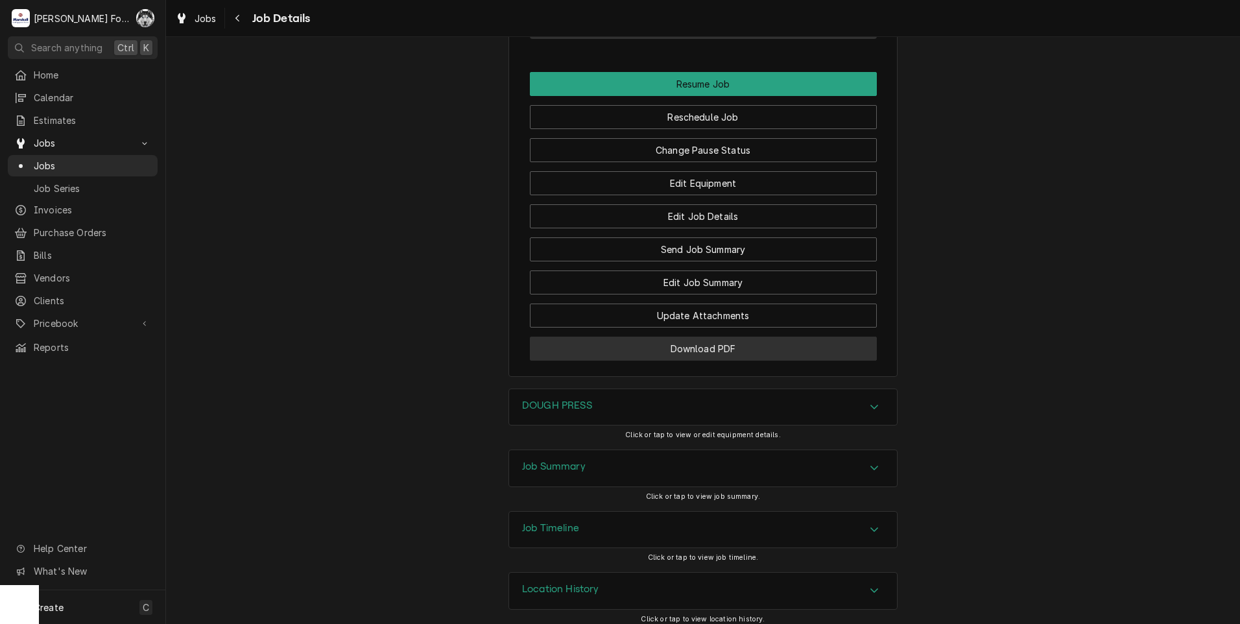
scroll to position [1504, 0]
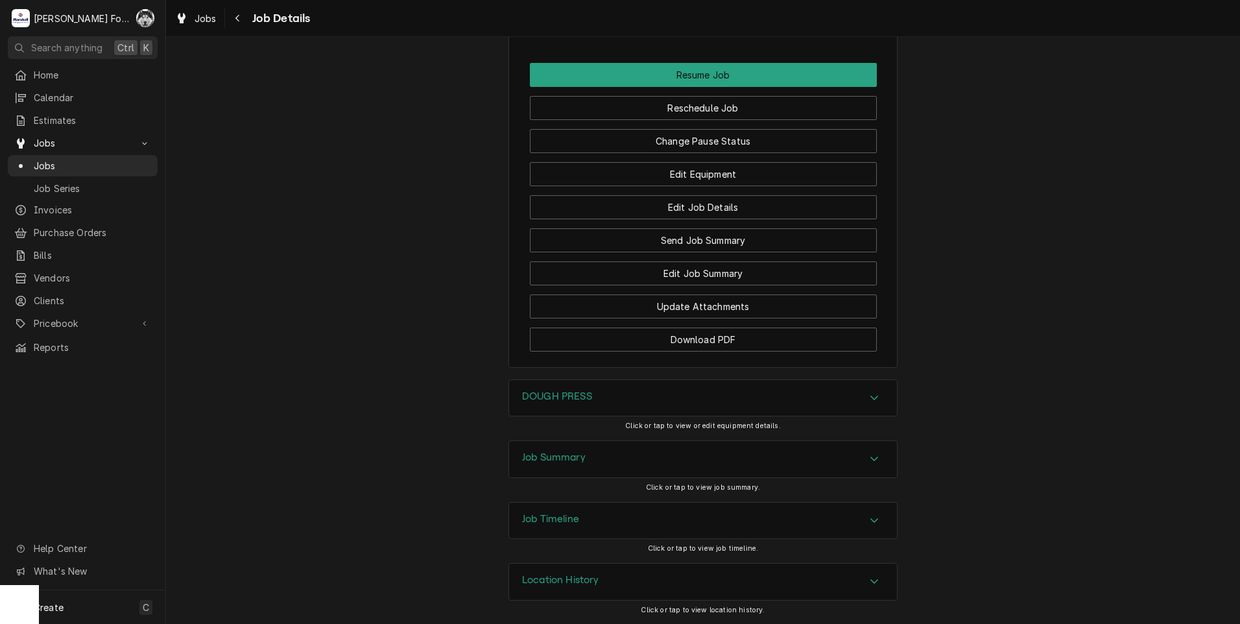
click at [621, 460] on div "Job Summary" at bounding box center [703, 459] width 388 height 36
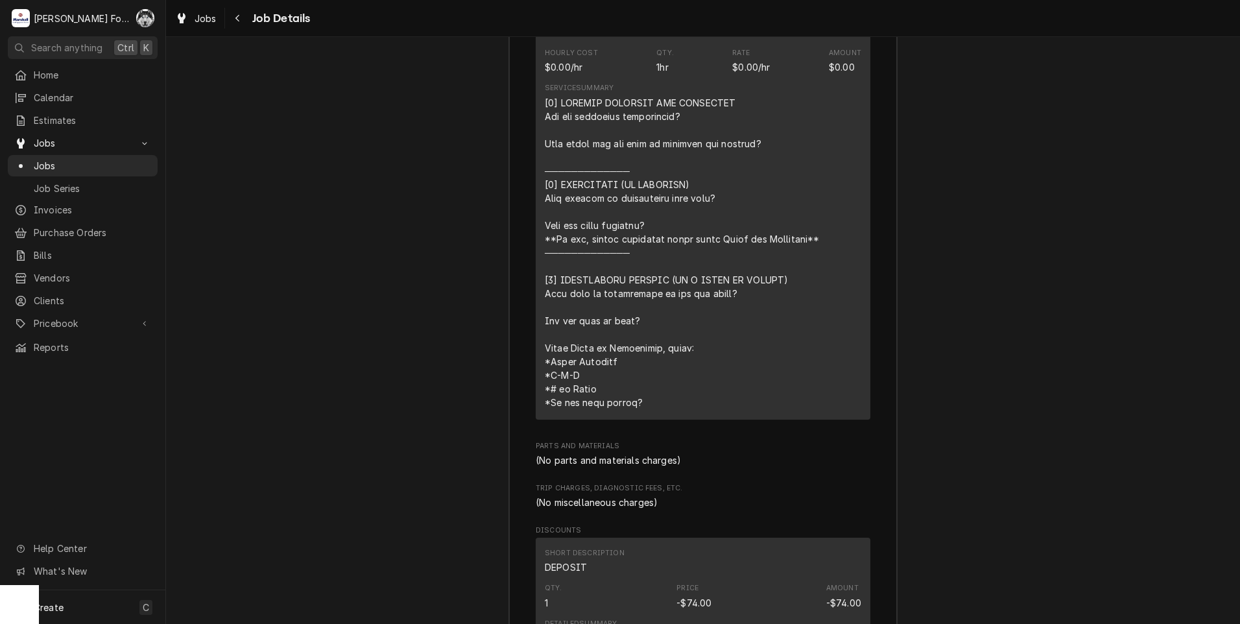
scroll to position [2663, 0]
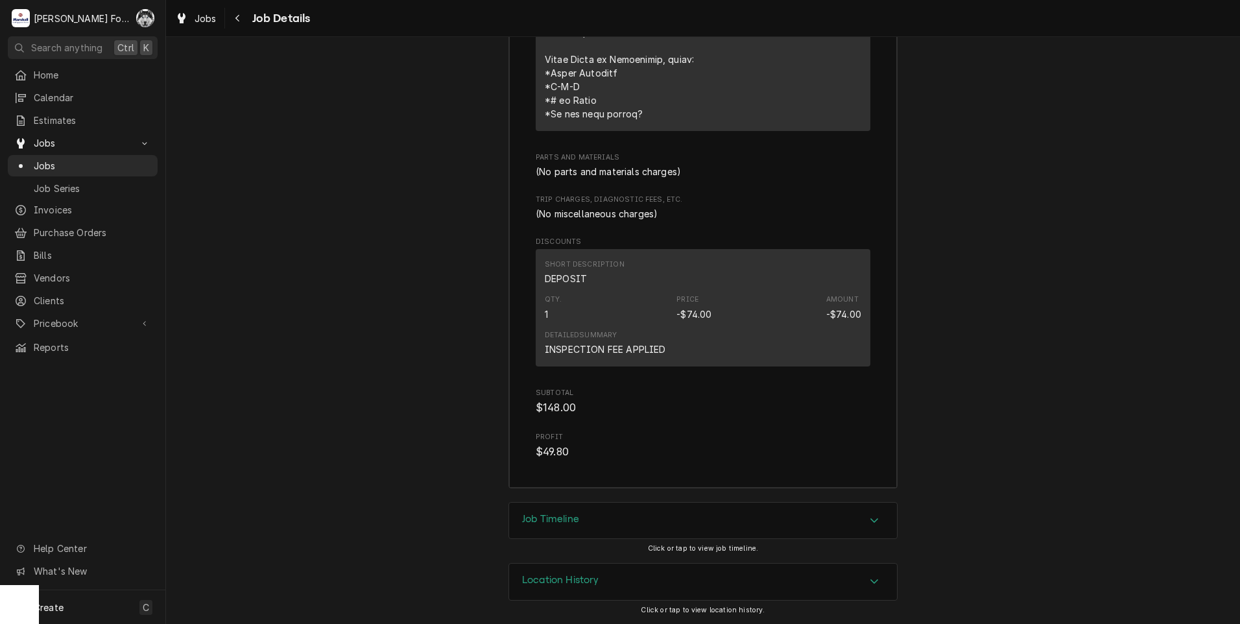
click at [589, 505] on div "Job Timeline" at bounding box center [703, 521] width 388 height 36
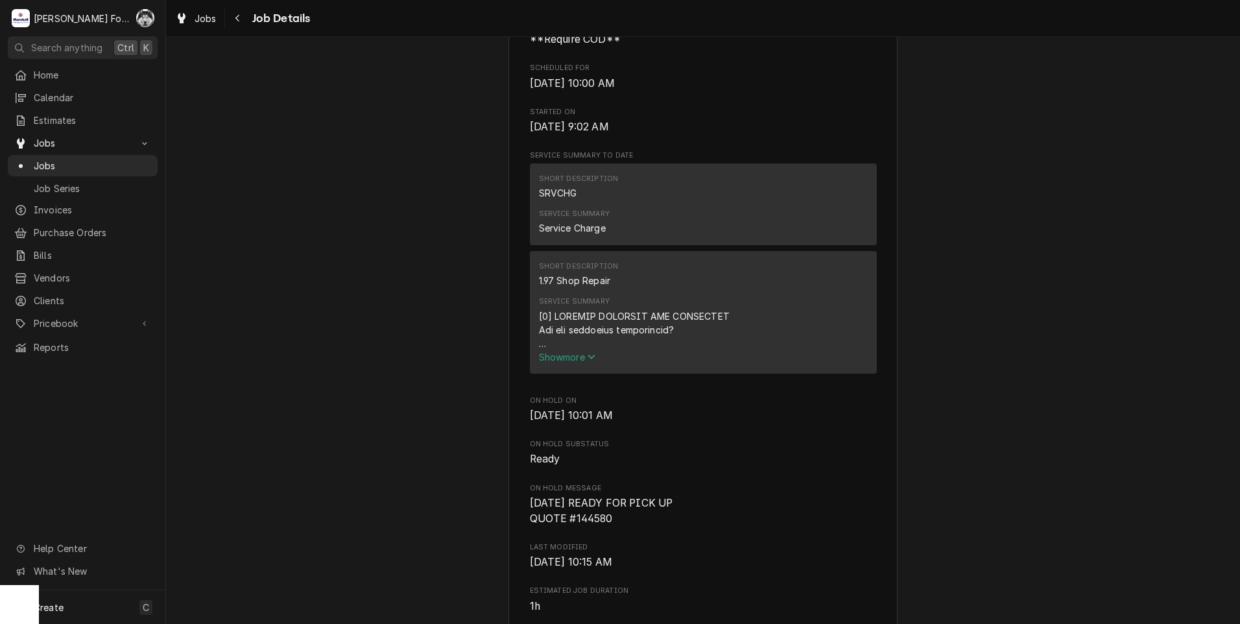
scroll to position [0, 0]
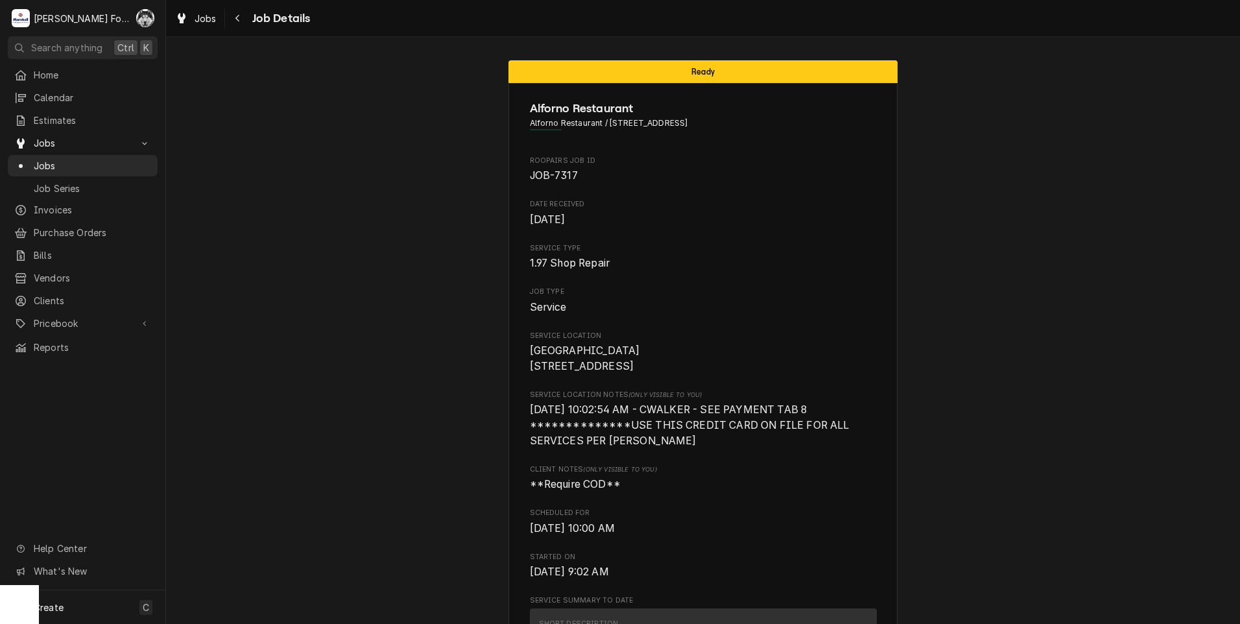
drag, startPoint x: 364, startPoint y: 435, endPoint x: 353, endPoint y: 435, distance: 11.0
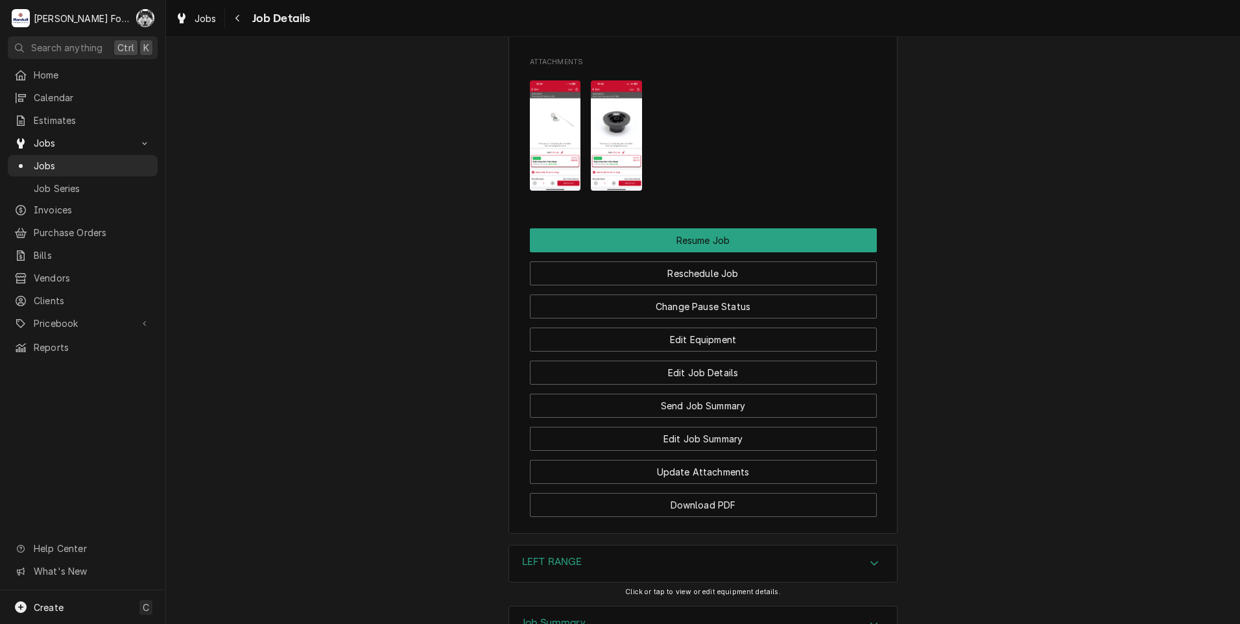
scroll to position [1643, 0]
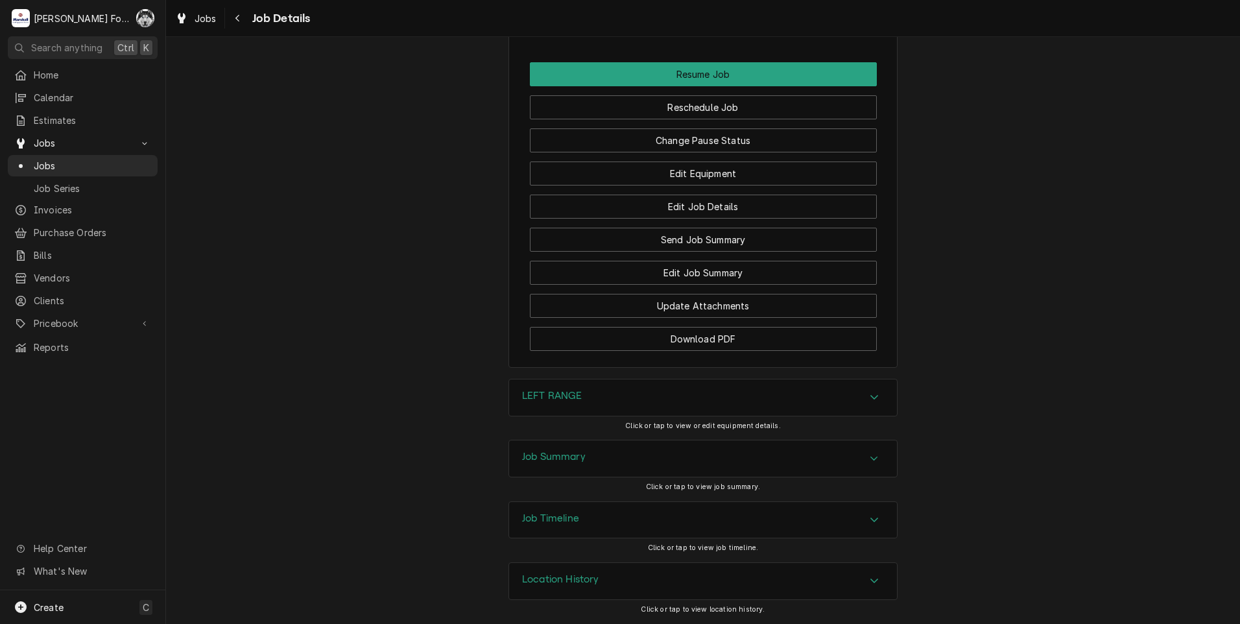
click at [641, 394] on div "LEFT RANGE" at bounding box center [703, 397] width 388 height 36
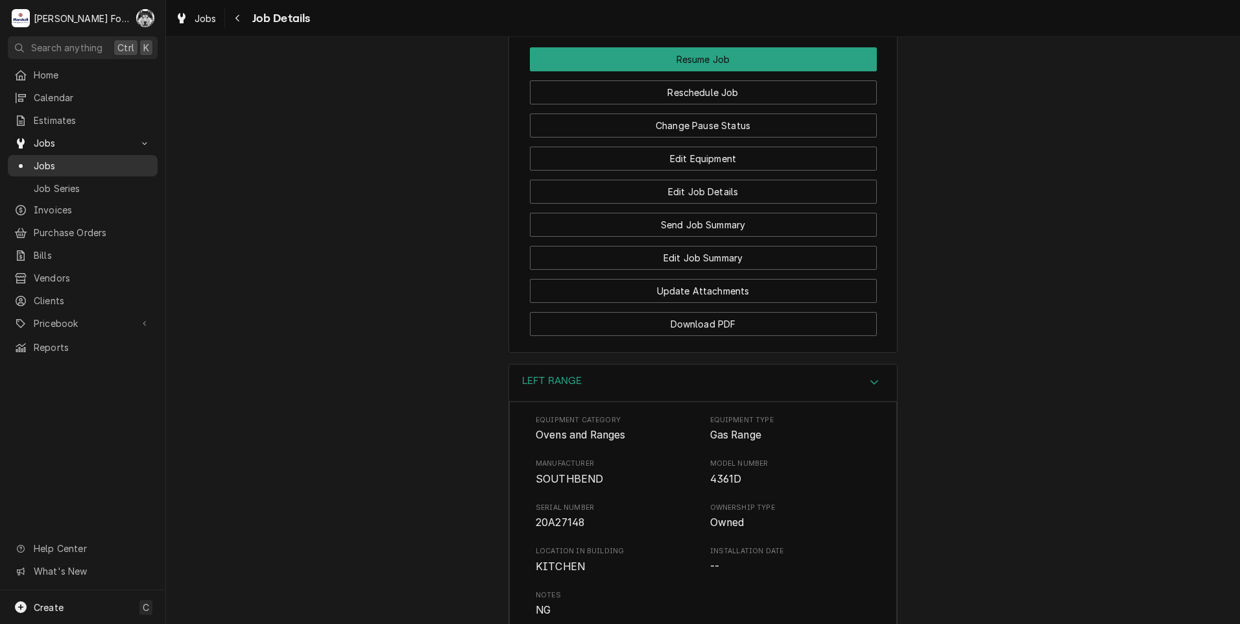
click at [37, 159] on span "Jobs" at bounding box center [92, 166] width 117 height 14
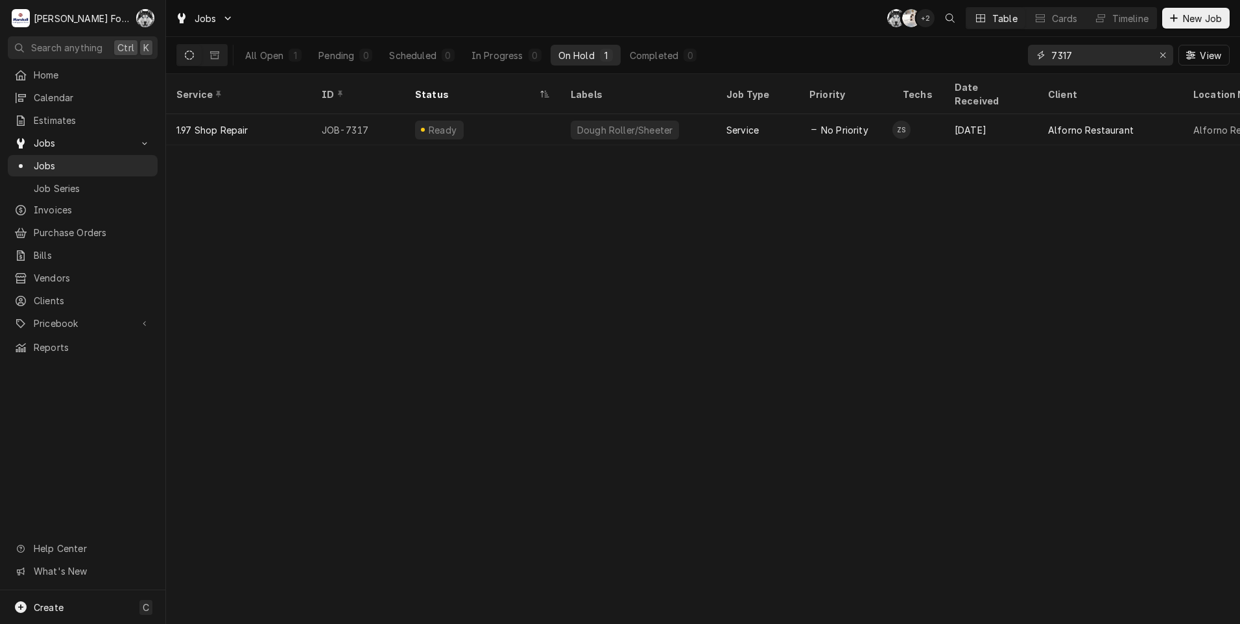
drag, startPoint x: 1093, startPoint y: 62, endPoint x: 900, endPoint y: 132, distance: 205.6
click at [905, 130] on div "Jobs C( K( + 2 Table Cards Timeline New Job All Open 1 Pending 0 Scheduled 0 In…" at bounding box center [703, 312] width 1074 height 624
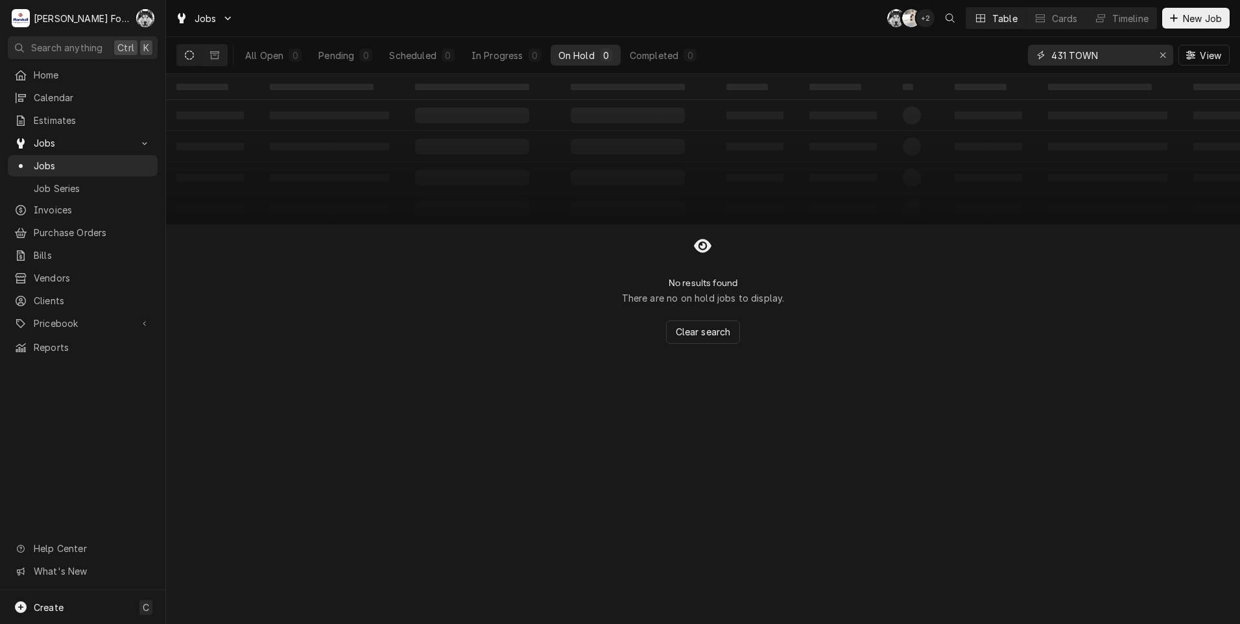
click at [1112, 56] on input "431 TOWN" at bounding box center [1099, 55] width 97 height 21
click at [501, 54] on div "In Progress" at bounding box center [497, 56] width 52 height 14
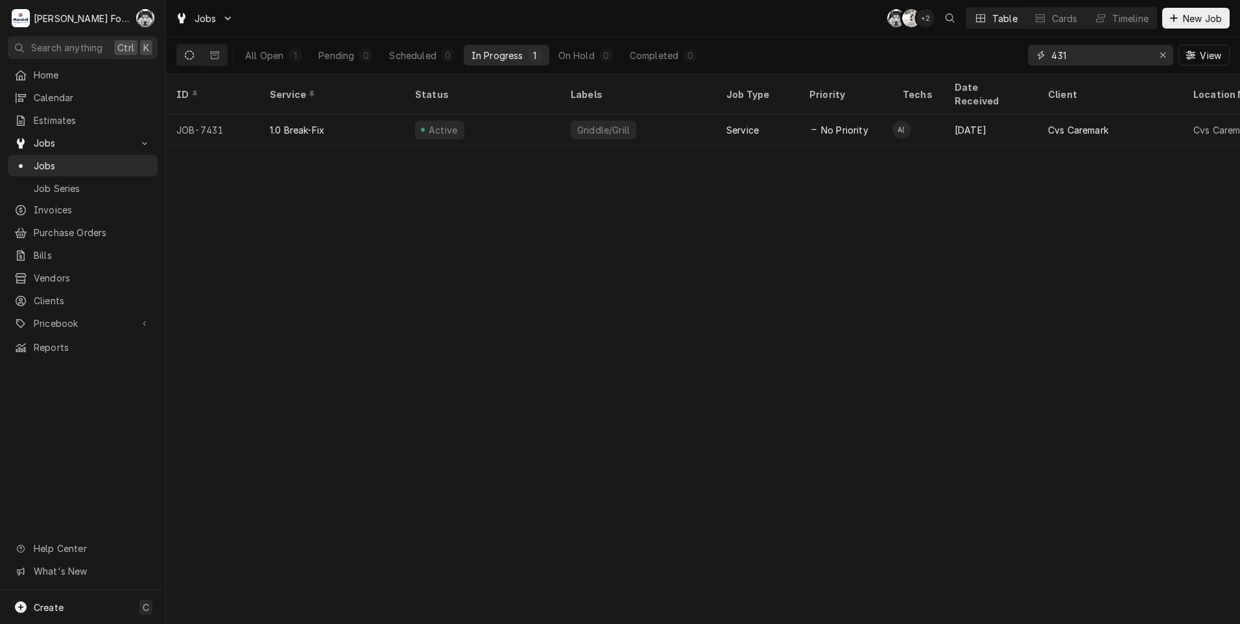
click at [1106, 58] on input "431" at bounding box center [1099, 55] width 97 height 21
type input "4"
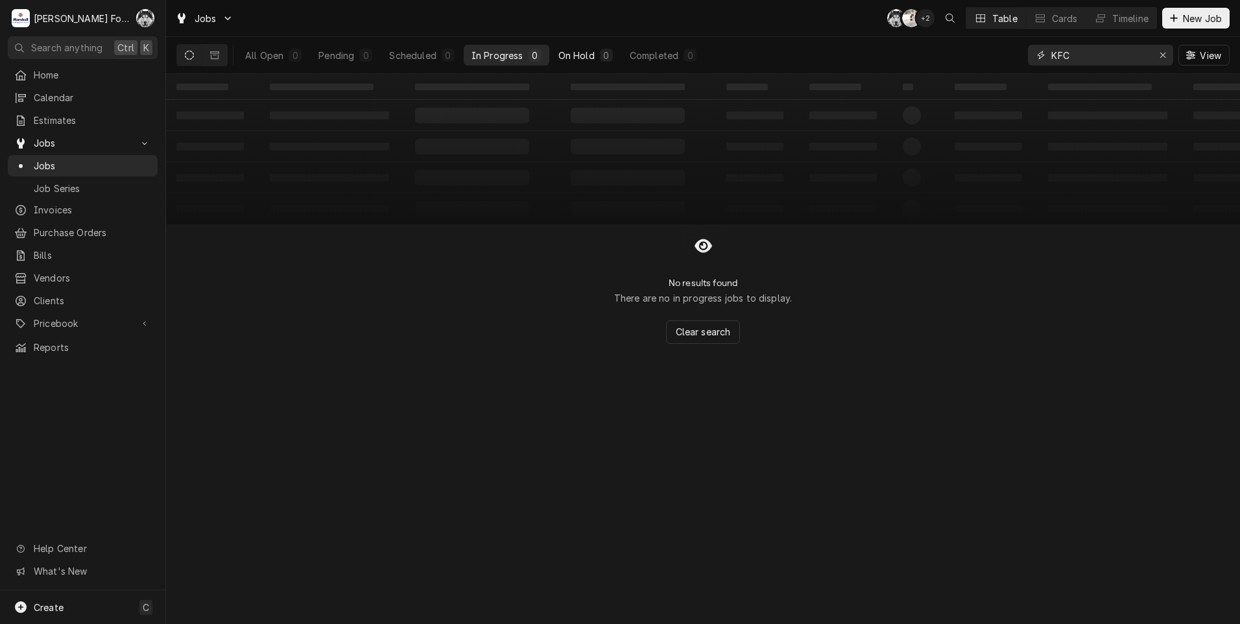
type input "KFC"
click at [576, 55] on div "On Hold" at bounding box center [576, 56] width 36 height 14
drag, startPoint x: 1084, startPoint y: 58, endPoint x: 1004, endPoint y: 61, distance: 79.8
click at [1003, 61] on div "All Open 0 Pending 0 Scheduled 0 In Progress 0 On Hold 0 Completed 0 KFC View" at bounding box center [702, 55] width 1053 height 36
type input "K"
